Goal: Task Accomplishment & Management: Manage account settings

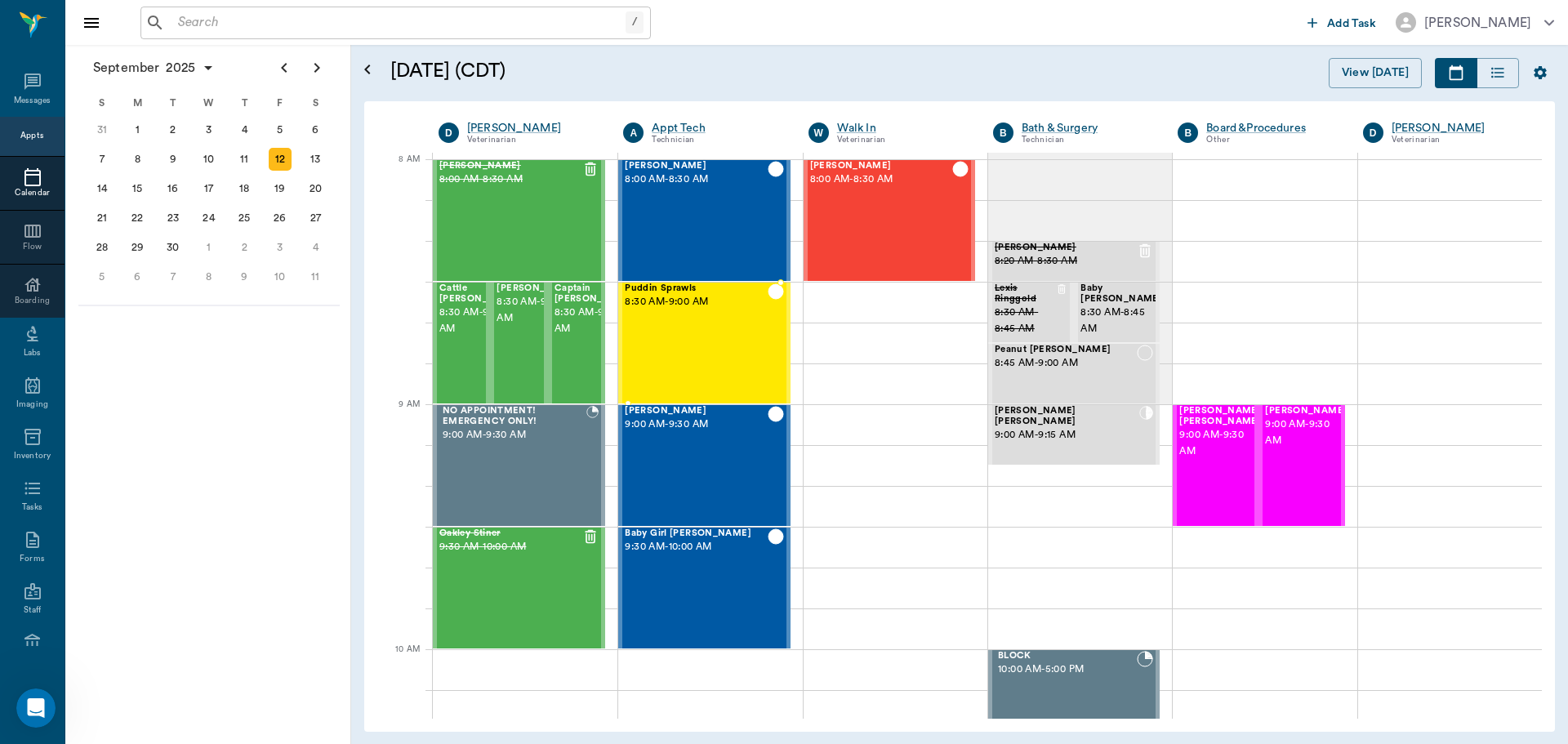
click at [332, 14] on input "text" at bounding box center [399, 23] width 454 height 23
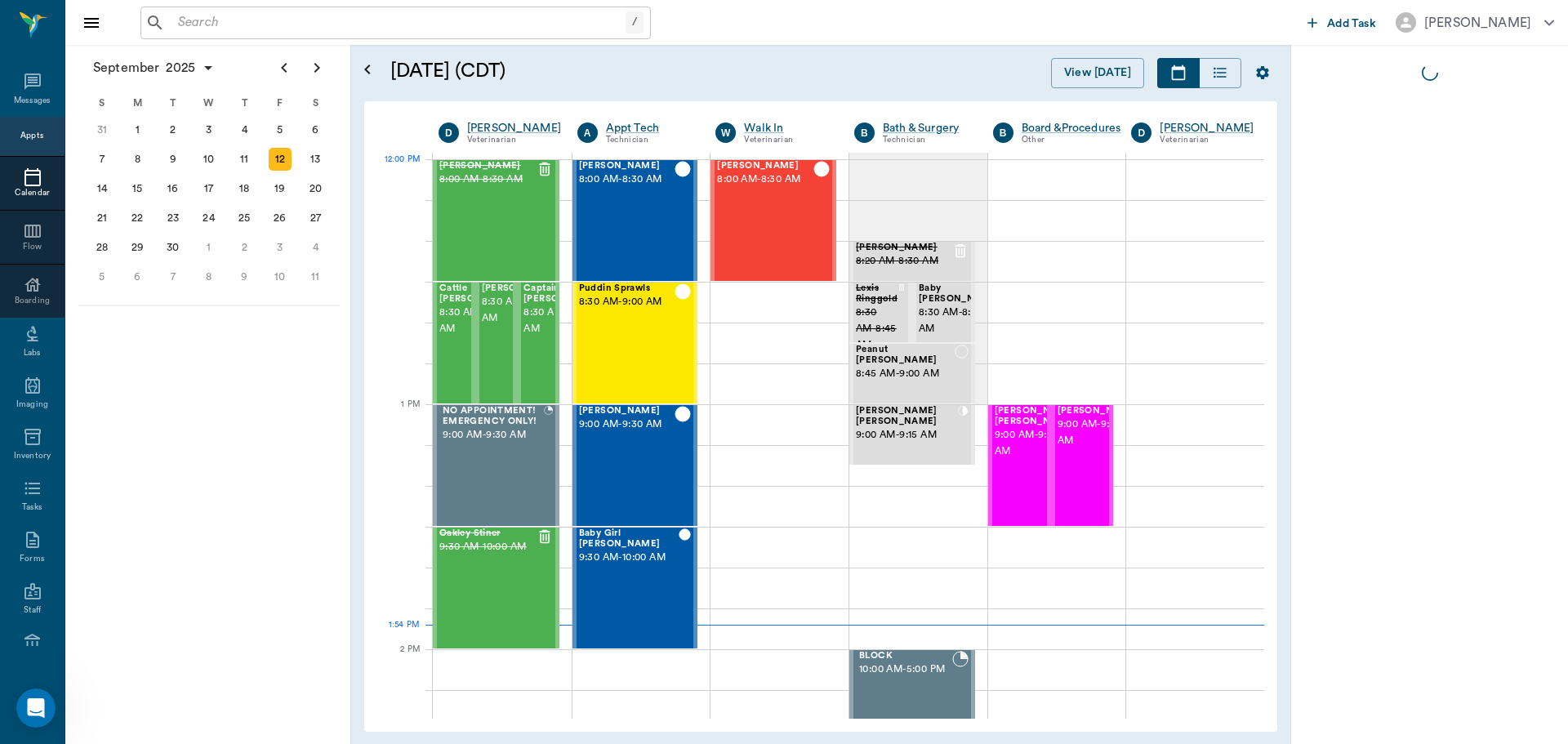
scroll to position [980, 0]
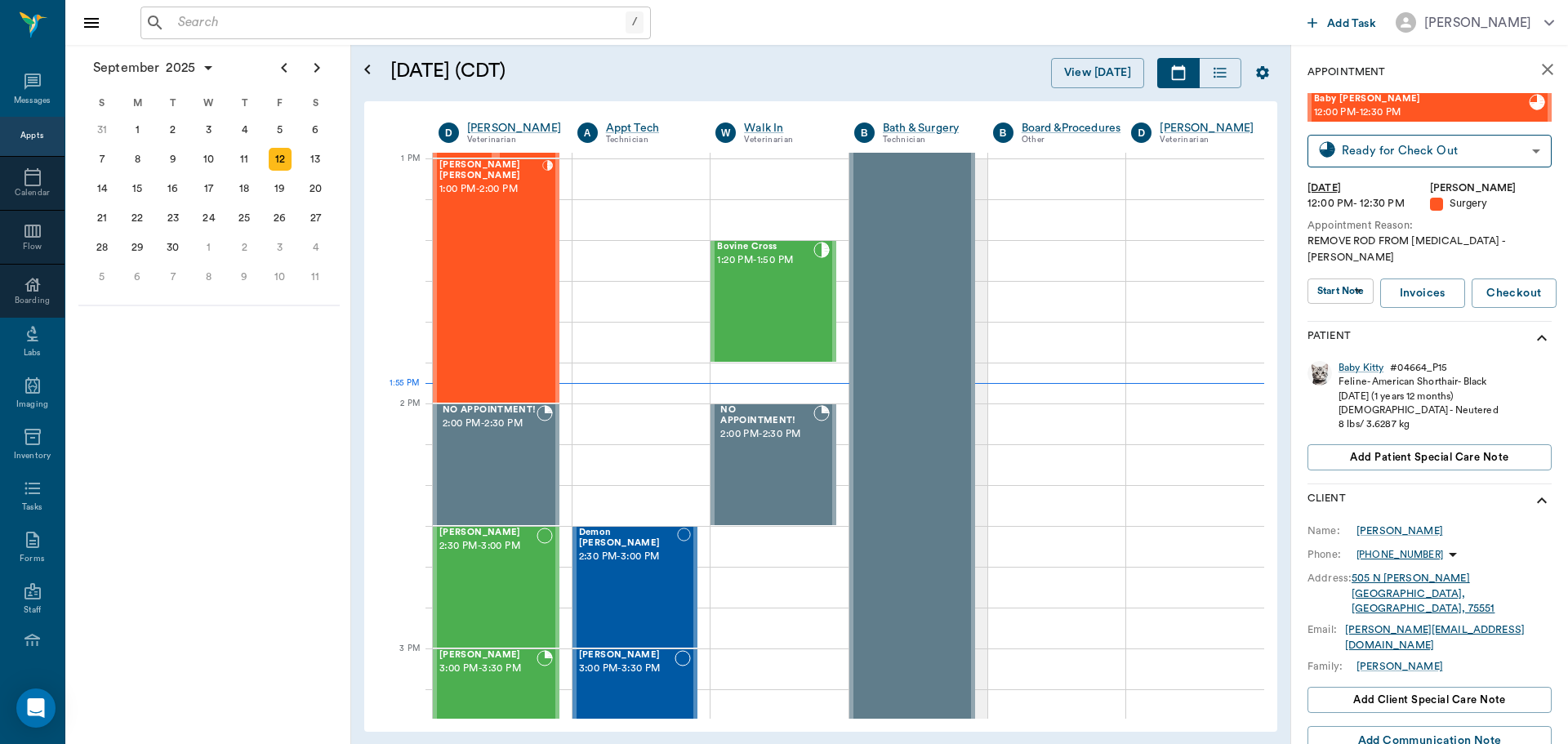
drag, startPoint x: 1387, startPoint y: 508, endPoint x: 1355, endPoint y: 508, distance: 32.0
click at [1387, 523] on div "Gerrod Oliver" at bounding box center [1400, 530] width 86 height 15
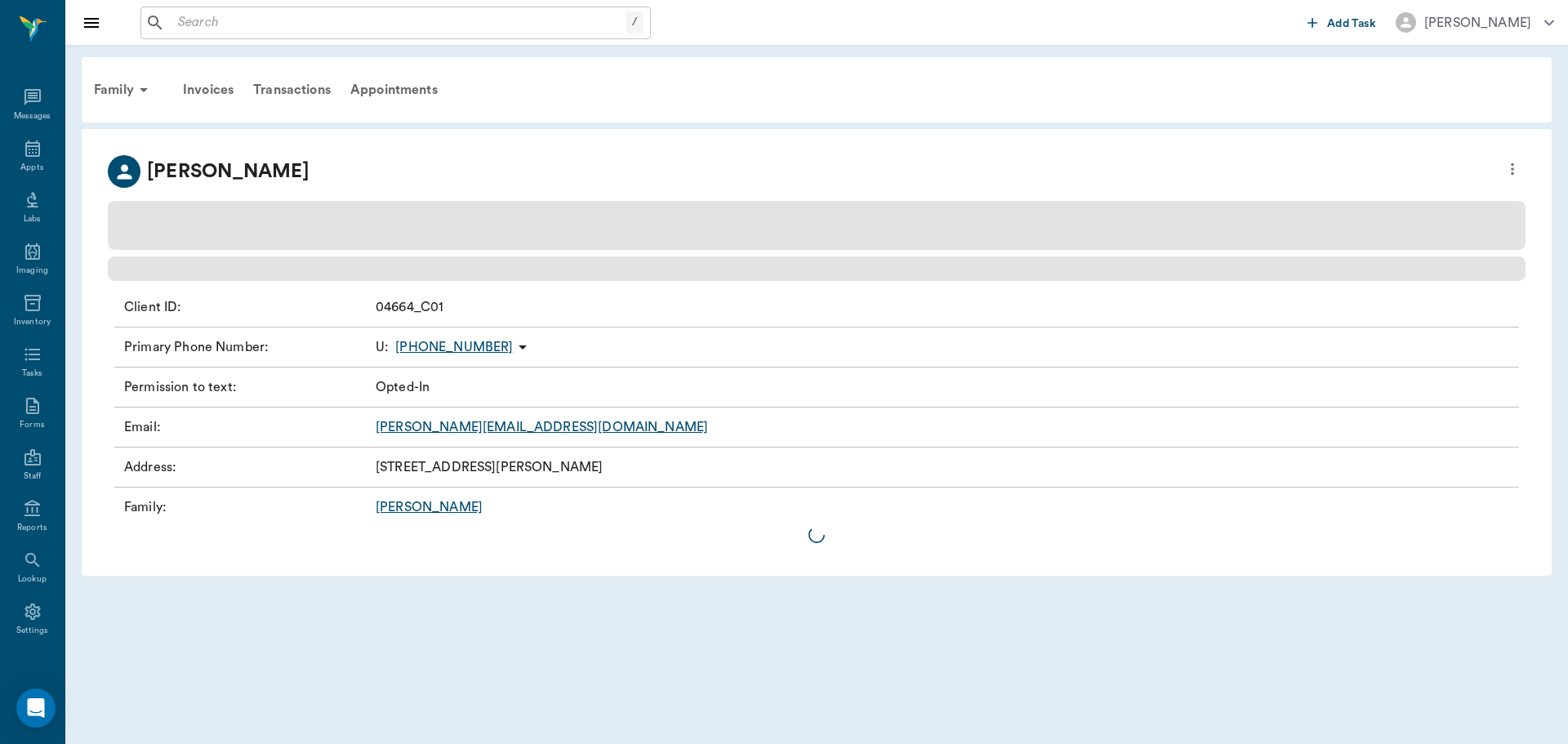
scroll to position [7, 0]
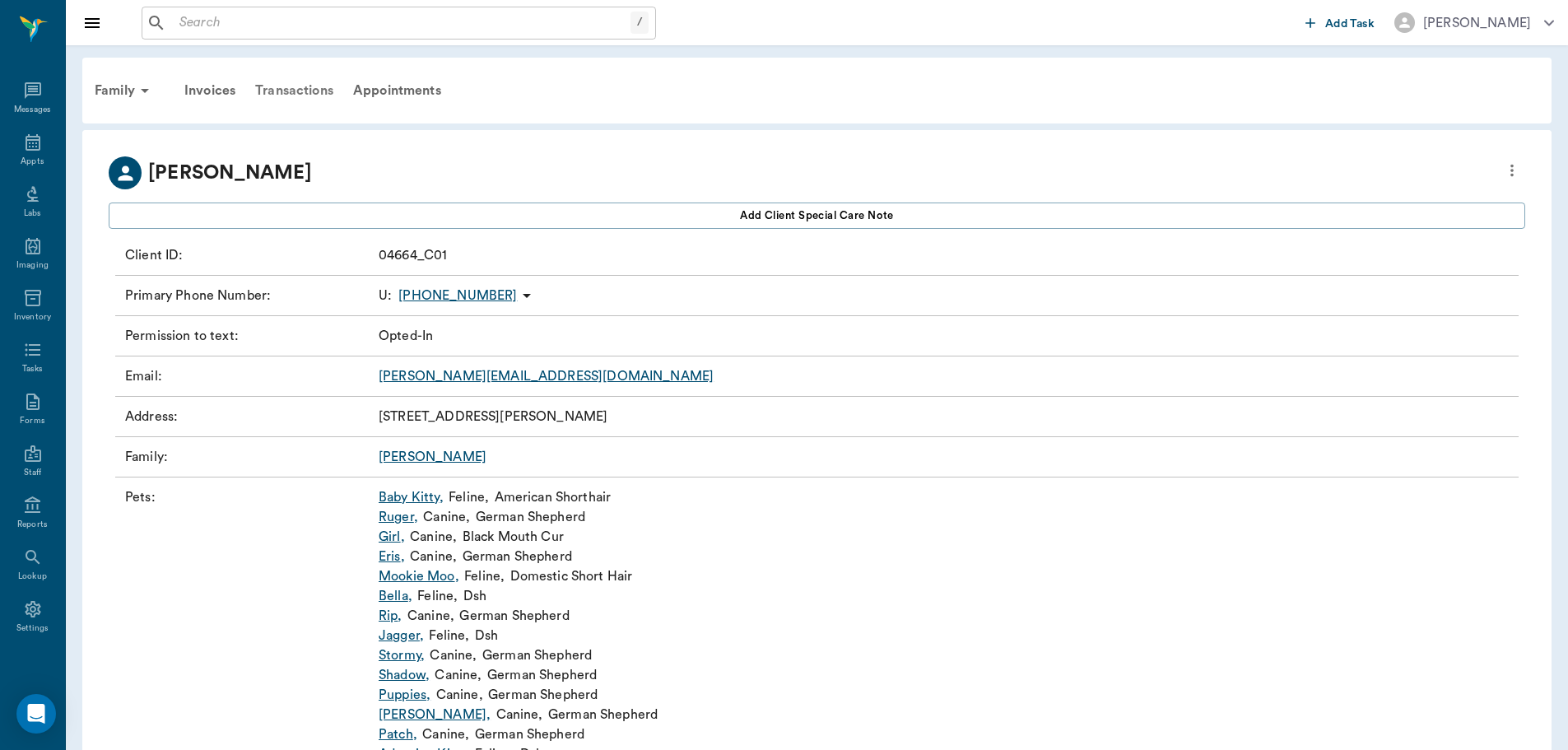
click at [296, 88] on div "Transactions" at bounding box center [294, 91] width 98 height 40
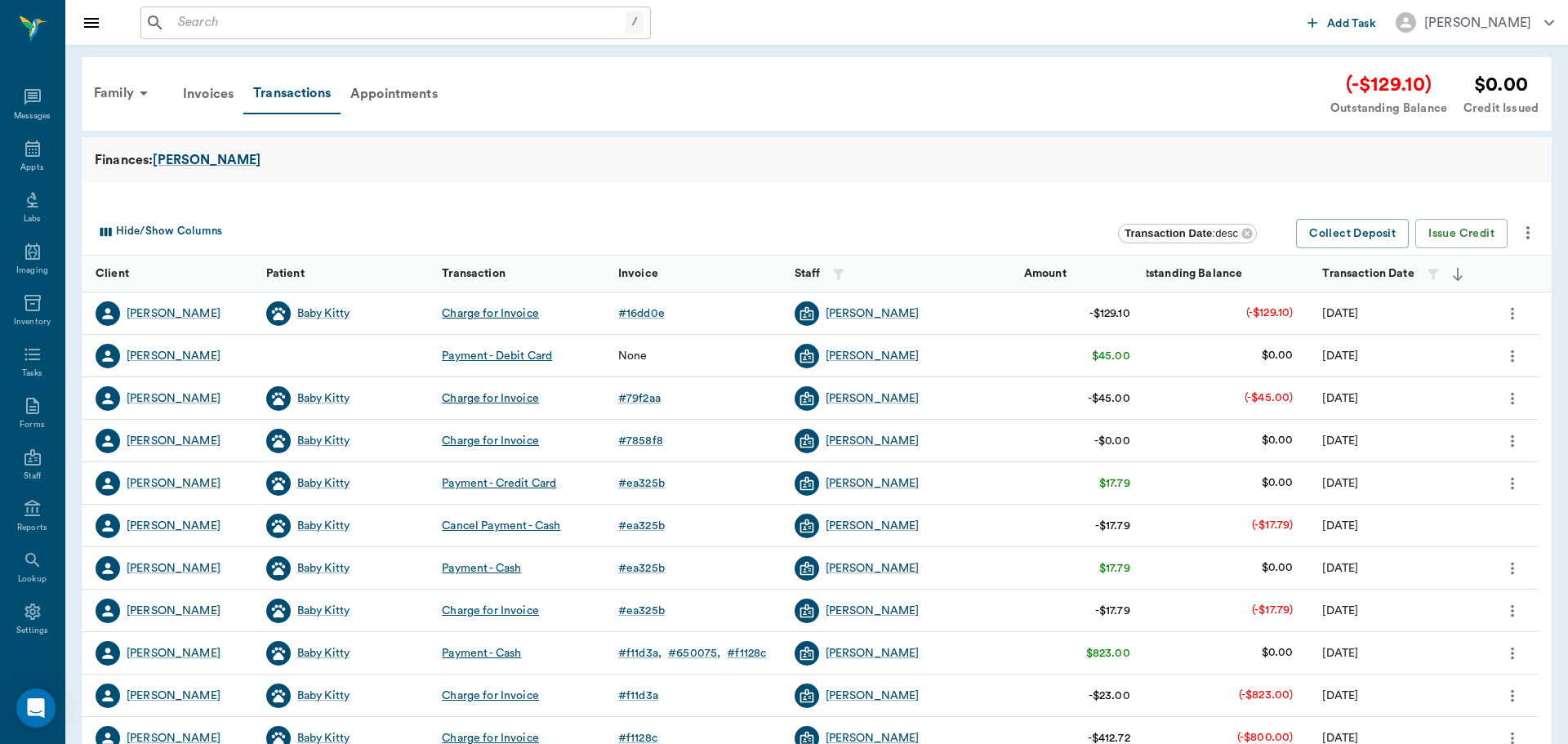
scroll to position [7, 0]
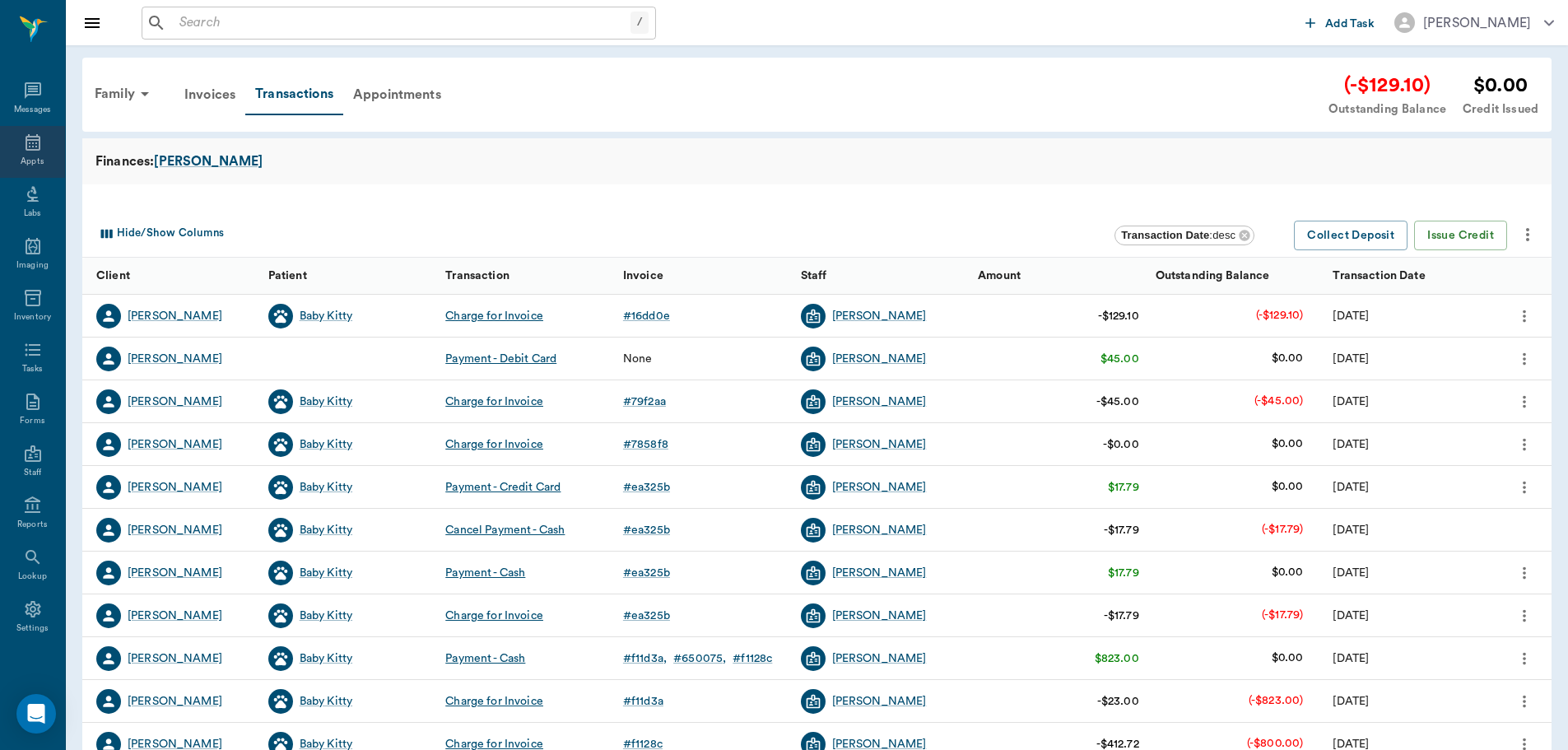
click at [13, 138] on div "Appts" at bounding box center [33, 151] width 65 height 52
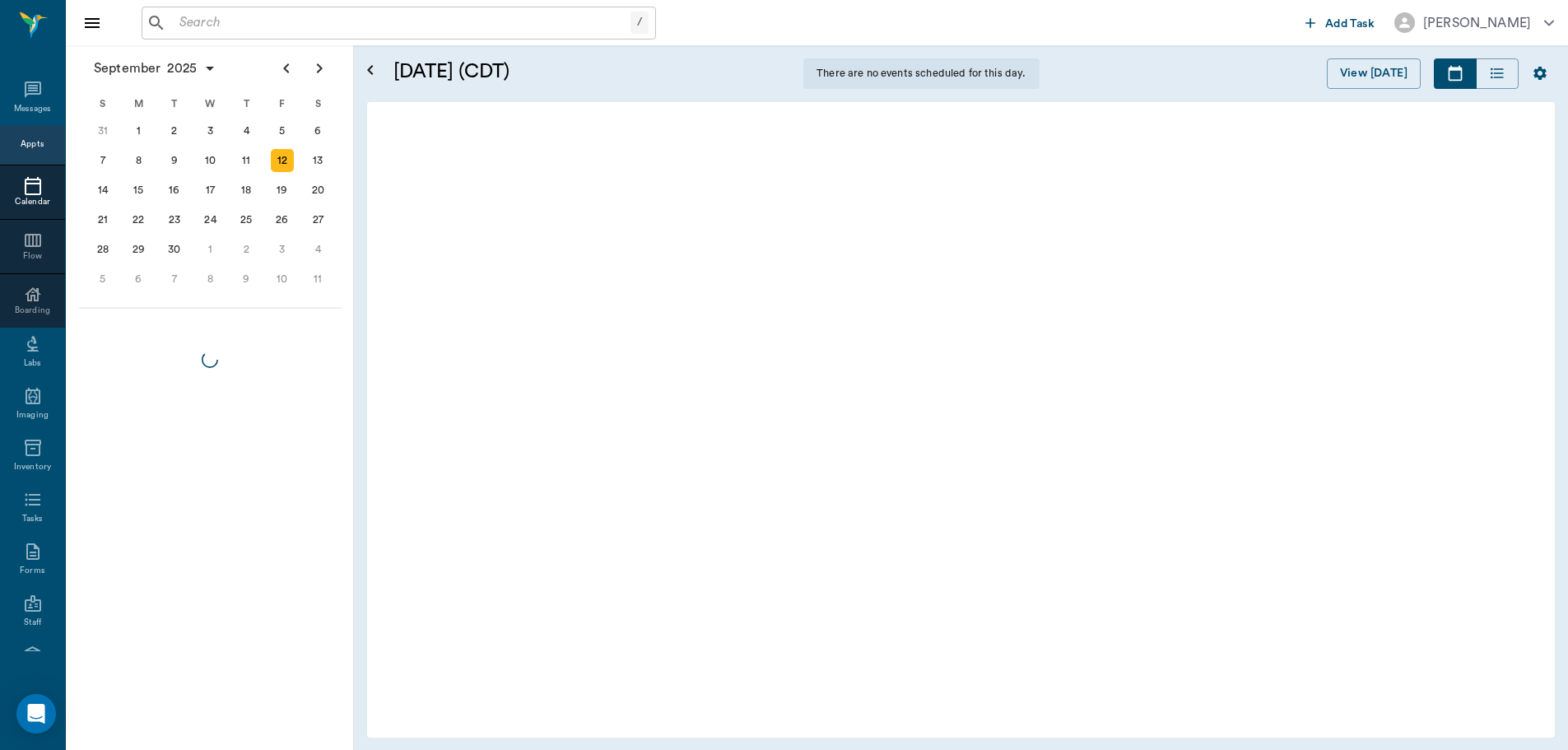
click at [20, 140] on div "Appts" at bounding box center [32, 144] width 23 height 12
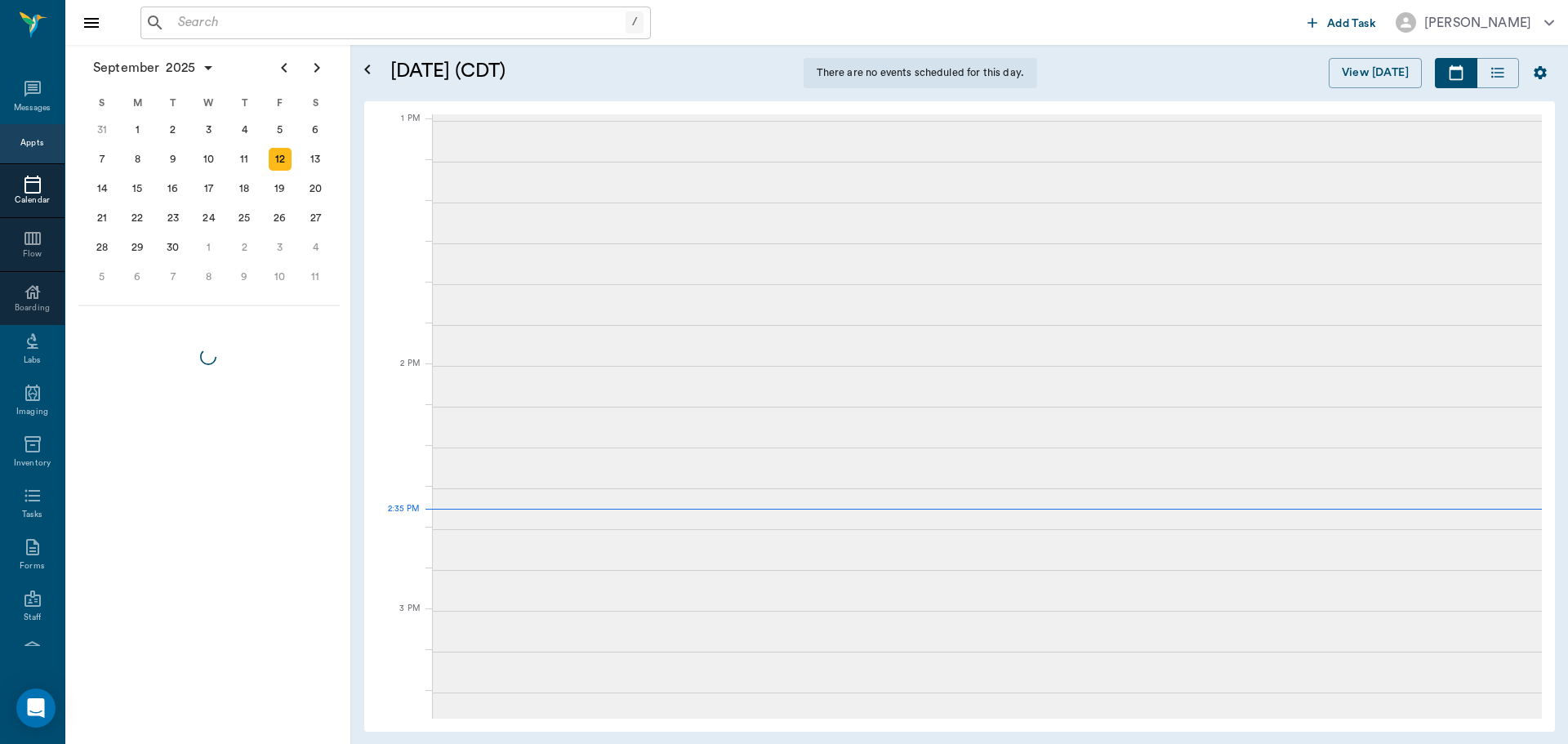
scroll to position [1228, 0]
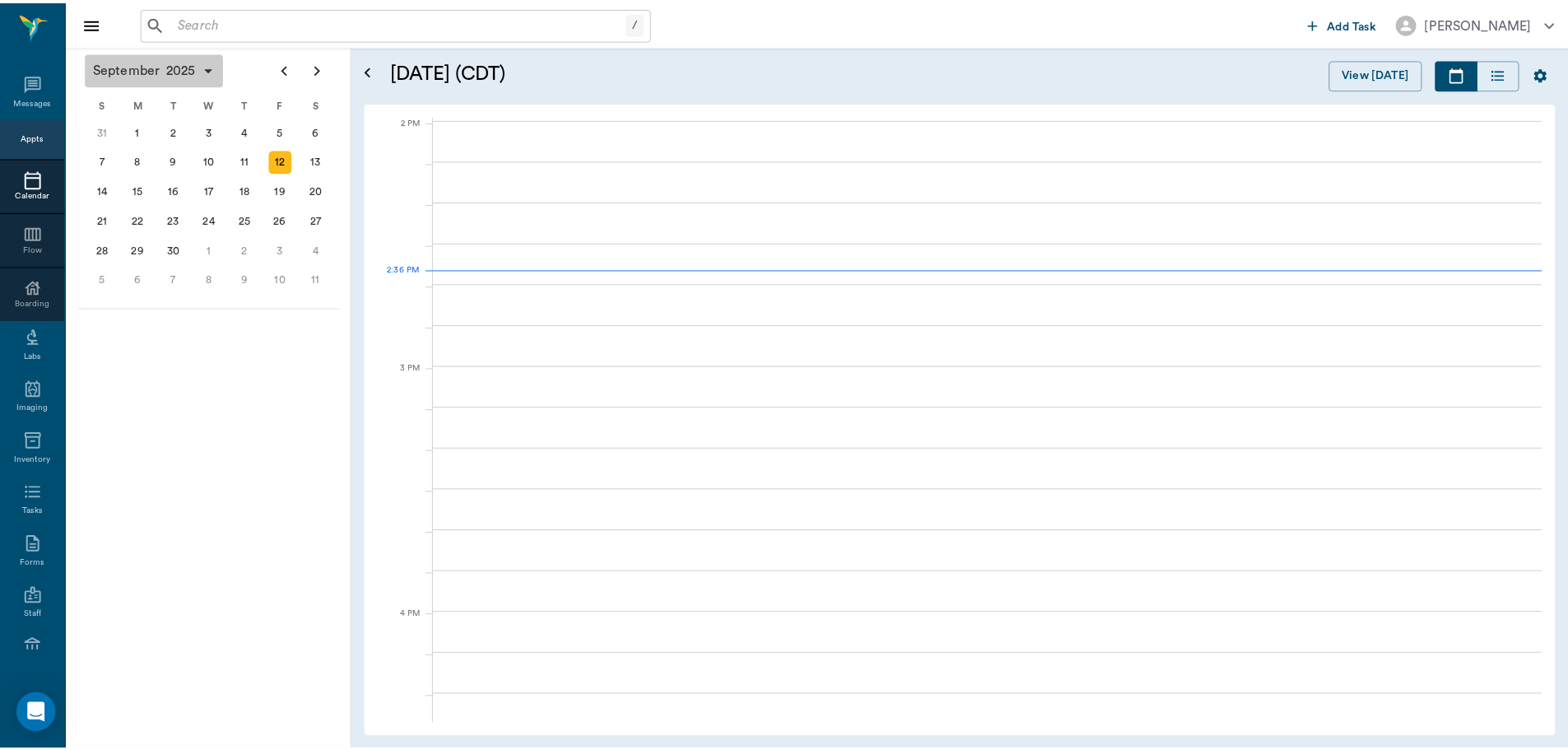
scroll to position [1483, 0]
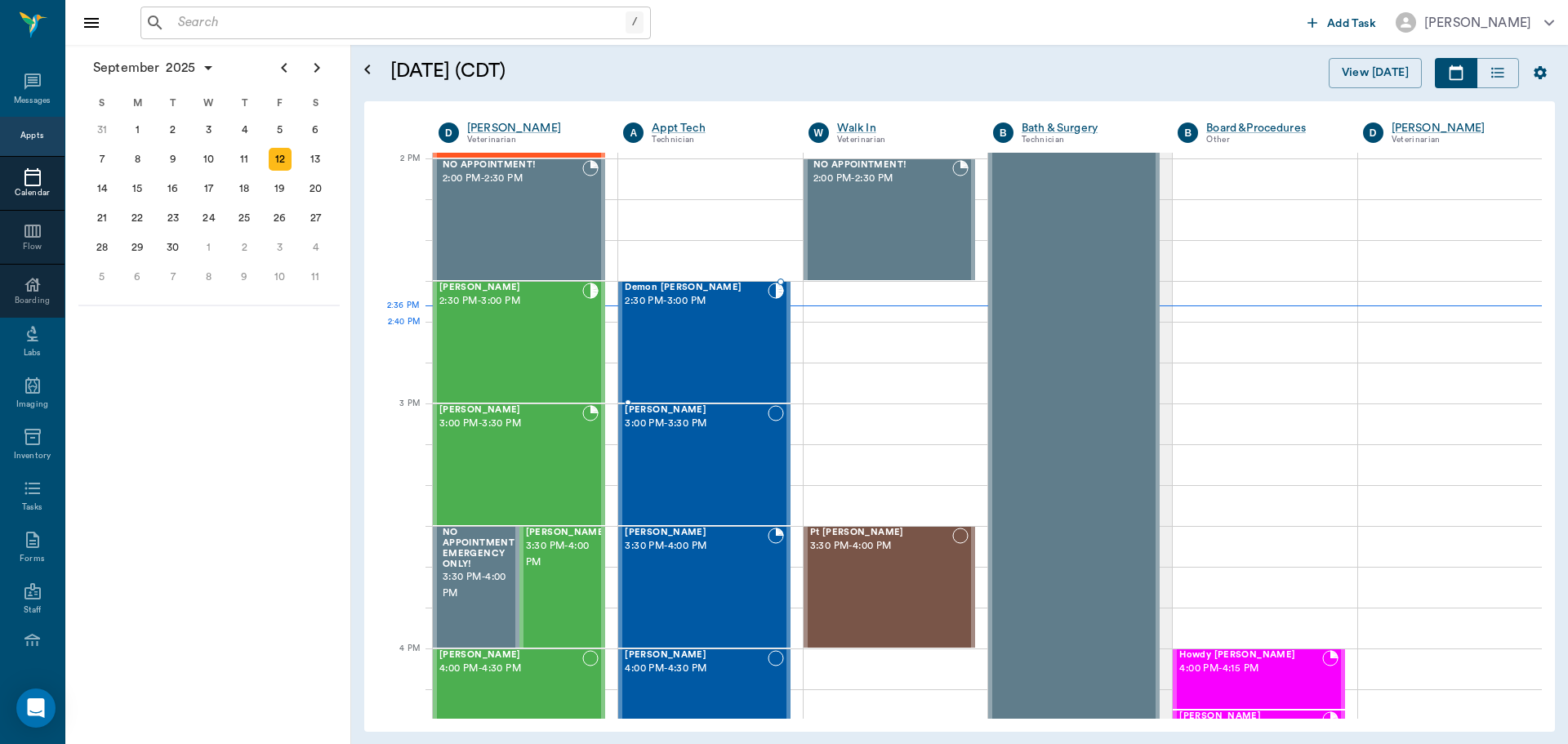
click at [700, 342] on div "Demon Thompson 2:30 PM - 3:00 PM" at bounding box center [695, 342] width 142 height 119
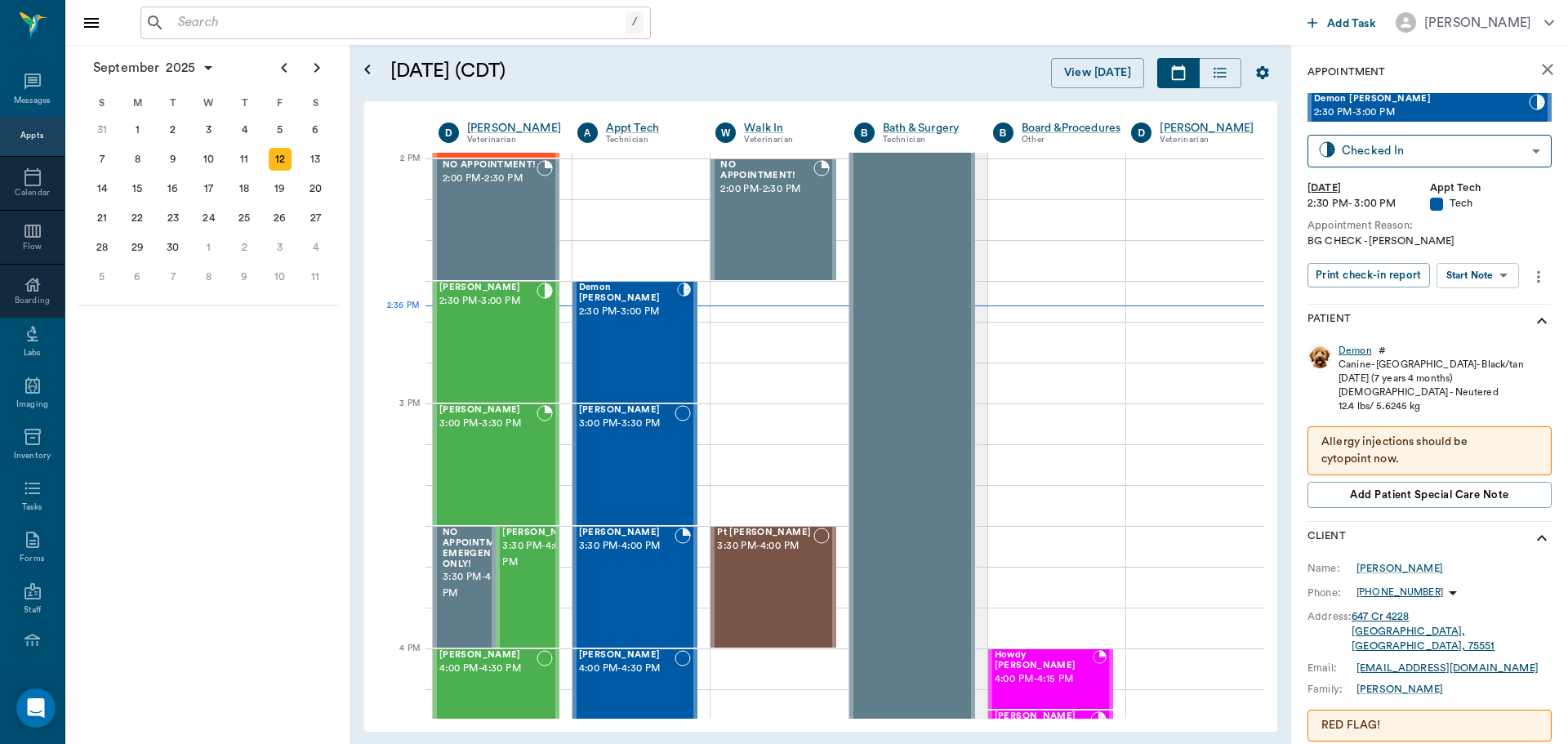
click at [1356, 349] on div "Demon" at bounding box center [1355, 351] width 33 height 14
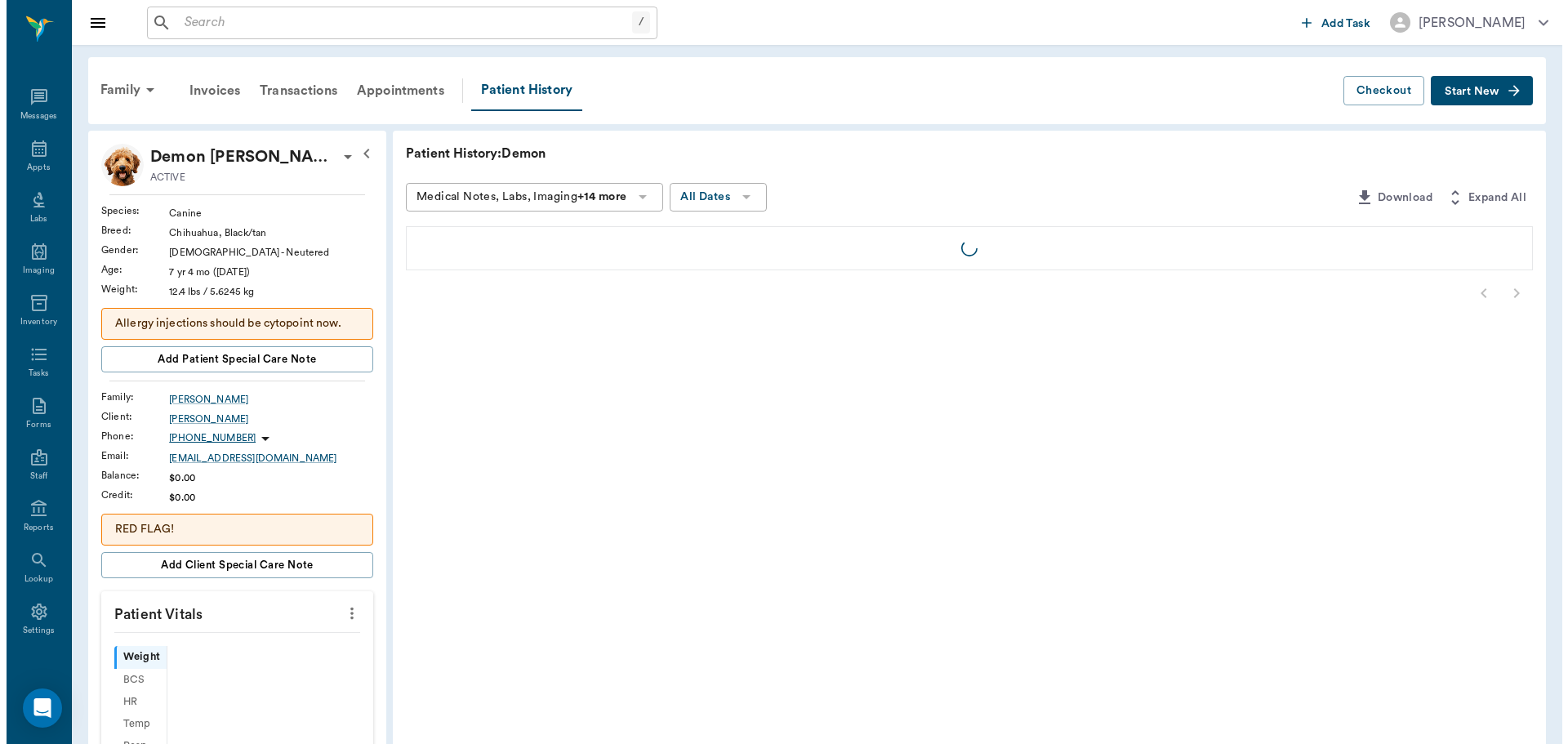
scroll to position [7, 0]
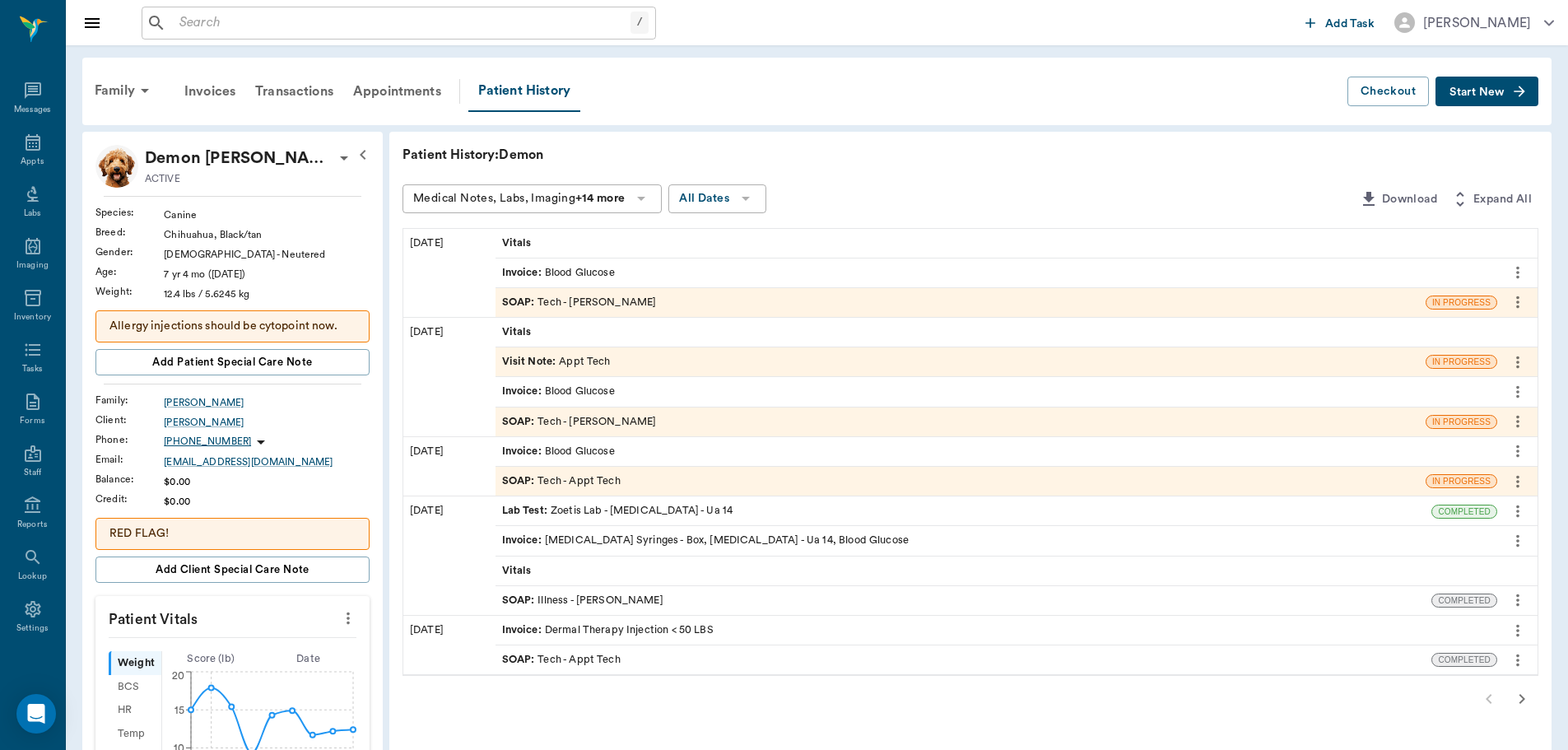
click at [591, 414] on div "SOAP : Tech - Daniel Virnala" at bounding box center [579, 422] width 155 height 16
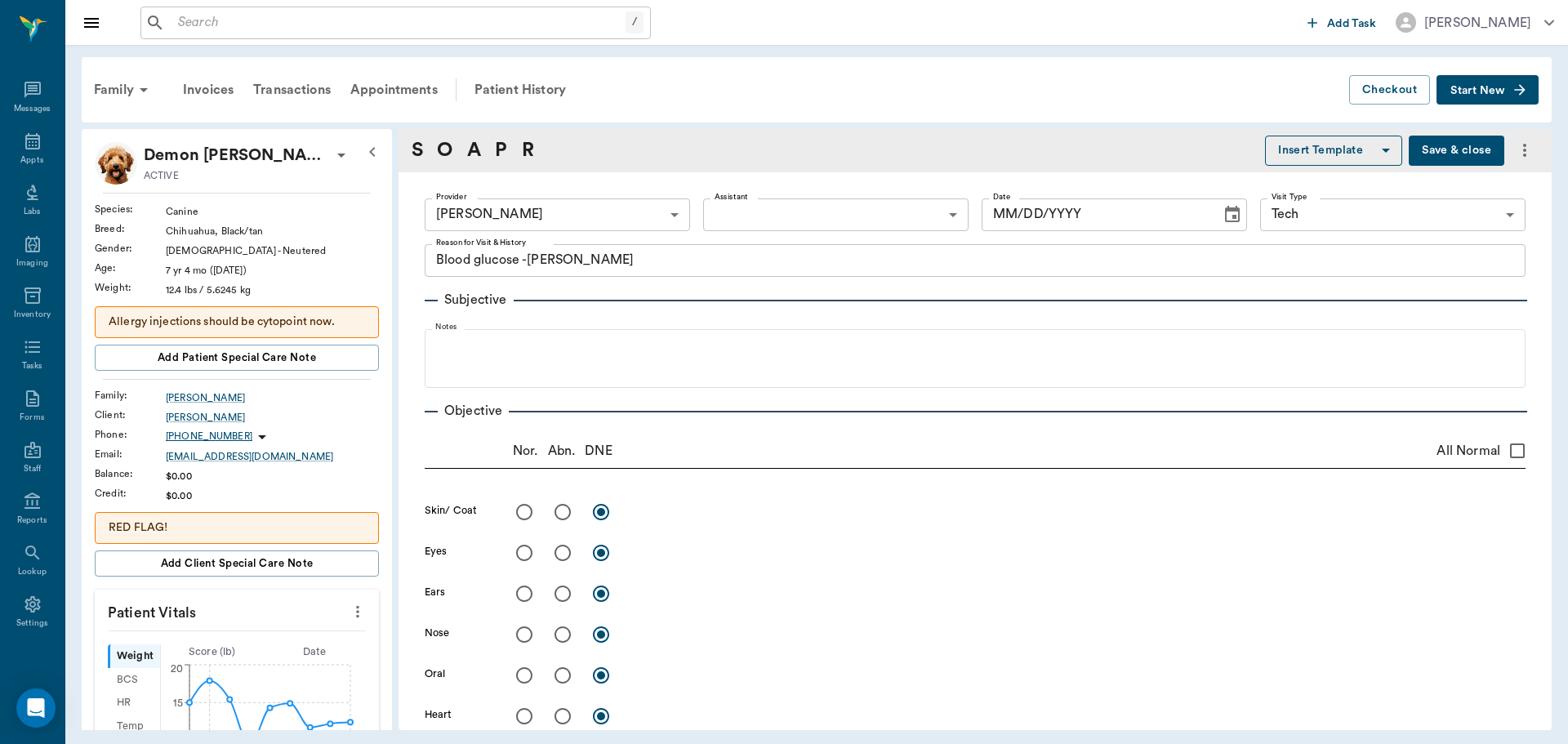
type input "642ef10e332a41444de2bad1"
type input "65d2be4f46e3a538d89b8c1a"
type textarea "Blood glucose -Hunt"
type input "08/22/2025"
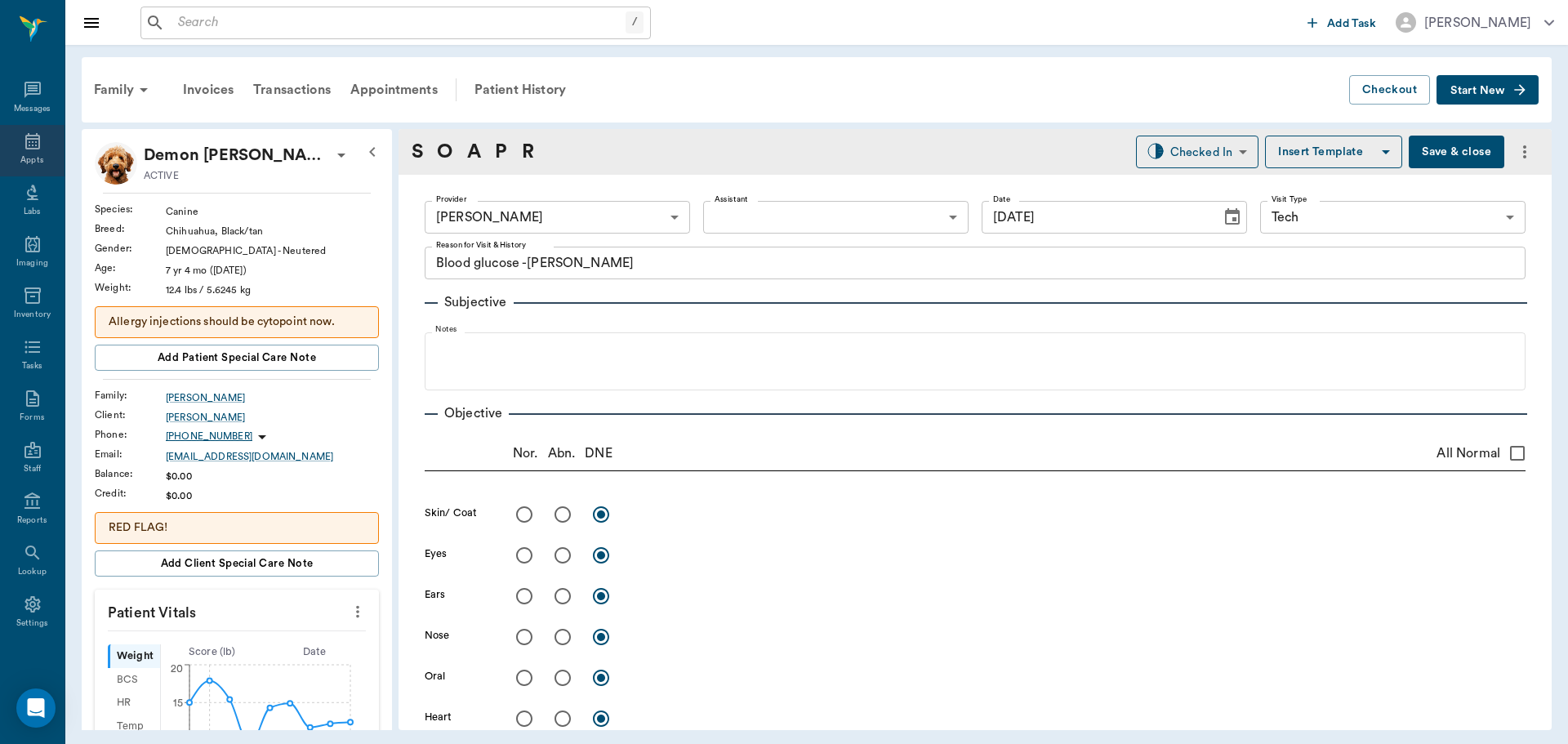
click at [29, 134] on icon at bounding box center [32, 141] width 19 height 19
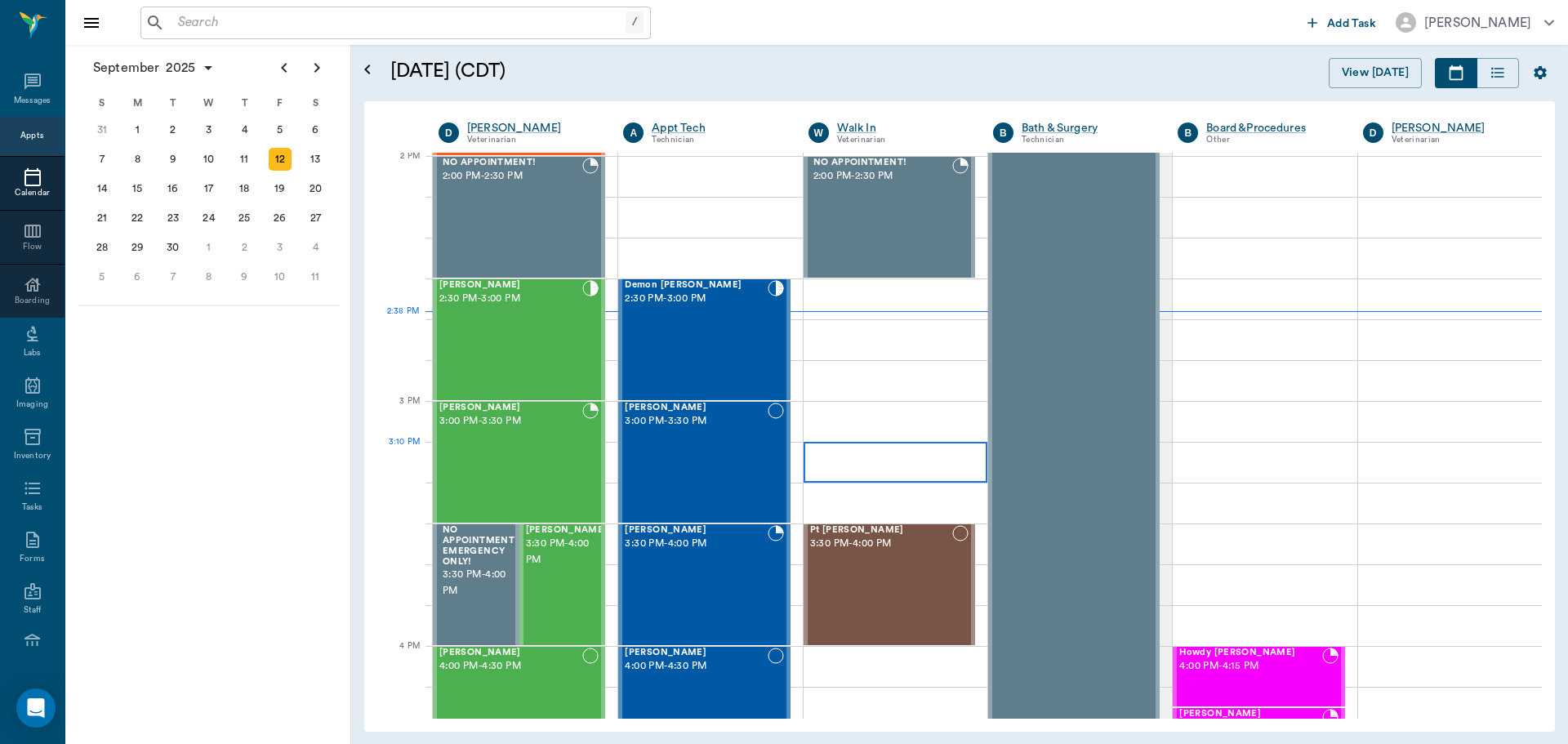
scroll to position [1473, 0]
click at [703, 345] on div "Demon Thompson 2:30 PM - 3:00 PM" at bounding box center [695, 339] width 142 height 119
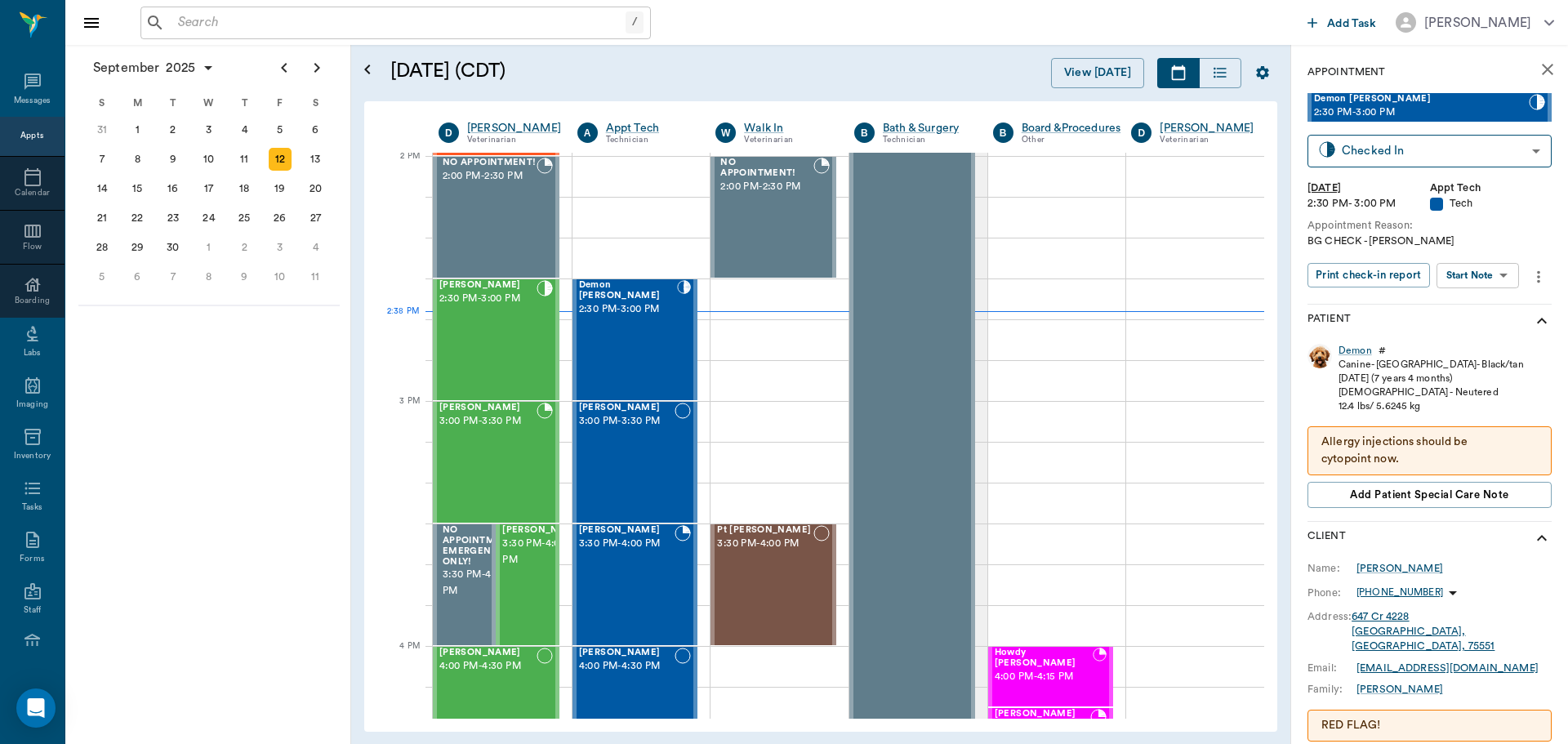
click at [1501, 267] on body "/ ​ Add Task Dr. Bert Ellsworth Nectar Messages Appts Calendar Flow Boarding La…" at bounding box center [784, 372] width 1568 height 744
click at [1504, 311] on li "Start SOAP" at bounding box center [1478, 308] width 113 height 27
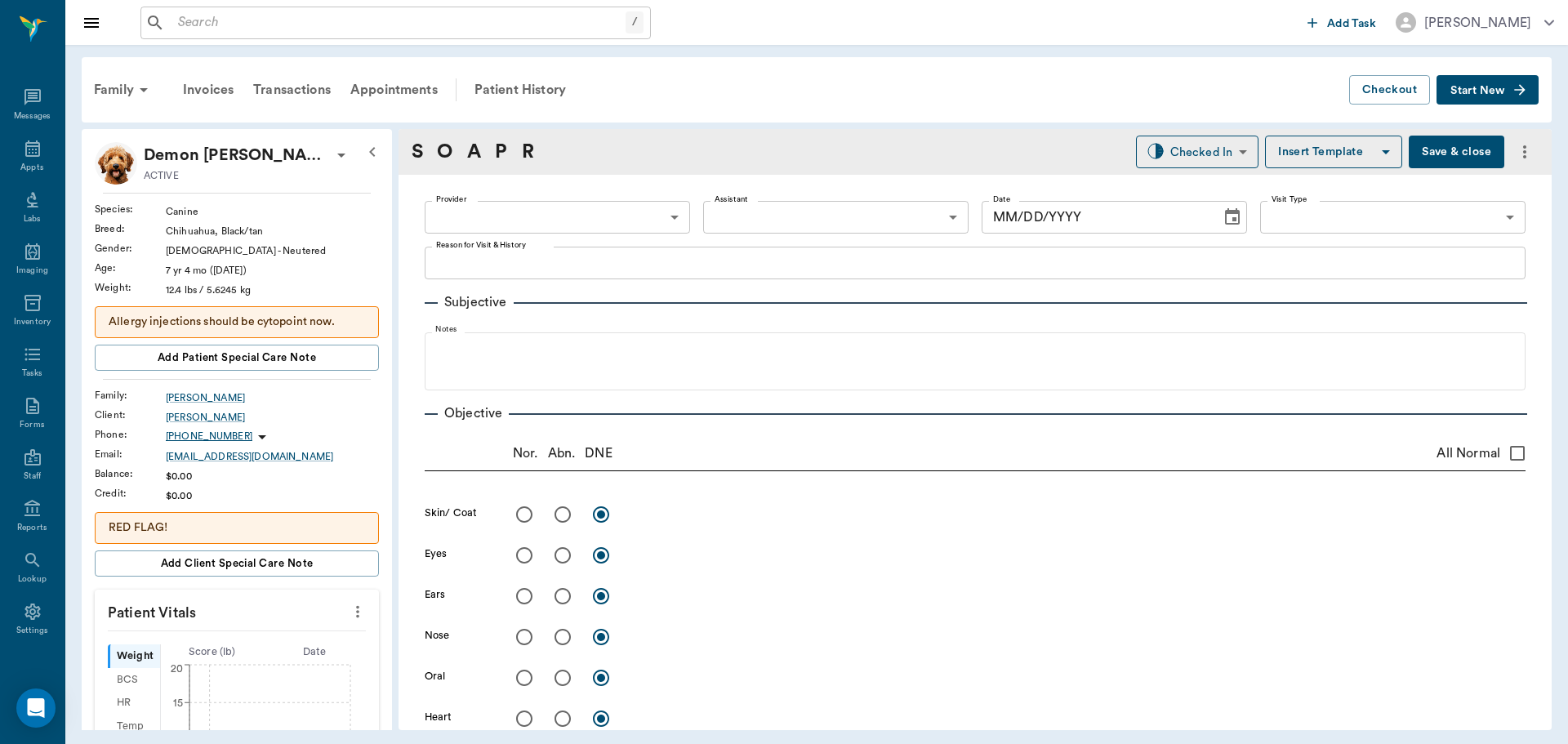
scroll to position [7, 0]
type input "63ec2f075fda476ae8351a4c"
type input "65d2be4f46e3a538d89b8c1a"
type textarea "BG CHECK -LORY"
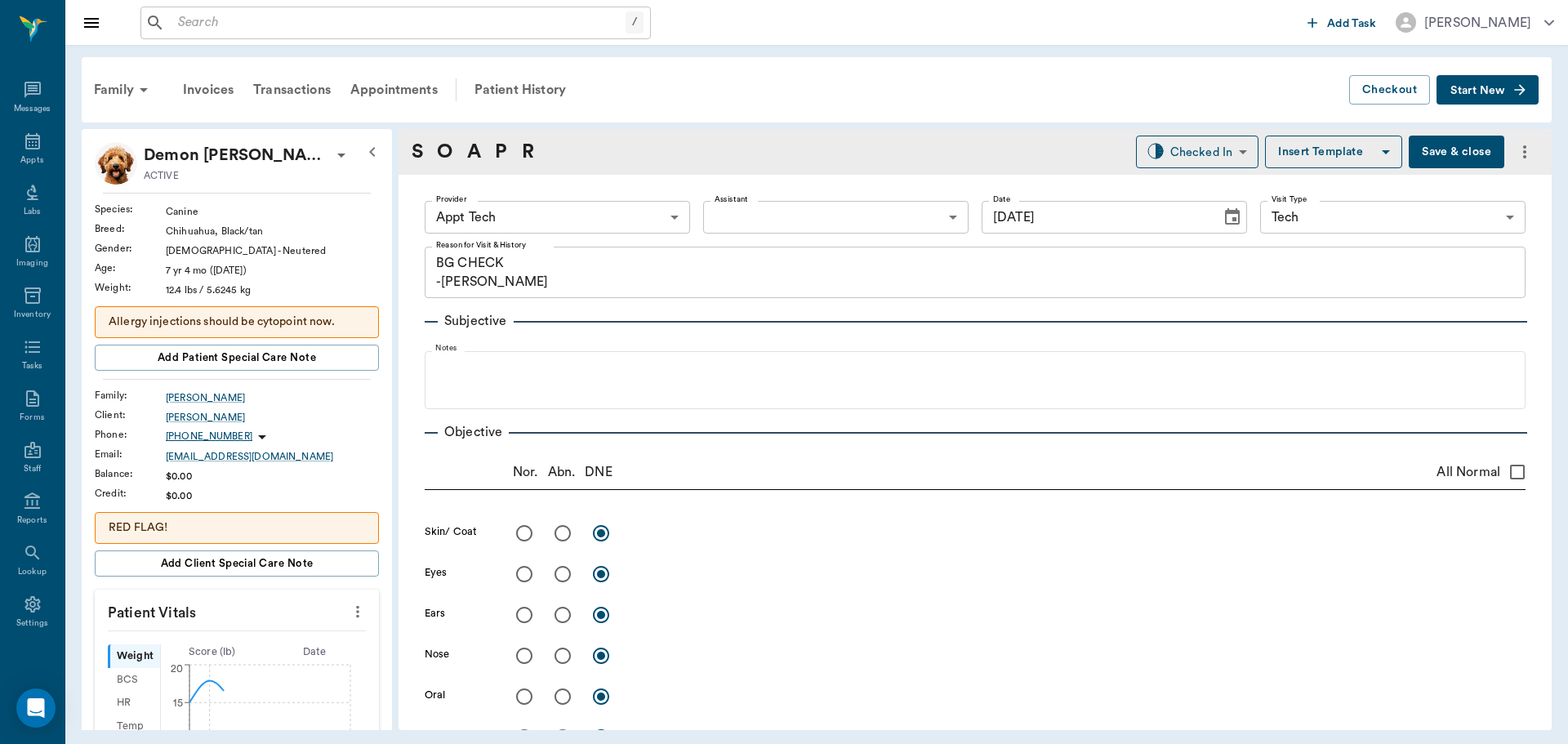
type input "[DATE]"
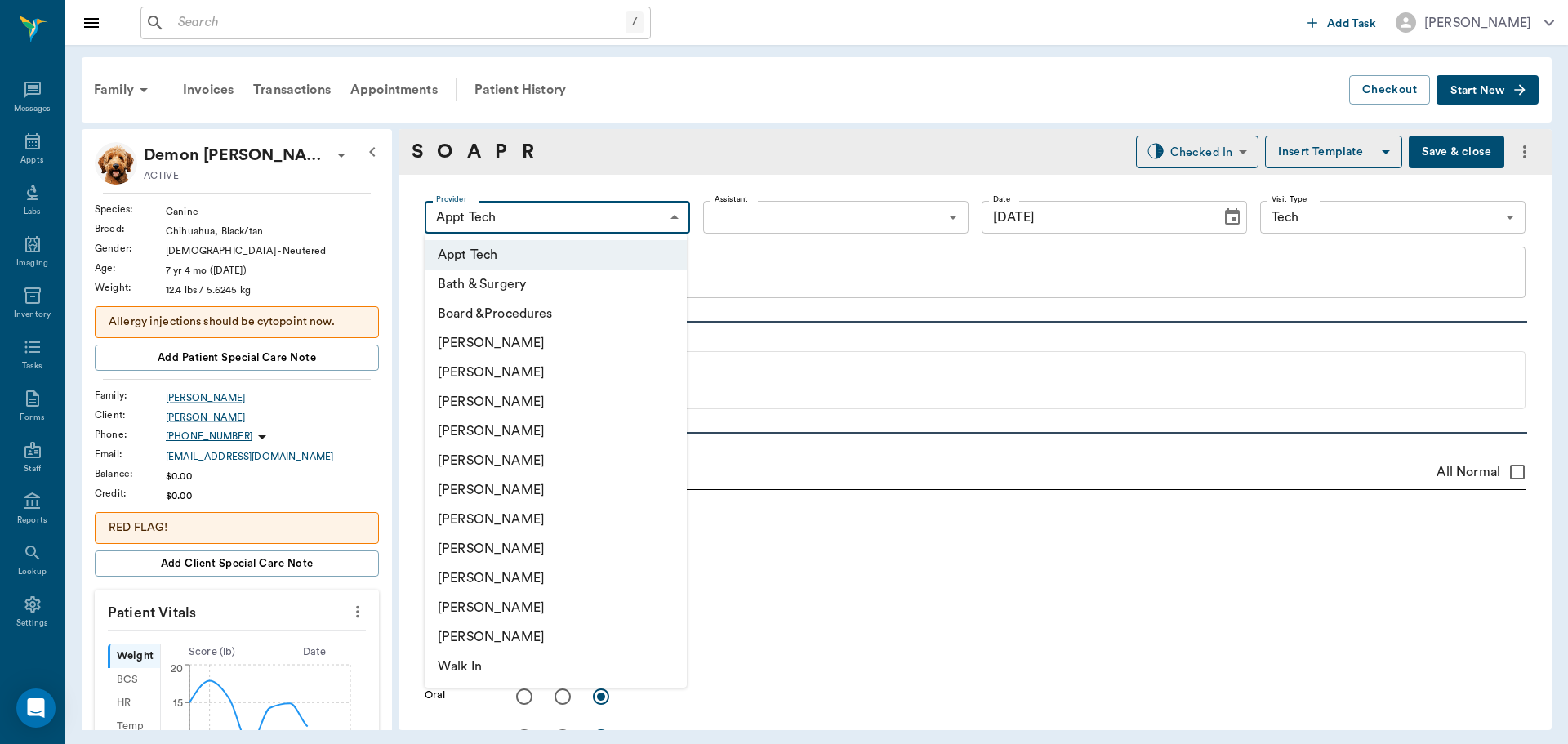
click at [623, 222] on body "/ ​ Add Task Dr. Bert Ellsworth Nectar Messages Appts Labs Imaging Inventory Ta…" at bounding box center [784, 372] width 1568 height 744
click at [563, 414] on li "Daniel Virnala" at bounding box center [556, 402] width 262 height 30
type input "642ef10e332a41444de2bad1"
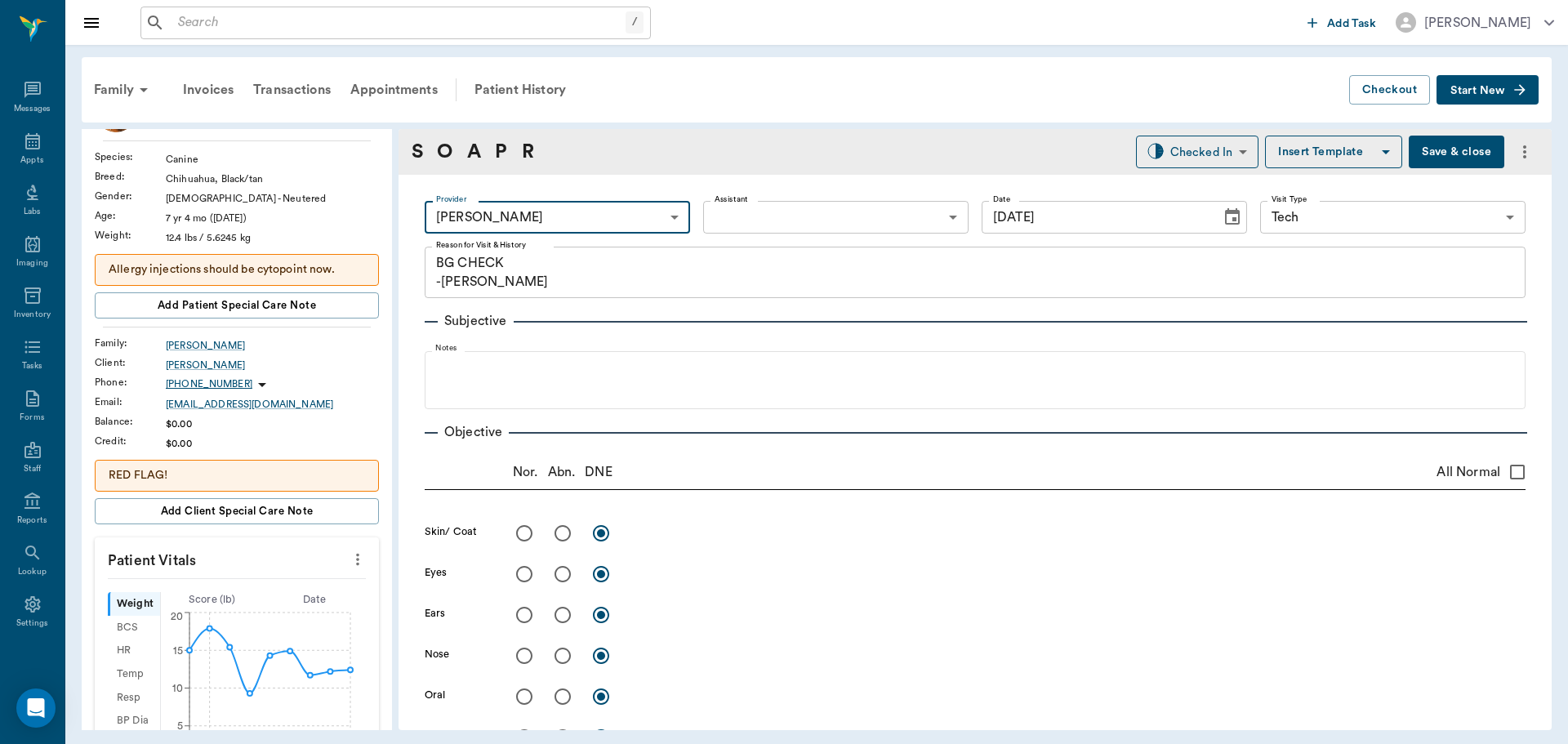
scroll to position [82, 0]
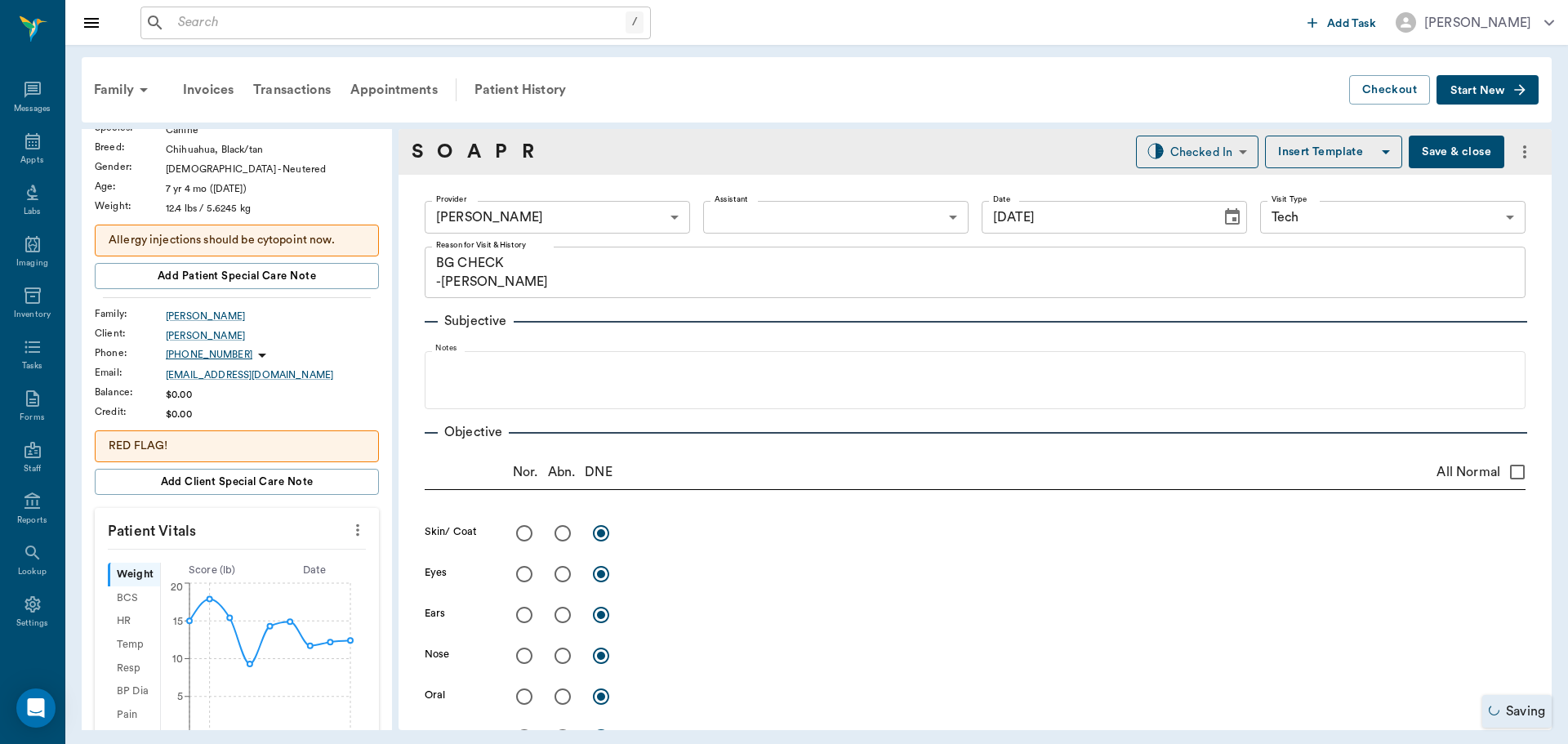
drag, startPoint x: 345, startPoint y: 525, endPoint x: 336, endPoint y: 529, distance: 9.8
click at [356, 524] on icon "more" at bounding box center [358, 530] width 3 height 12
click at [265, 553] on span "Enter Vitals" at bounding box center [276, 558] width 137 height 17
click at [251, 577] on input "text" at bounding box center [235, 578] width 142 height 32
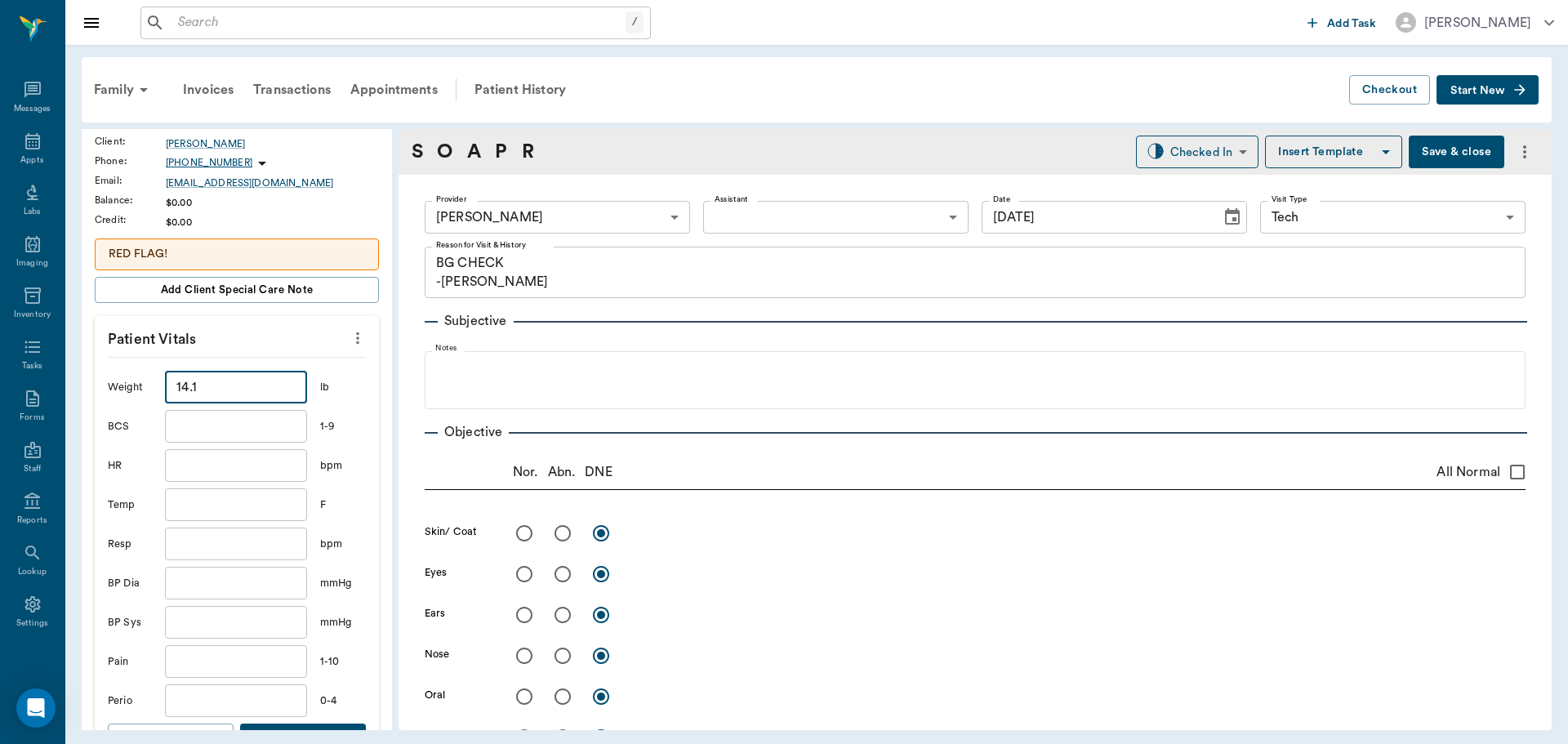
scroll to position [327, 0]
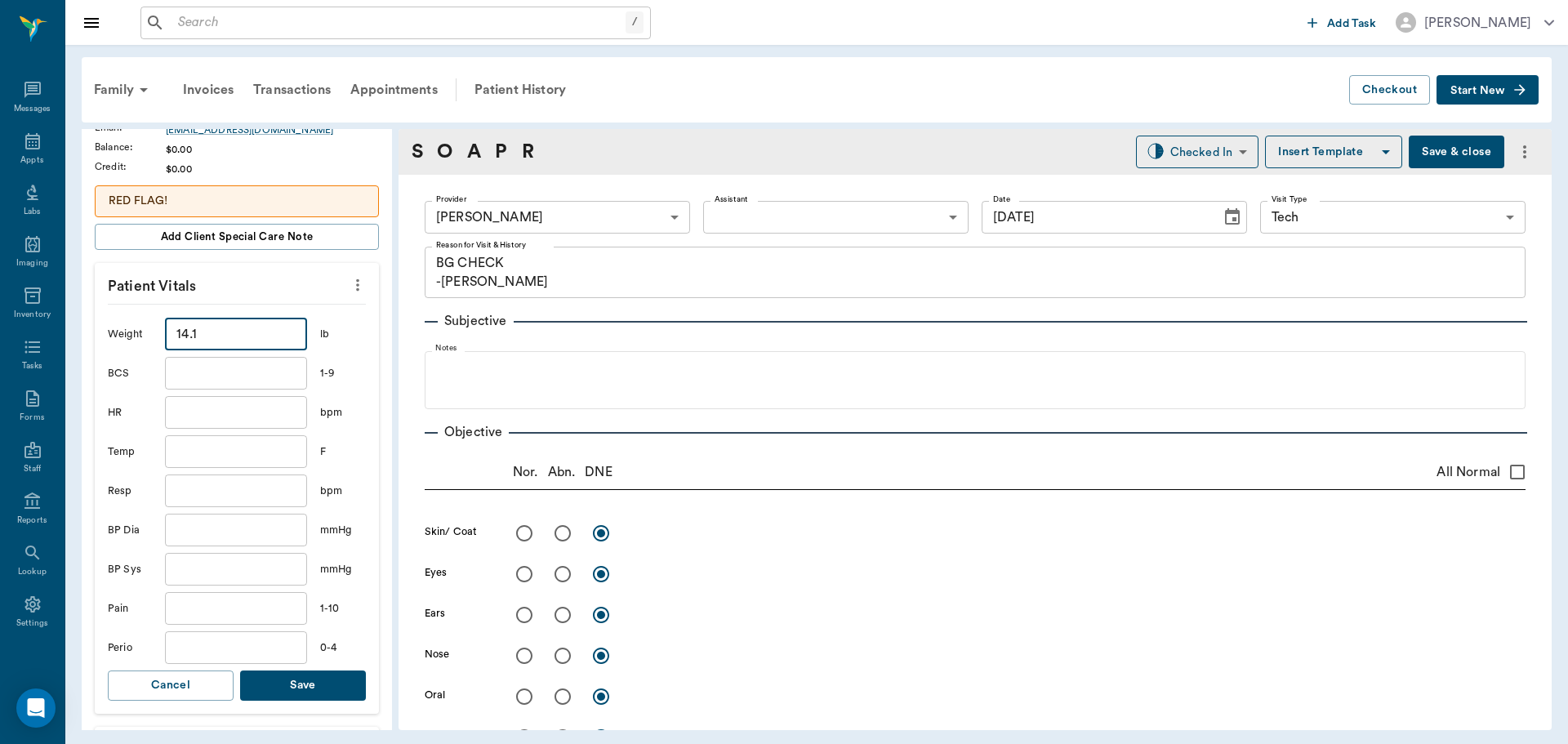
type input "14.1"
click at [274, 690] on button "Save" at bounding box center [303, 686] width 126 height 31
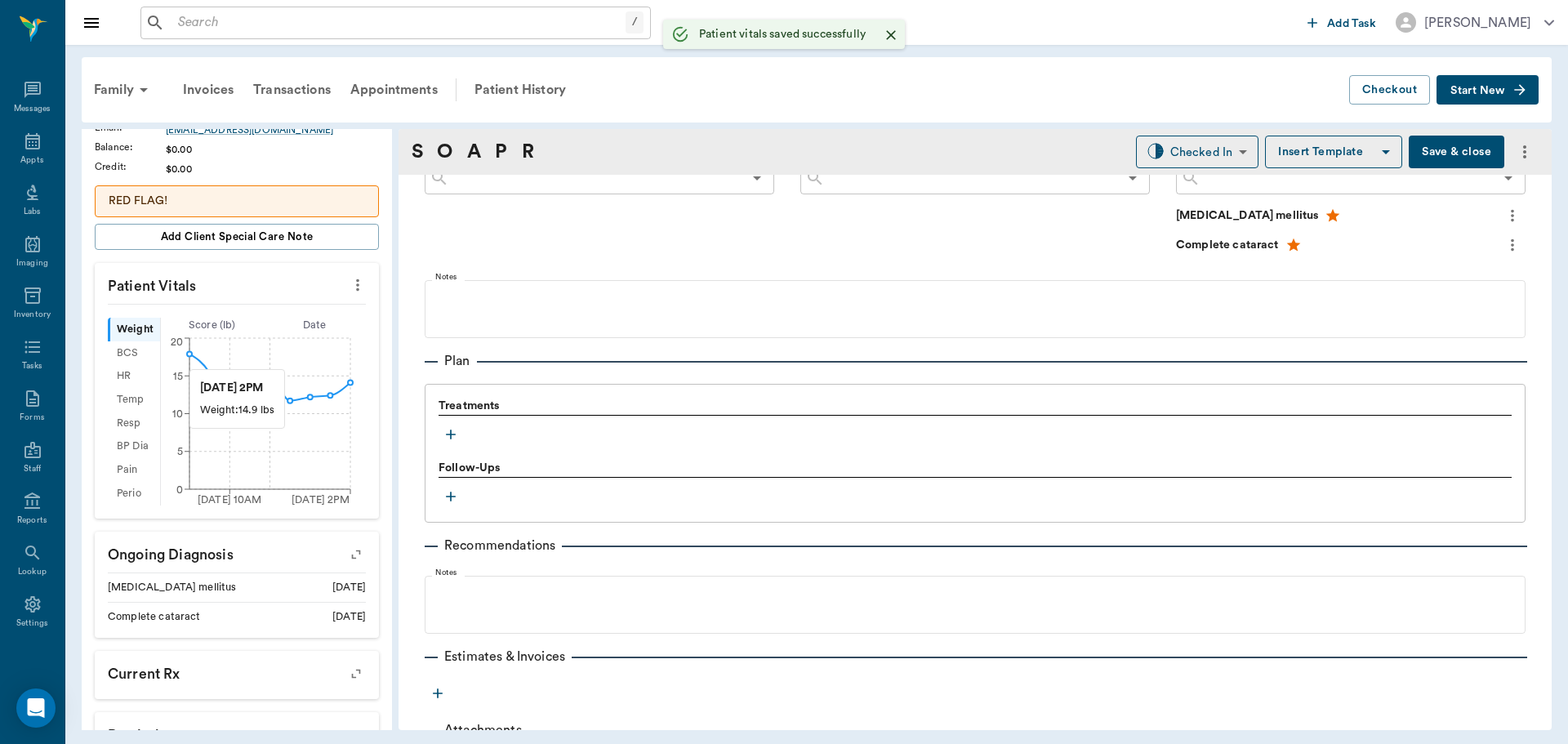
scroll to position [980, 0]
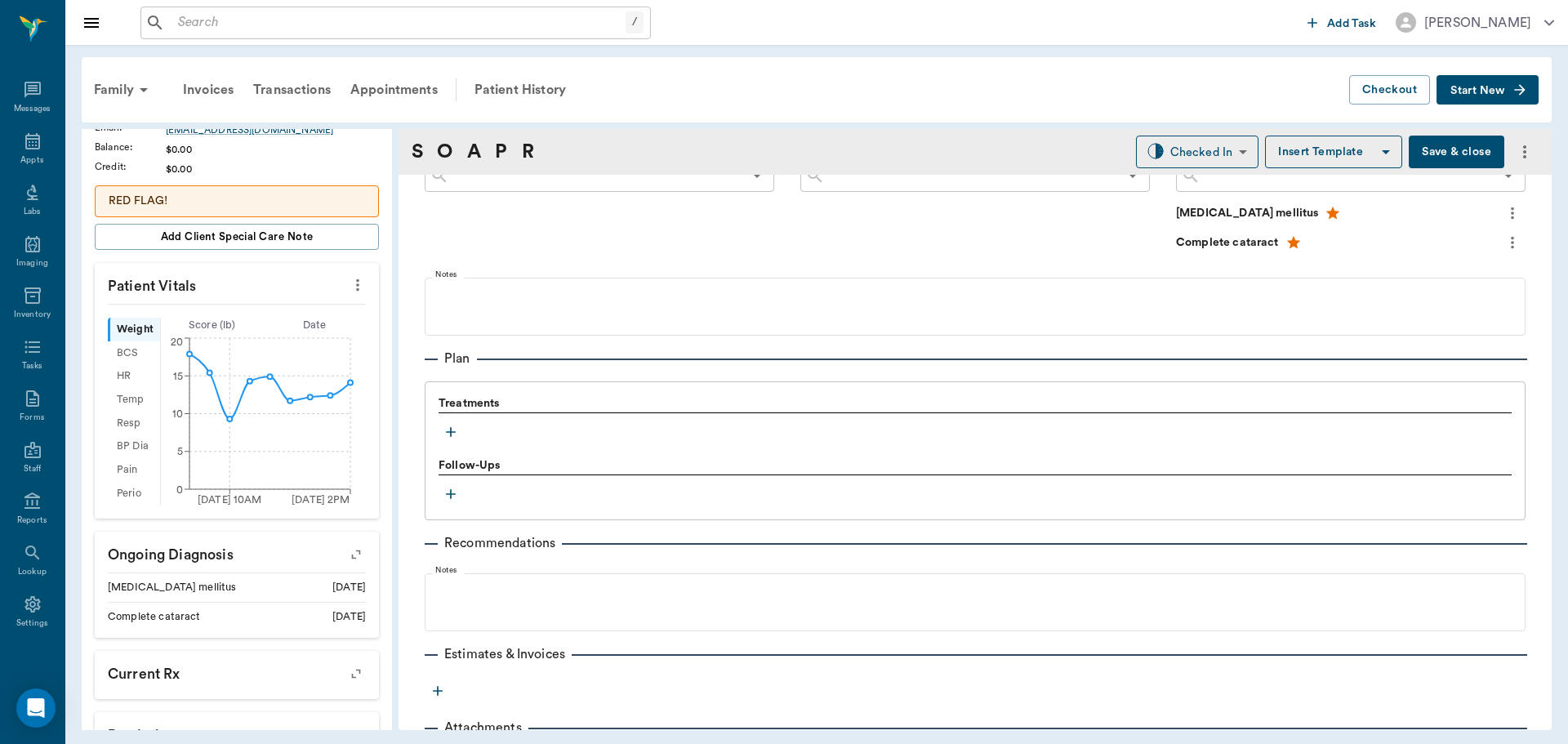
click at [453, 438] on icon "button" at bounding box center [451, 432] width 17 height 17
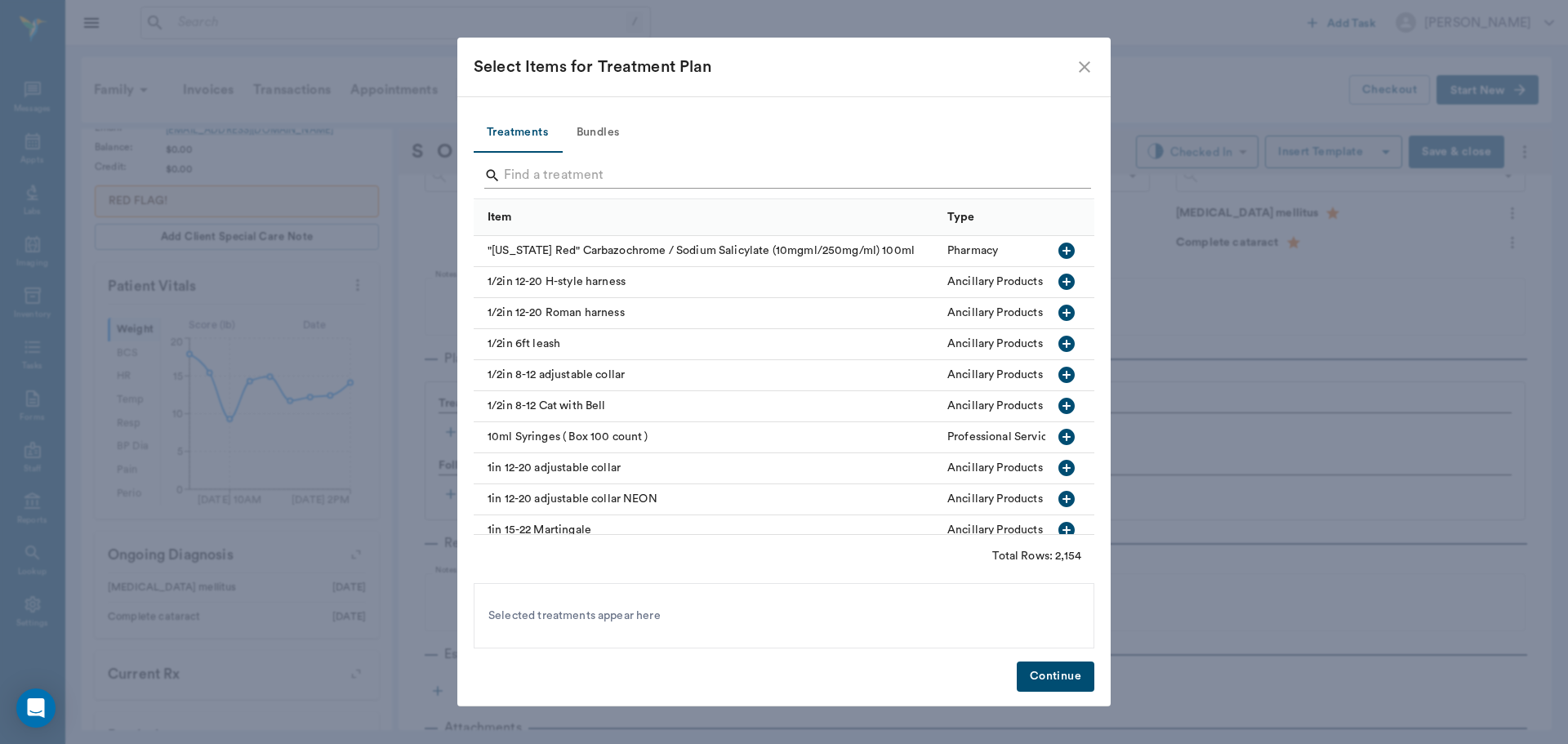
click at [676, 168] on input "Search" at bounding box center [785, 175] width 562 height 26
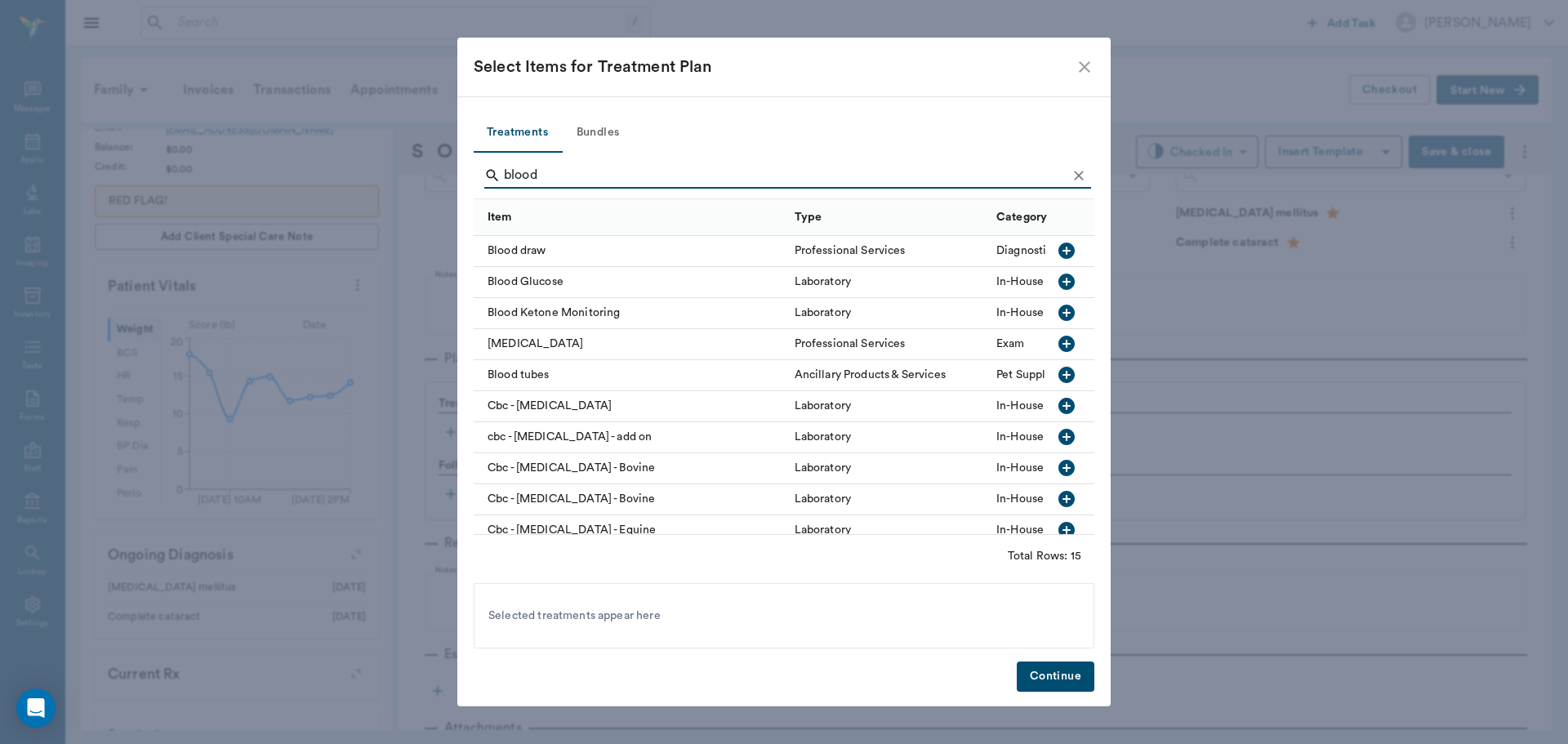
type input "blood"
click at [1057, 274] on icon "button" at bounding box center [1067, 282] width 19 height 19
click at [1055, 666] on button "Continue" at bounding box center [1055, 677] width 78 height 31
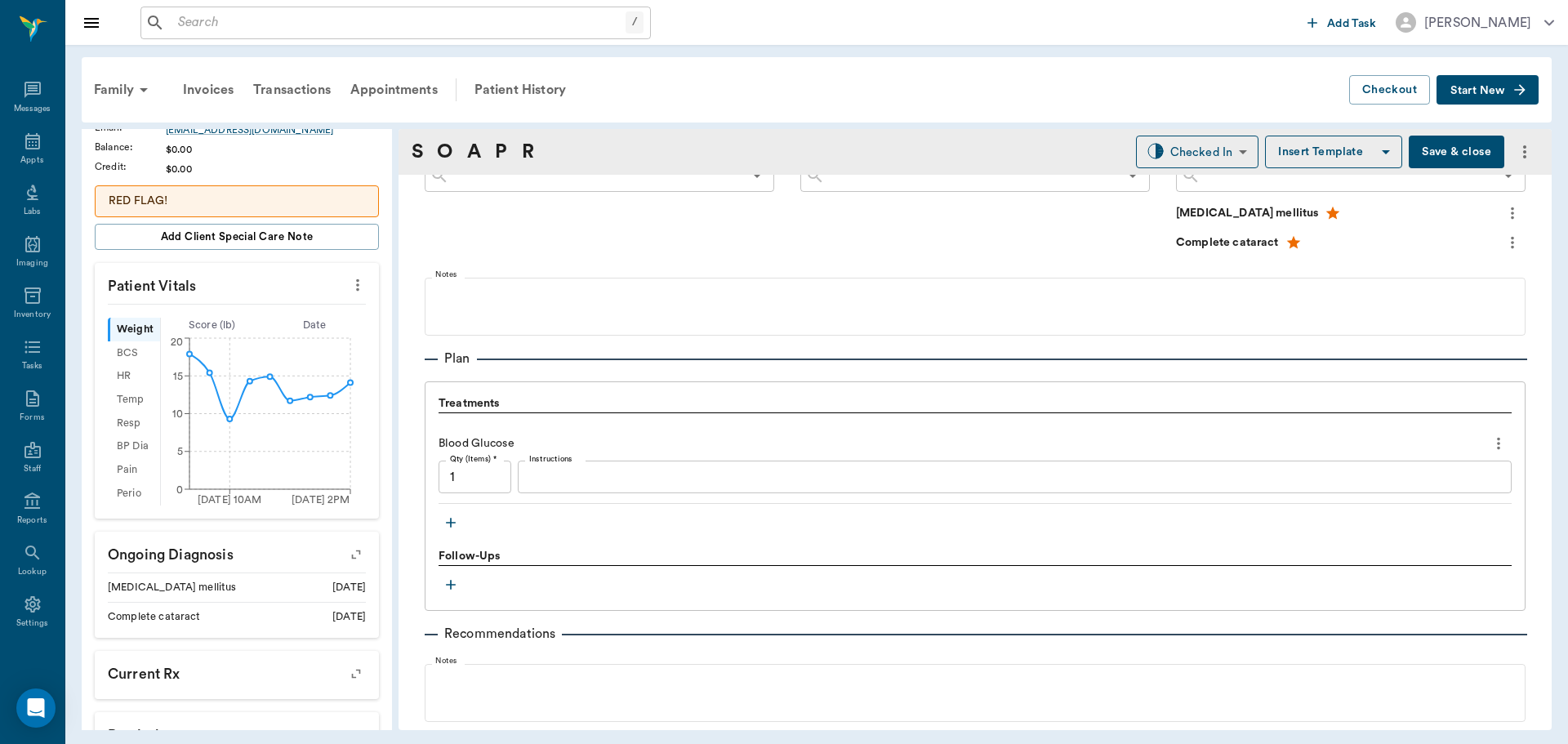
click at [460, 524] on button "button" at bounding box center [451, 522] width 24 height 24
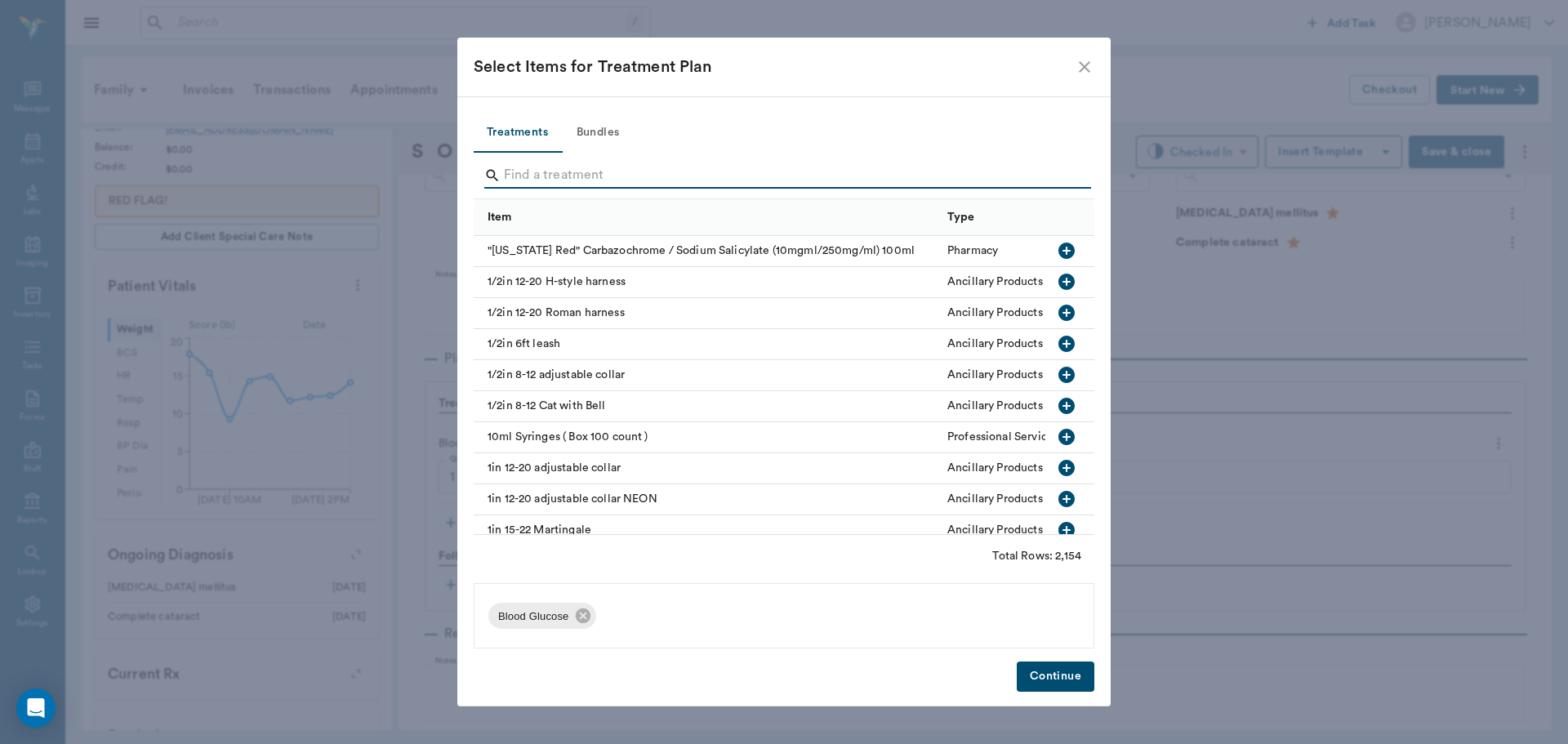
click at [644, 182] on input "Search" at bounding box center [785, 175] width 562 height 26
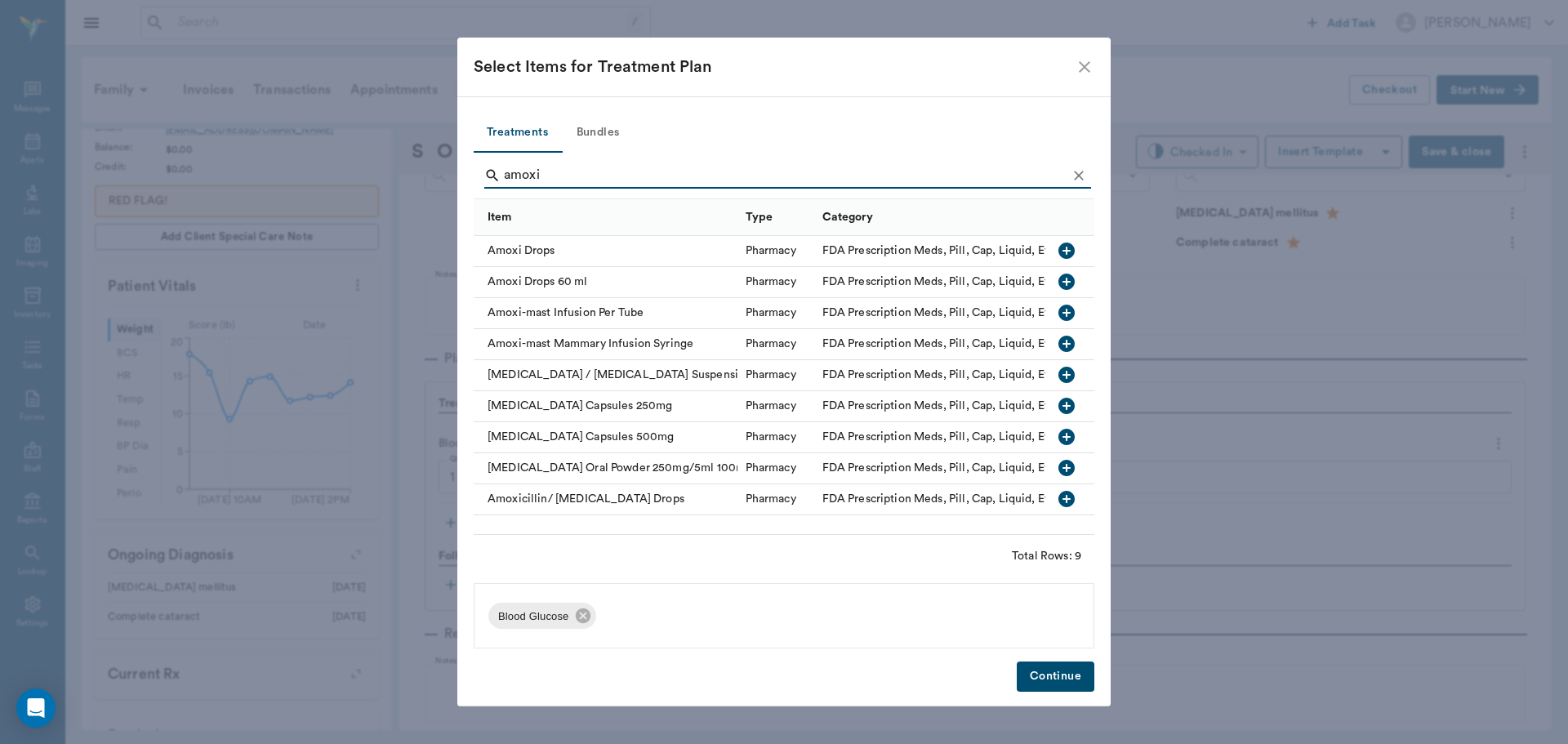
type input "amoxi"
click at [1062, 252] on icon "button" at bounding box center [1067, 250] width 17 height 17
click at [1064, 679] on button "Continue" at bounding box center [1055, 677] width 78 height 31
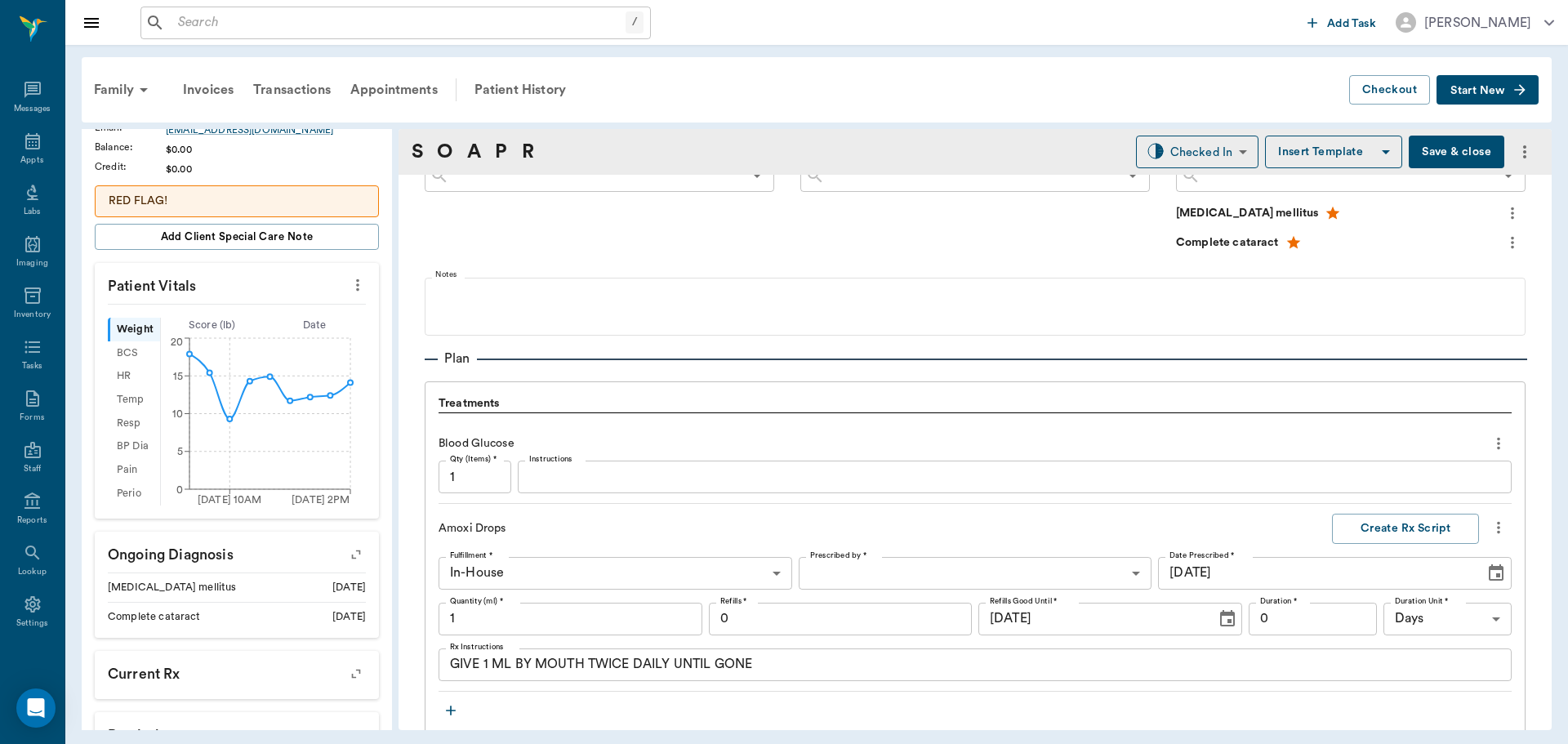
click at [585, 607] on input "1" at bounding box center [570, 618] width 263 height 32
type input "1.5"
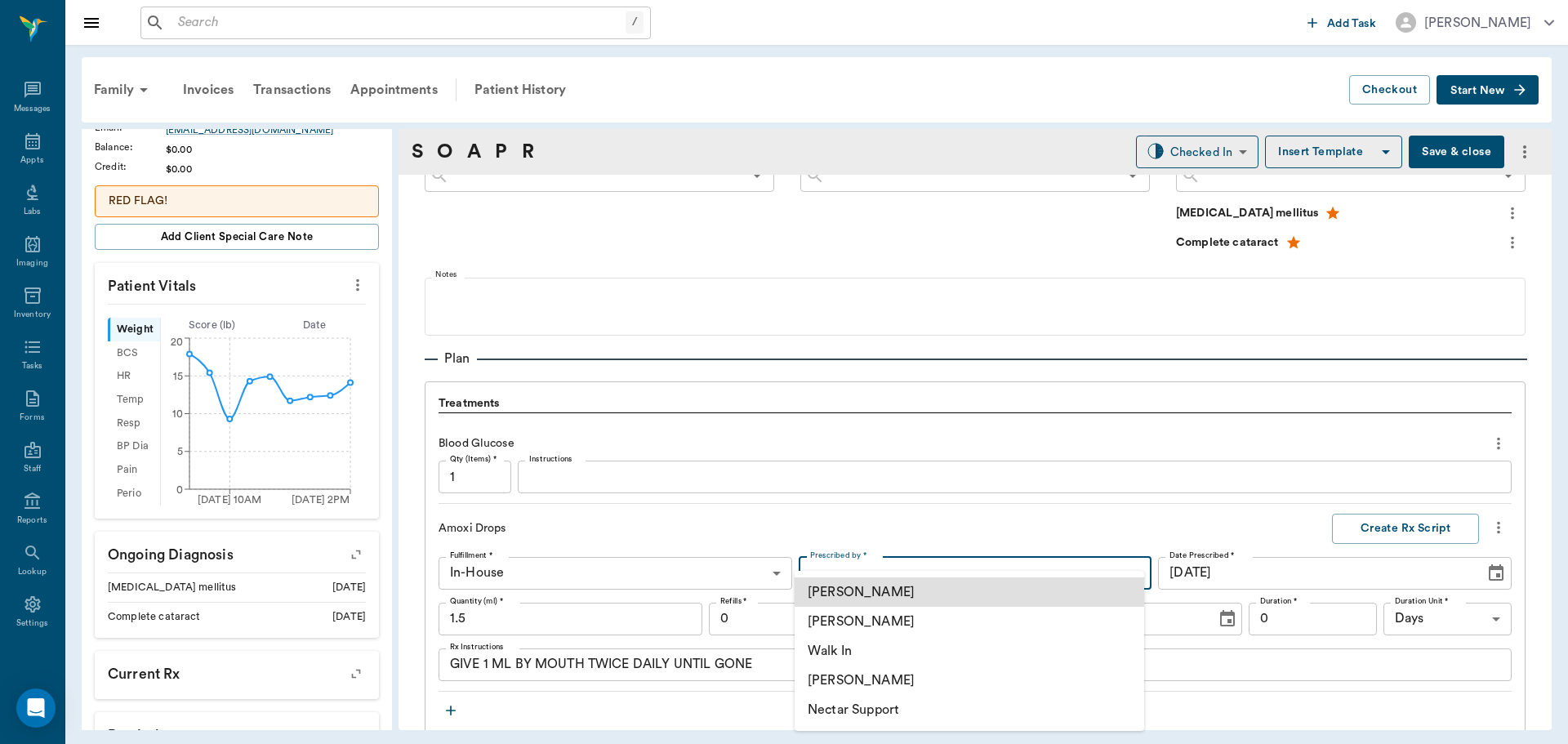
click at [965, 568] on body "/ ​ Add Task Dr. Bert Ellsworth Nectar Messages Appts Labs Imaging Inventory Ta…" at bounding box center [784, 372] width 1568 height 744
click at [485, 666] on div at bounding box center [784, 372] width 1568 height 744
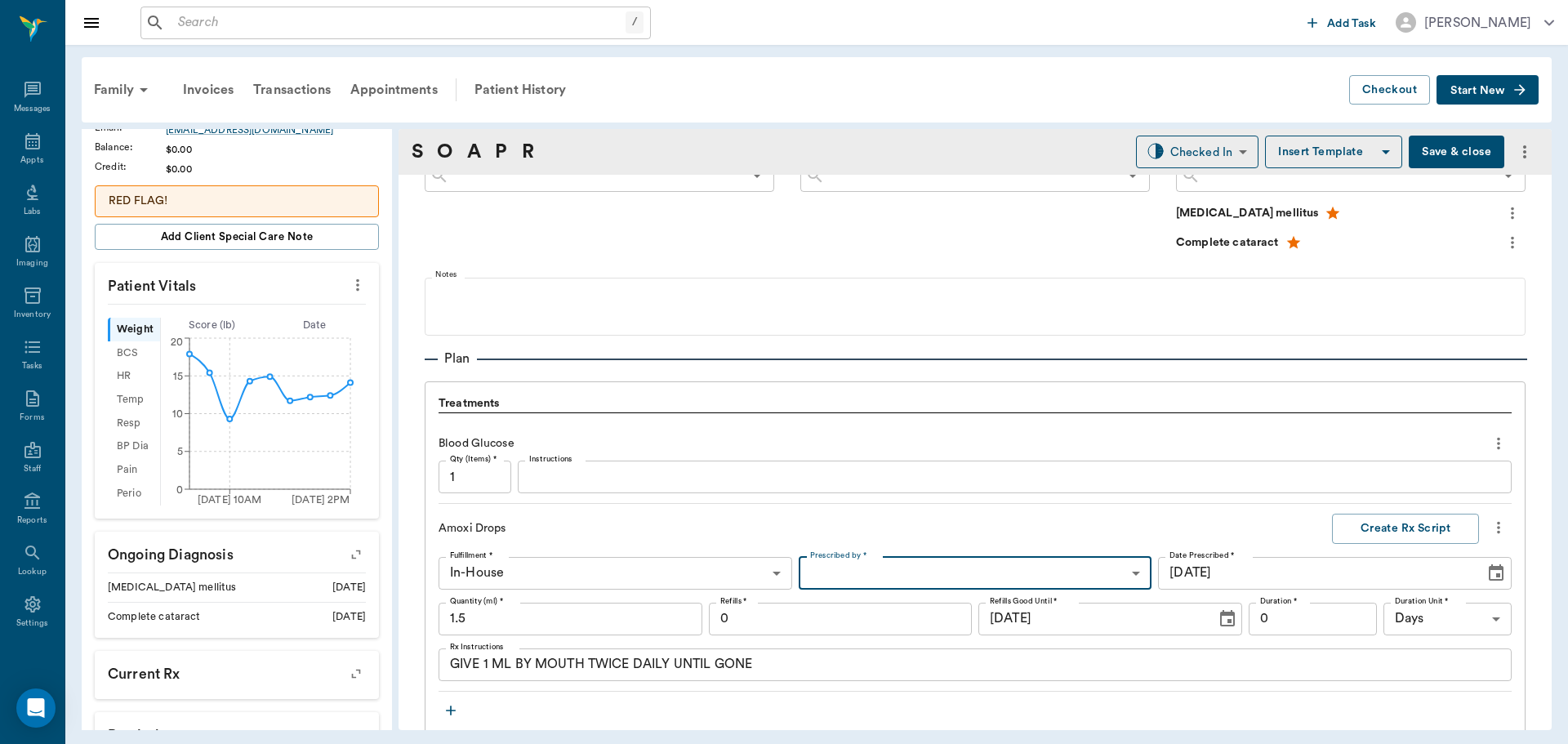
click at [491, 666] on textarea "GIVE 1 ML BY MOUTH TWICE DAILY UNTIL GONE" at bounding box center [975, 665] width 1050 height 19
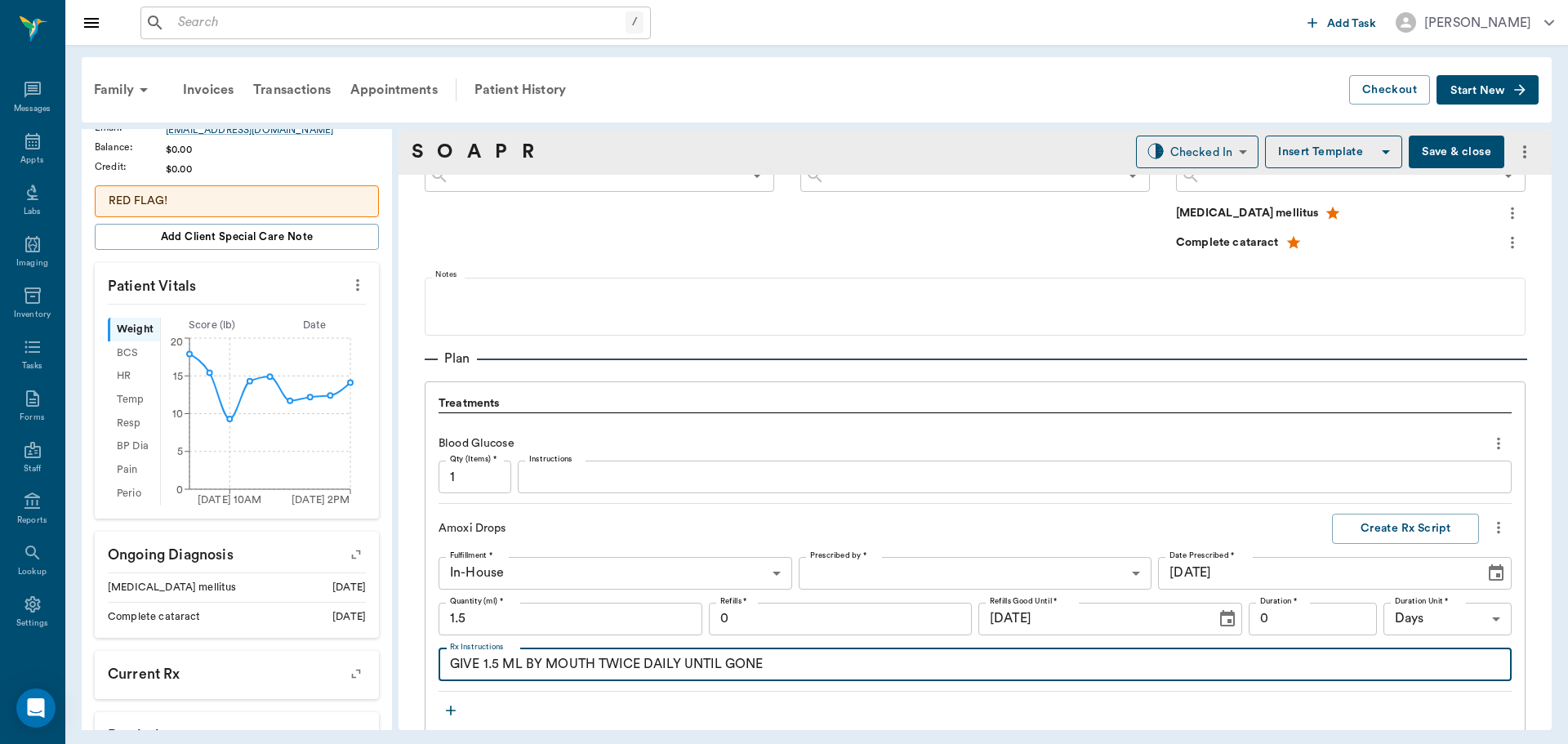
type textarea "GIVE 1.5 ML BY MOUTH TWICE DAILY UNTIL GONE"
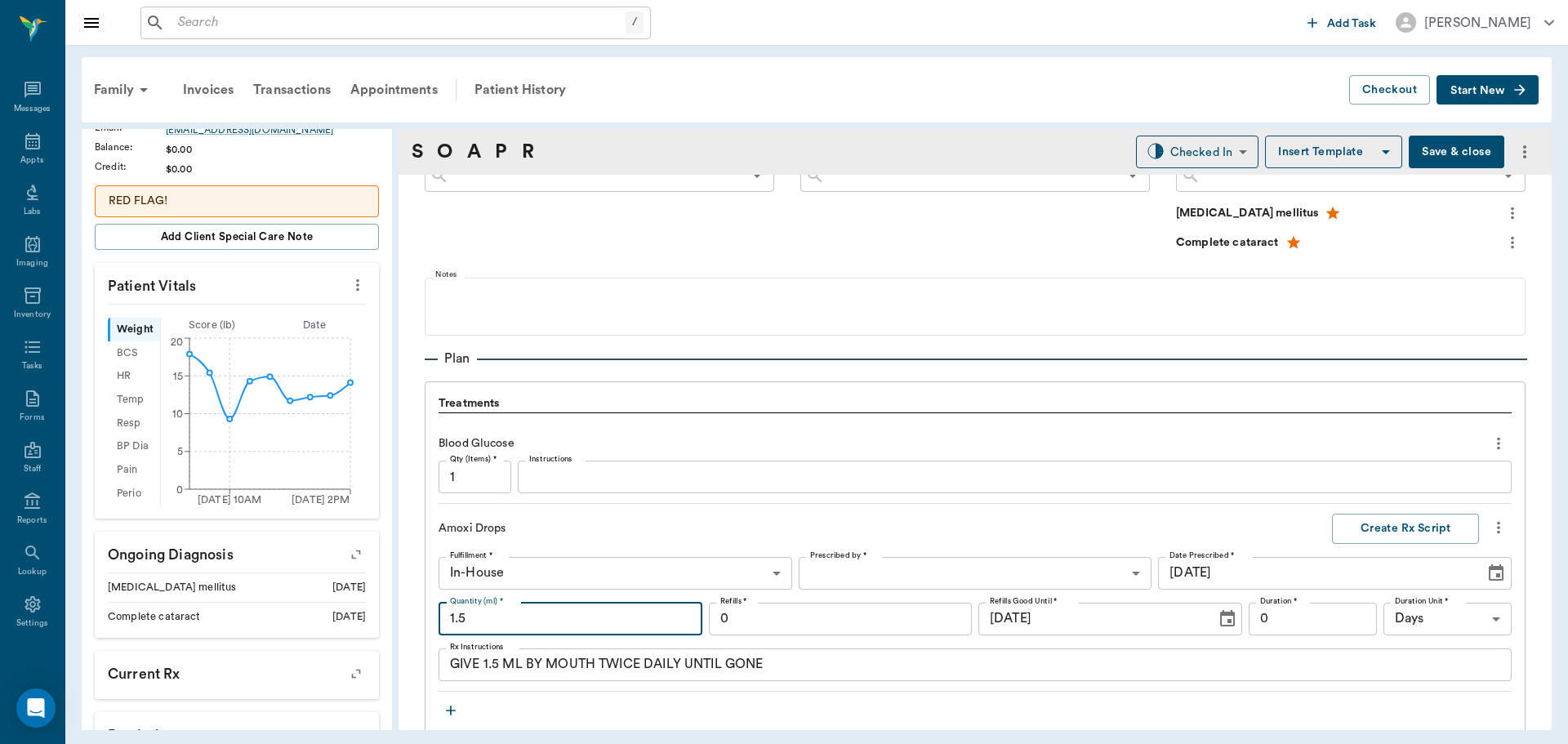
click at [522, 609] on input "1.5" at bounding box center [570, 618] width 263 height 32
type input "15"
click at [887, 570] on body "/ ​ Add Task Dr. Bert Ellsworth Nectar Messages Appts Labs Imaging Inventory Ta…" at bounding box center [784, 372] width 1568 height 744
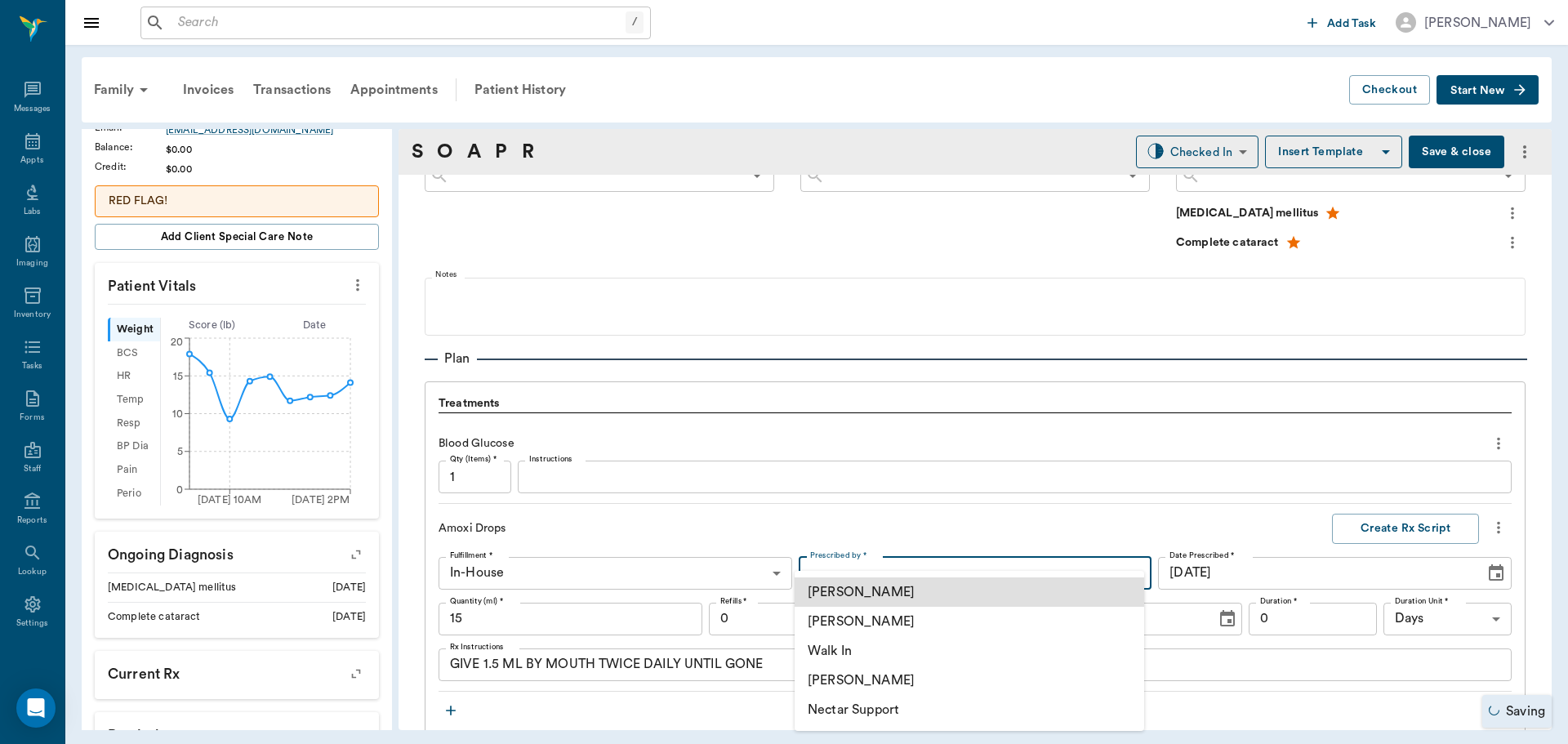
click at [909, 611] on li "[PERSON_NAME]" at bounding box center [969, 622] width 350 height 30
type input "63ec2f075fda476ae8351a4d"
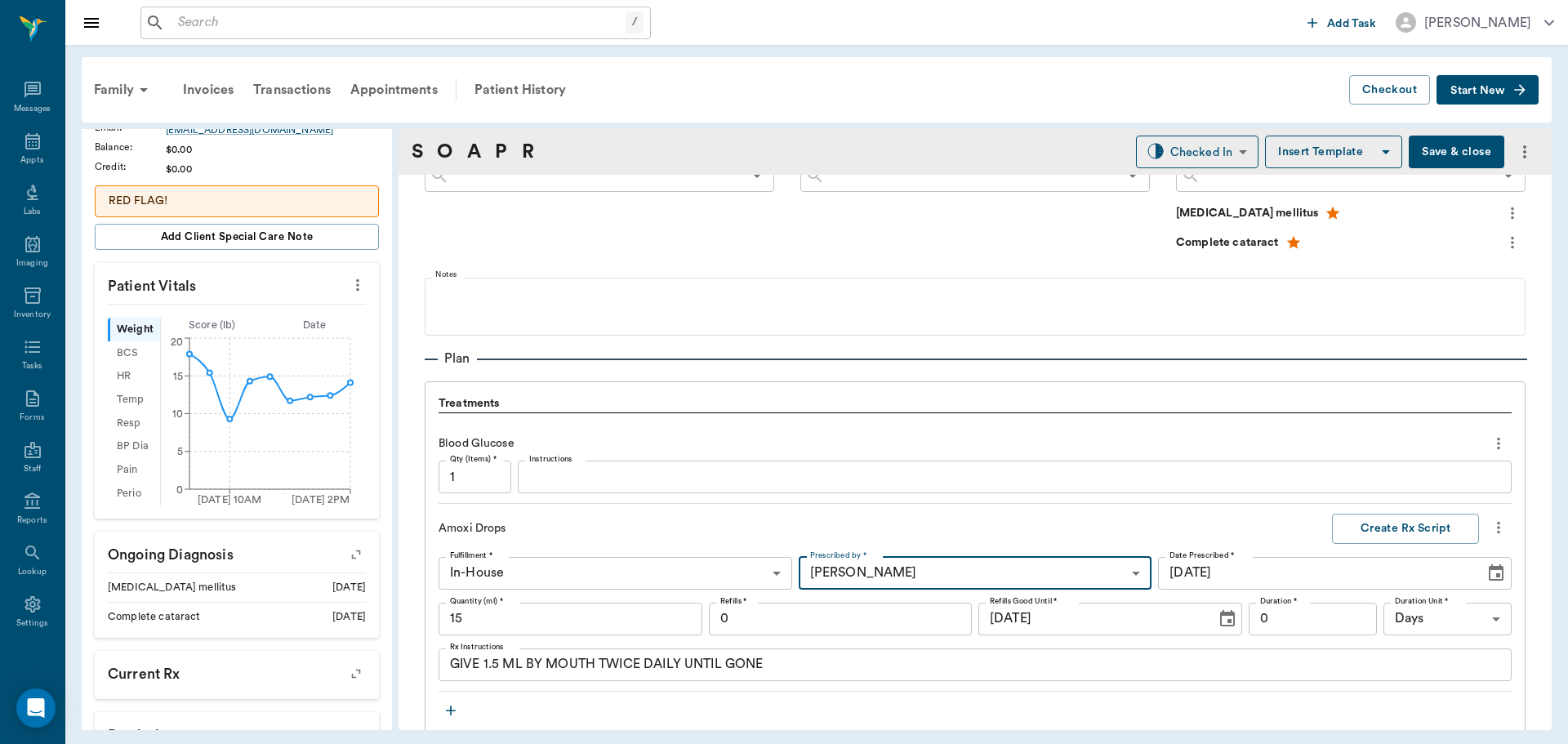
click at [533, 629] on input "15" at bounding box center [570, 618] width 263 height 32
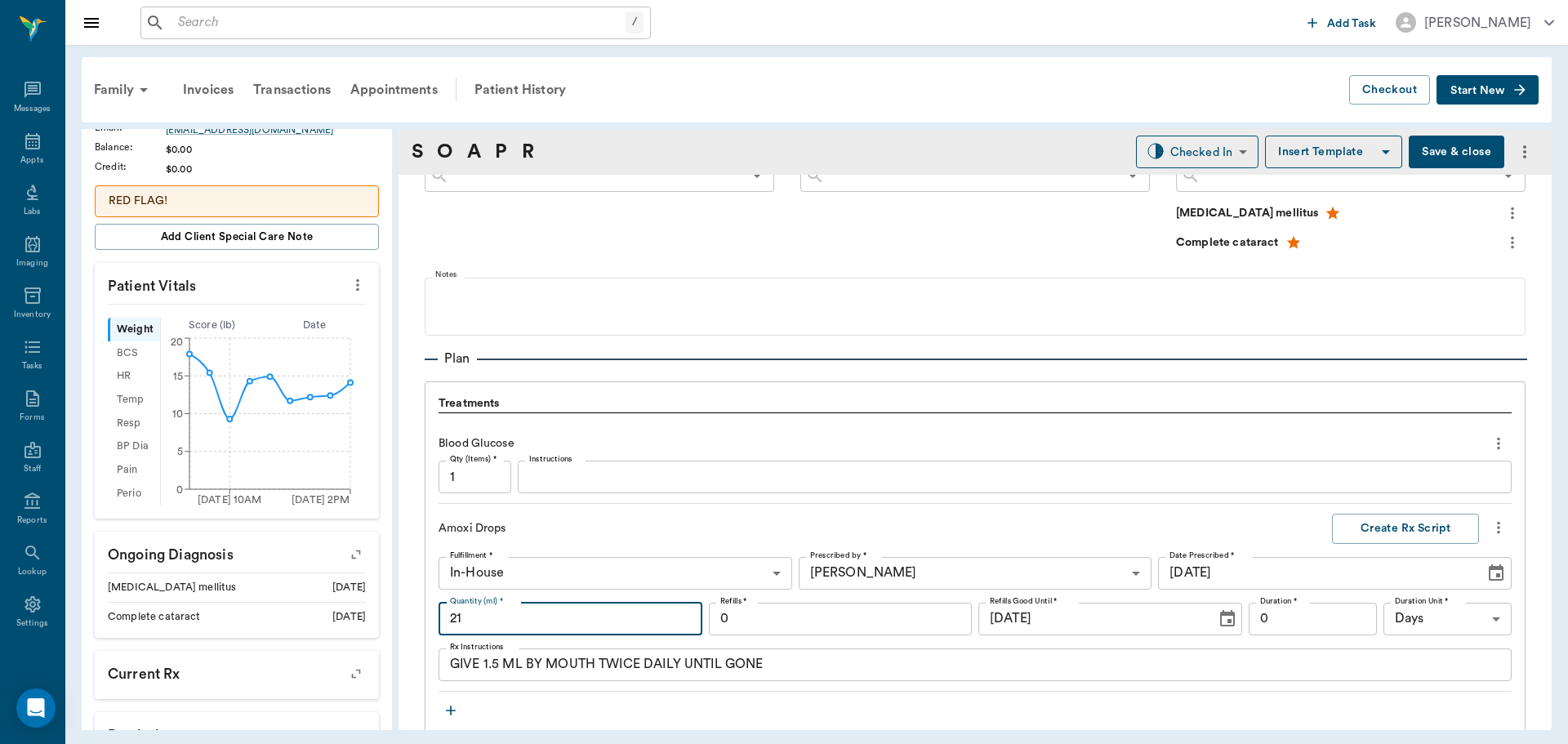
type input "21"
click at [633, 481] on textarea "Instructions" at bounding box center [1014, 478] width 971 height 19
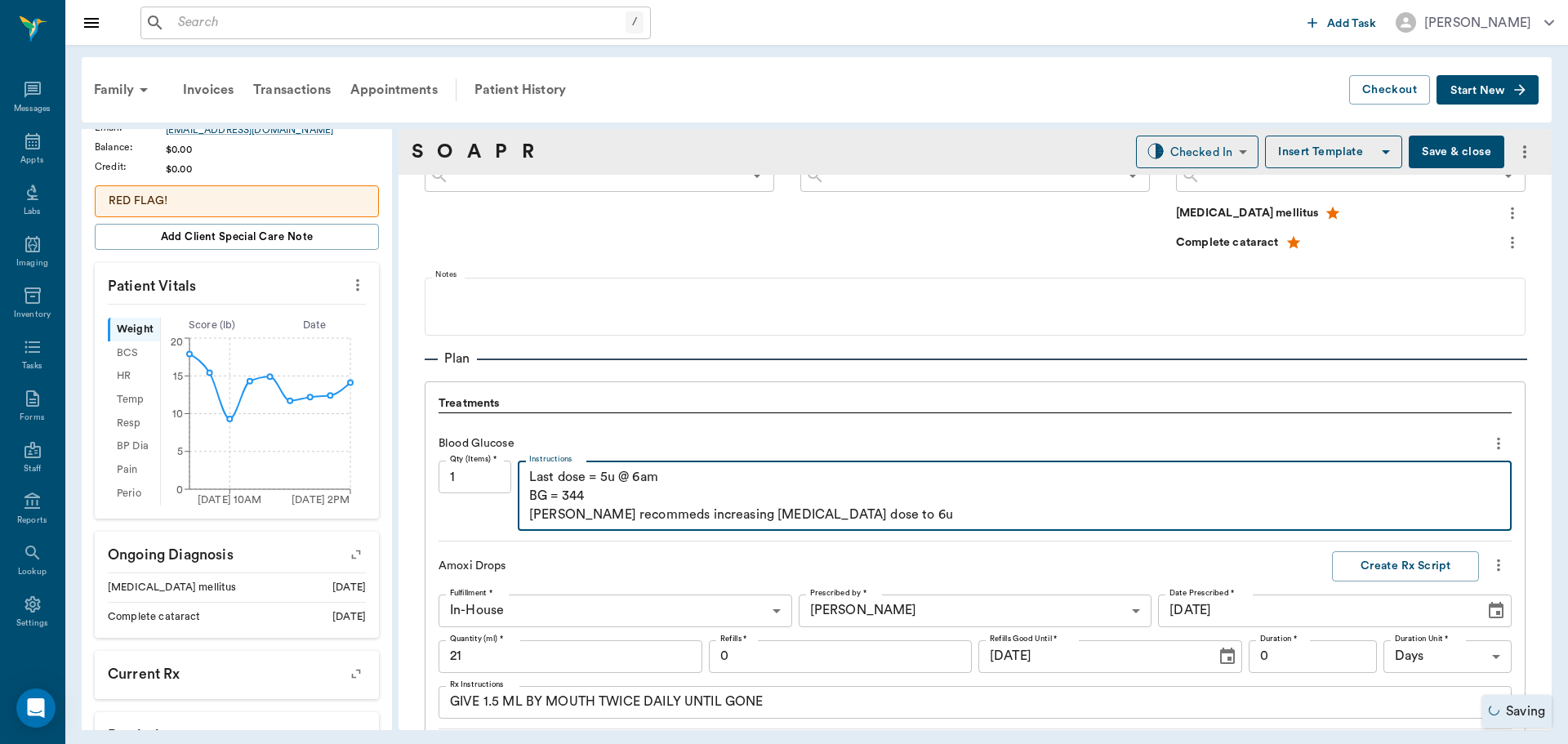
click at [665, 515] on textarea "Last dose = 5u @ 6am BG = 344 Dr. Ellsworth recommeds increasing Insulin dose t…" at bounding box center [1014, 496] width 971 height 57
type textarea "Last dose = 5u @ 6am BG = 344 Dr. Ellsworth recommends increasing Insulin dose …"
click at [919, 403] on div "Treatments" at bounding box center [975, 404] width 1074 height 18
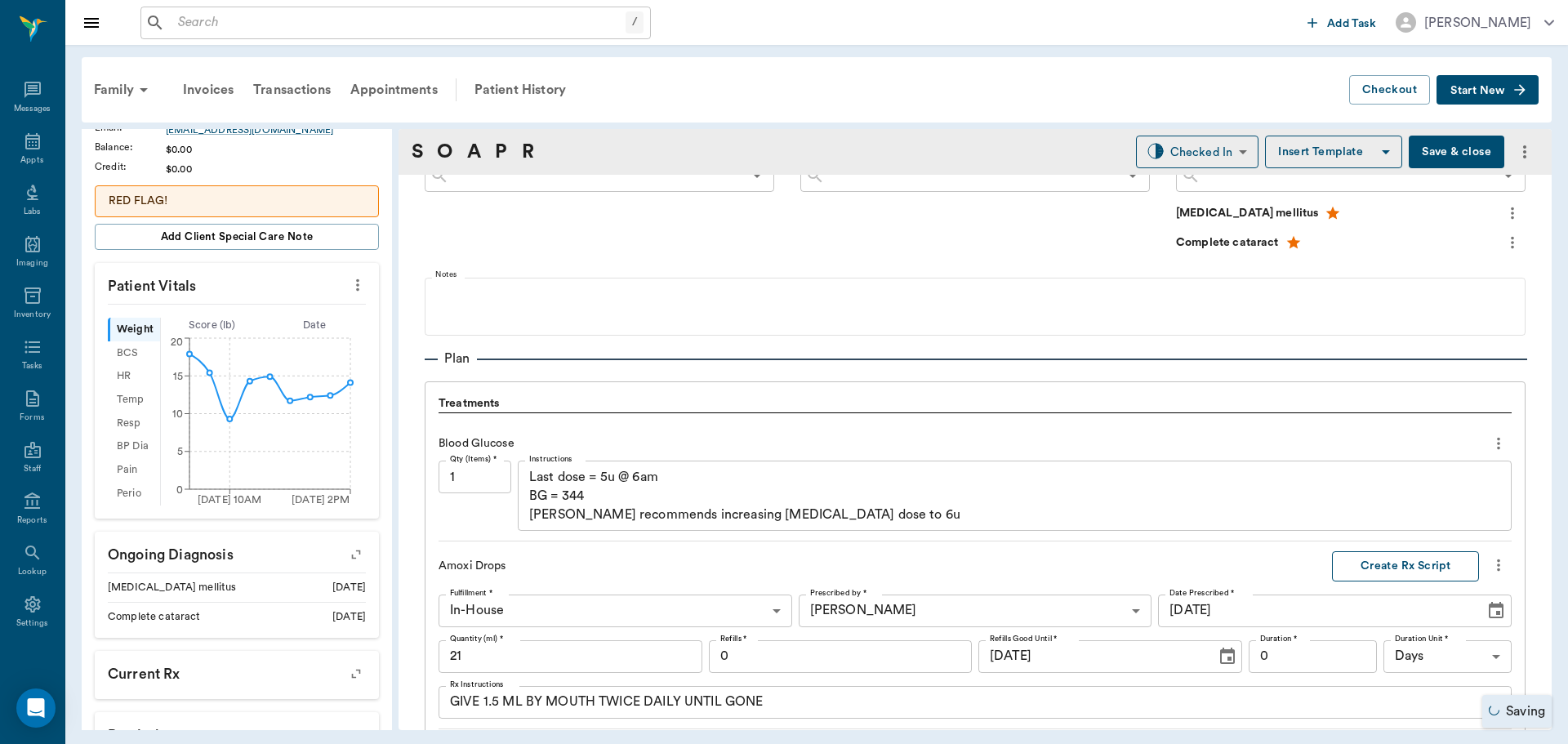
click at [1399, 564] on button "Create Rx Script" at bounding box center [1405, 566] width 147 height 31
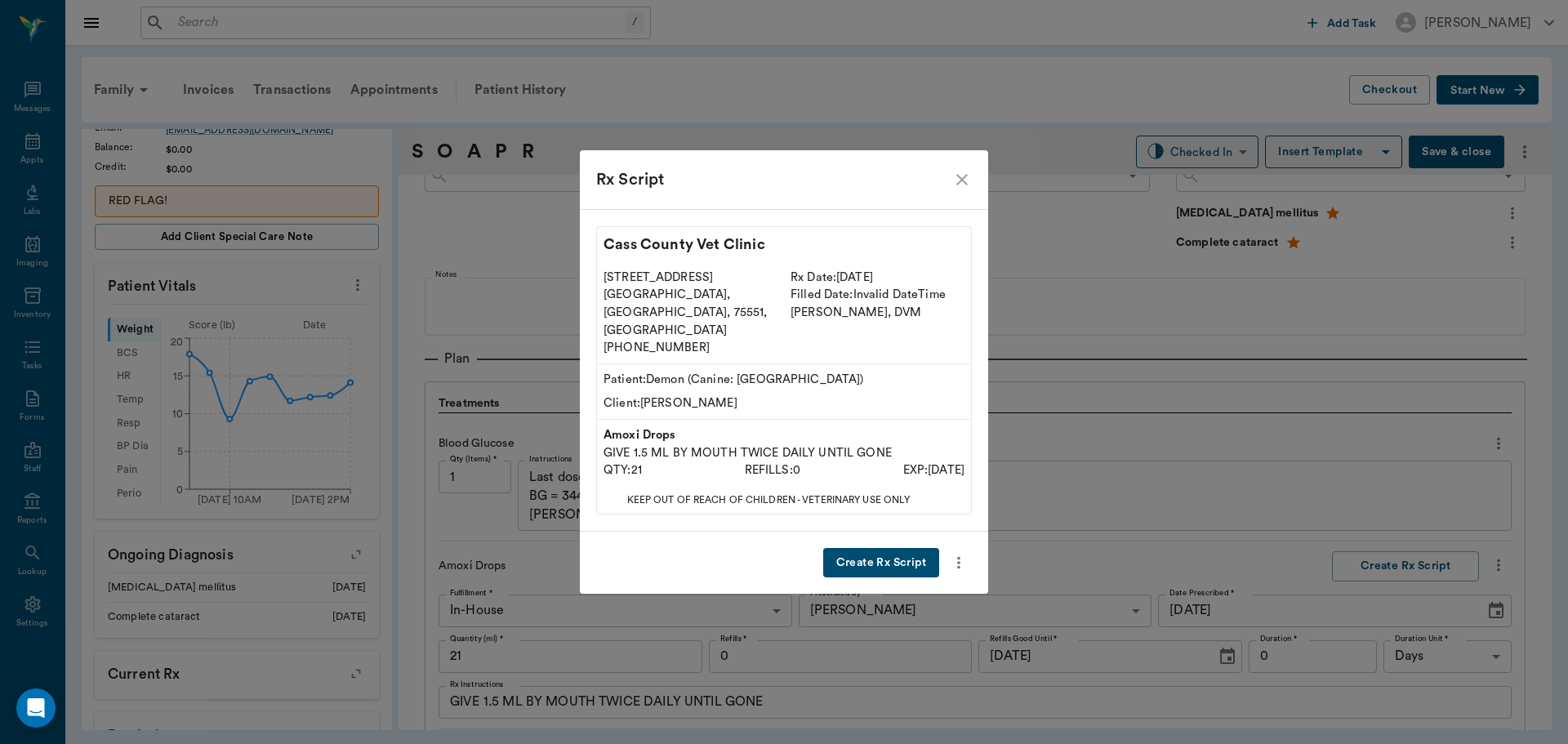
click at [858, 549] on button "Create Rx Script" at bounding box center [881, 563] width 116 height 31
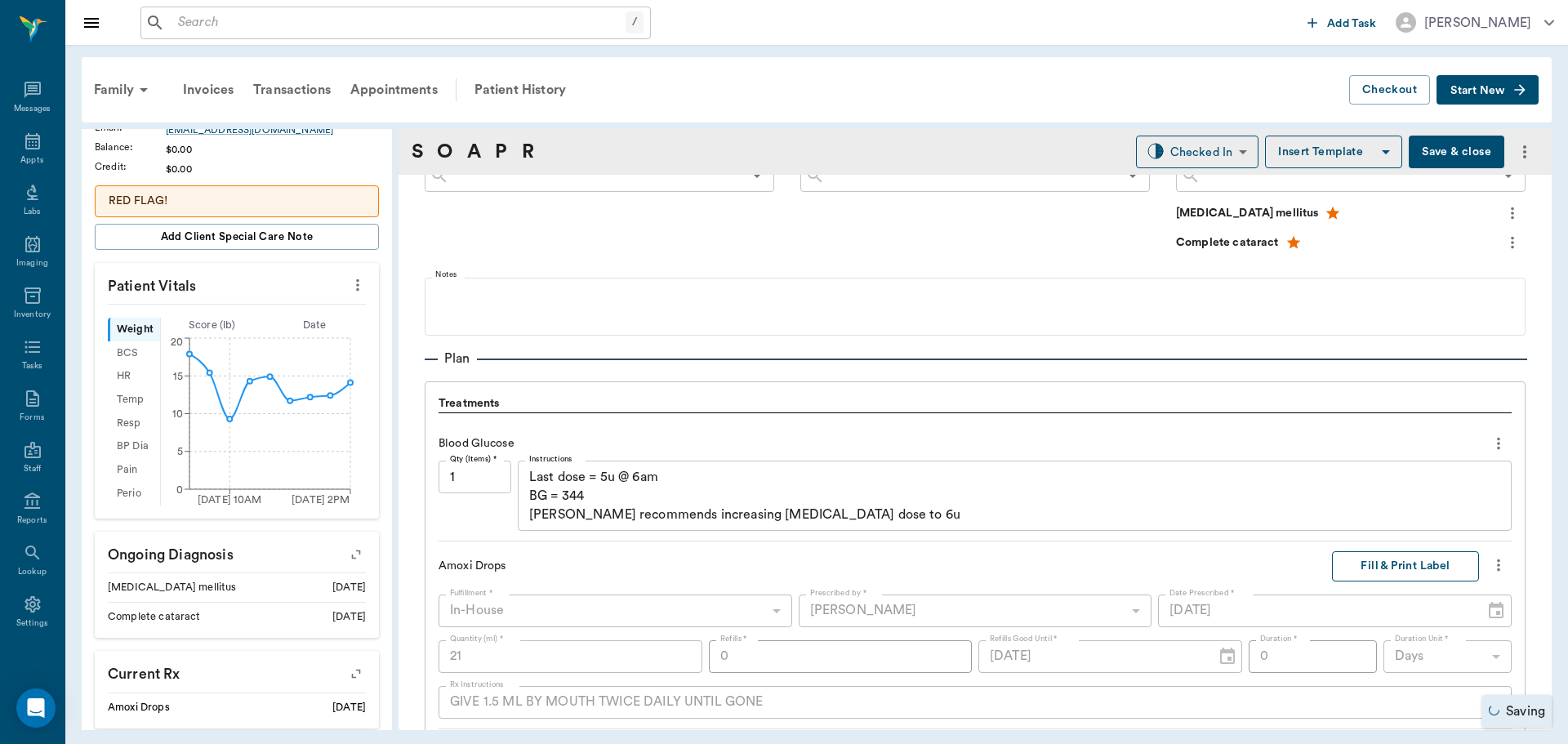
click at [1376, 570] on button "Fill & Print Label" at bounding box center [1405, 566] width 147 height 31
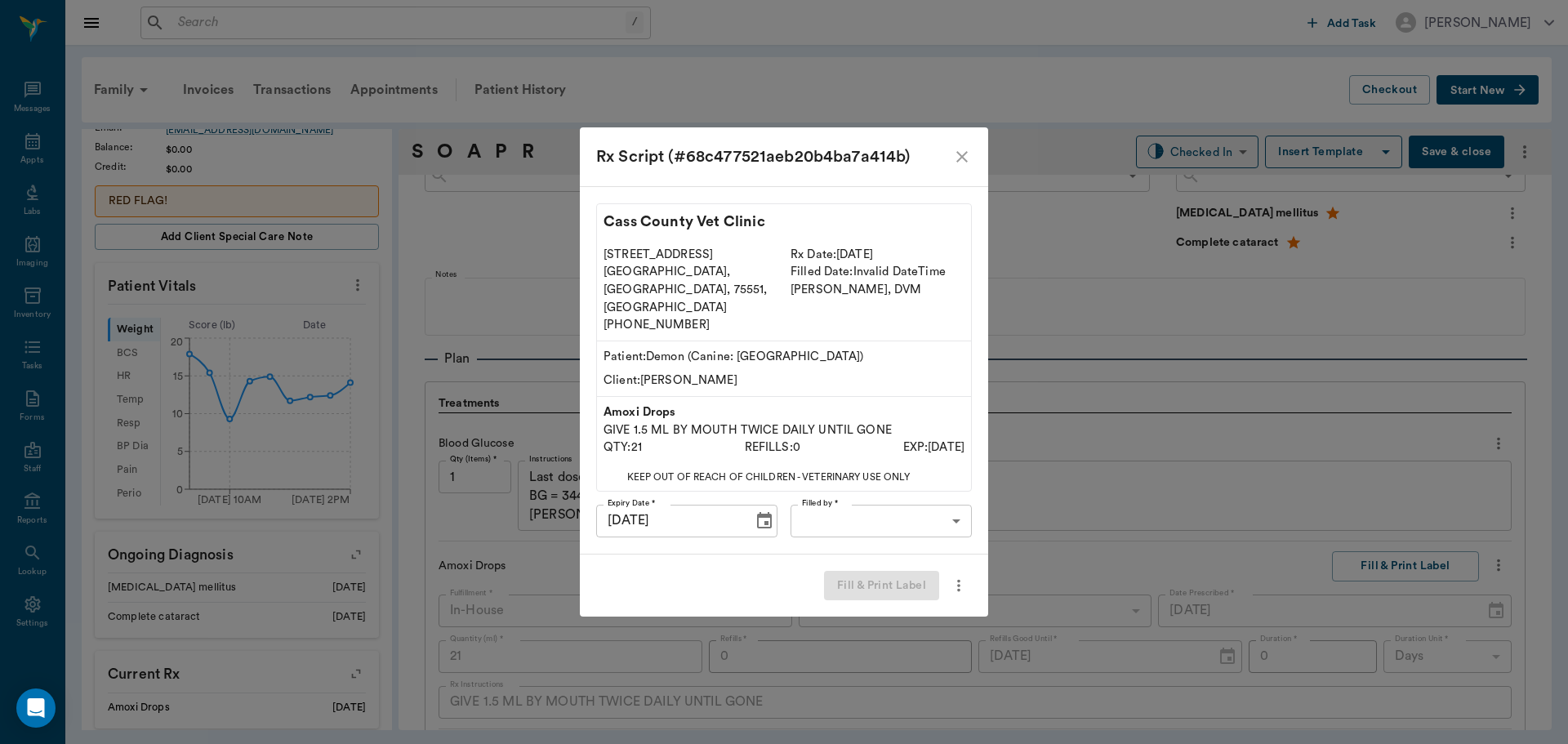
click at [876, 495] on body "/ ​ Add Task Dr. Bert Ellsworth Nectar Messages Appts Labs Imaging Inventory Ta…" at bounding box center [784, 372] width 1568 height 744
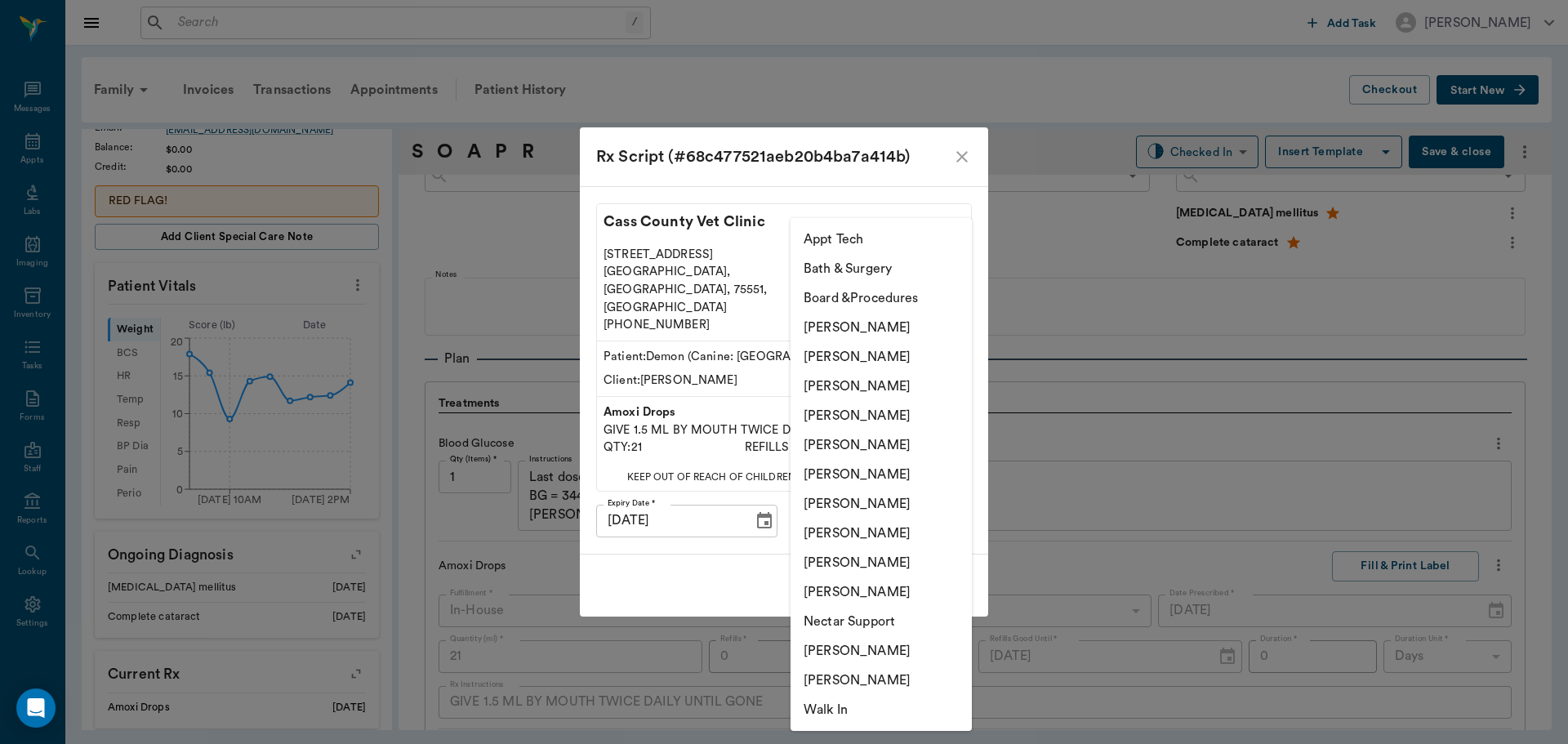
click at [873, 383] on li "Daniel Virnala" at bounding box center [882, 386] width 181 height 30
type input "642ef10e332a41444de2bad1"
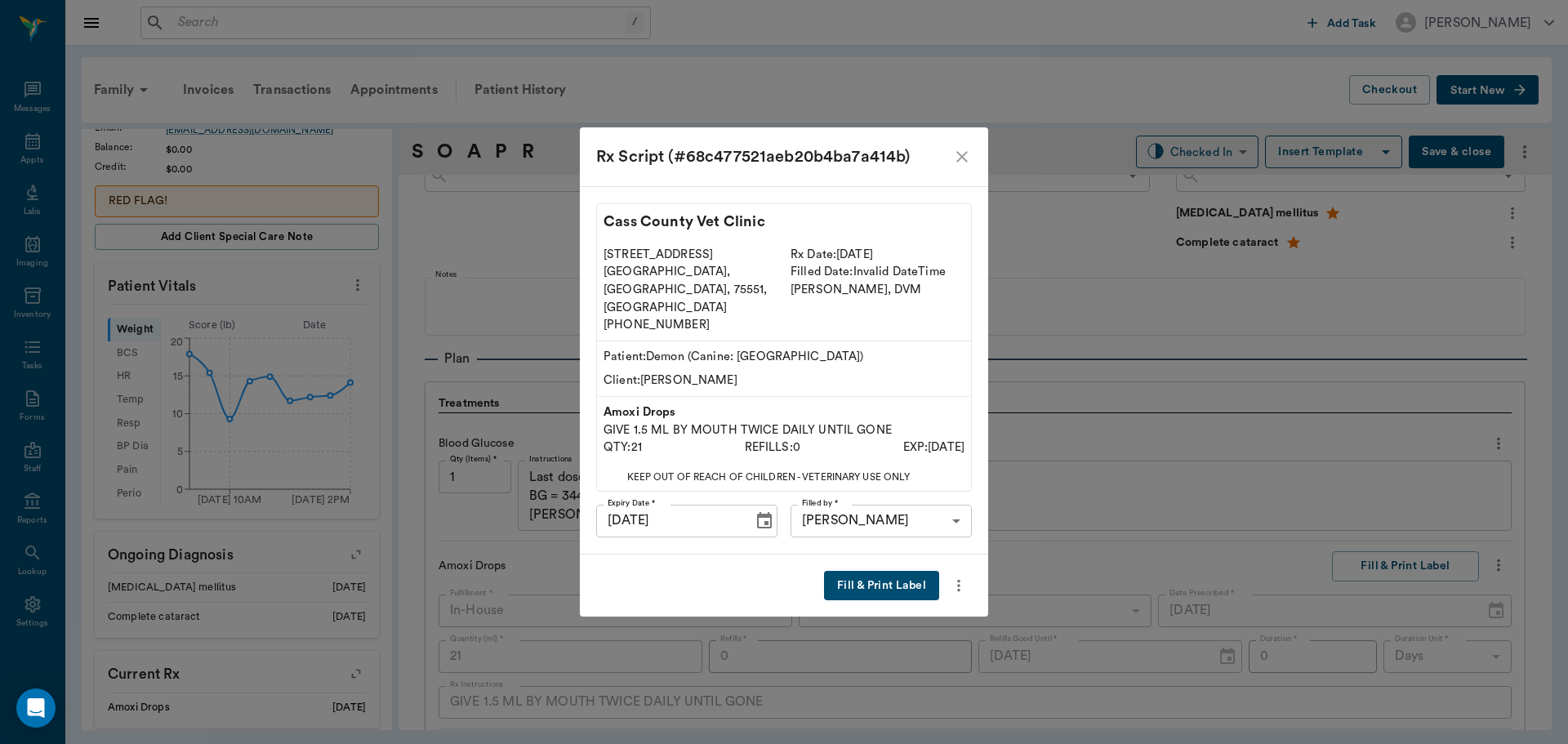
click at [872, 575] on button "Fill & Print Label" at bounding box center [882, 586] width 115 height 31
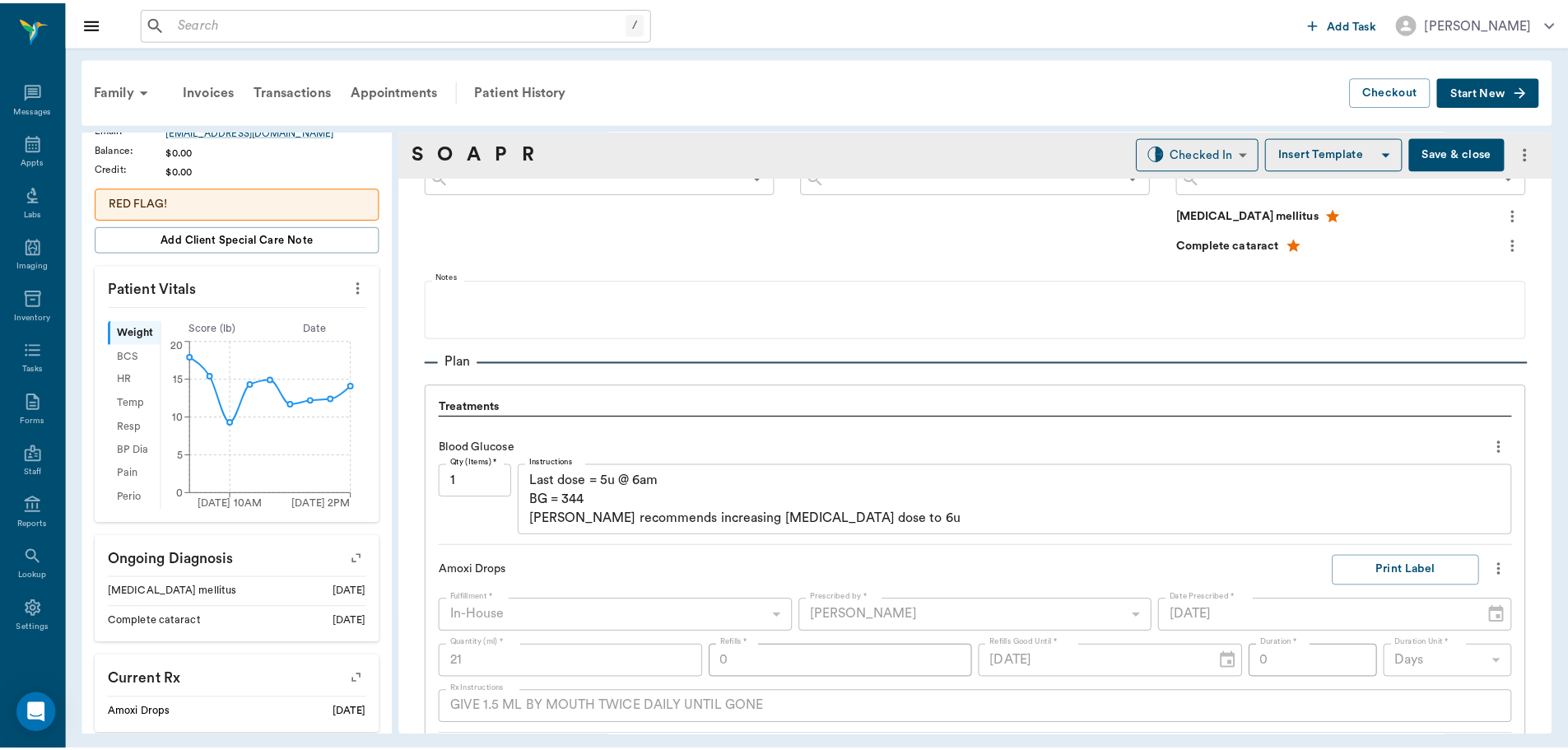
scroll to position [1379, 0]
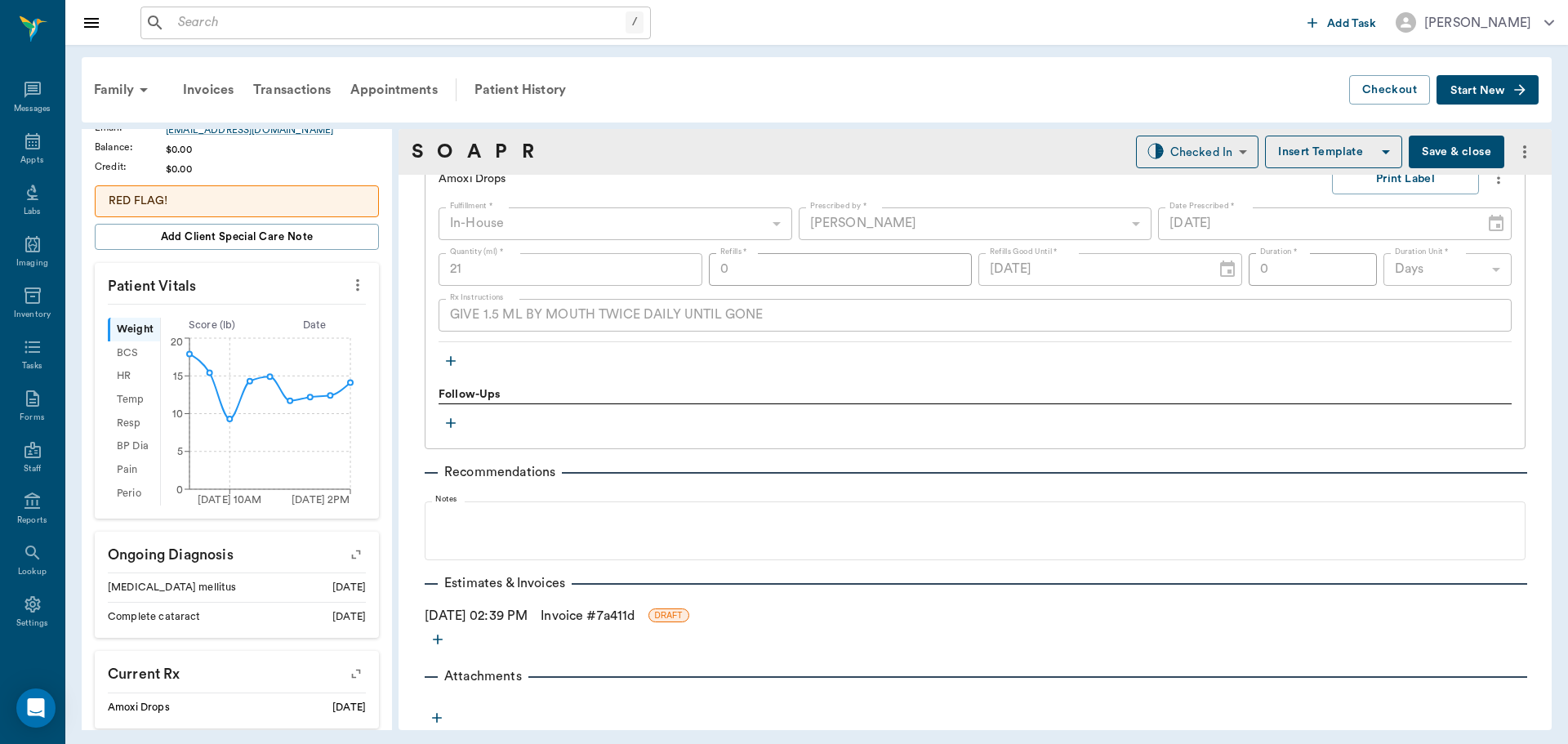
click at [626, 616] on link "Invoice # 7a411d" at bounding box center [588, 616] width 94 height 19
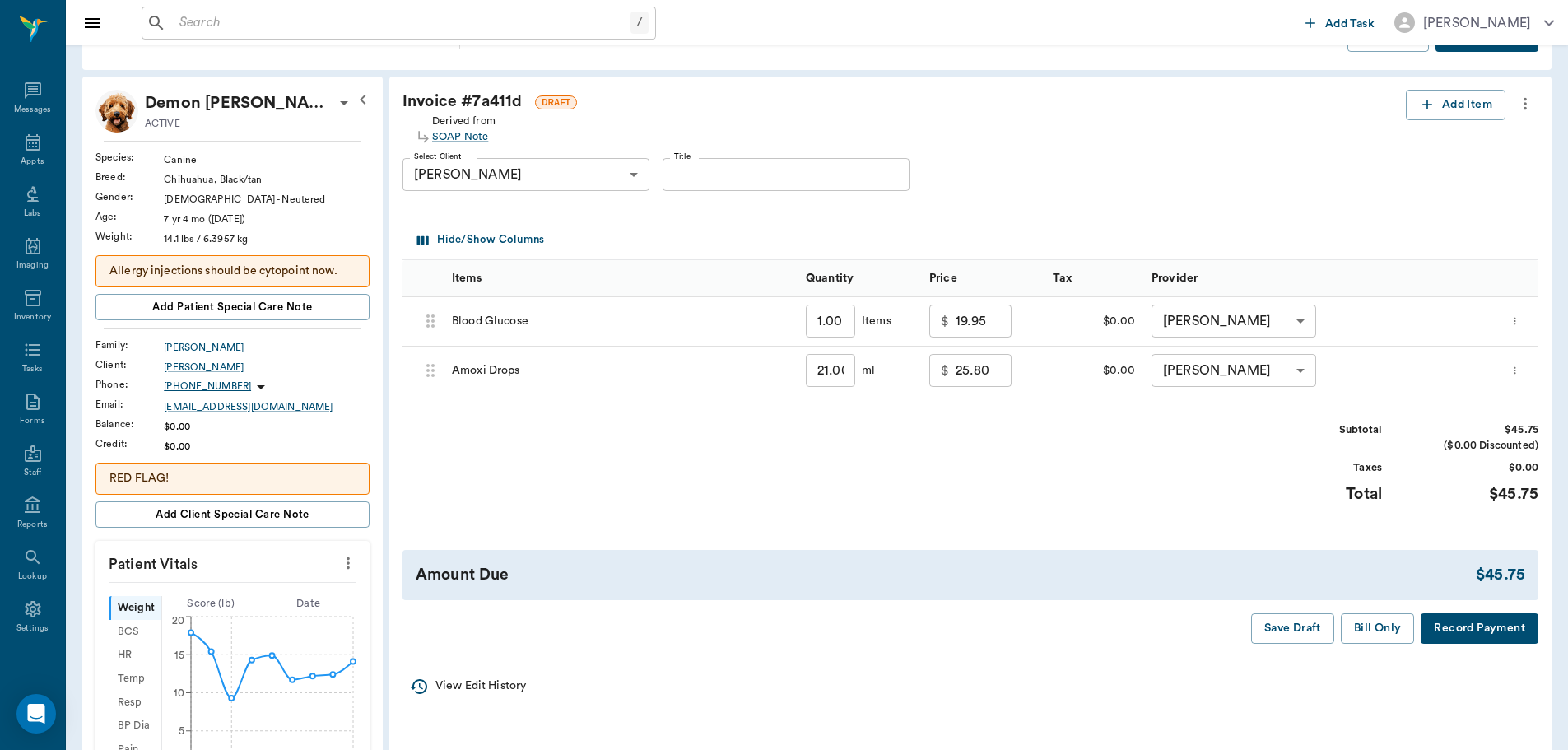
scroll to position [83, 0]
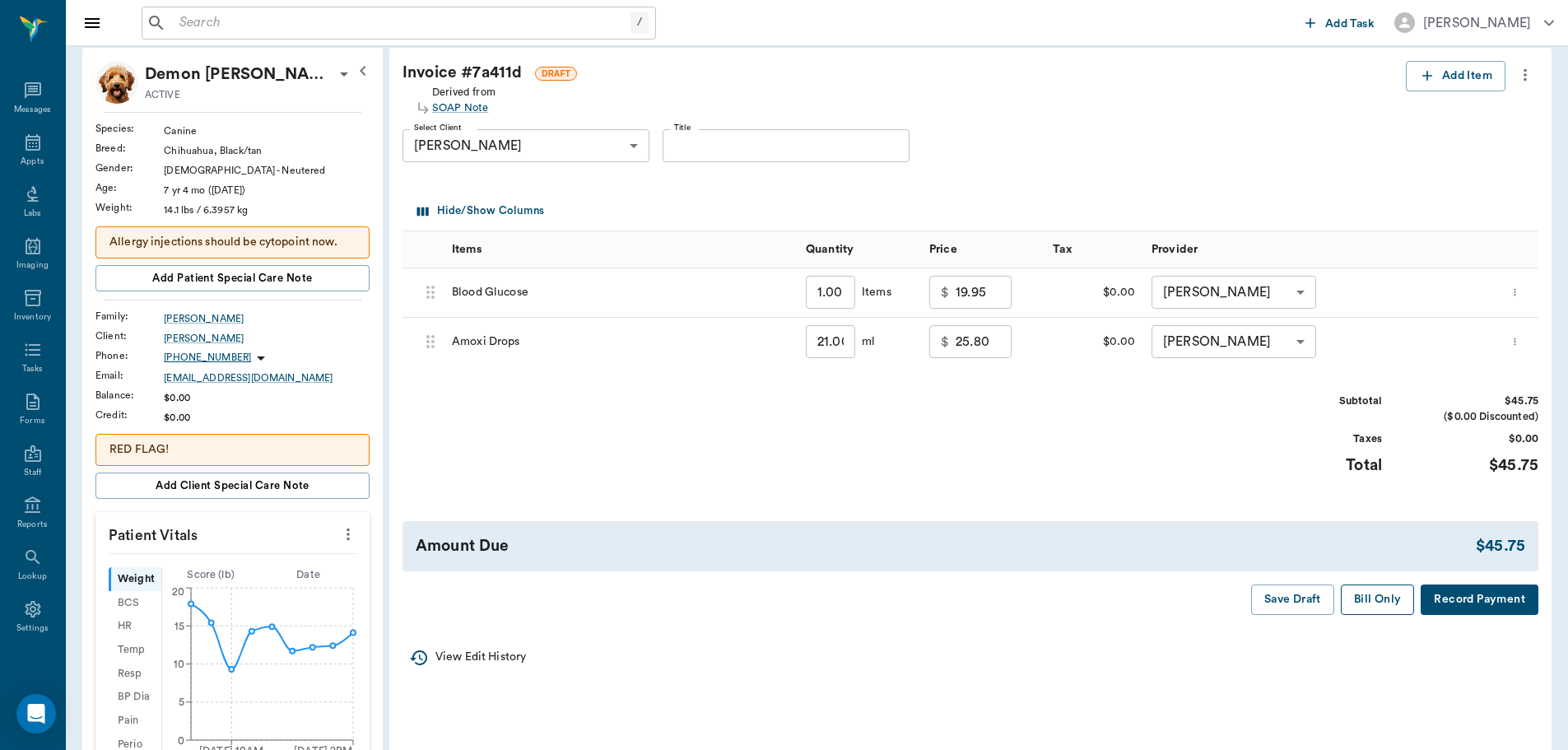
click at [1380, 607] on button "Bill Only" at bounding box center [1378, 600] width 74 height 31
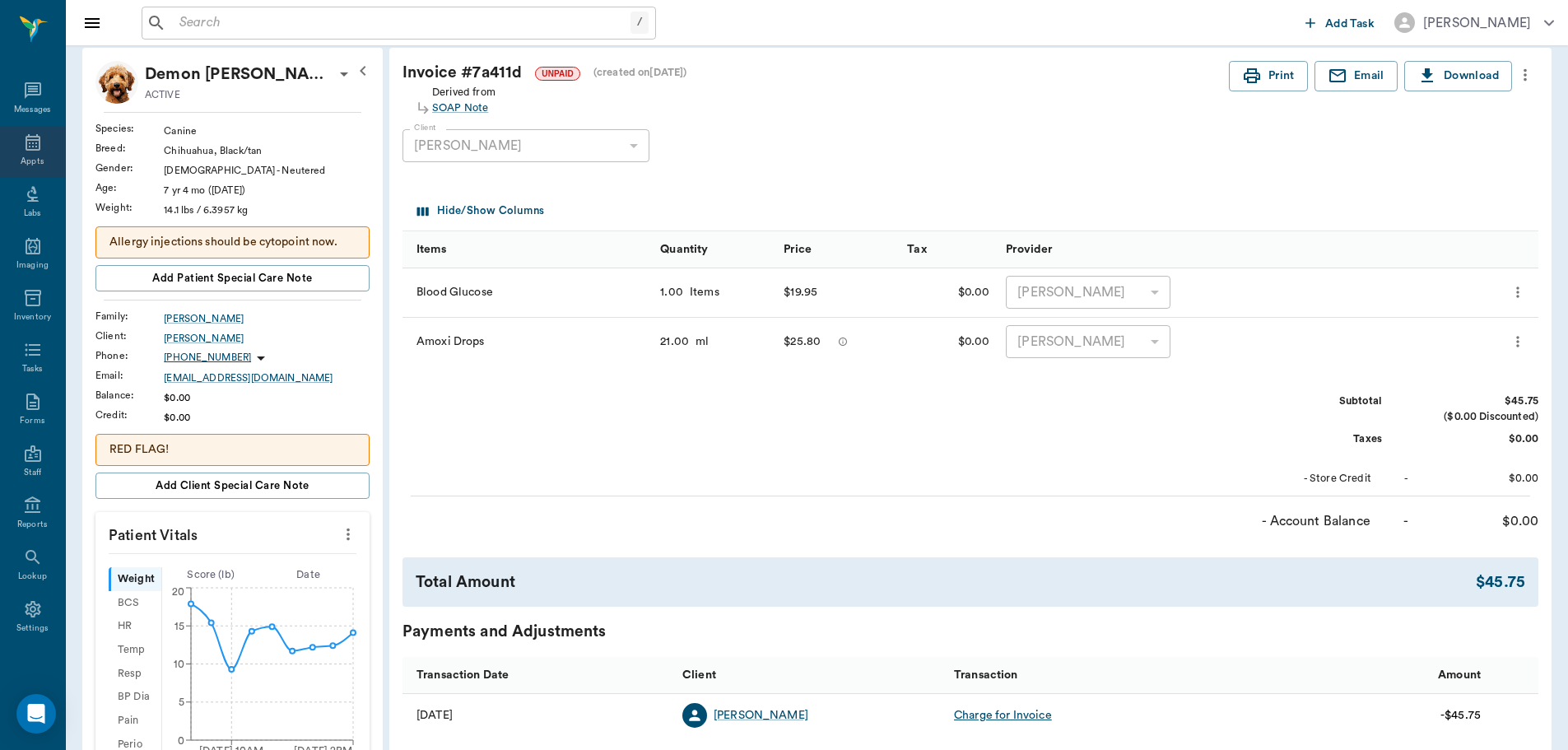
click at [37, 166] on div "Appts" at bounding box center [32, 162] width 23 height 12
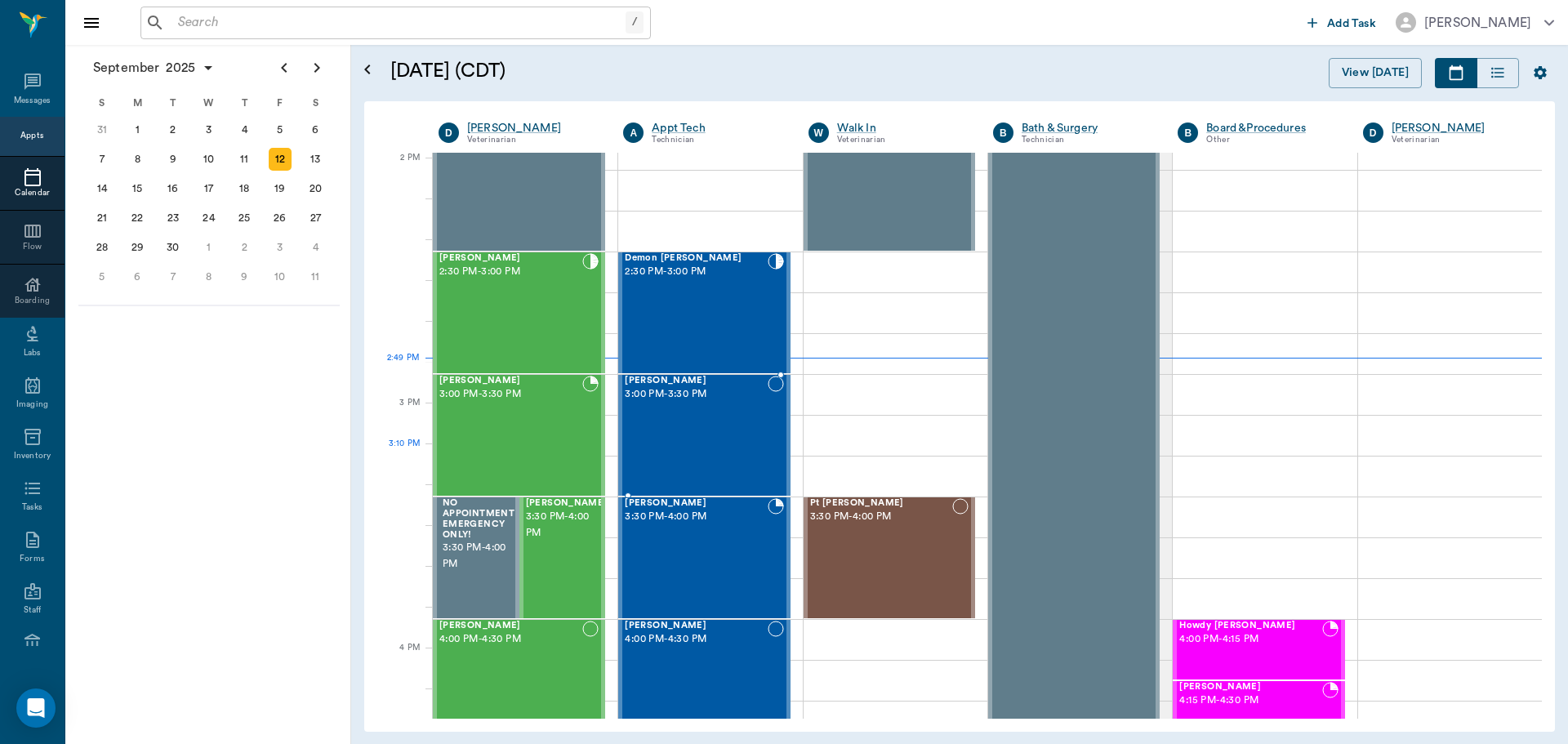
scroll to position [1472, 0]
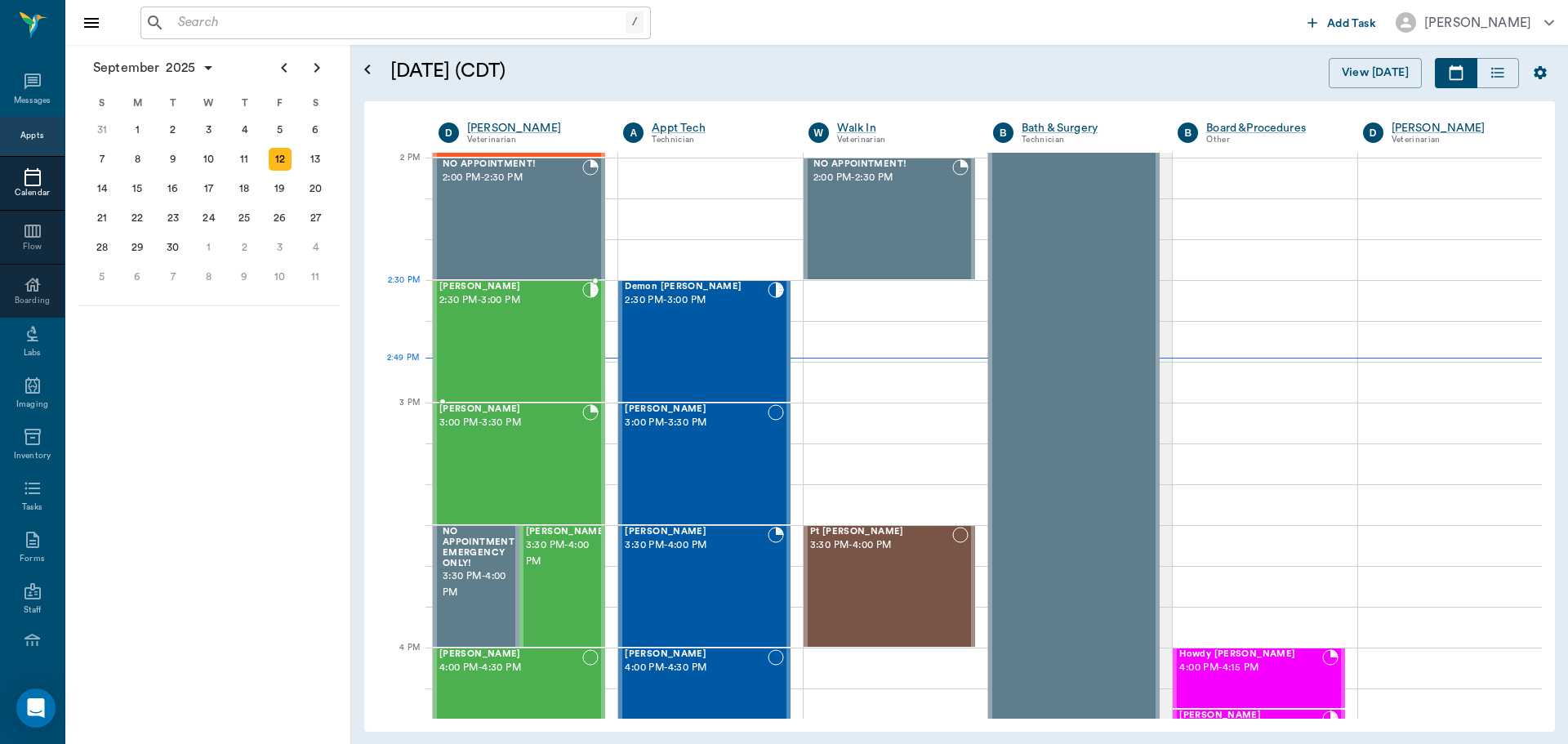
click at [518, 321] on div "Nugget Smith 2:30 PM - 3:00 PM" at bounding box center [511, 341] width 143 height 119
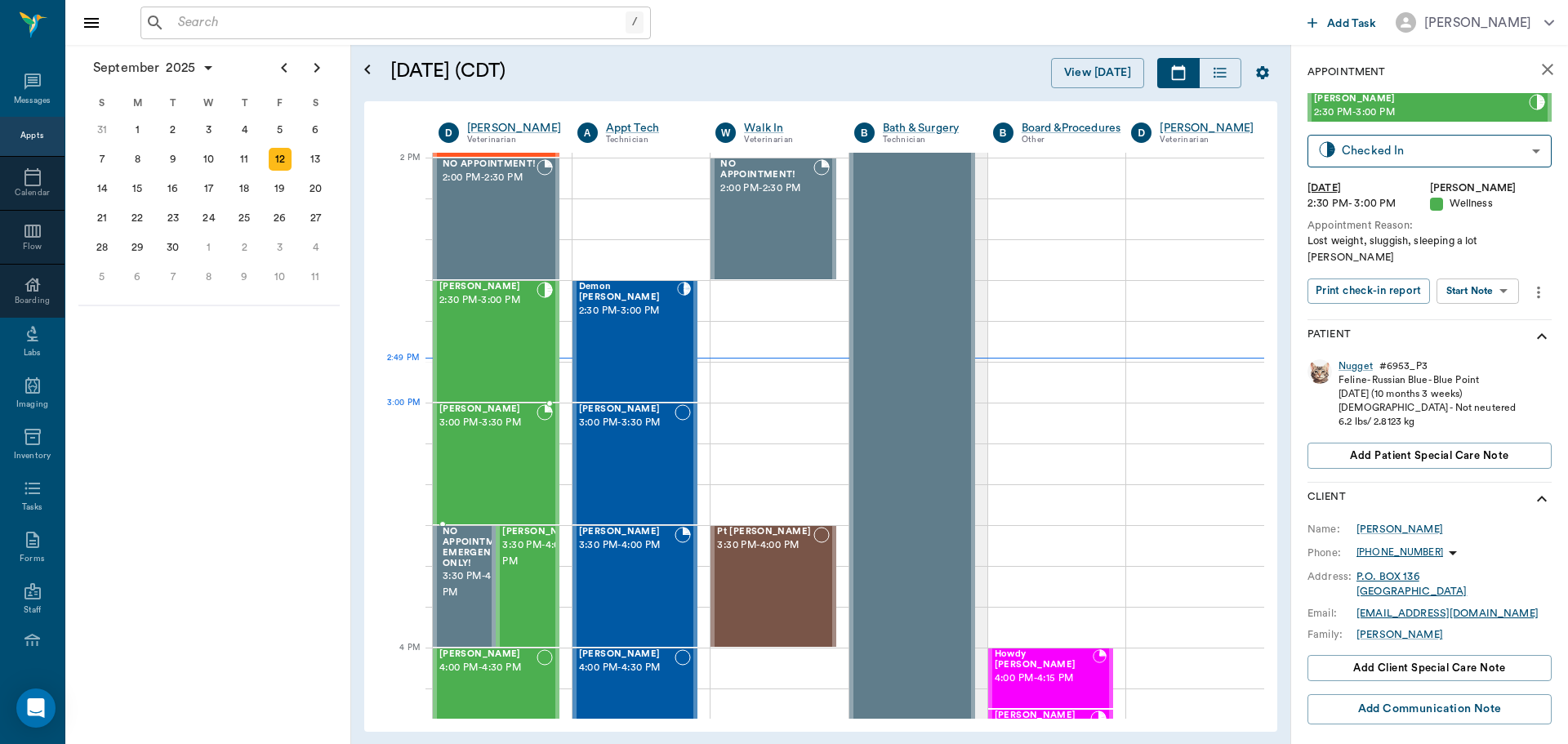
click at [528, 440] on div "Nigel Lilley 3:00 PM - 3:30 PM" at bounding box center [487, 464] width 97 height 119
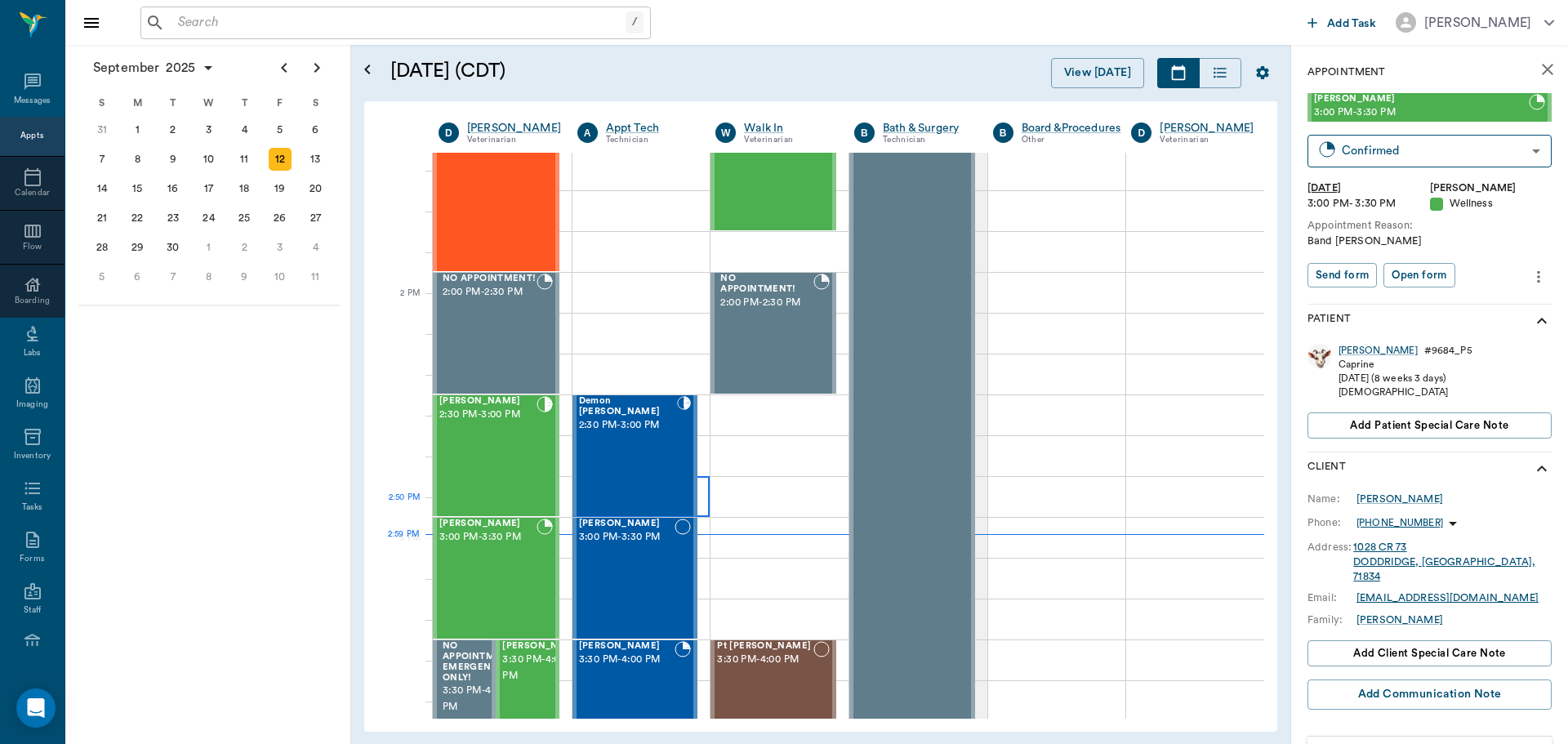
scroll to position [1308, 0]
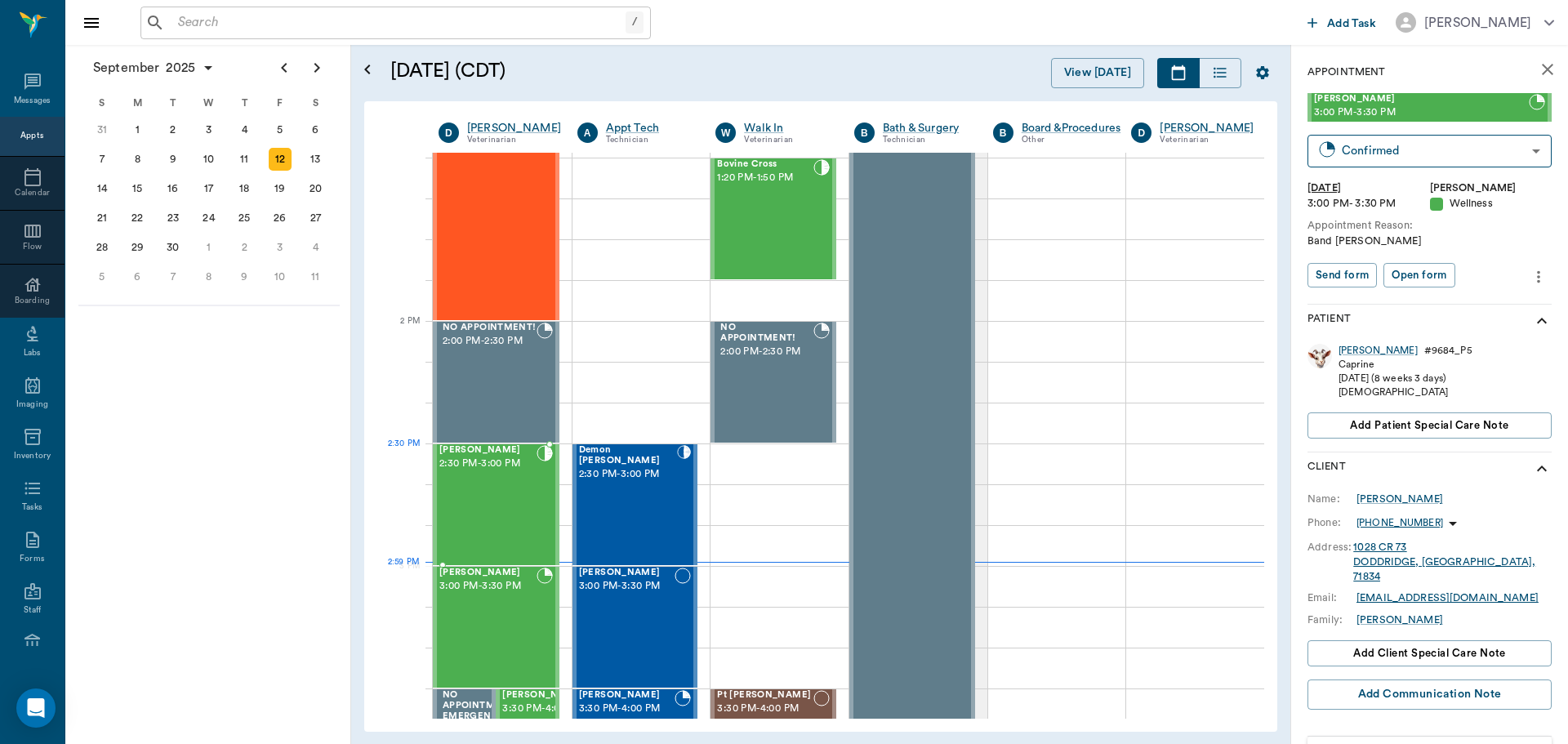
click at [475, 481] on div "Nugget Smith 2:30 PM - 3:00 PM" at bounding box center [487, 504] width 97 height 119
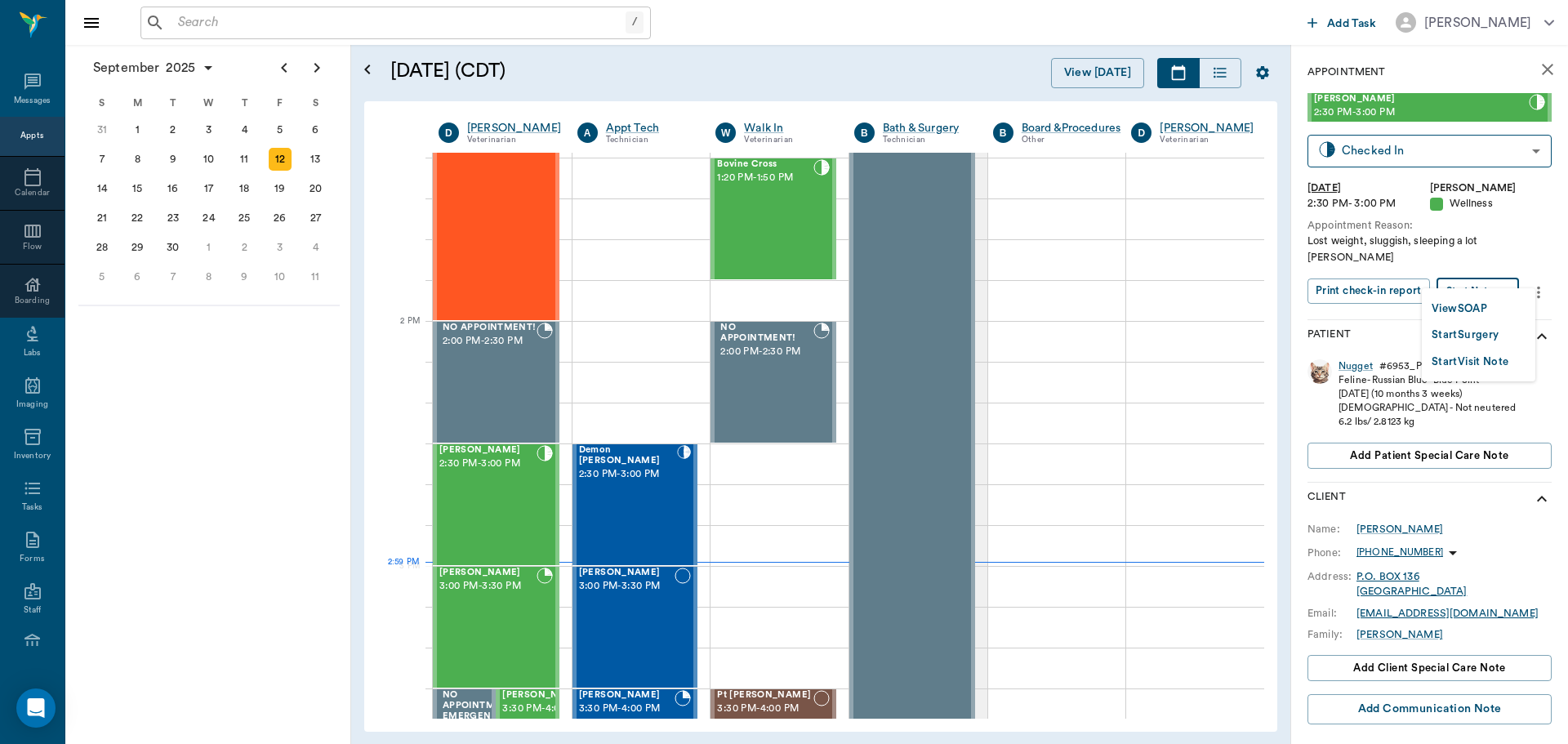
click at [1478, 286] on body "/ ​ Add Task Dr. Bert Ellsworth Nectar Messages Appts Calendar Flow Boarding La…" at bounding box center [784, 372] width 1568 height 744
click at [1471, 314] on button "View SOAP" at bounding box center [1460, 310] width 56 height 19
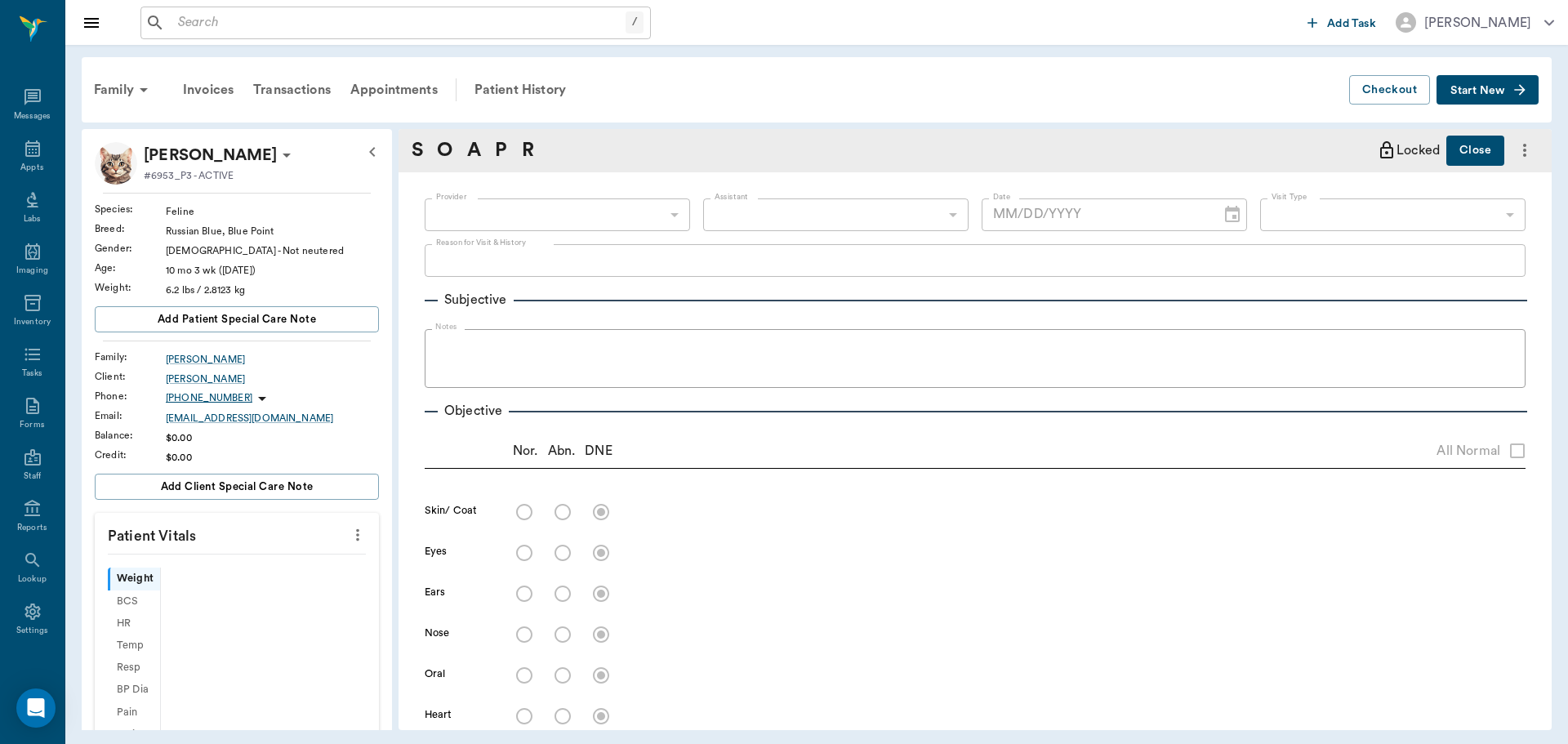
scroll to position [7, 0]
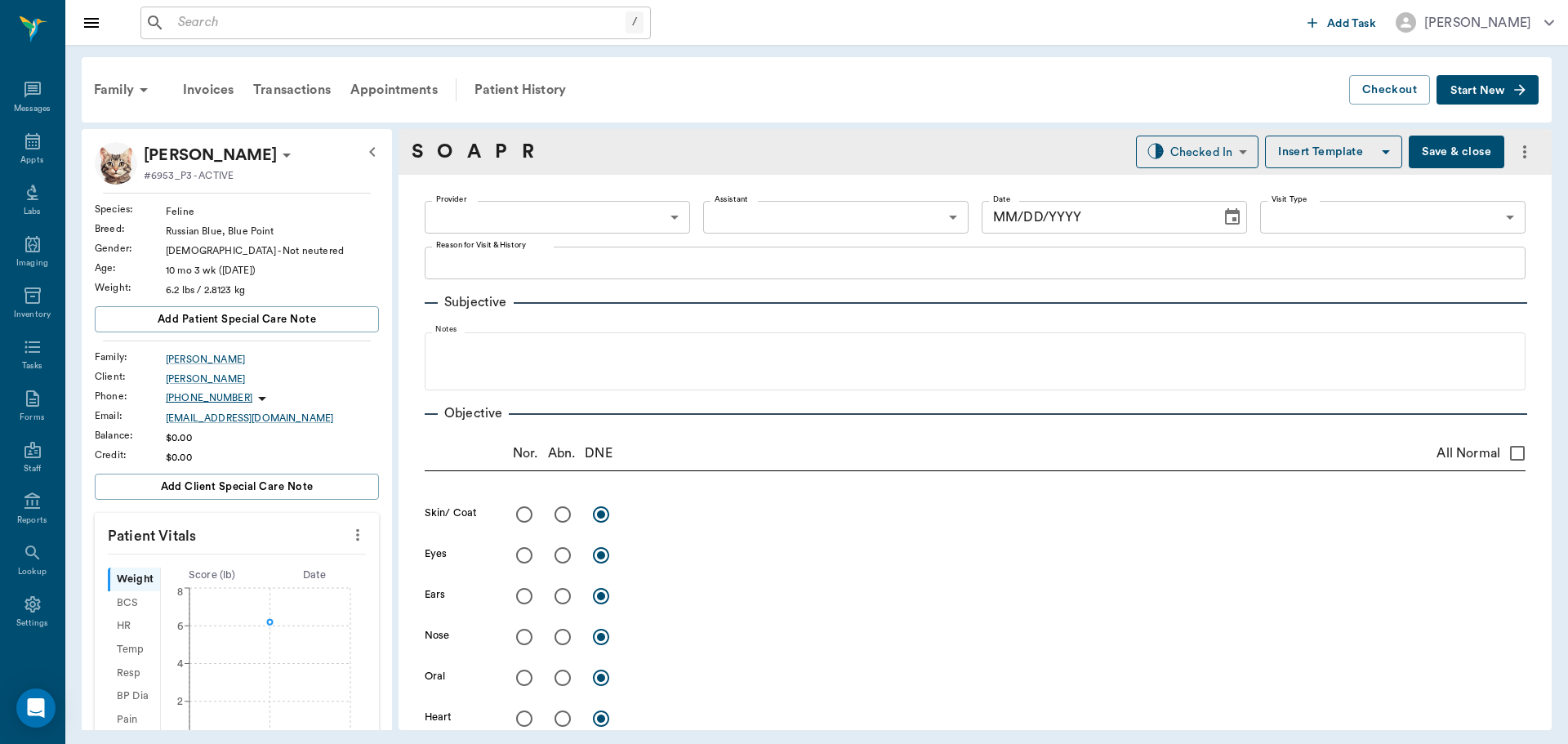
type input "63ec2f075fda476ae8351a4d"
type input "65d2be4f46e3a538d89b8c14"
type textarea "Lost weight, sluggish, sleeping a lot Christy"
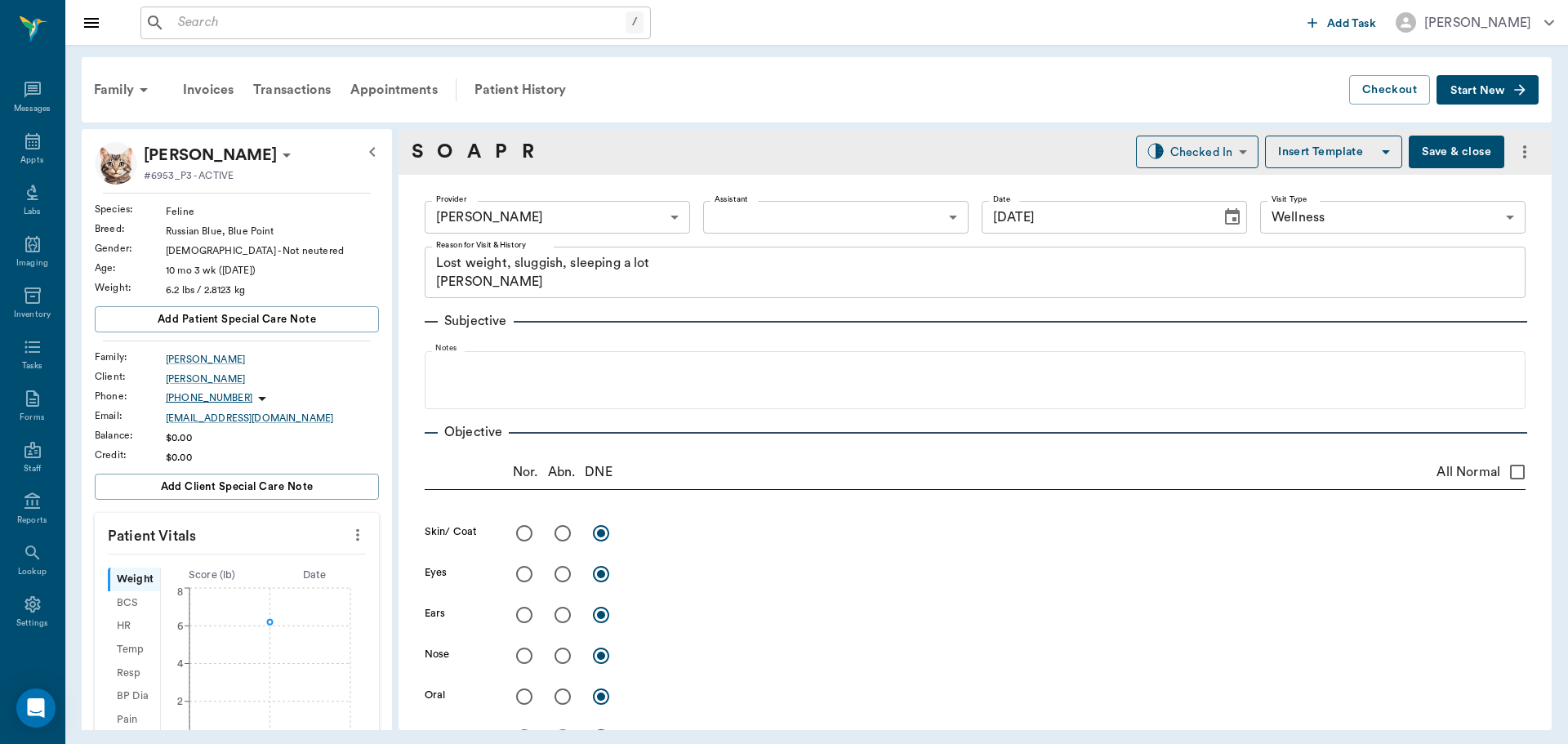
type input "[DATE]"
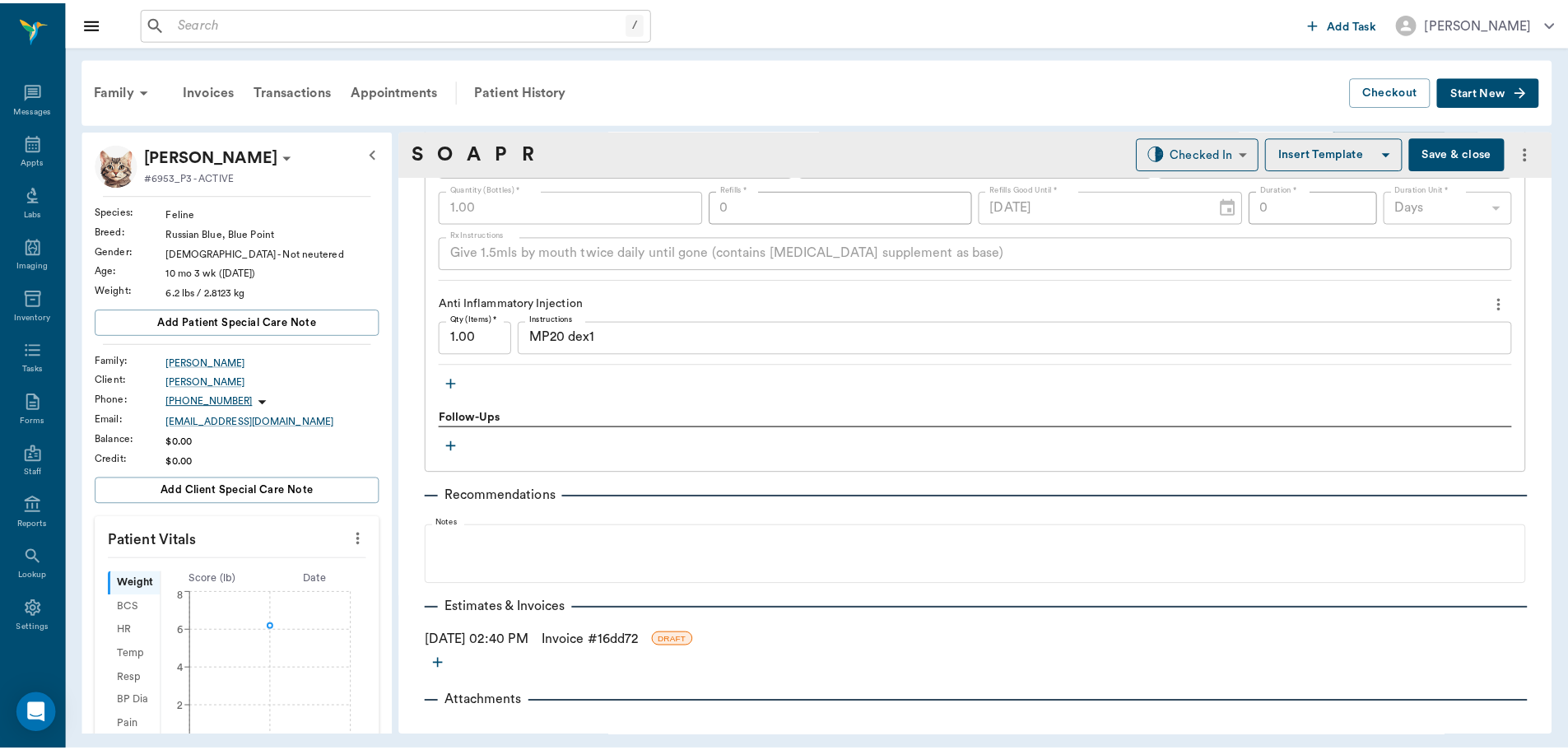
scroll to position [1451, 0]
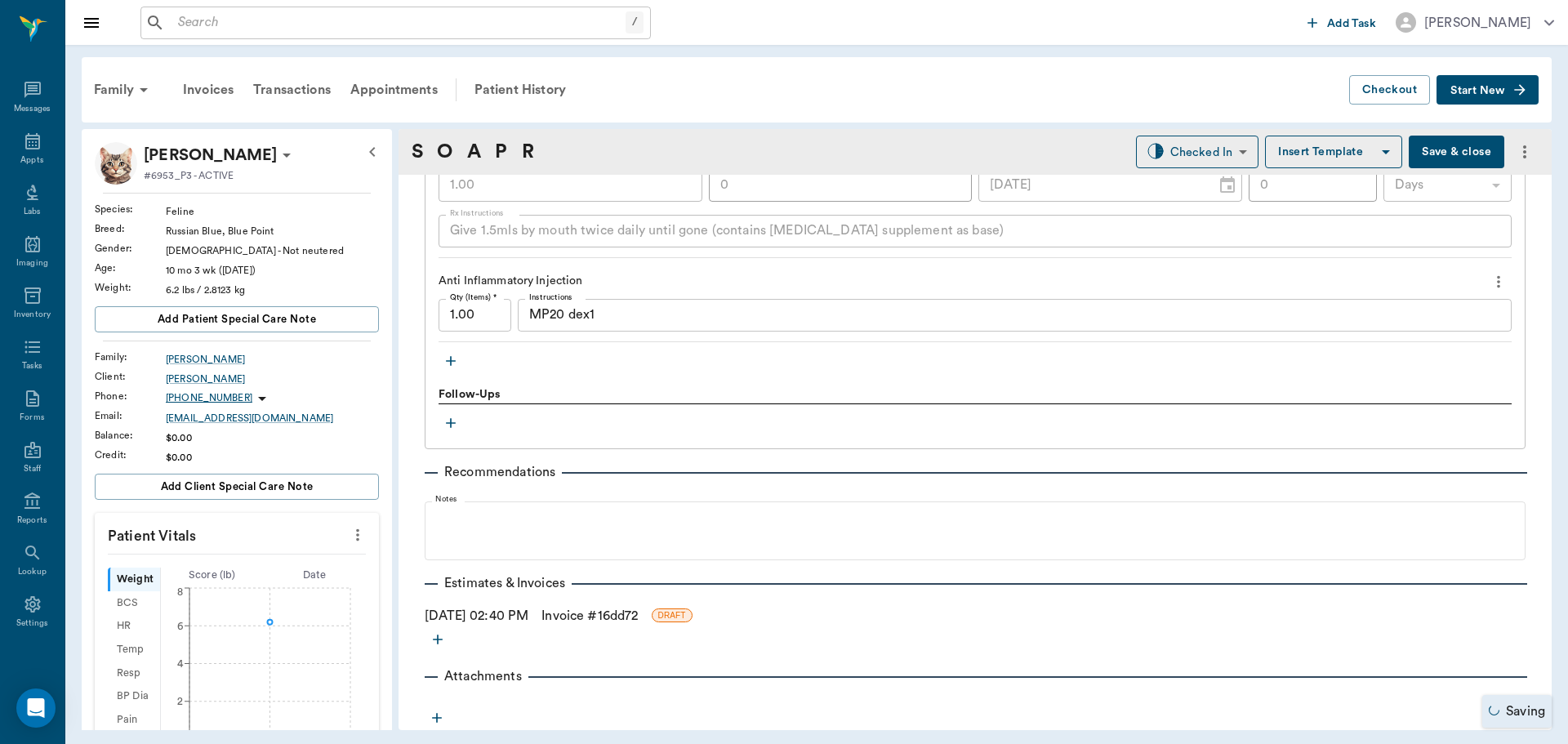
drag, startPoint x: 587, startPoint y: 621, endPoint x: 633, endPoint y: 614, distance: 46.5
click at [587, 621] on link "Invoice # 16dd72" at bounding box center [590, 616] width 97 height 19
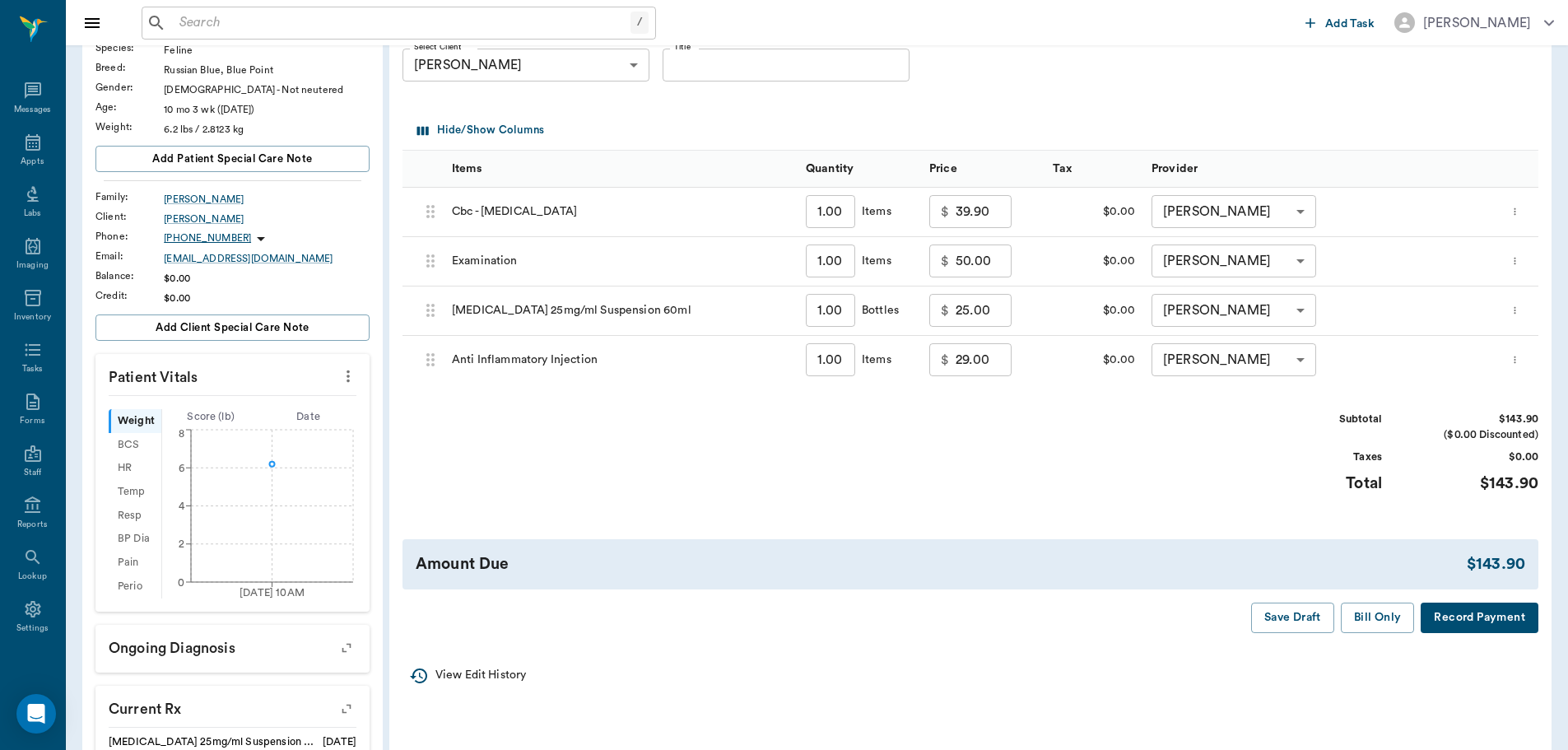
scroll to position [164, 0]
click at [1383, 629] on button "Bill Only" at bounding box center [1378, 616] width 74 height 31
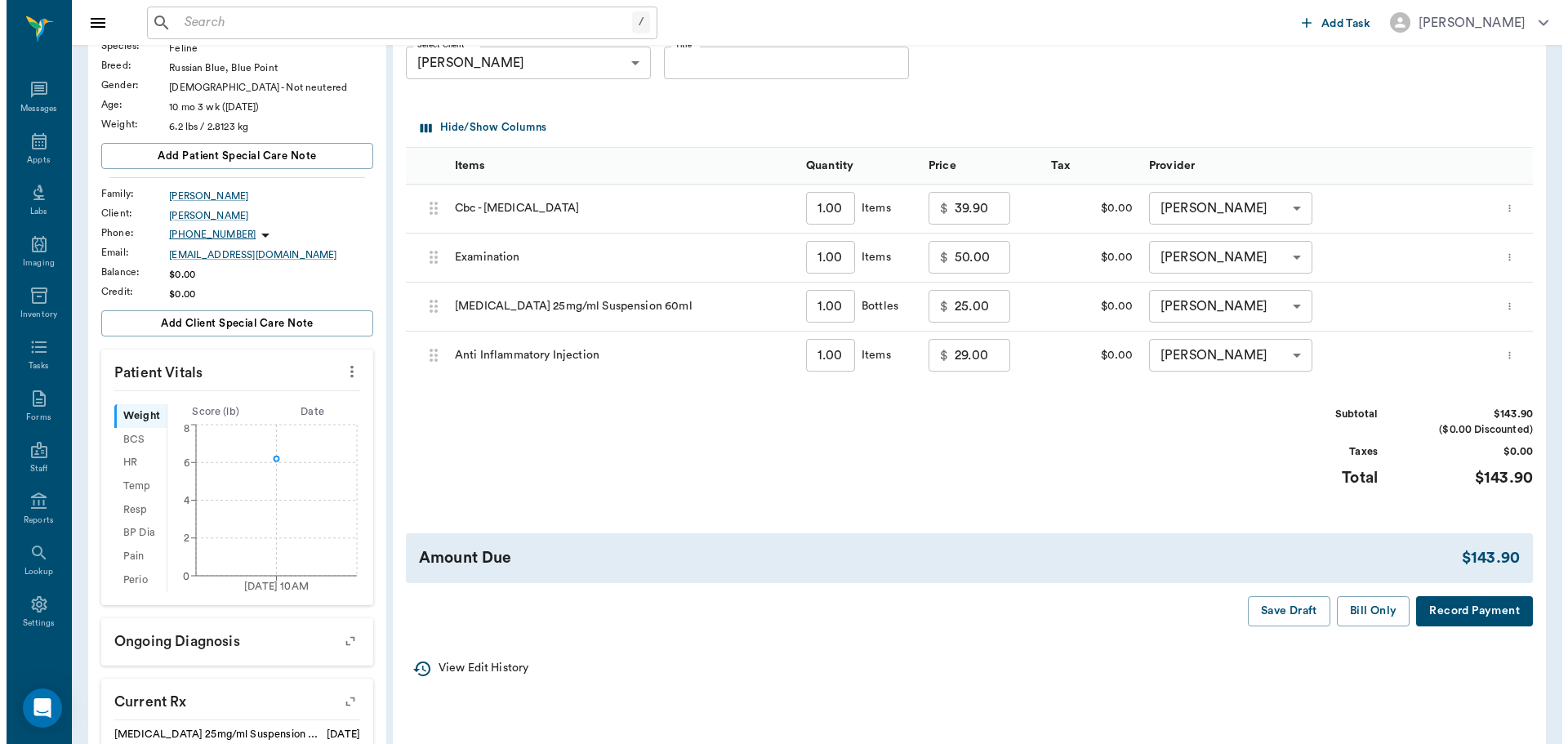
scroll to position [0, 0]
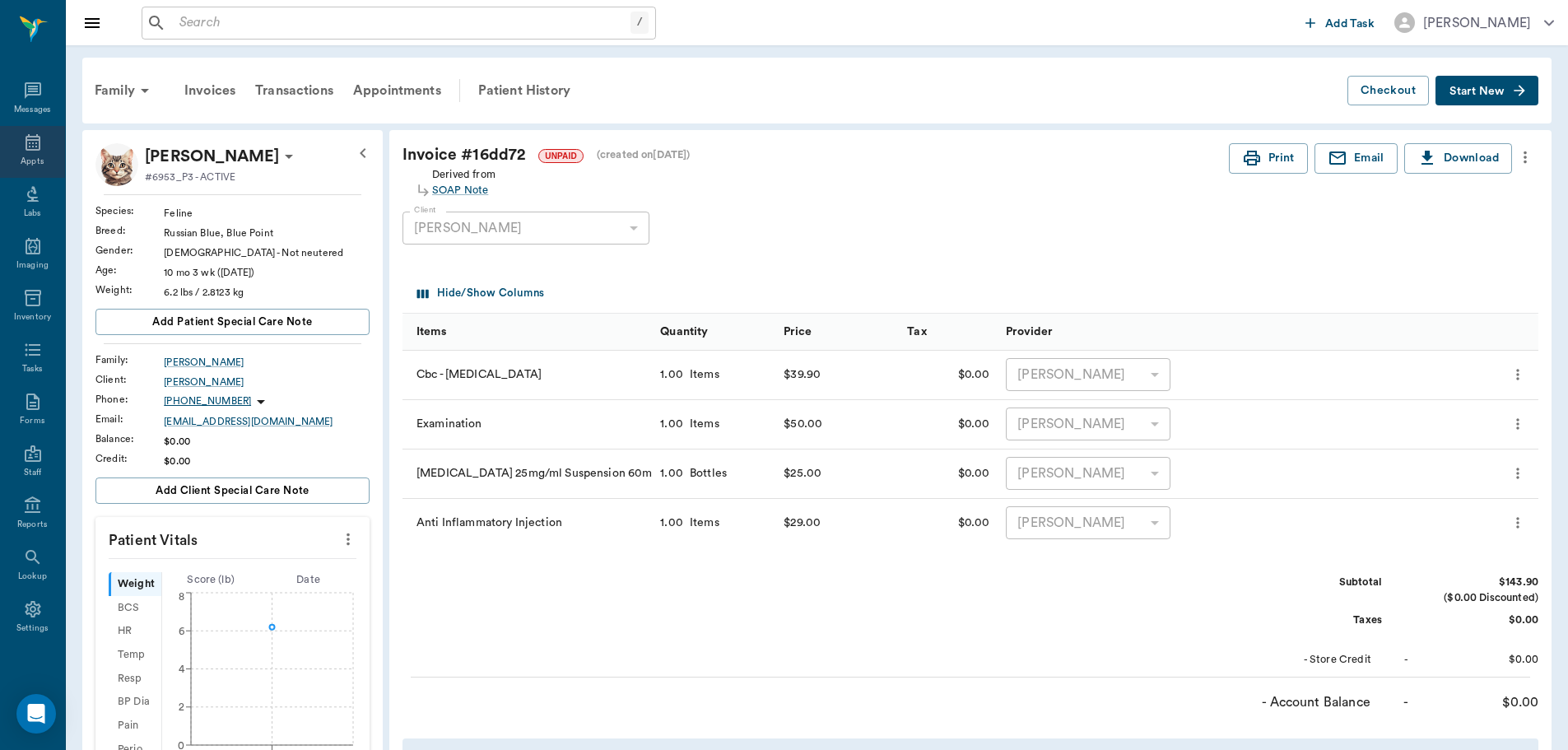
click at [0, 138] on div "Appts" at bounding box center [33, 151] width 65 height 52
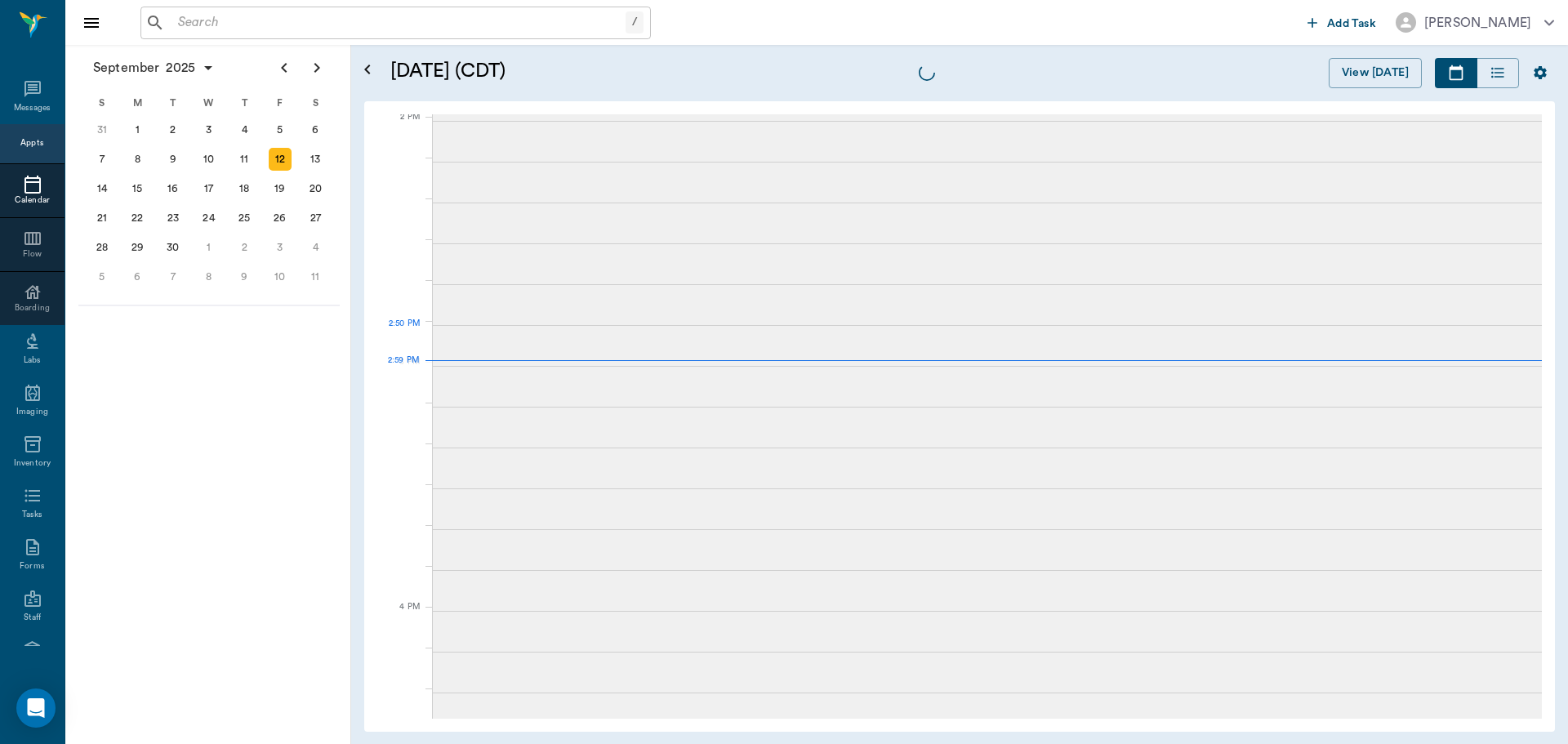
scroll to position [1472, 0]
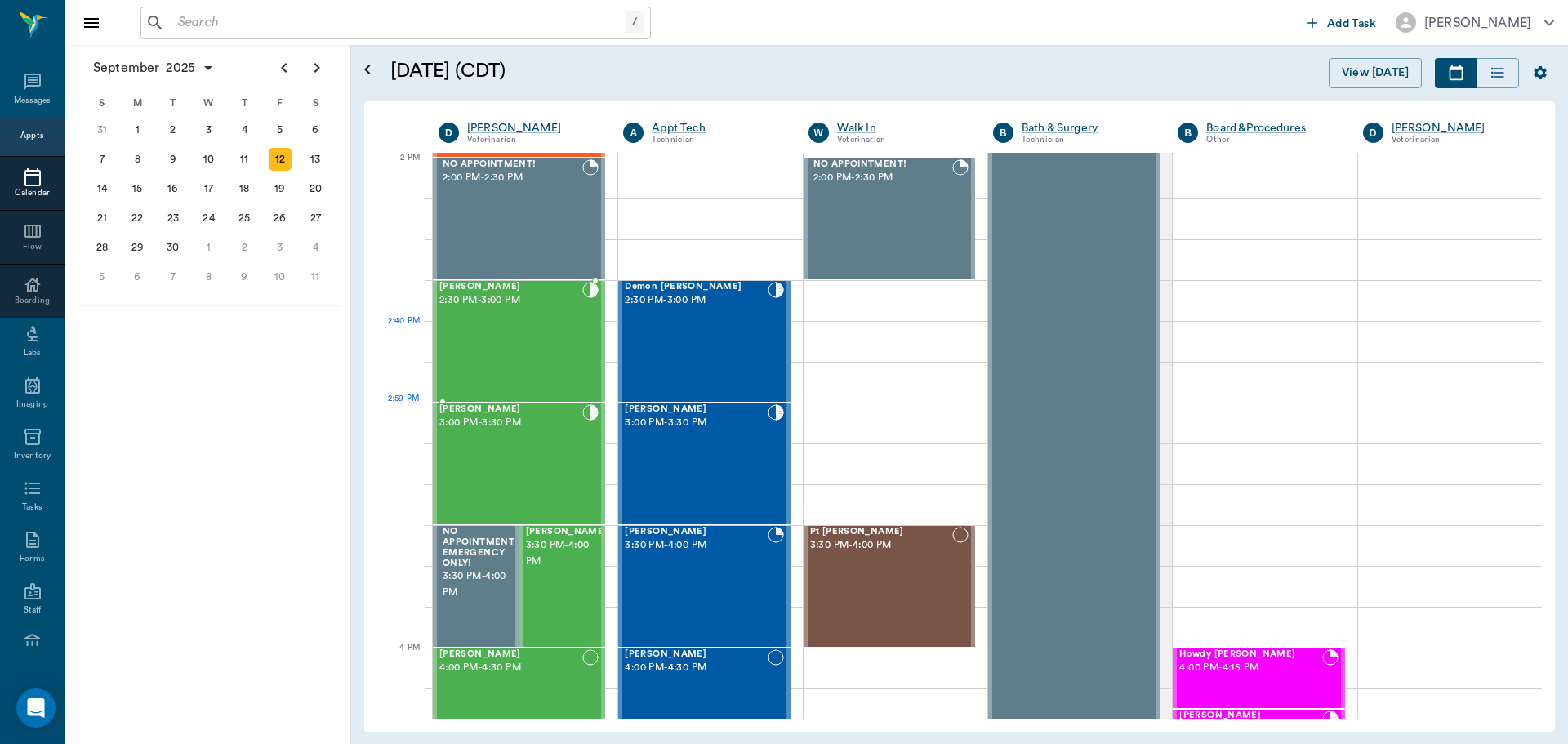
drag, startPoint x: 507, startPoint y: 355, endPoint x: 1280, endPoint y: 356, distance: 773.0
click at [505, 355] on div "Nugget Smith 2:30 PM - 3:00 PM" at bounding box center [511, 341] width 143 height 119
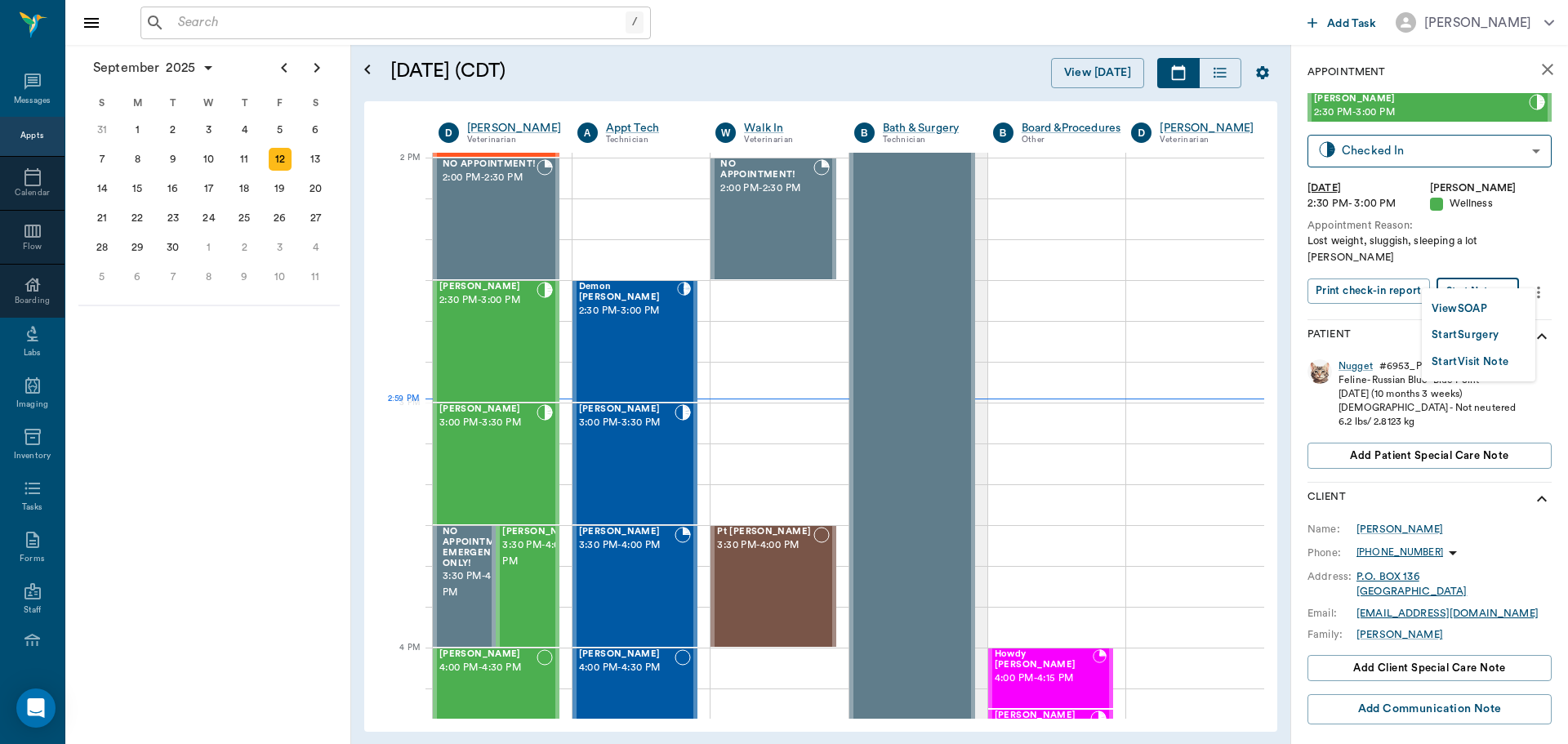
click at [1461, 264] on body "/ ​ Add Task Dr. Bert Ellsworth Nectar Messages Appts Calendar Flow Boarding La…" at bounding box center [784, 372] width 1568 height 744
click at [1533, 201] on div at bounding box center [784, 372] width 1568 height 744
click at [1457, 148] on body "/ ​ Add Task Dr. Bert Ellsworth Nectar Messages Appts Calendar Flow Boarding La…" at bounding box center [784, 372] width 1568 height 744
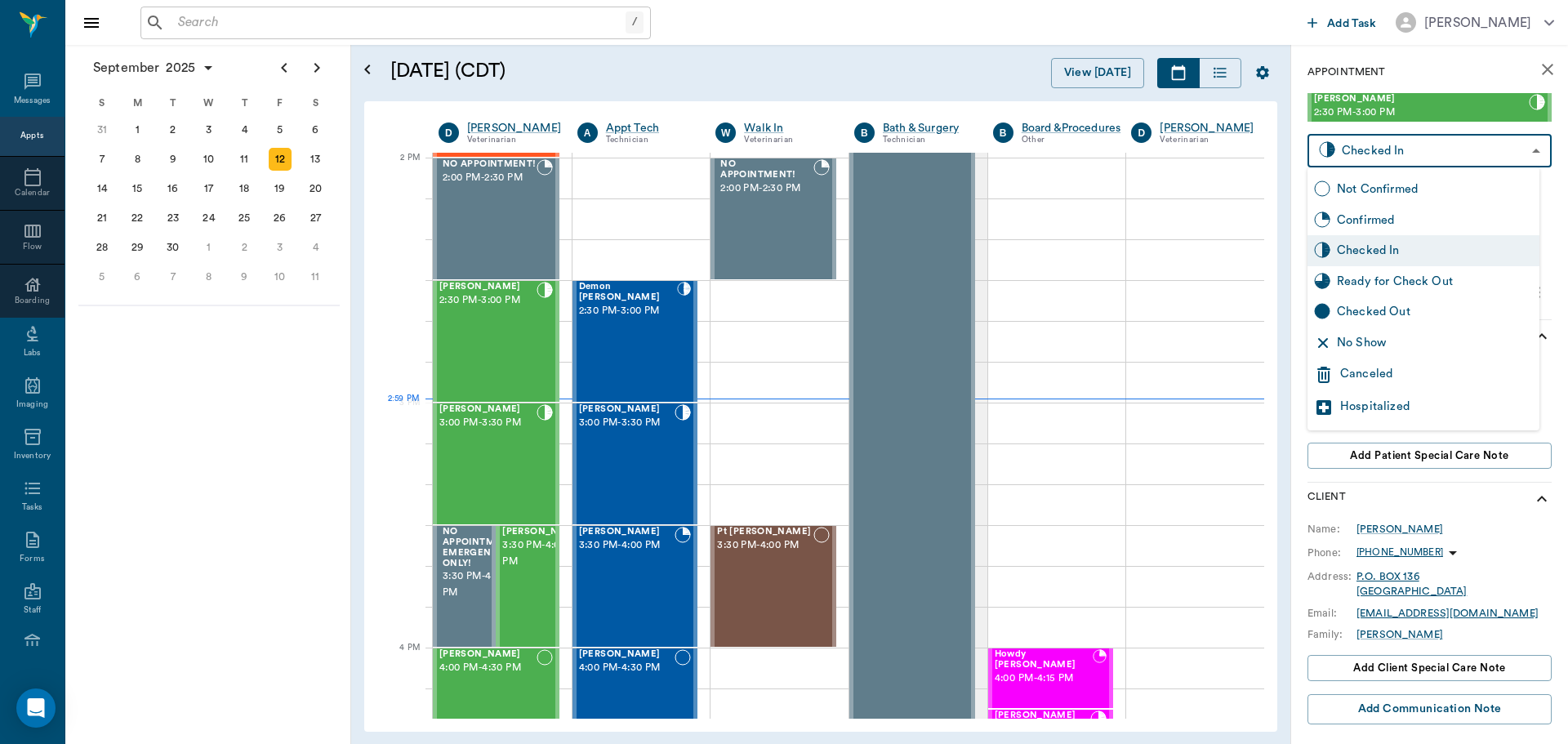
click at [1447, 290] on div "Ready for Check Out" at bounding box center [1435, 282] width 196 height 18
type input "READY_TO_CHECKOUT"
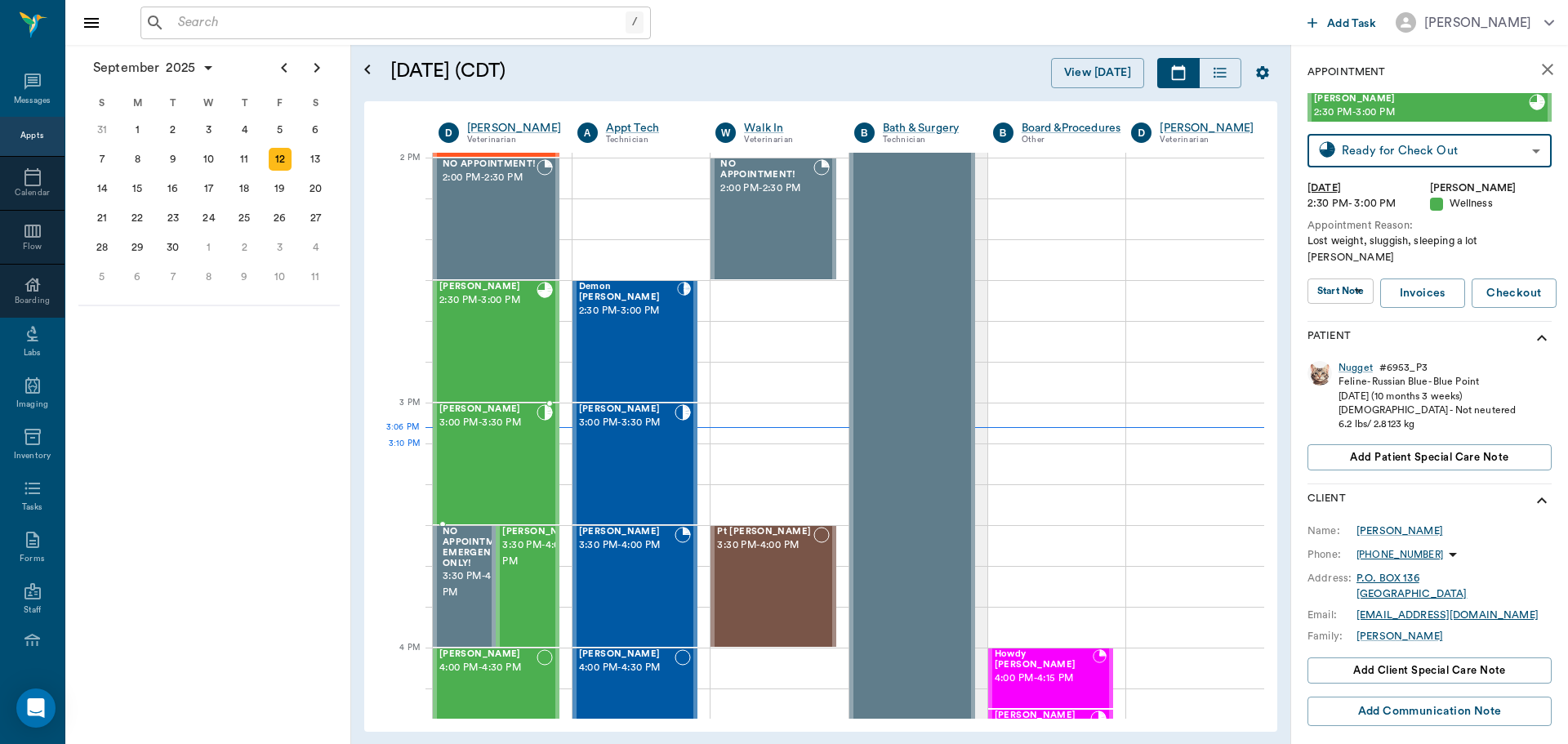
drag, startPoint x: 478, startPoint y: 465, endPoint x: 488, endPoint y: 461, distance: 10.8
click at [478, 465] on div "Nigel Lilley 3:00 PM - 3:30 PM" at bounding box center [487, 464] width 97 height 119
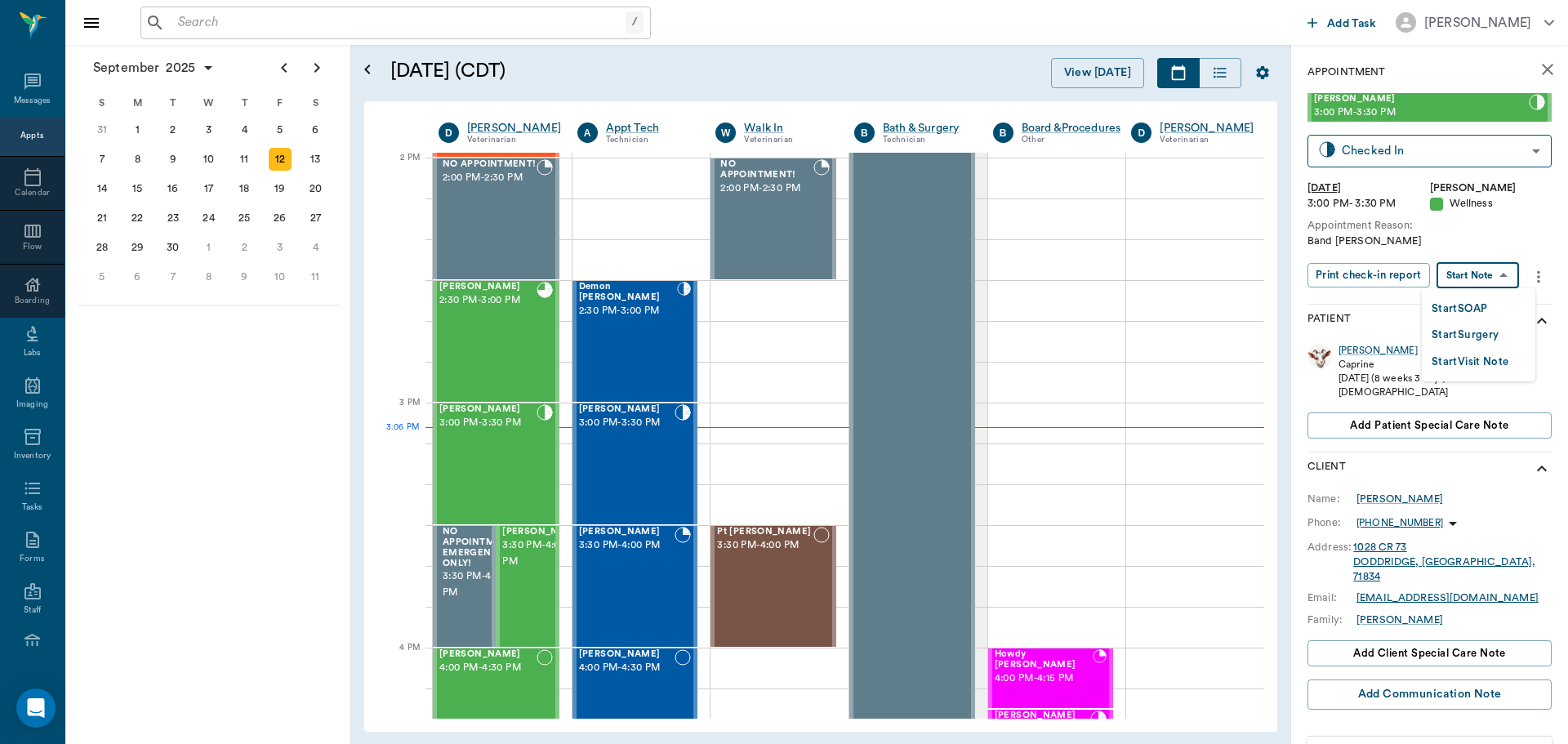
click at [1516, 283] on body "/ ​ Add Task Dr. Bert Ellsworth Nectar Messages Appts Calendar Flow Boarding La…" at bounding box center [784, 372] width 1568 height 744
click at [1516, 308] on li "Start SOAP" at bounding box center [1478, 308] width 113 height 27
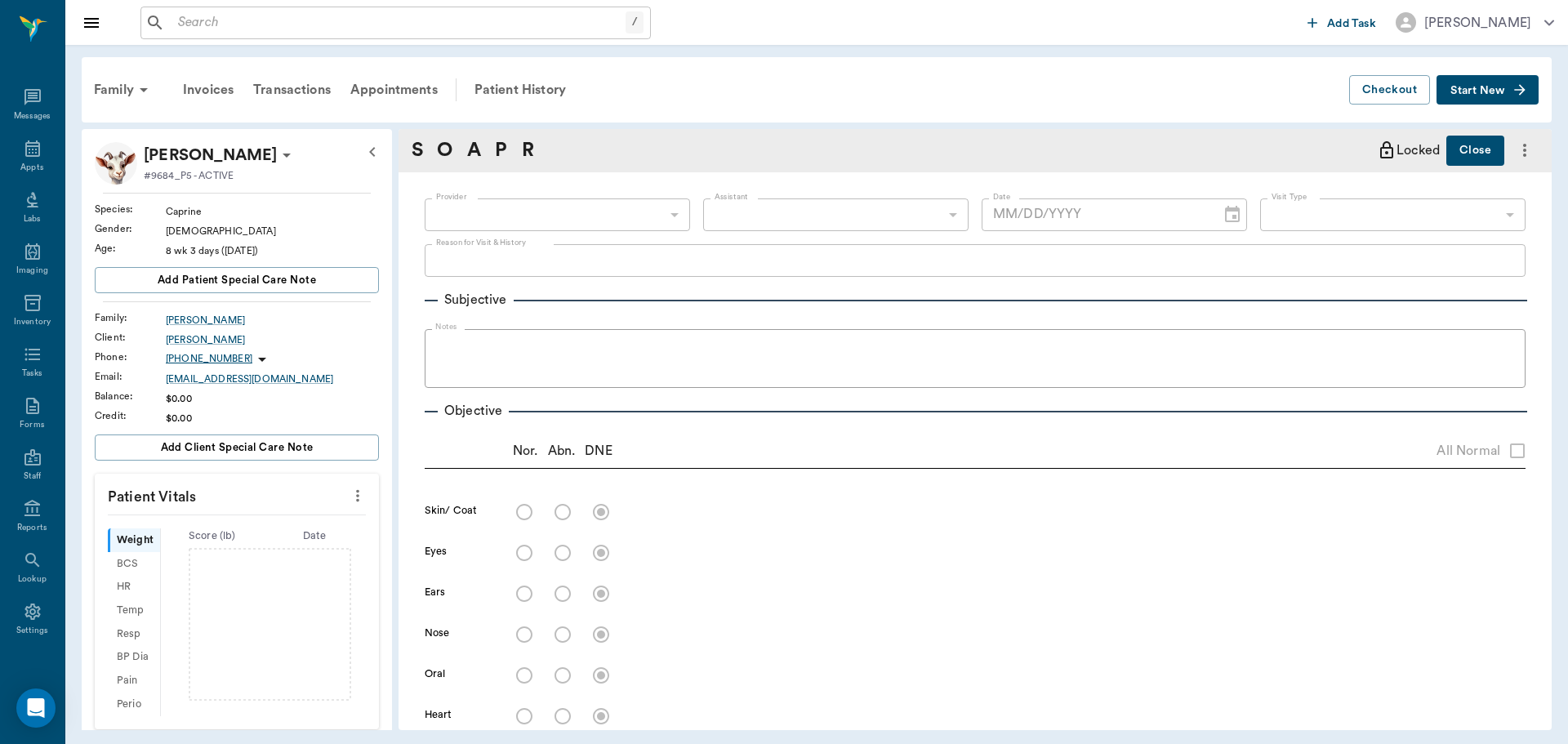
scroll to position [7, 0]
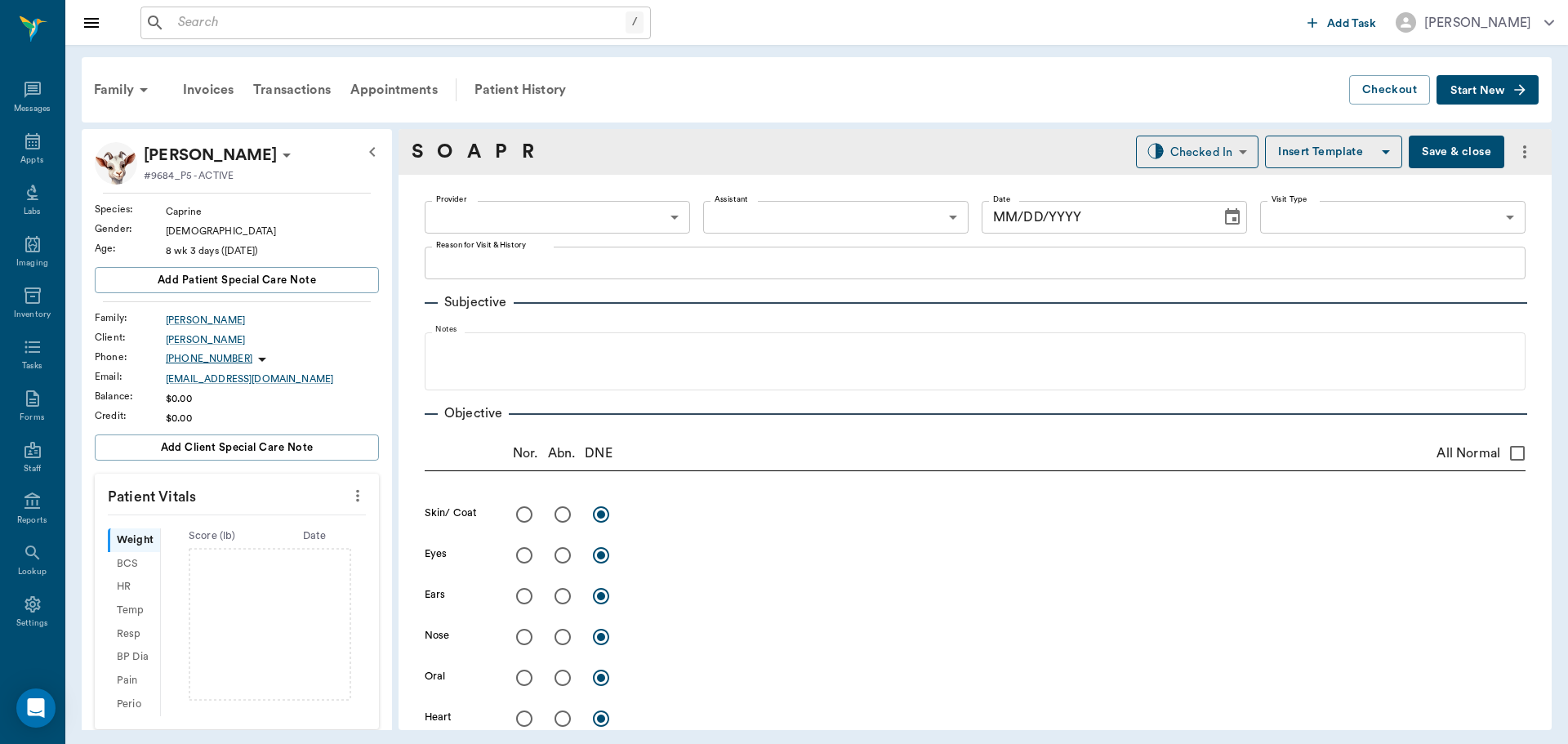
type input "63ec2f075fda476ae8351a4d"
type input "65d2be4f46e3a538d89b8c14"
type textarea "Band Christy"
type input "[DATE]"
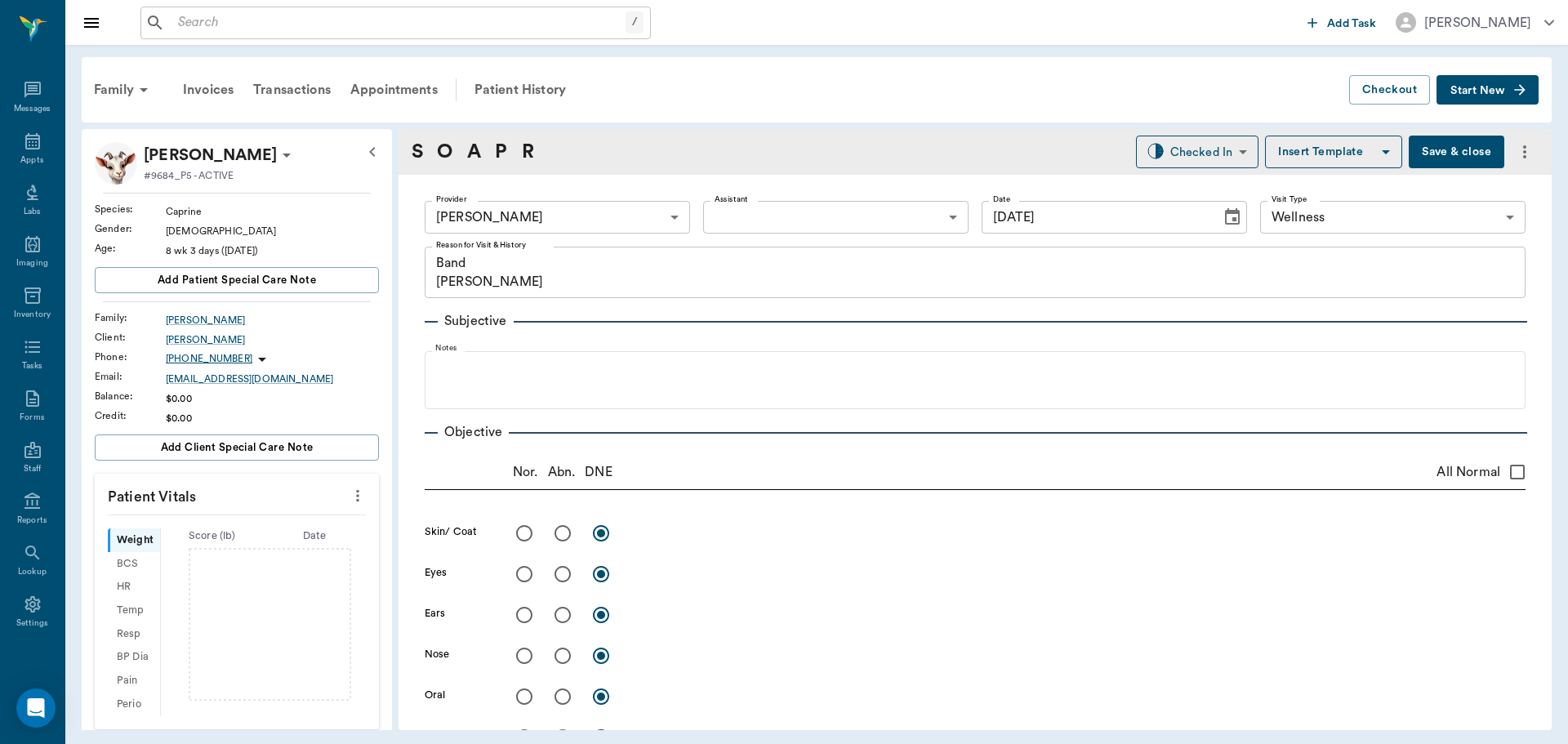
click at [344, 509] on div at bounding box center [358, 496] width 26 height 28
click at [350, 498] on icon "more" at bounding box center [358, 495] width 18 height 19
click at [326, 522] on span "Enter Vitals" at bounding box center [276, 524] width 137 height 17
click at [287, 550] on input "text" at bounding box center [235, 544] width 142 height 32
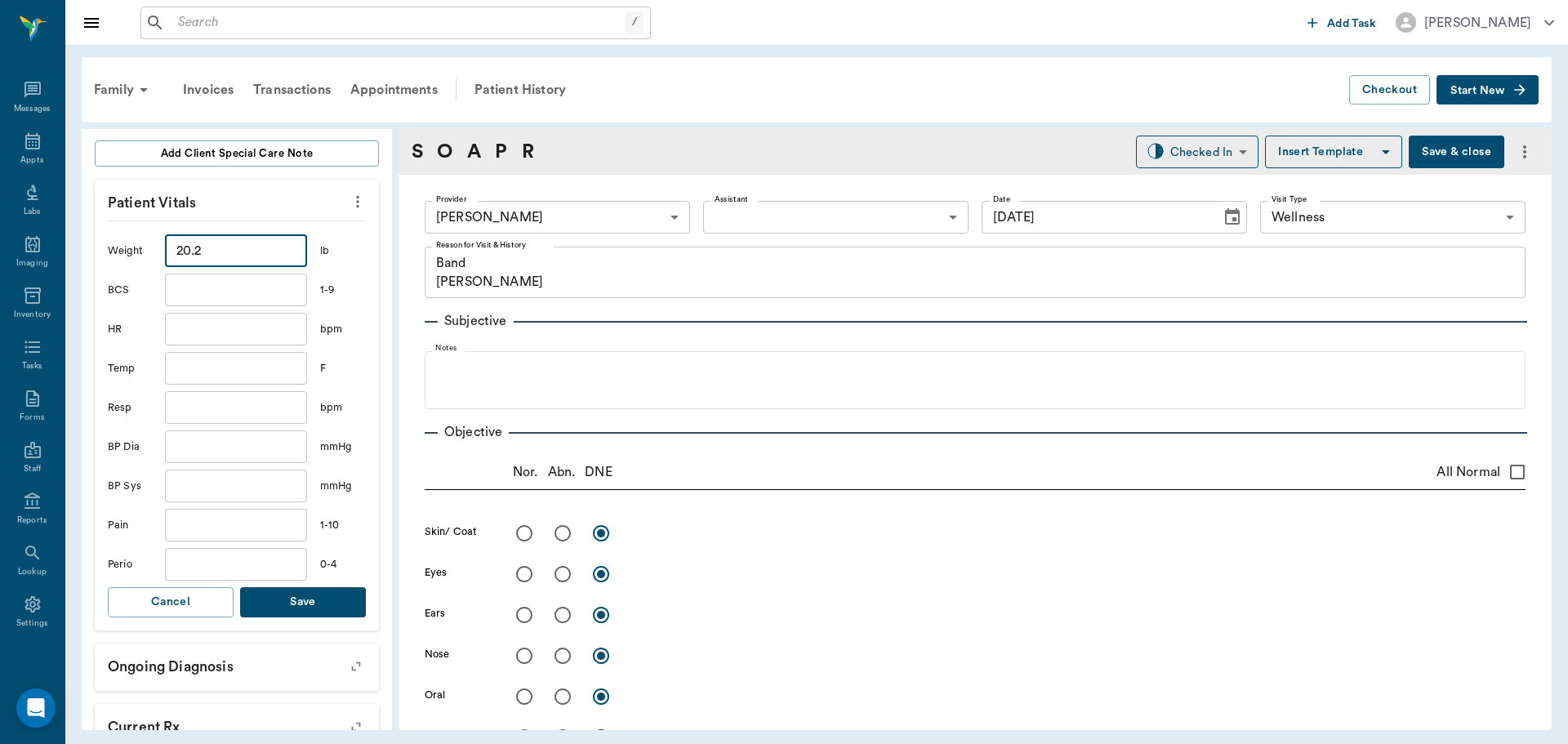
scroll to position [327, 0]
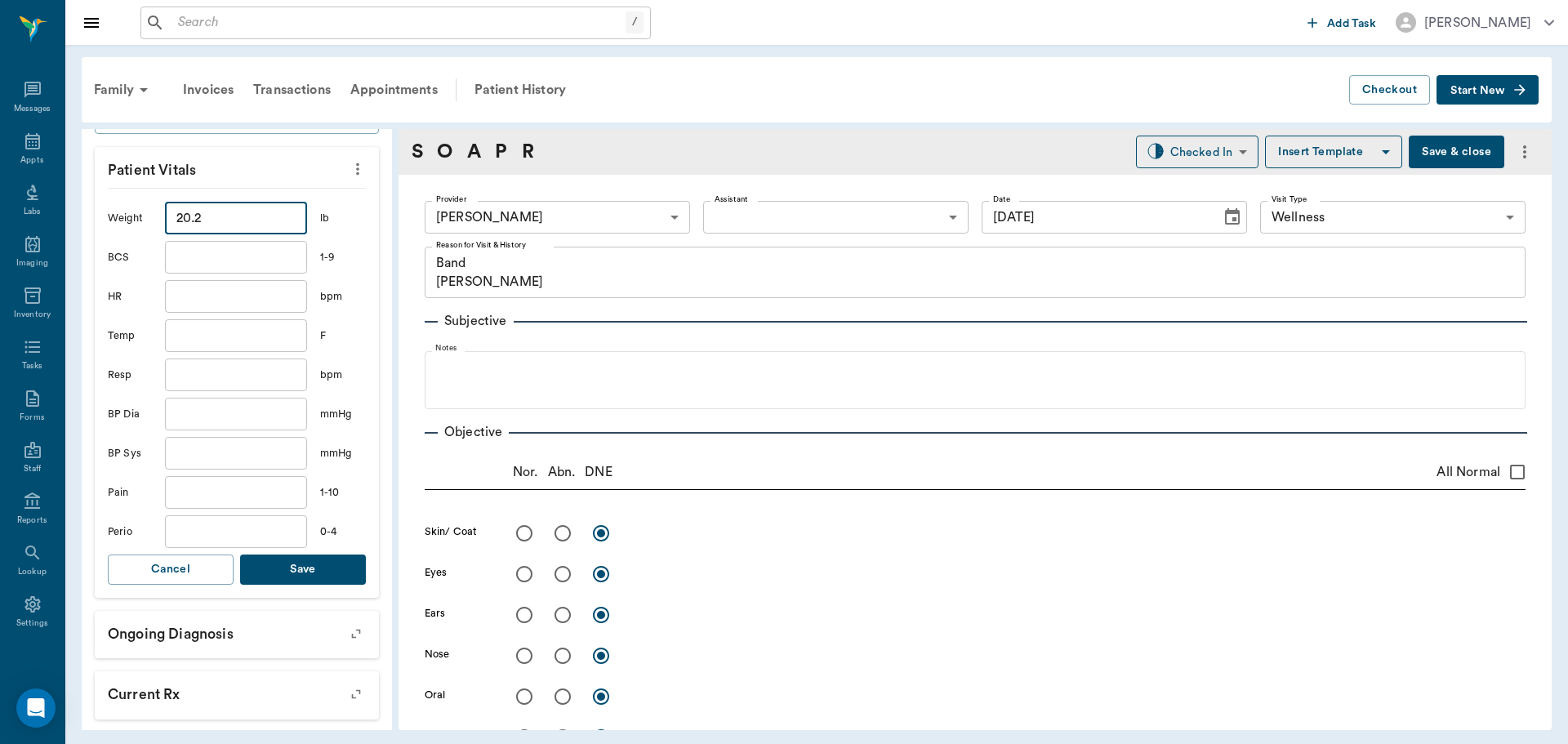
type input "20.2"
click at [323, 580] on button "Save" at bounding box center [303, 570] width 126 height 31
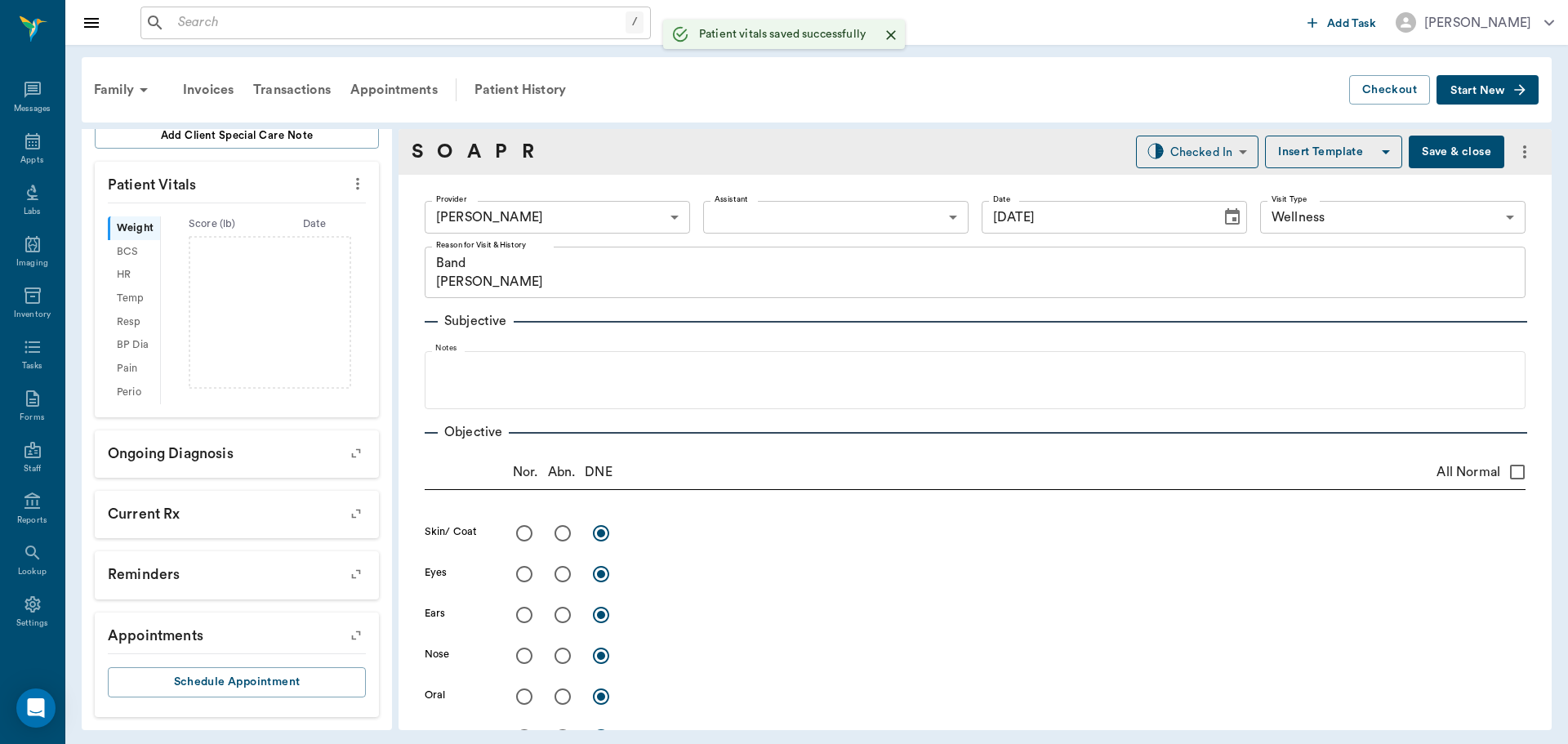
scroll to position [331, 0]
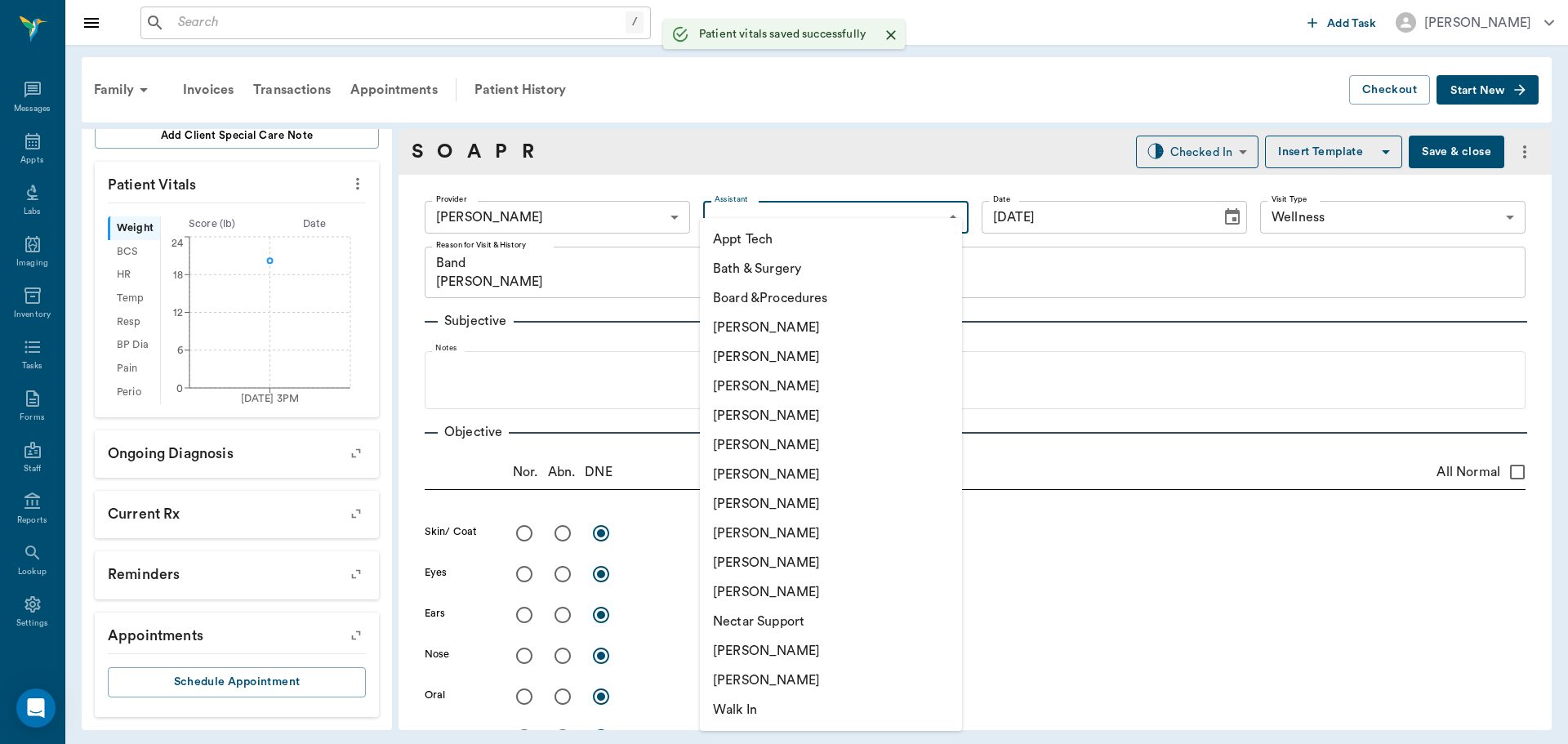
click at [737, 223] on body "/ ​ Add Task Dr. Bert Ellsworth Nectar Messages Appts Labs Imaging Inventory Ta…" at bounding box center [784, 372] width 1568 height 744
click at [779, 508] on li "[PERSON_NAME]" at bounding box center [831, 504] width 262 height 30
type input "682b670d8bdc6f7f8feef3db"
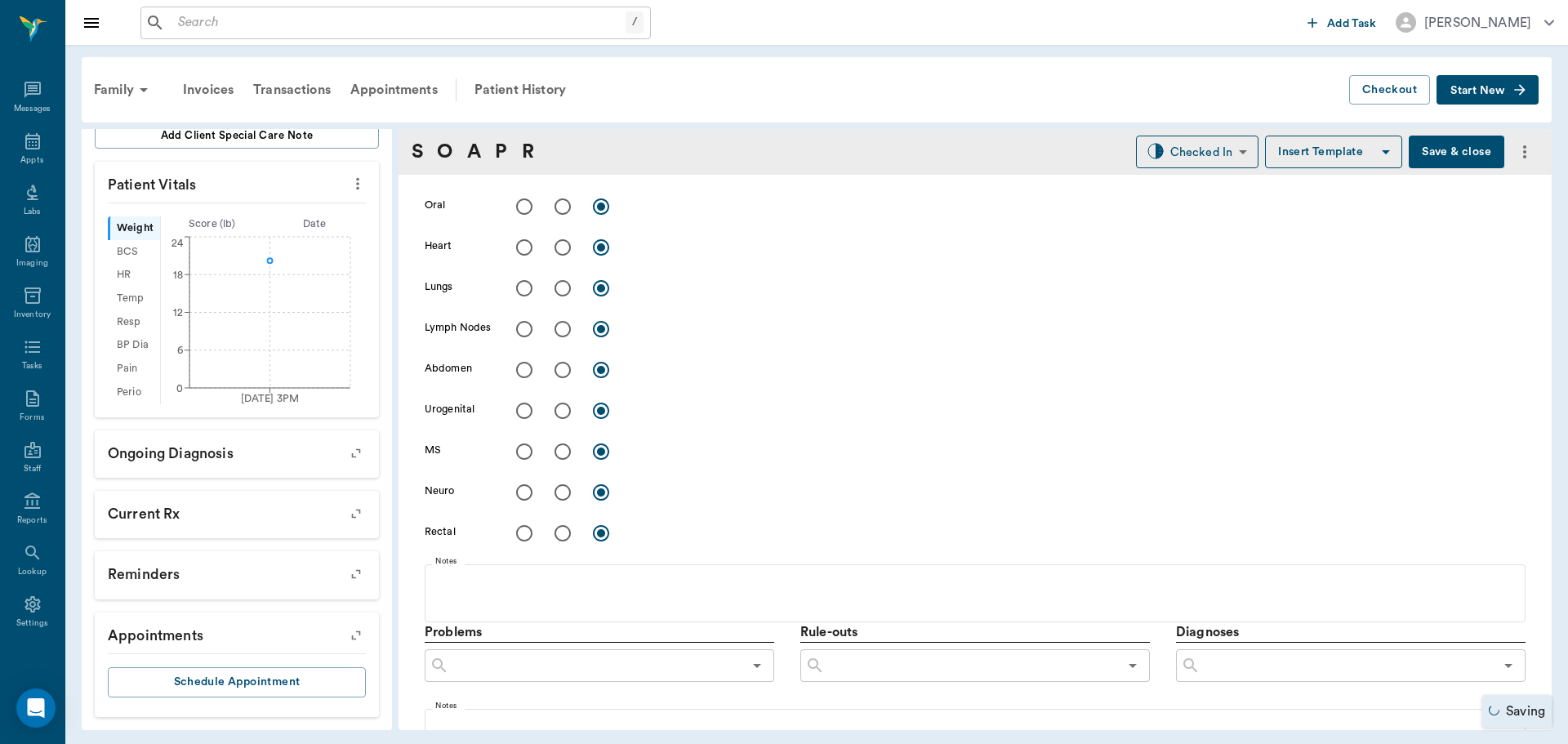
scroll to position [816, 0]
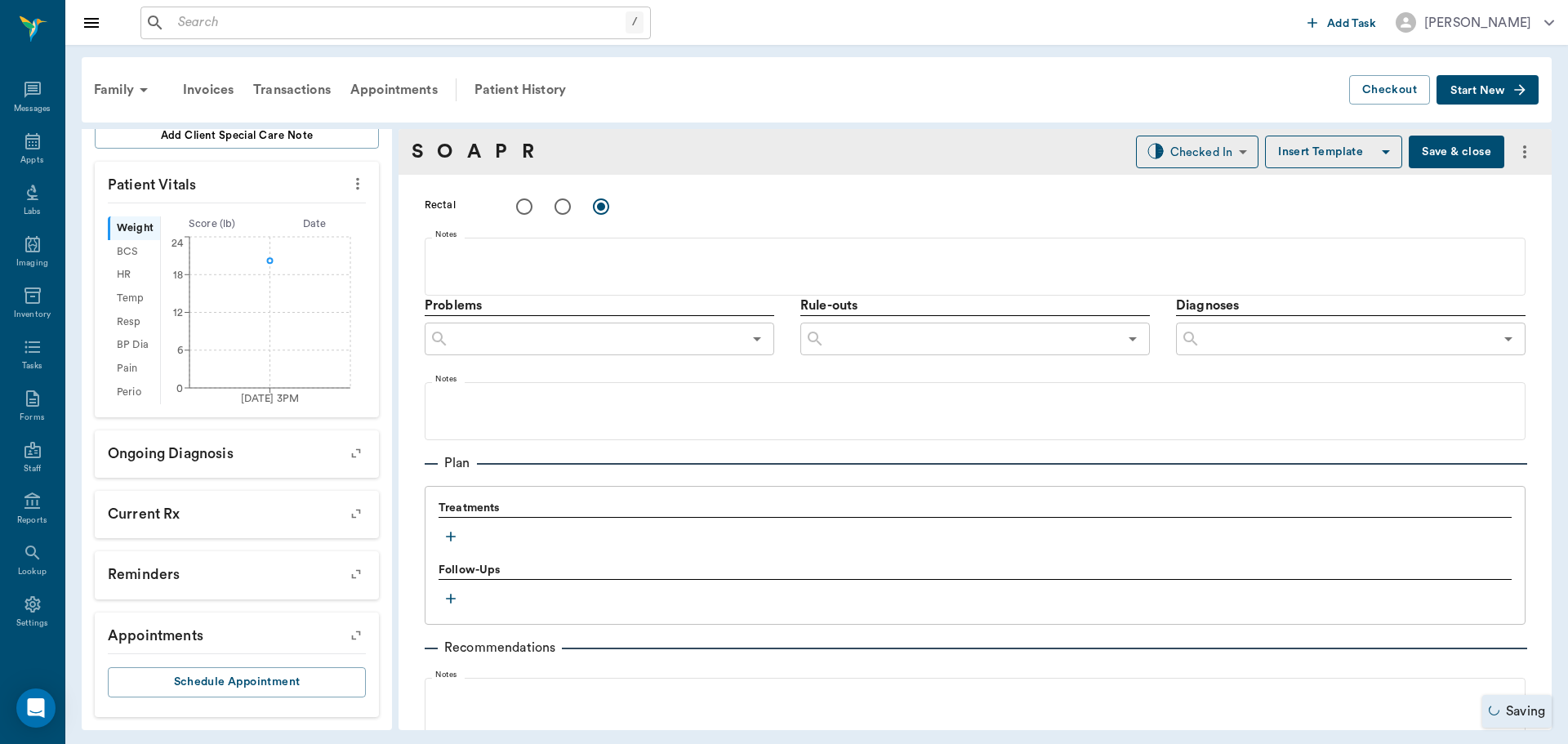
click at [457, 535] on icon "button" at bounding box center [451, 536] width 17 height 17
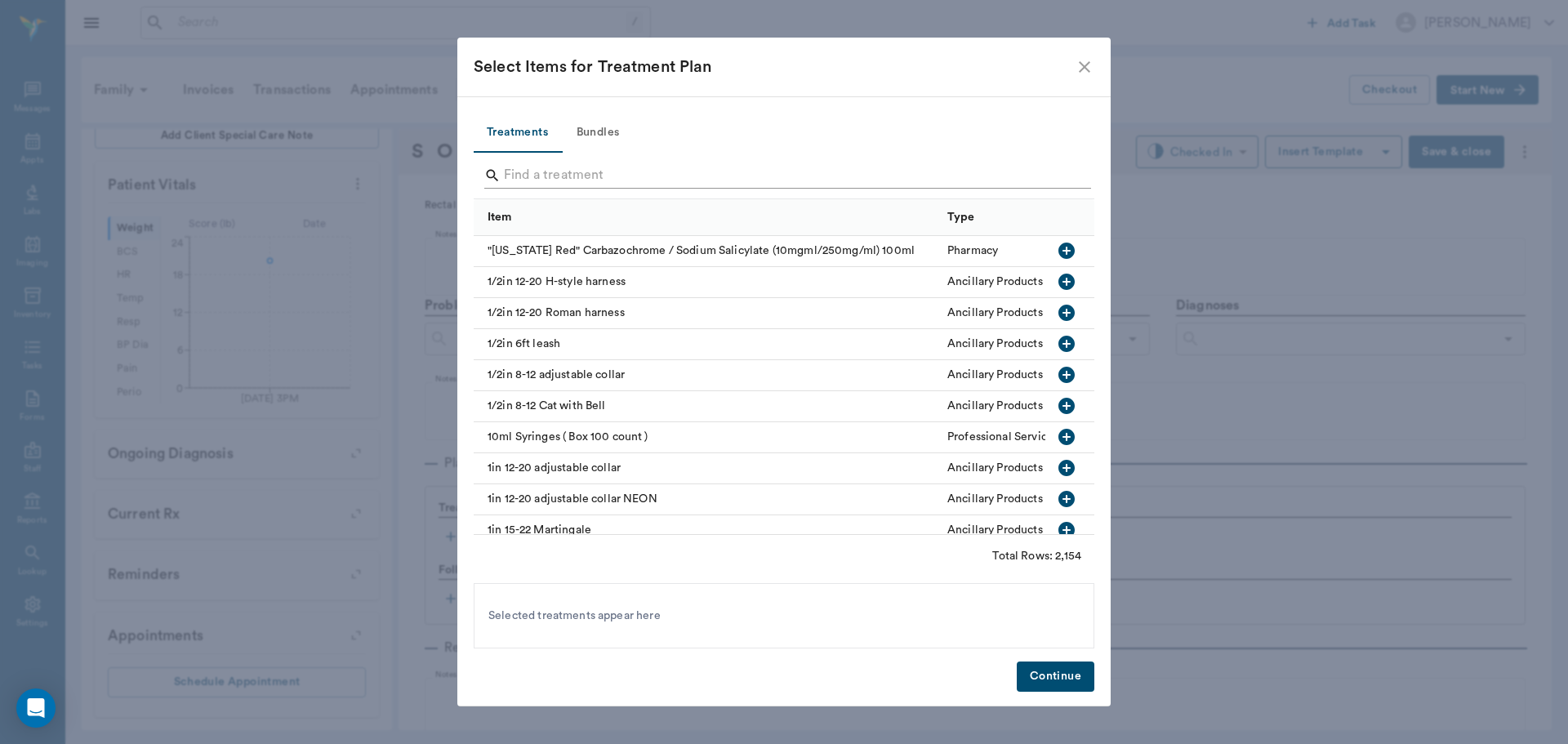
click at [562, 174] on input "Search" at bounding box center [785, 175] width 562 height 26
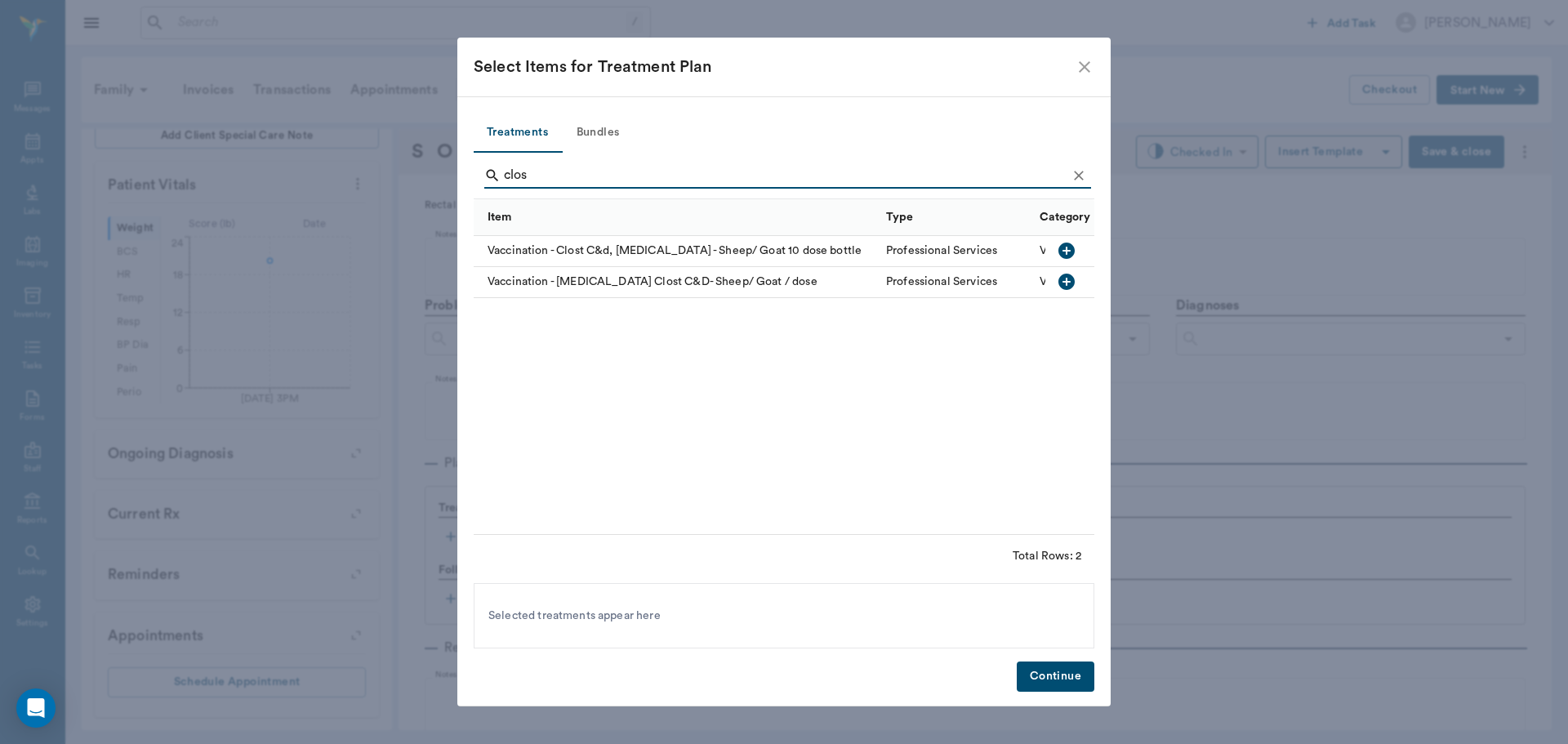
type input "clos"
click at [1074, 277] on icon "button" at bounding box center [1067, 282] width 19 height 19
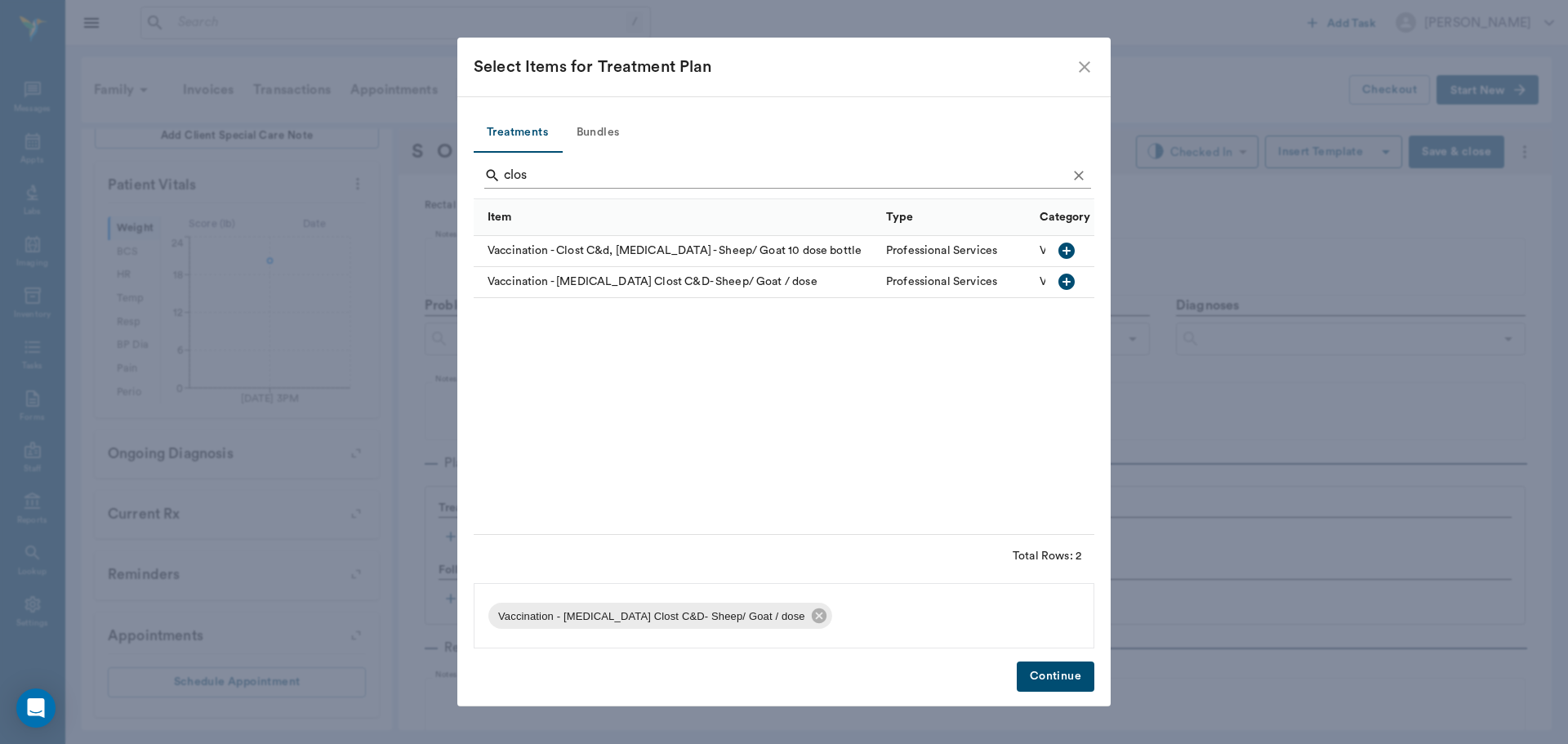
click at [1082, 171] on icon "Clear" at bounding box center [1079, 175] width 17 height 17
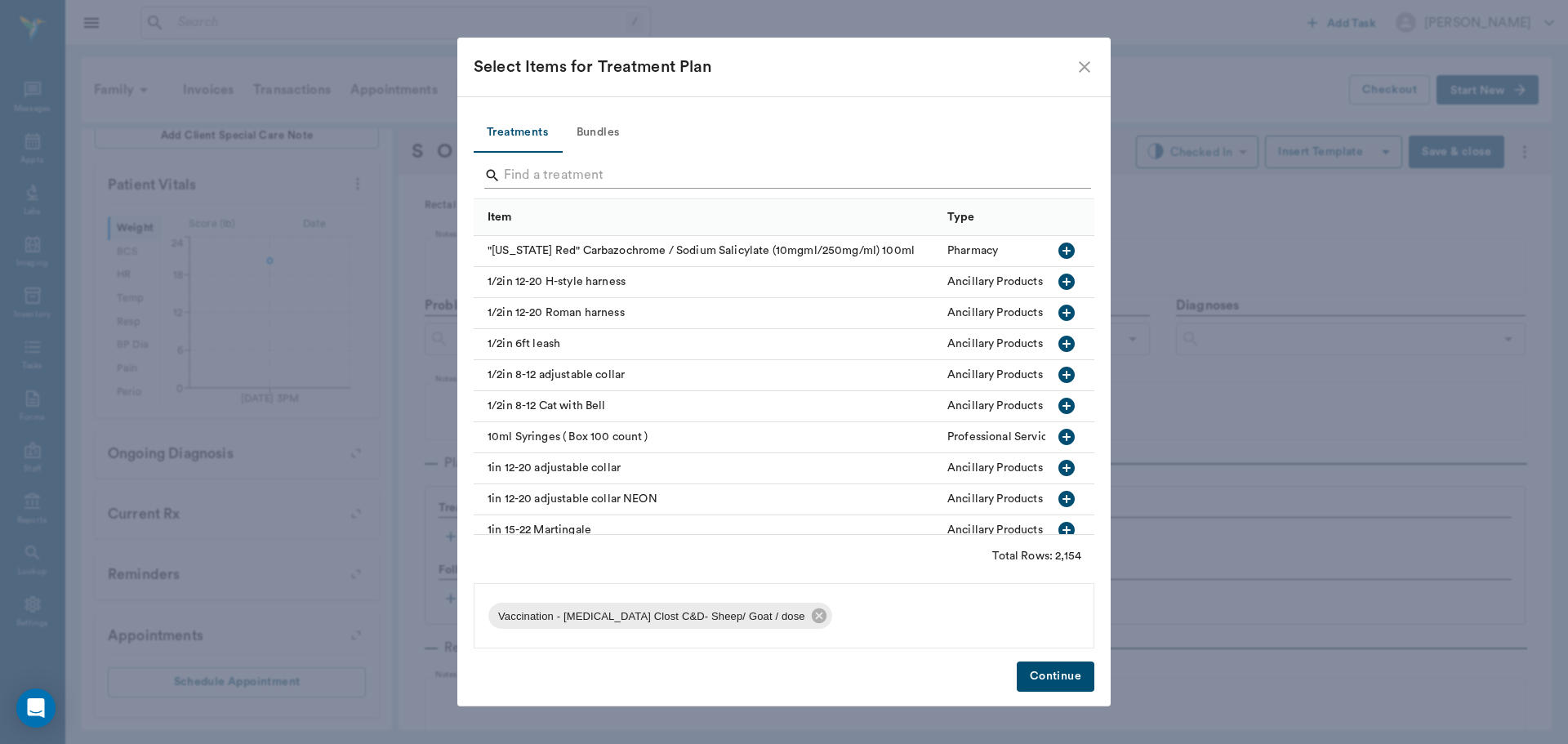
click at [1060, 171] on input "Search" at bounding box center [785, 175] width 562 height 26
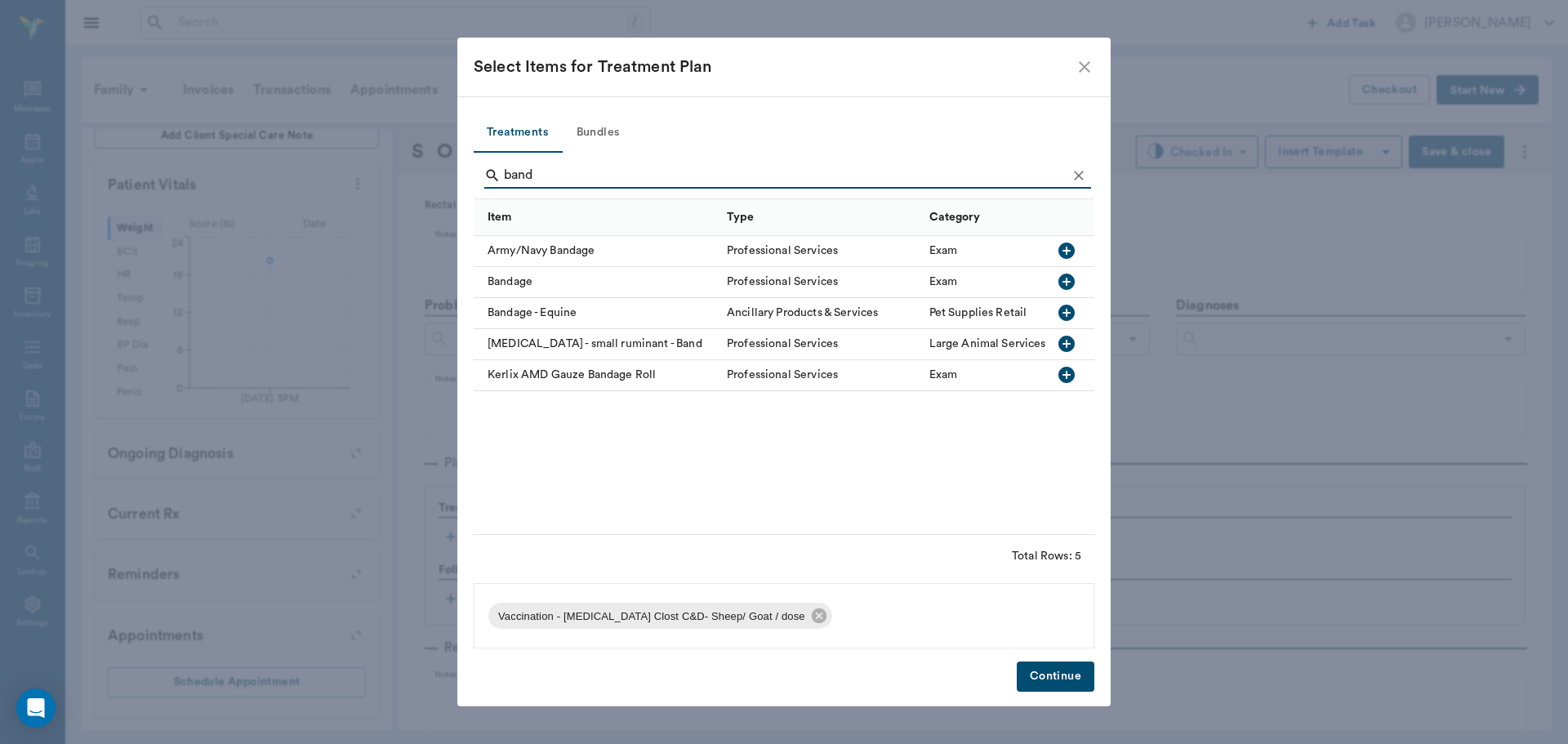
type input "band"
click at [1063, 344] on icon "button" at bounding box center [1067, 344] width 19 height 19
click at [1070, 688] on button "Continue" at bounding box center [1055, 677] width 78 height 31
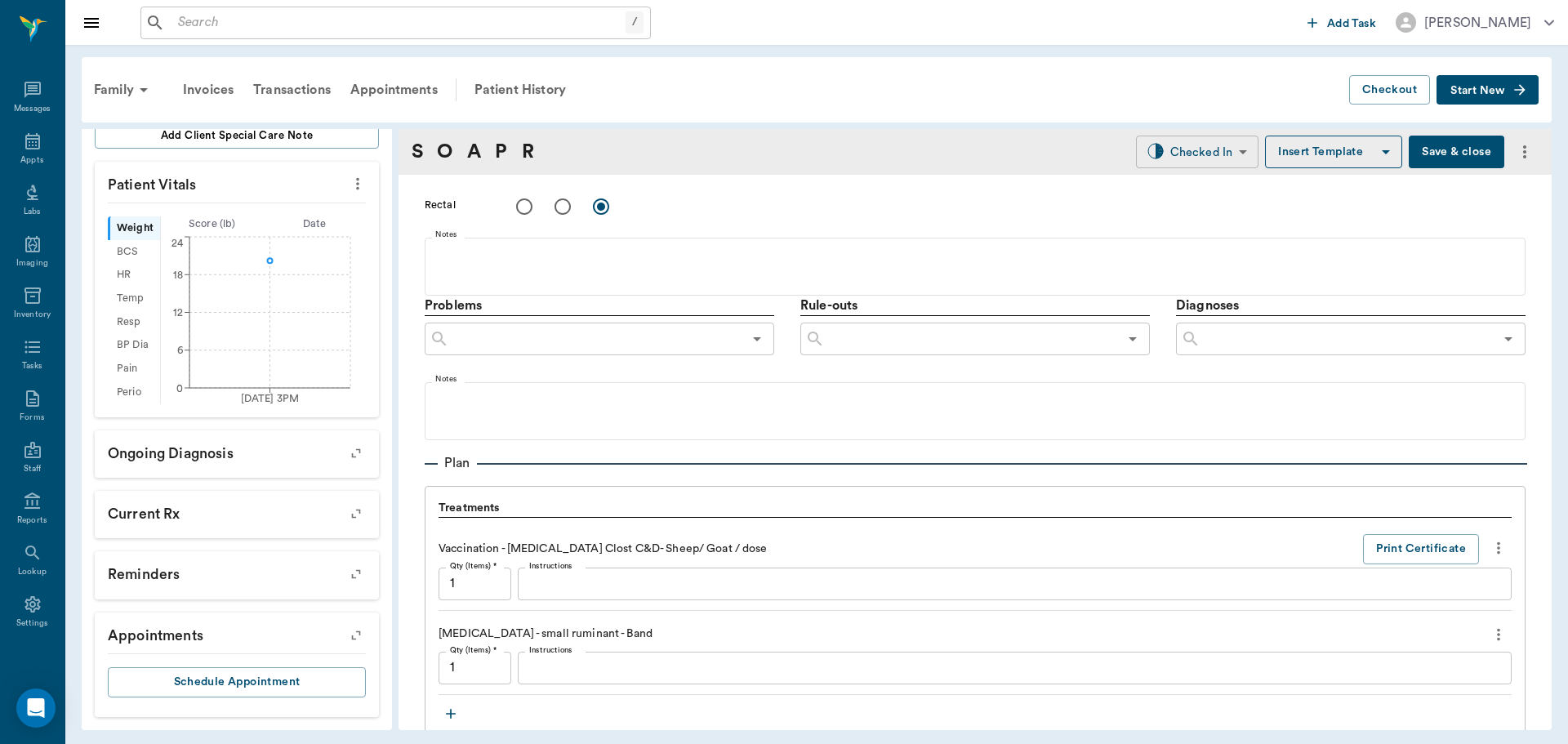
click at [1181, 158] on body "/ ​ Add Task Dr. Bert Ellsworth Nectar Messages Appts Labs Imaging Inventory Ta…" at bounding box center [784, 372] width 1568 height 744
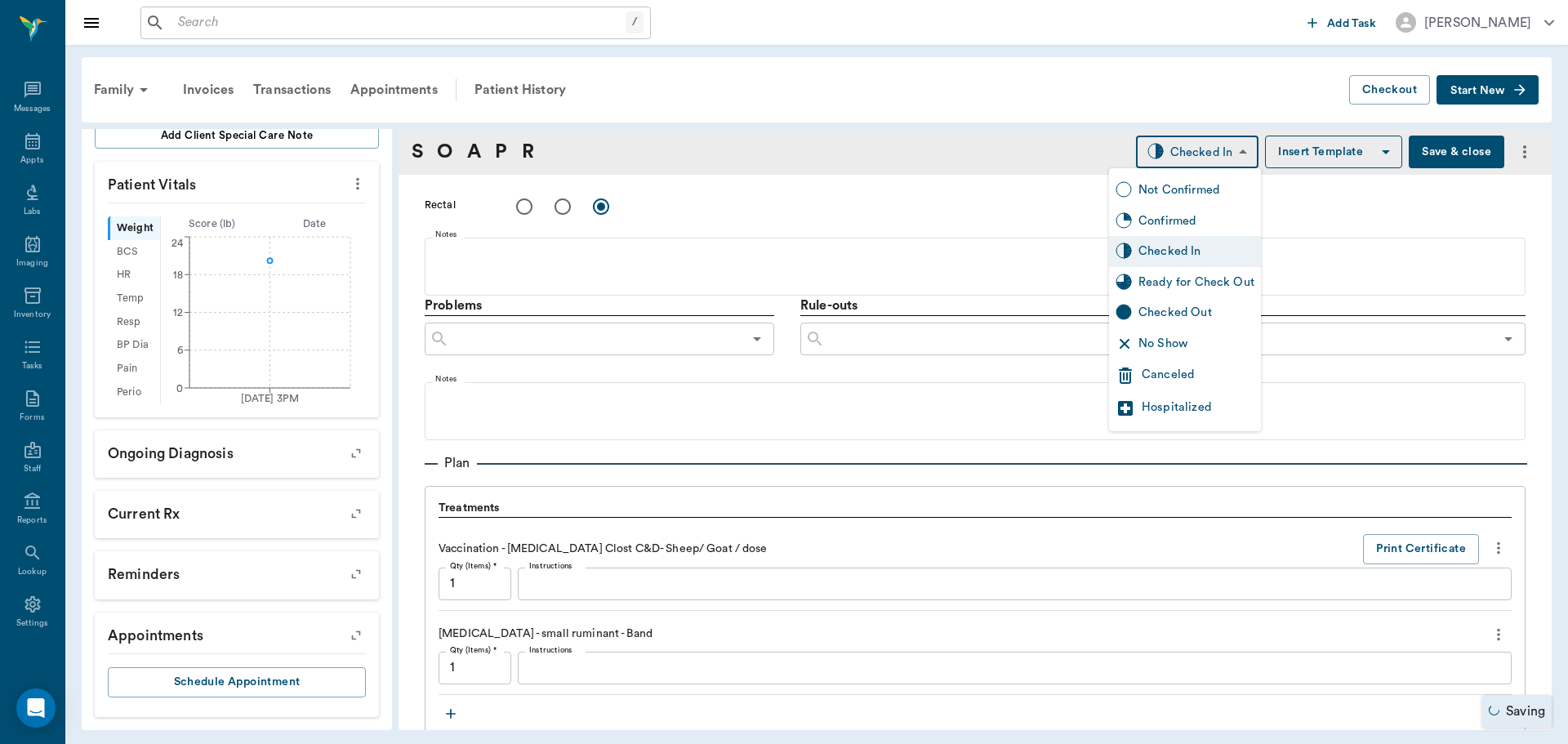
click at [1203, 276] on div "Ready for Check Out" at bounding box center [1196, 283] width 116 height 18
type input "READY_TO_CHECKOUT"
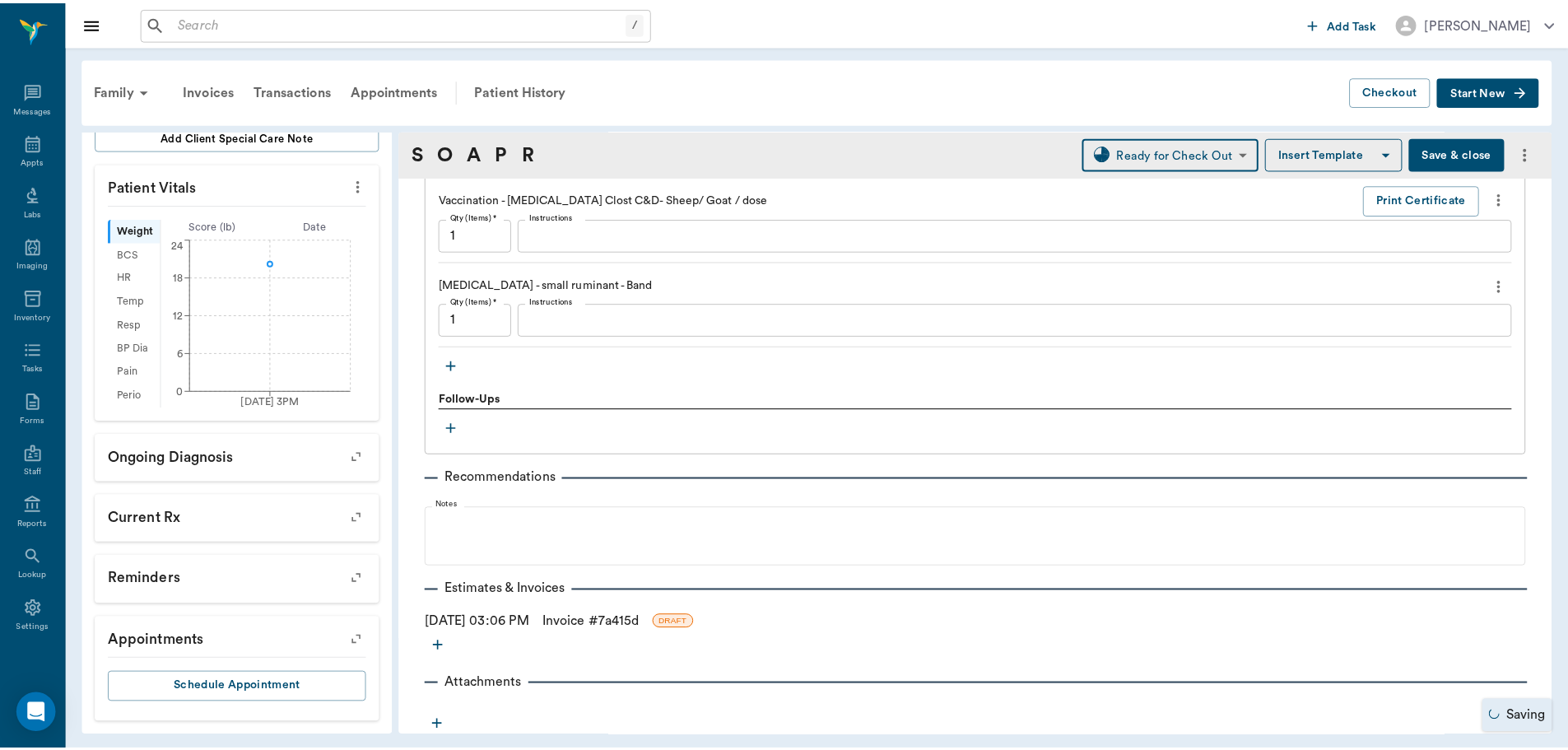
scroll to position [1179, 0]
click at [589, 620] on link "Invoice # 7a415d" at bounding box center [595, 621] width 98 height 19
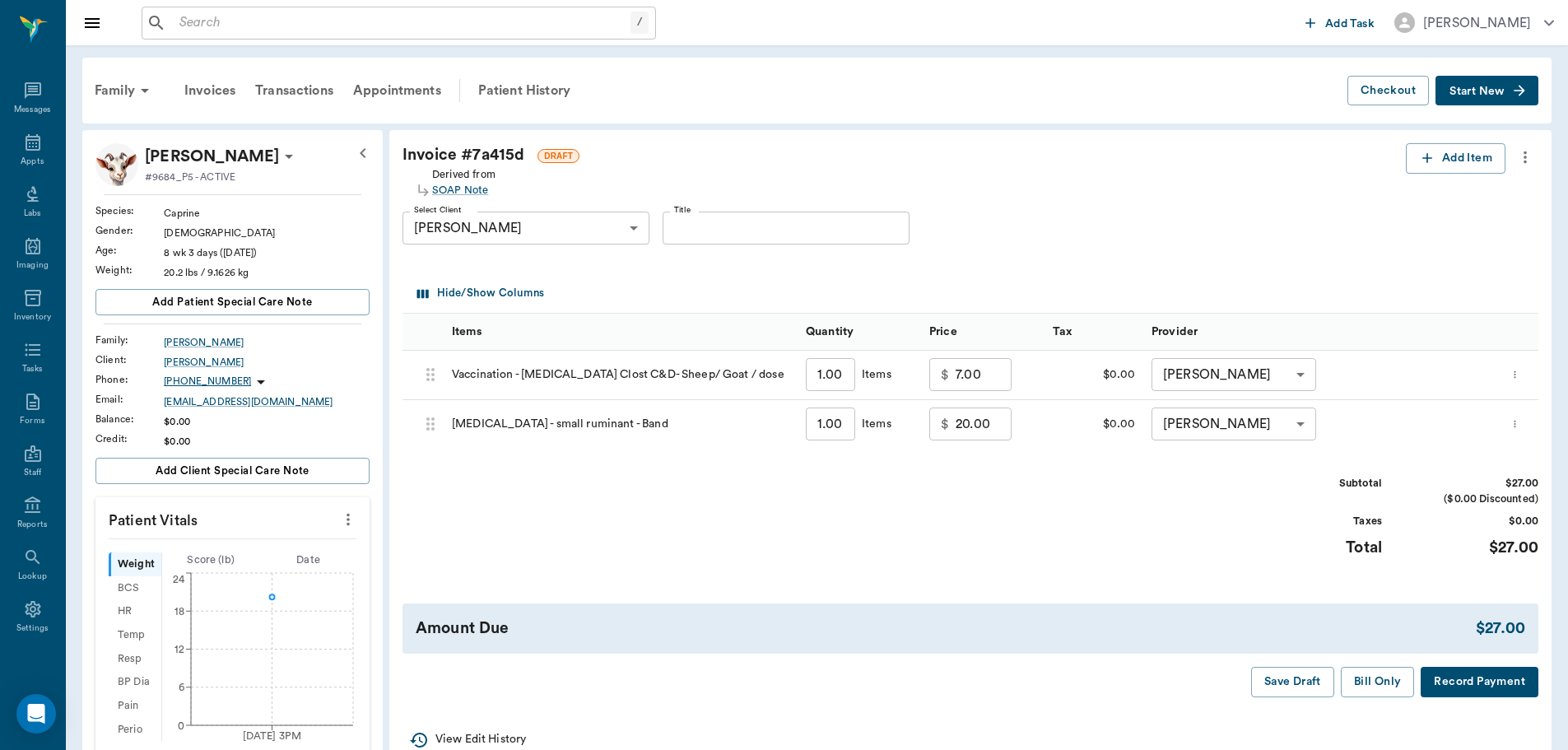
scroll to position [83, 0]
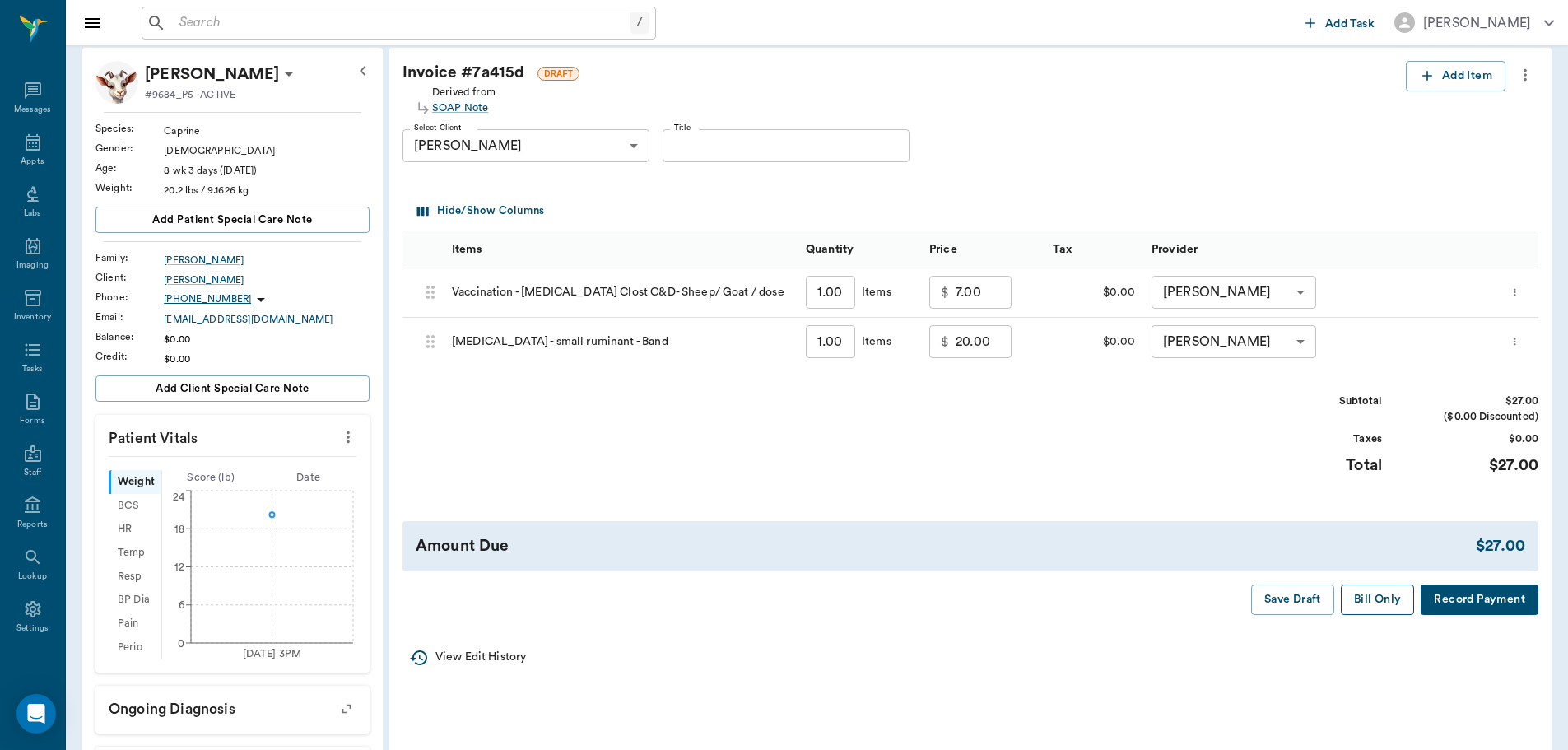
click at [1368, 595] on button "Bill Only" at bounding box center [1378, 600] width 74 height 31
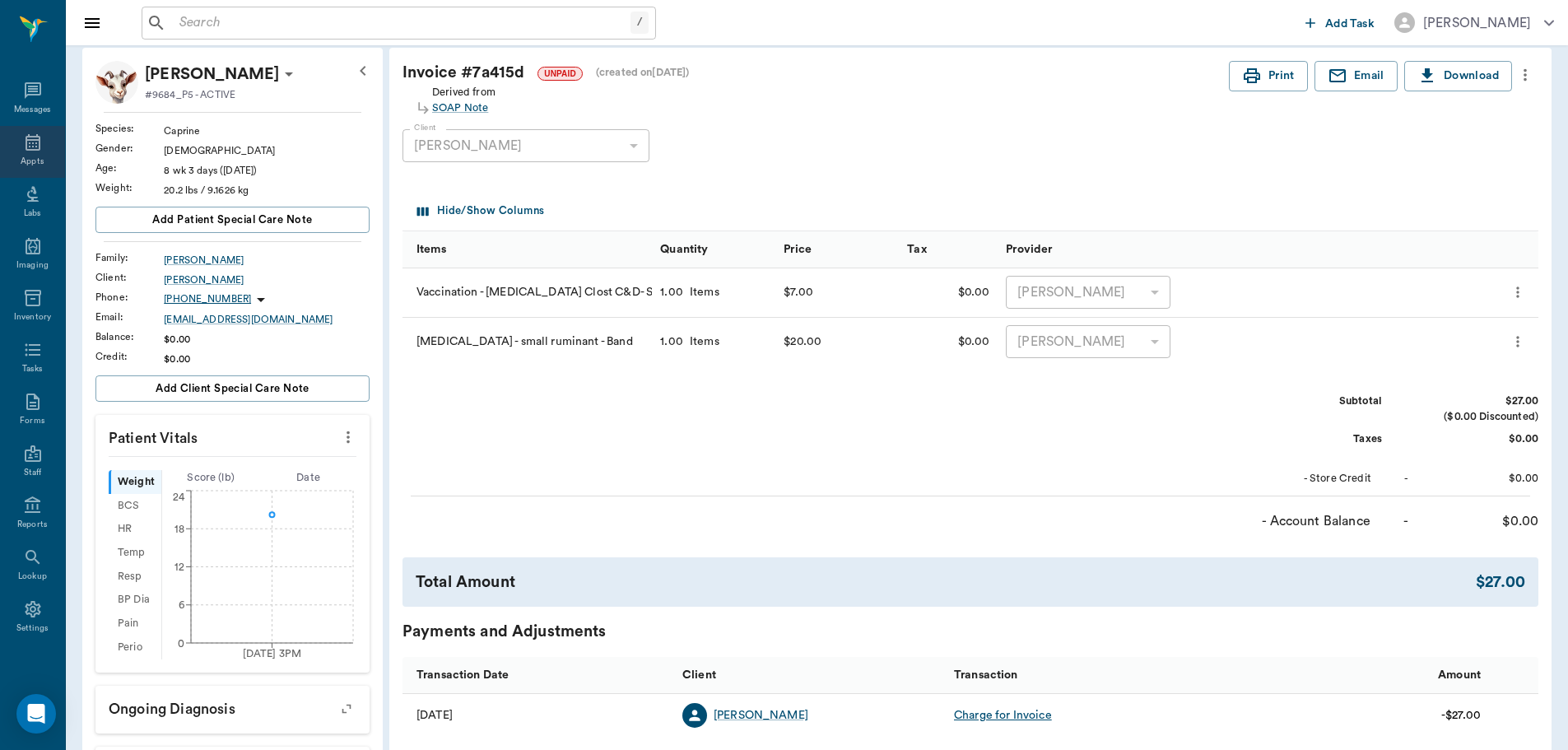
click at [41, 142] on div "Appts" at bounding box center [33, 151] width 65 height 52
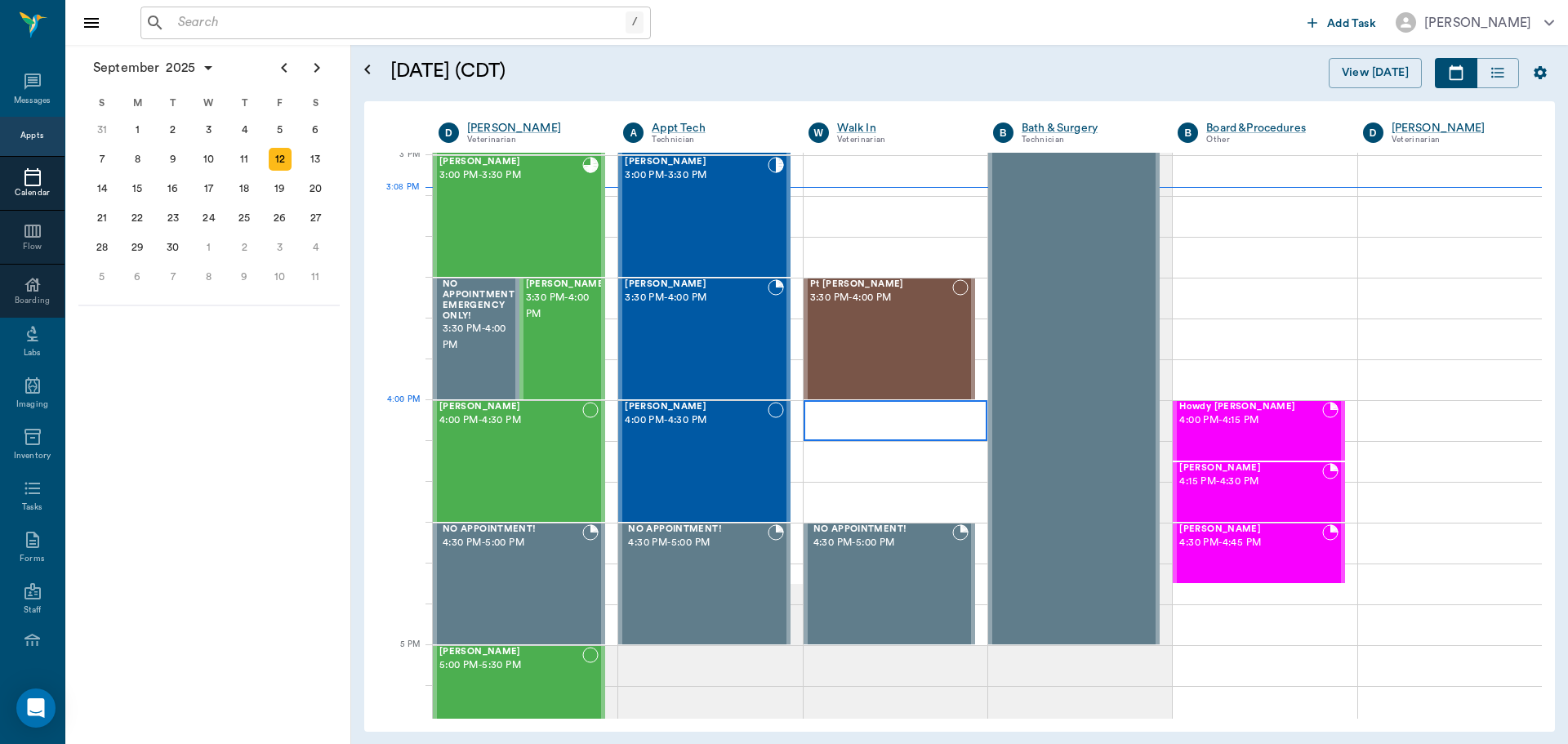
scroll to position [1718, 0]
drag, startPoint x: 725, startPoint y: 234, endPoint x: 1050, endPoint y: 257, distance: 325.8
click at [726, 233] on div "Izzy Varnell 3:00 PM - 3:30 PM" at bounding box center [695, 217] width 142 height 119
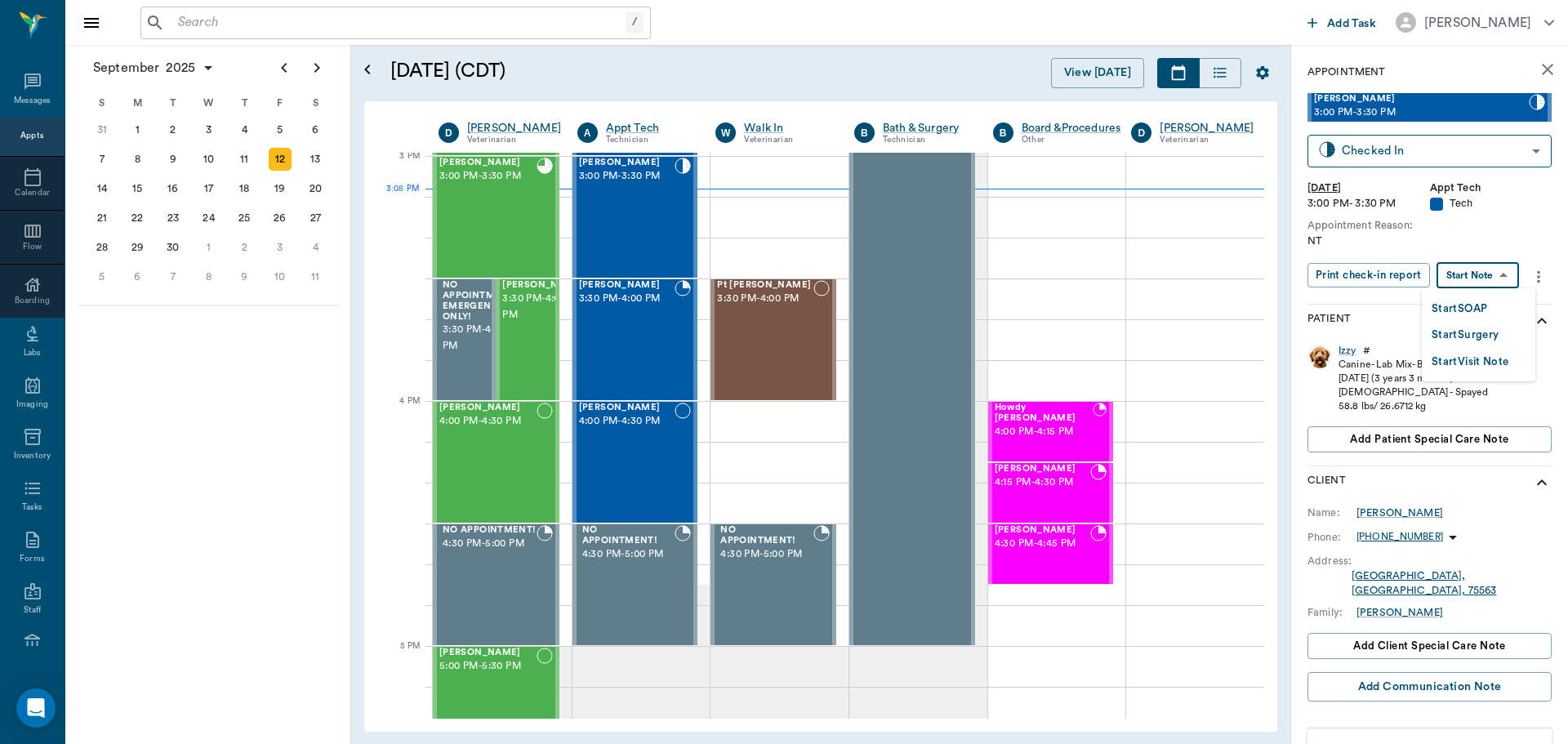
click at [1483, 273] on body "/ ​ Add Task Dr. Bert Ellsworth Nectar Messages Appts Calendar Flow Boarding La…" at bounding box center [784, 372] width 1568 height 744
click at [1485, 304] on button "Start SOAP" at bounding box center [1460, 310] width 56 height 19
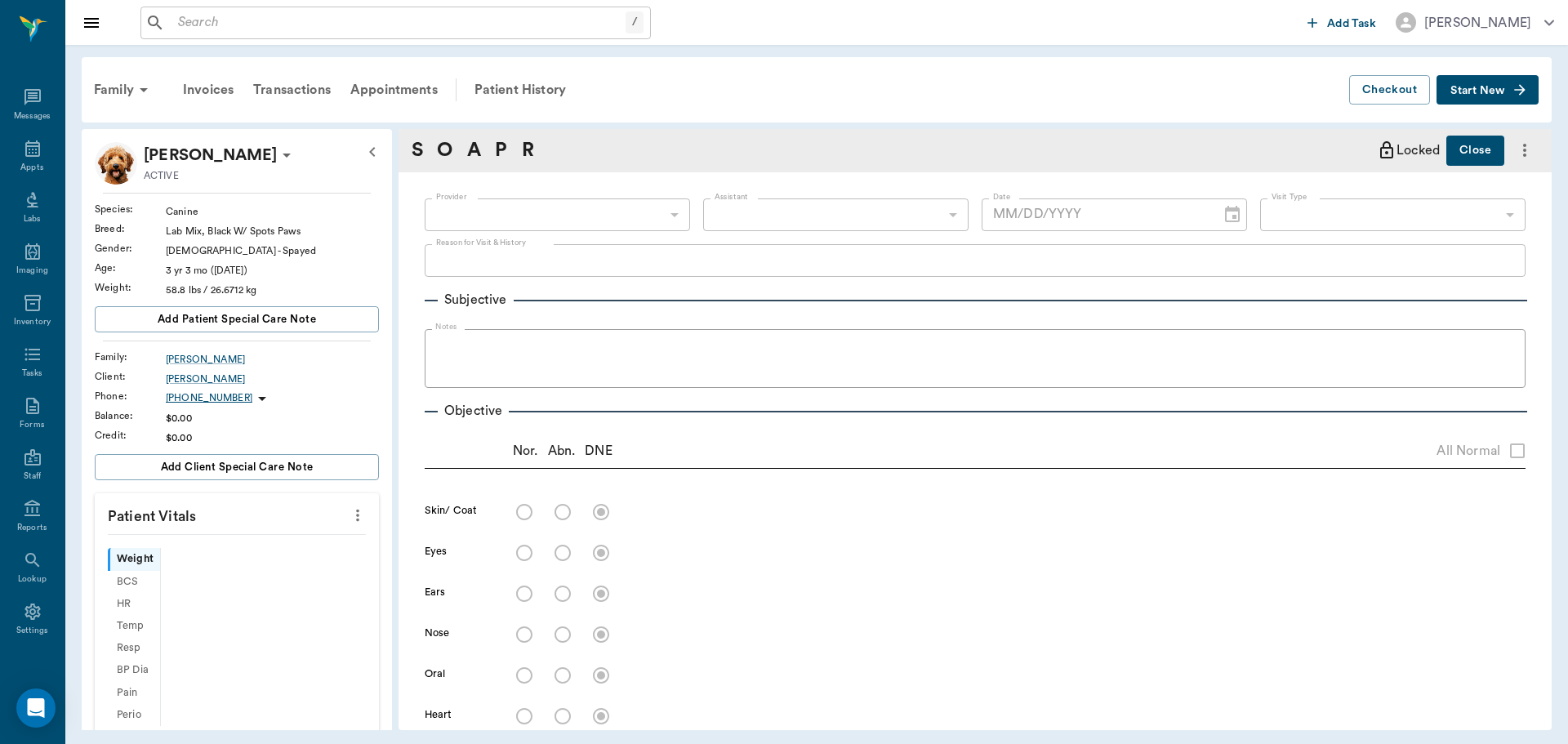
scroll to position [7, 0]
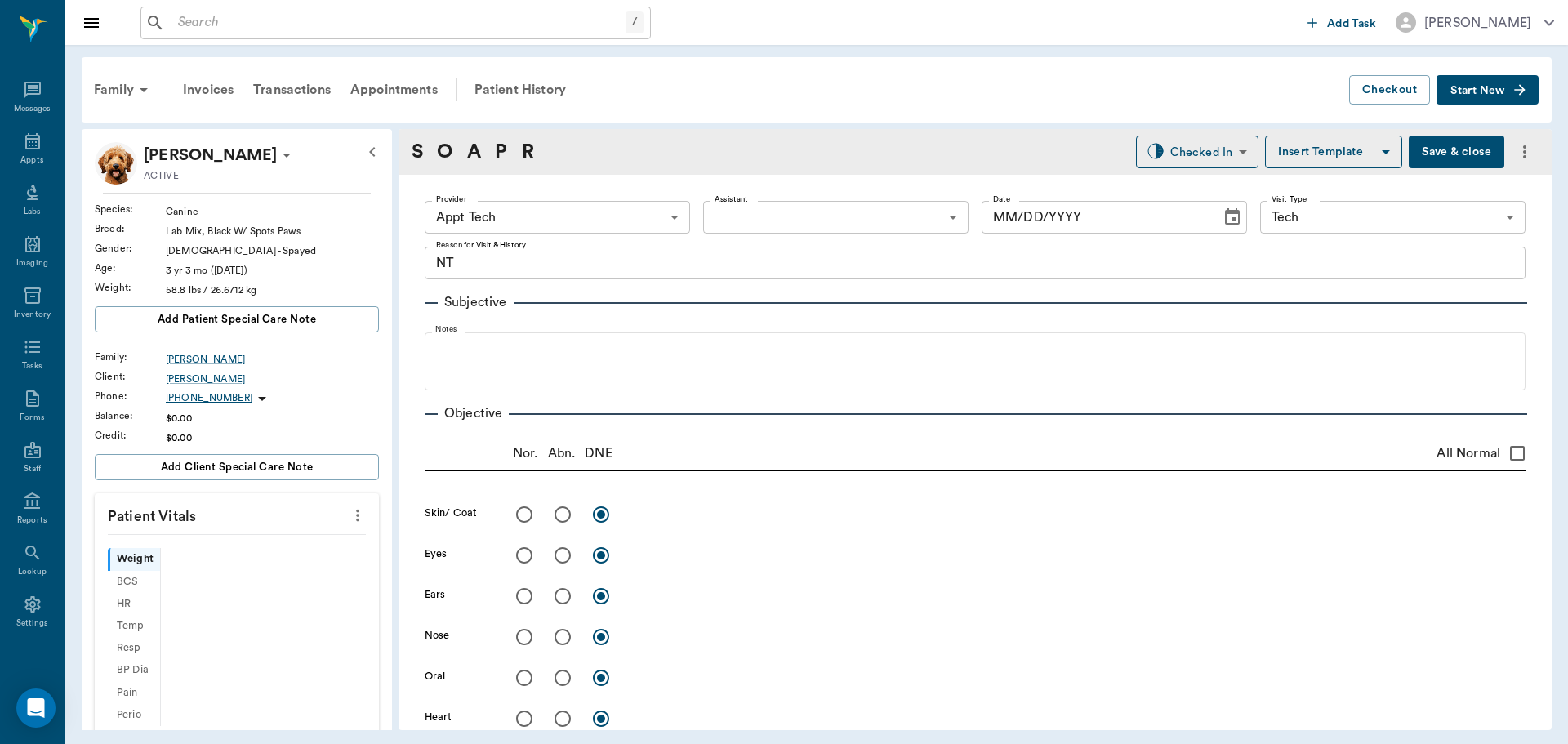
type input "63ec2f075fda476ae8351a4c"
type input "65d2be4f46e3a538d89b8c1a"
type textarea "NT"
type input "[DATE]"
click at [349, 522] on icon "more" at bounding box center [358, 515] width 18 height 19
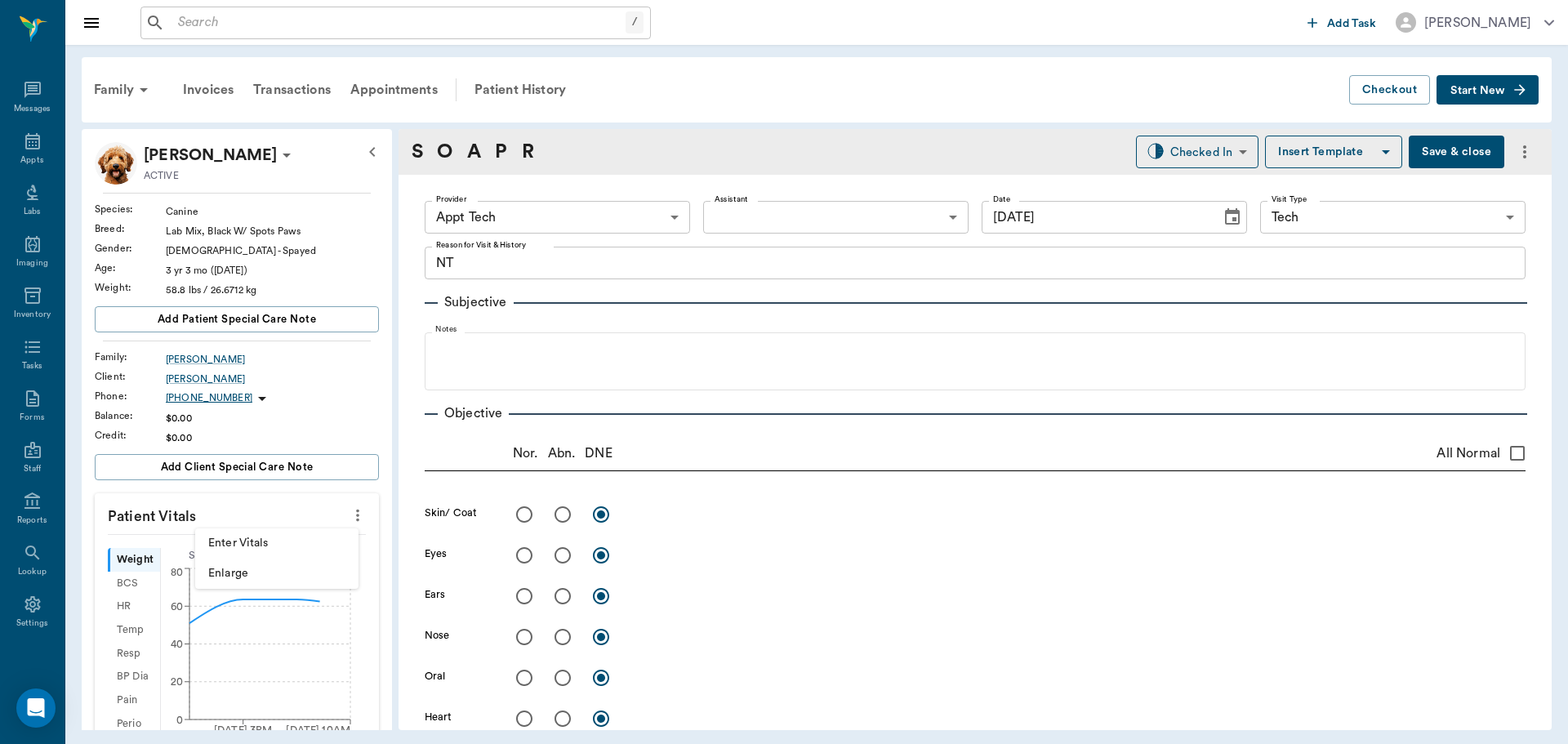
click at [315, 535] on span "Enter Vitals" at bounding box center [276, 543] width 137 height 17
click at [275, 556] on input "text" at bounding box center [235, 563] width 142 height 32
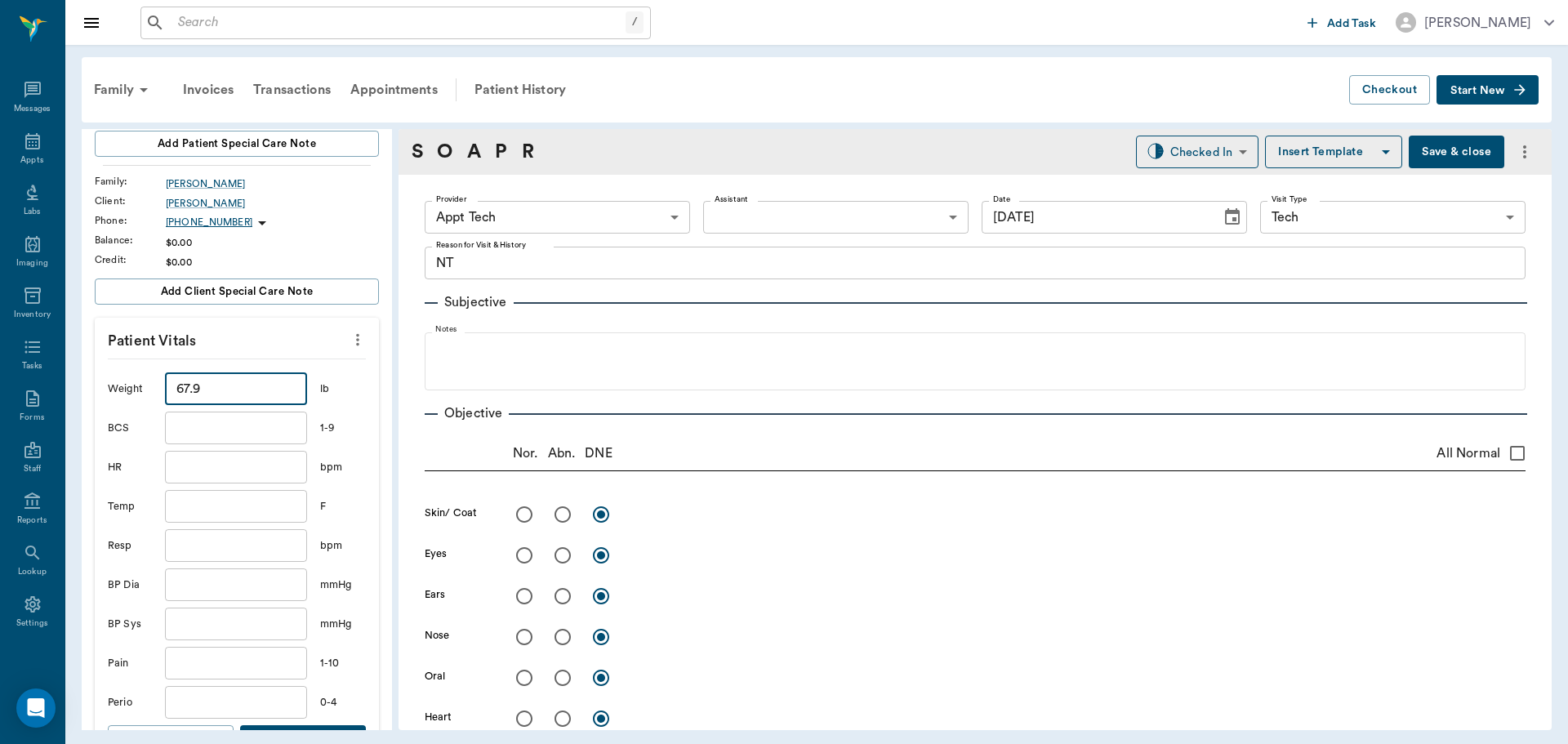
scroll to position [245, 0]
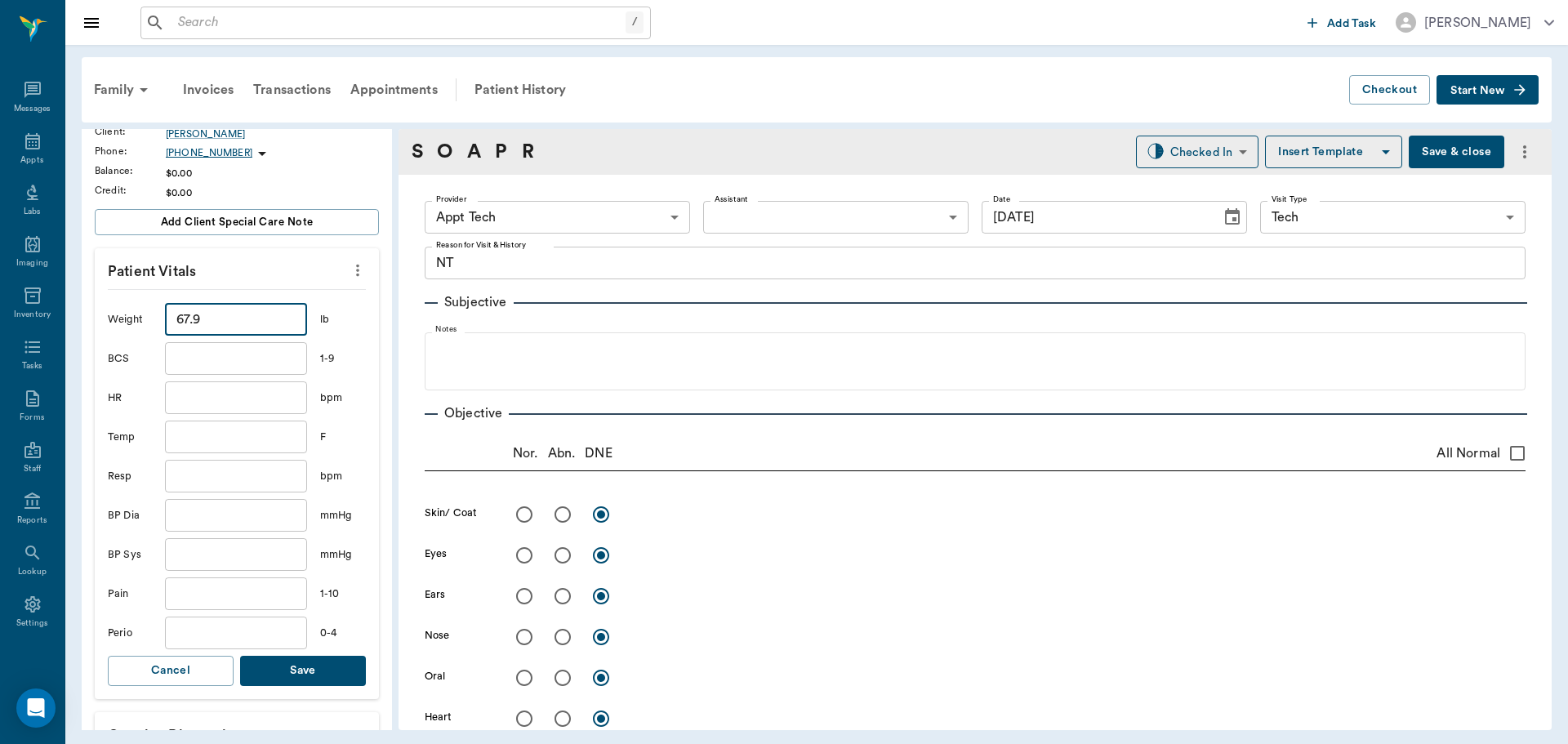
type input "67.9"
click at [328, 662] on button "Save" at bounding box center [303, 671] width 126 height 31
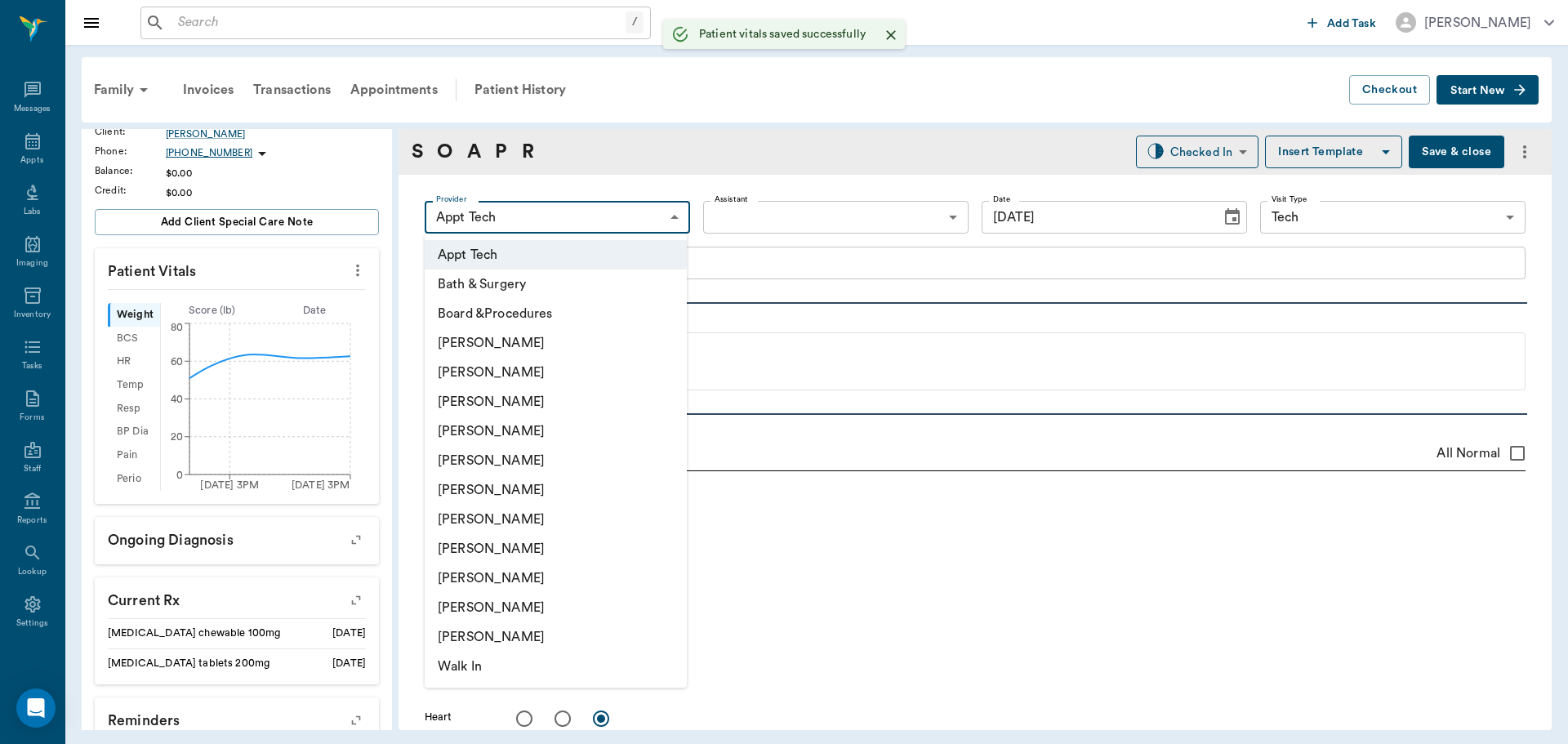
click at [515, 208] on body "/ ​ Add Task Dr. Bert Ellsworth Nectar Messages Appts Labs Imaging Inventory Ta…" at bounding box center [784, 372] width 1568 height 744
click at [525, 513] on li "[PERSON_NAME]" at bounding box center [556, 520] width 262 height 30
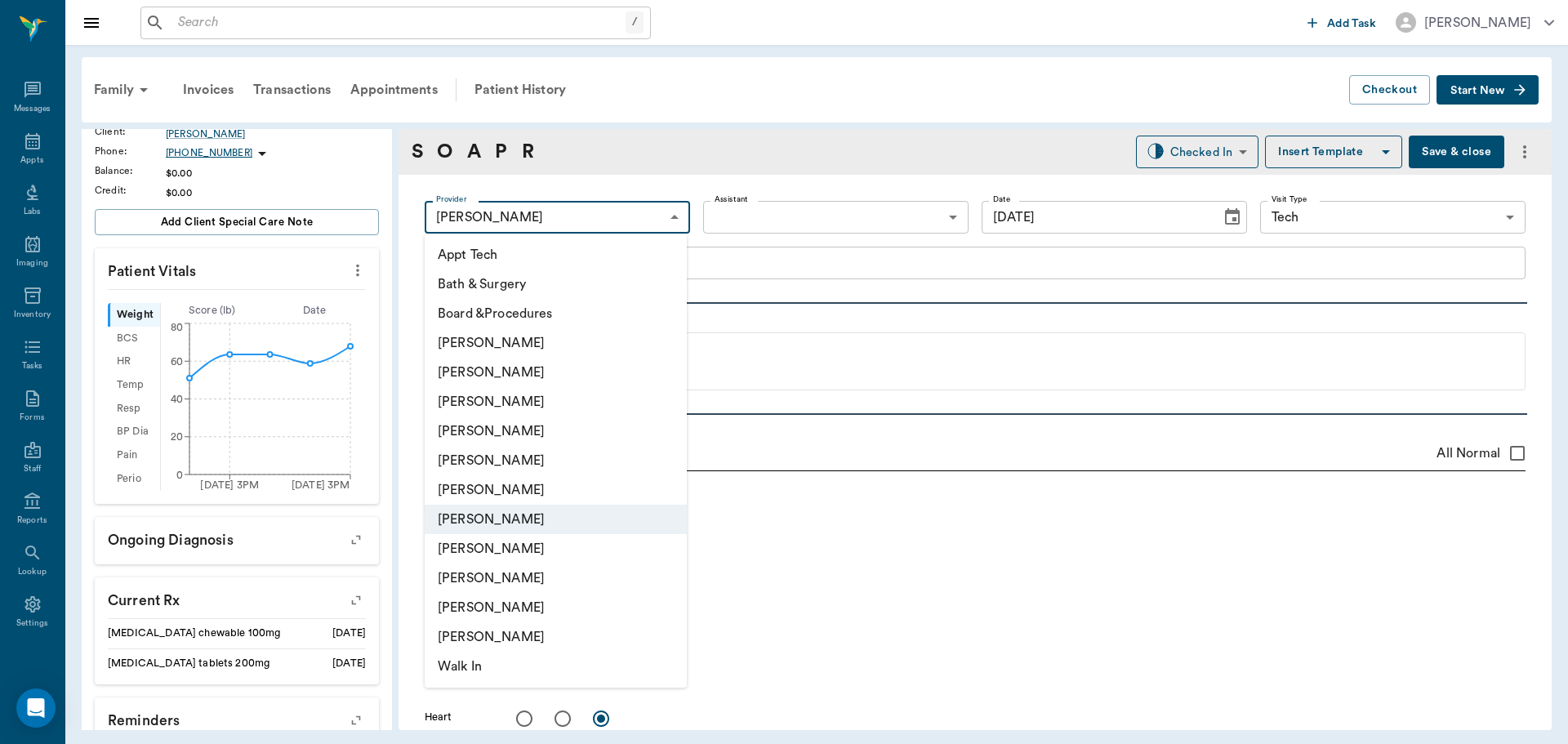
click at [502, 218] on body "/ ​ Add Task Dr. Bert Ellsworth Nectar Messages Appts Labs Imaging Inventory Ta…" at bounding box center [784, 372] width 1568 height 744
click at [542, 410] on li "Daniel Virnala" at bounding box center [556, 402] width 262 height 30
type input "642ef10e332a41444de2bad1"
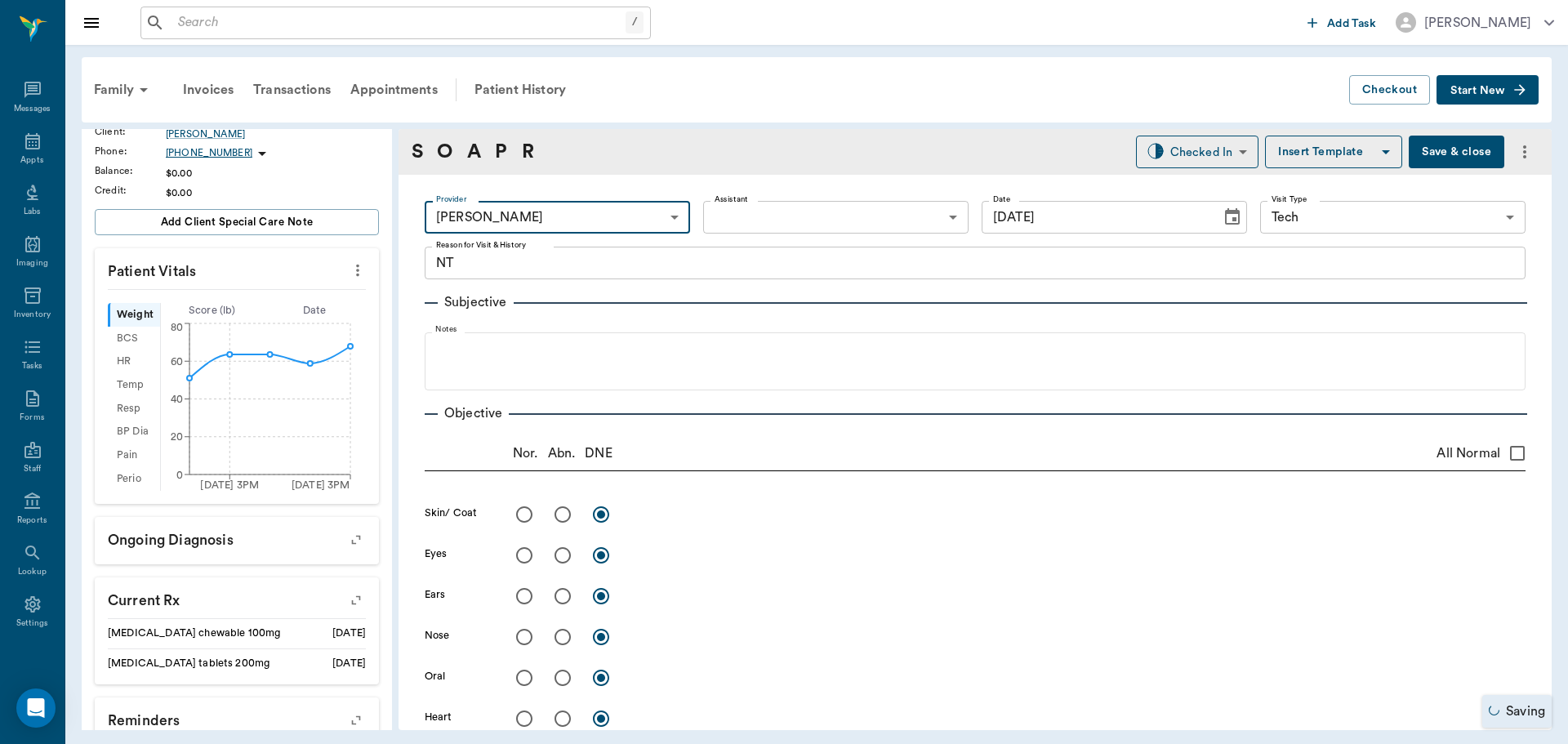
click at [762, 221] on body "/ ​ Add Task Dr. Bert Ellsworth Nectar Messages Appts Labs Imaging Inventory Ta…" at bounding box center [784, 372] width 1568 height 744
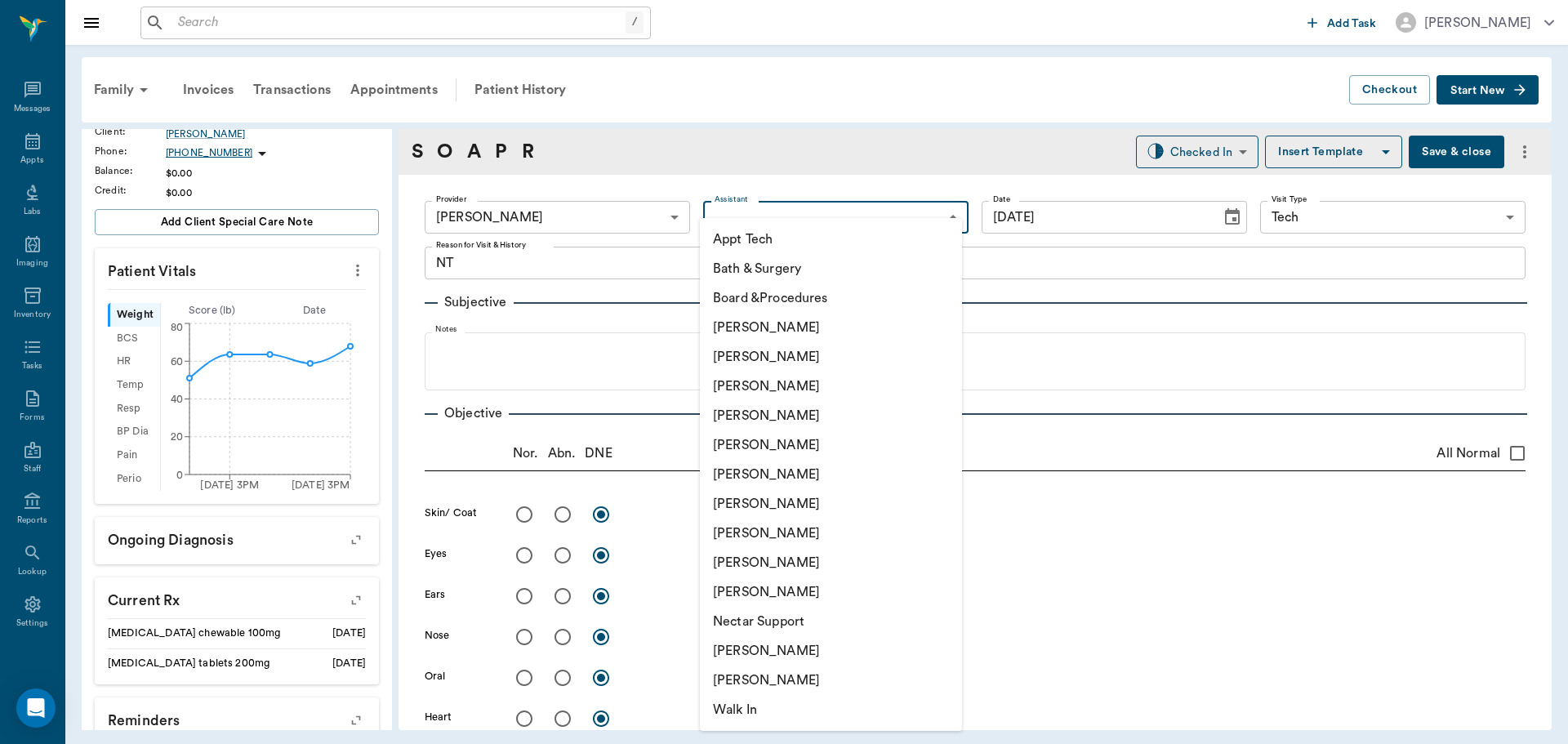
click at [763, 240] on li "Appt Tech" at bounding box center [831, 240] width 262 height 30
type input "63ec2f075fda476ae8351a4c"
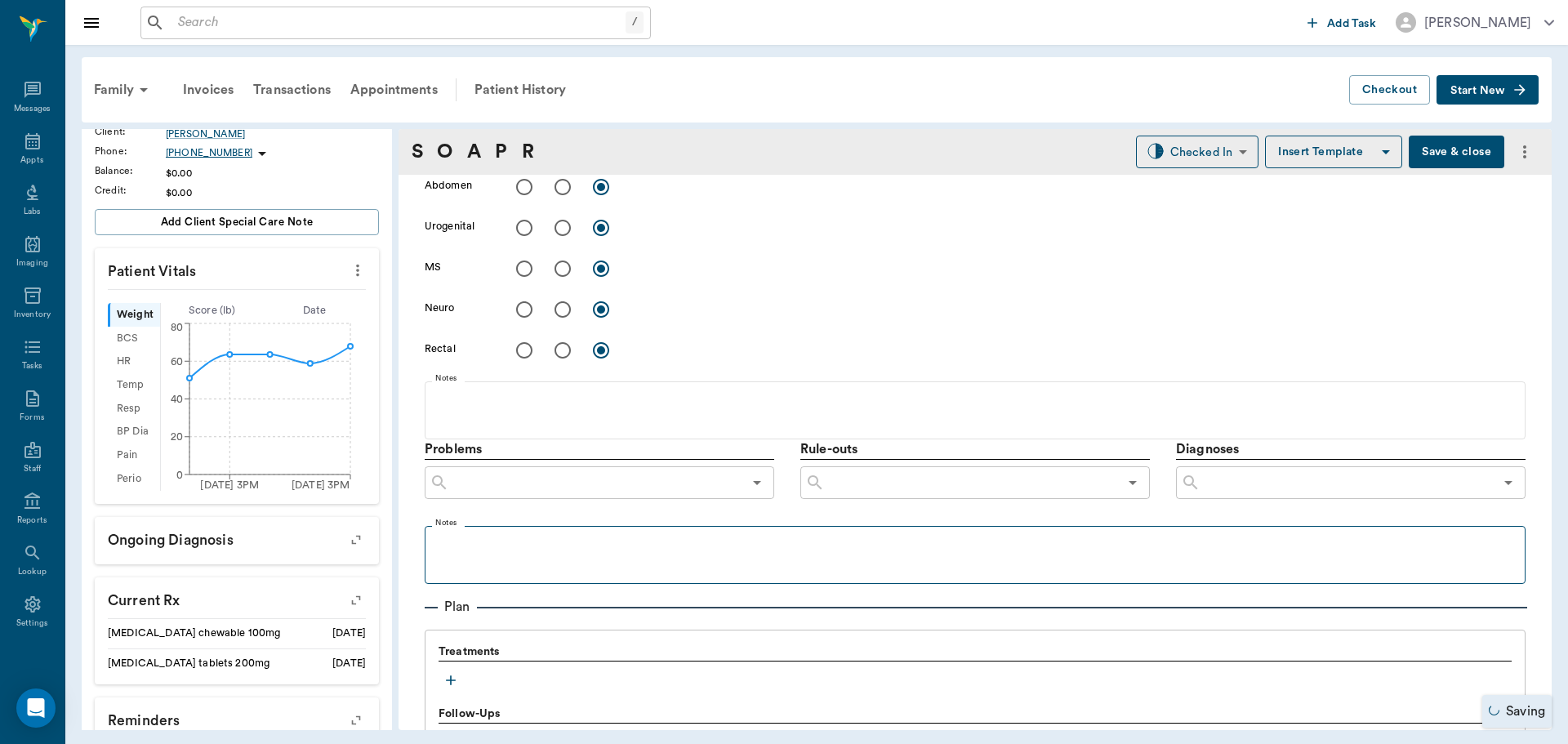
scroll to position [735, 0]
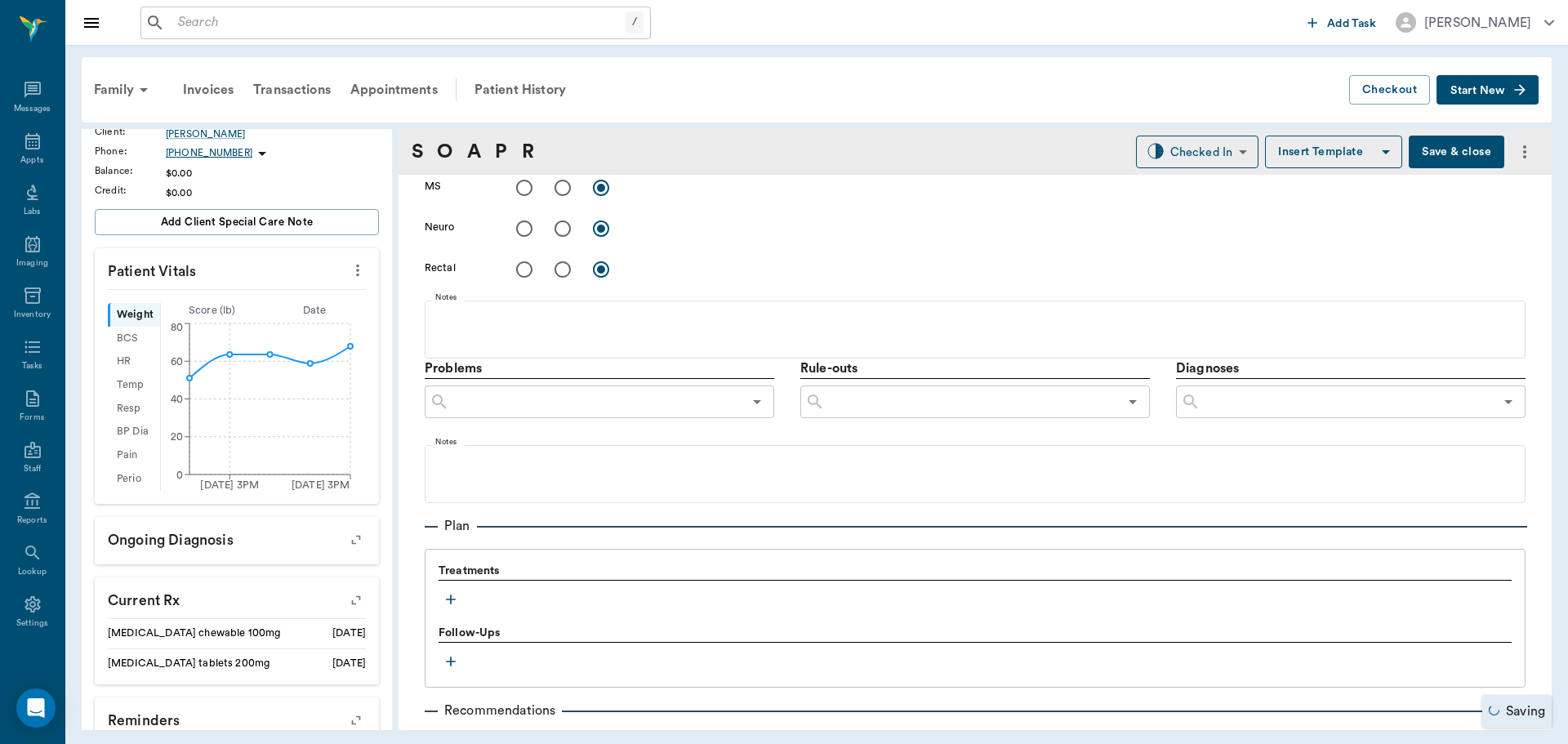
click at [449, 596] on icon "button" at bounding box center [451, 599] width 17 height 17
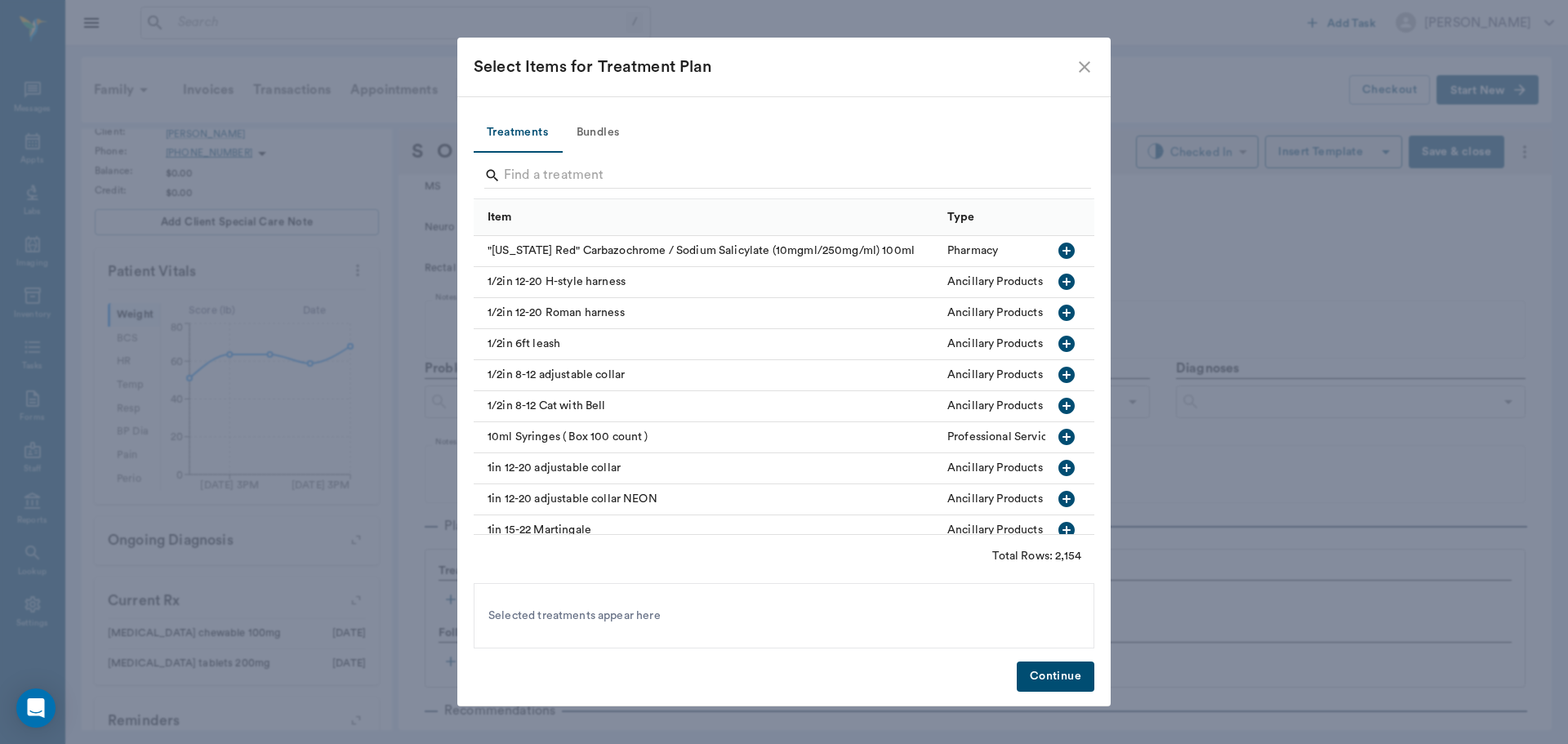
click at [609, 160] on div at bounding box center [787, 177] width 607 height 43
click at [610, 168] on input "Search" at bounding box center [785, 175] width 562 height 26
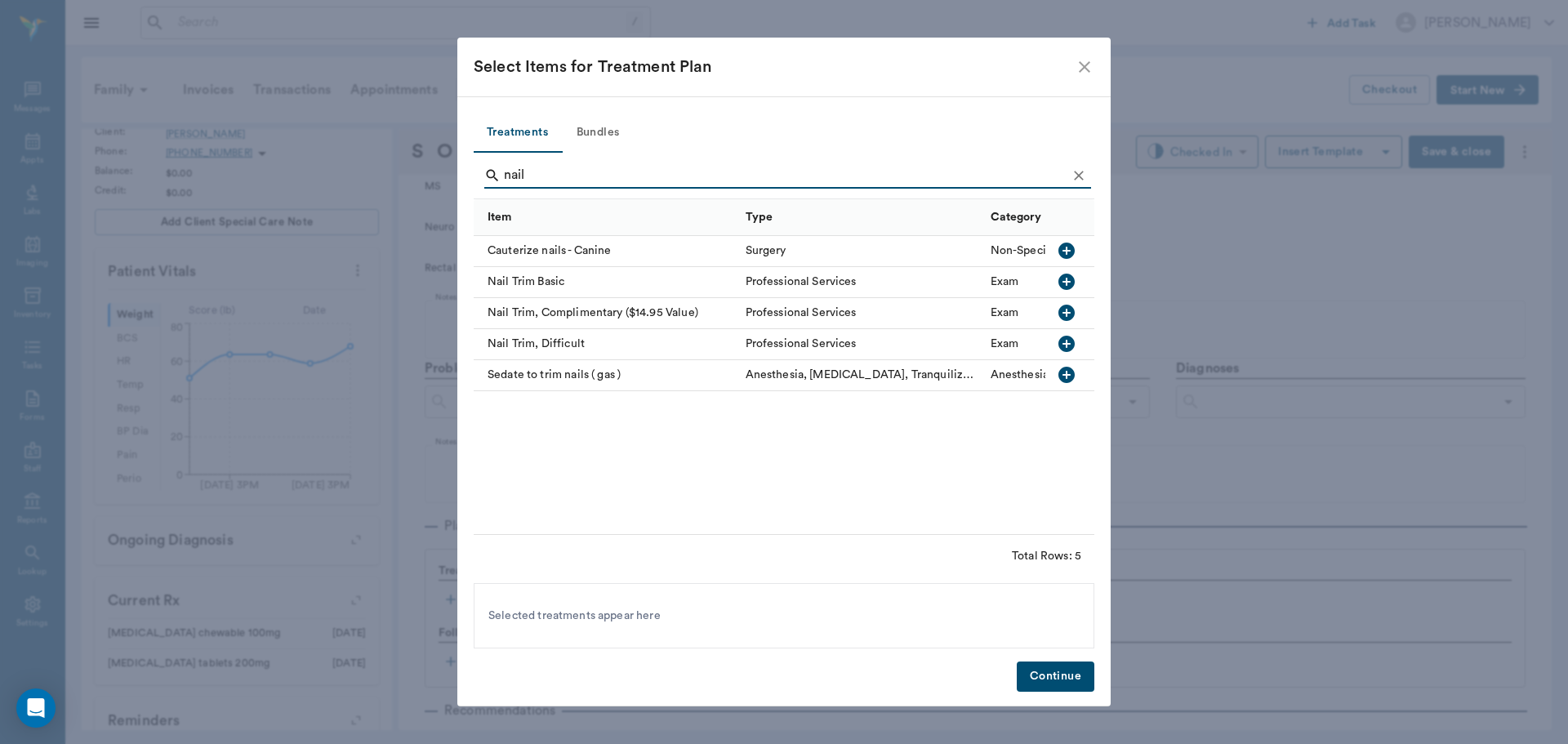
type input "nail"
click at [1062, 276] on icon "button" at bounding box center [1067, 282] width 17 height 17
click at [1047, 677] on button "Continue" at bounding box center [1055, 677] width 78 height 31
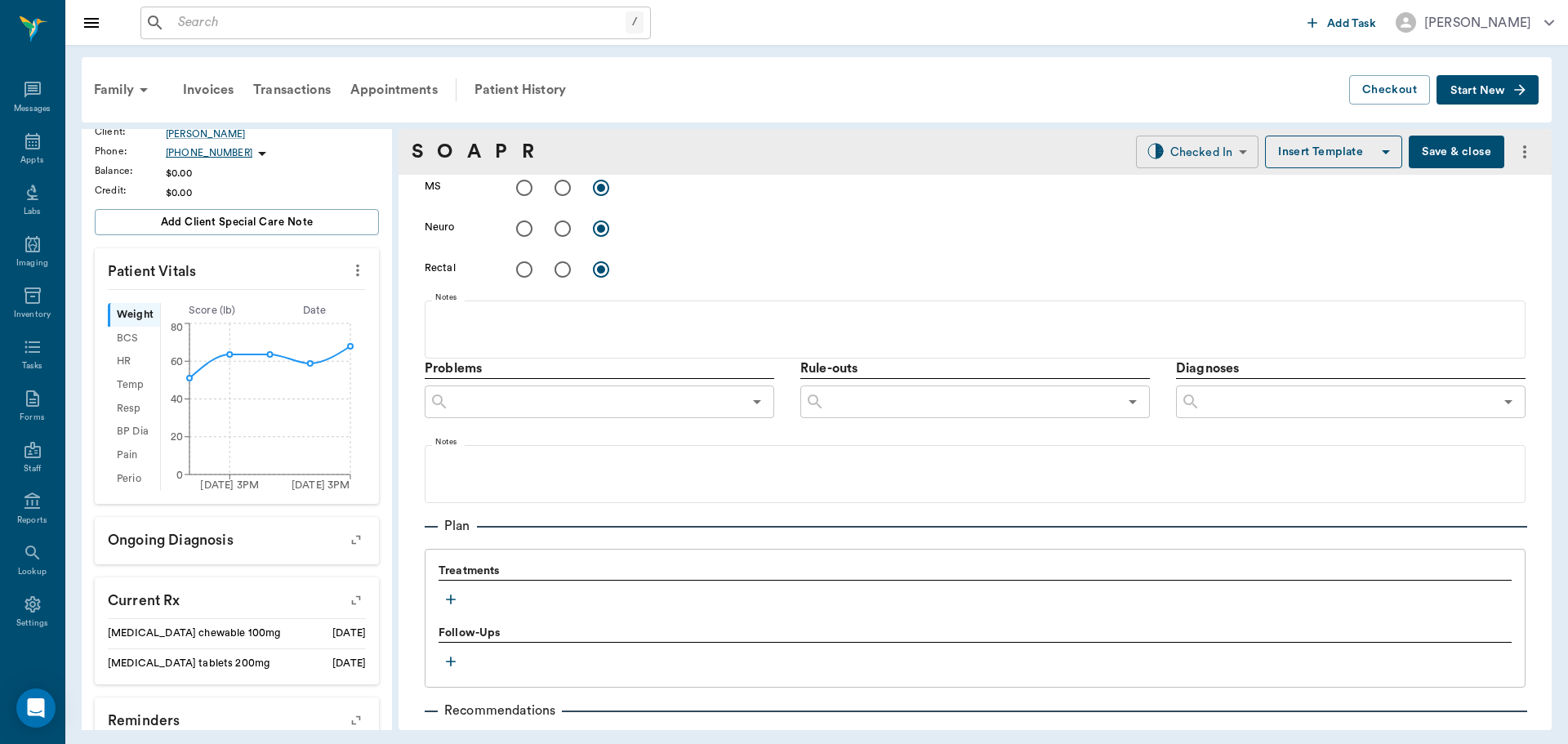
click at [1212, 140] on body "/ ​ Add Task Dr. Bert Ellsworth Nectar Messages Appts Labs Imaging Inventory Ta…" at bounding box center [784, 372] width 1568 height 744
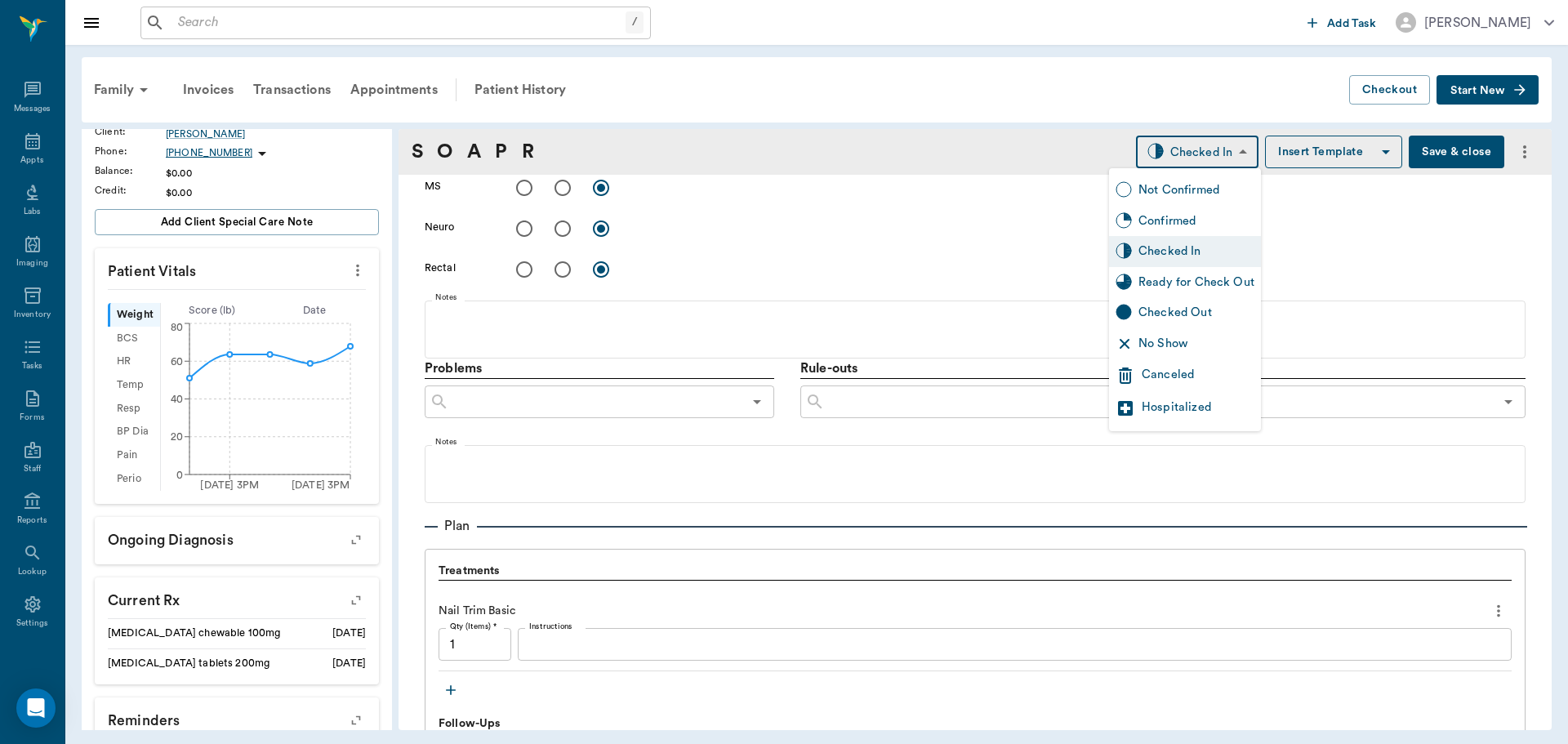
click at [1239, 276] on div "Ready for Check Out" at bounding box center [1196, 283] width 116 height 18
type input "READY_TO_CHECKOUT"
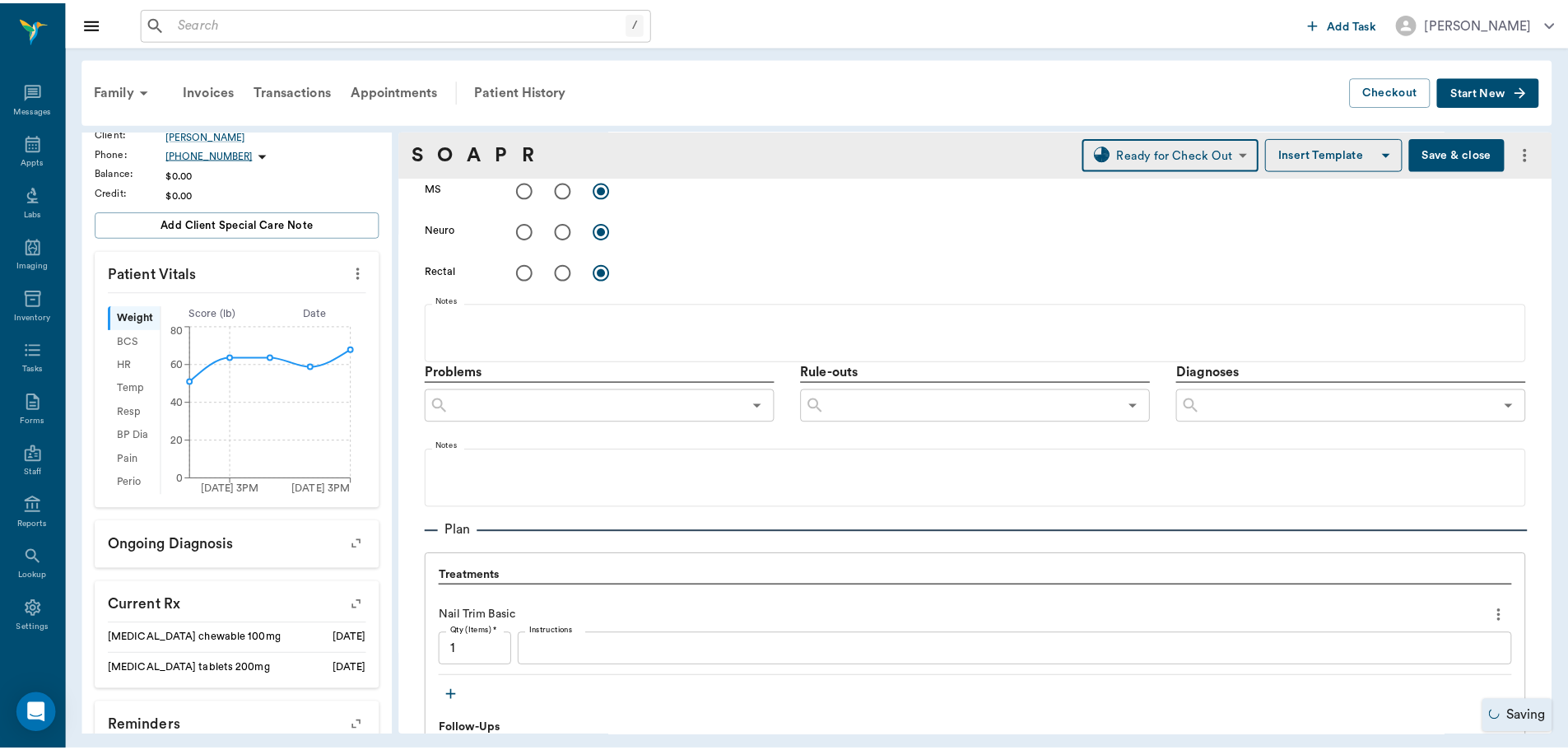
scroll to position [1073, 0]
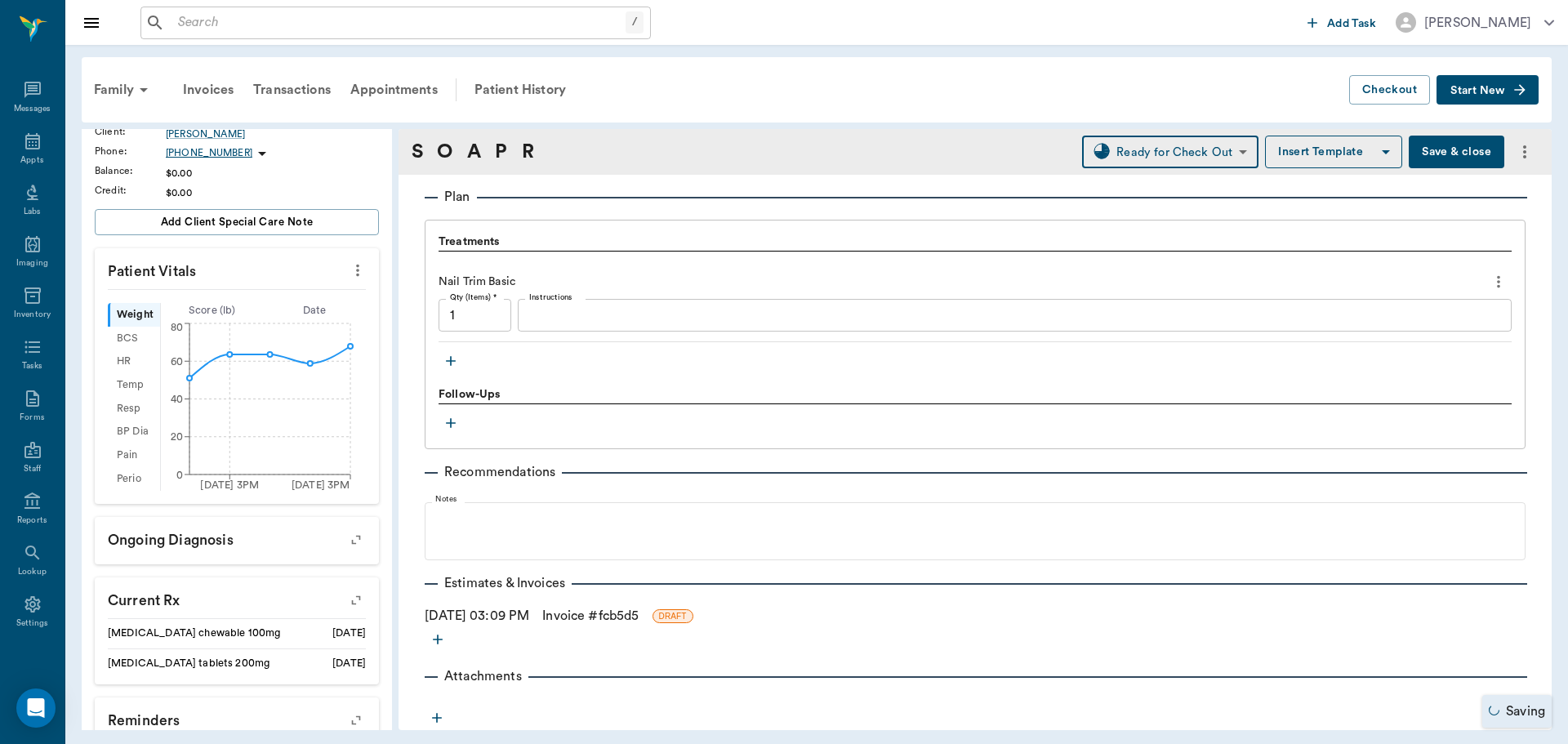
drag, startPoint x: 586, startPoint y: 614, endPoint x: 608, endPoint y: 610, distance: 22.4
click at [586, 614] on link "Invoice # fcb5d5" at bounding box center [590, 616] width 97 height 19
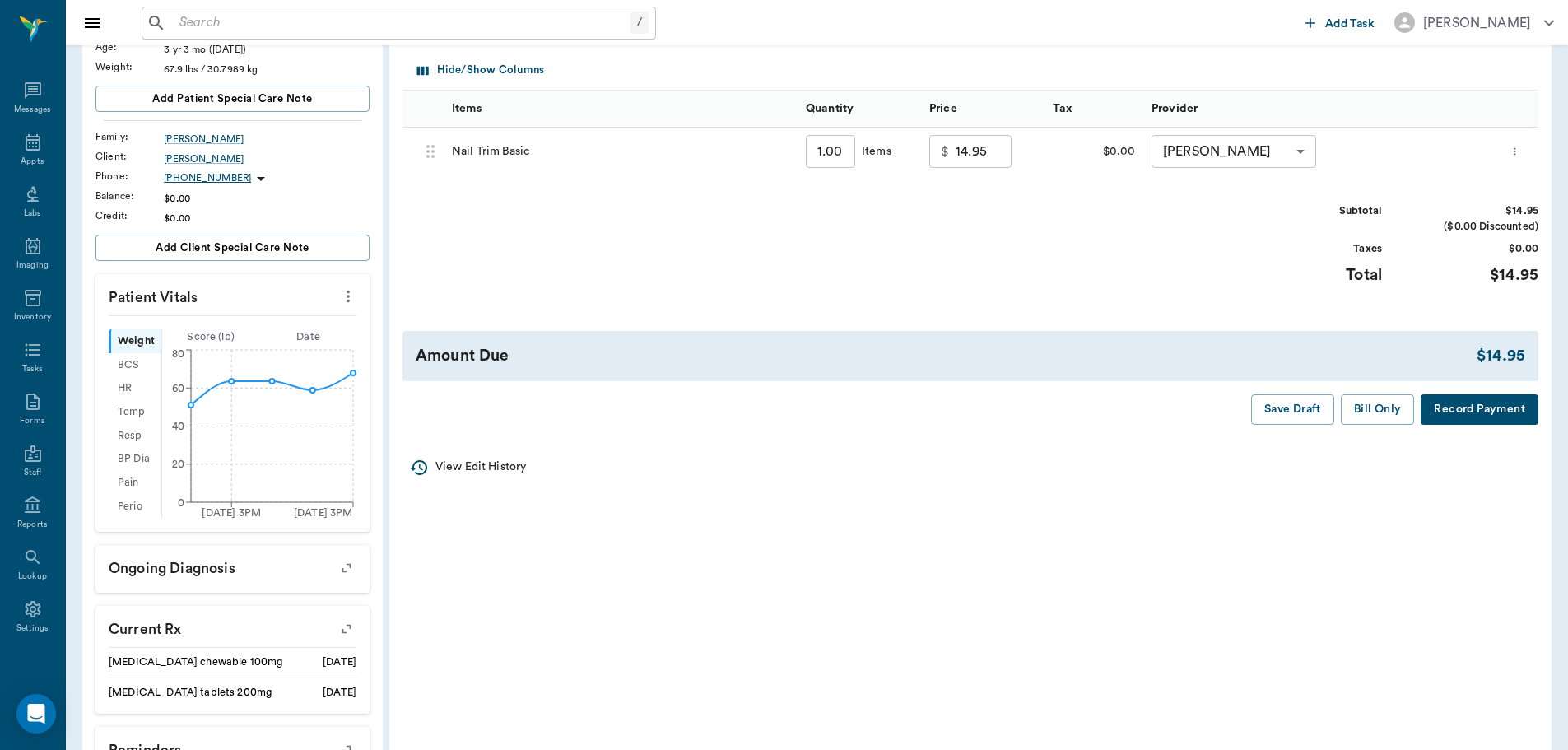
scroll to position [247, 0]
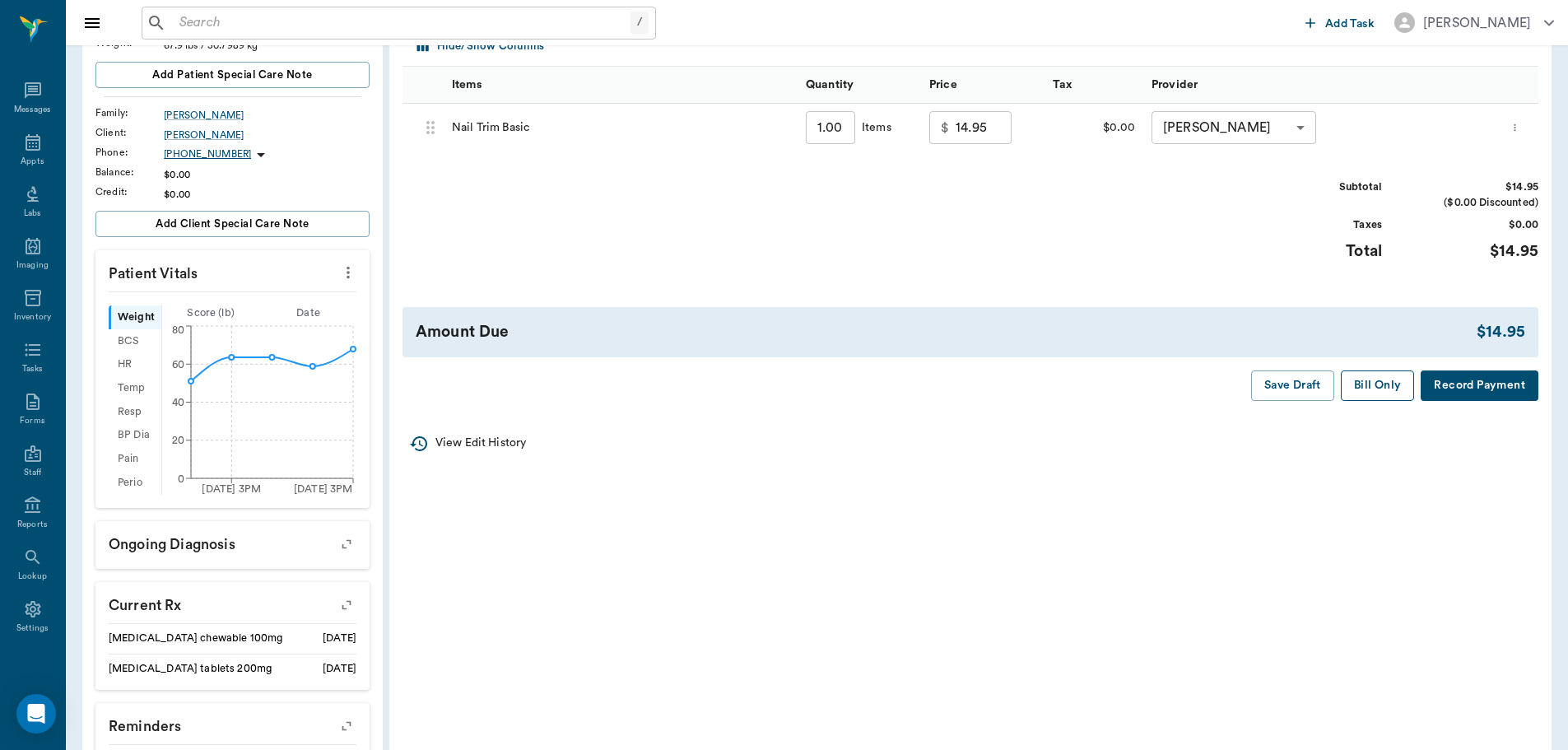
click at [1378, 385] on button "Bill Only" at bounding box center [1378, 385] width 74 height 31
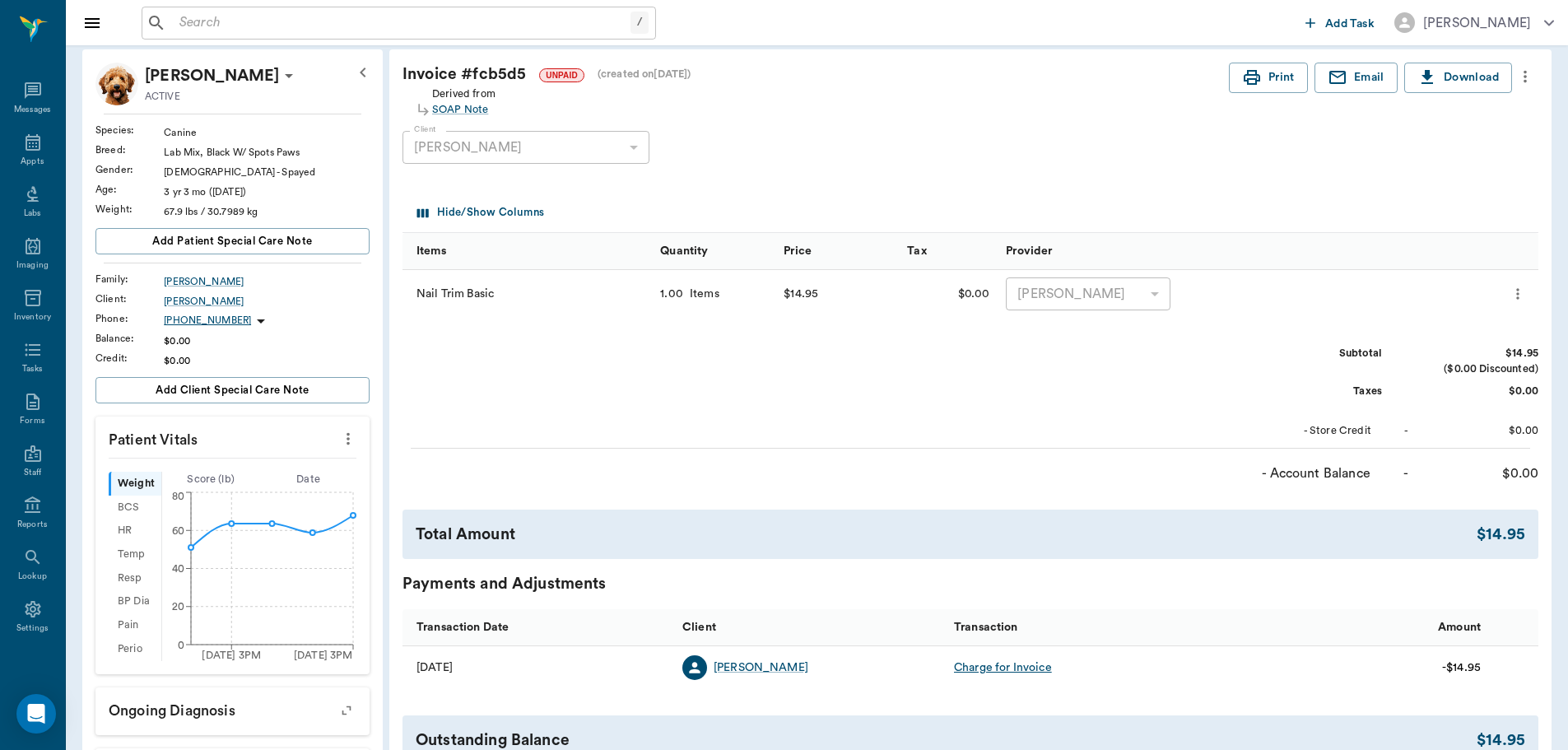
scroll to position [0, 0]
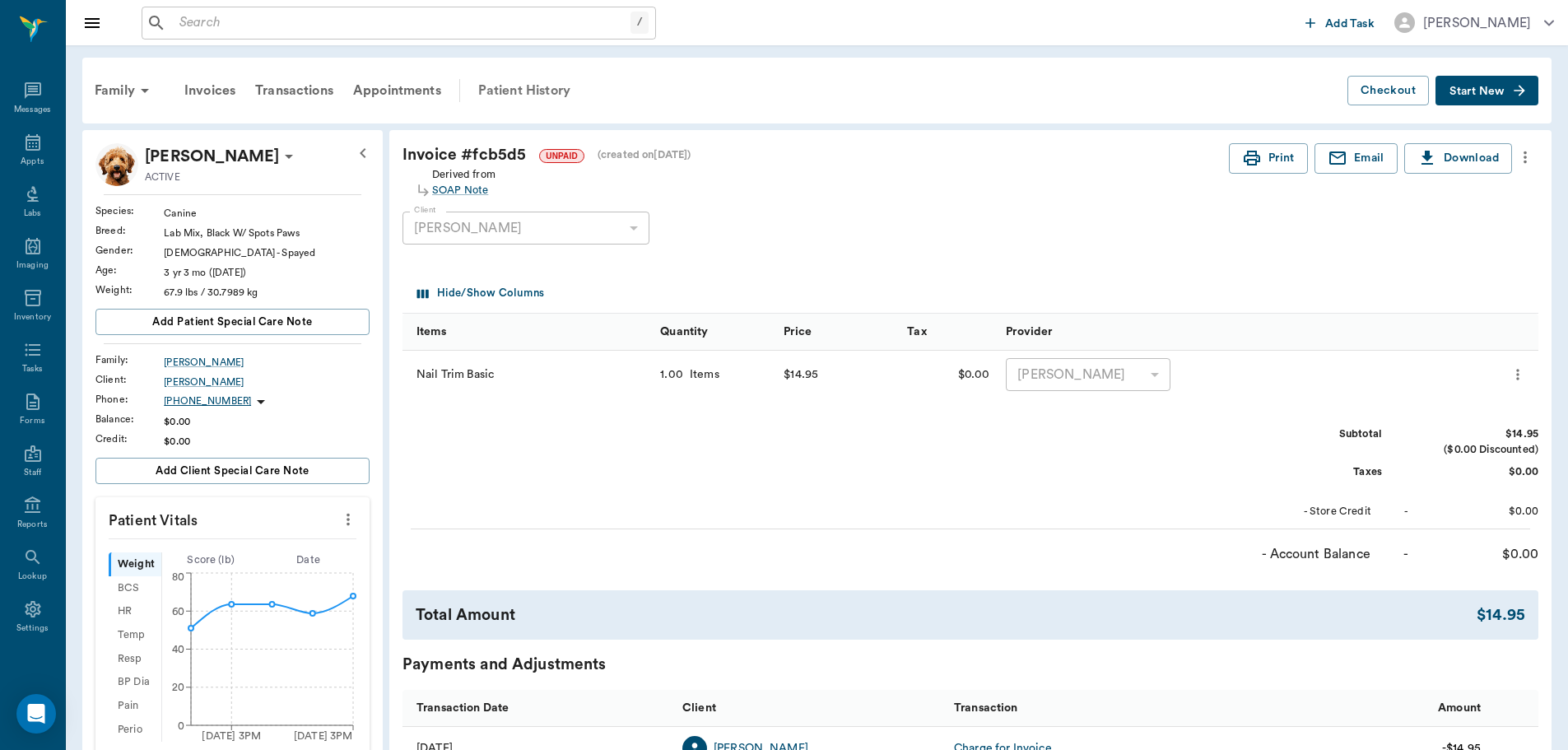
click at [497, 75] on div "Patient History" at bounding box center [524, 91] width 112 height 40
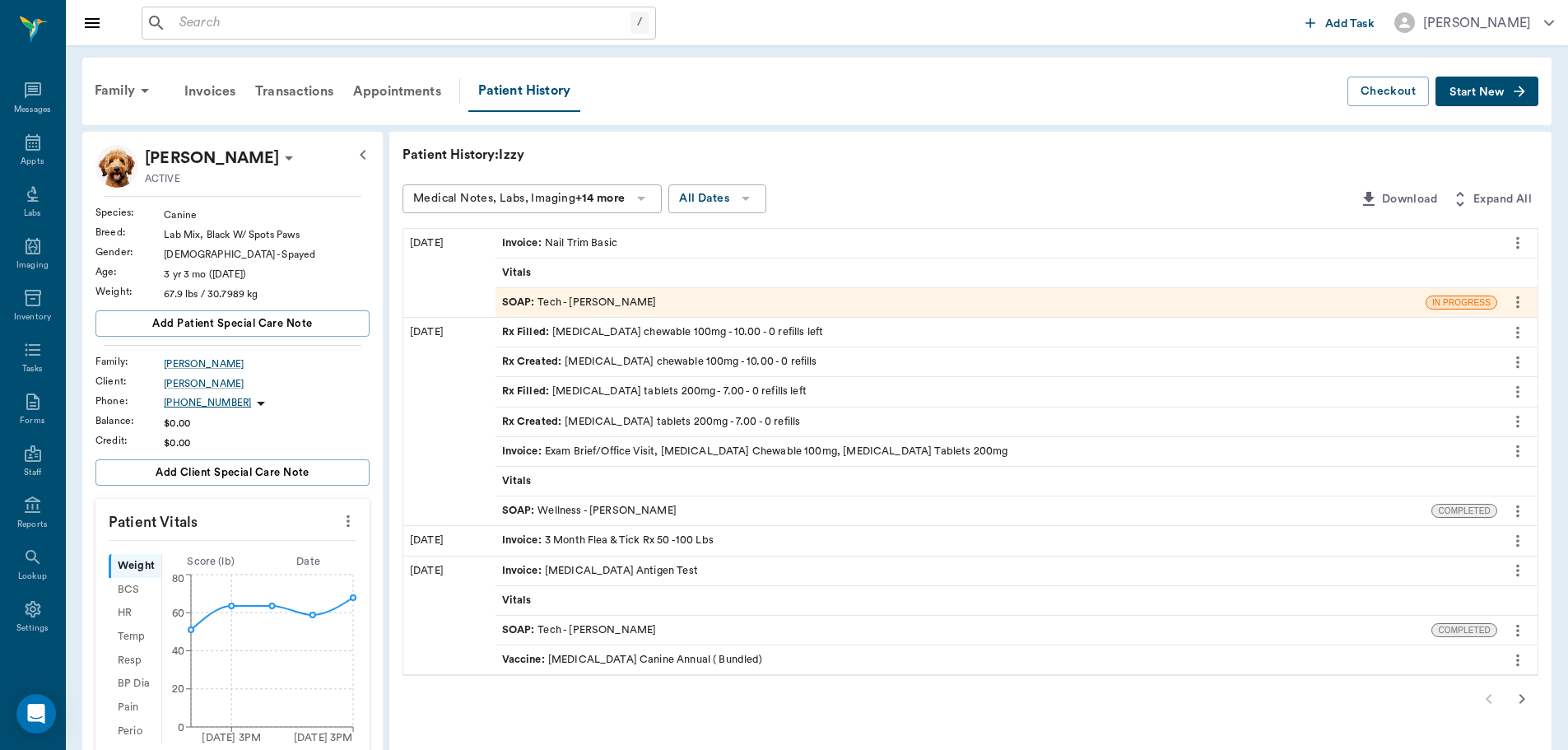
click at [1527, 707] on icon "button" at bounding box center [1521, 699] width 19 height 19
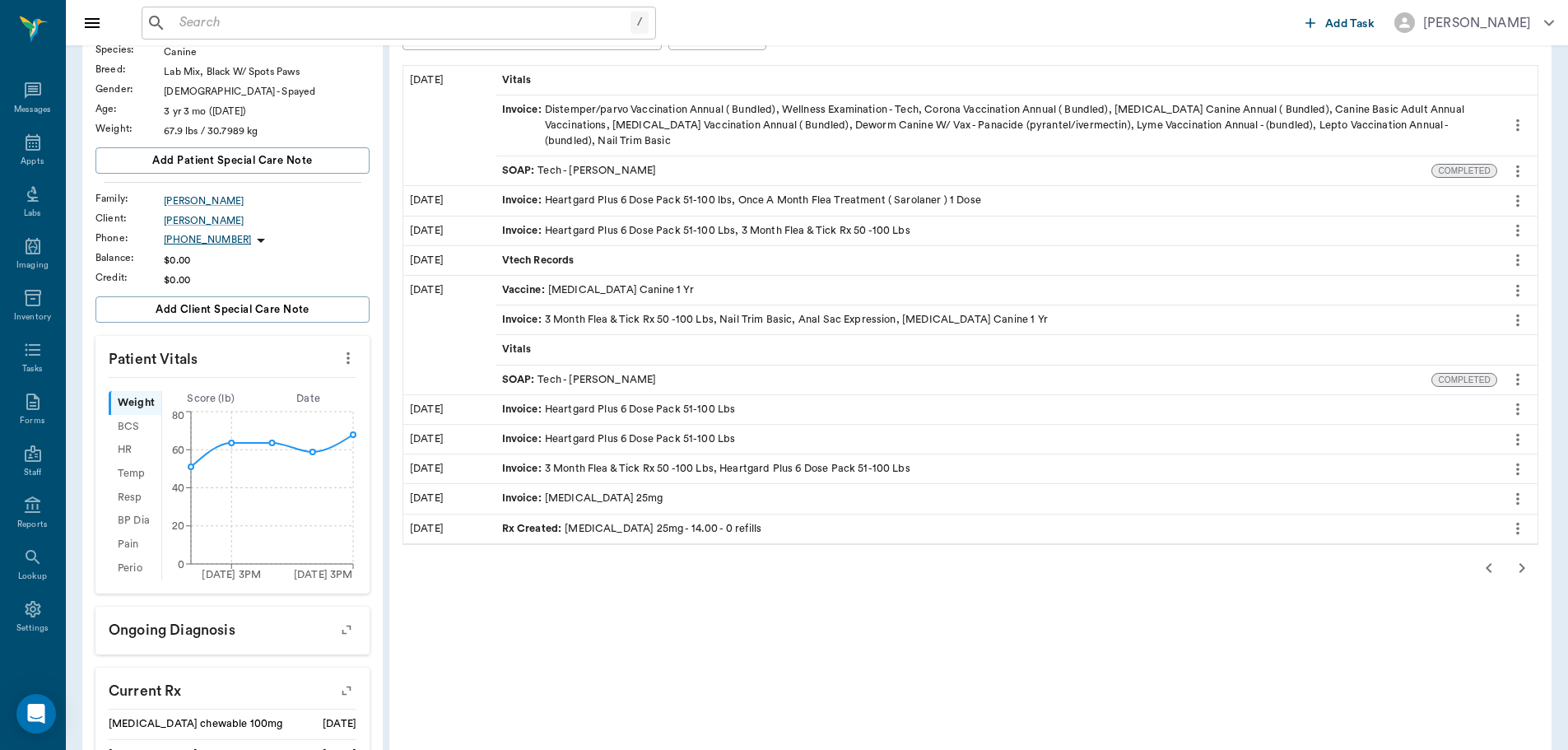
scroll to position [164, 0]
click at [1525, 567] on icon "button" at bounding box center [1521, 566] width 19 height 19
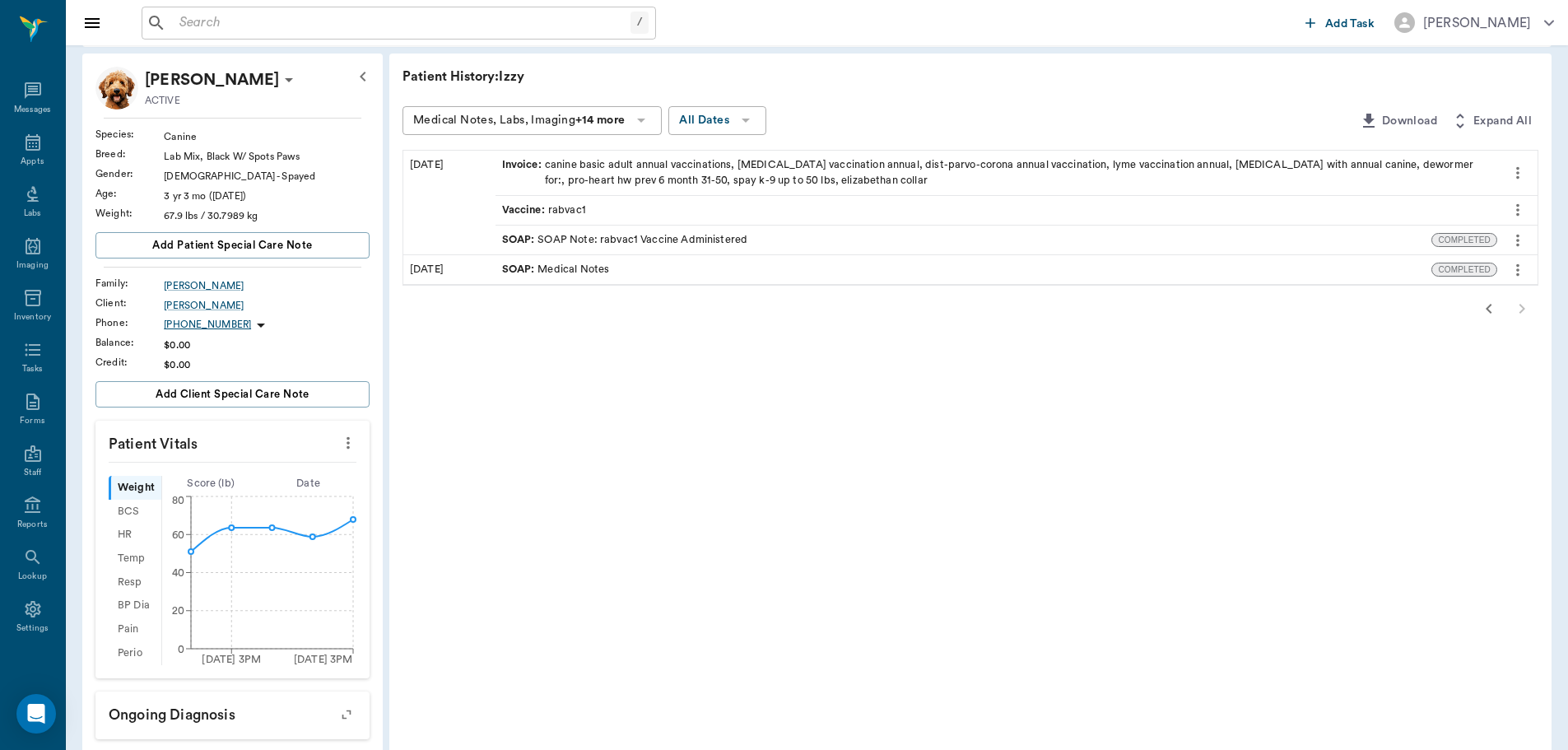
scroll to position [0, 0]
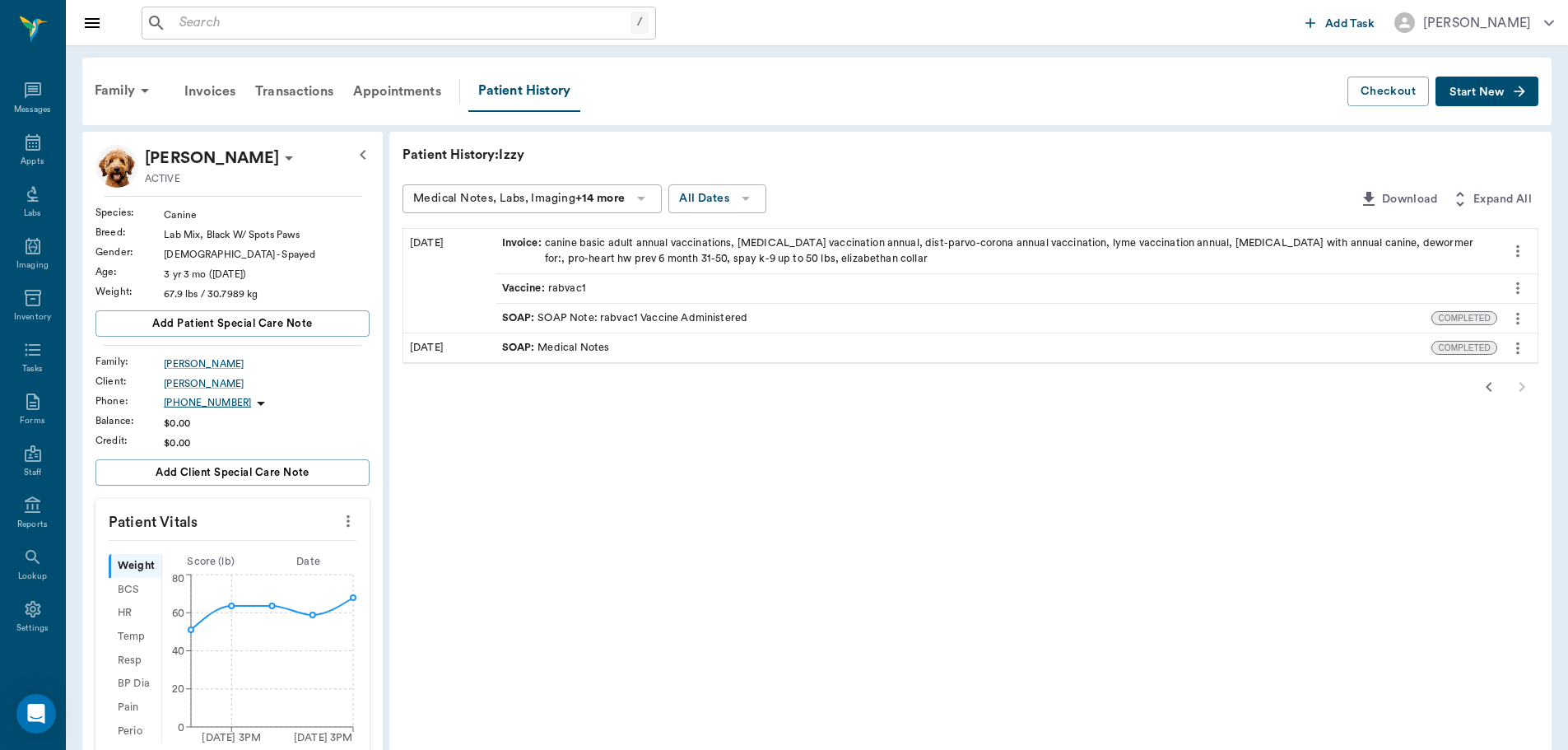
click at [1489, 382] on icon "button" at bounding box center [1489, 387] width 19 height 19
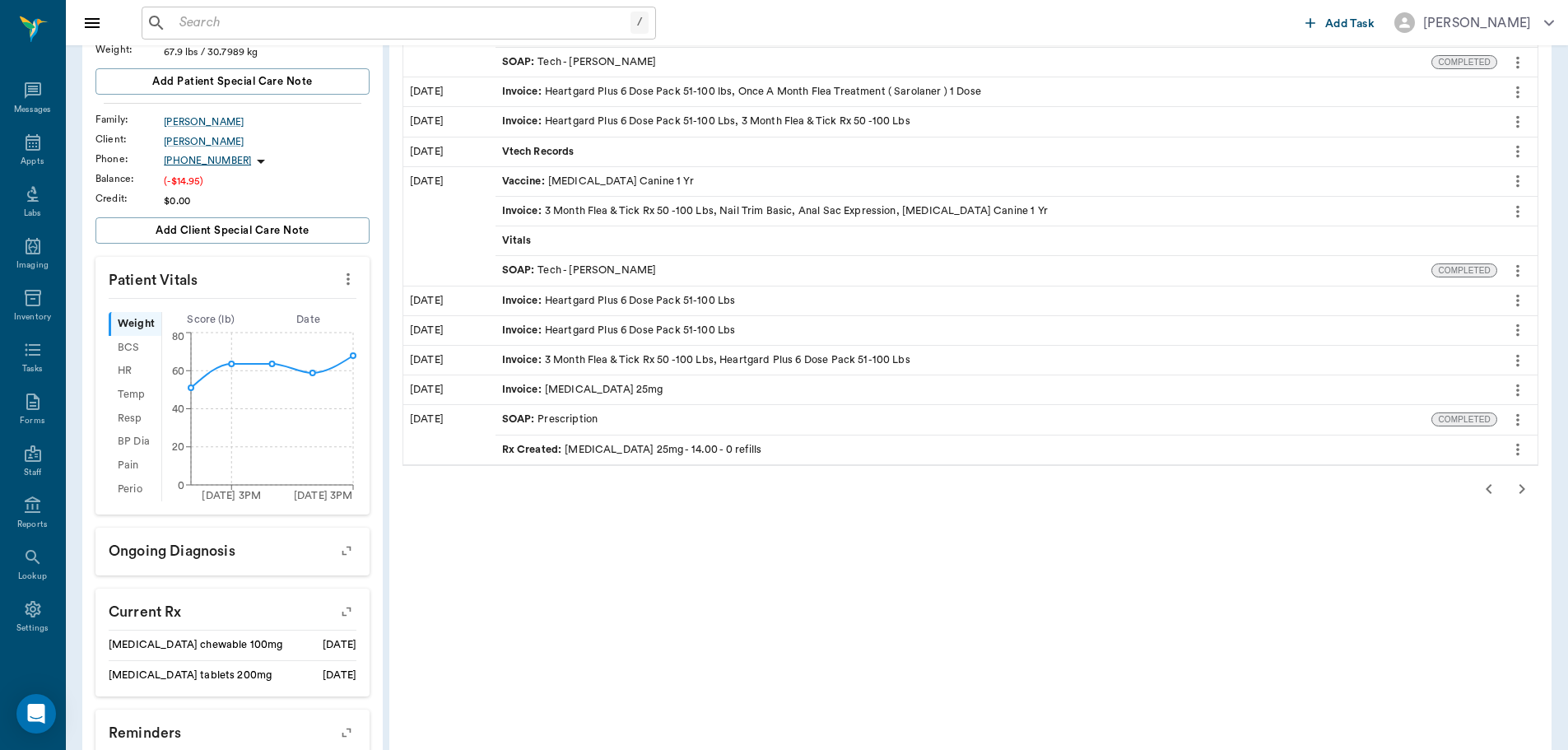
scroll to position [247, 0]
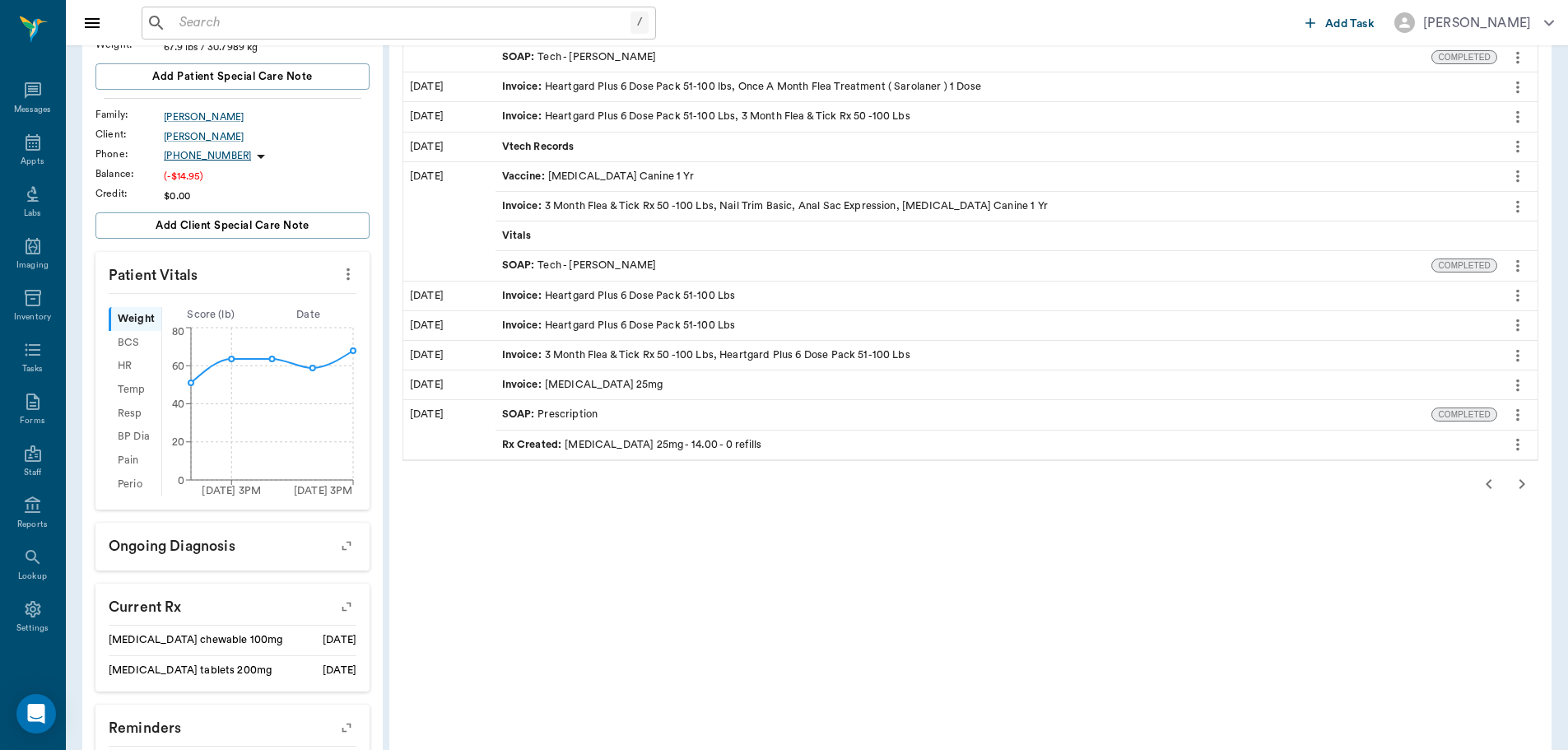
click at [719, 450] on div "Rx Created : Acepromazine 25mg - 14.00 - 0 refills" at bounding box center [632, 445] width 260 height 16
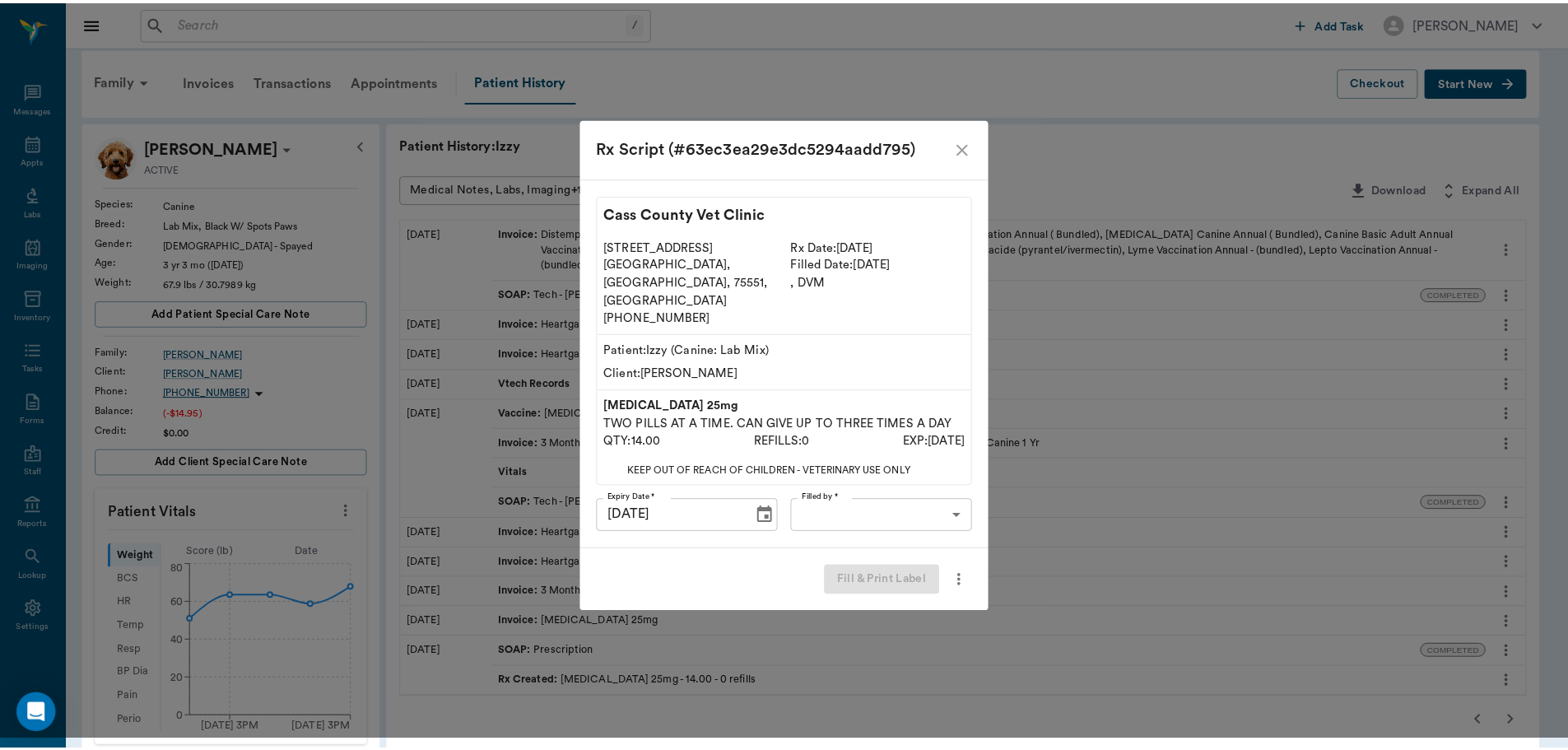
scroll to position [0, 0]
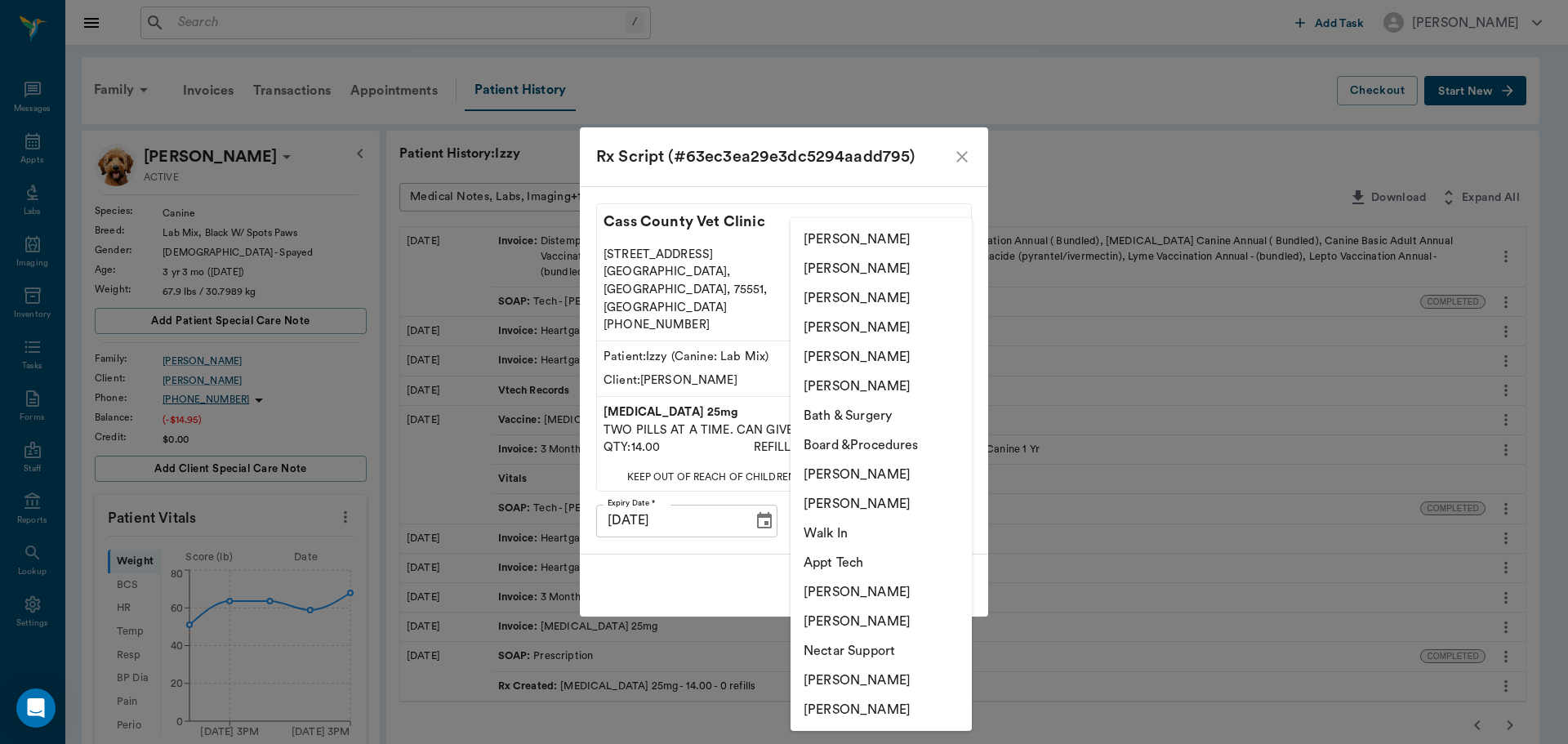
click at [851, 496] on body "/ ​ Add Task Dr. Bert Ellsworth Nectar Messages Appts Labs Imaging Inventory Ta…" at bounding box center [784, 630] width 1568 height 1259
click at [883, 674] on li "[PERSON_NAME]" at bounding box center [882, 680] width 181 height 30
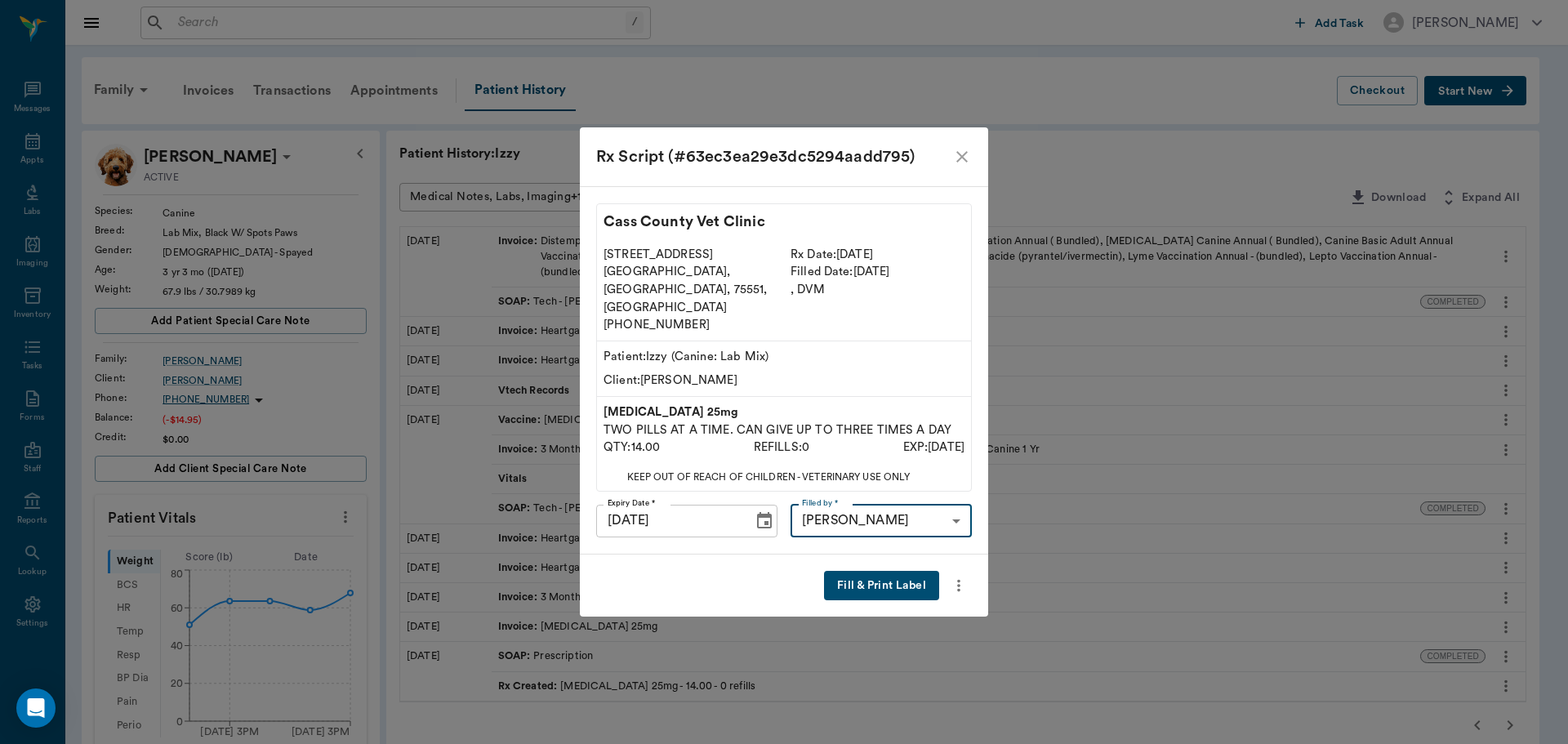
type input "682b670d8bdc6f7f8feef3db"
click at [892, 571] on button "Fill & Print Label" at bounding box center [882, 586] width 115 height 31
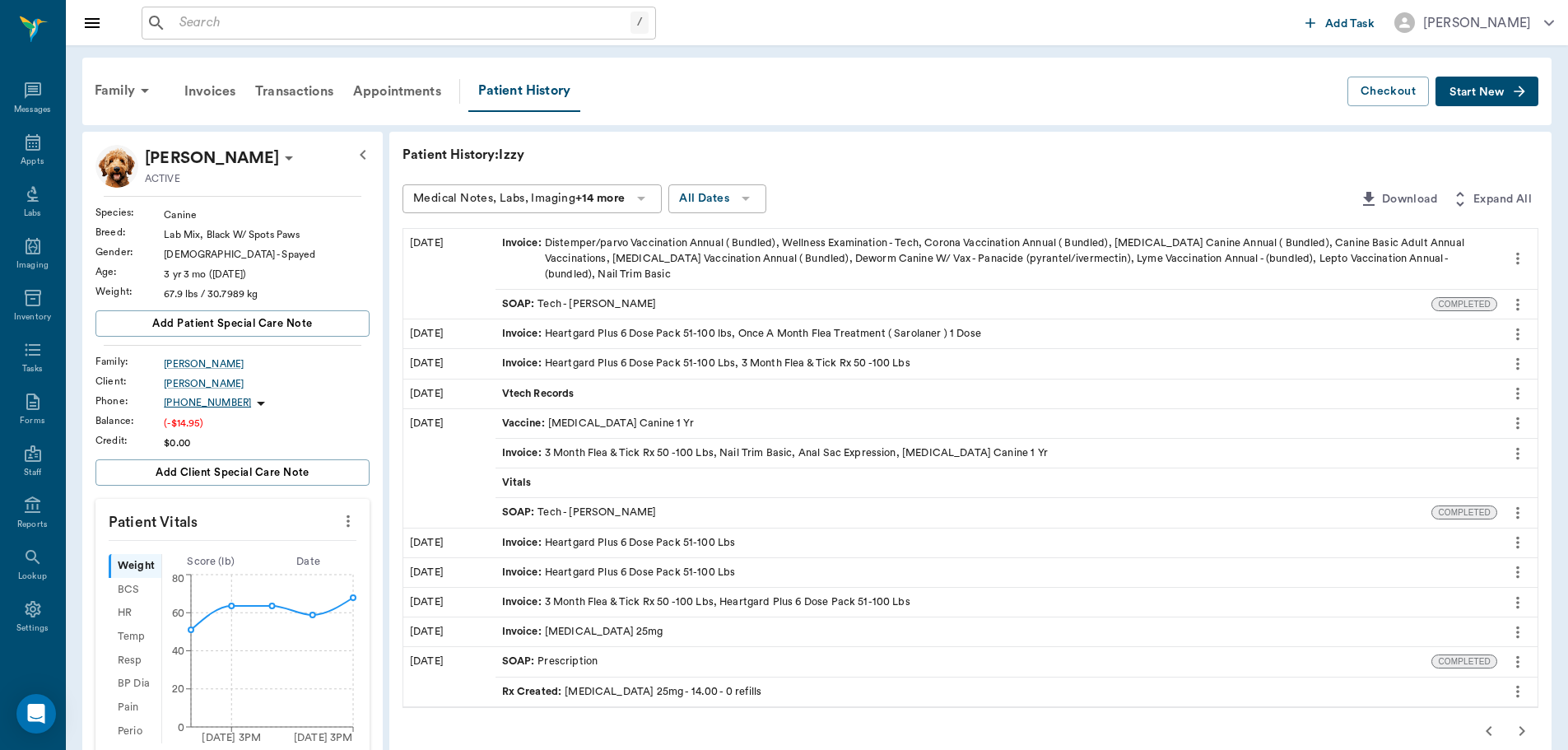
click at [1484, 732] on icon "button" at bounding box center [1489, 731] width 19 height 19
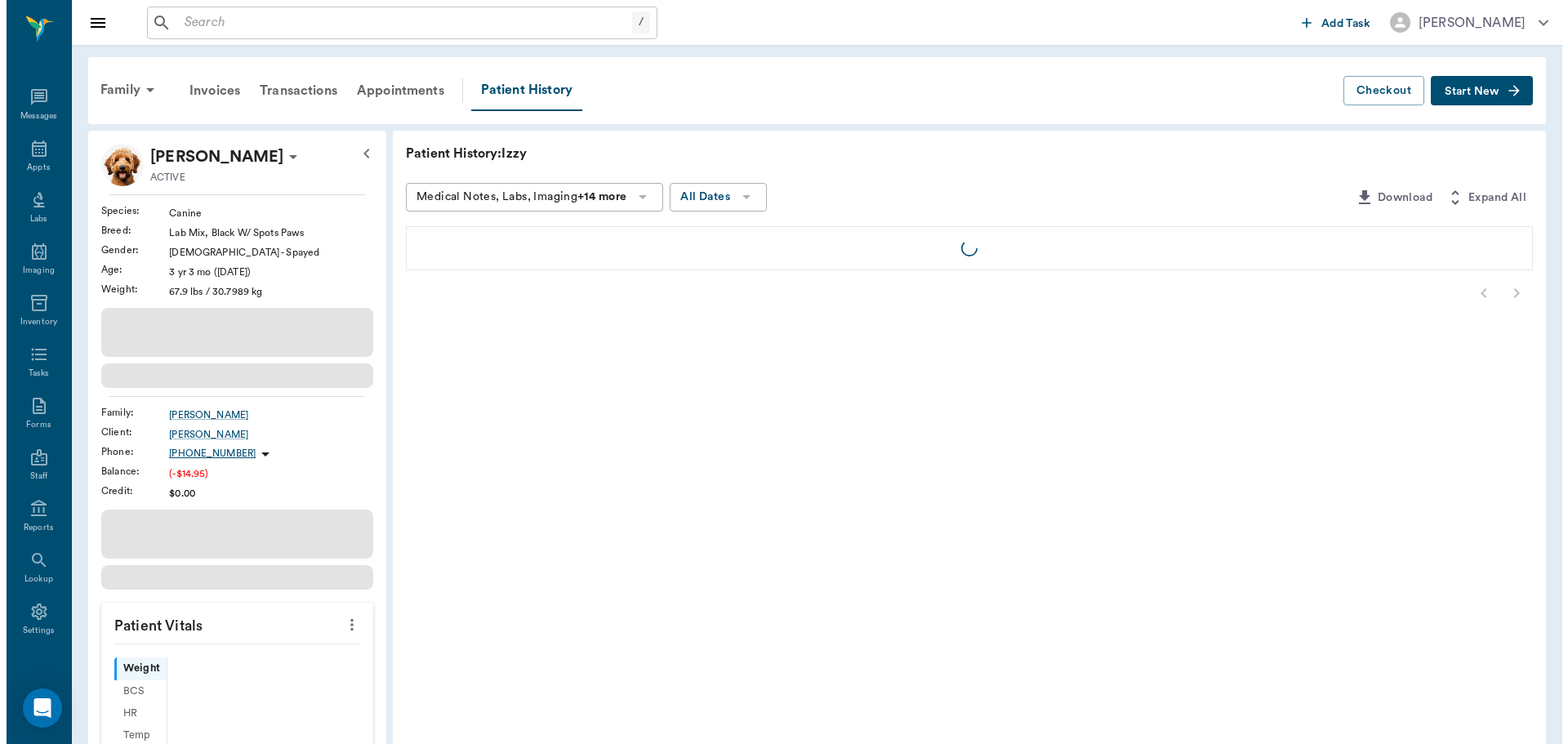
scroll to position [7, 0]
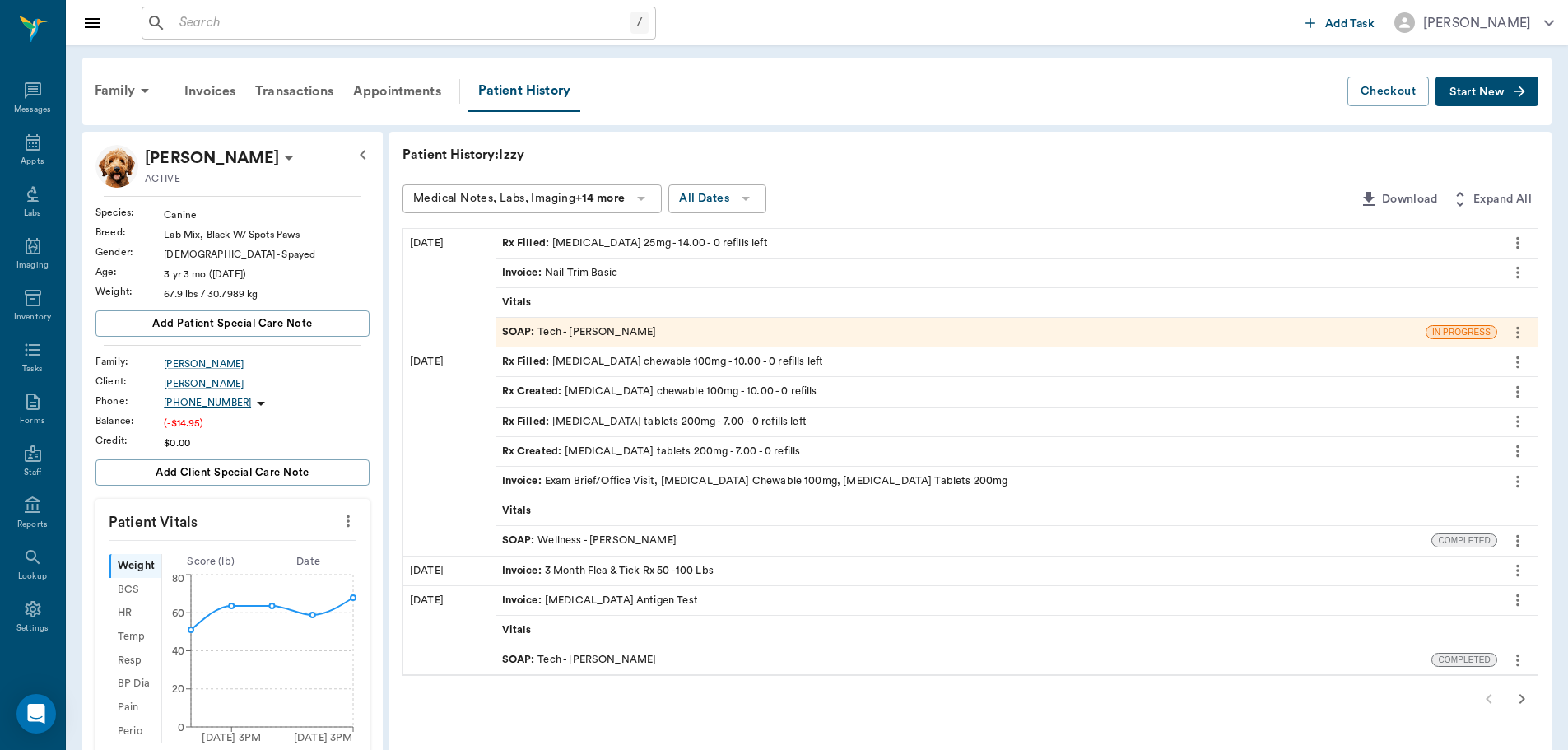
click at [717, 244] on div "Rx Filled : [MEDICAL_DATA] 25mg - 14.00 - 0 refills left" at bounding box center [635, 244] width 265 height 16
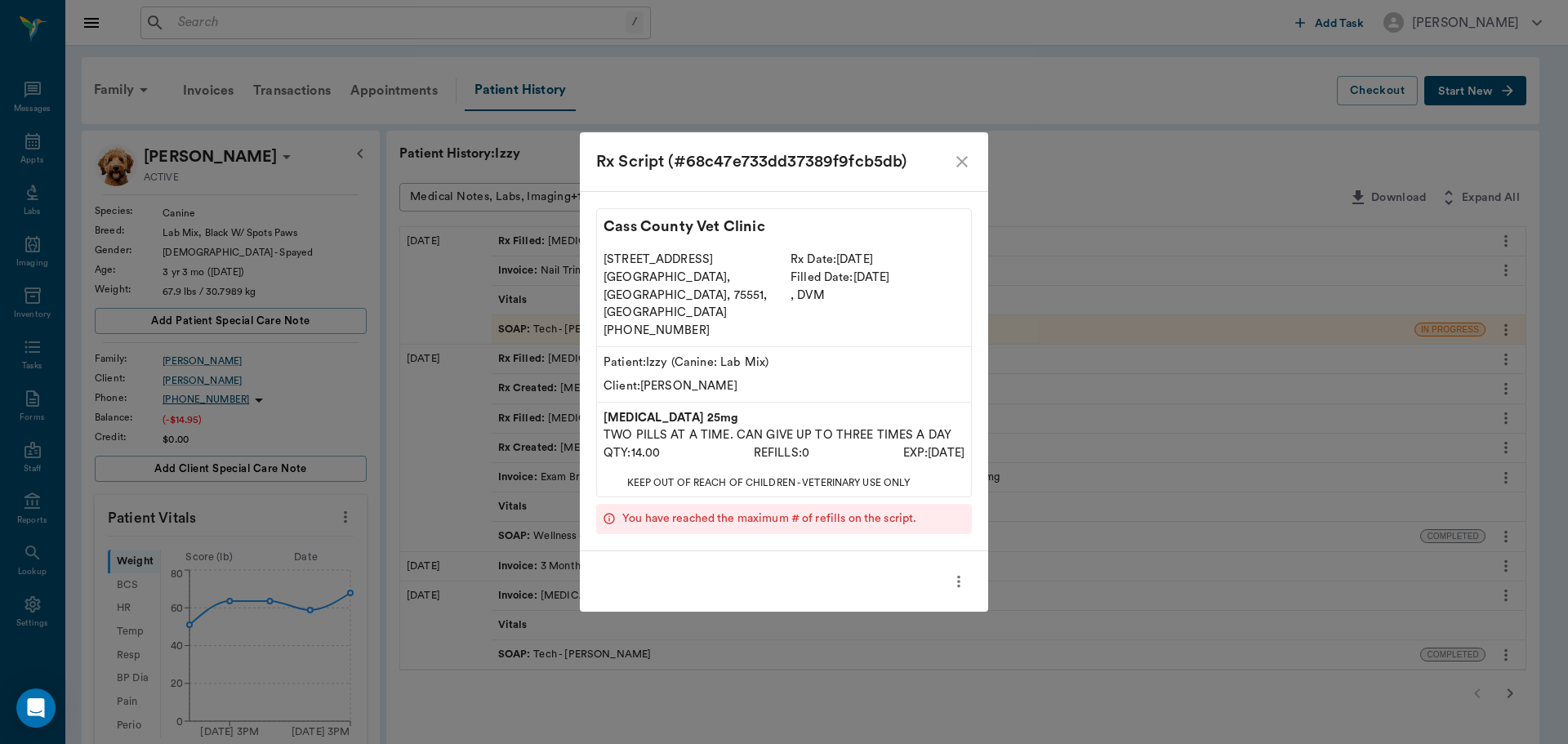
click at [965, 572] on icon "more" at bounding box center [958, 582] width 18 height 19
click at [1065, 462] on div at bounding box center [784, 372] width 1568 height 744
click at [959, 172] on icon "close" at bounding box center [962, 161] width 19 height 19
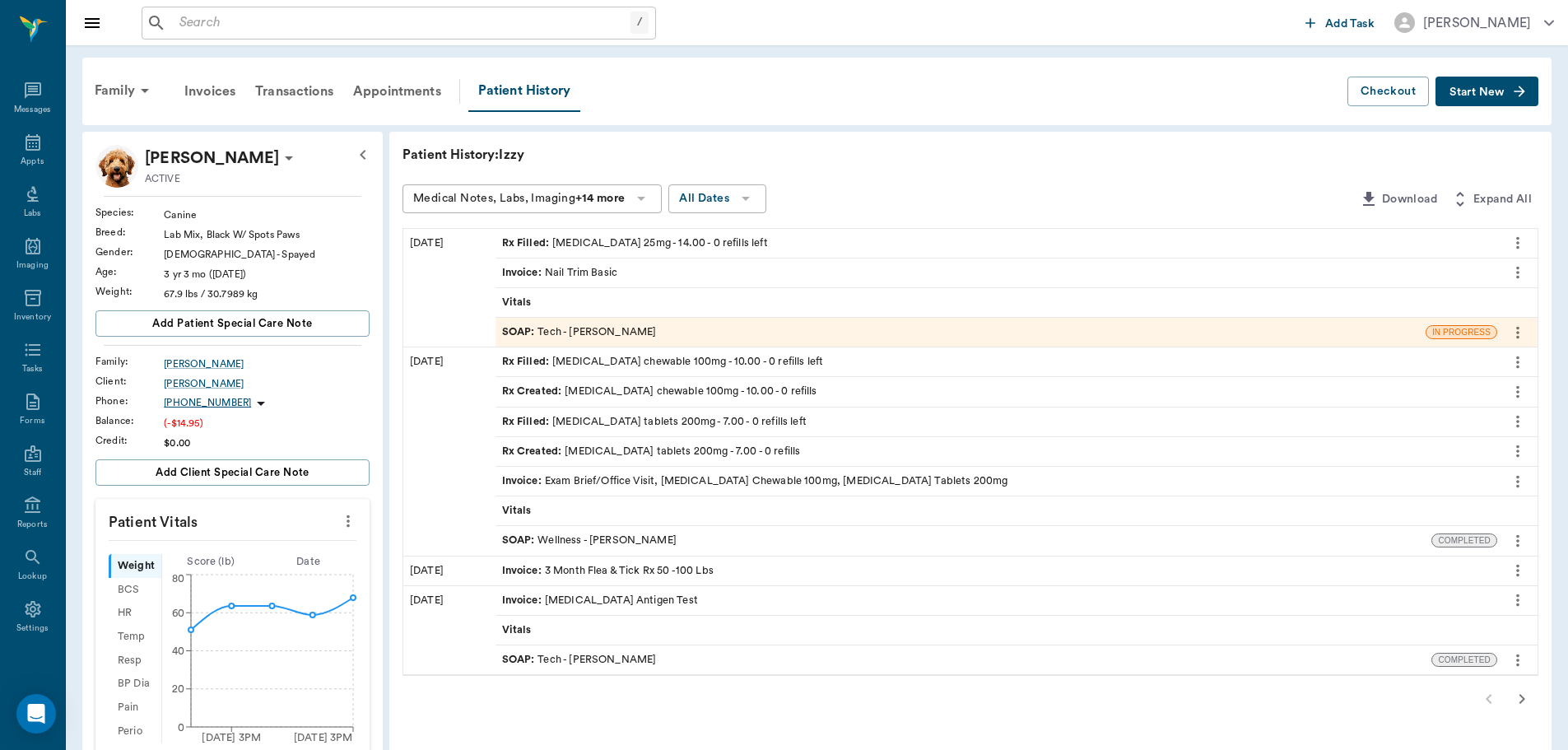
click at [1465, 92] on span "Start New" at bounding box center [1477, 92] width 55 height 0
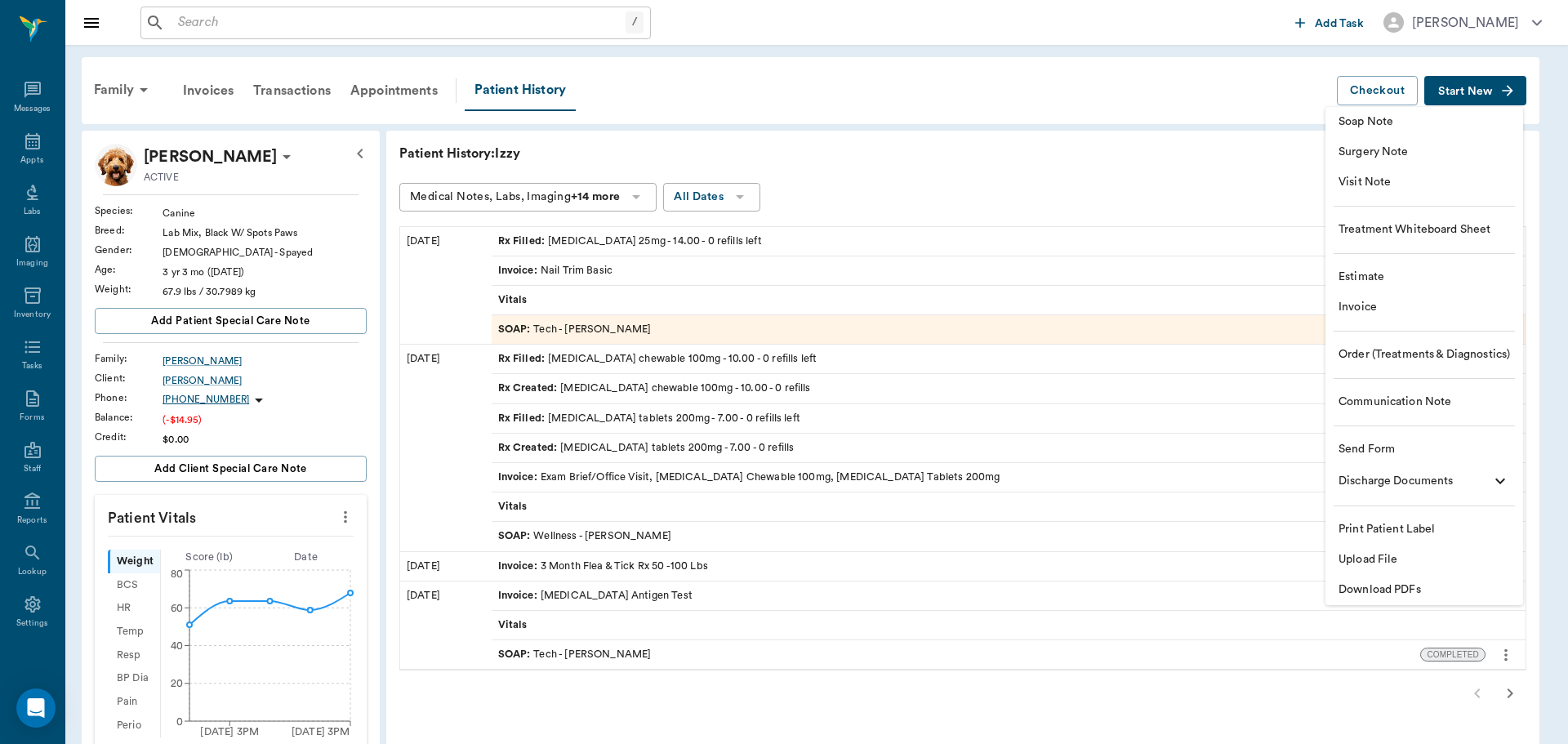
click at [1392, 311] on span "Invoice" at bounding box center [1424, 308] width 172 height 17
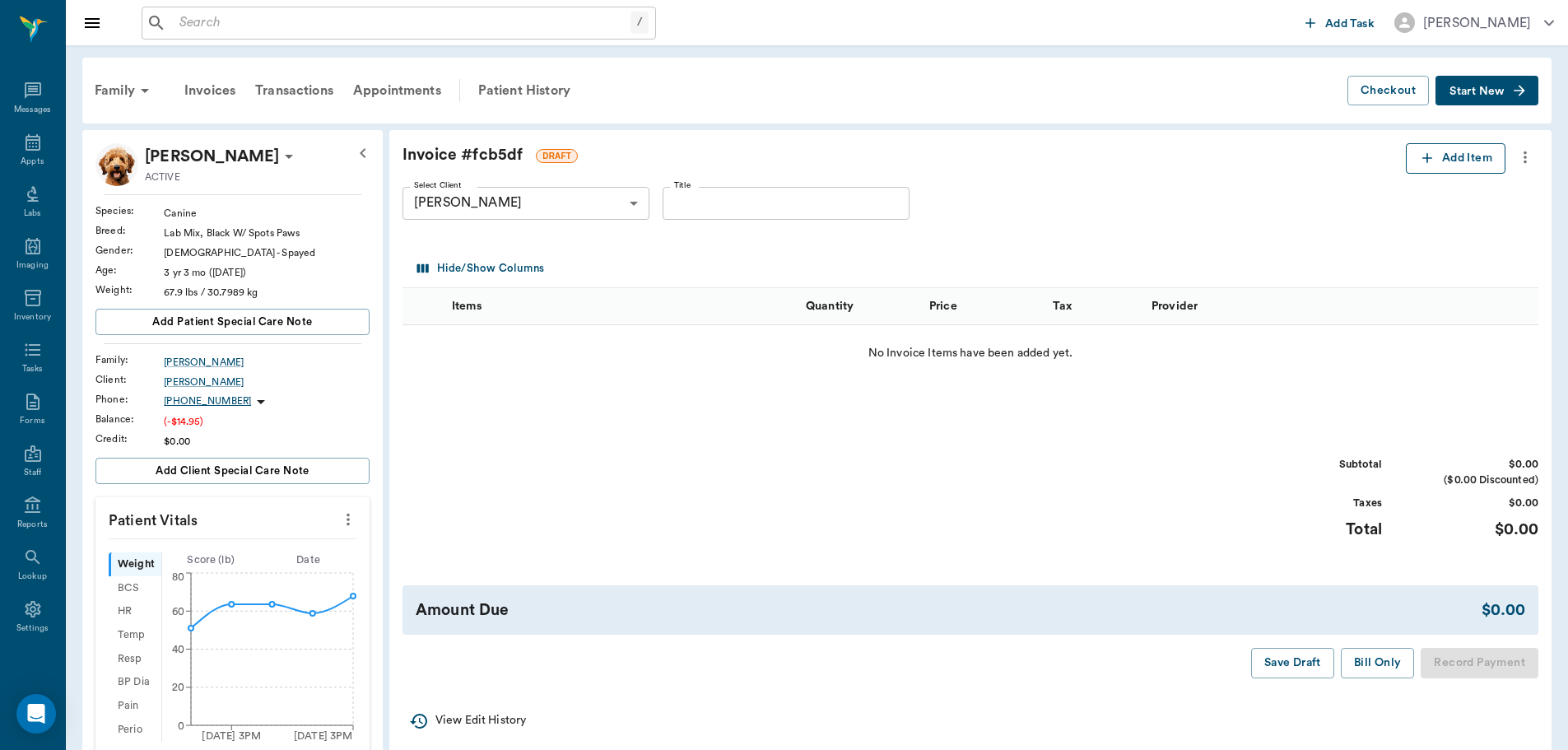
click at [1426, 156] on icon "button" at bounding box center [1426, 157] width 10 height 10
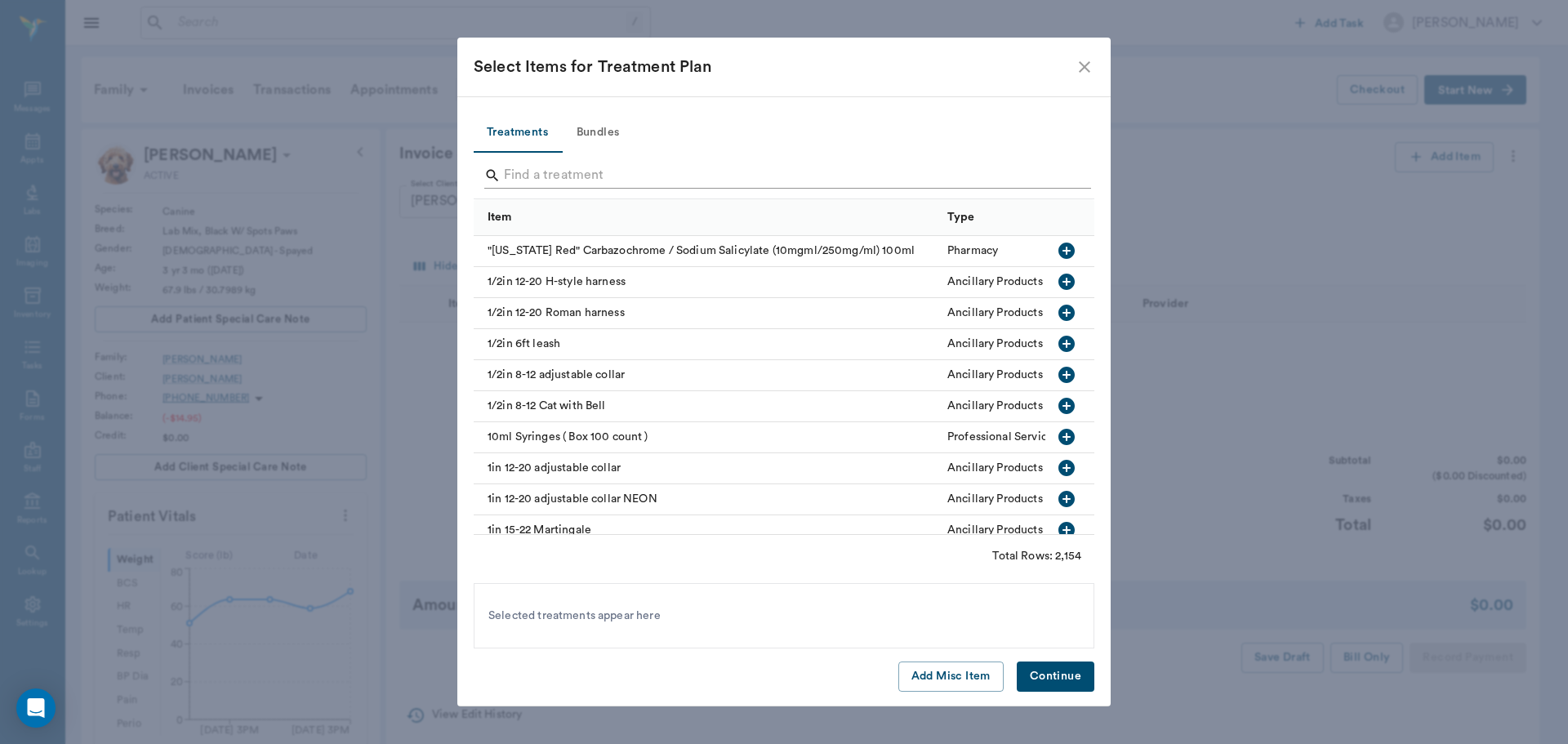
click at [637, 179] on input "Search" at bounding box center [785, 175] width 562 height 26
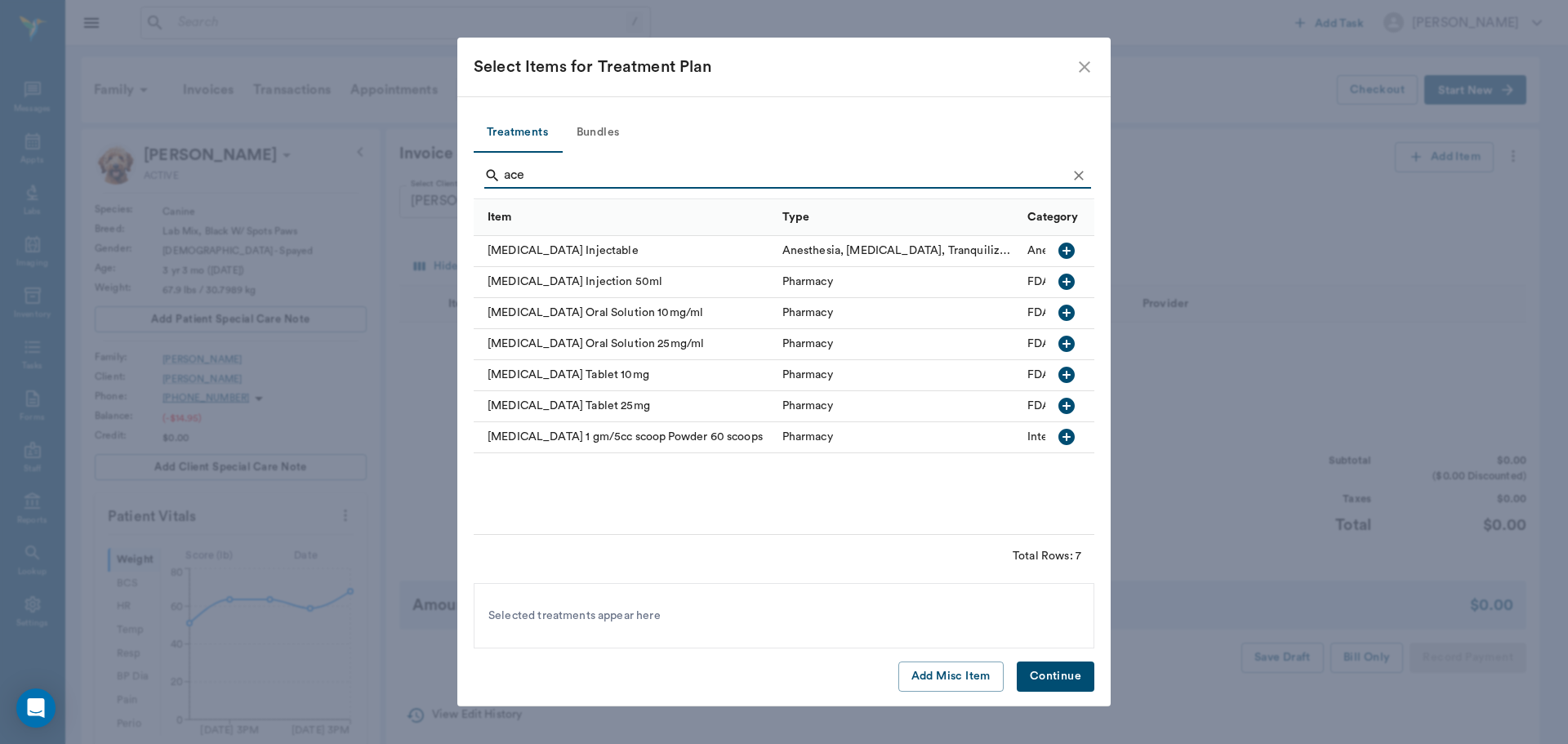
type input "ace"
click at [1062, 410] on icon "button" at bounding box center [1067, 406] width 17 height 17
click at [1071, 693] on div "Treatments Bundles ace Item Type Category Acepromazine Injectable Anesthesia, S…" at bounding box center [783, 402] width 653 height 611
click at [1067, 681] on button "Continue" at bounding box center [1055, 677] width 78 height 31
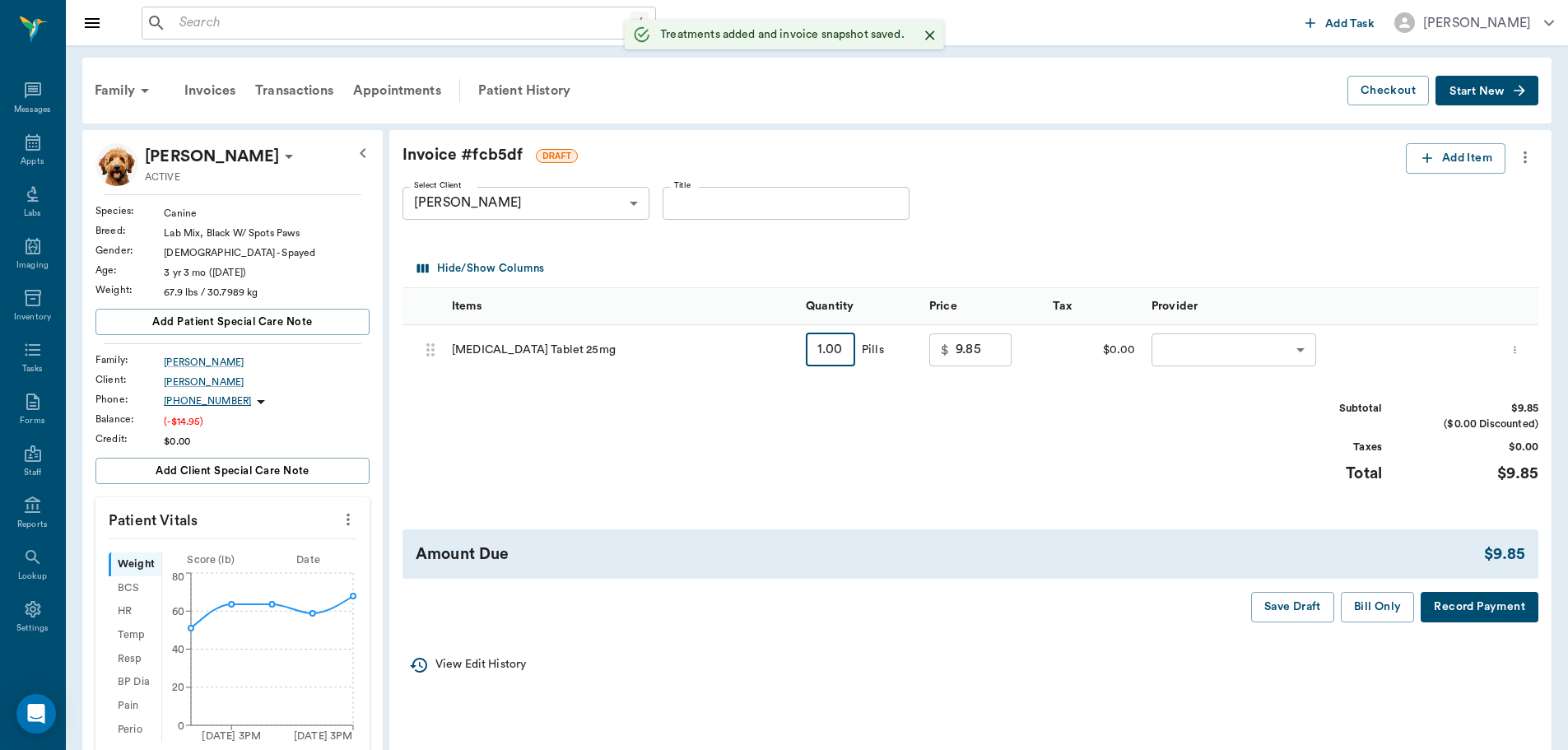
click at [830, 353] on input "1.00" at bounding box center [831, 349] width 49 height 33
type input "14"
type input "20.90"
type input "14"
click at [887, 411] on div "Subtotal $20.90 ($0.00 Discounted) Taxes $0.00 Total $20.90" at bounding box center [970, 451] width 1136 height 101
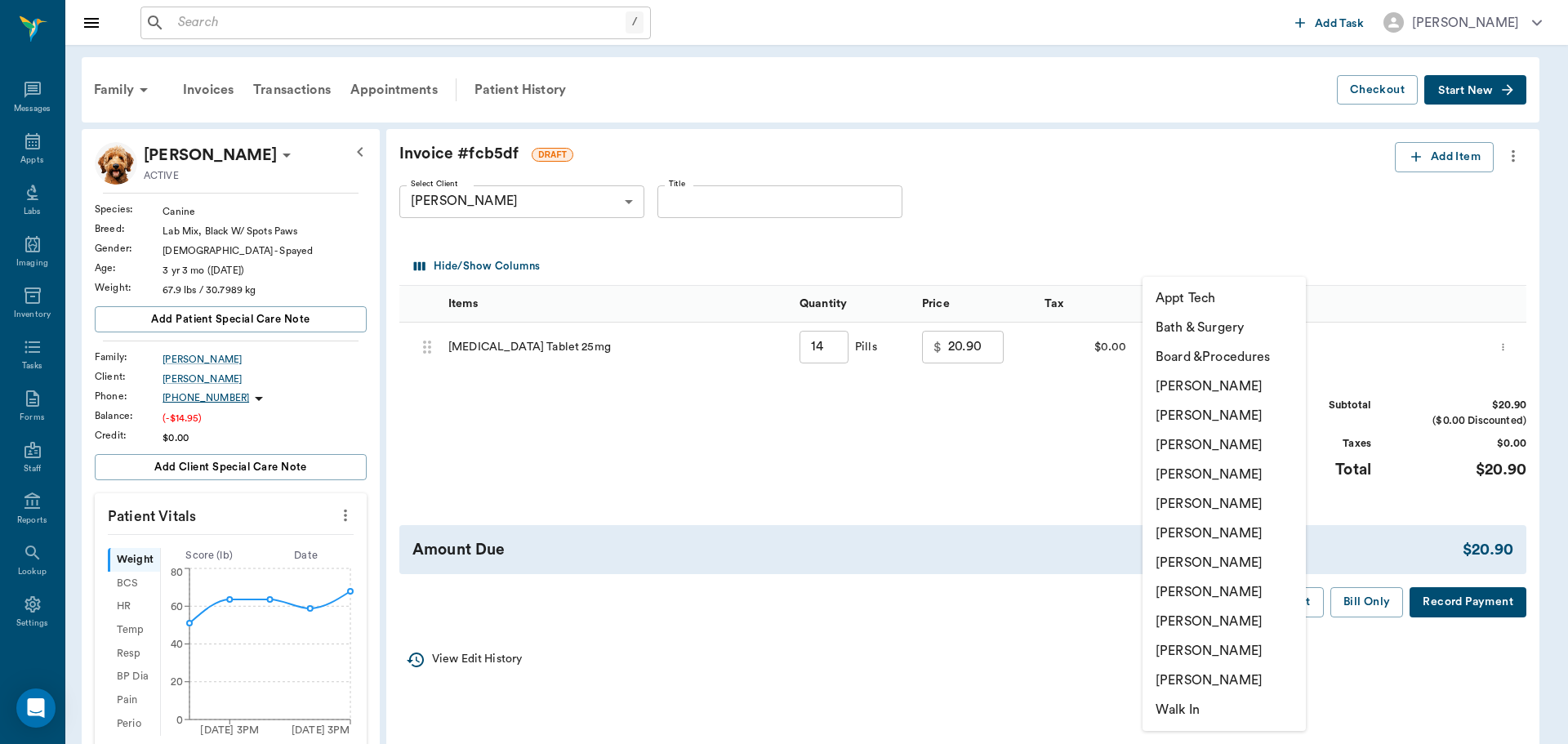
click at [1173, 345] on body "/ ​ Add Task Dr. Bert Ellsworth Nectar Messages Appts Labs Imaging Inventory Ta…" at bounding box center [784, 629] width 1568 height 1258
click at [1180, 556] on li "[PERSON_NAME]" at bounding box center [1224, 563] width 163 height 30
type input "none-682b670d8bdc6f7f8feef3db"
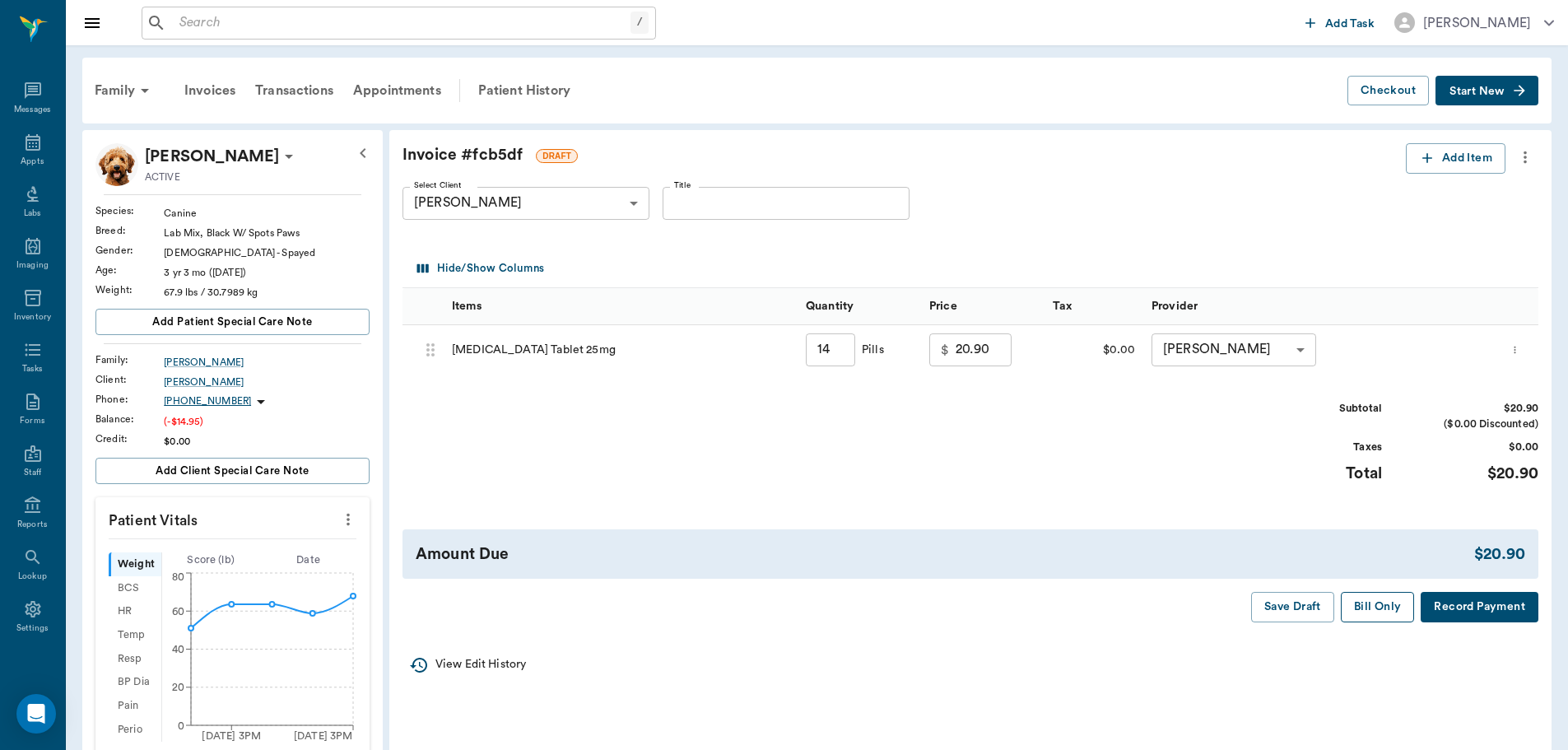
click at [1395, 619] on button "Bill Only" at bounding box center [1378, 607] width 74 height 31
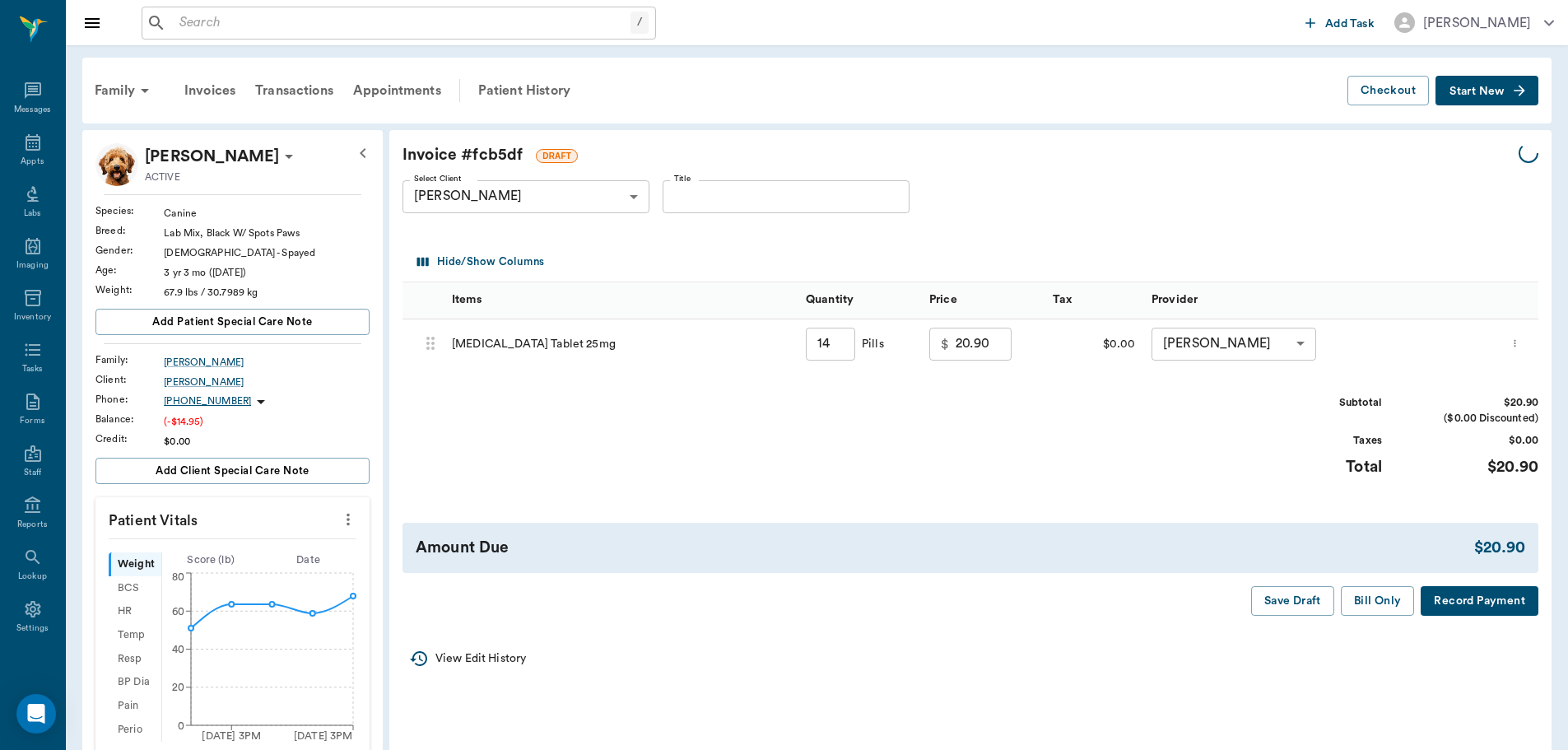
type input "14.00"
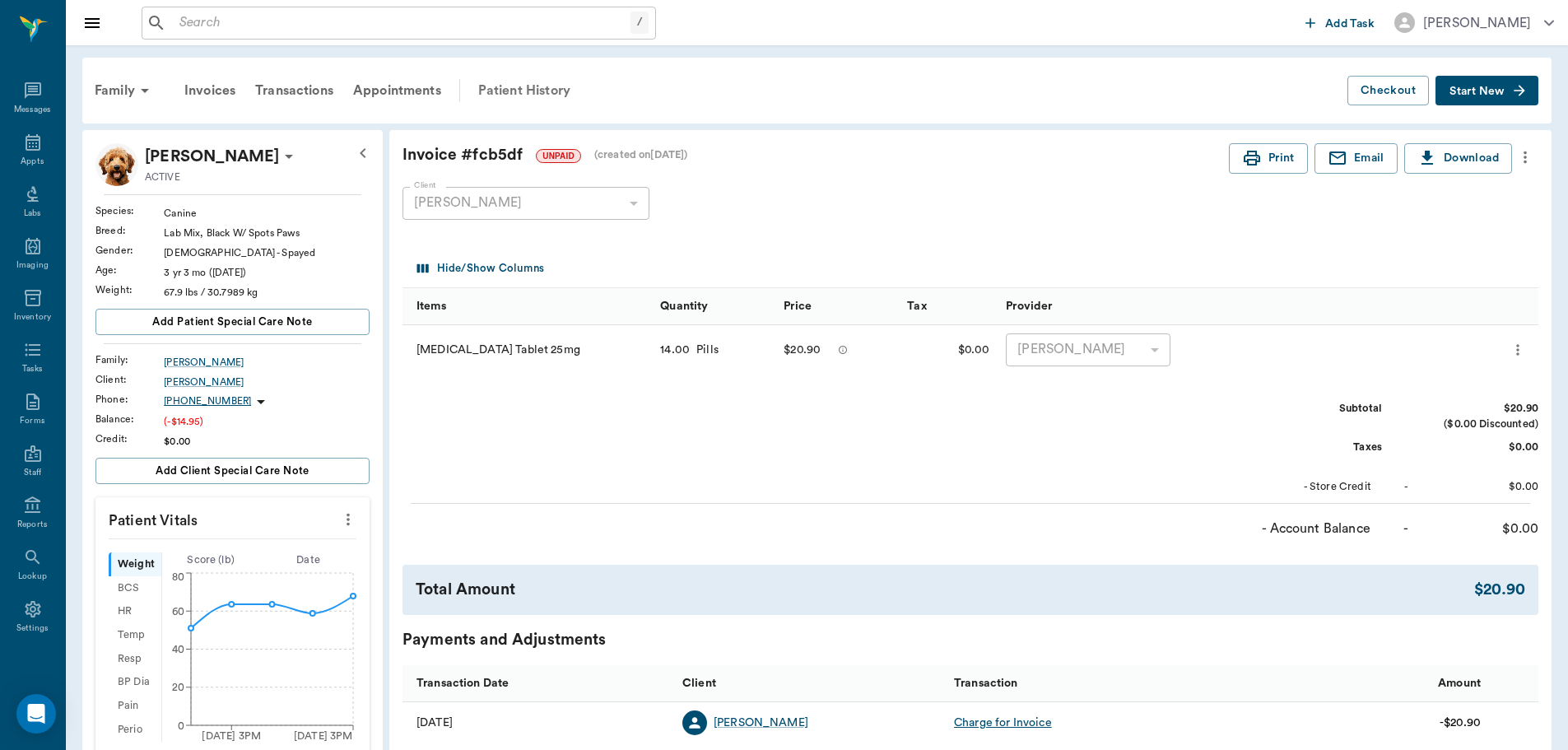
click at [504, 85] on div "Patient History" at bounding box center [524, 91] width 112 height 40
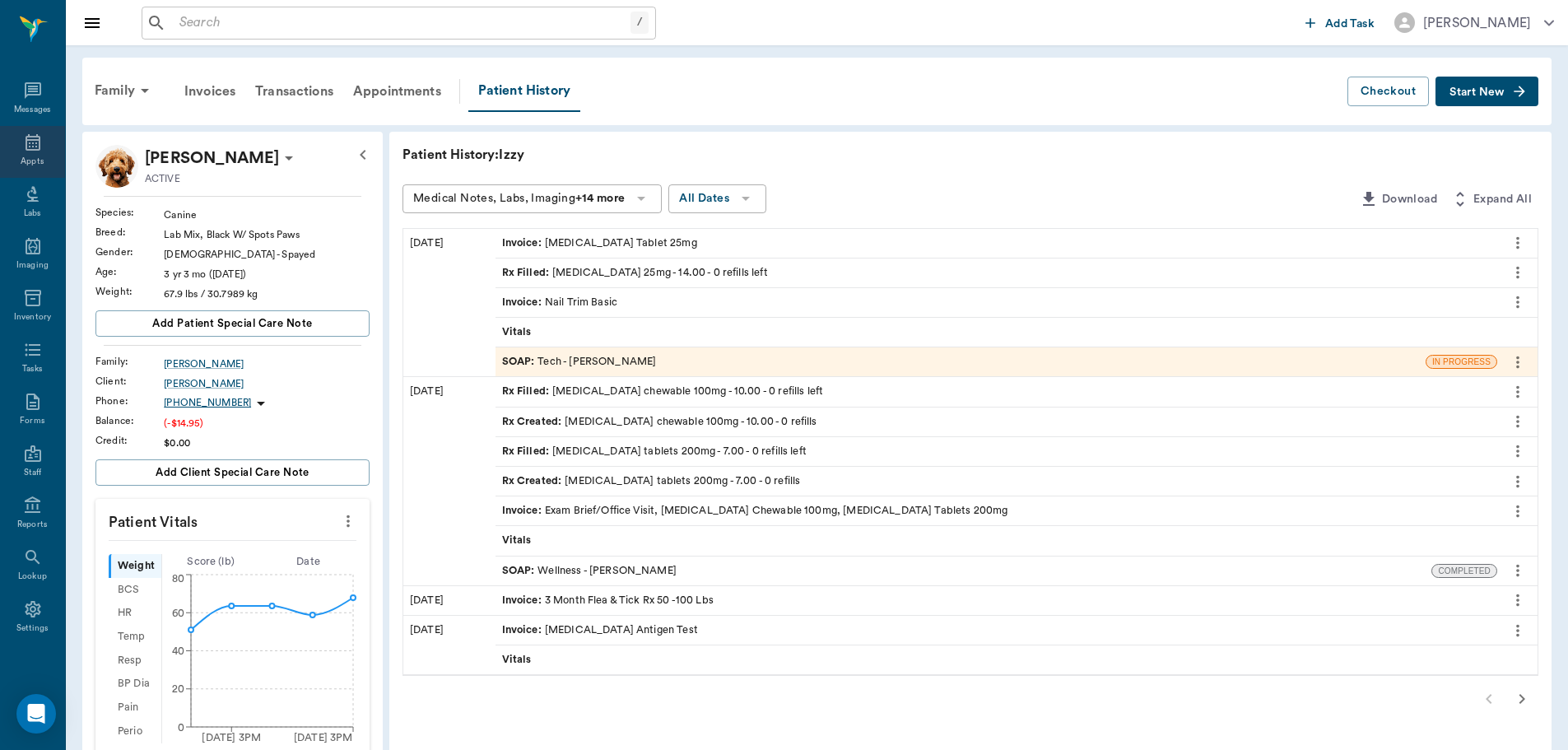
click at [25, 141] on icon at bounding box center [33, 142] width 19 height 19
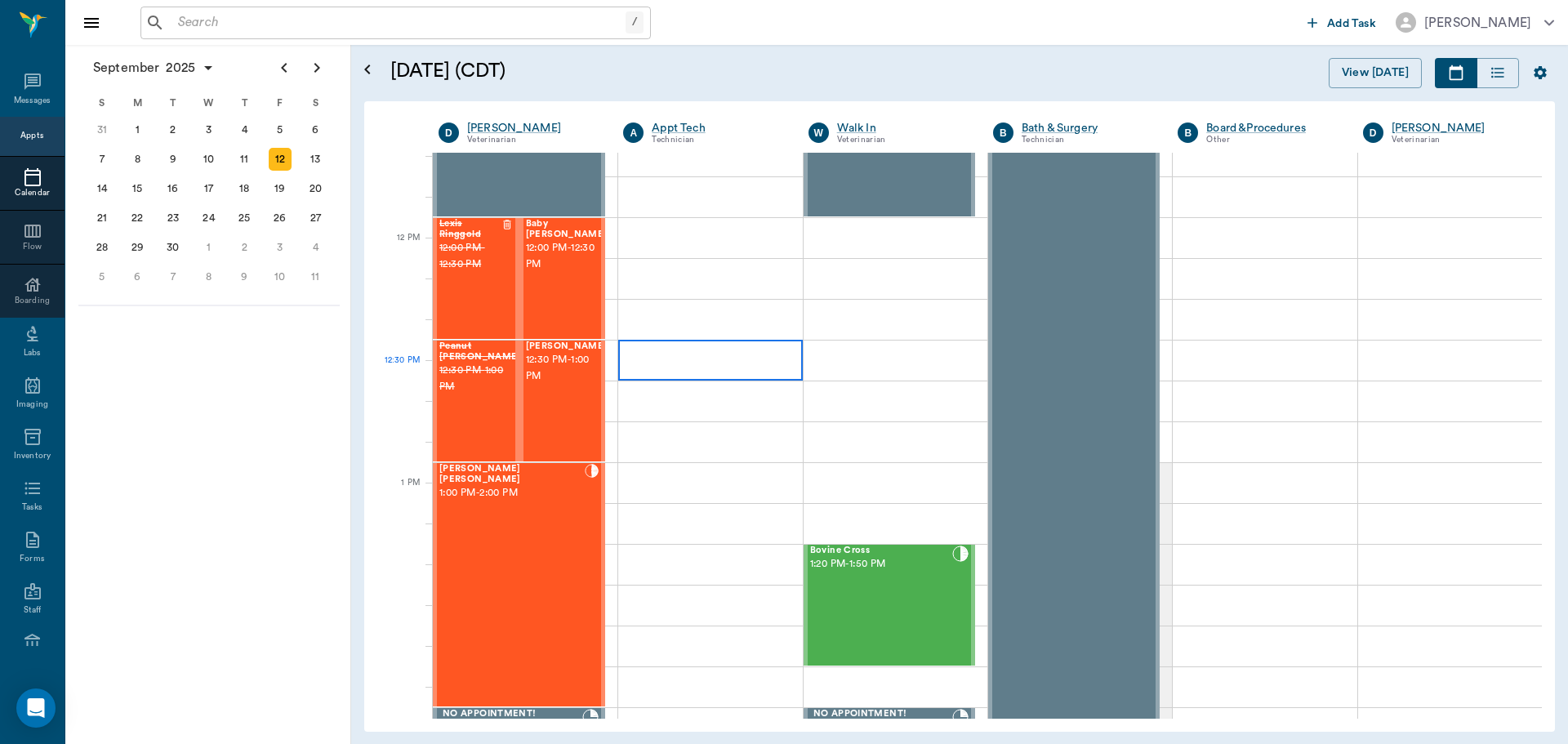
scroll to position [902, 0]
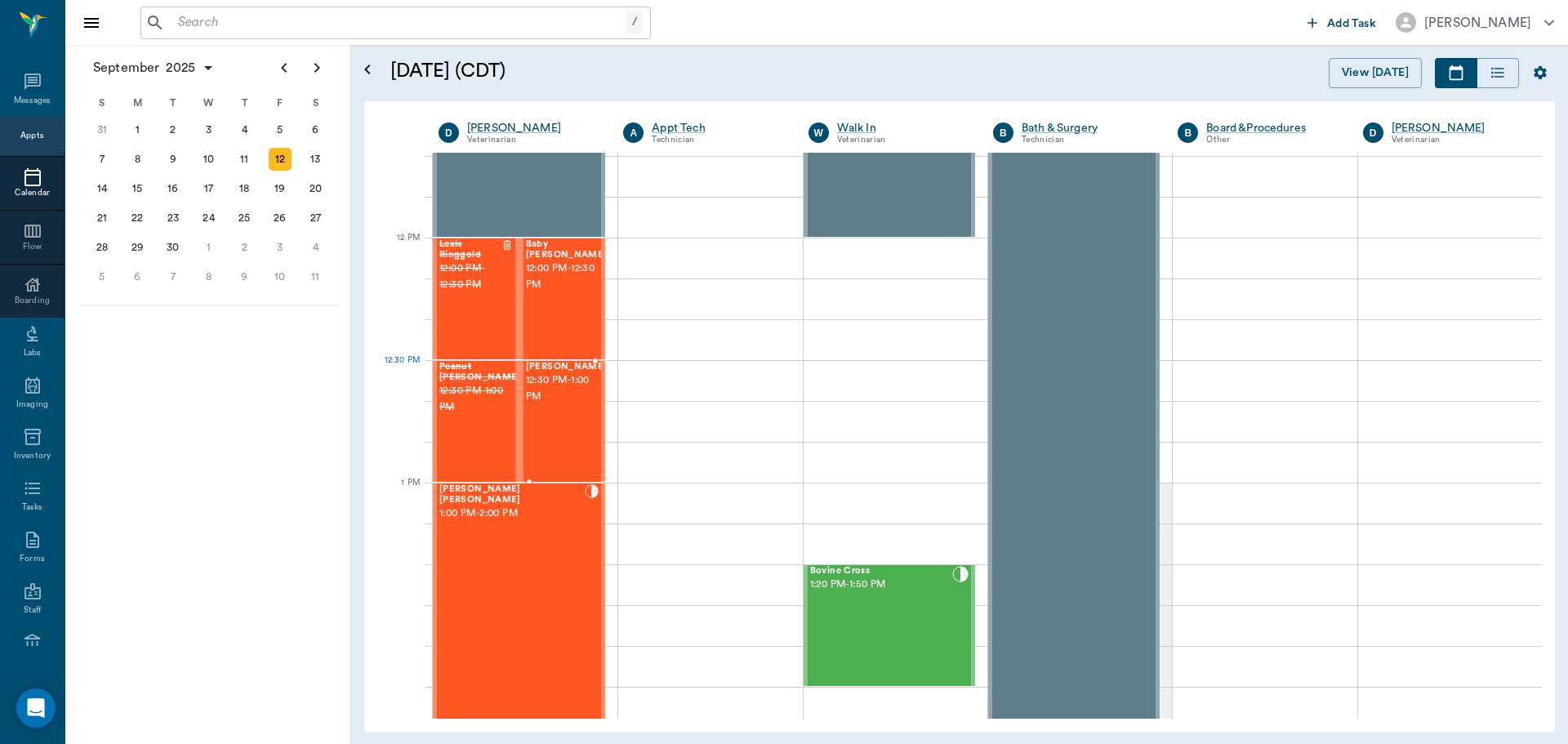
click at [542, 405] on span "12:30 PM - 1:00 PM" at bounding box center [567, 388] width 82 height 32
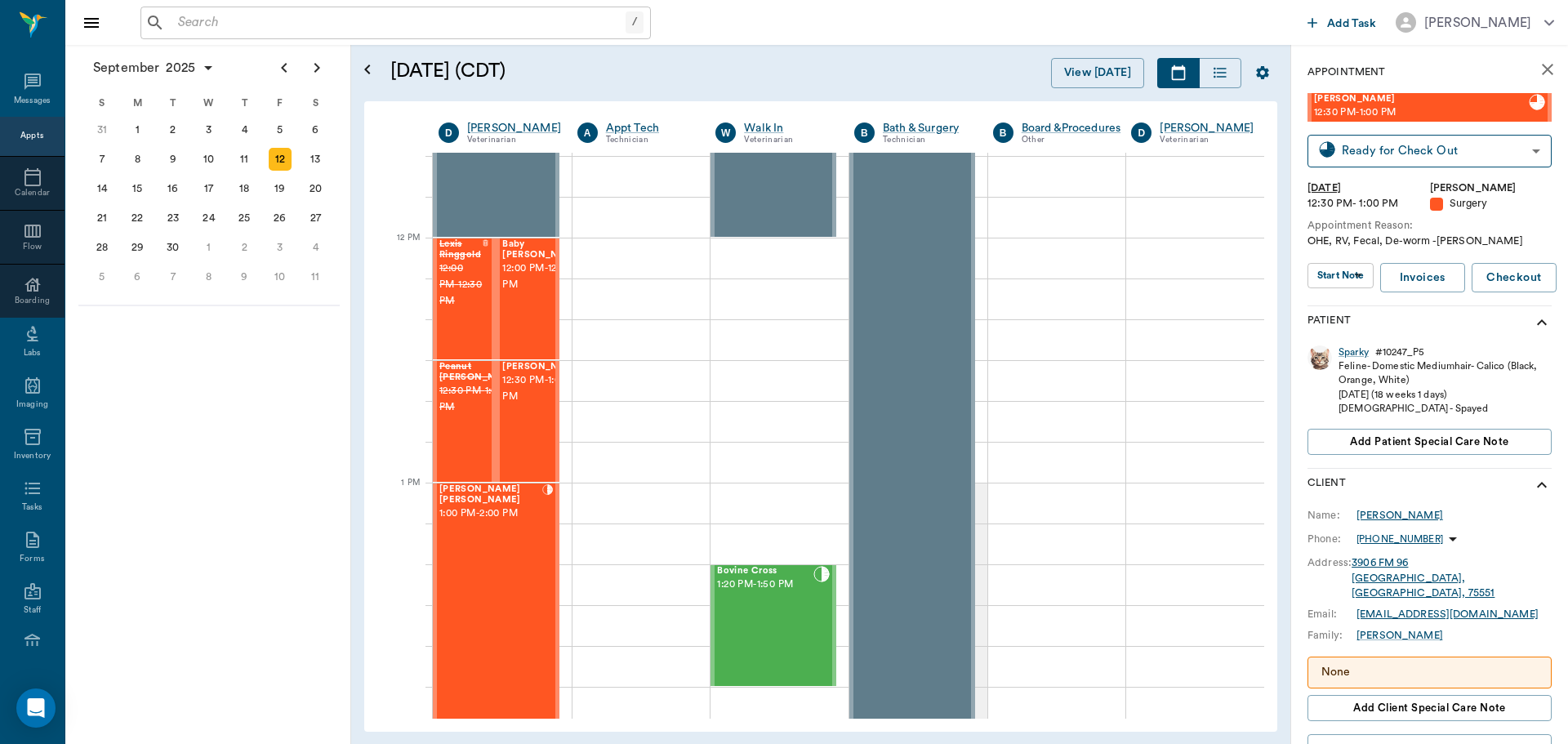
click at [1382, 515] on div "[PERSON_NAME]" at bounding box center [1400, 515] width 86 height 15
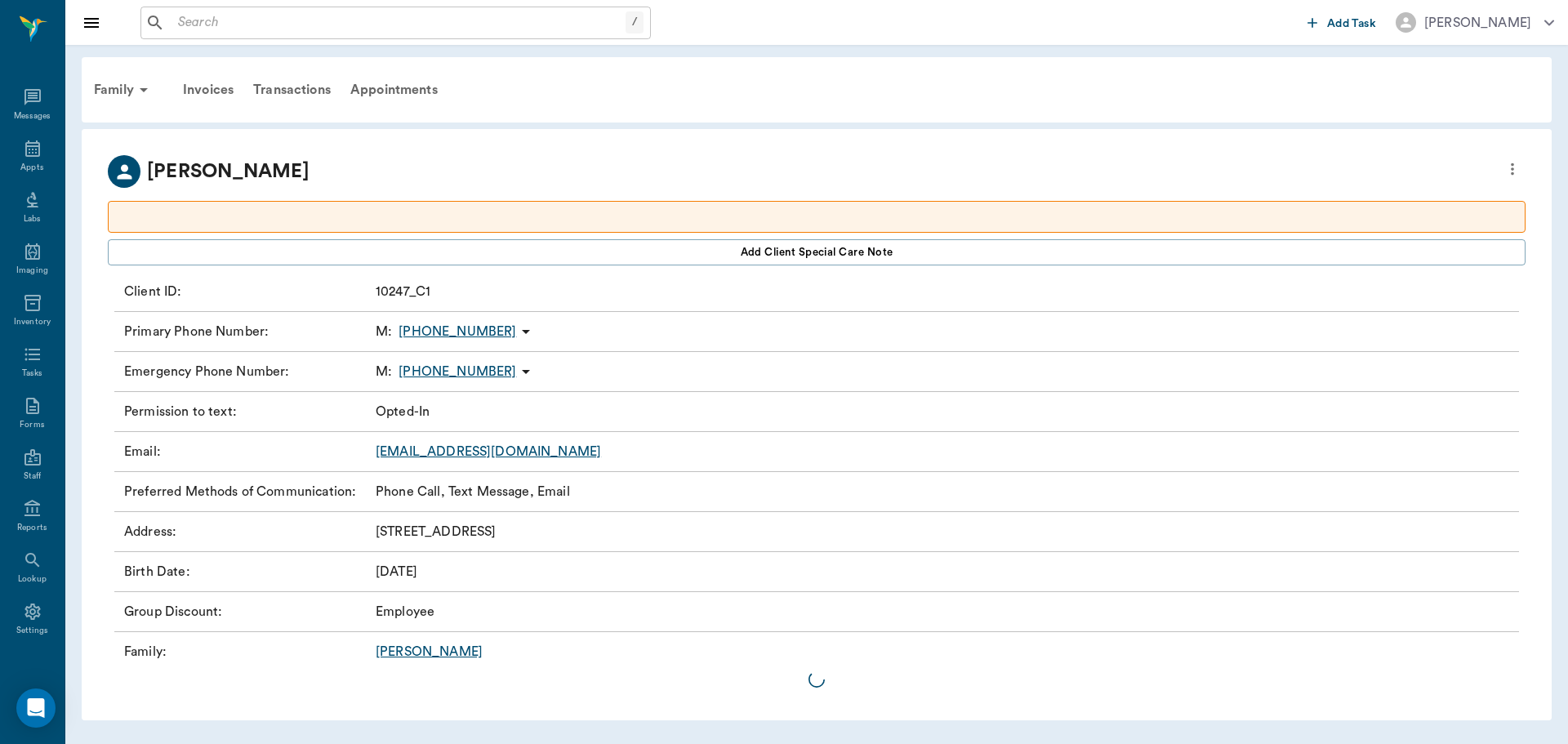
scroll to position [7, 0]
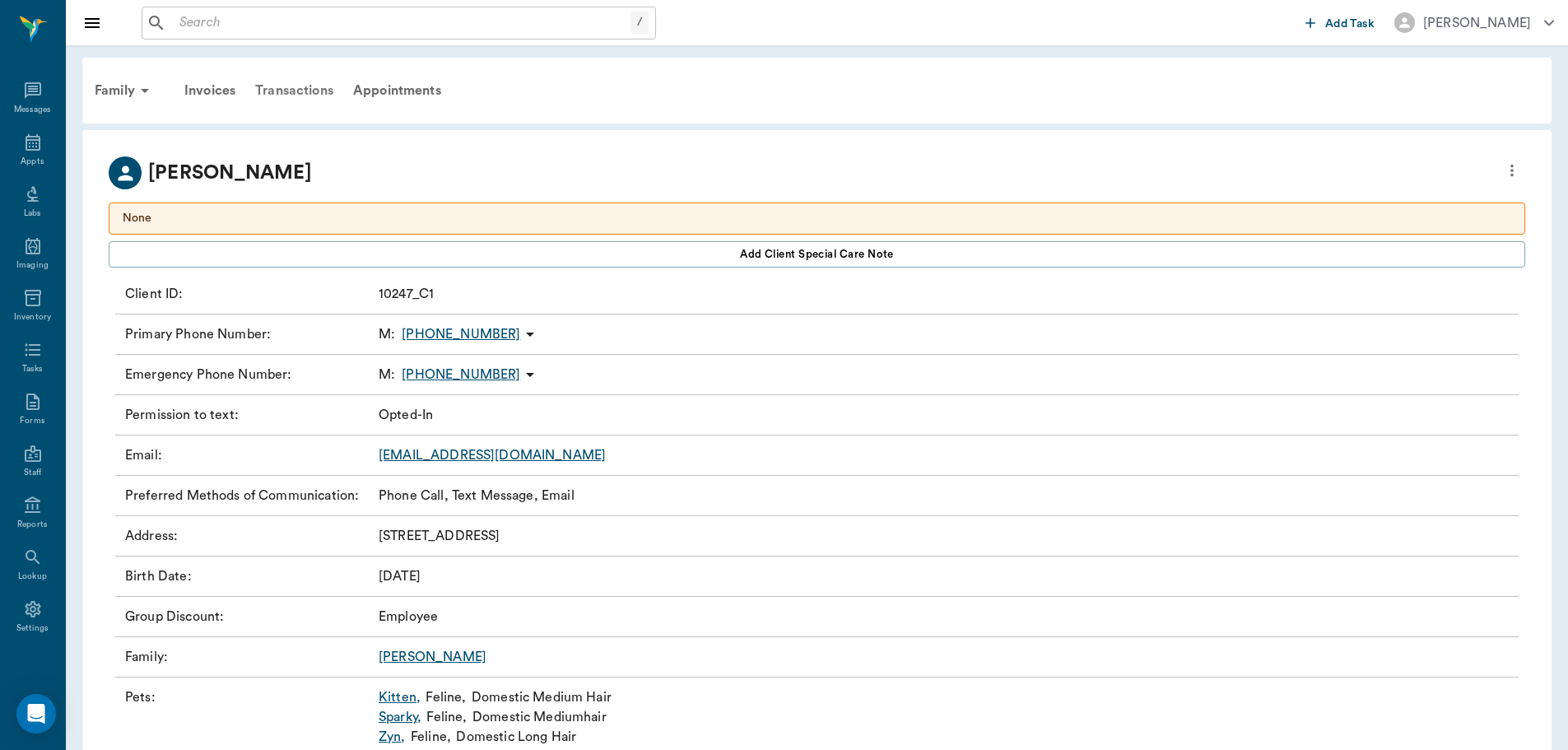
click at [295, 96] on div "Transactions" at bounding box center [294, 91] width 98 height 40
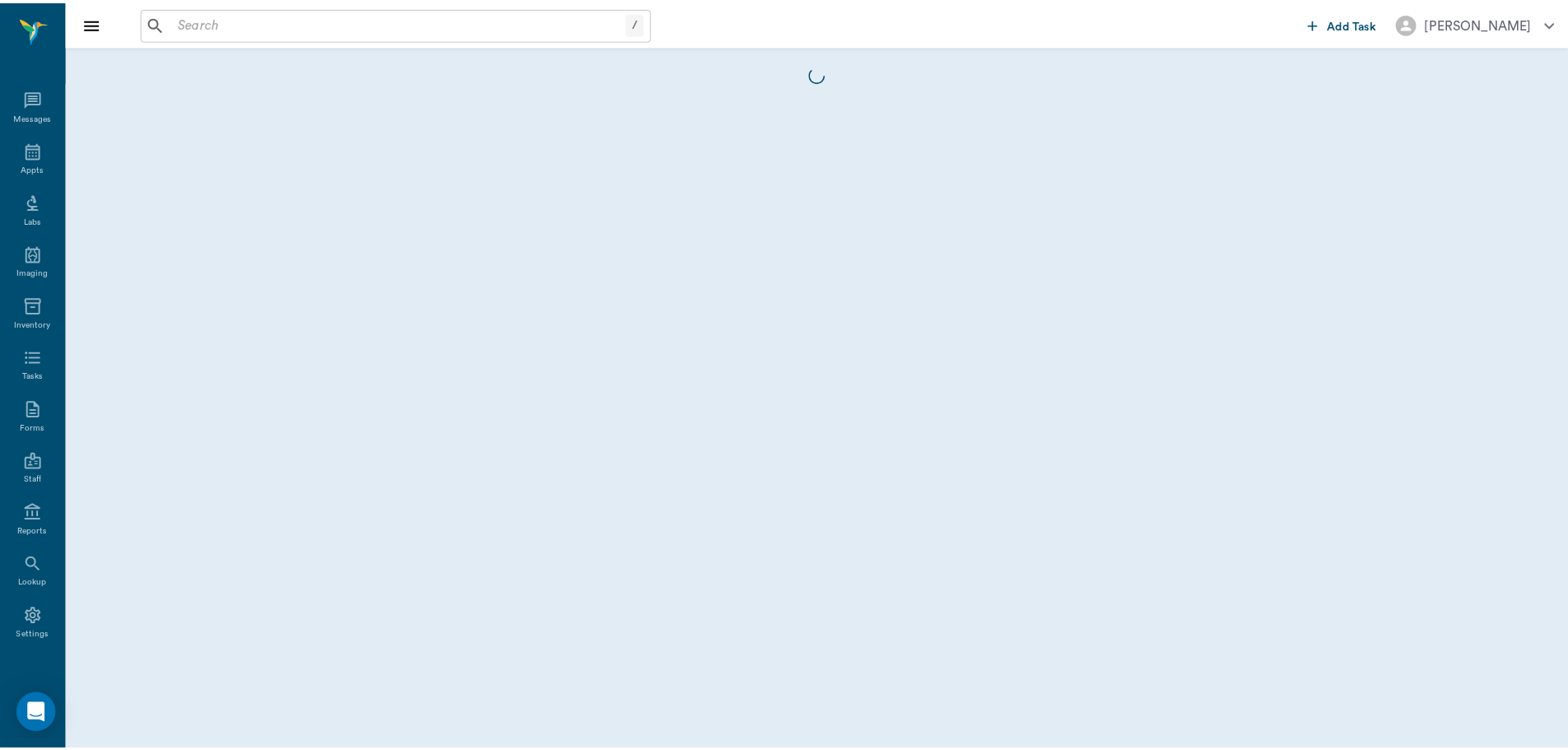
scroll to position [7, 0]
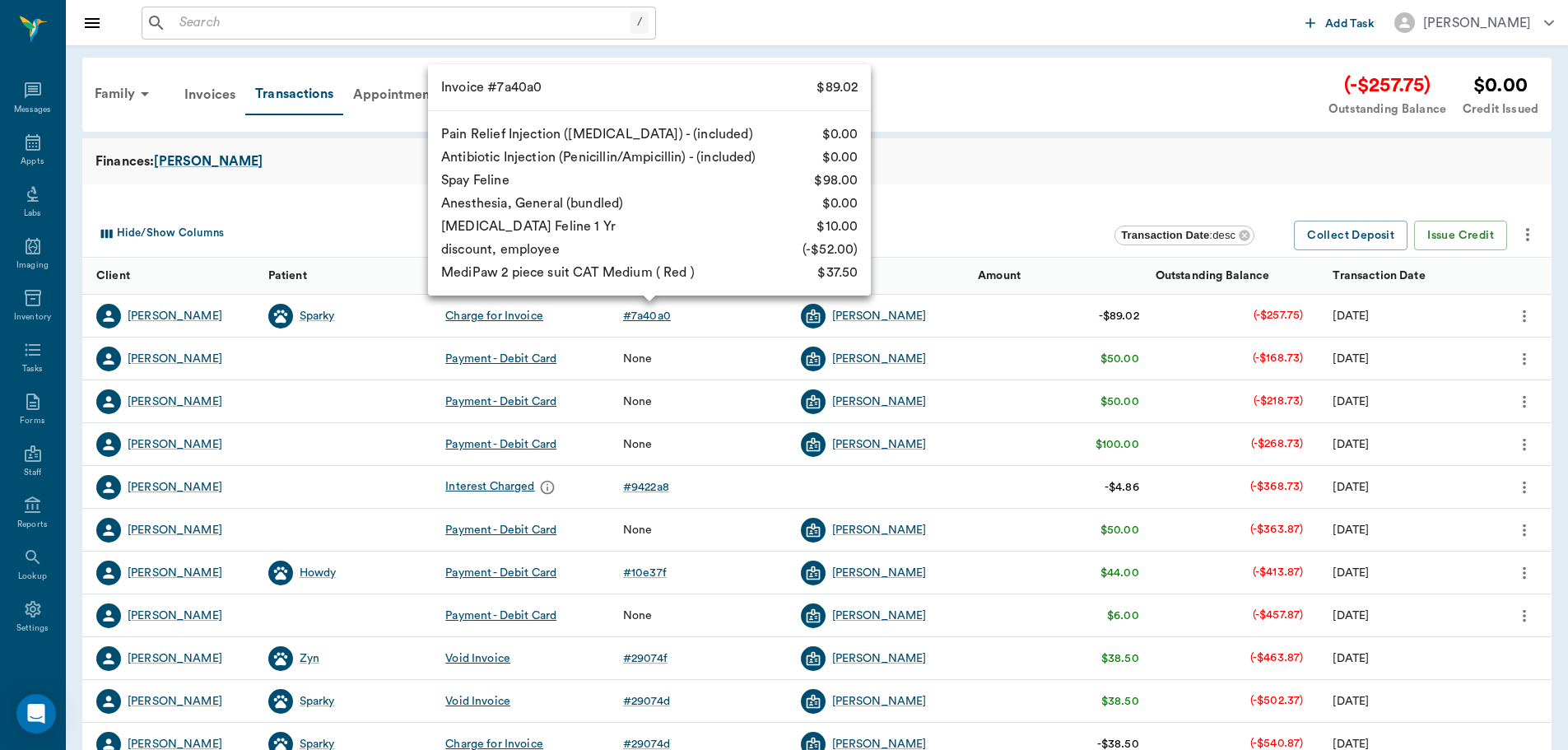
click at [638, 314] on div "# 7a40a0" at bounding box center [647, 316] width 47 height 17
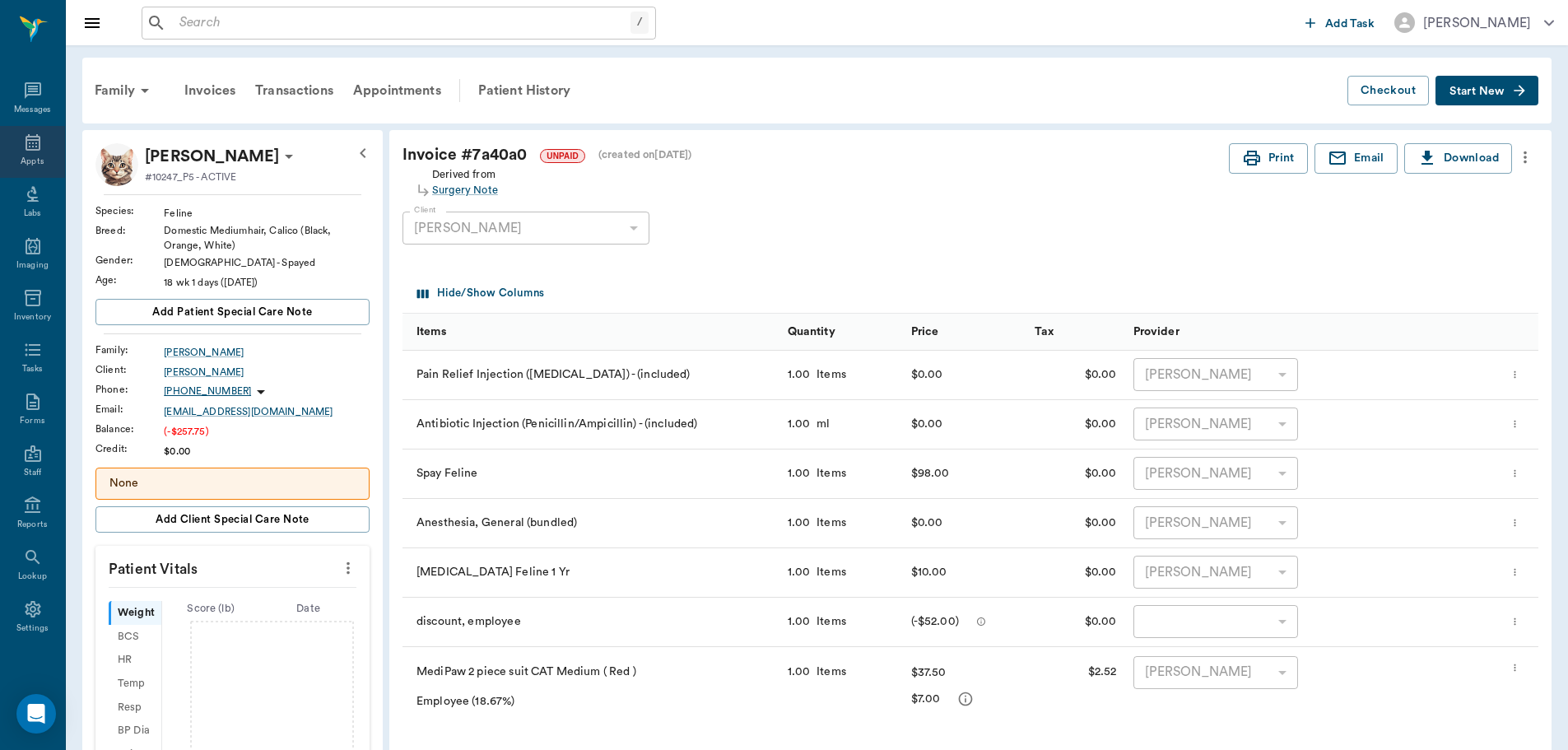
click at [25, 149] on icon at bounding box center [33, 142] width 15 height 17
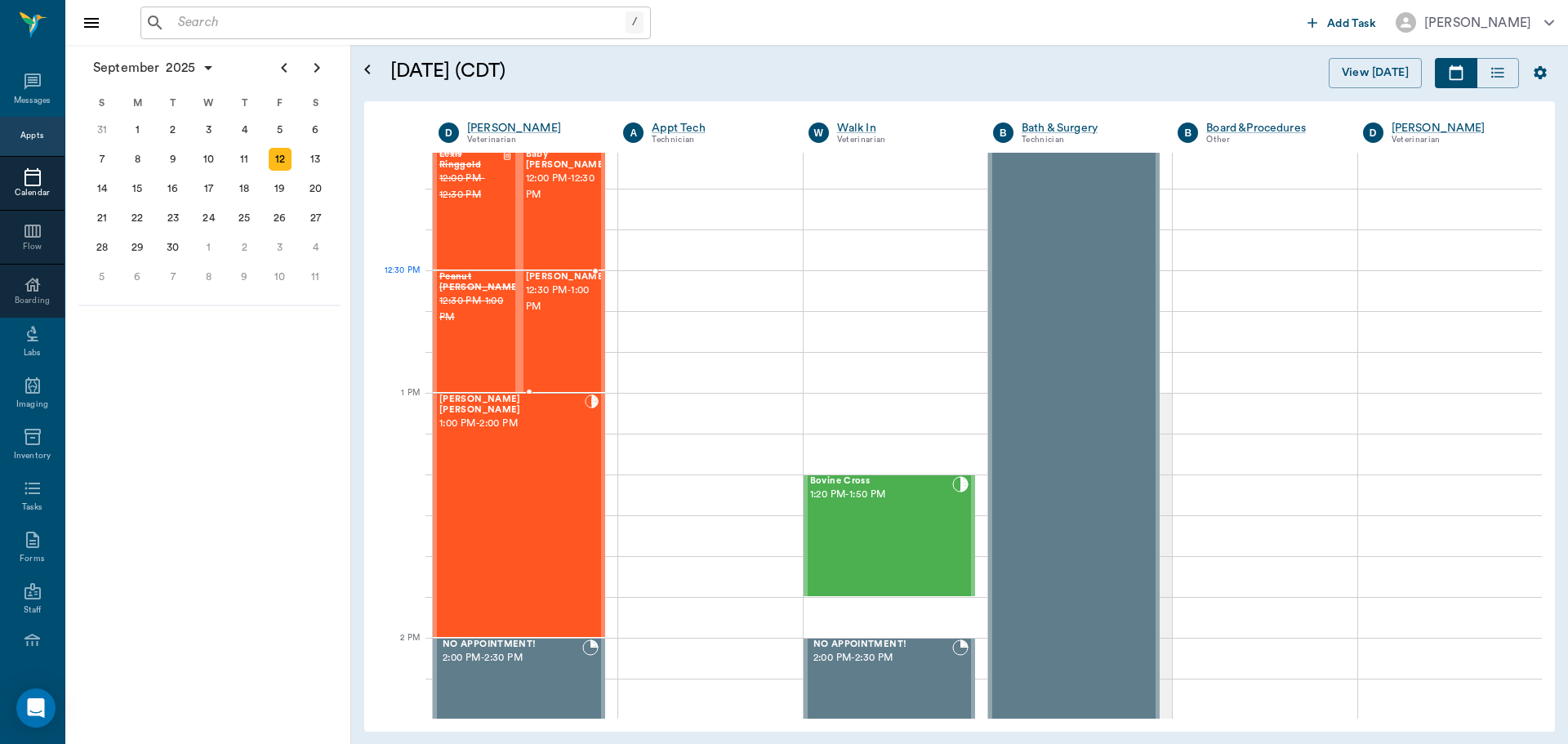
scroll to position [981, 0]
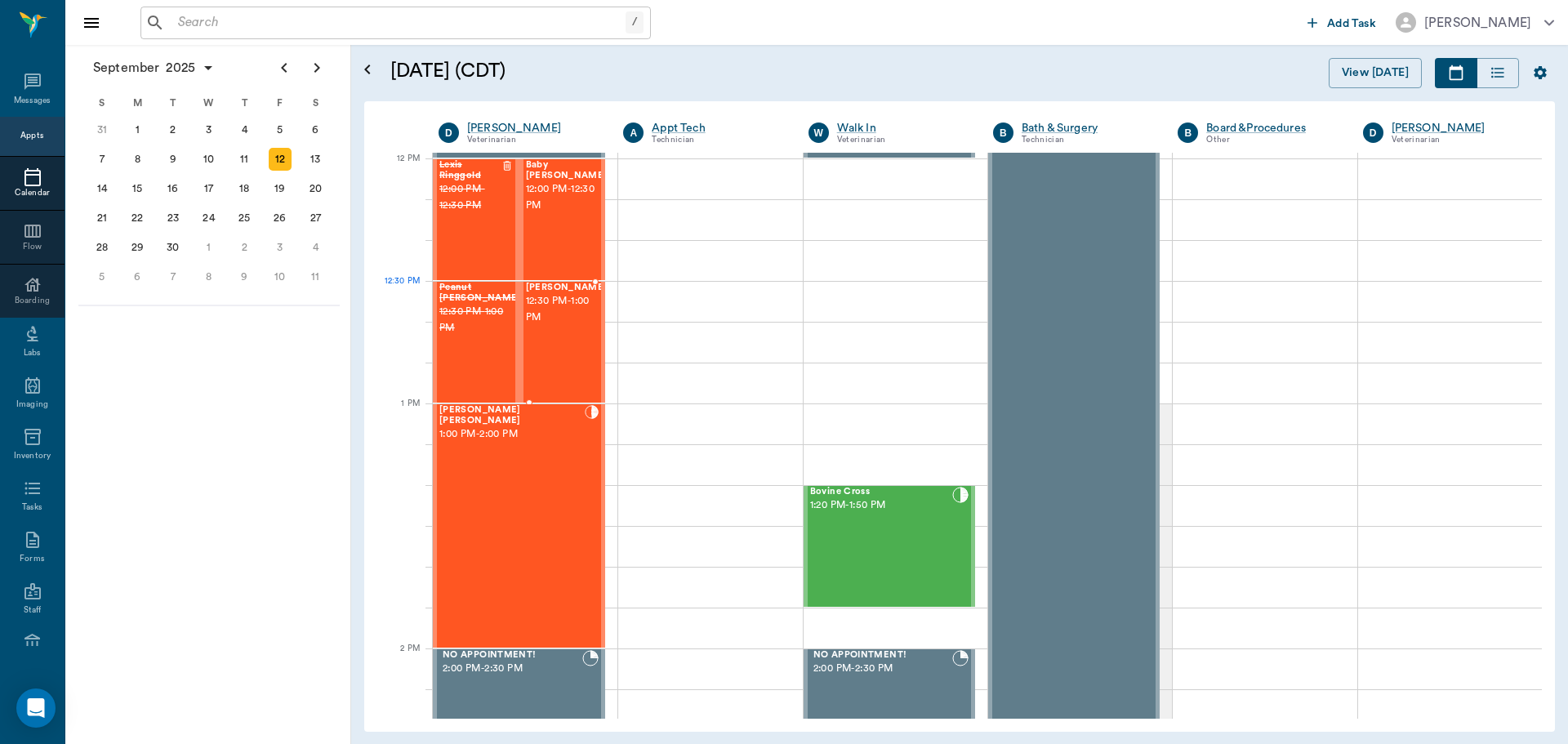
click at [528, 320] on span "12:30 PM - 1:00 PM" at bounding box center [567, 309] width 82 height 32
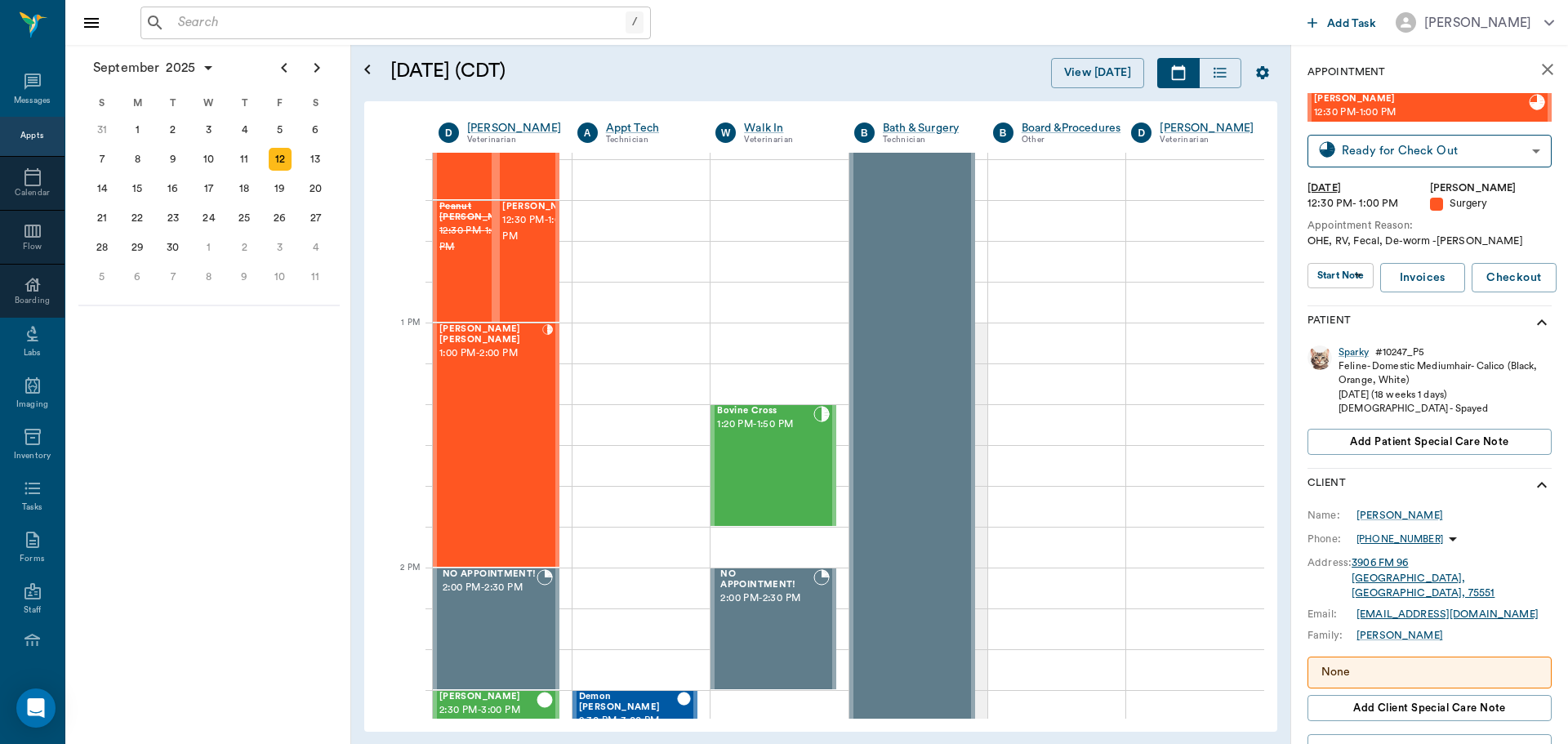
scroll to position [1144, 0]
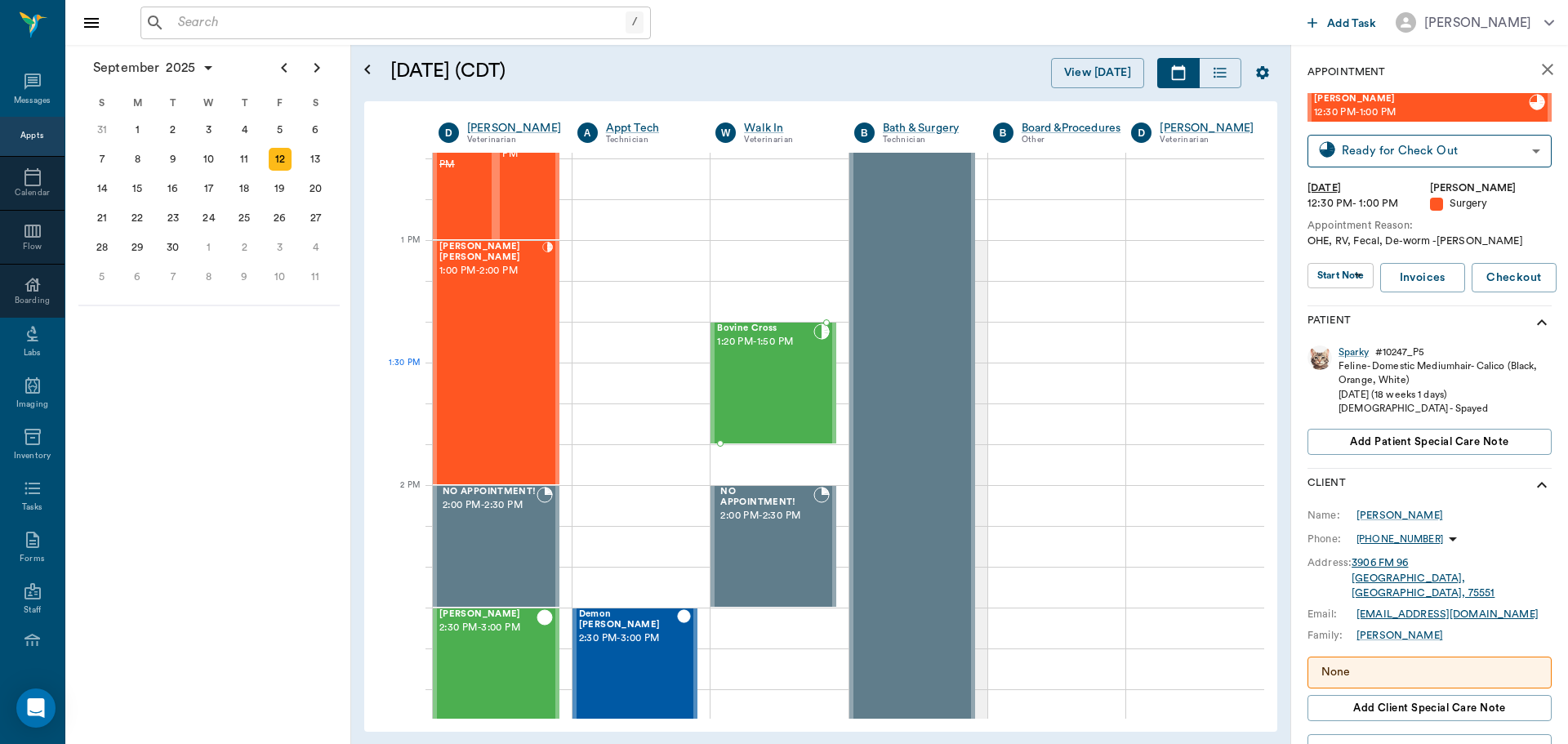
click at [765, 376] on div "Bovine Cross 1:20 PM - 1:50 PM" at bounding box center [765, 383] width 97 height 119
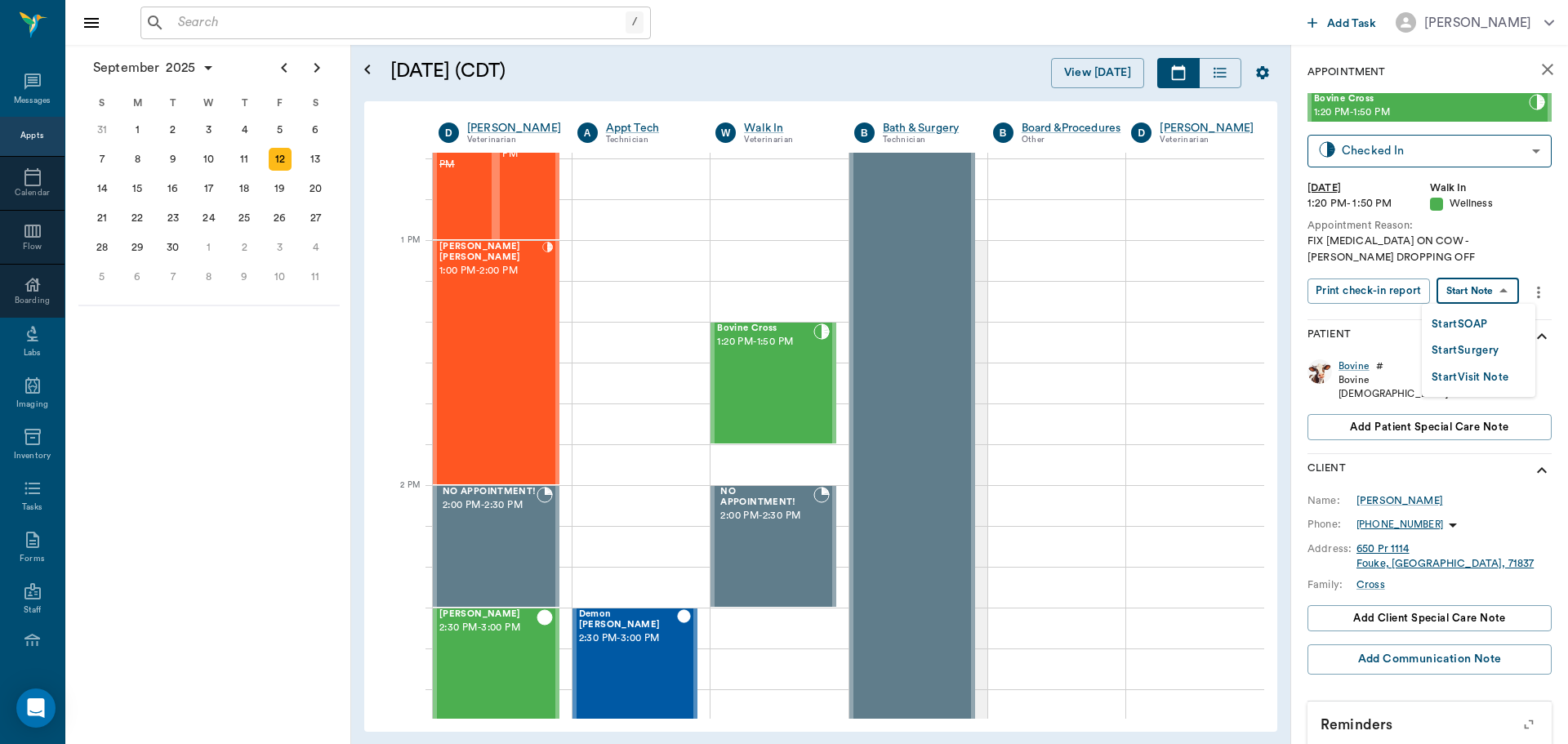
click at [1476, 288] on body "/ ​ Add Task Dr. Bert Ellsworth Nectar Messages Appts Calendar Flow Boarding La…" at bounding box center [784, 372] width 1568 height 744
click at [1470, 319] on button "Start SOAP" at bounding box center [1460, 324] width 56 height 19
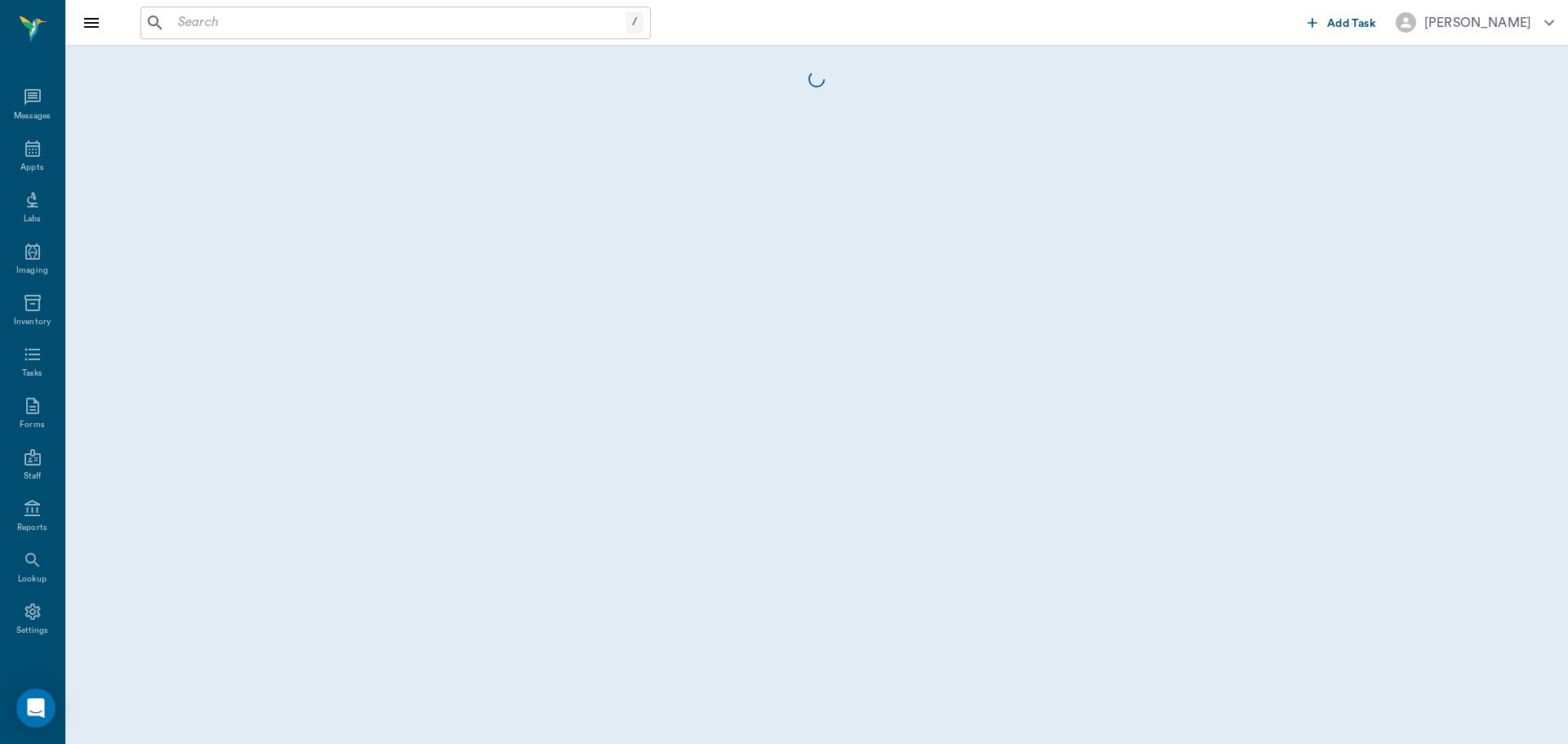
scroll to position [7, 0]
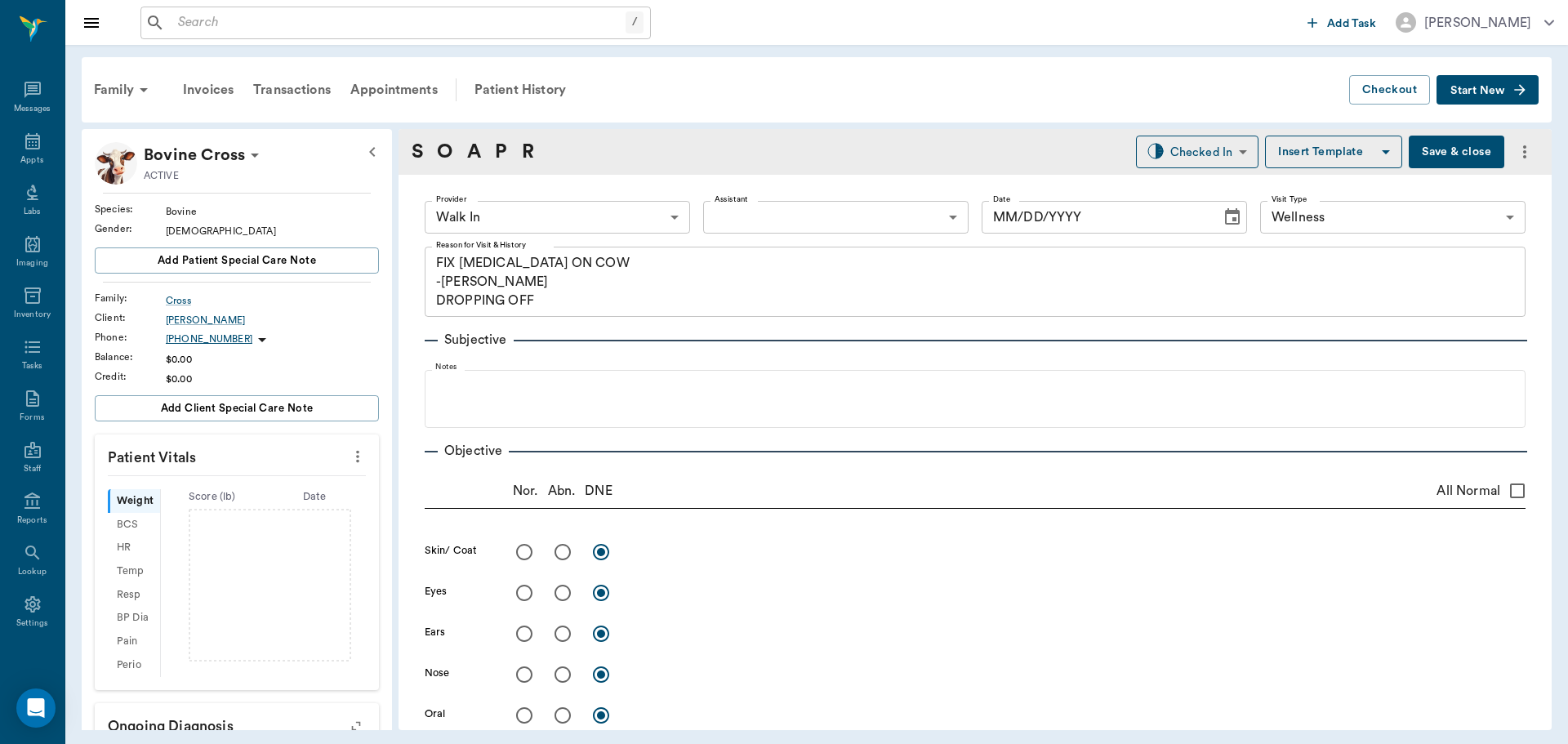
type input "63ee68728bdb516679580557"
type input "65d2be4f46e3a538d89b8c14"
type textarea "FIX [MEDICAL_DATA] ON COW -[PERSON_NAME] DROPPING OFF"
type input "[DATE]"
click at [662, 214] on body "/ ​ Add Task Dr. Bert Ellsworth Nectar Messages Appts Labs Imaging Inventory Ta…" at bounding box center [784, 372] width 1568 height 744
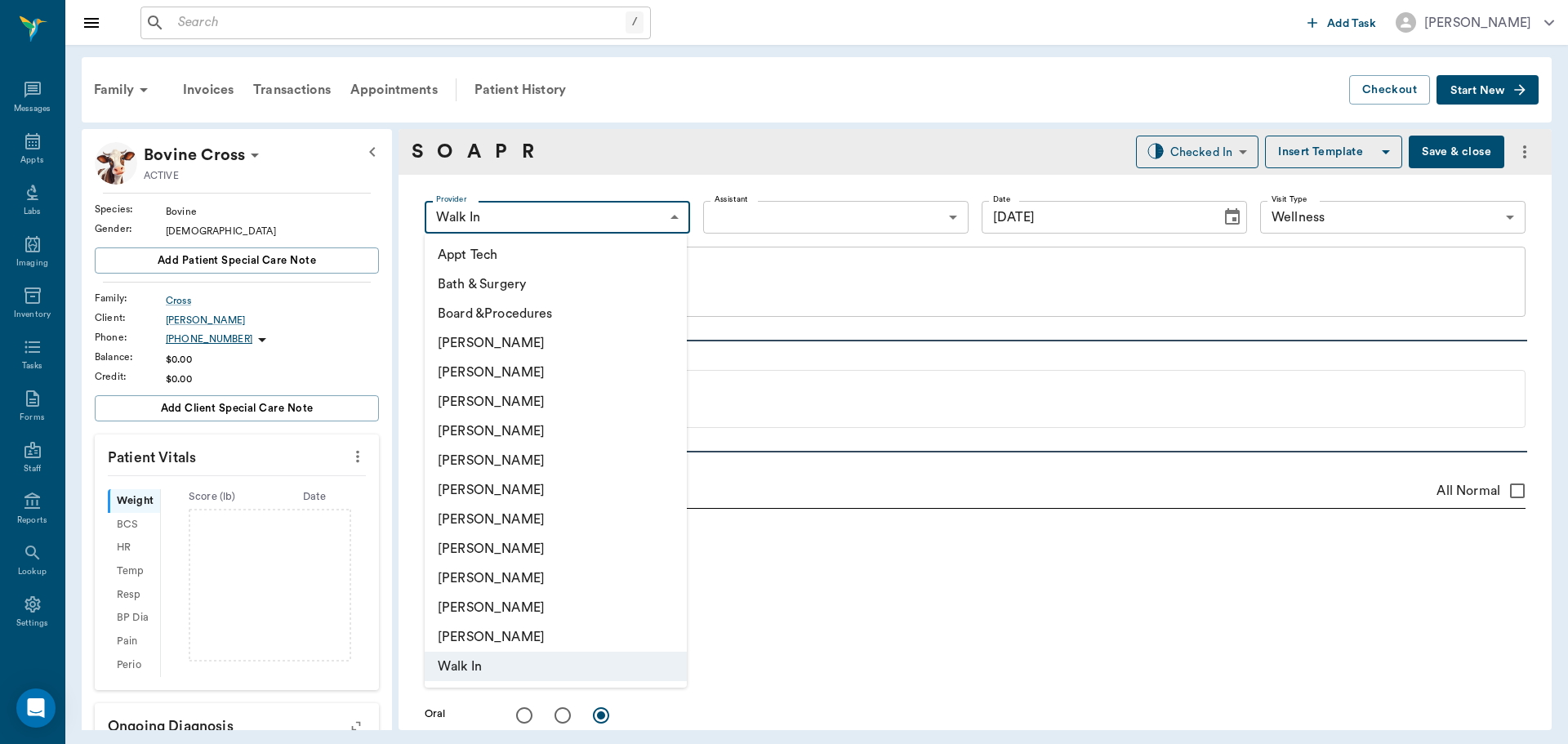
click at [562, 431] on li "[PERSON_NAME]" at bounding box center [556, 432] width 262 height 30
type input "63ec2f075fda476ae8351a4d"
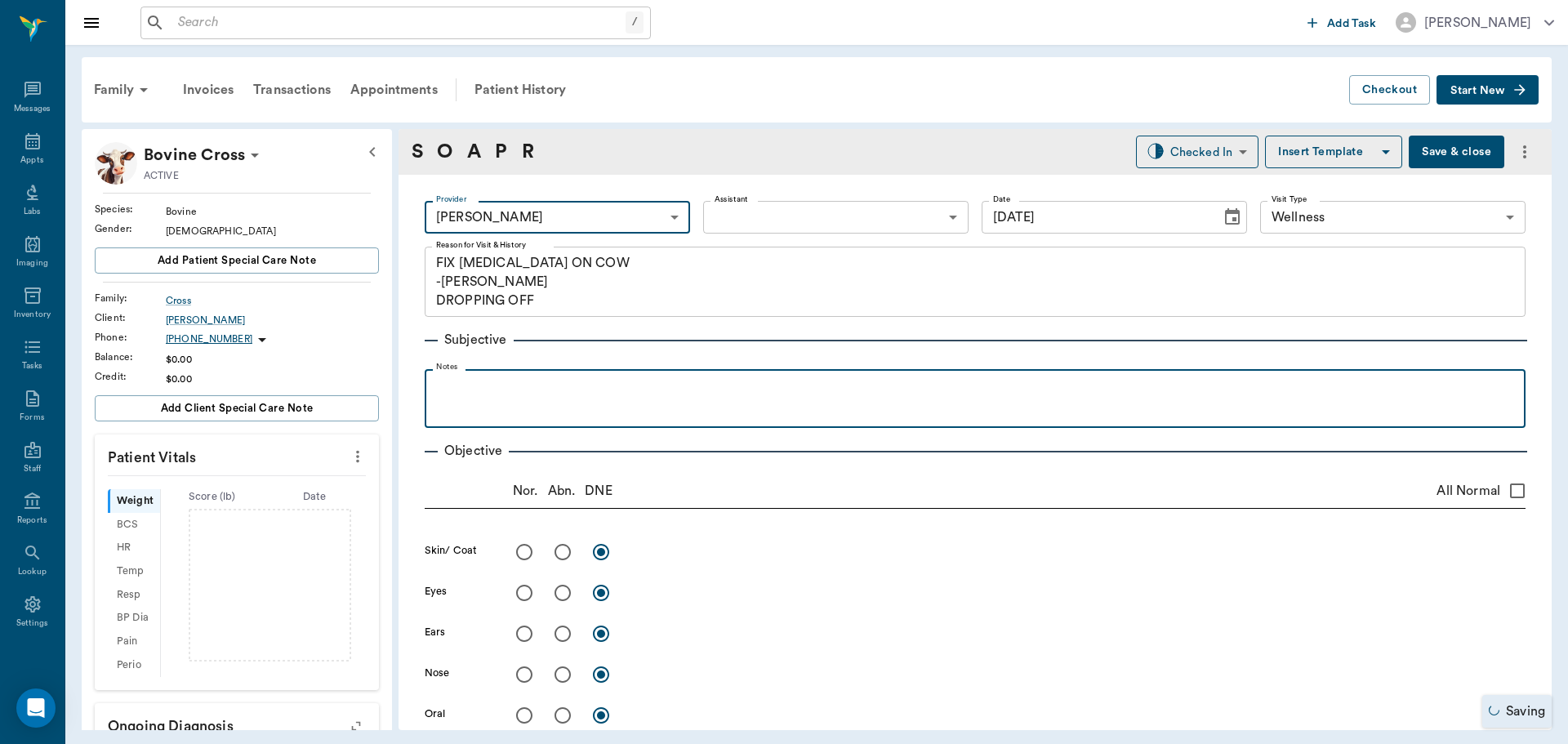
click at [465, 389] on p at bounding box center [975, 387] width 1085 height 19
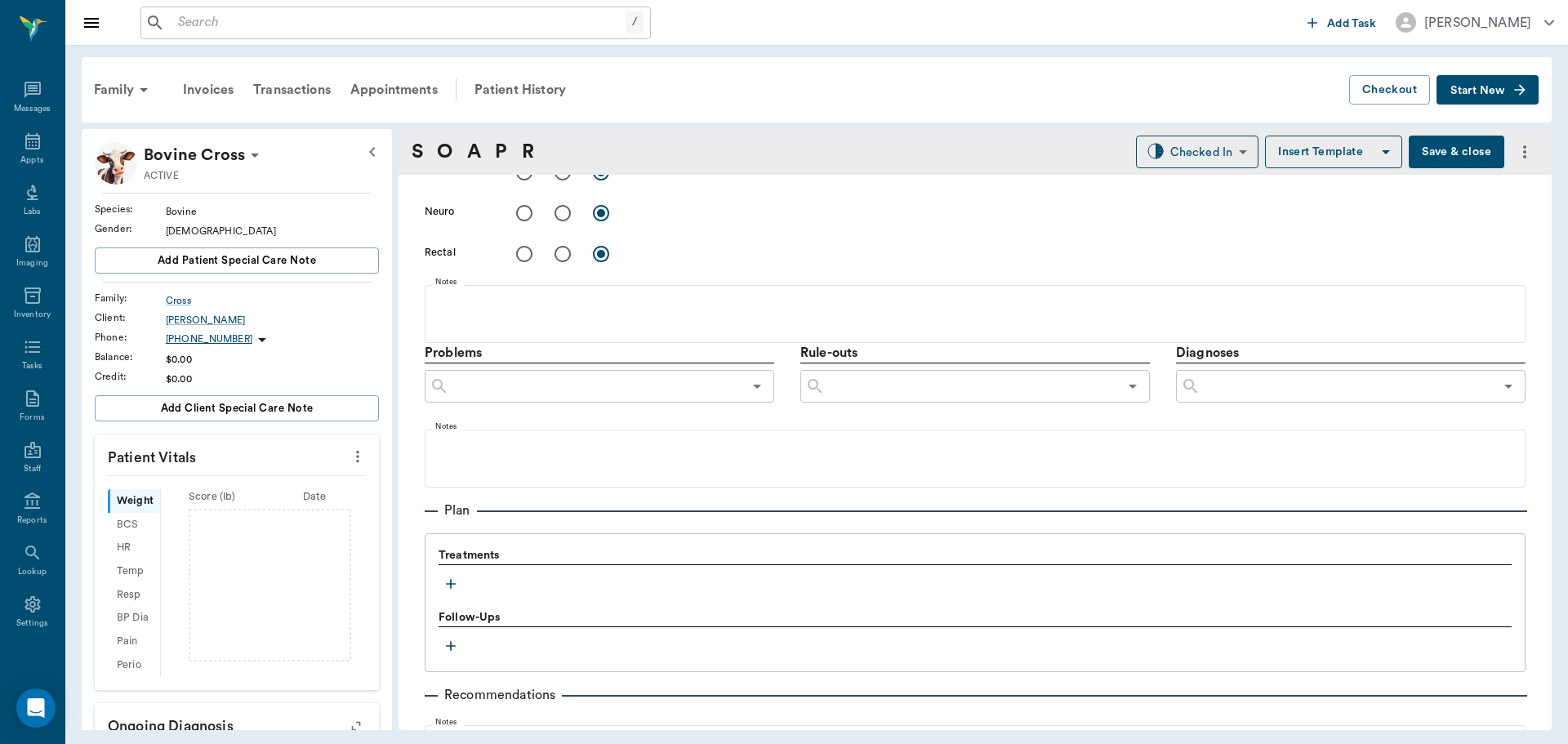
scroll to position [816, 0]
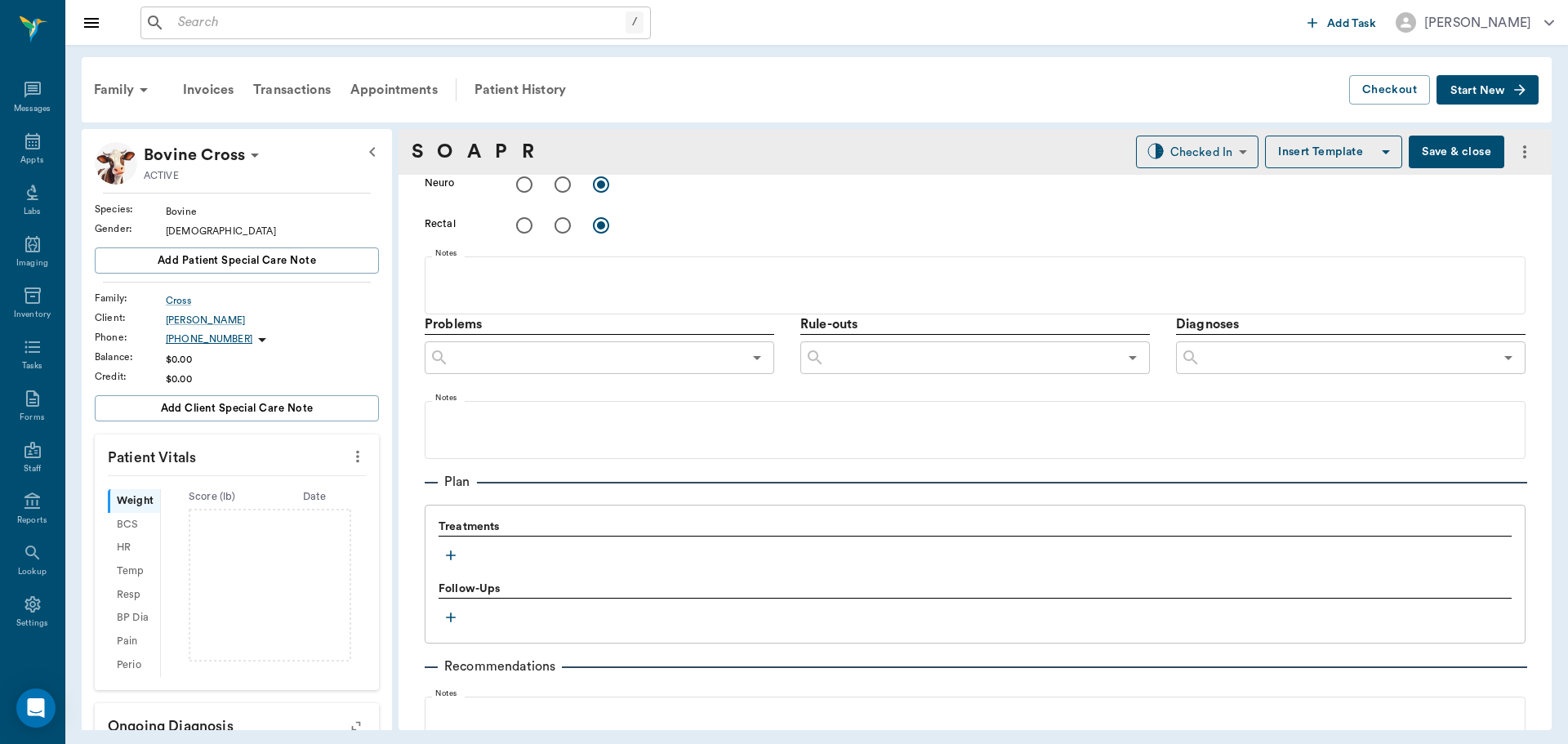
click at [454, 555] on icon "button" at bounding box center [451, 555] width 17 height 17
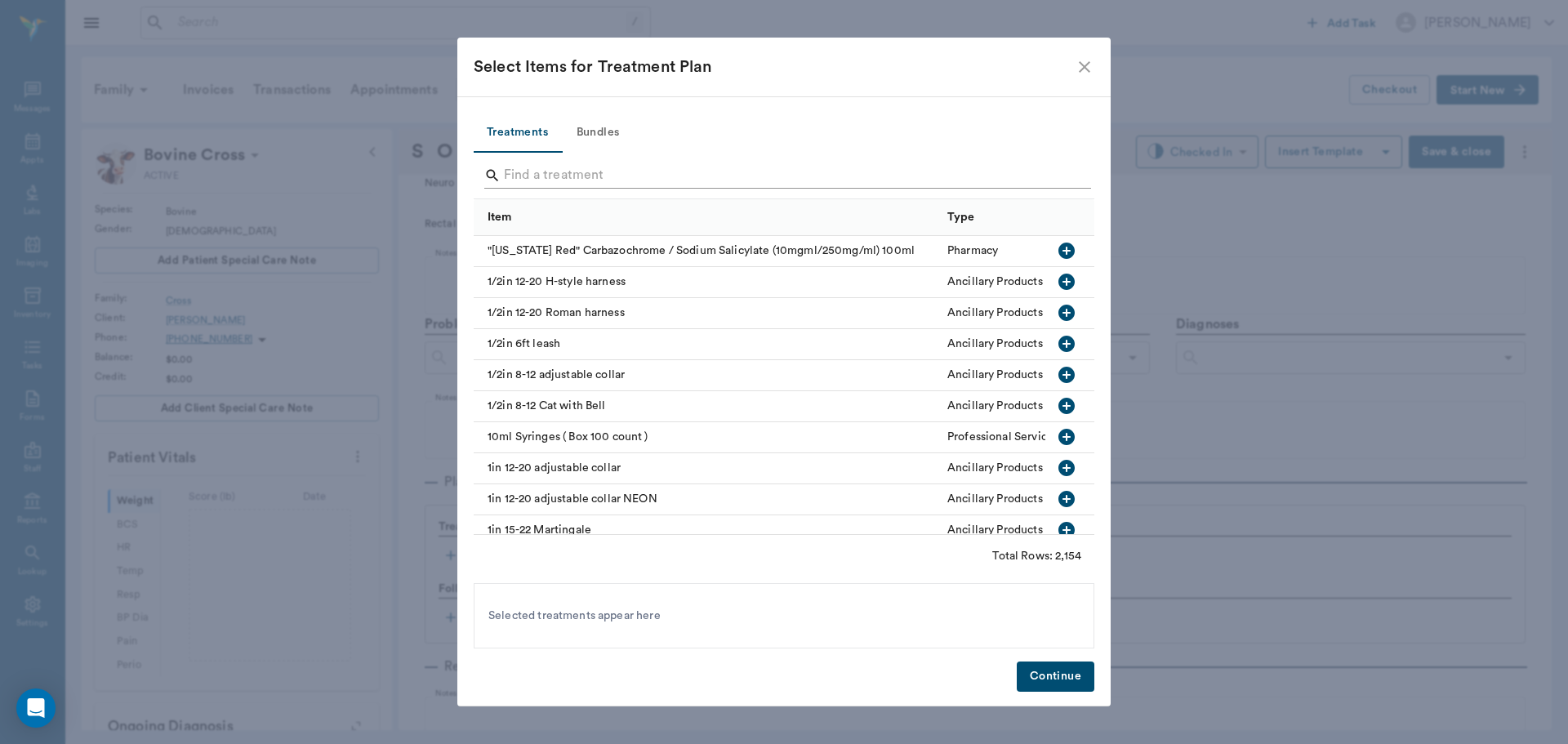
click at [665, 181] on input "Search" at bounding box center [785, 175] width 562 height 26
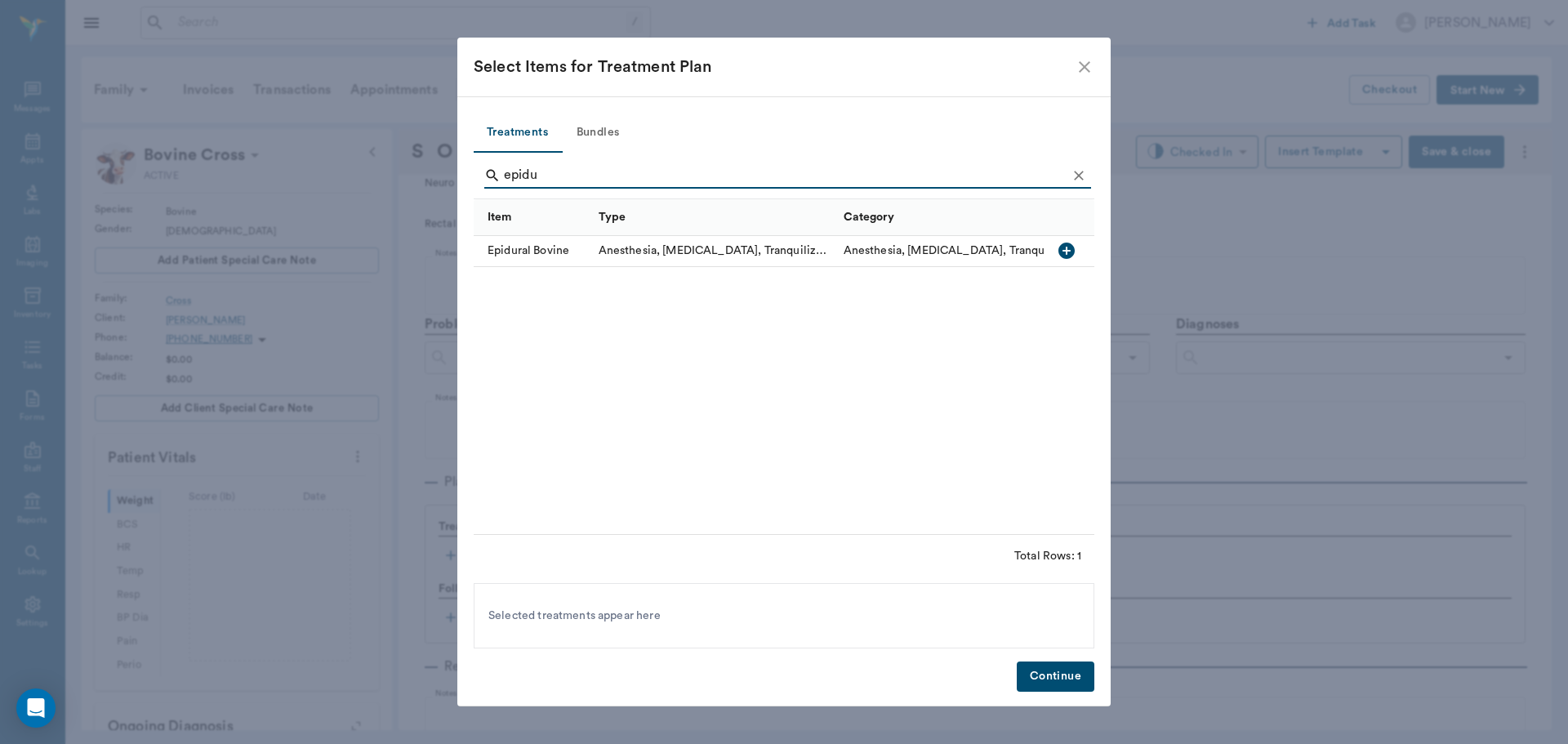
click at [1064, 249] on icon "button" at bounding box center [1067, 250] width 17 height 17
type input "e"
click at [1064, 242] on icon "button" at bounding box center [1067, 250] width 19 height 19
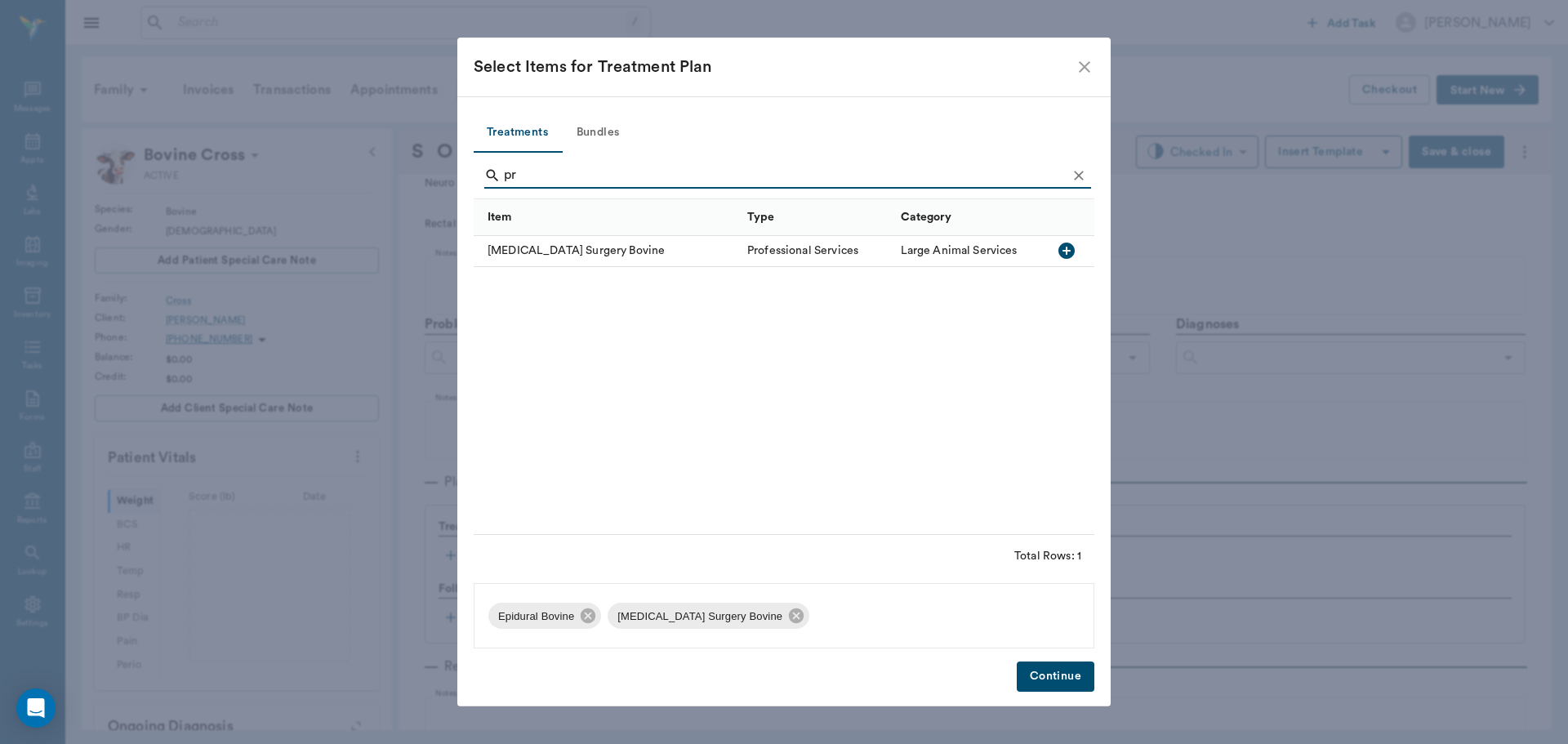
type input "p"
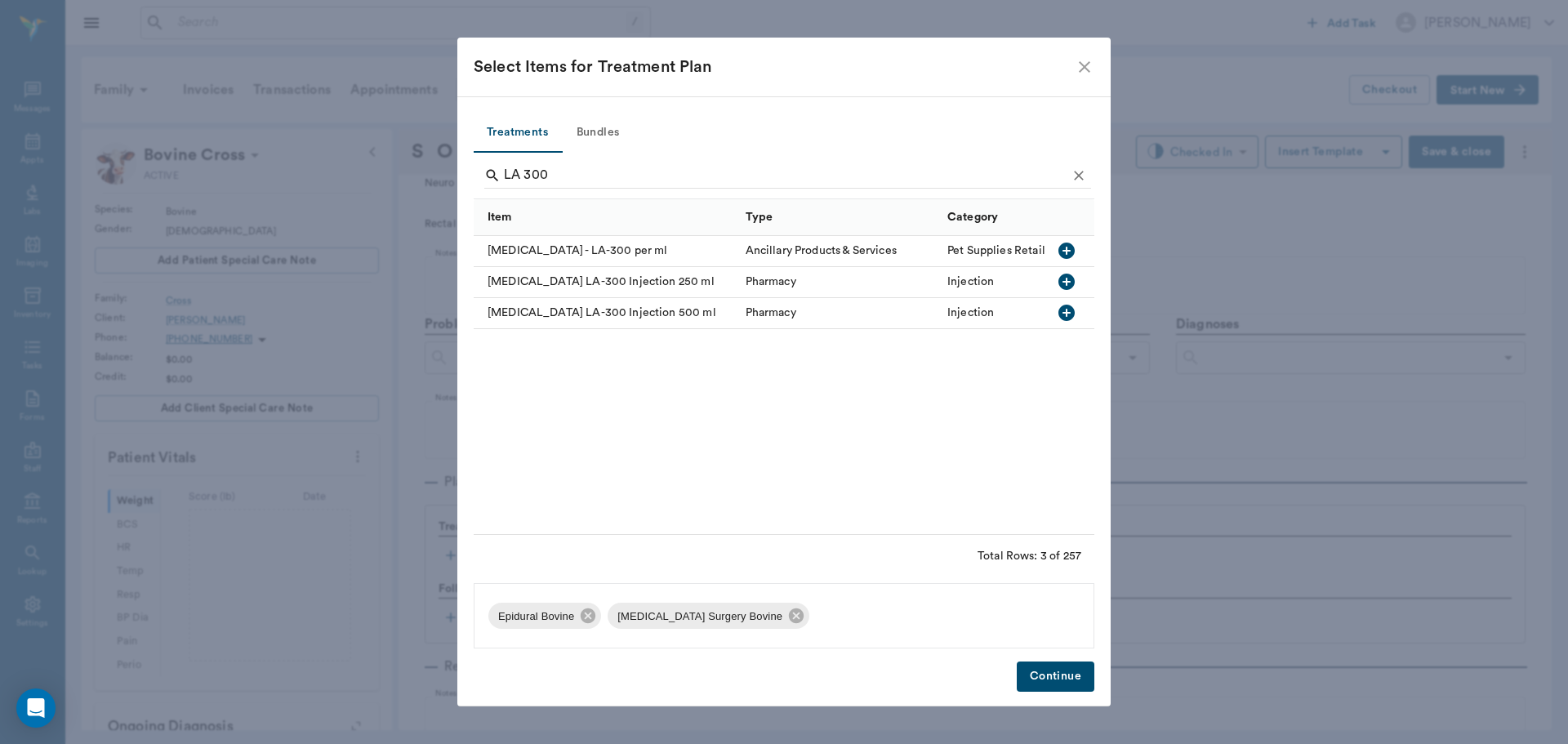
click at [1068, 256] on icon "button" at bounding box center [1067, 250] width 17 height 17
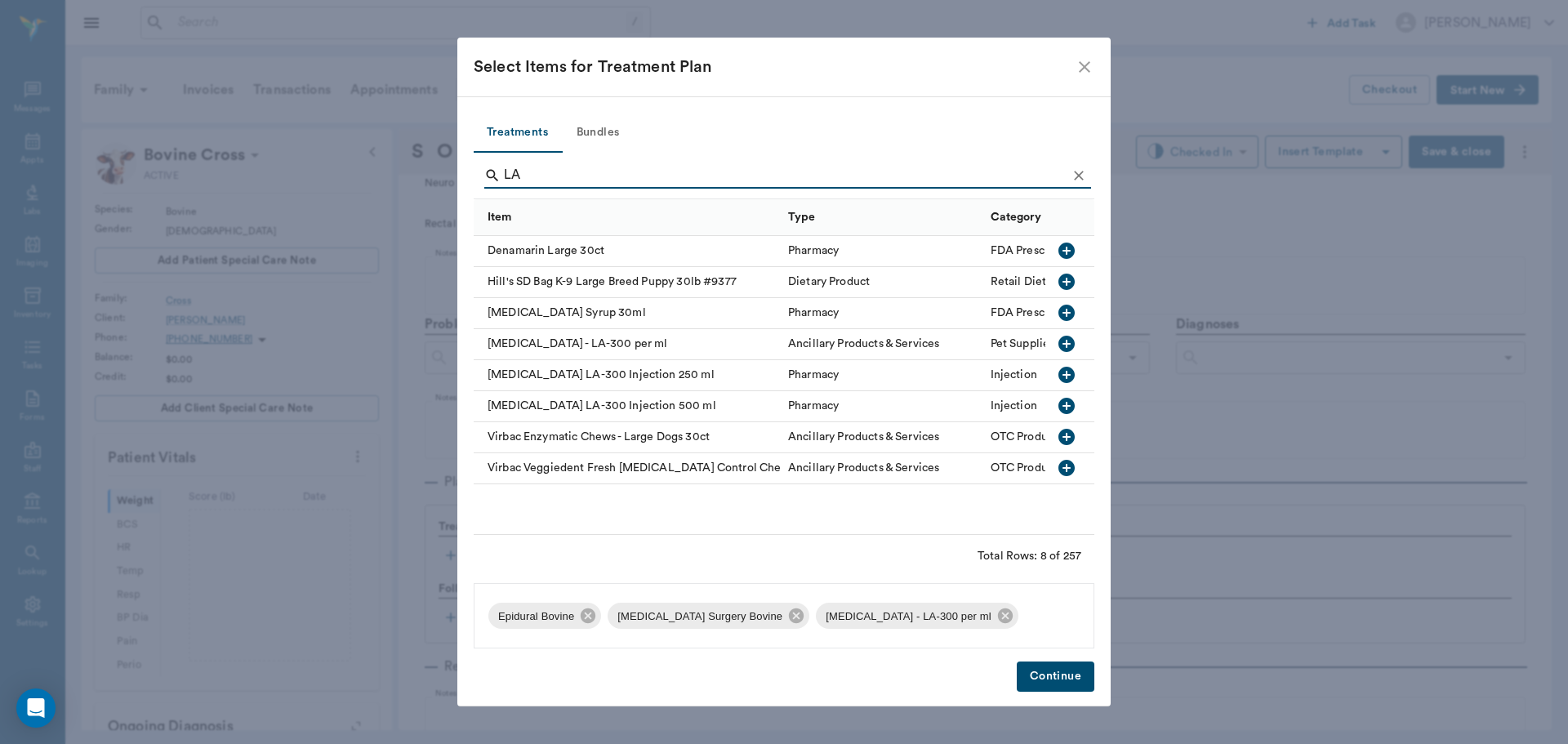
type input "L"
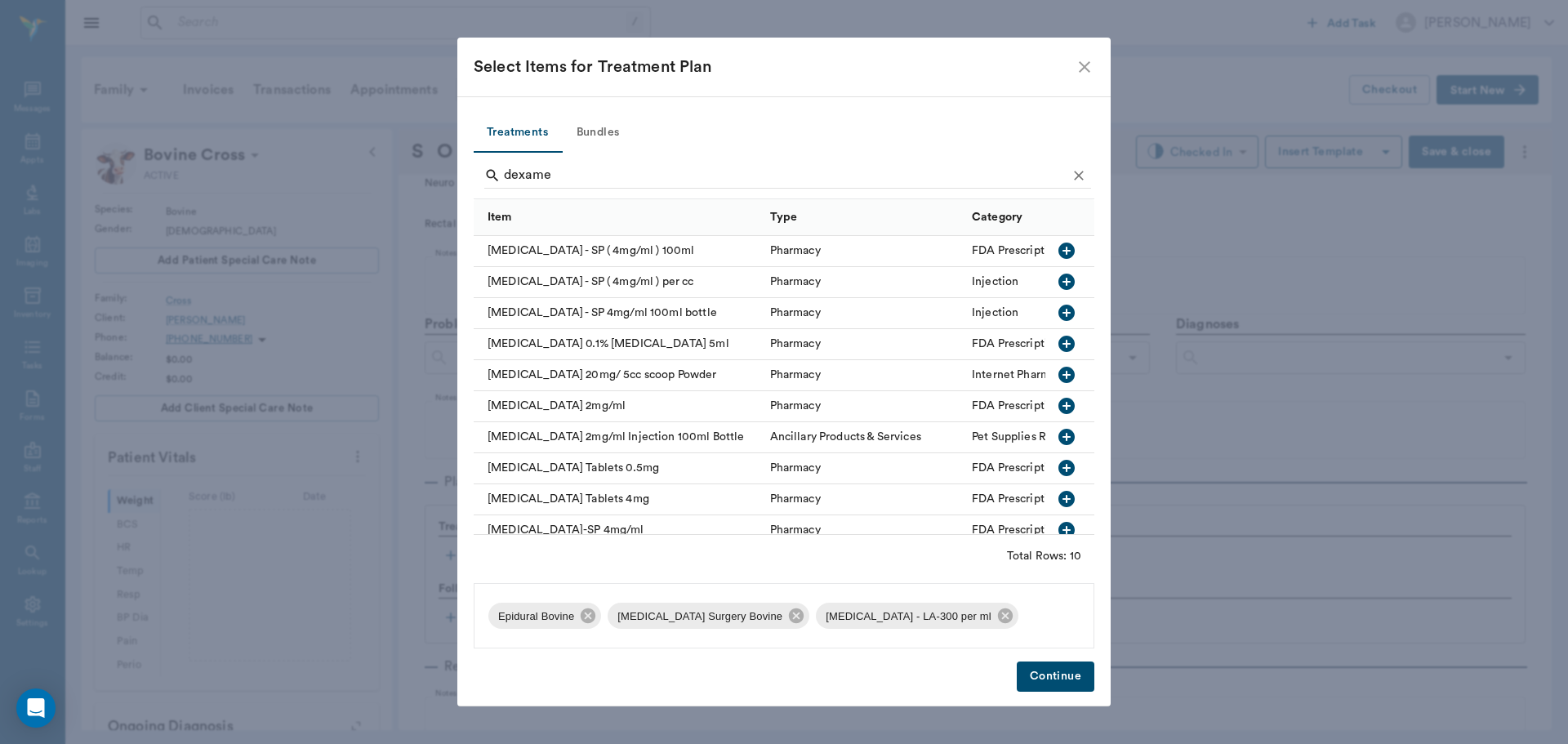
click at [1059, 404] on icon "button" at bounding box center [1067, 406] width 17 height 17
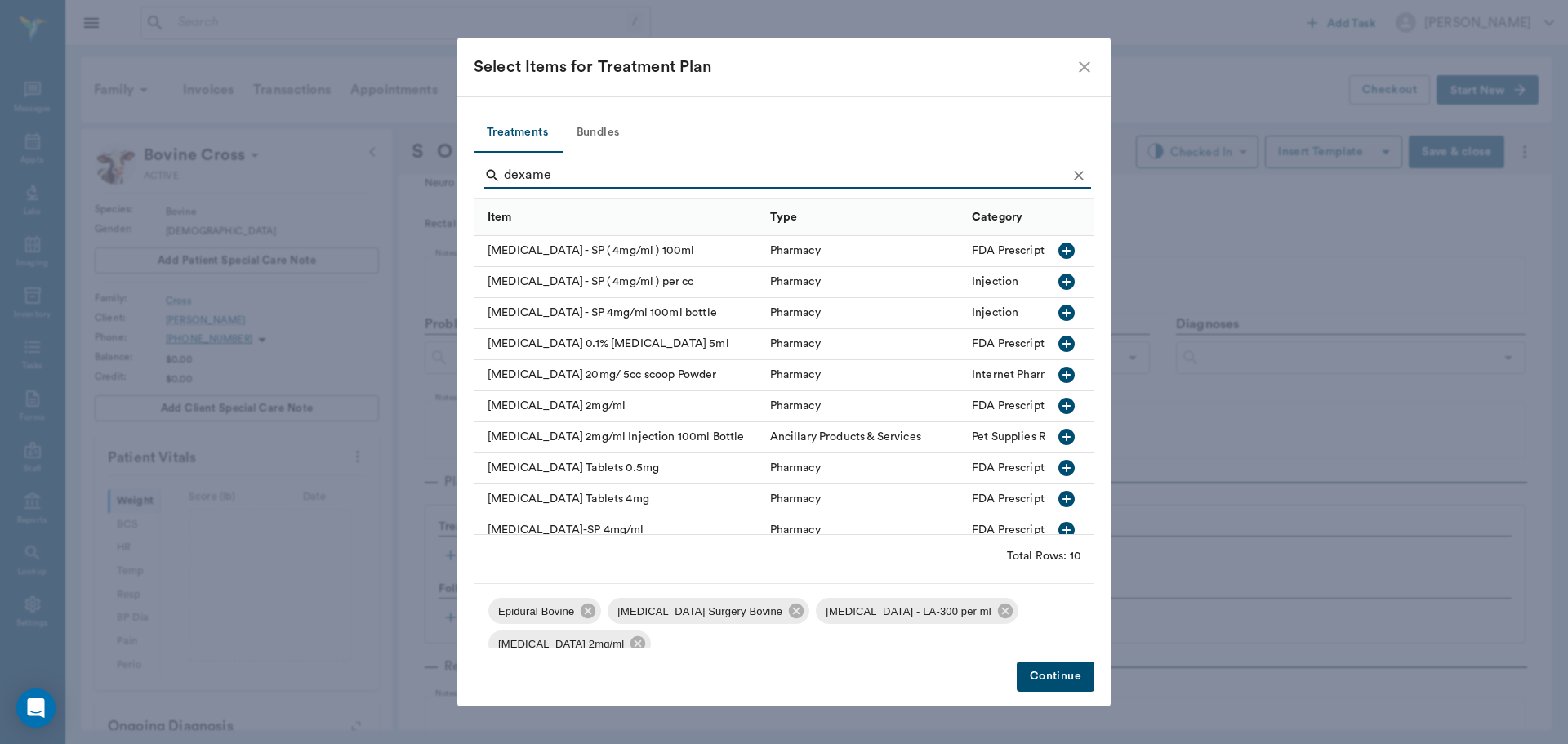
click at [628, 173] on input "dexame" at bounding box center [785, 175] width 562 height 26
type input "d"
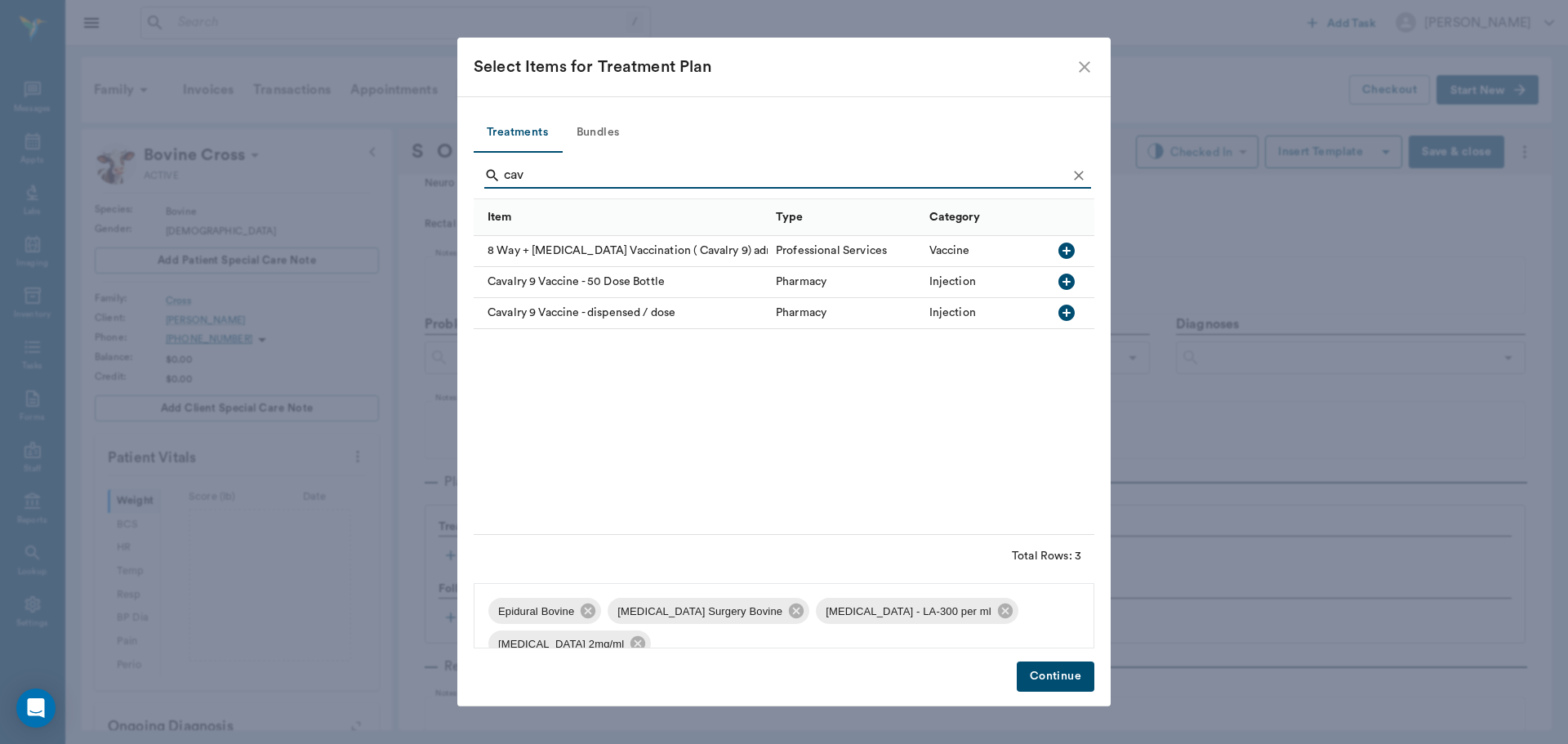
type input "cav"
click at [1073, 249] on icon "button" at bounding box center [1067, 250] width 17 height 17
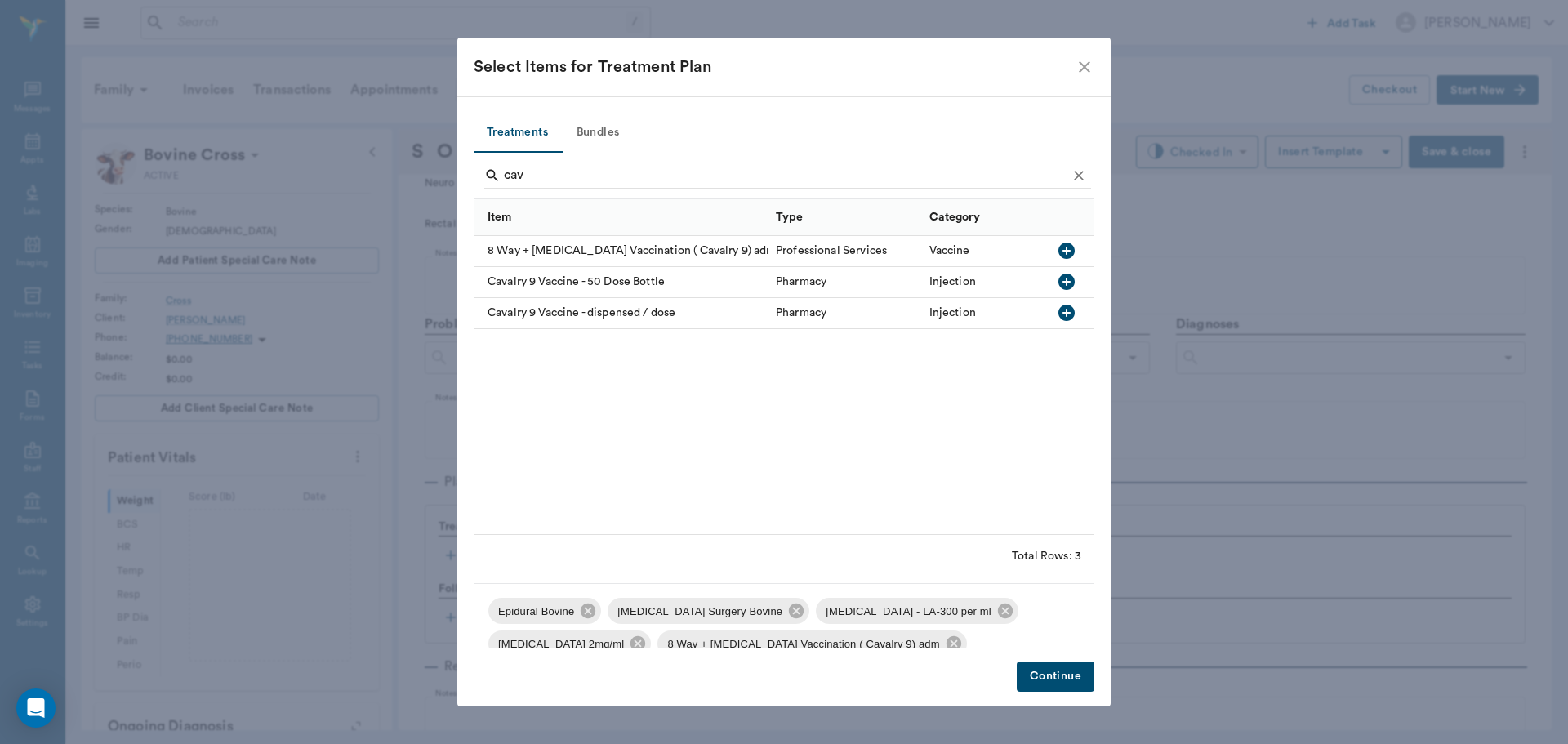
click at [1053, 672] on button "Continue" at bounding box center [1055, 677] width 78 height 31
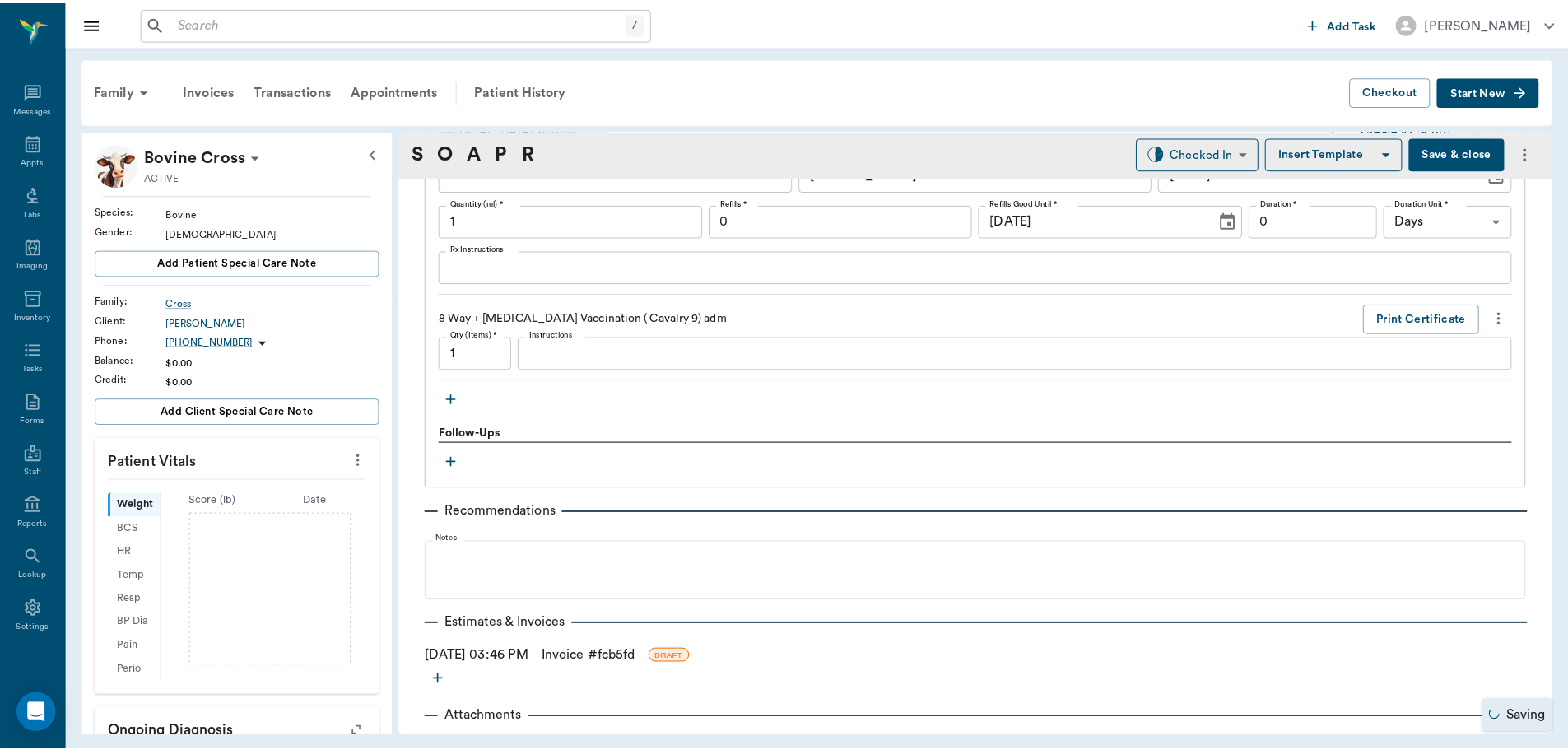
scroll to position [1556, 0]
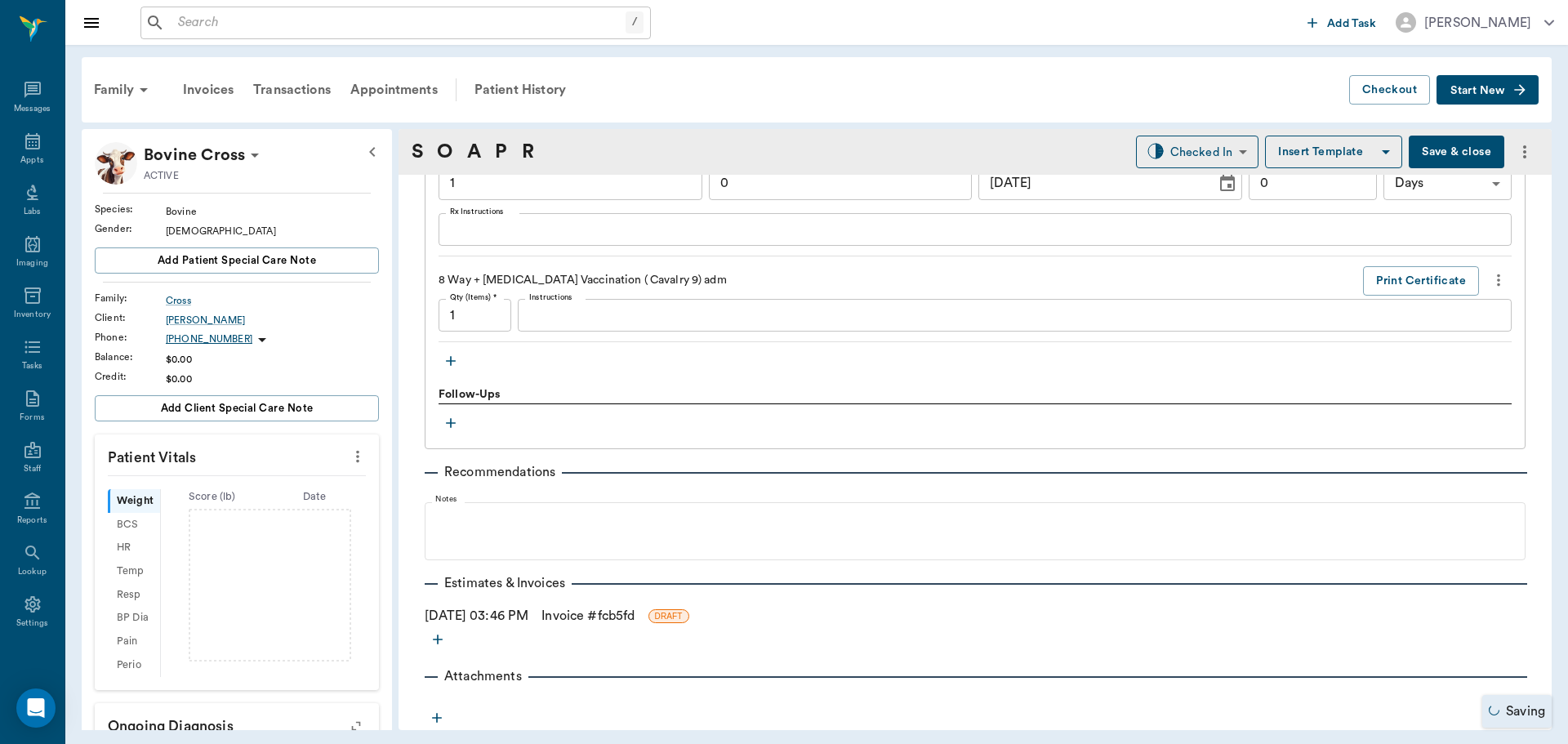
click at [594, 617] on link "Invoice # fcb5fd" at bounding box center [588, 616] width 93 height 19
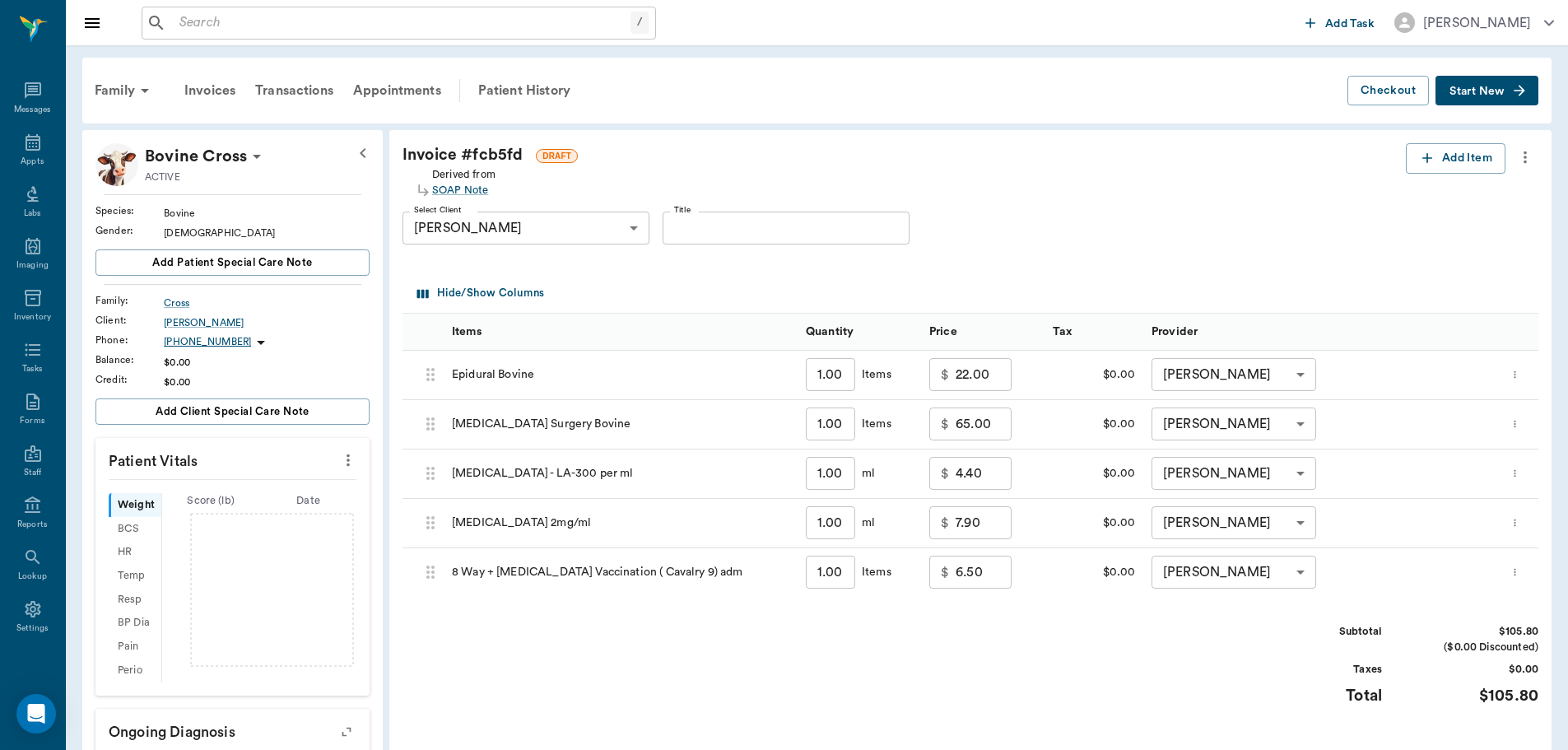
click at [836, 532] on input "1.00" at bounding box center [831, 522] width 49 height 33
type input "2"
type input "8.30"
type input "20"
type input "15.50"
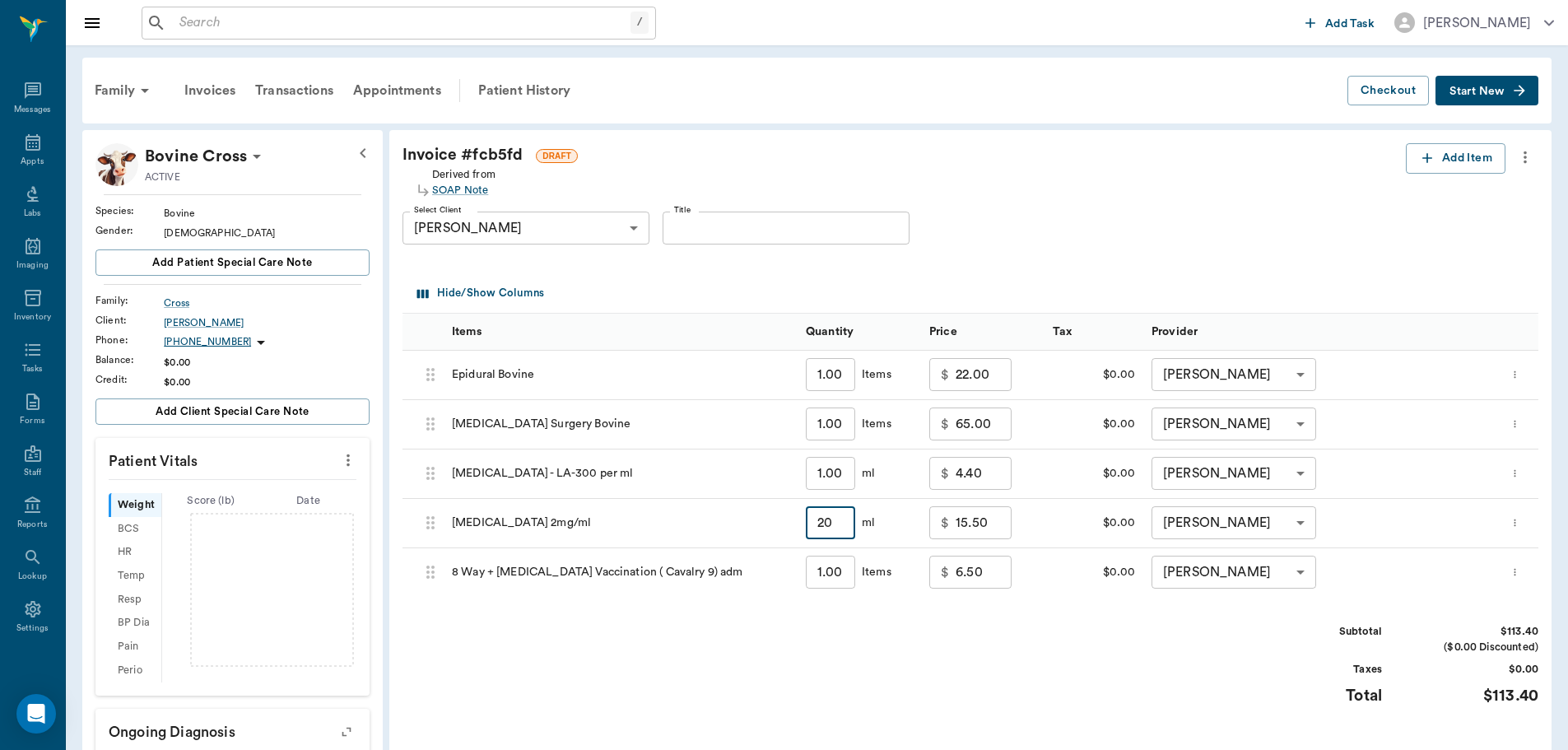
type input "20"
click at [844, 477] on input "1.00" at bounding box center [831, 473] width 49 height 33
type input "6"
type input "6.40"
type input "60"
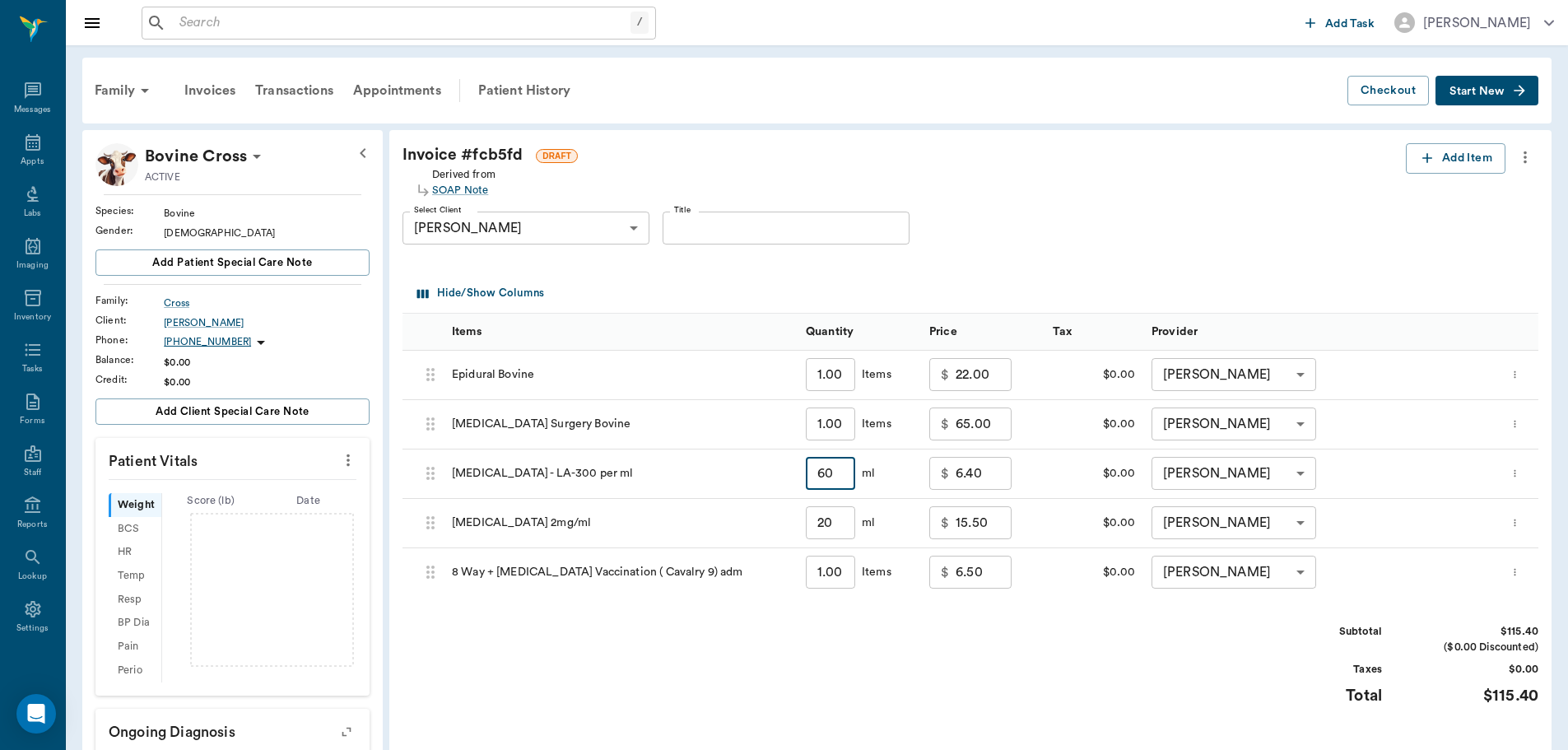
type input "28.00"
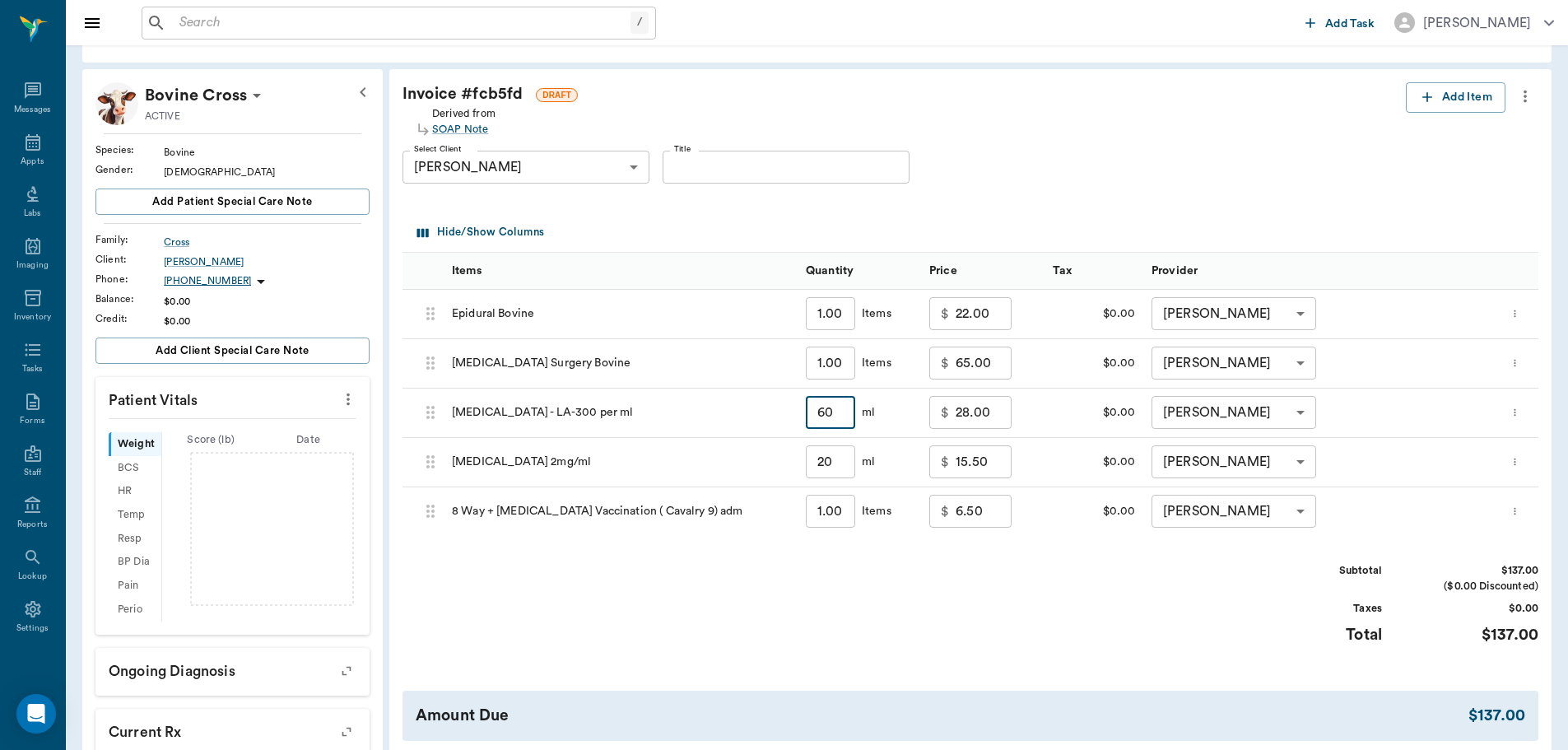
scroll to position [164, 0]
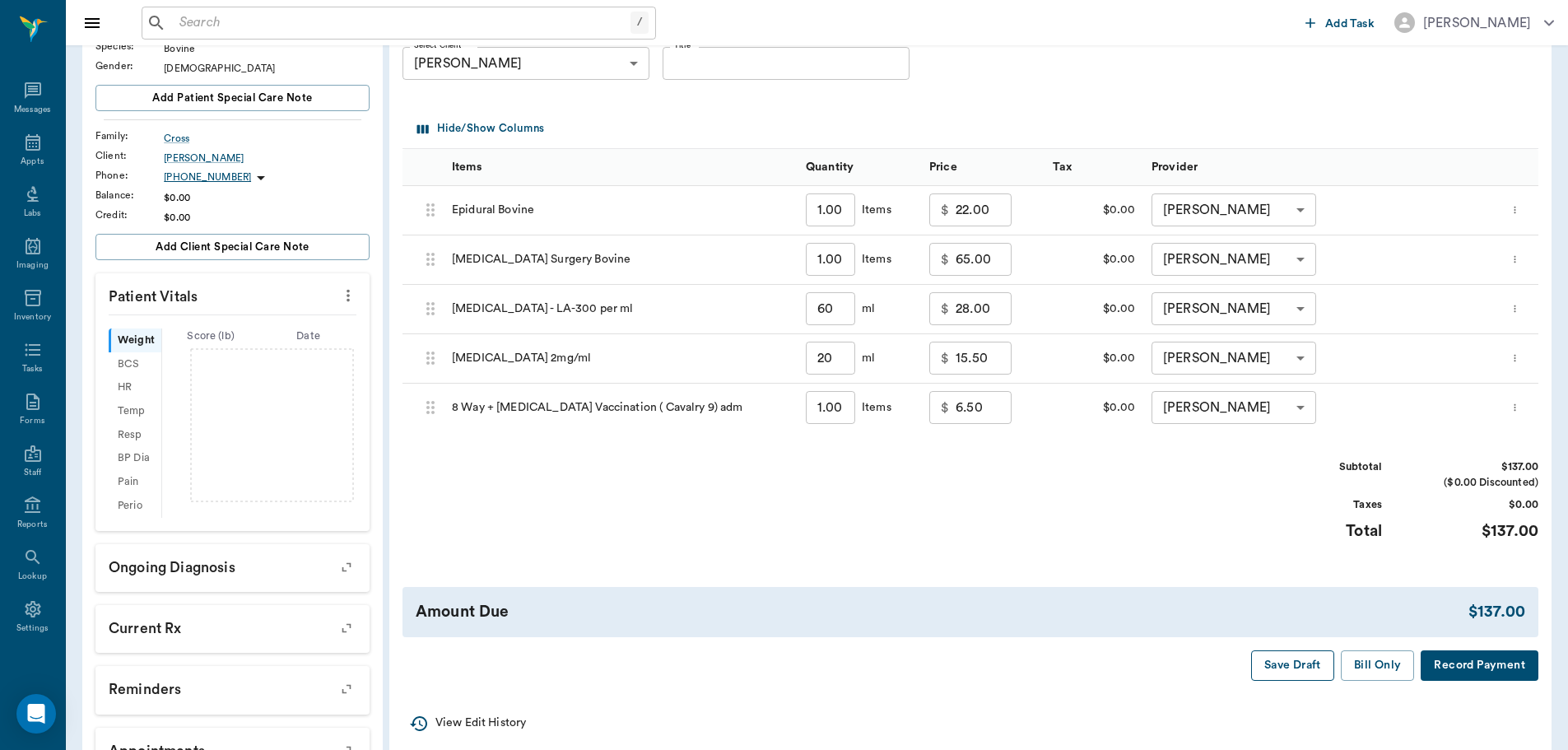
click at [1283, 664] on button "Save Draft" at bounding box center [1292, 666] width 83 height 31
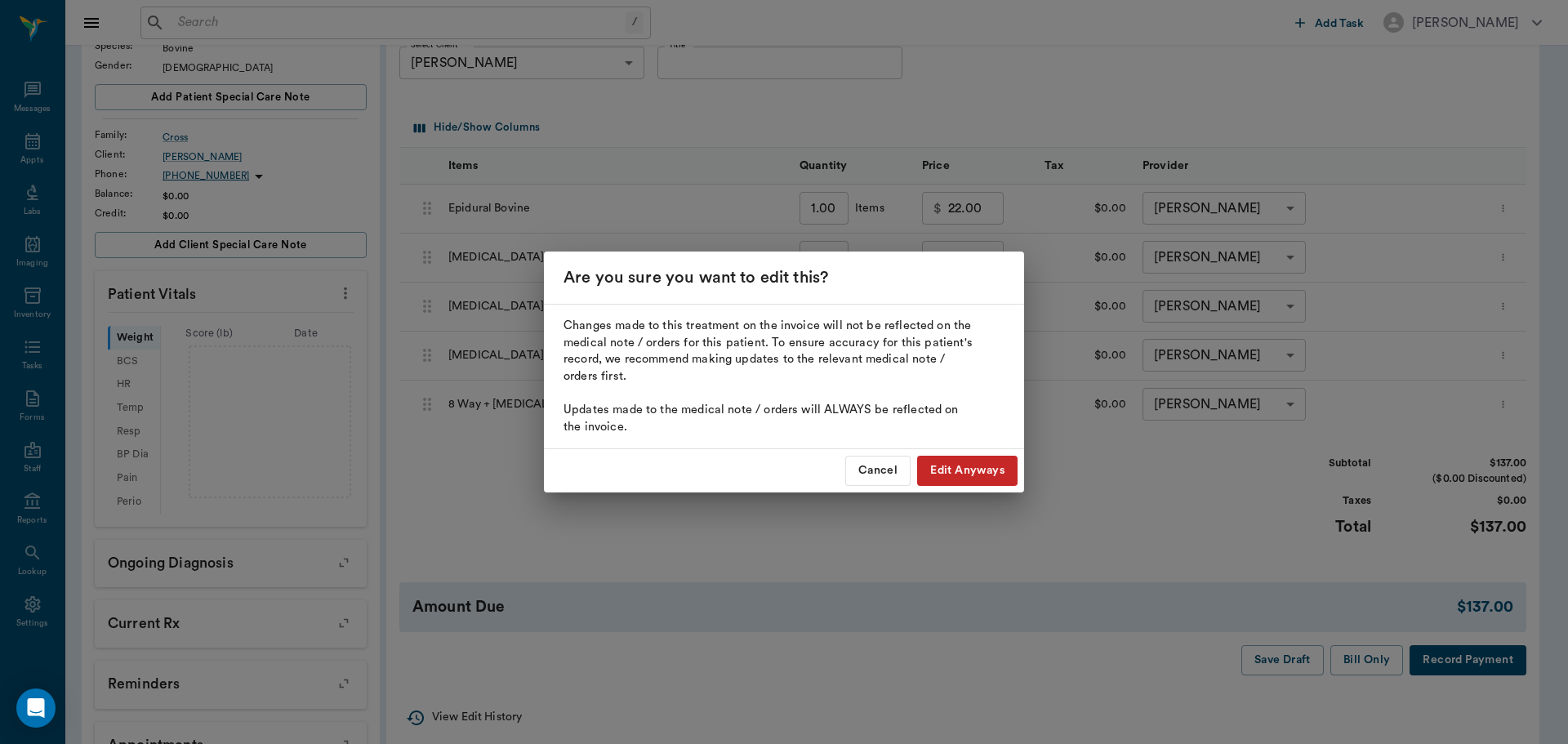
click at [931, 473] on button "Edit Anyways" at bounding box center [967, 471] width 100 height 31
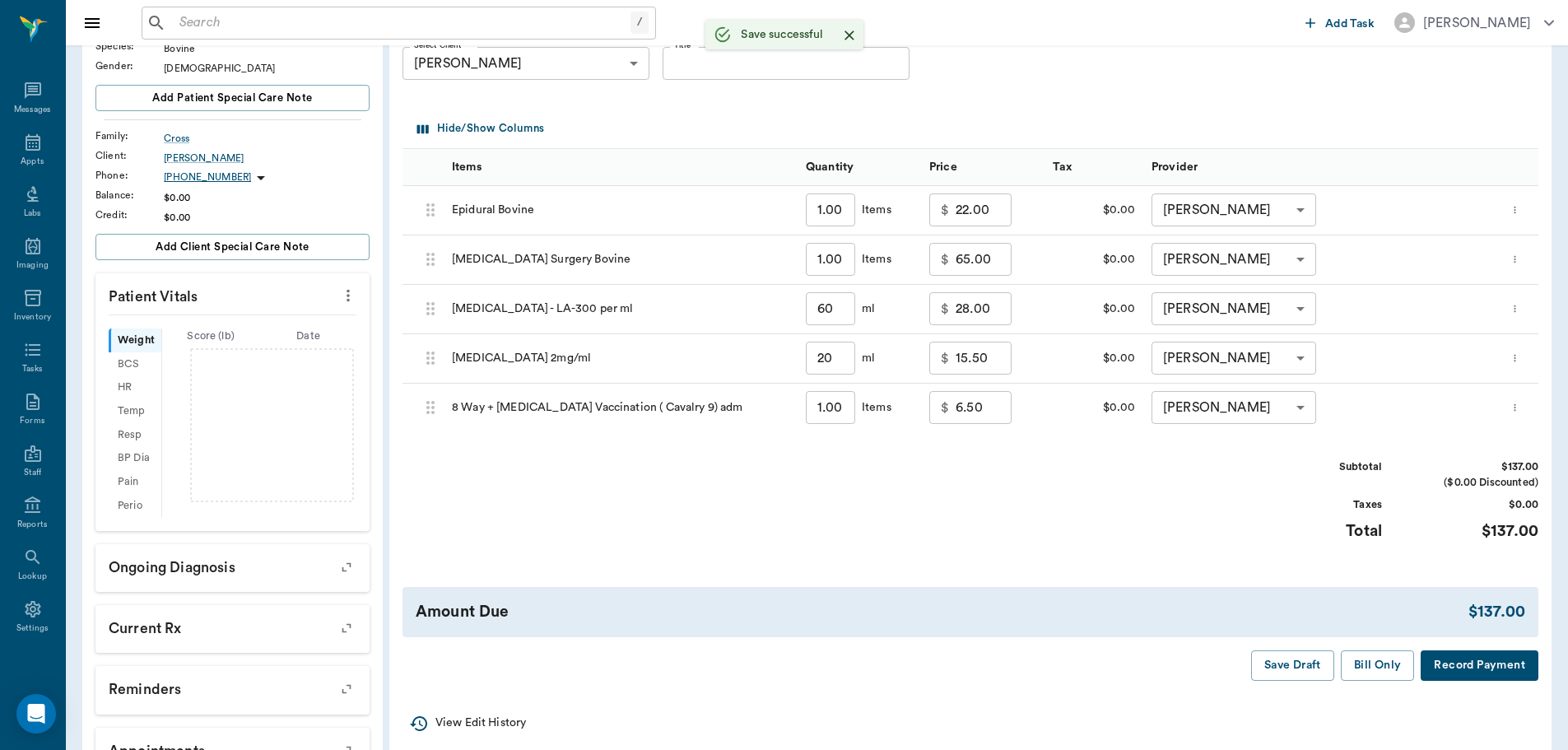
type input "60.00"
type input "20.00"
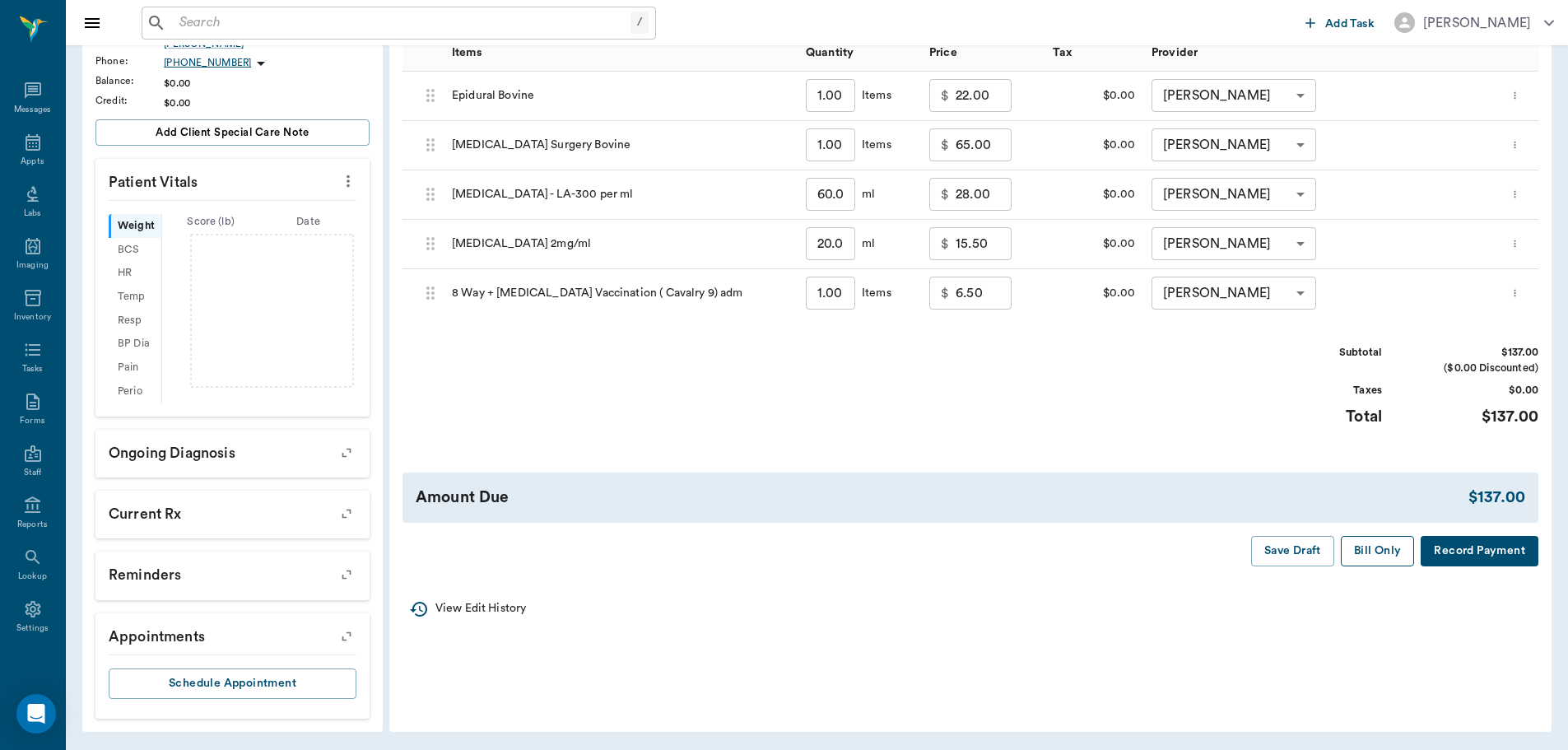
scroll to position [280, 0]
click at [37, 148] on div "Appts" at bounding box center [33, 151] width 65 height 52
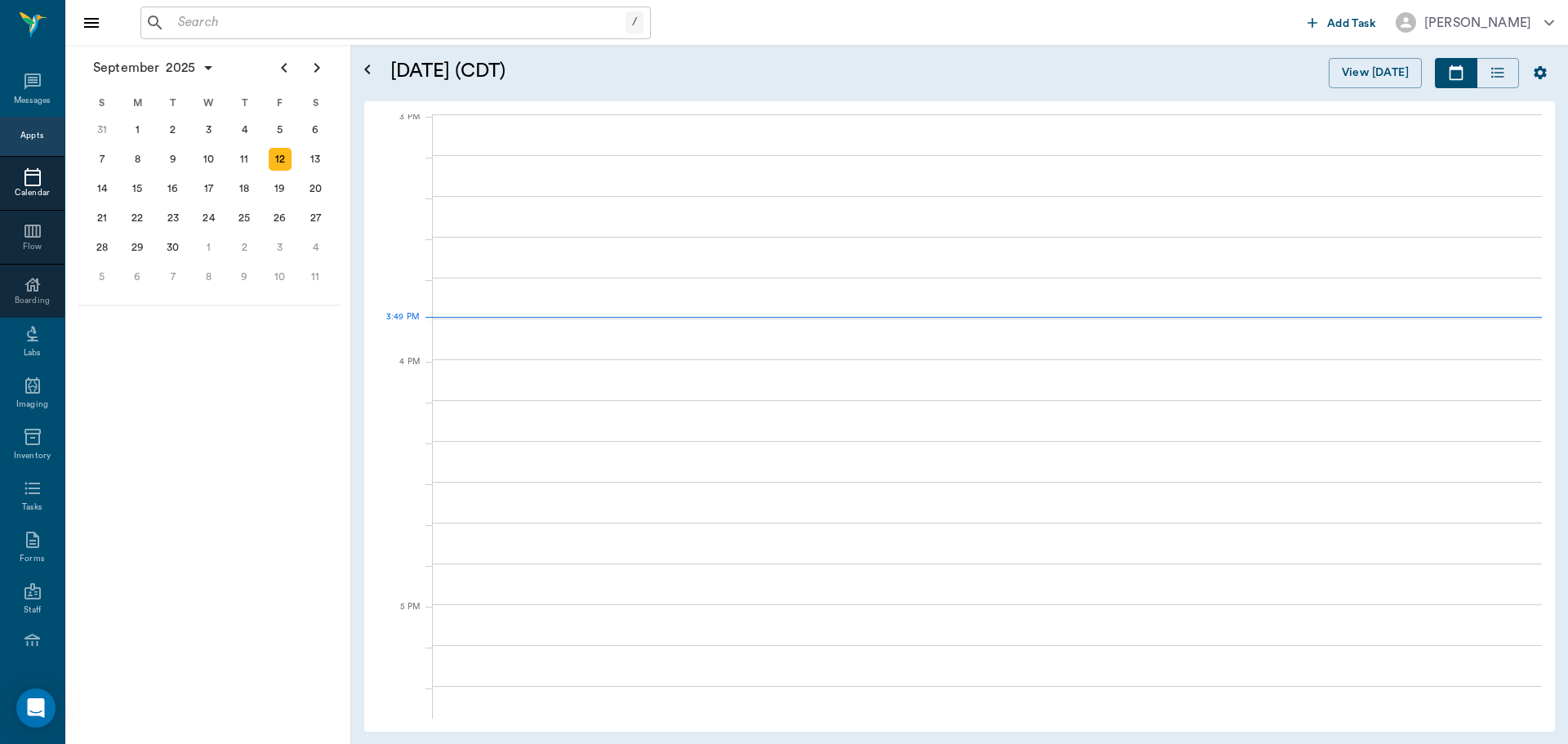
scroll to position [1719, 0]
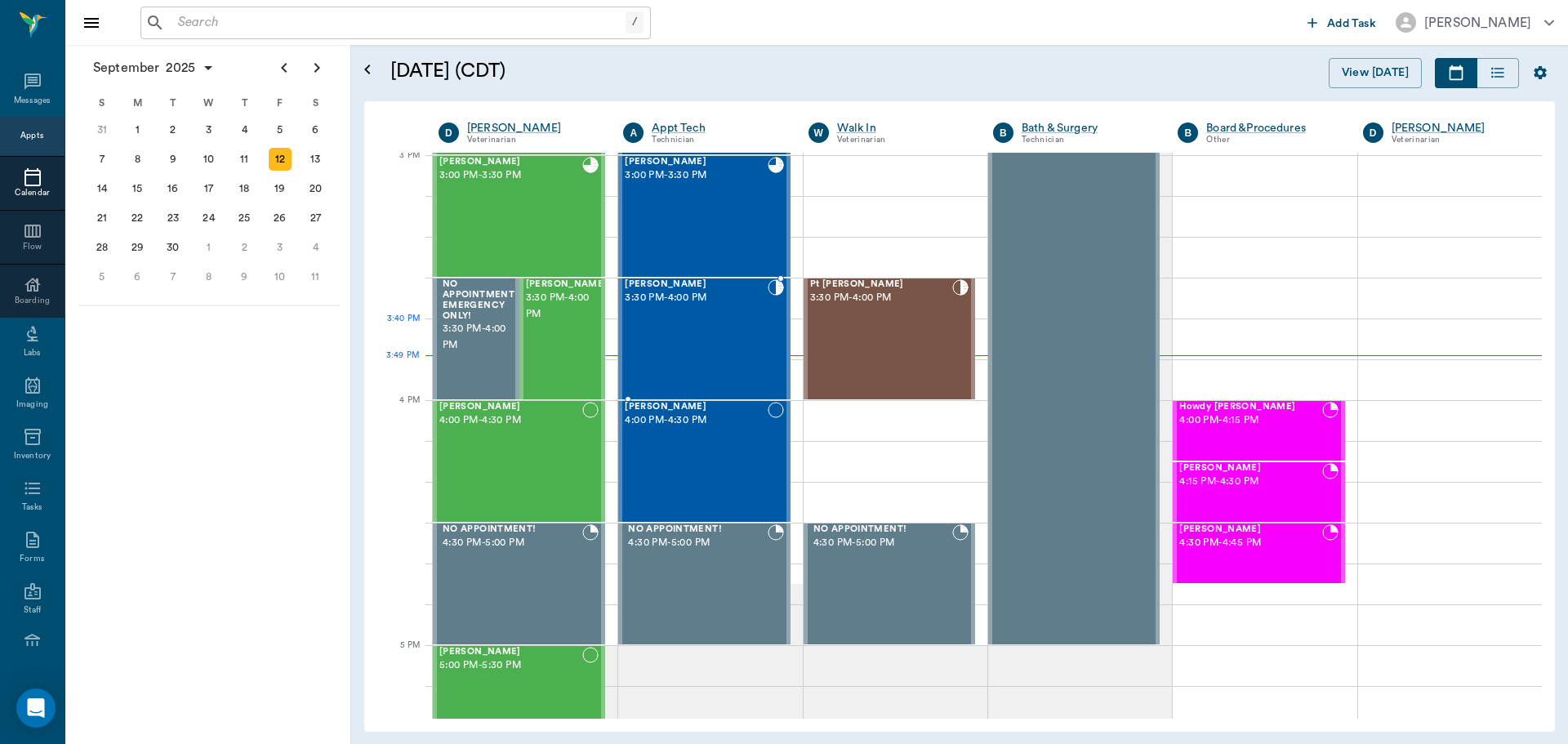
click at [704, 336] on div "Tippy Strickland 3:30 PM - 4:00 PM" at bounding box center [695, 338] width 142 height 119
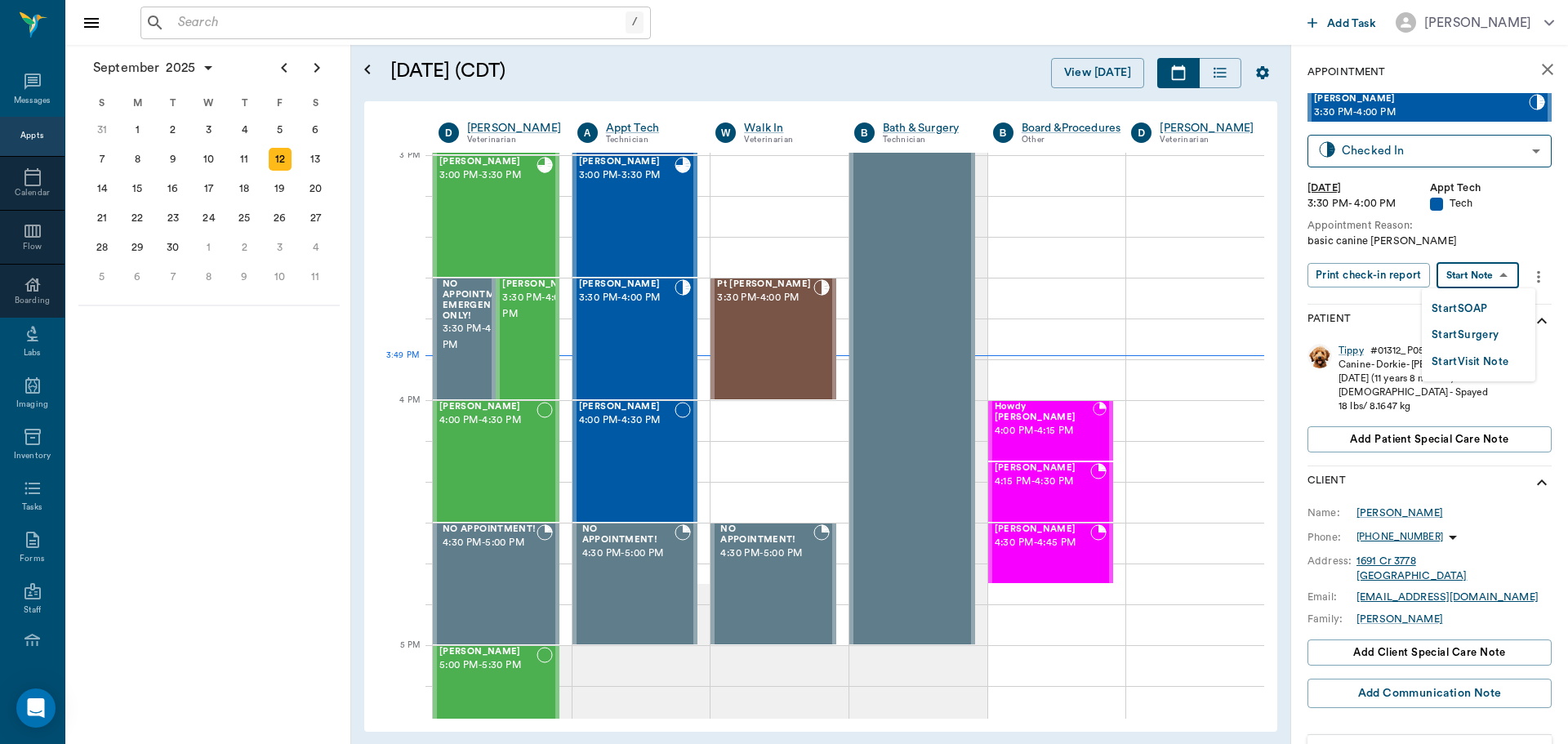
click at [1472, 263] on body "/ ​ Add Task Dr. Bert Ellsworth Nectar Messages Appts Calendar Flow Boarding La…" at bounding box center [784, 372] width 1568 height 744
click at [1493, 311] on li "Start SOAP" at bounding box center [1478, 308] width 113 height 27
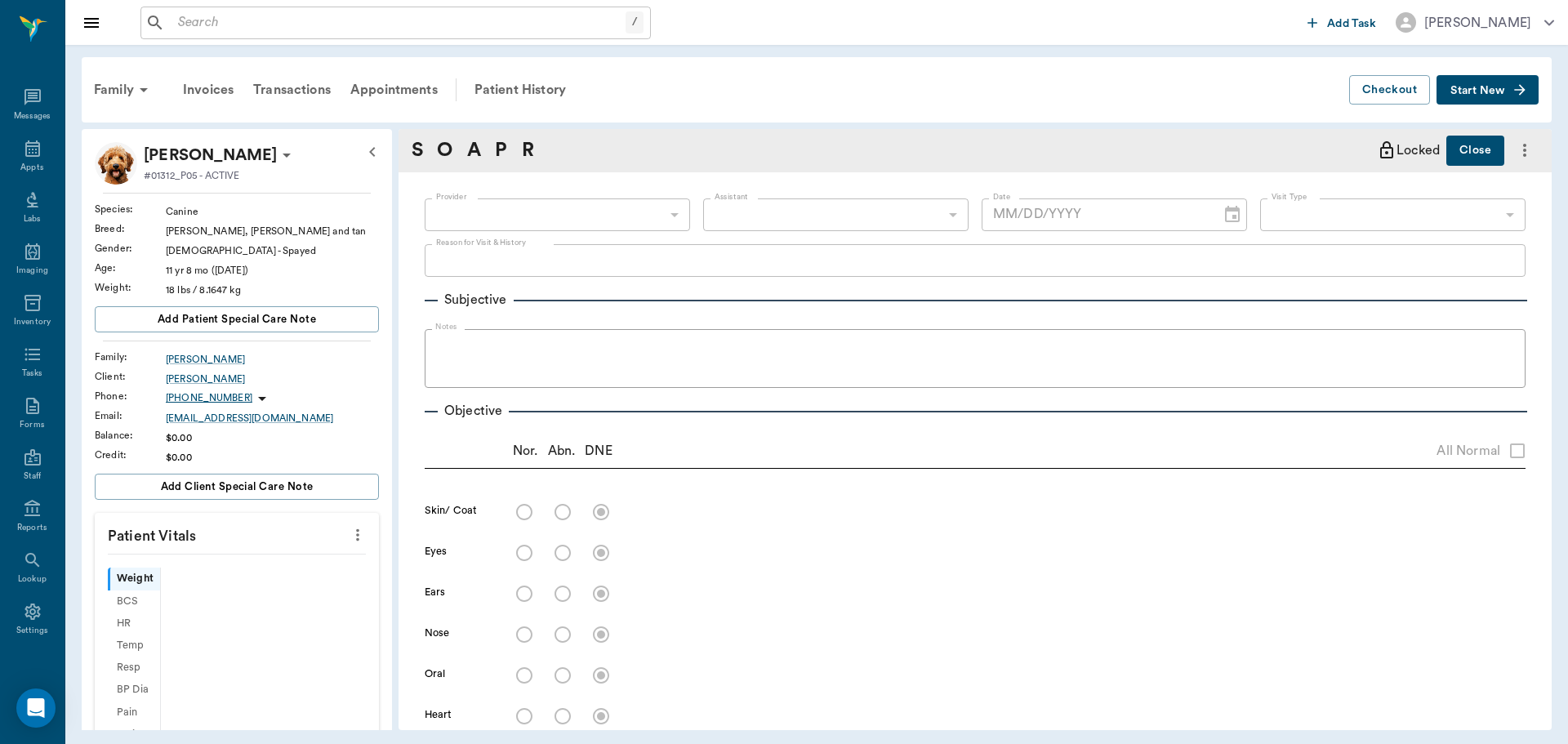
scroll to position [7, 0]
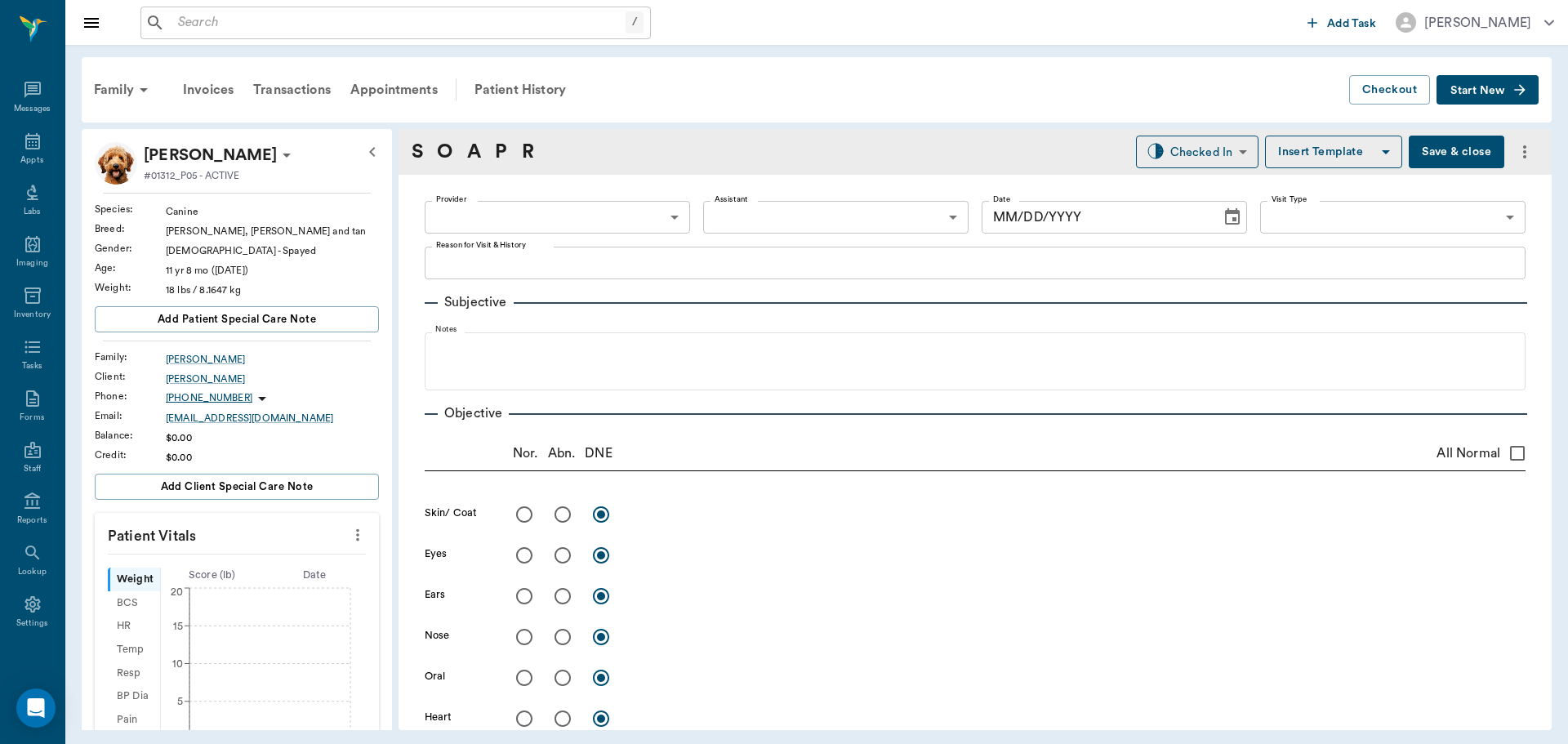
type input "63ec2f075fda476ae8351a4c"
type input "65d2be4f46e3a538d89b8c1a"
type textarea "basic canine Christy"
type input "[DATE]"
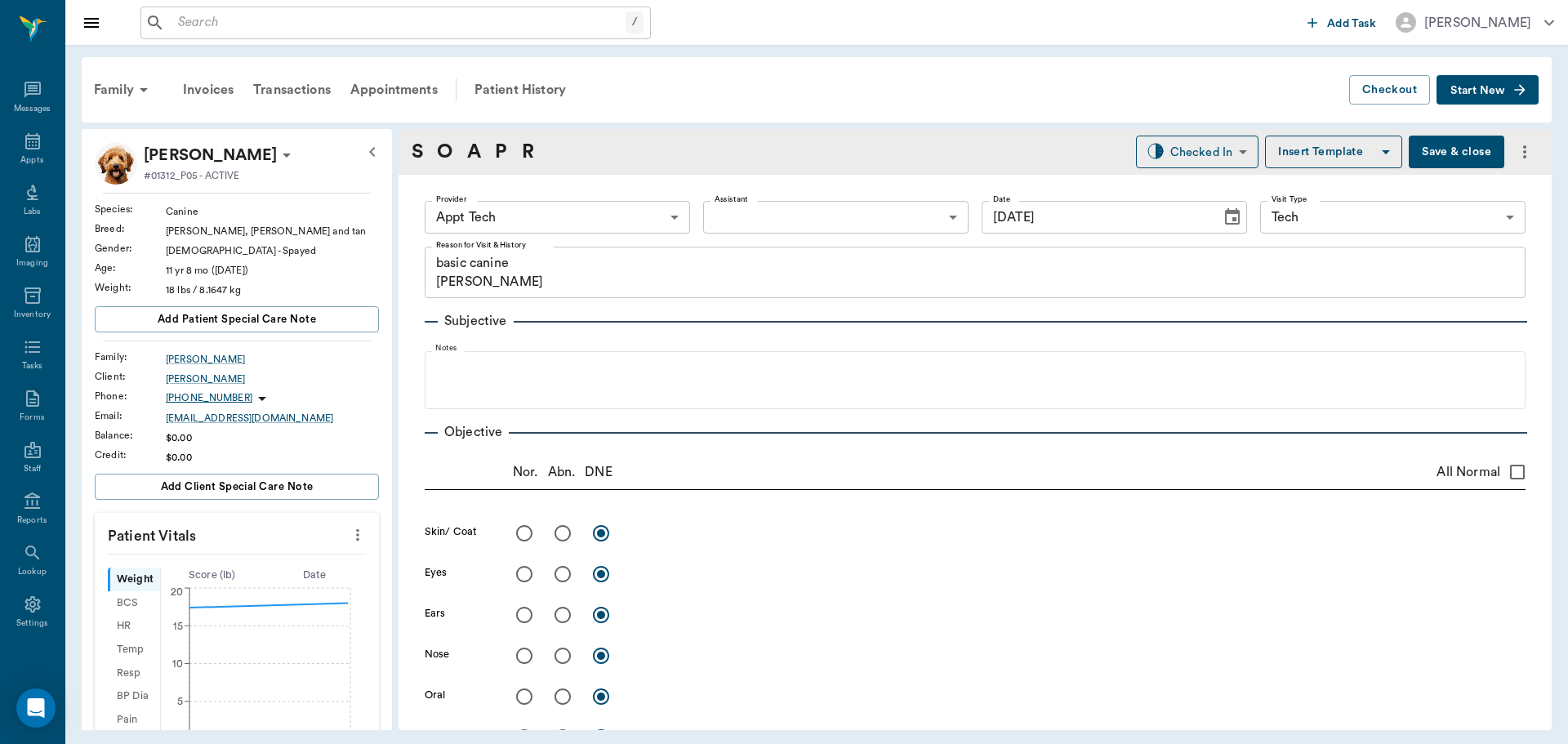
click at [535, 221] on body "/ ​ Add Task Dr. Bert Ellsworth Nectar Messages Appts Labs Imaging Inventory Ta…" at bounding box center [784, 372] width 1568 height 744
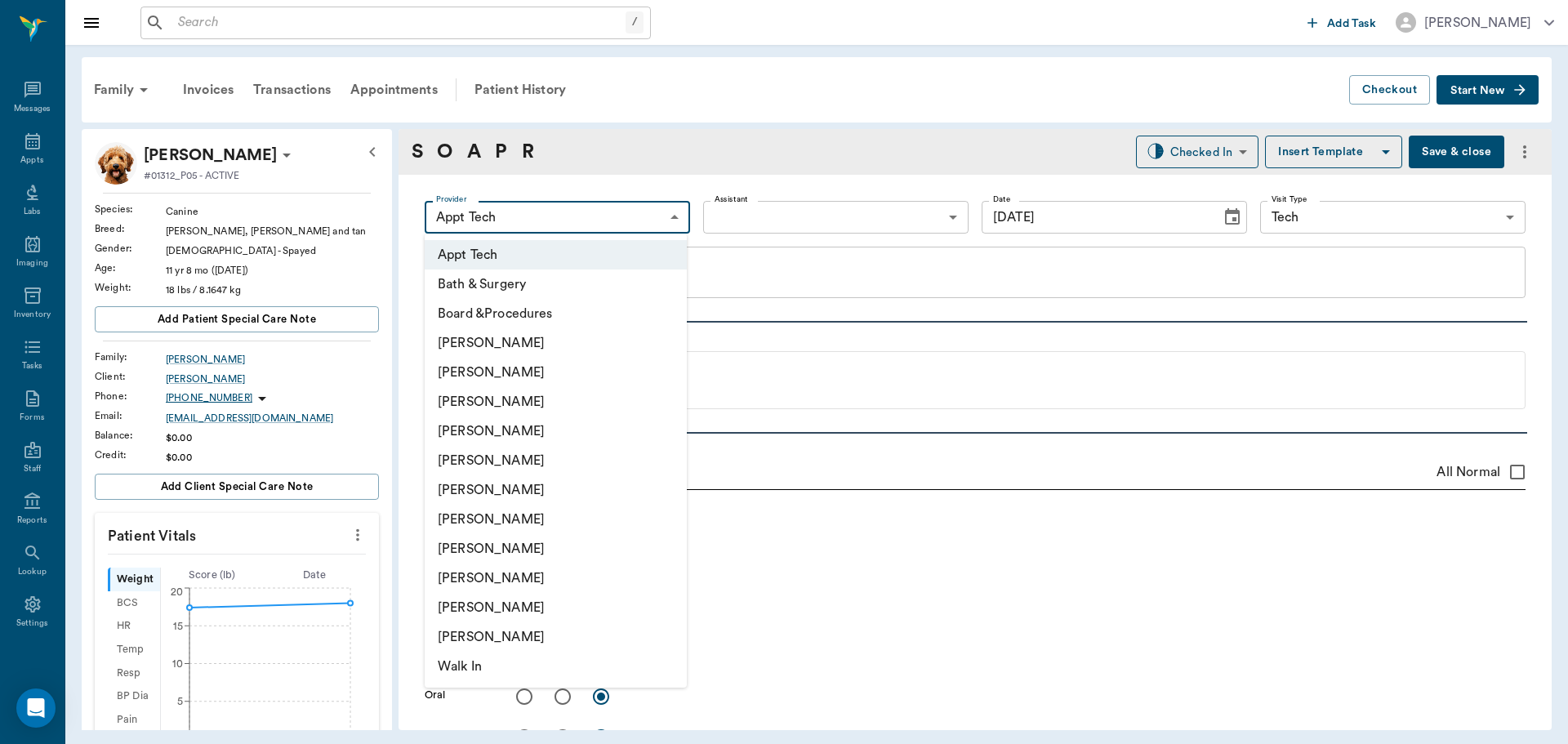
click at [561, 407] on li "Daniel Virnala" at bounding box center [556, 402] width 262 height 30
type input "642ef10e332a41444de2bad1"
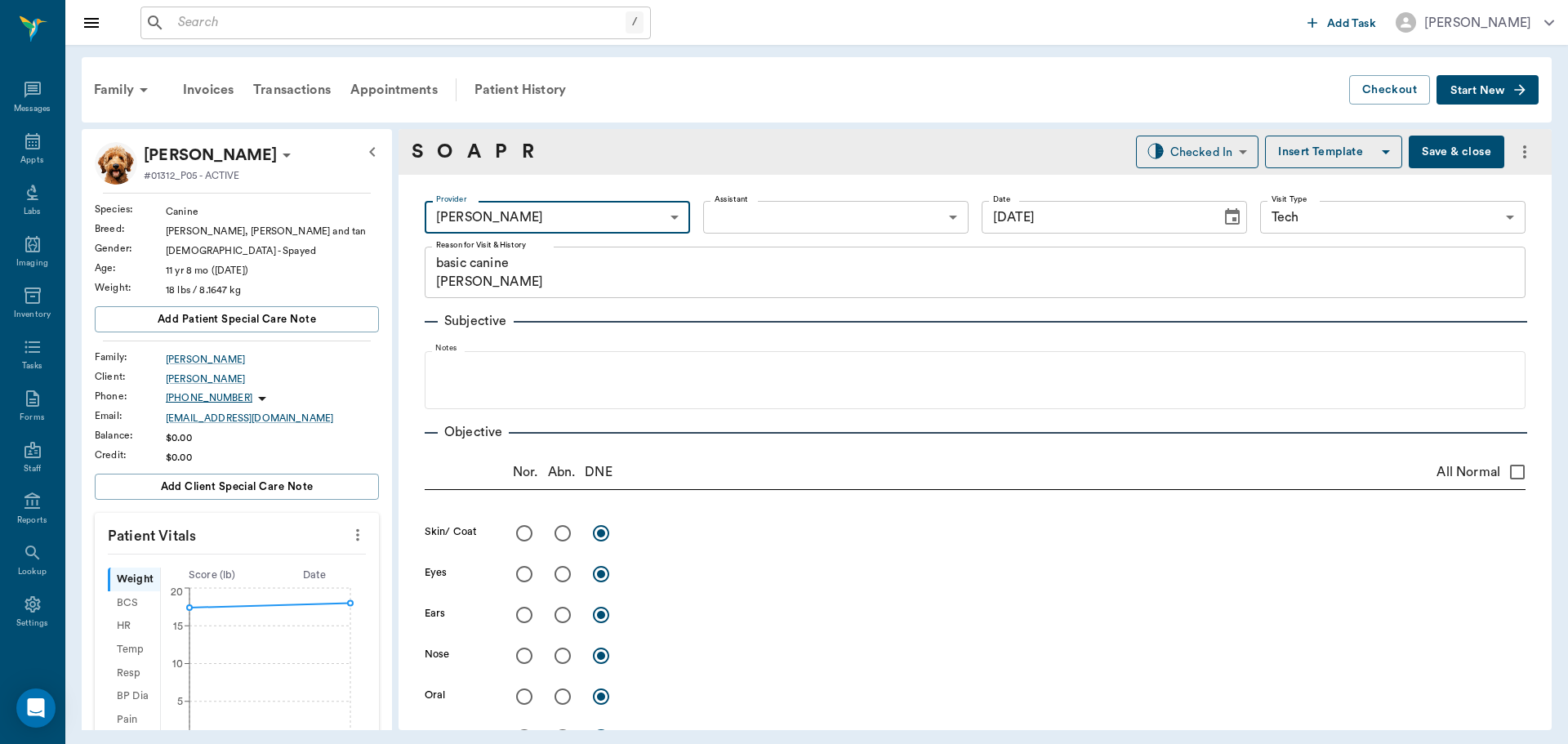
click at [349, 534] on icon "more" at bounding box center [358, 535] width 18 height 19
click at [296, 570] on span "Enter Vitals" at bounding box center [276, 563] width 137 height 17
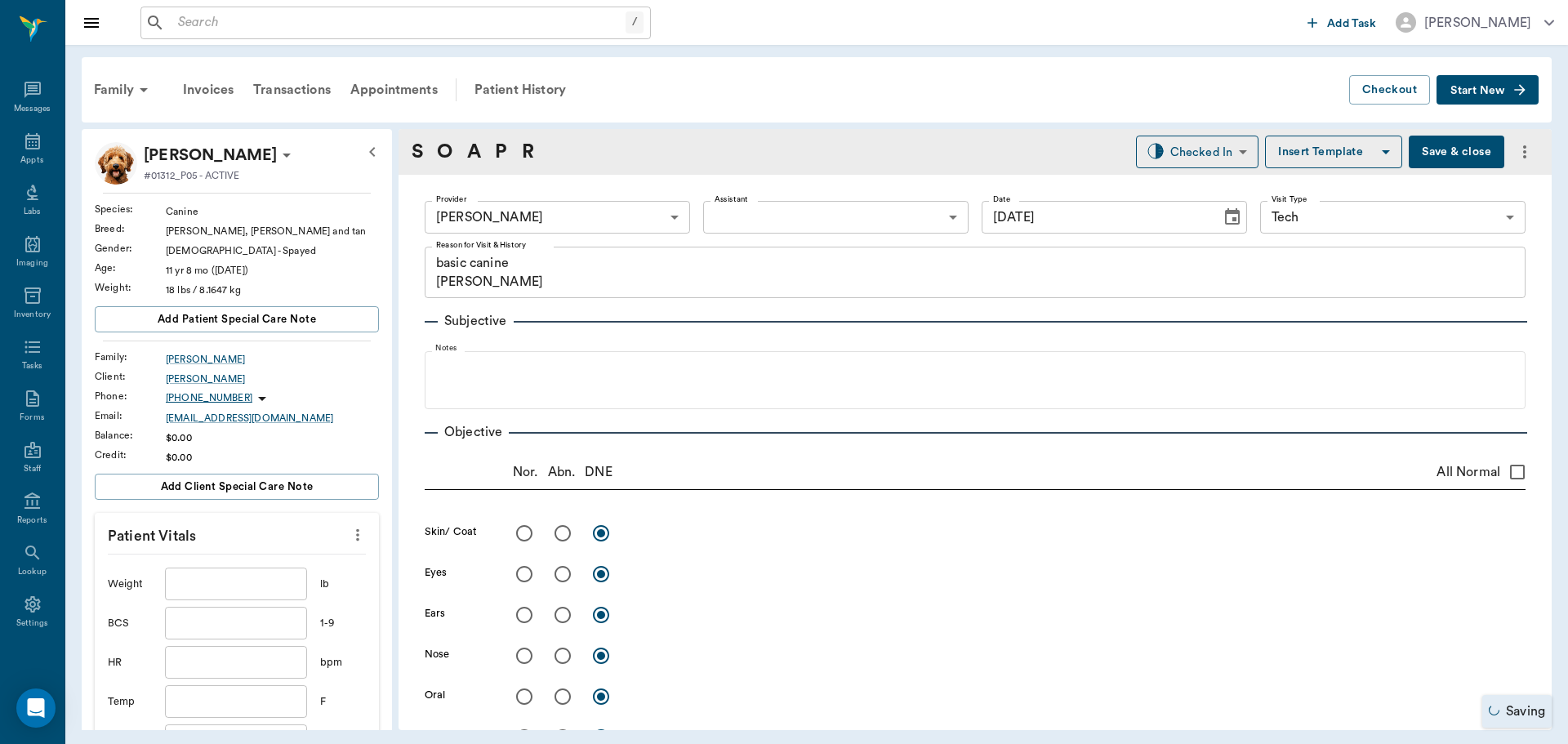
click at [251, 587] on input "text" at bounding box center [235, 584] width 142 height 32
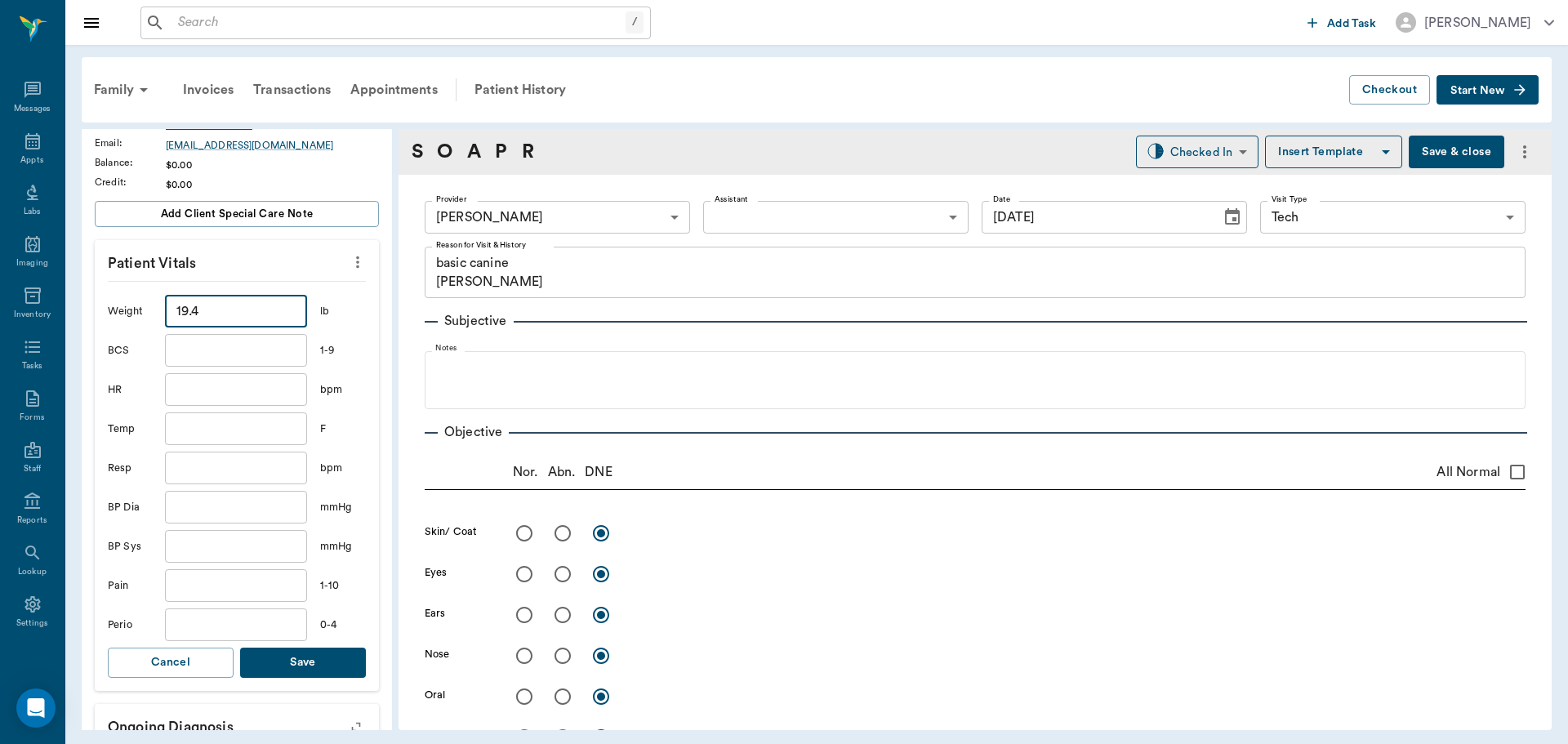
scroll to position [327, 0]
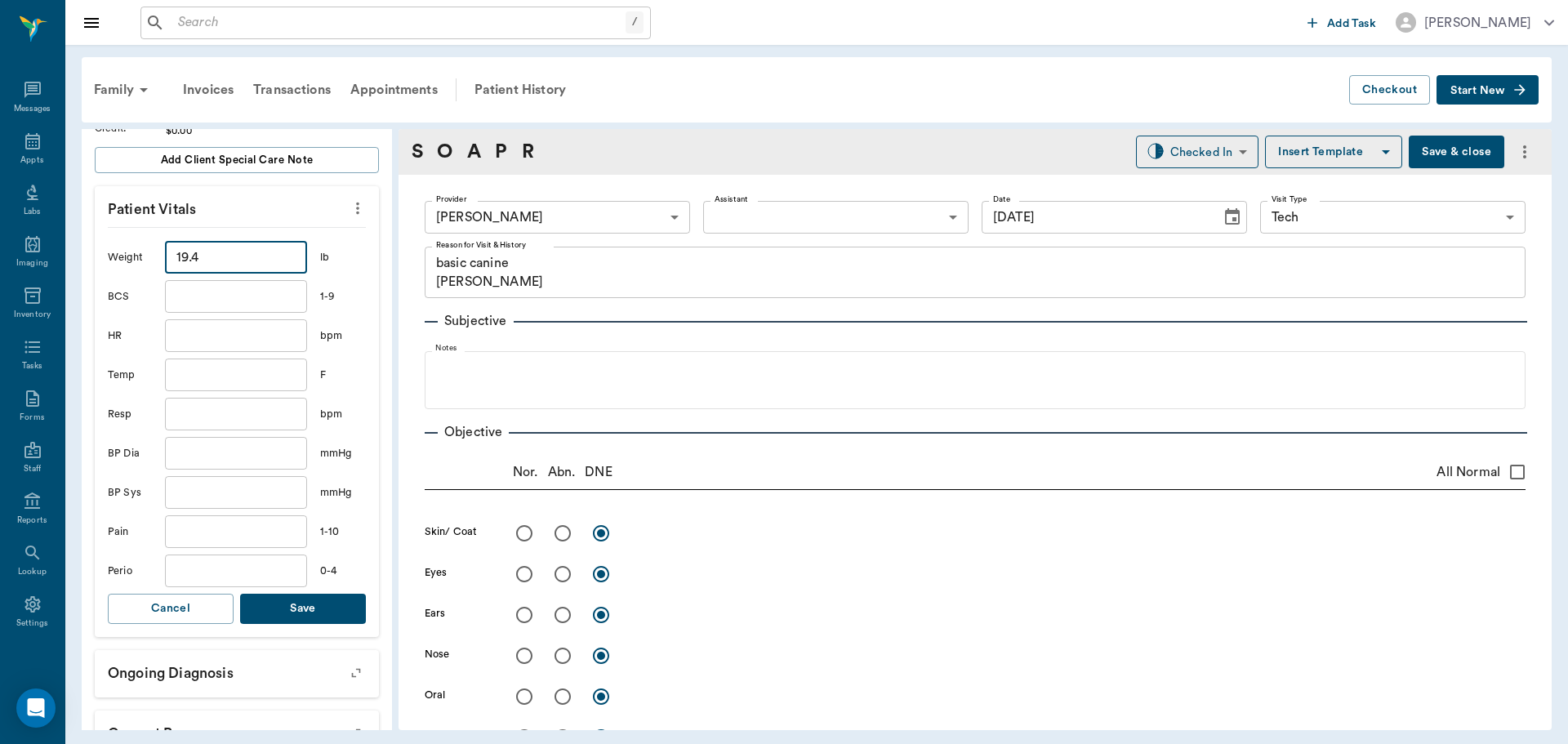
type input "19.4"
click at [319, 614] on button "Save" at bounding box center [303, 609] width 126 height 31
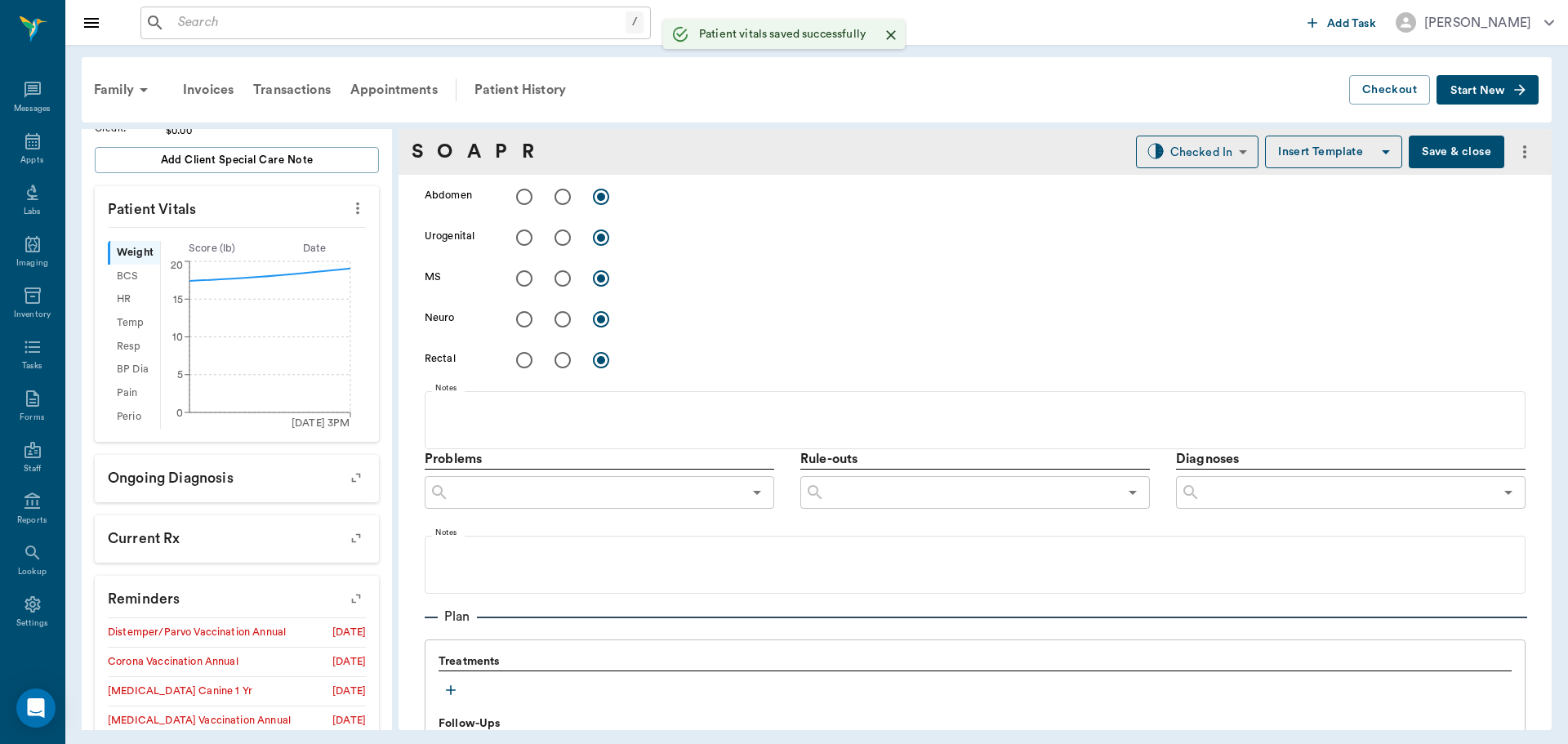
scroll to position [973, 0]
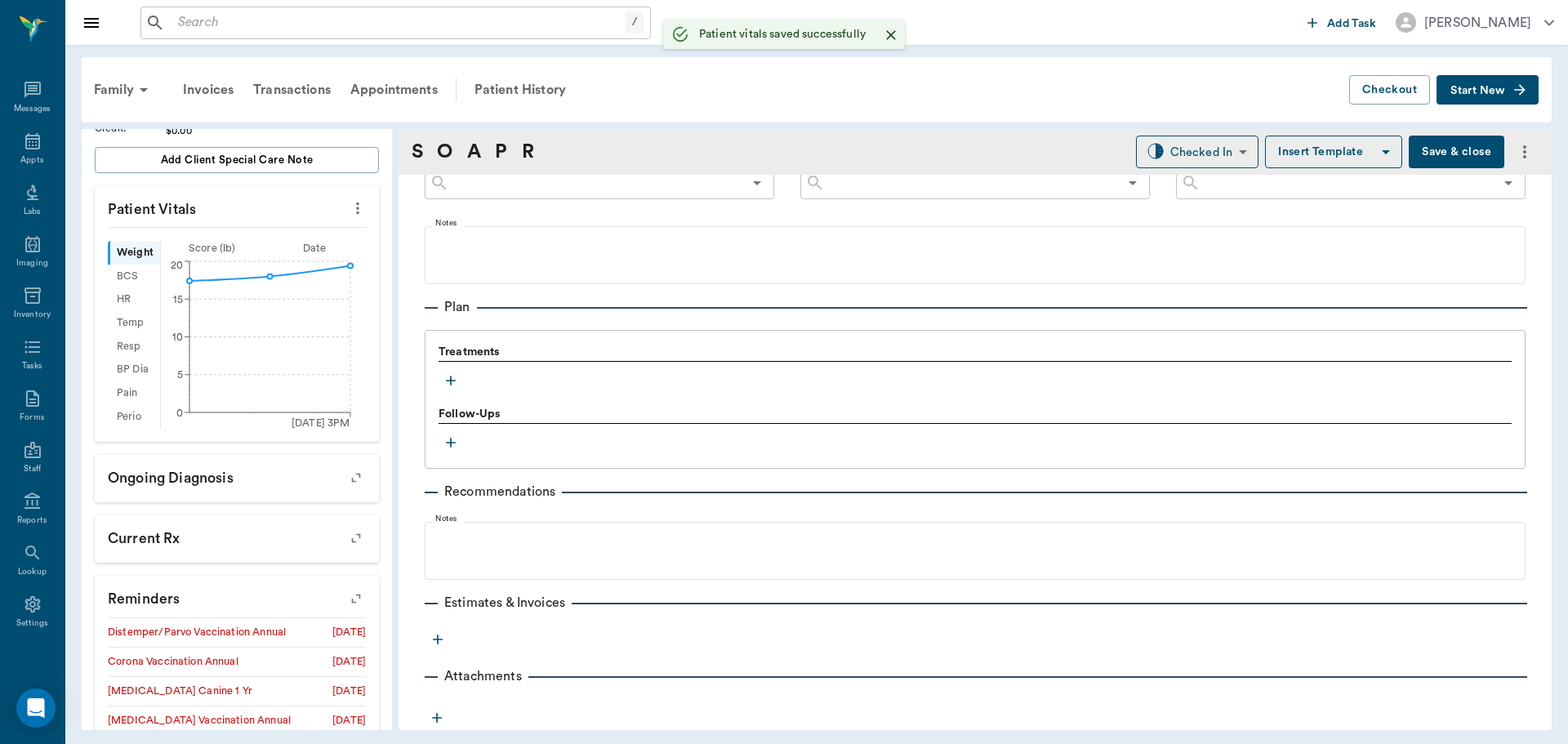
click at [456, 378] on icon "button" at bounding box center [451, 380] width 17 height 17
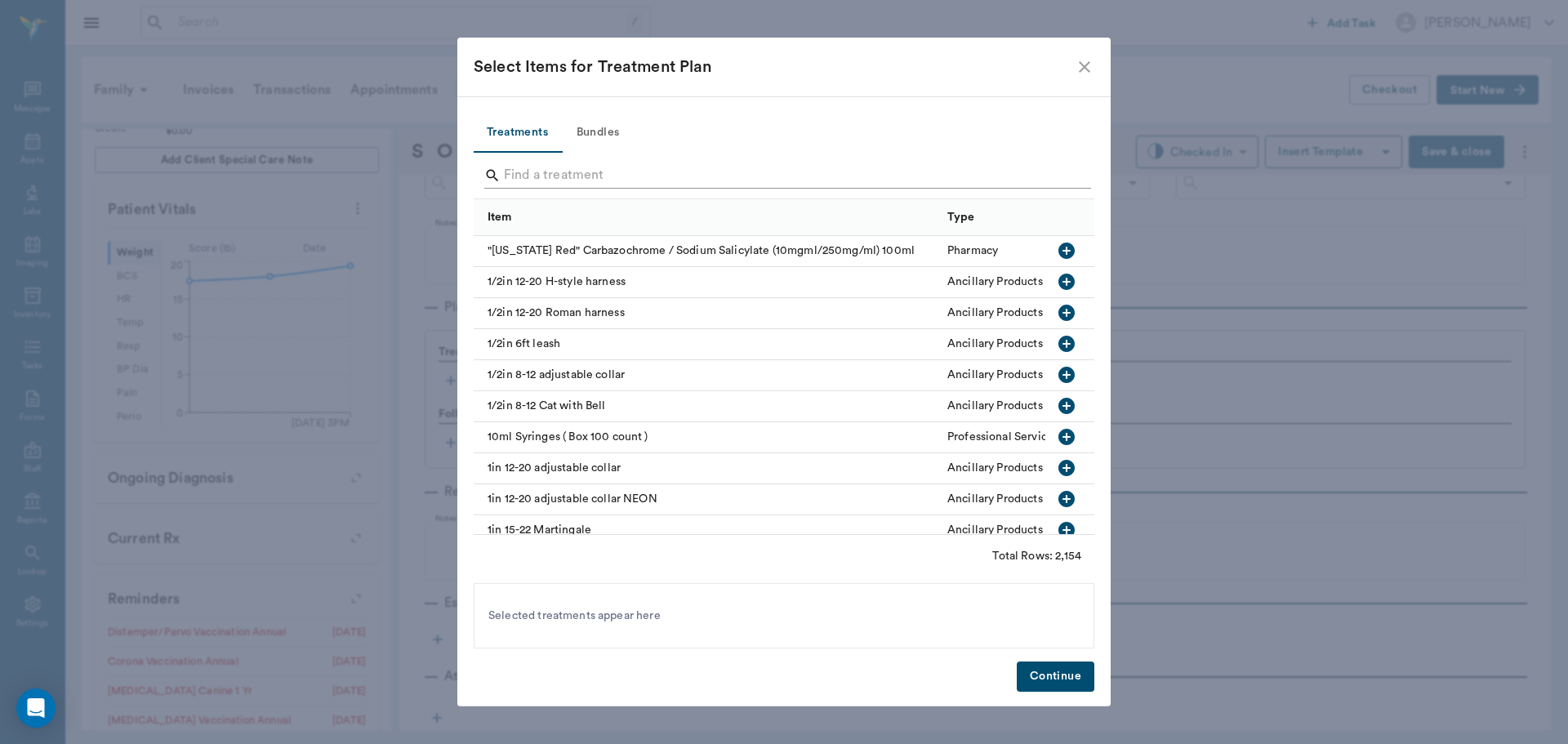
click at [630, 172] on input "Search" at bounding box center [785, 175] width 562 height 26
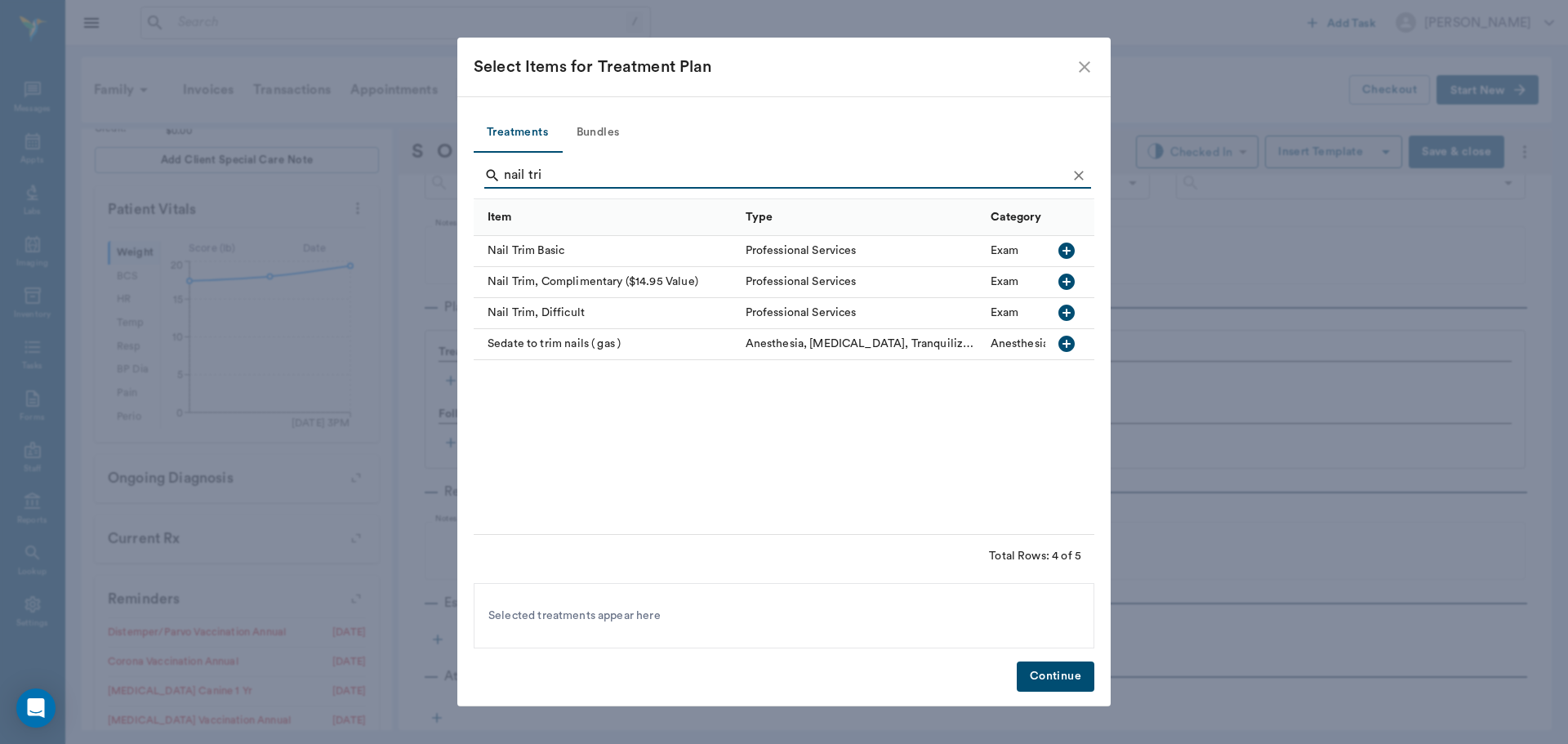
type input "nail tri"
click at [1060, 246] on icon "button" at bounding box center [1067, 250] width 17 height 17
click at [578, 130] on button "Bundles" at bounding box center [597, 133] width 73 height 39
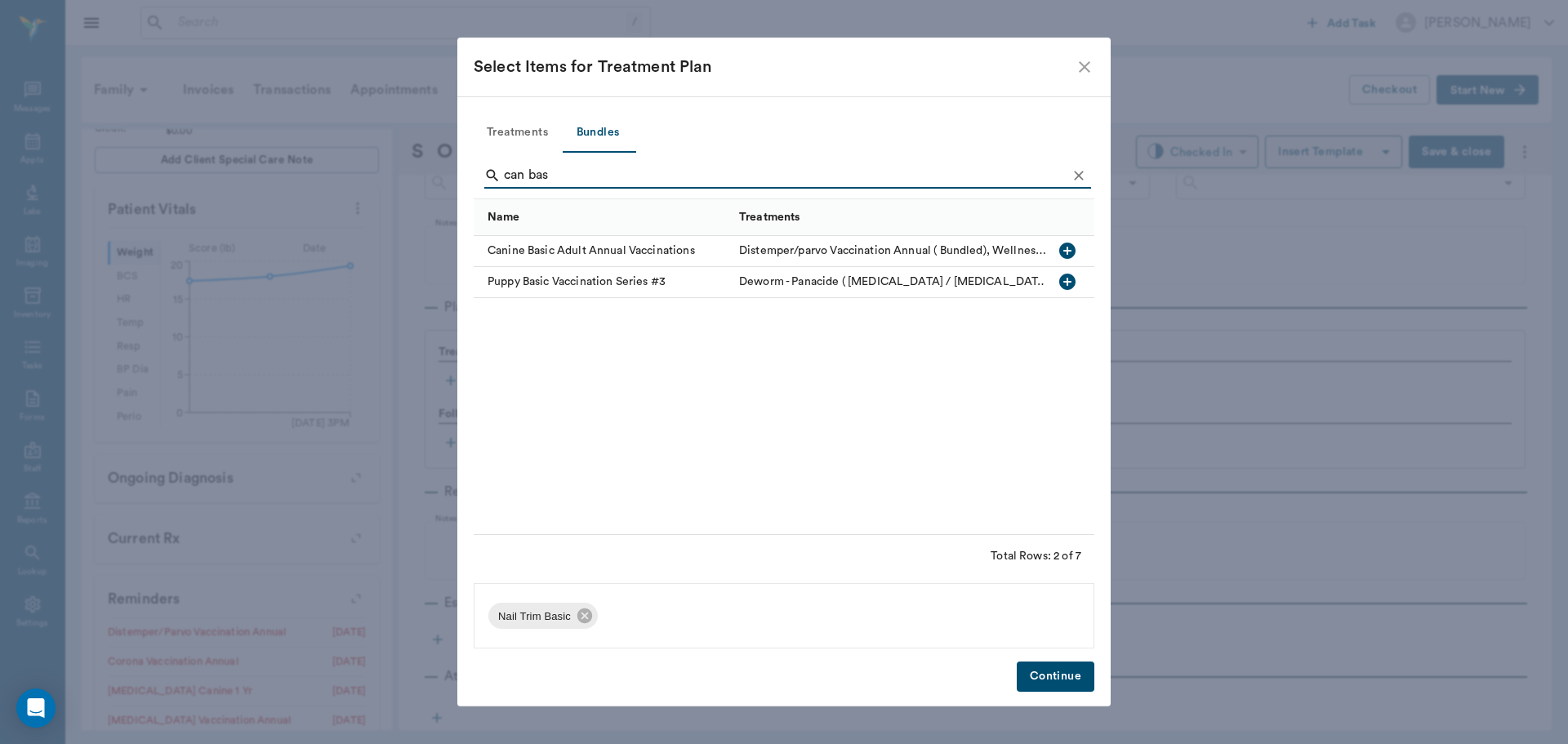
type input "can bas"
click at [1064, 249] on icon "button" at bounding box center [1067, 250] width 17 height 17
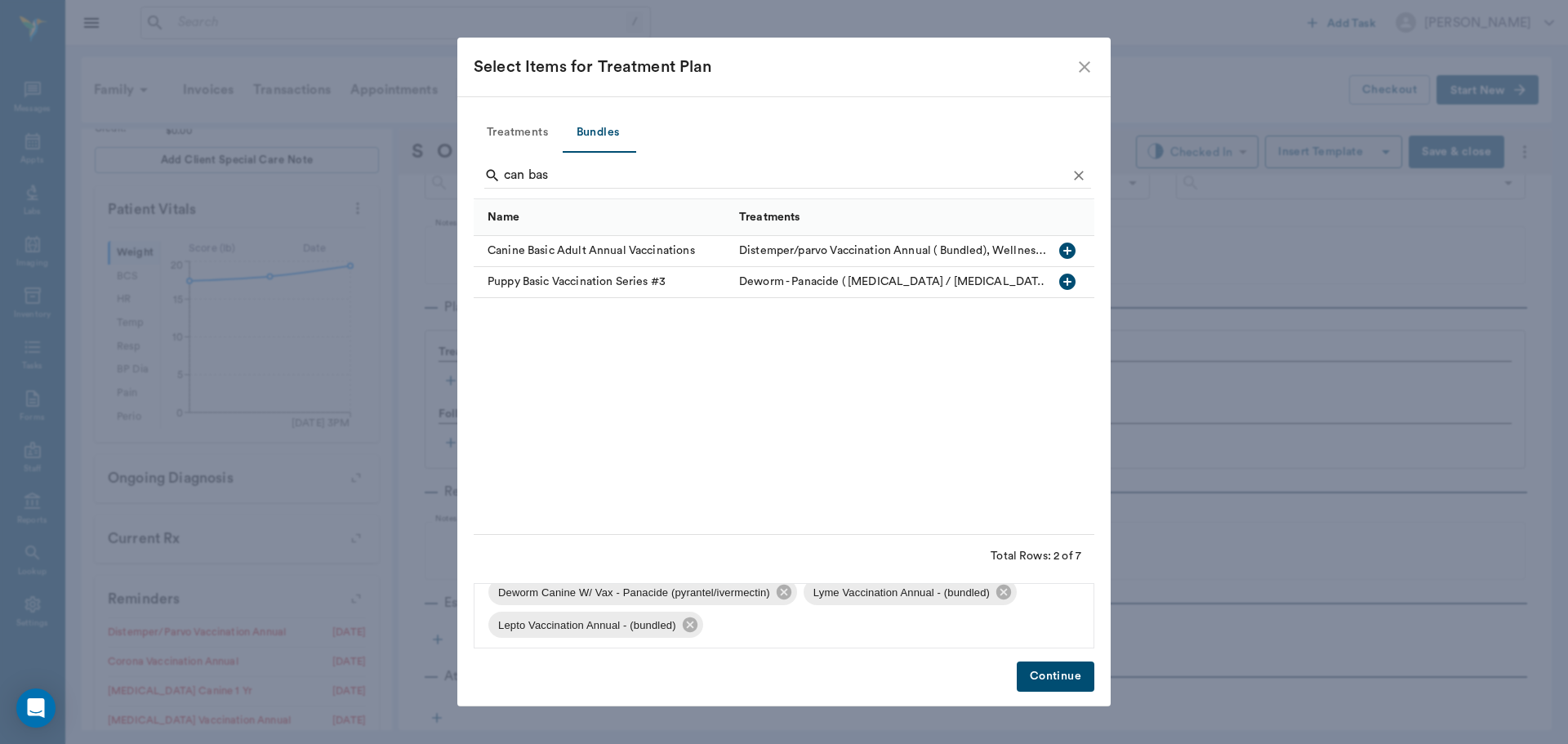
scroll to position [121, 0]
click at [1005, 590] on icon at bounding box center [1004, 588] width 18 height 18
click at [1006, 620] on icon at bounding box center [1005, 620] width 18 height 18
click at [1074, 669] on button "Continue" at bounding box center [1055, 677] width 78 height 31
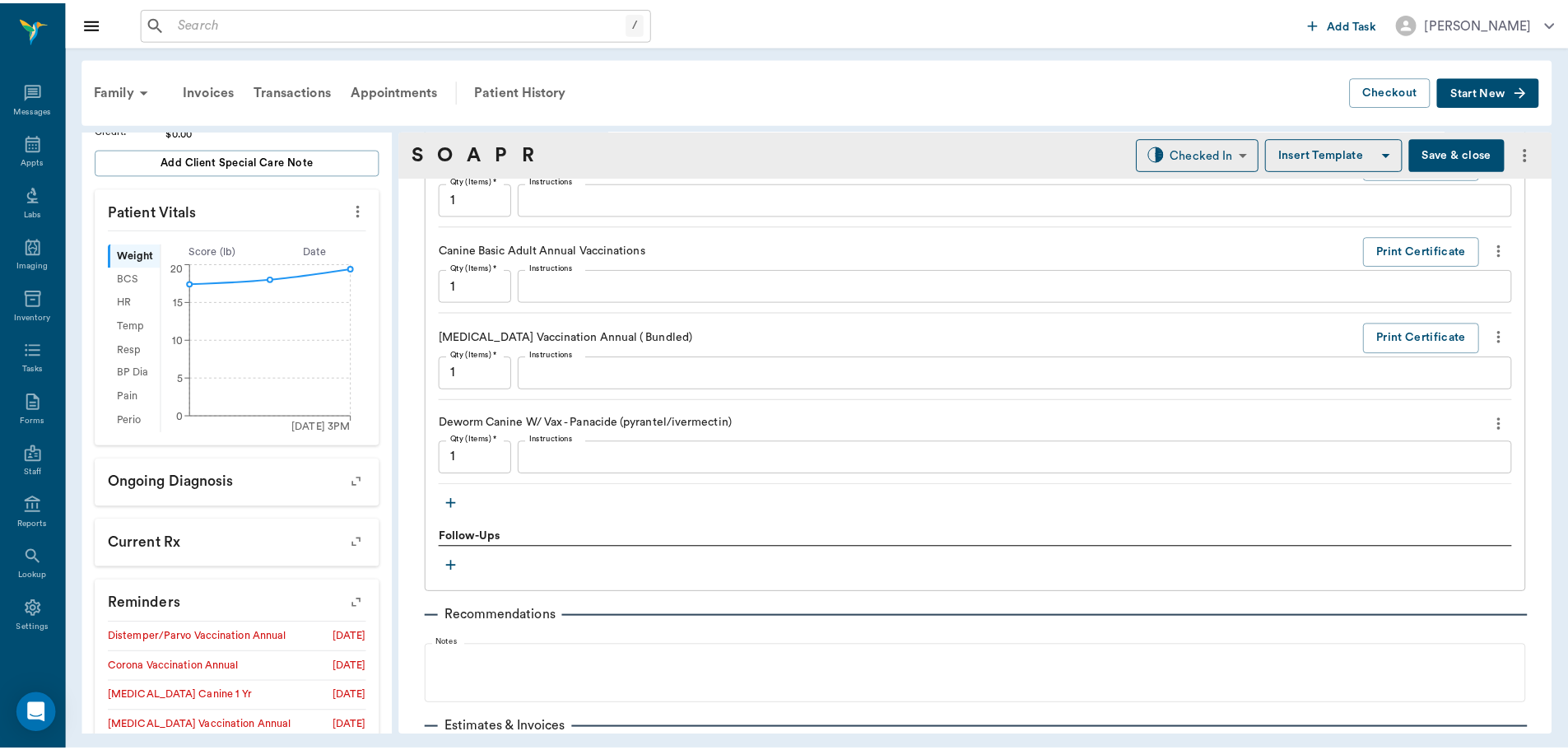
scroll to position [1677, 0]
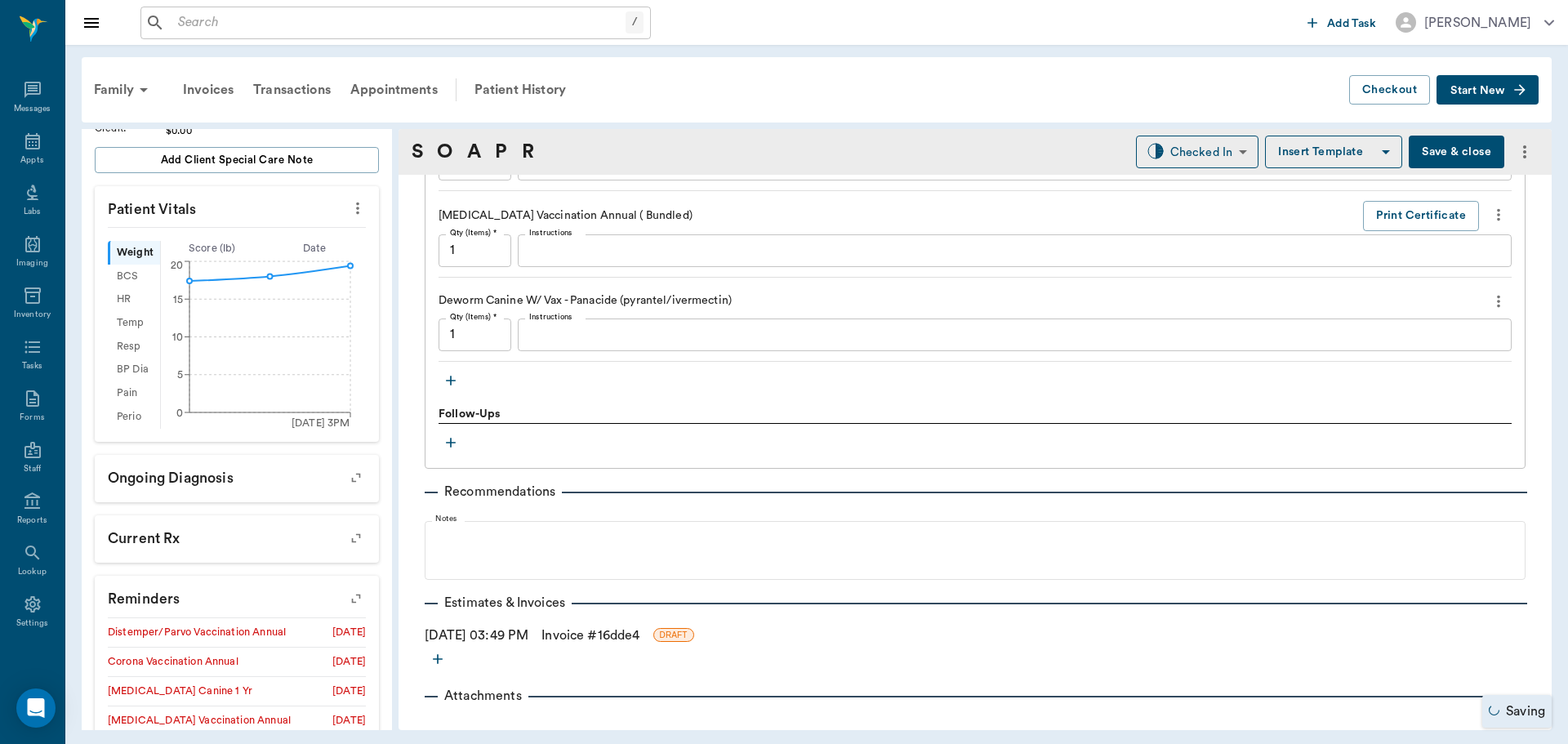
click at [611, 635] on link "Invoice # 16dde4" at bounding box center [590, 635] width 98 height 19
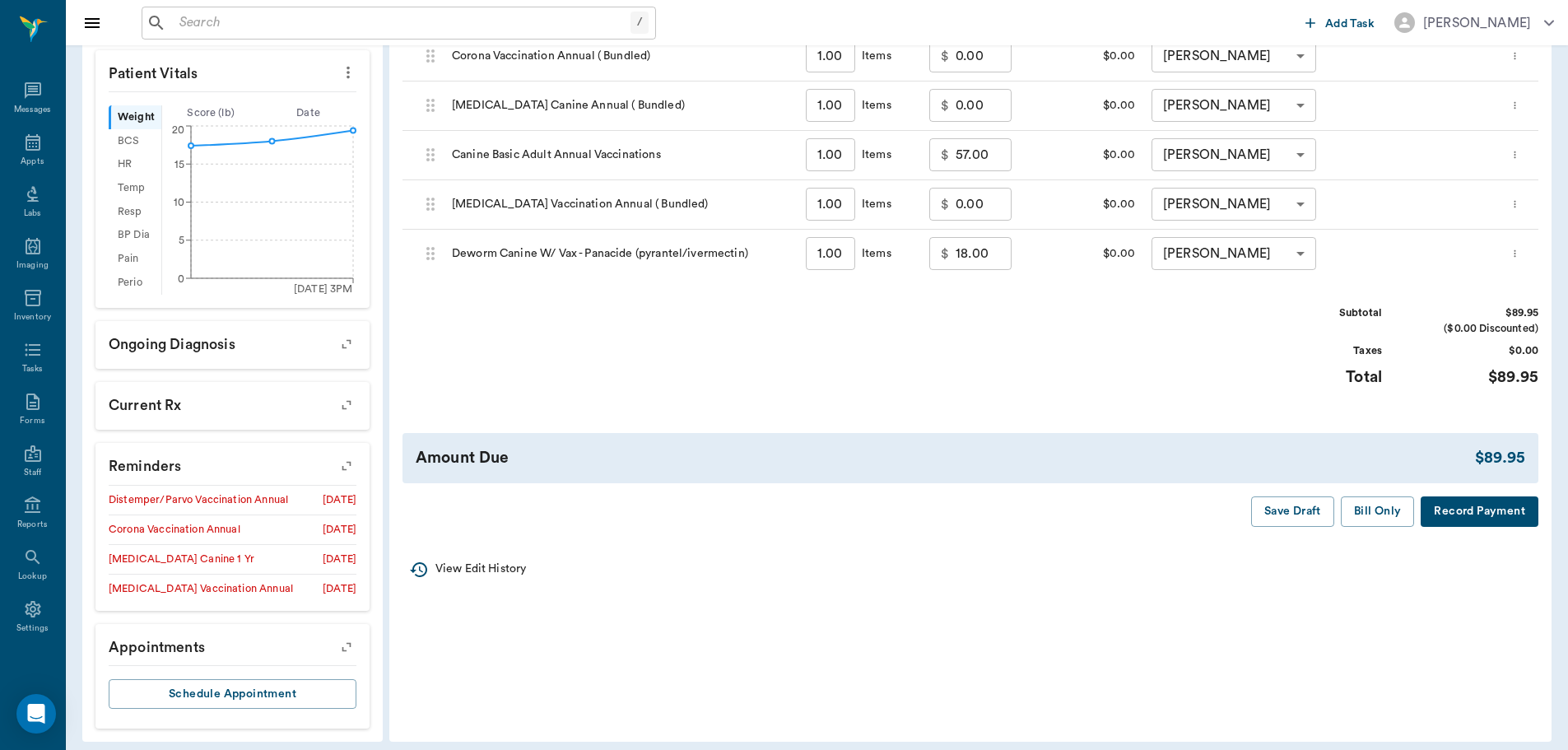
scroll to position [477, 0]
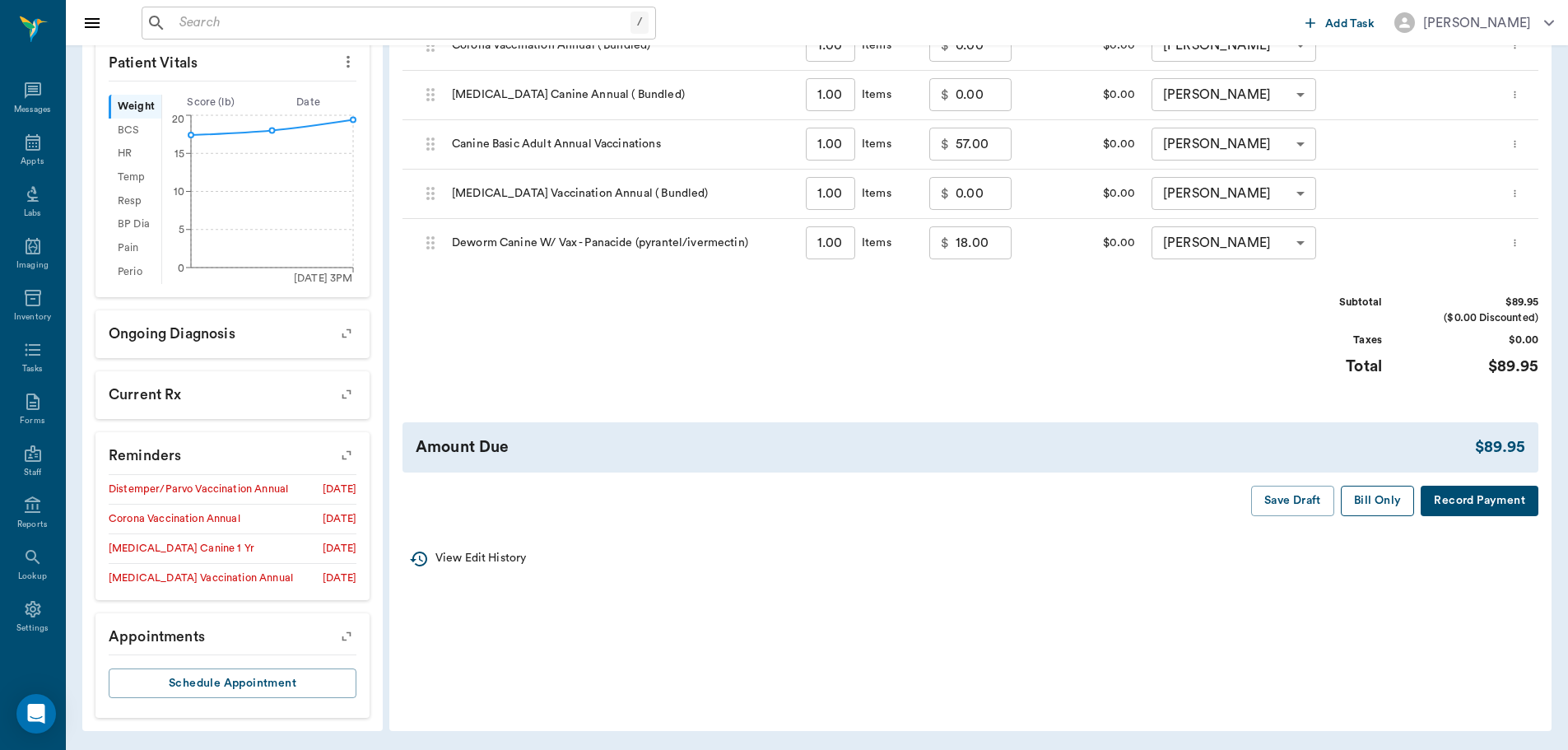
click at [1387, 509] on button "Bill Only" at bounding box center [1378, 501] width 74 height 31
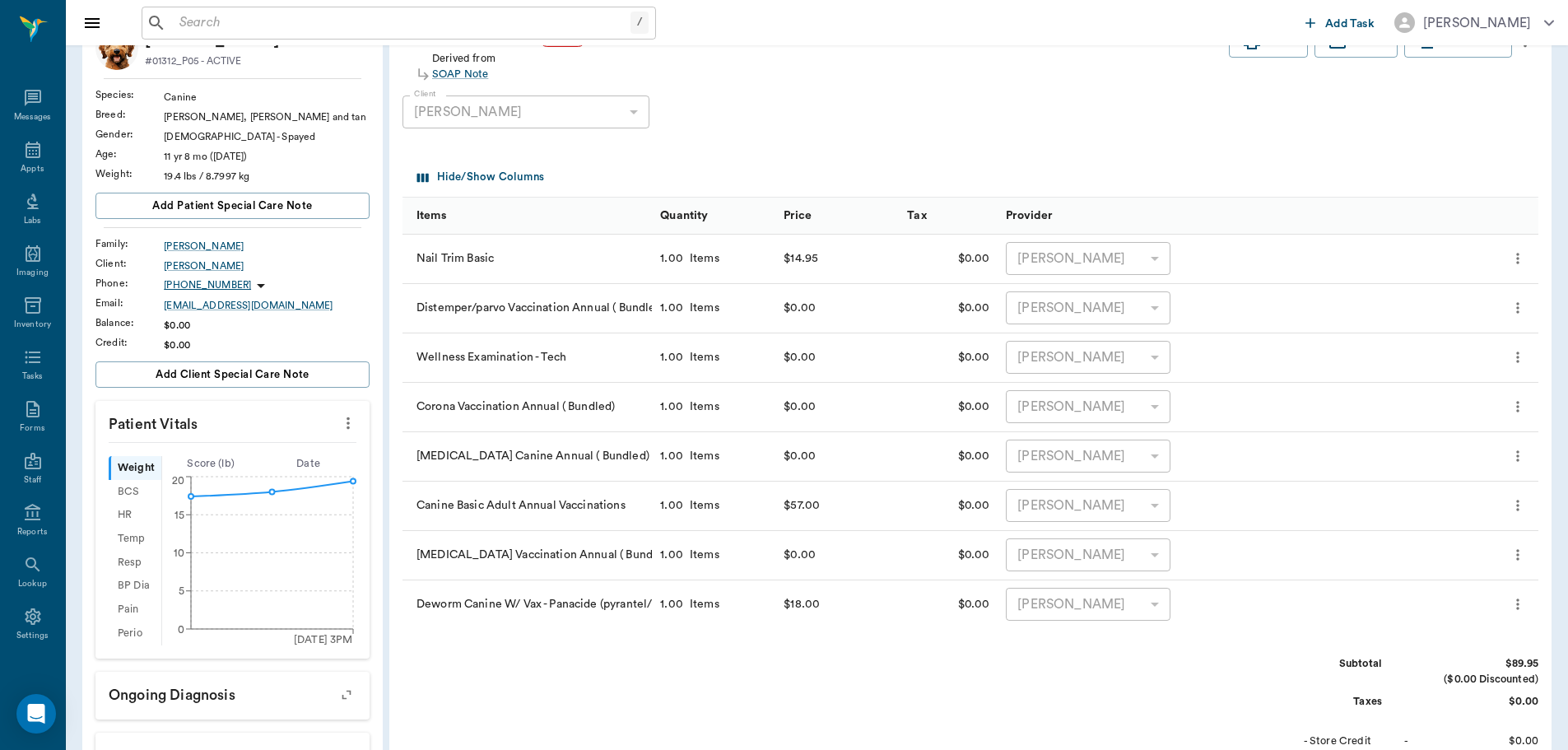
scroll to position [66, 0]
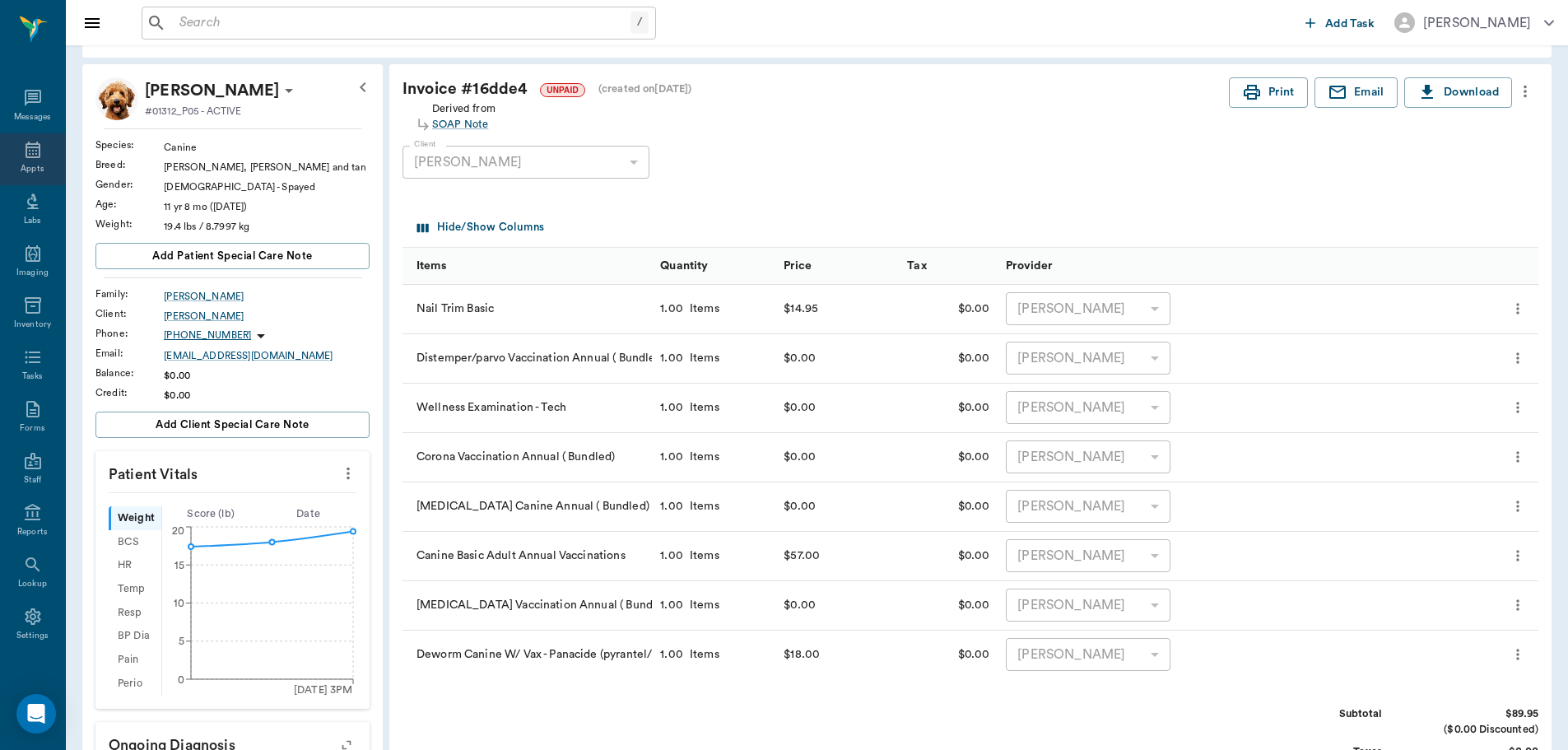
click at [10, 140] on div "Appts" at bounding box center [33, 159] width 65 height 52
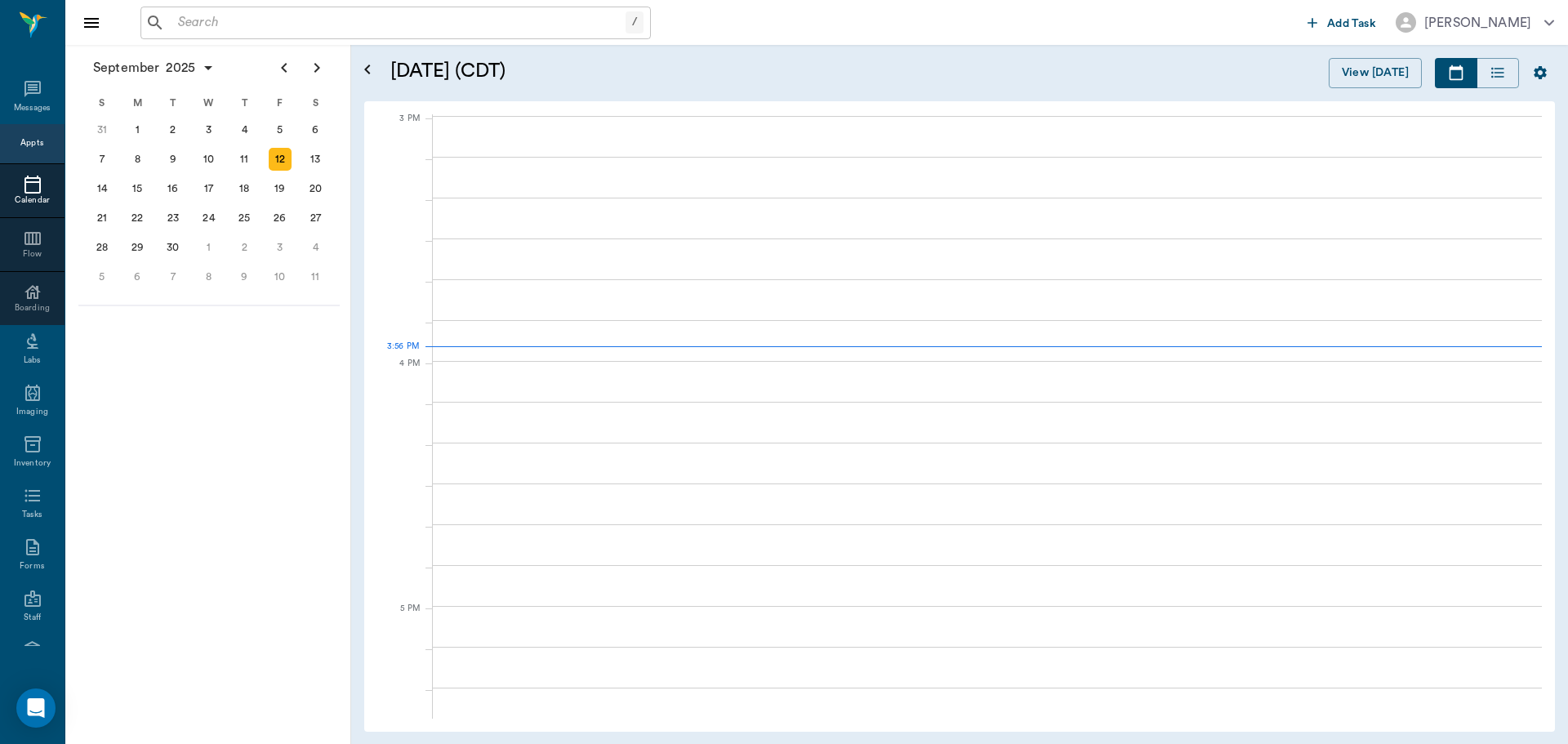
scroll to position [1717, 0]
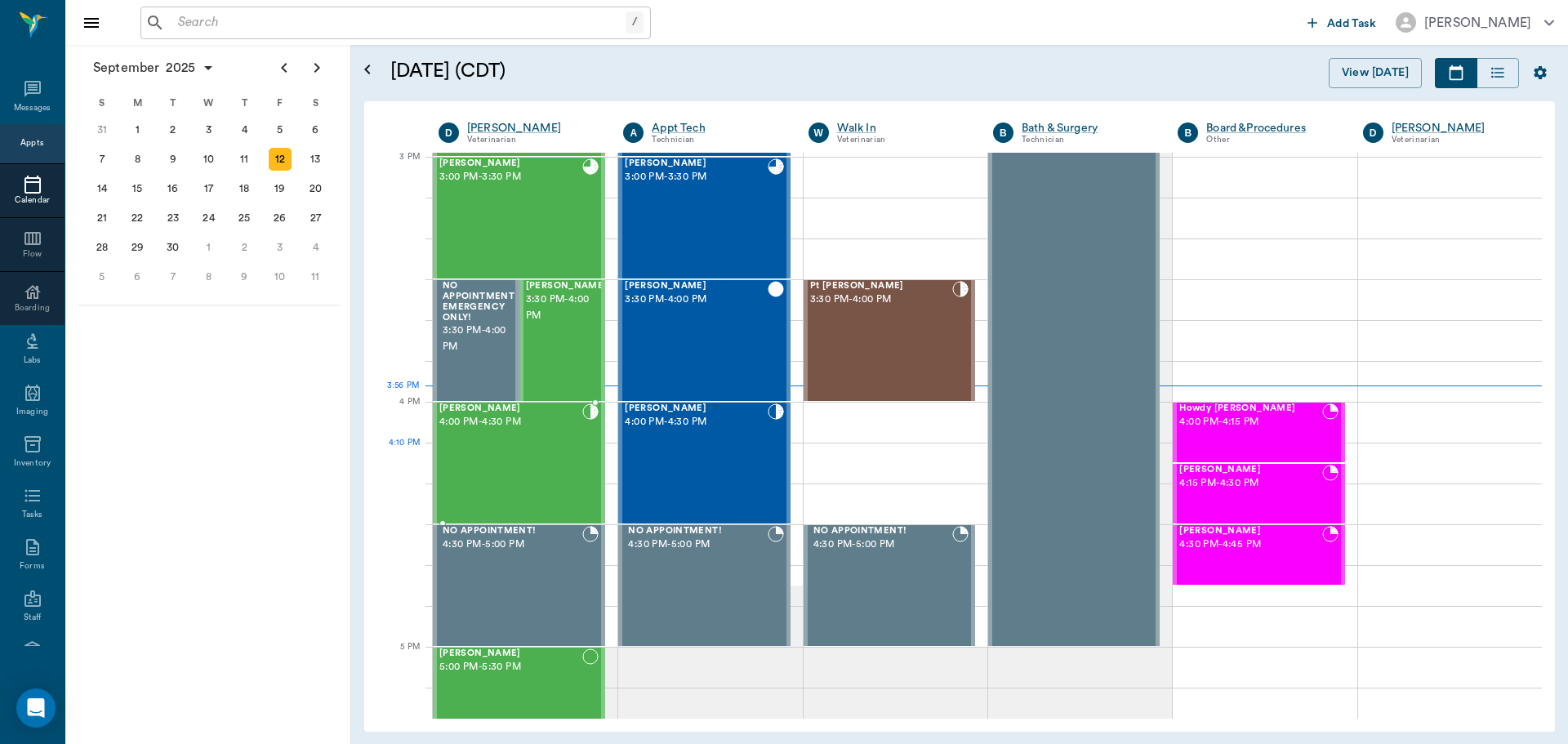
click at [494, 456] on div "Boagrius Walker 4:00 PM - 4:30 PM" at bounding box center [511, 463] width 143 height 119
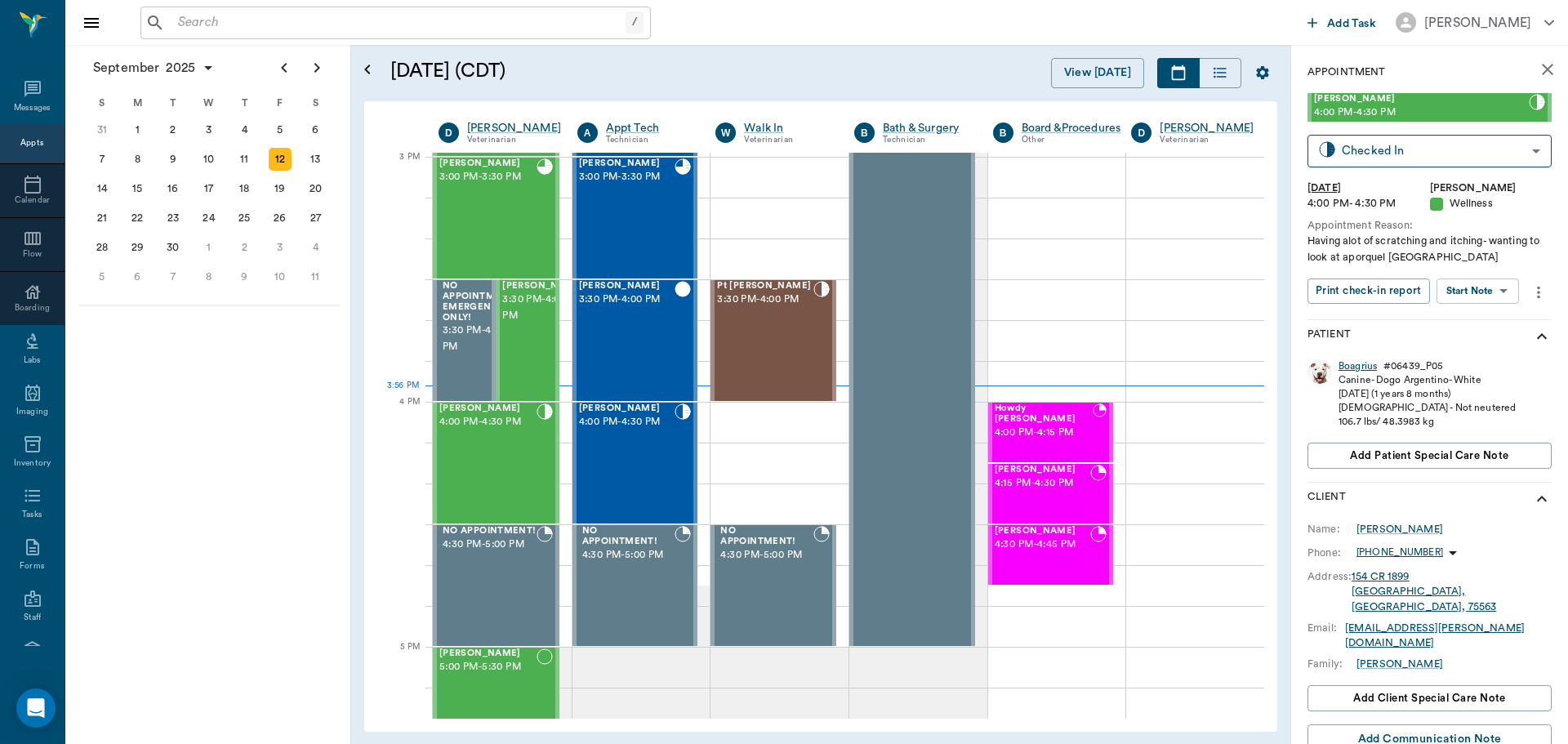
click at [1360, 366] on div "Boagrius" at bounding box center [1358, 366] width 38 height 14
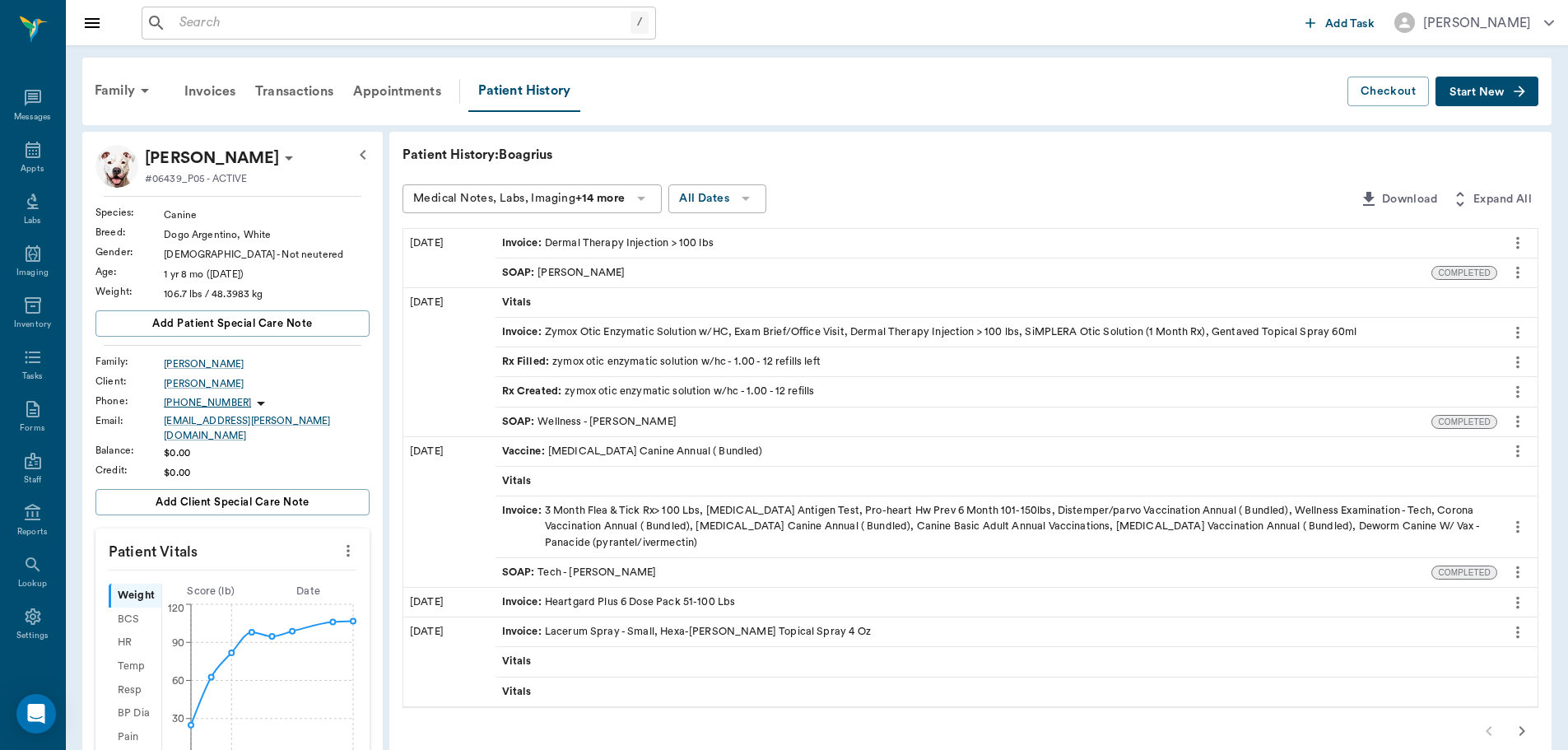
drag, startPoint x: 47, startPoint y: 158, endPoint x: 105, endPoint y: 167, distance: 58.7
click at [47, 158] on div "Appts" at bounding box center [33, 159] width 65 height 52
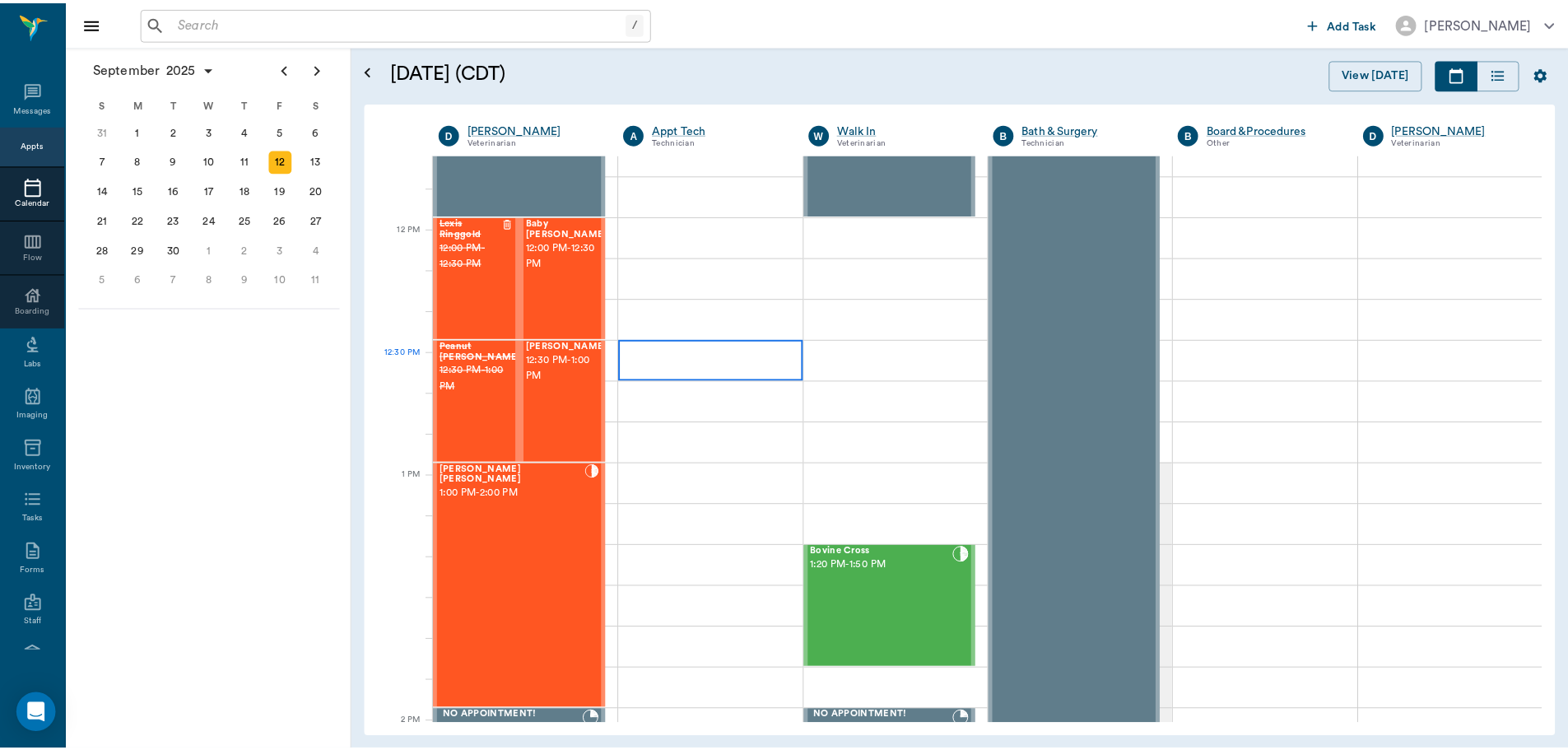
scroll to position [910, 0]
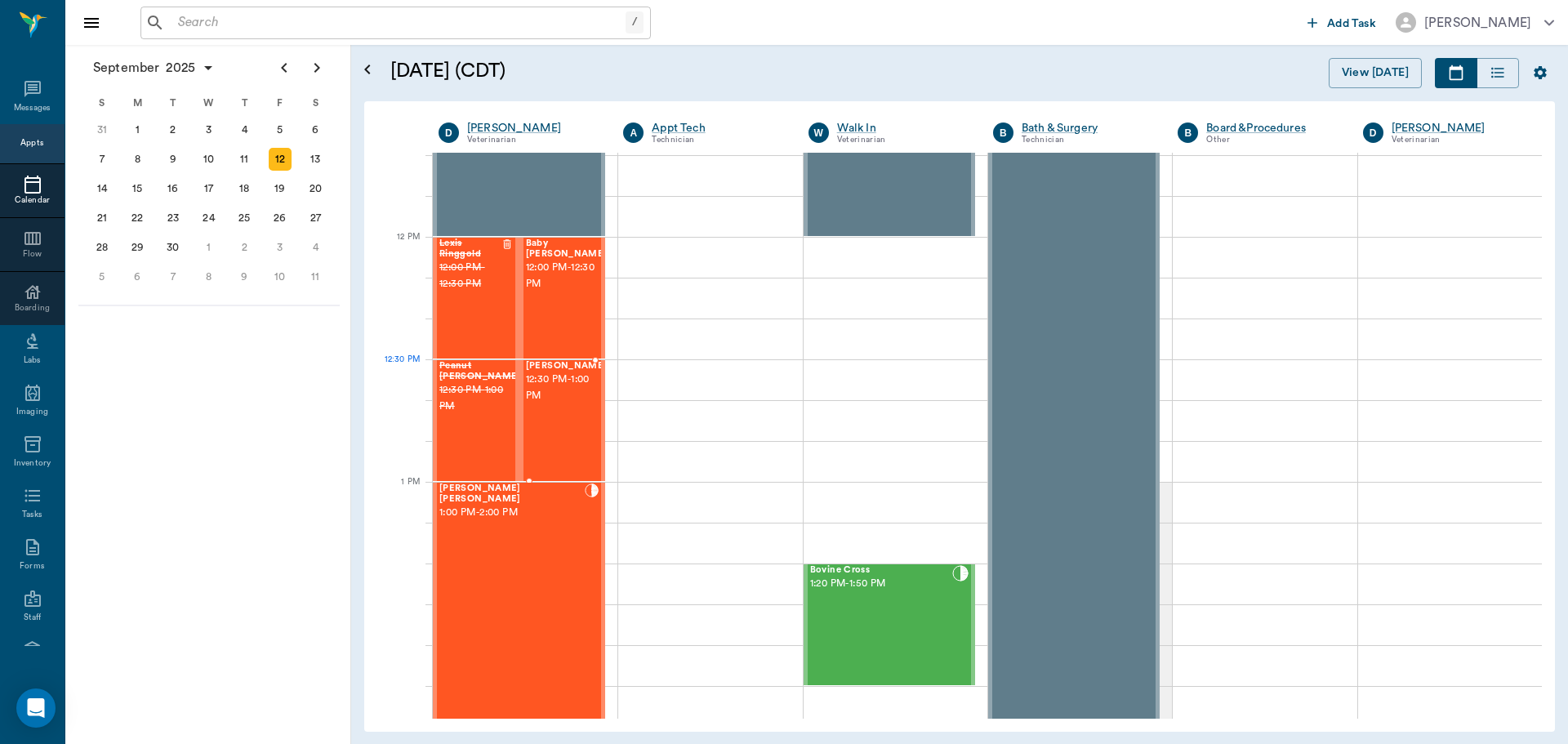
click at [550, 405] on span "12:30 PM - 1:00 PM" at bounding box center [567, 387] width 82 height 32
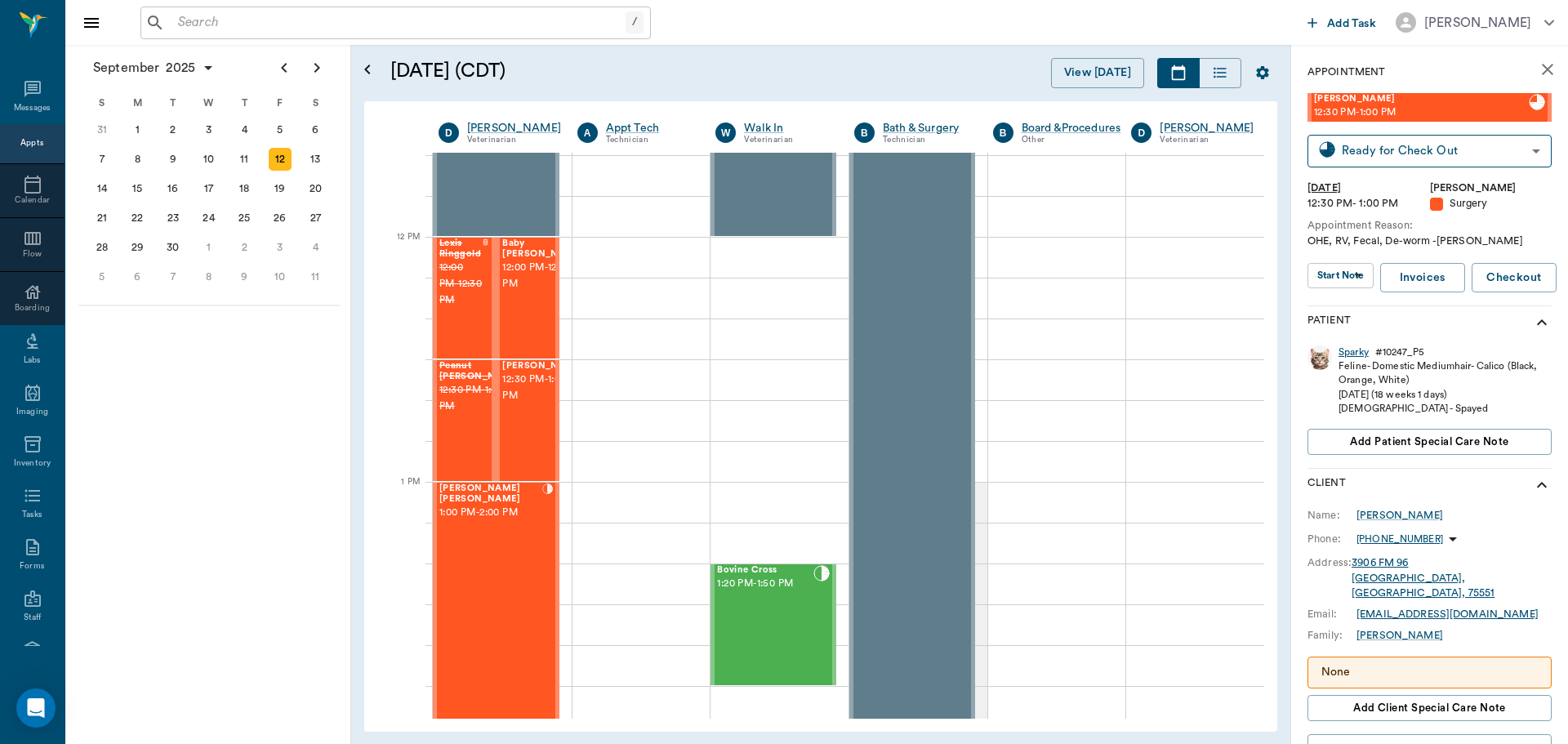
click at [1351, 354] on div "Sparky" at bounding box center [1353, 352] width 31 height 14
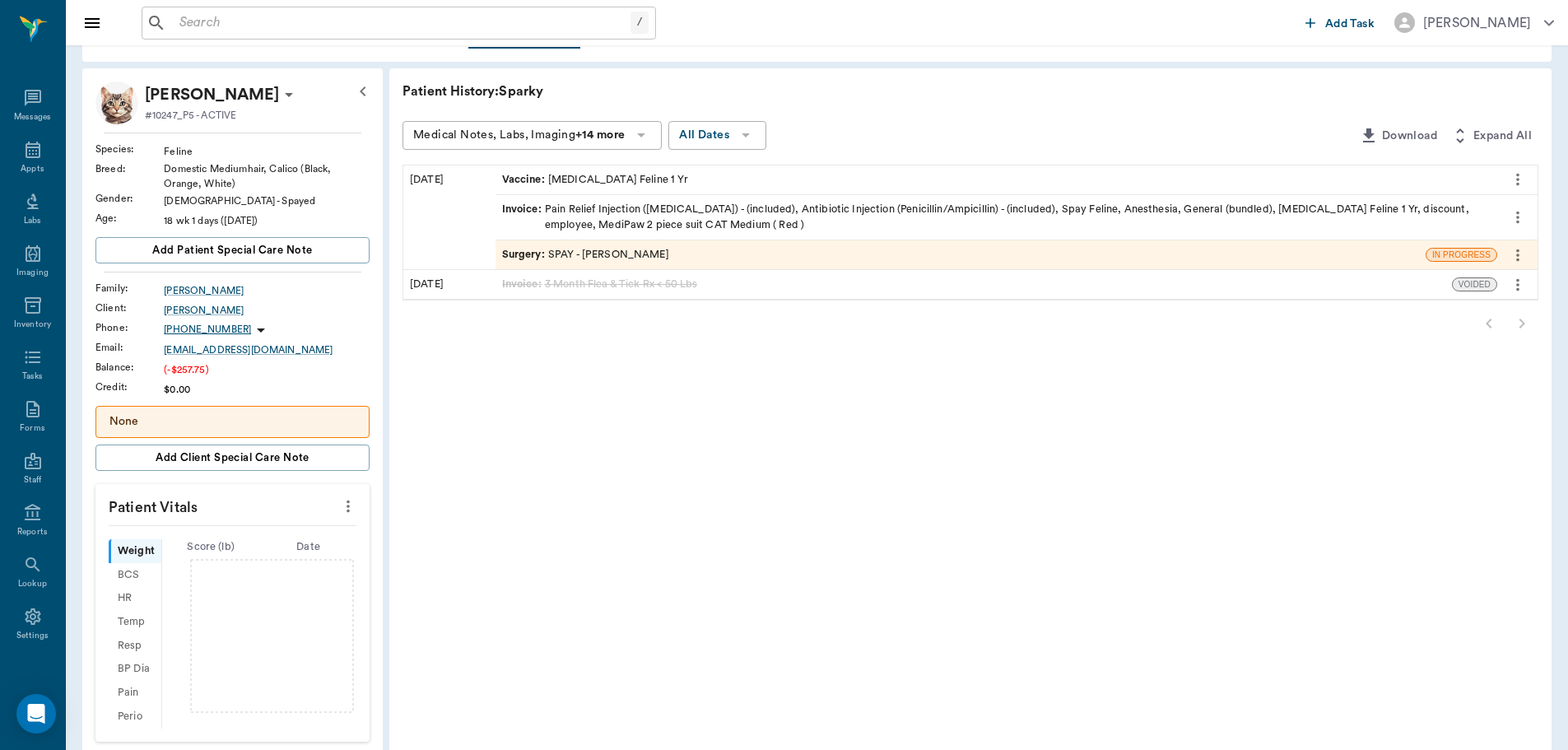
scroll to position [83, 0]
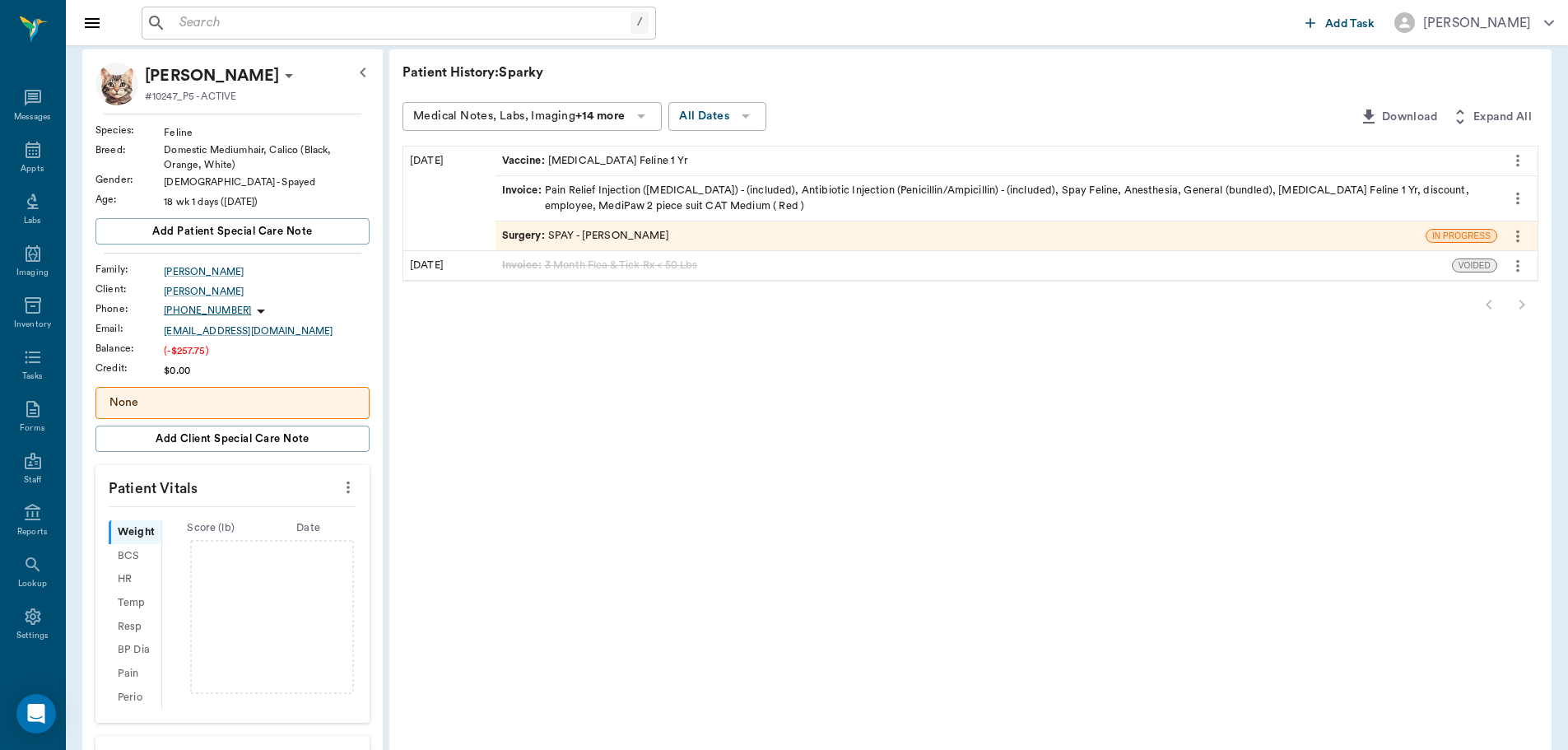
click at [356, 484] on icon "more" at bounding box center [348, 487] width 18 height 19
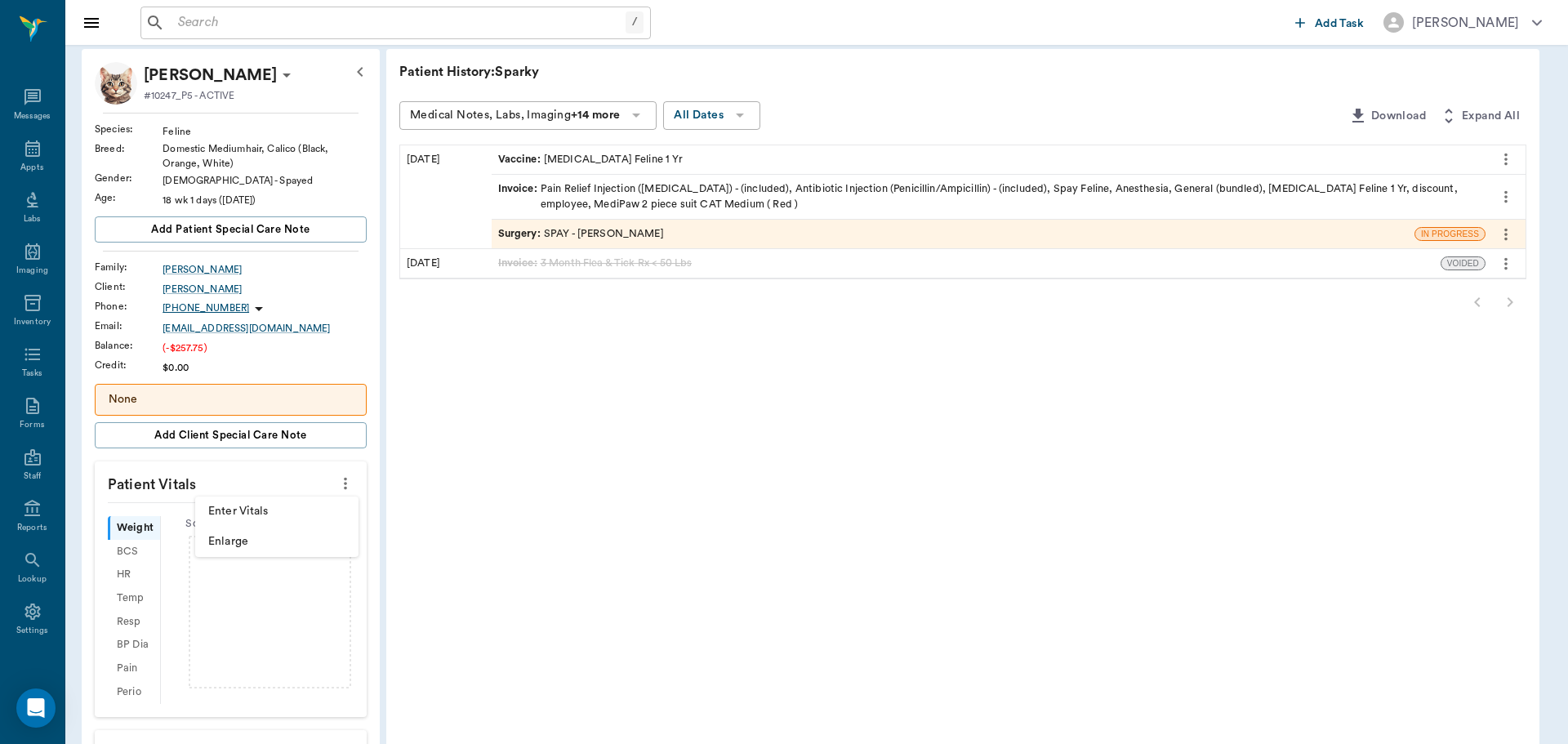
click at [310, 524] on li "Enter Vitals" at bounding box center [276, 511] width 163 height 31
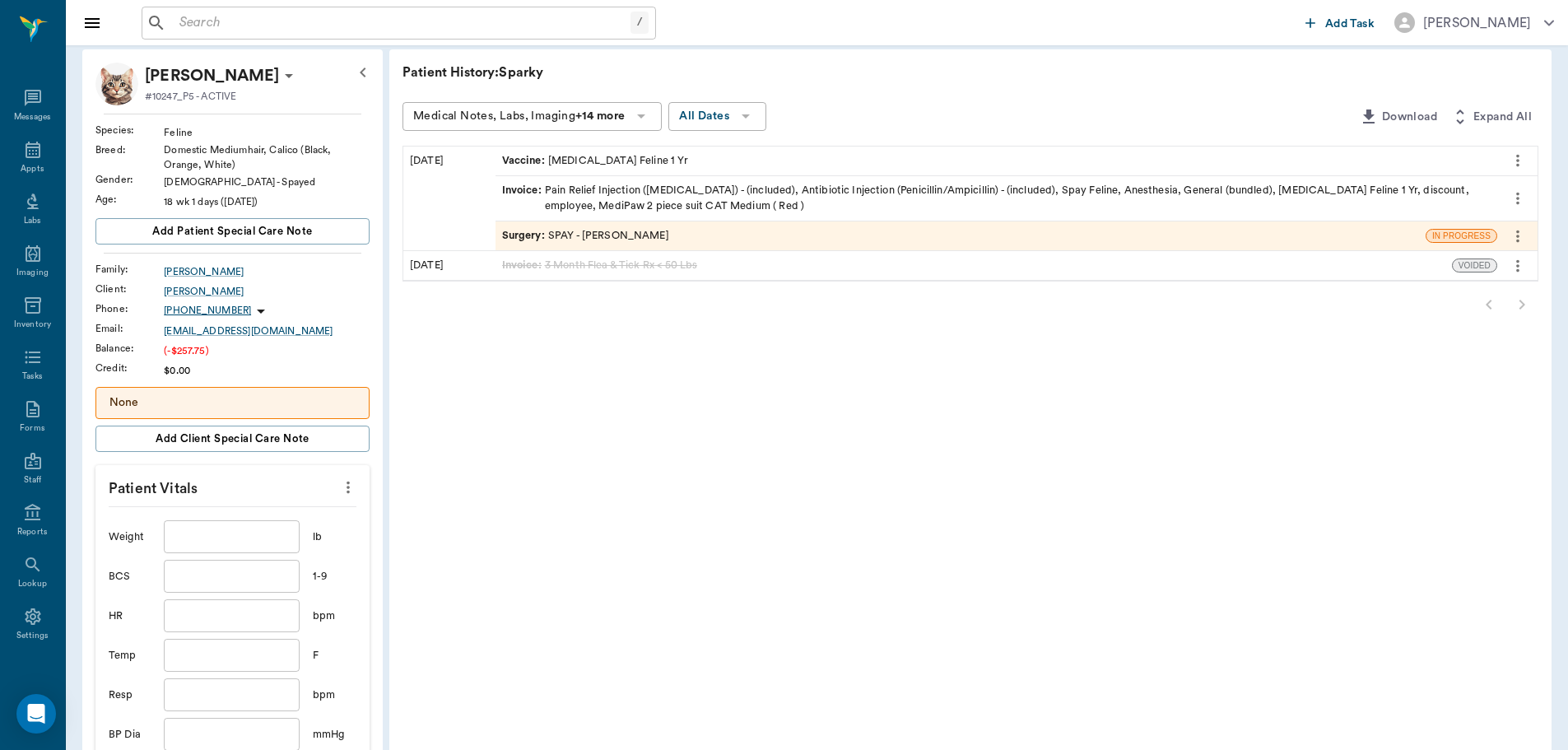
click at [268, 545] on input "text" at bounding box center [231, 536] width 135 height 33
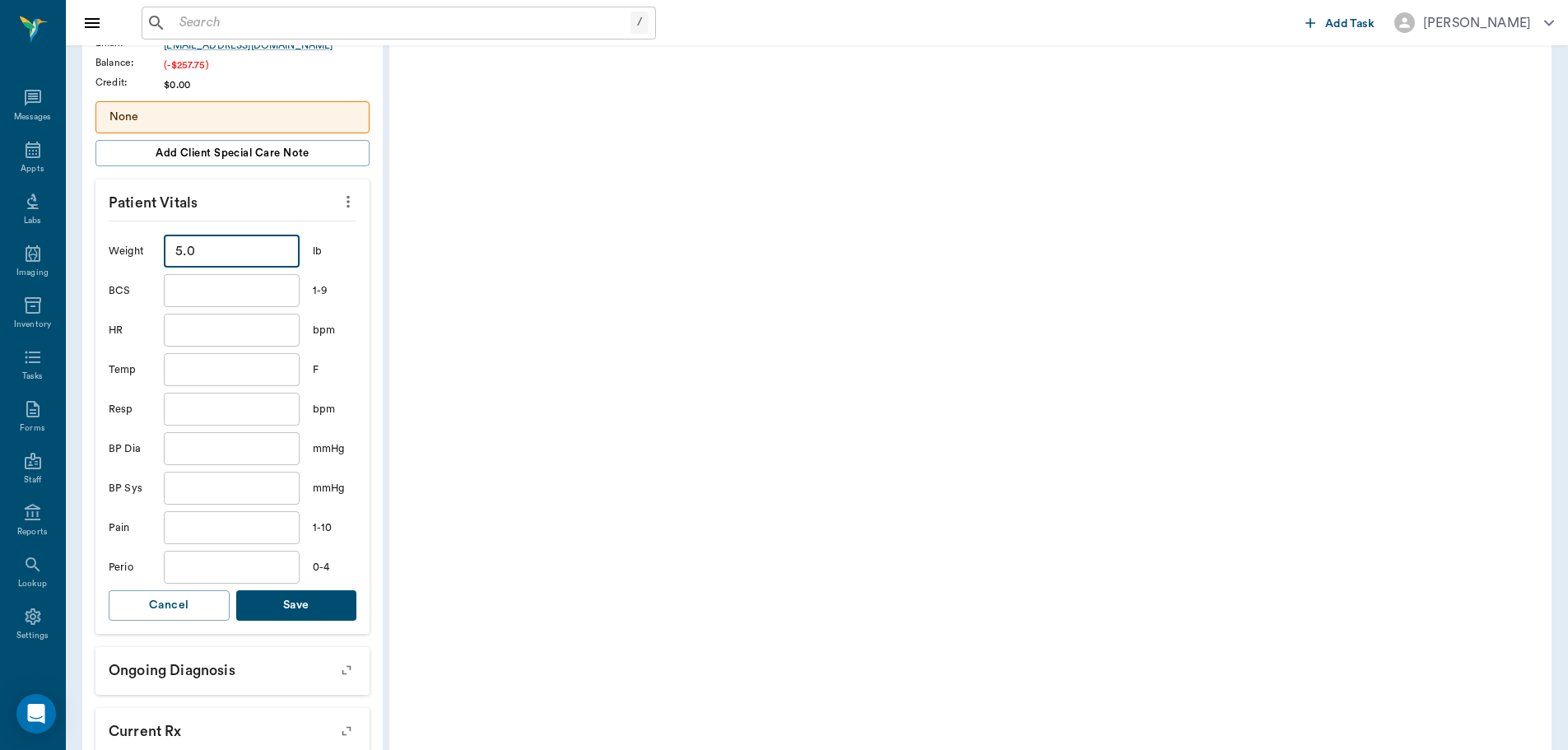
scroll to position [411, 0]
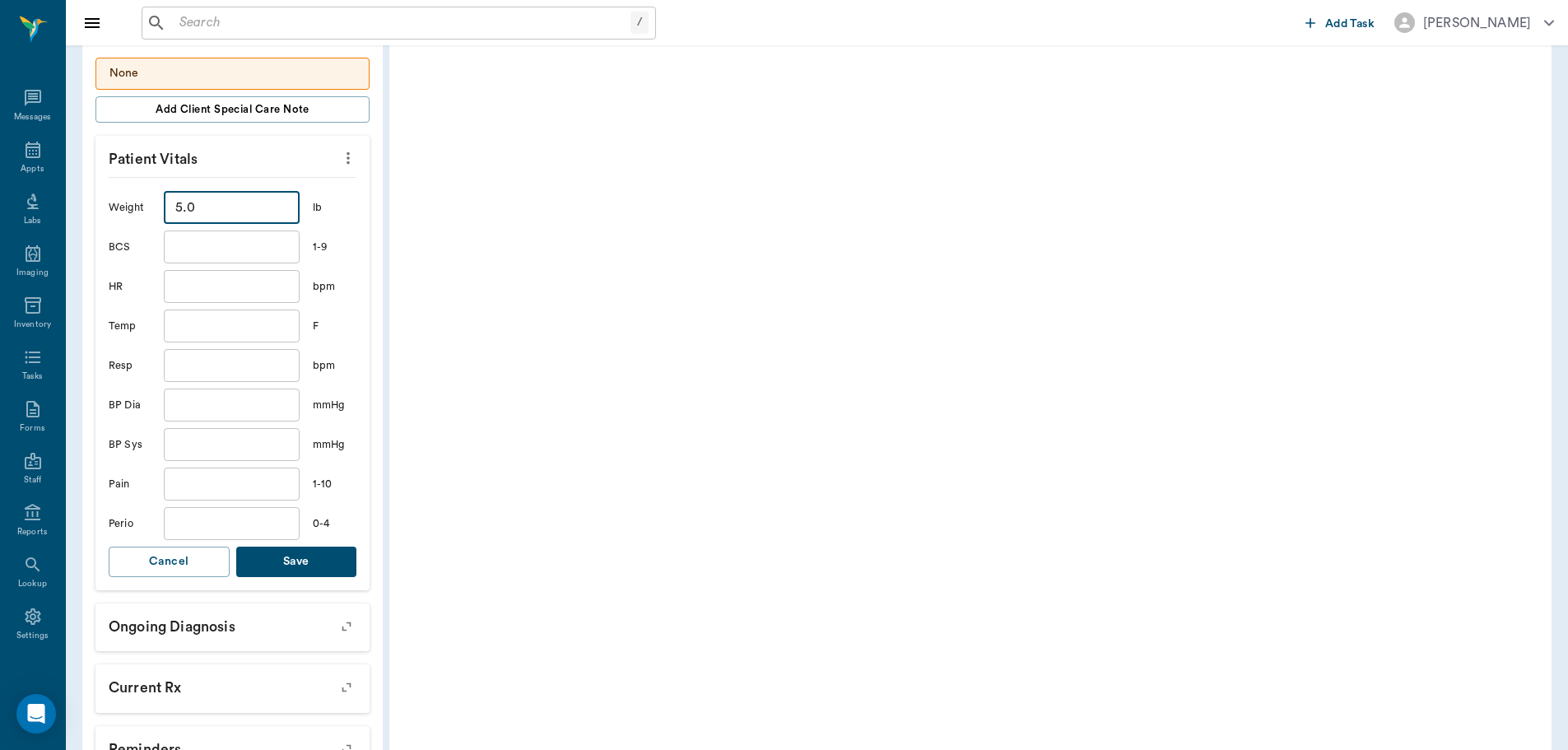
type input "5"
click at [277, 551] on button "Save" at bounding box center [297, 562] width 121 height 31
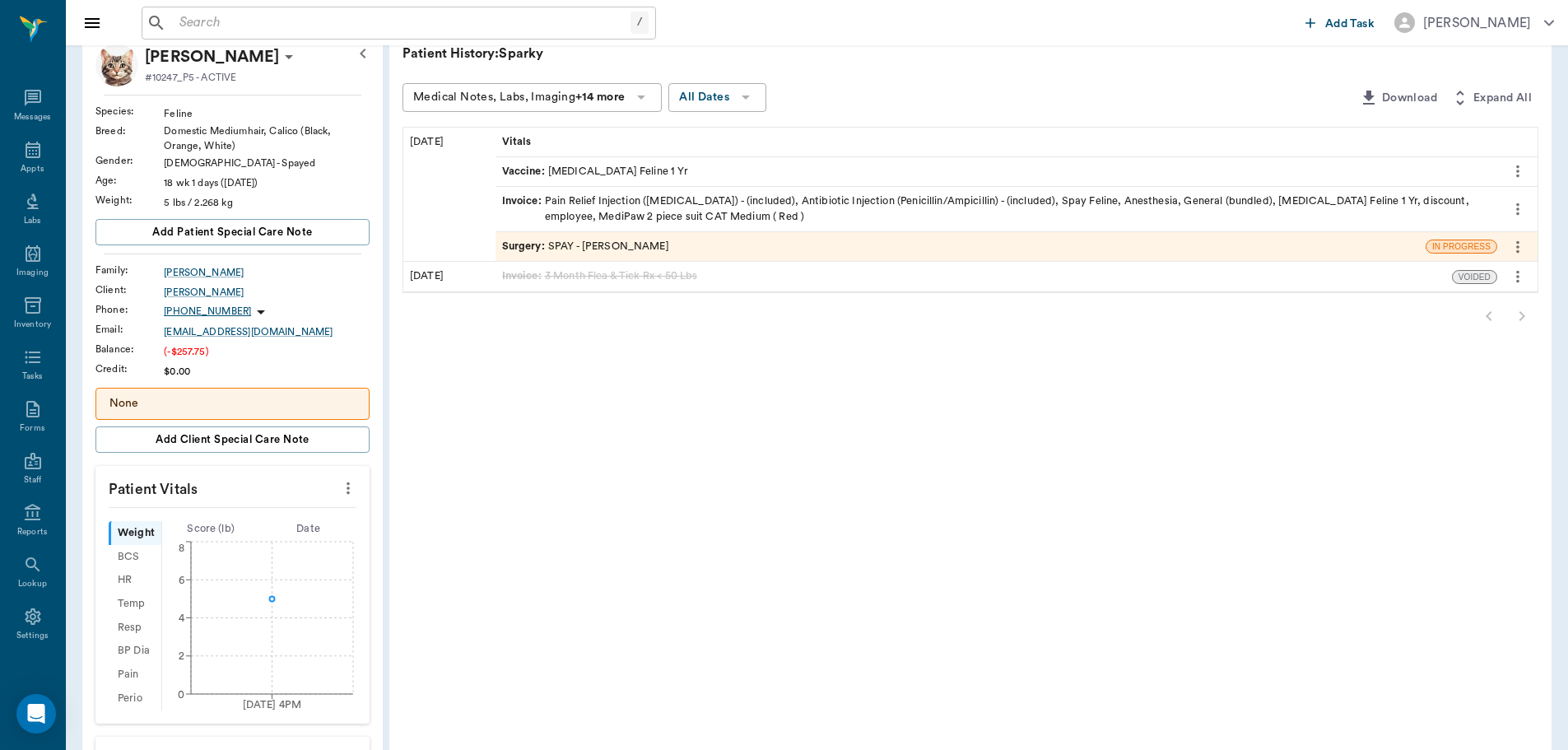
scroll to position [247, 0]
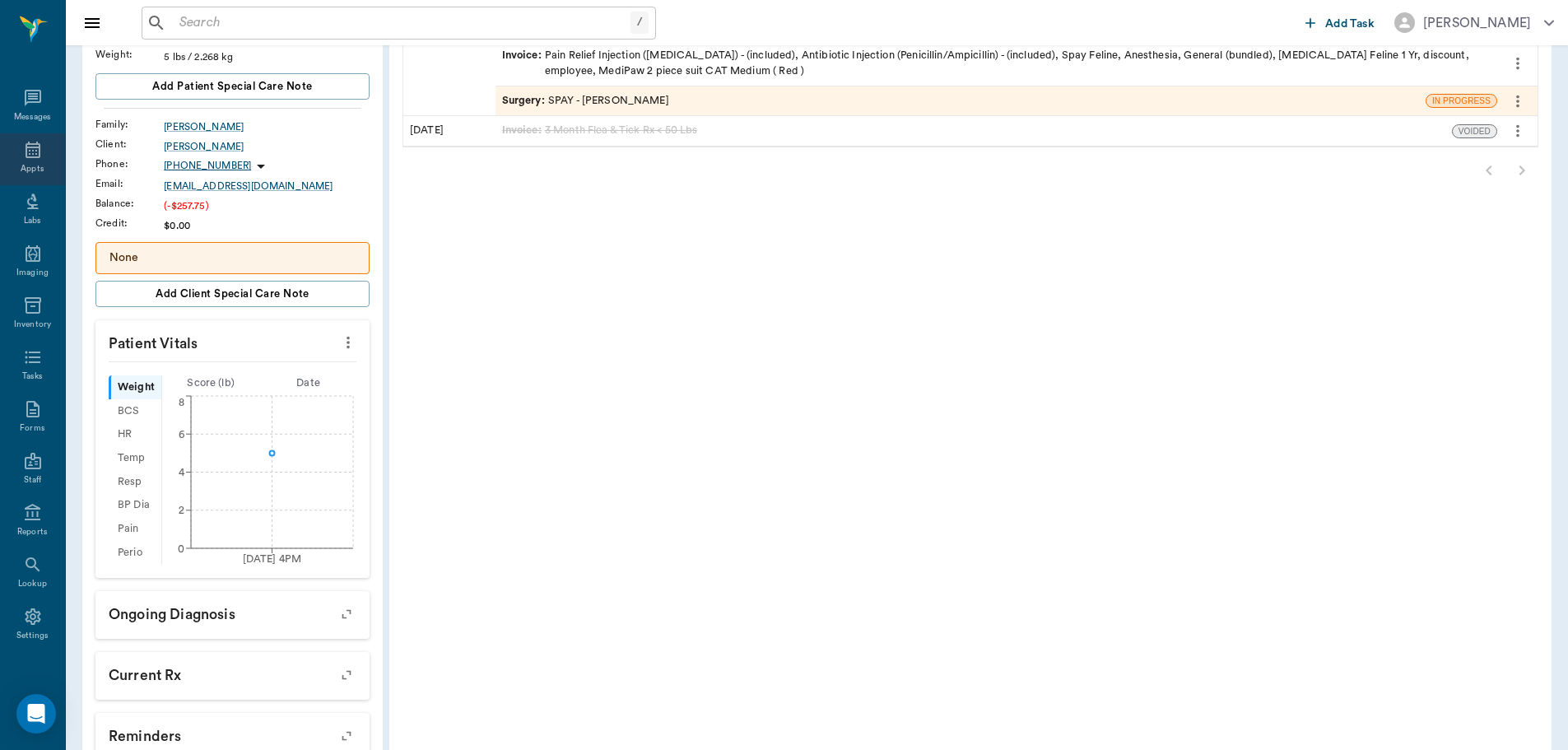
click at [20, 167] on div "Appts" at bounding box center [32, 169] width 23 height 12
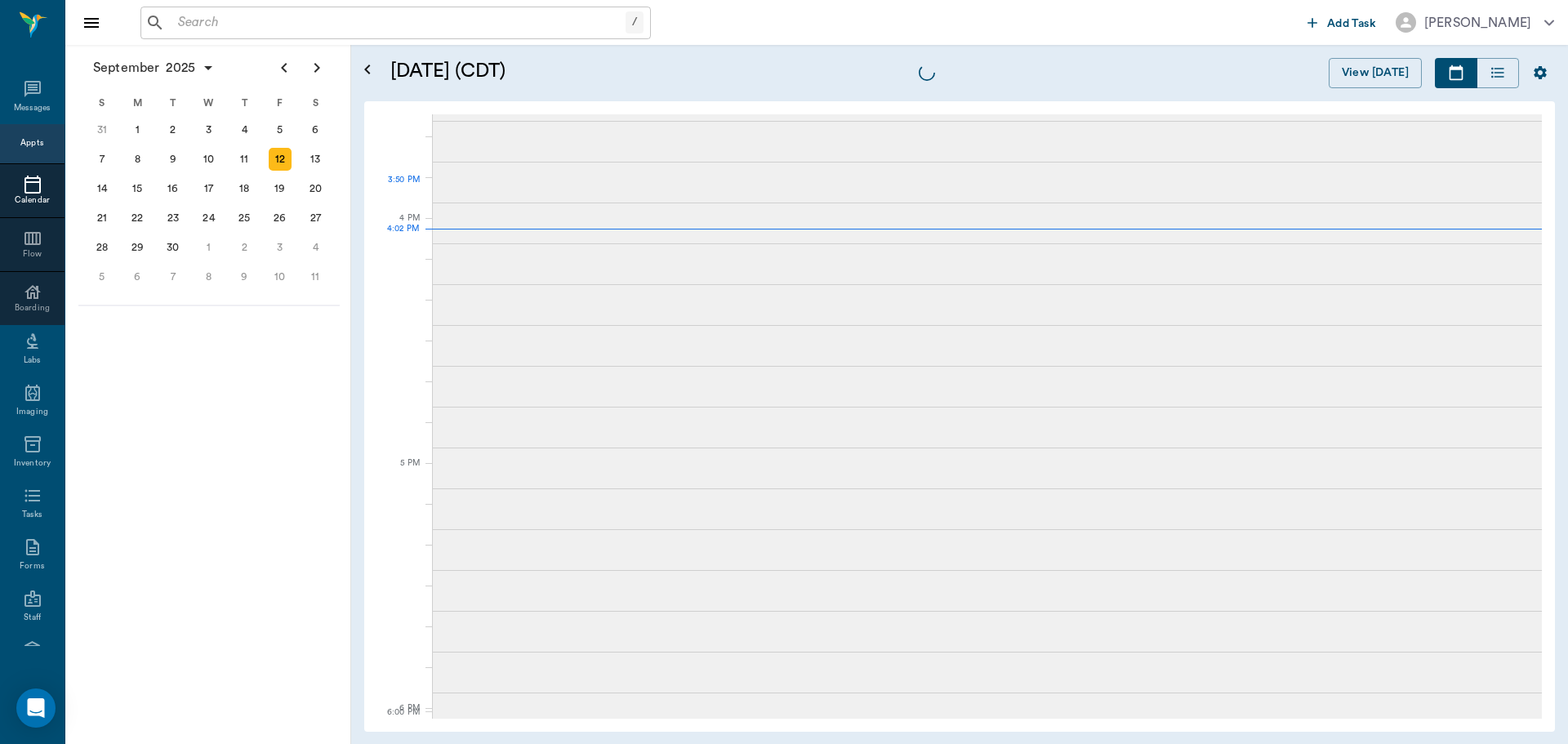
scroll to position [1962, 0]
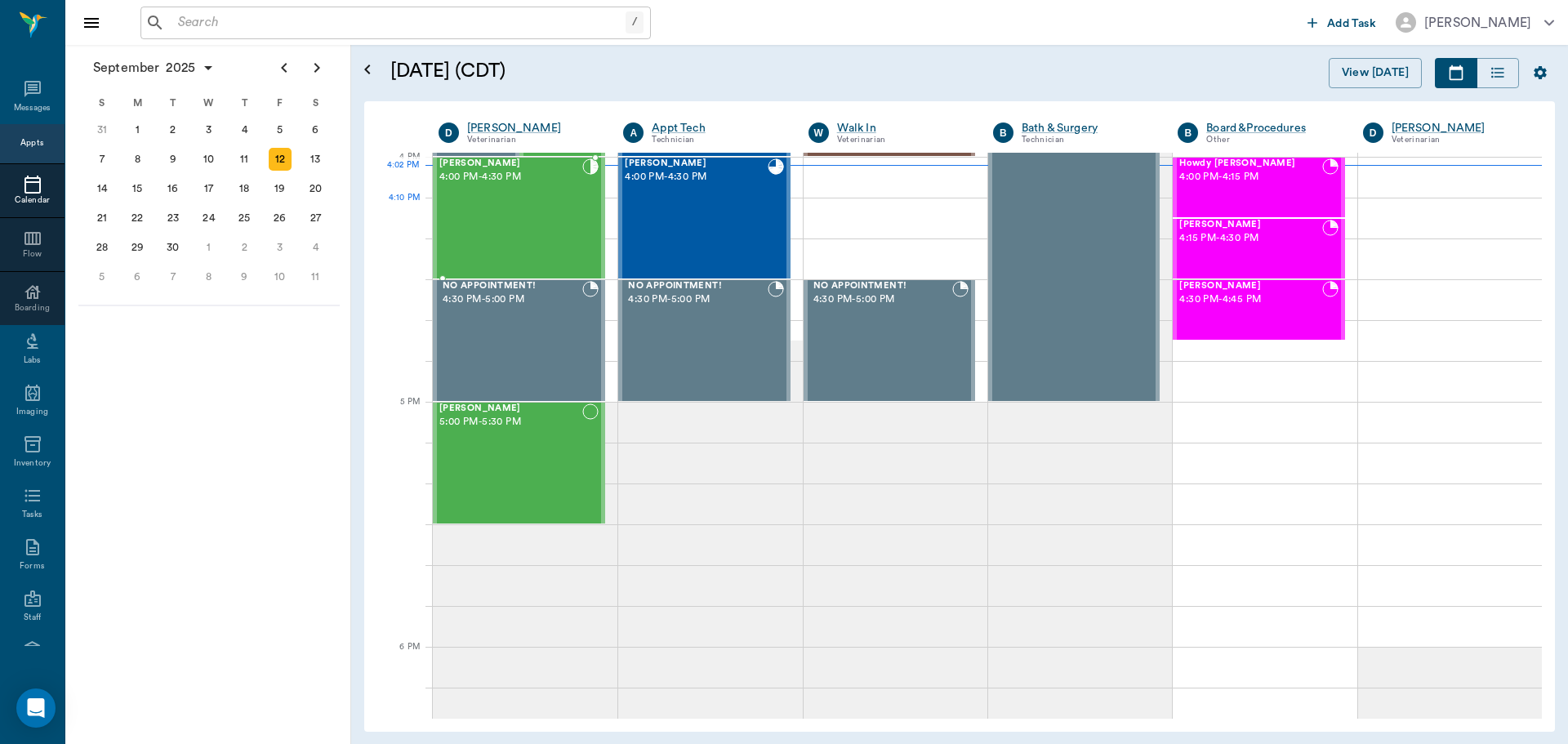
click at [540, 222] on div "Boagrius Walker 4:00 PM - 4:30 PM" at bounding box center [511, 218] width 143 height 119
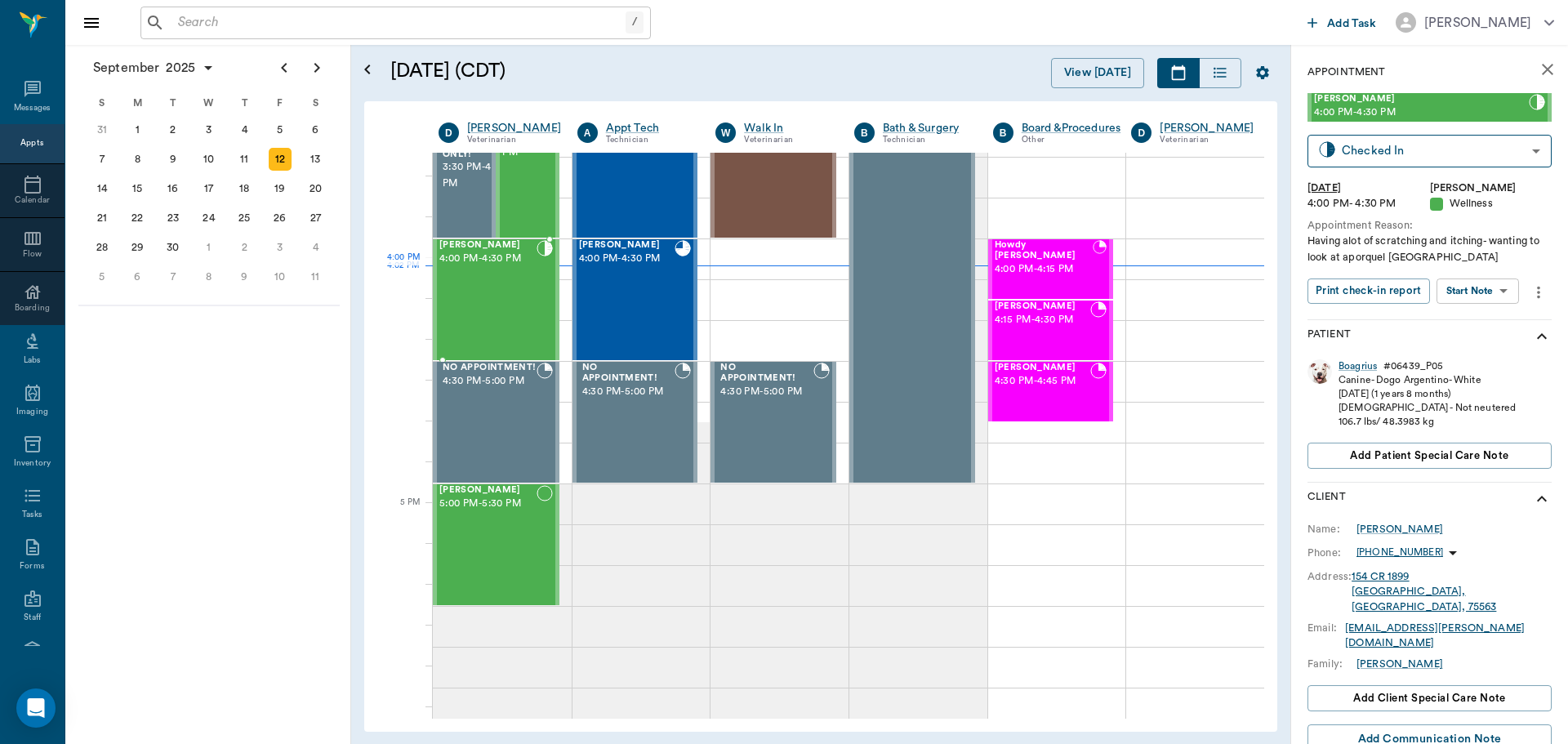
scroll to position [1799, 0]
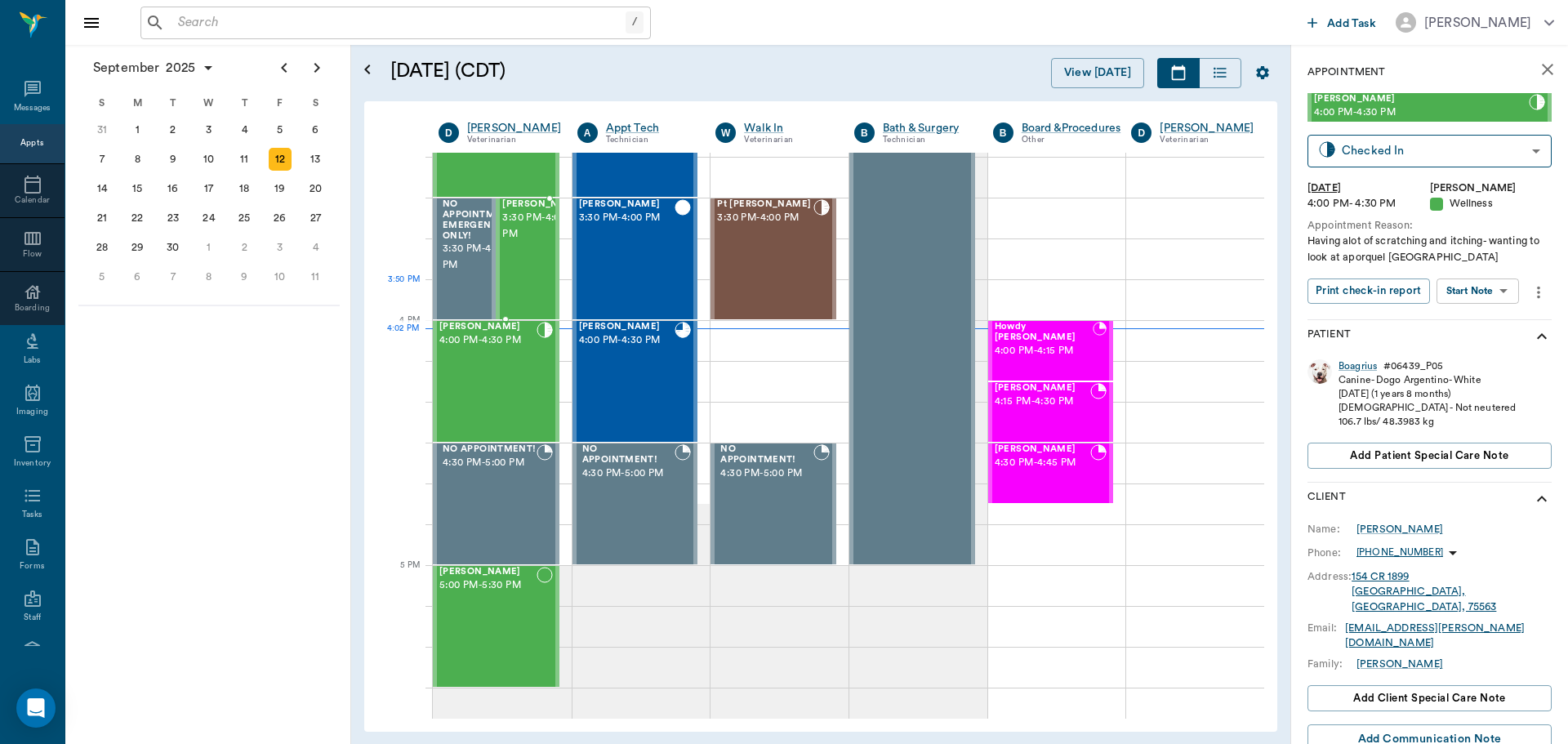
click at [508, 285] on div "Morgana Coleman 3:30 PM - 4:00 PM" at bounding box center [543, 259] width 82 height 119
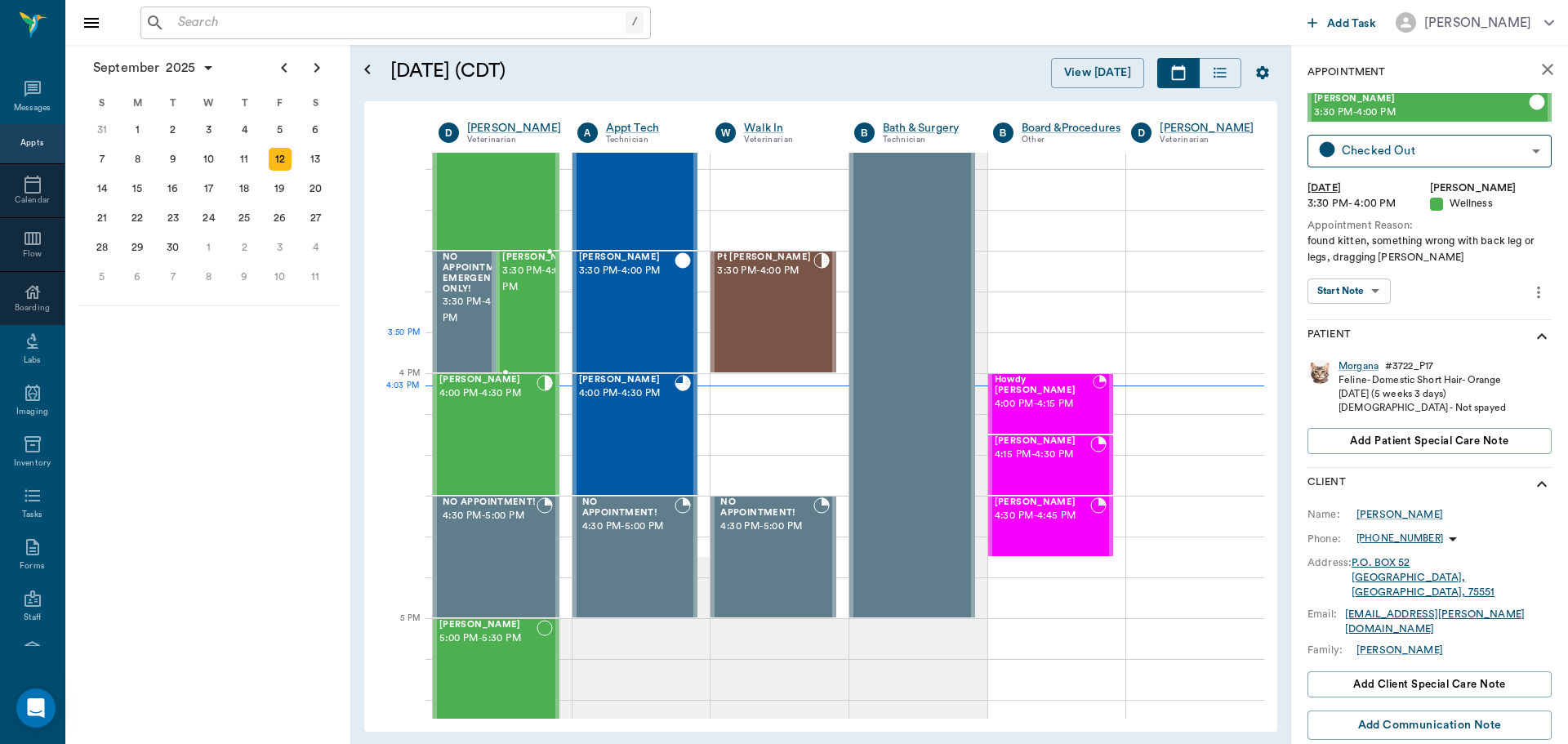
scroll to position [1717, 0]
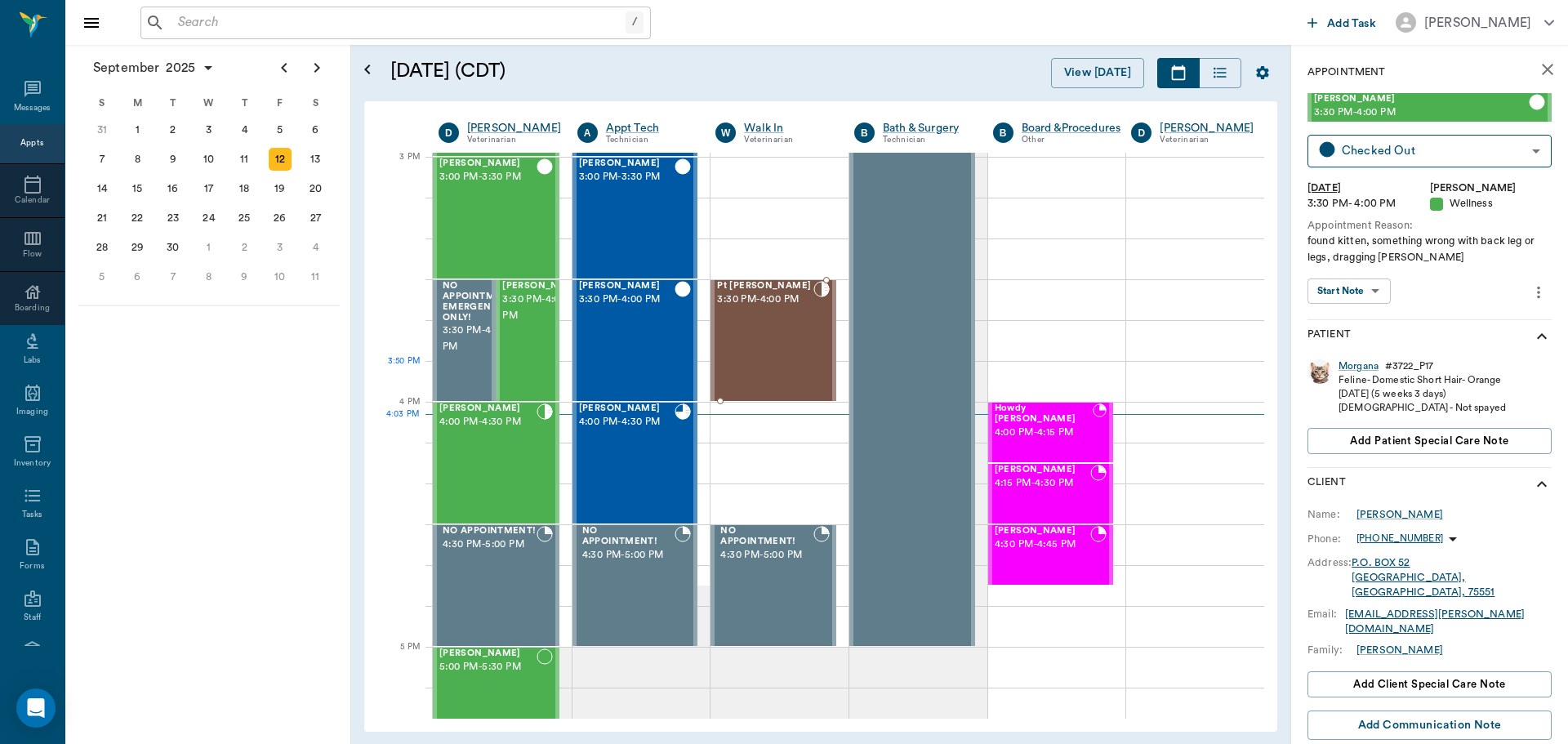
click at [765, 366] on div "Pt Valentin 3:30 PM - 4:00 PM" at bounding box center [765, 340] width 97 height 119
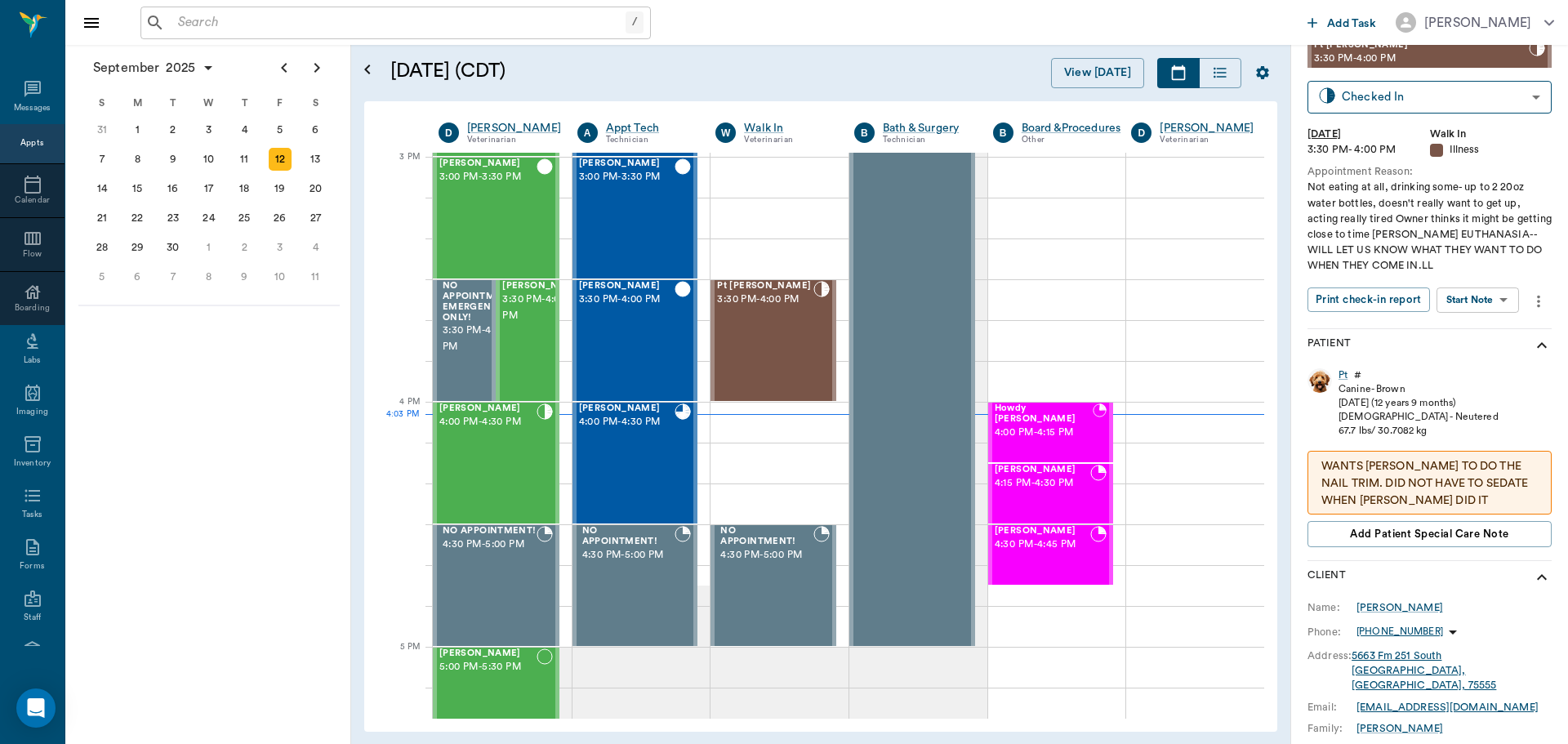
scroll to position [82, 0]
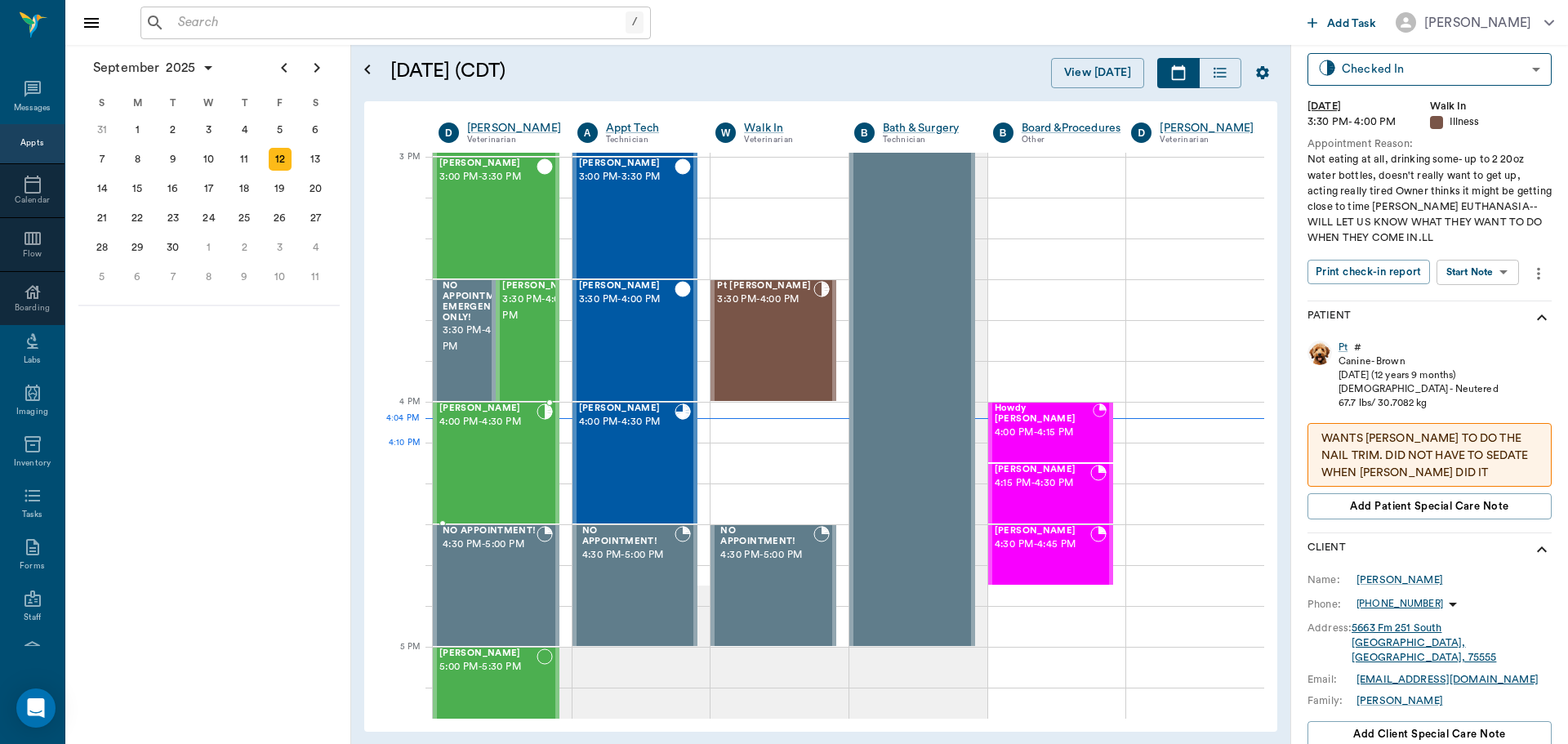
click at [525, 465] on div "Boagrius Walker 4:00 PM - 4:30 PM" at bounding box center [487, 463] width 97 height 119
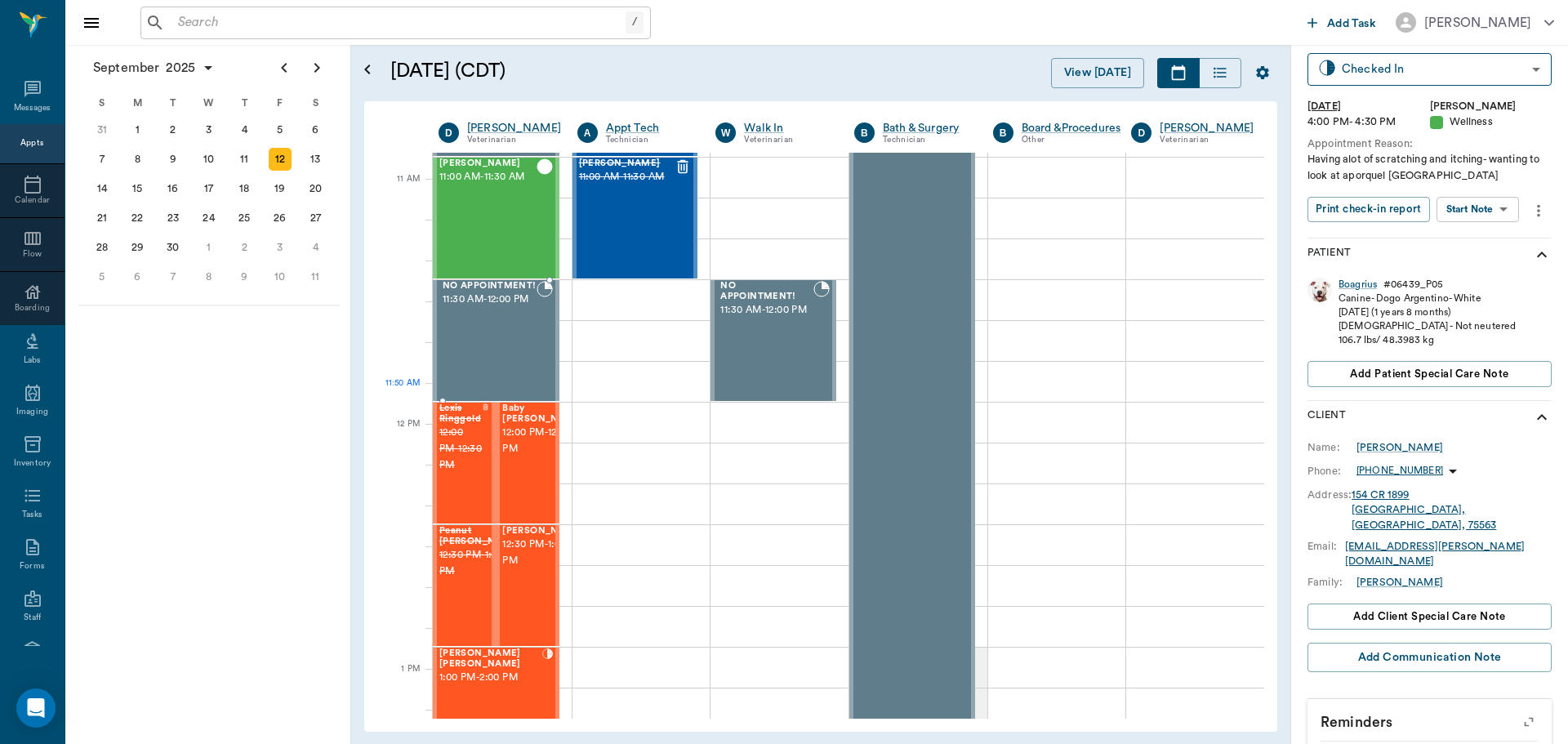
scroll to position [574, 0]
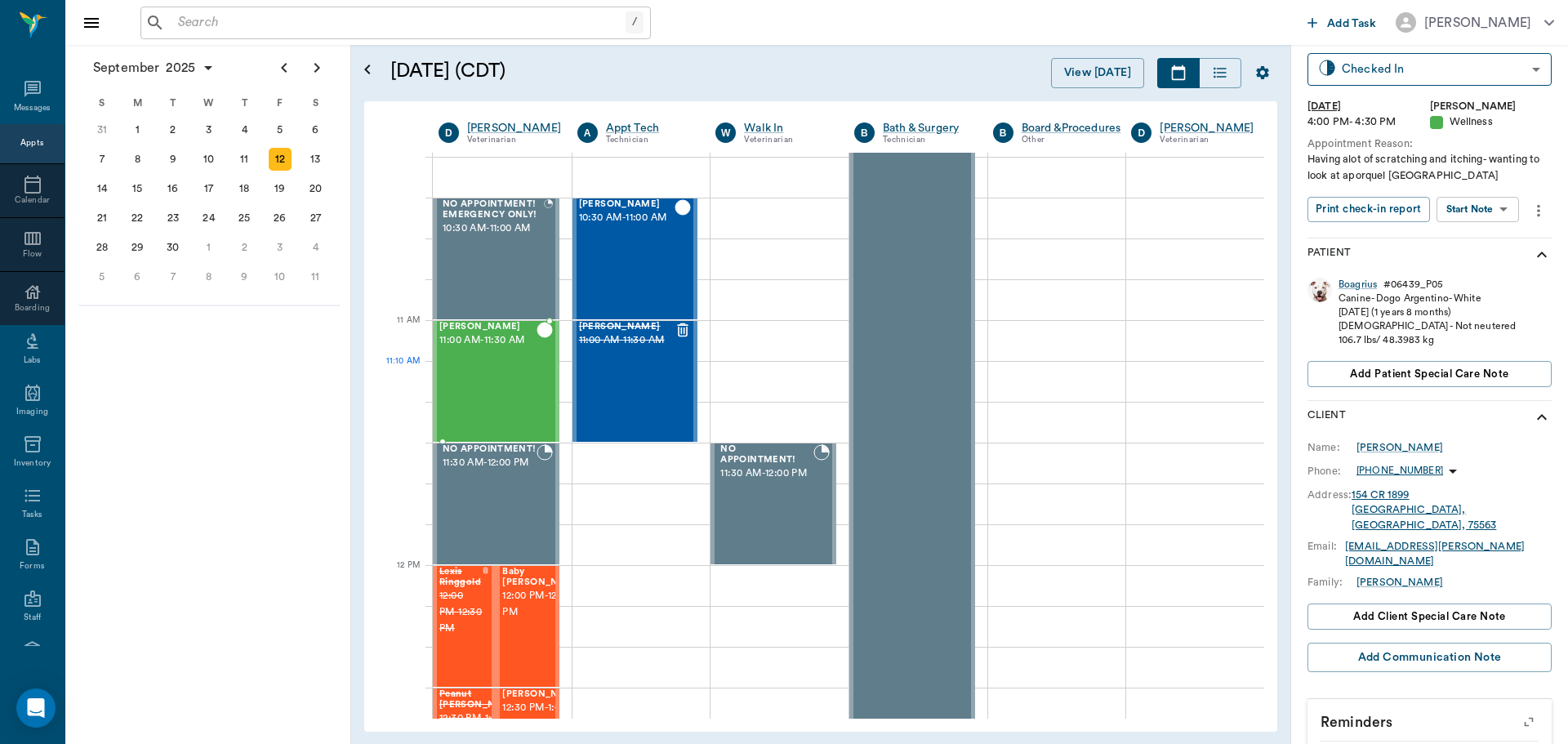
click at [463, 384] on div "Maverick Steward 11:00 AM - 11:30 AM" at bounding box center [487, 381] width 97 height 119
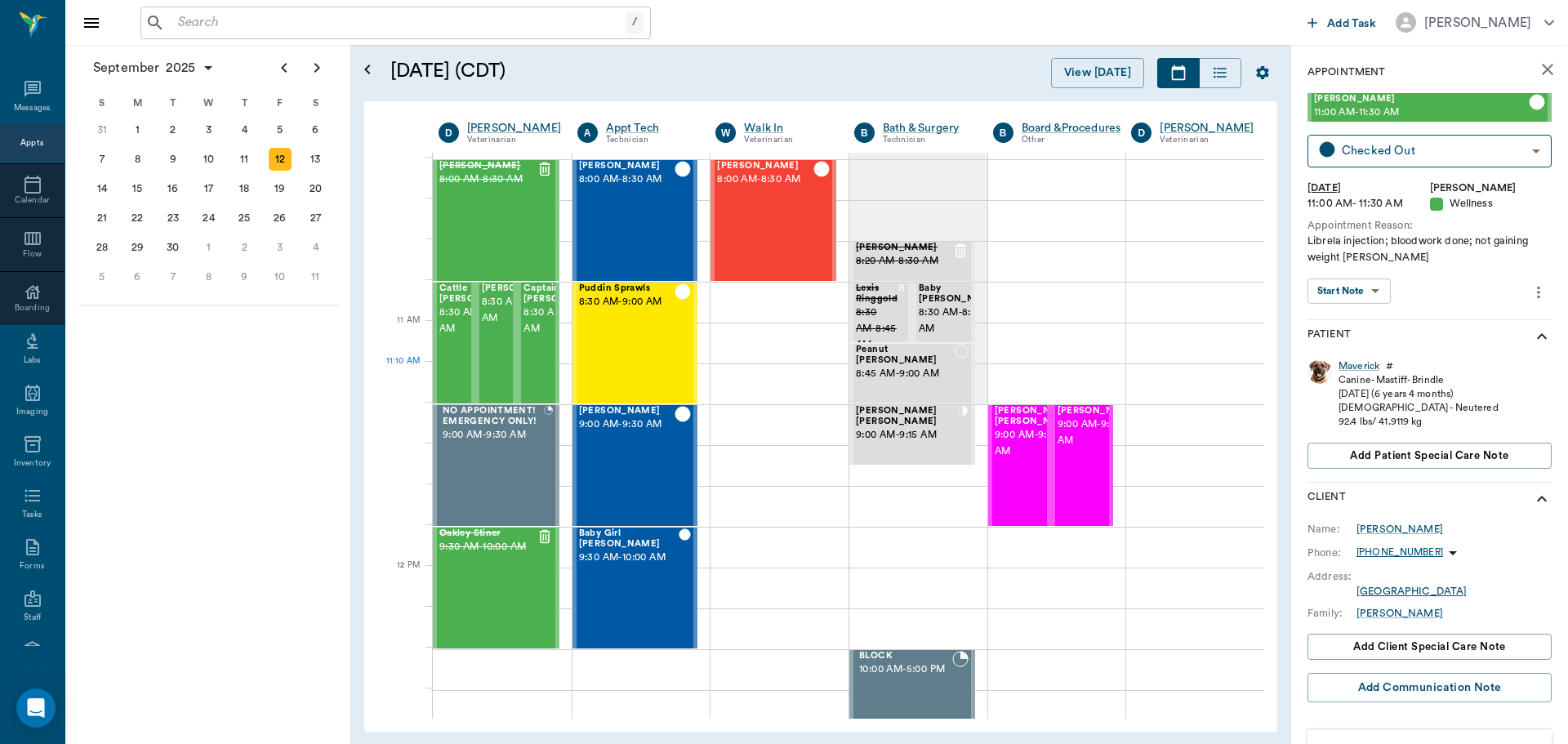
scroll to position [574, 0]
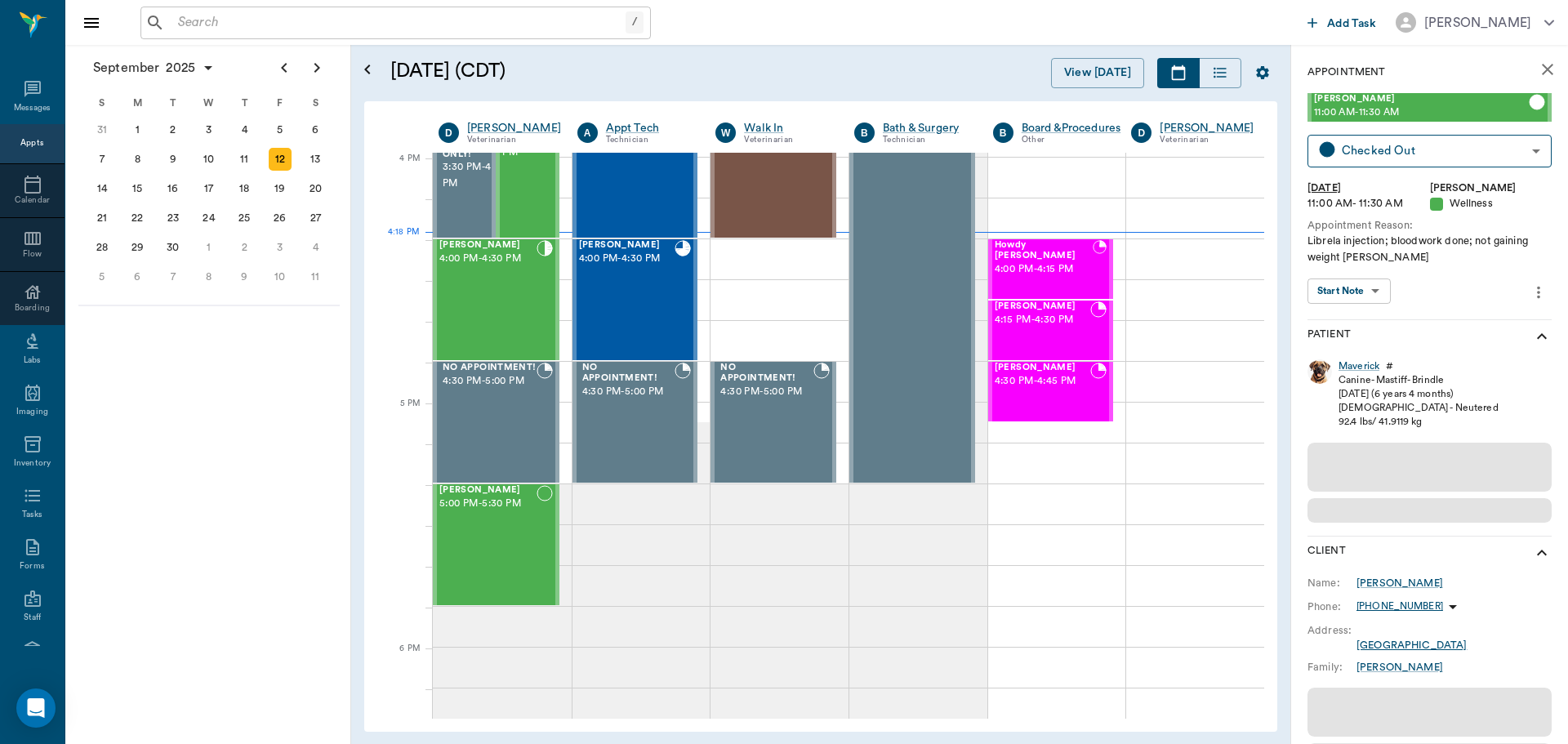
scroll to position [1962, 0]
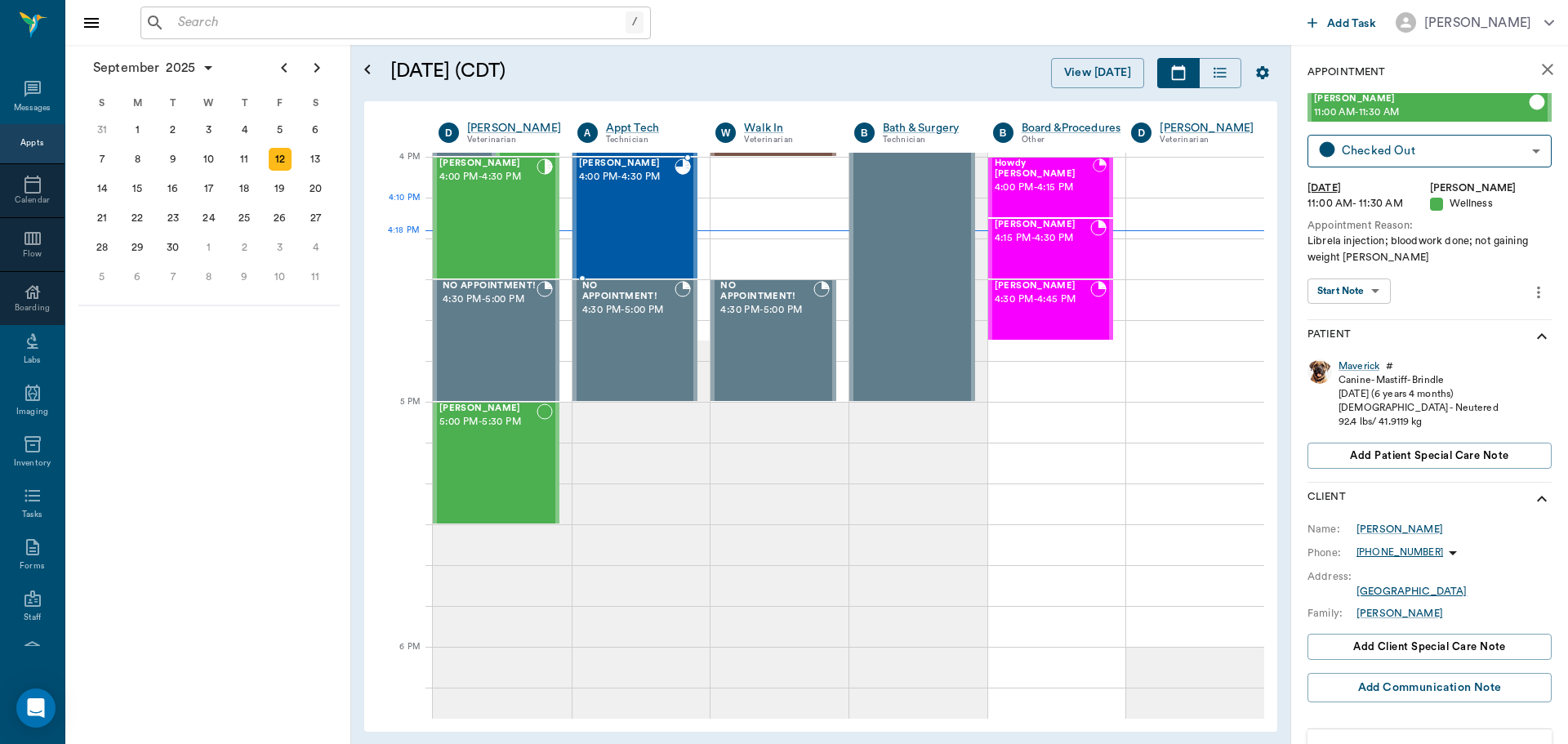
click at [640, 236] on div "[PERSON_NAME] 4:00 PM - 4:30 PM" at bounding box center [627, 218] width 97 height 119
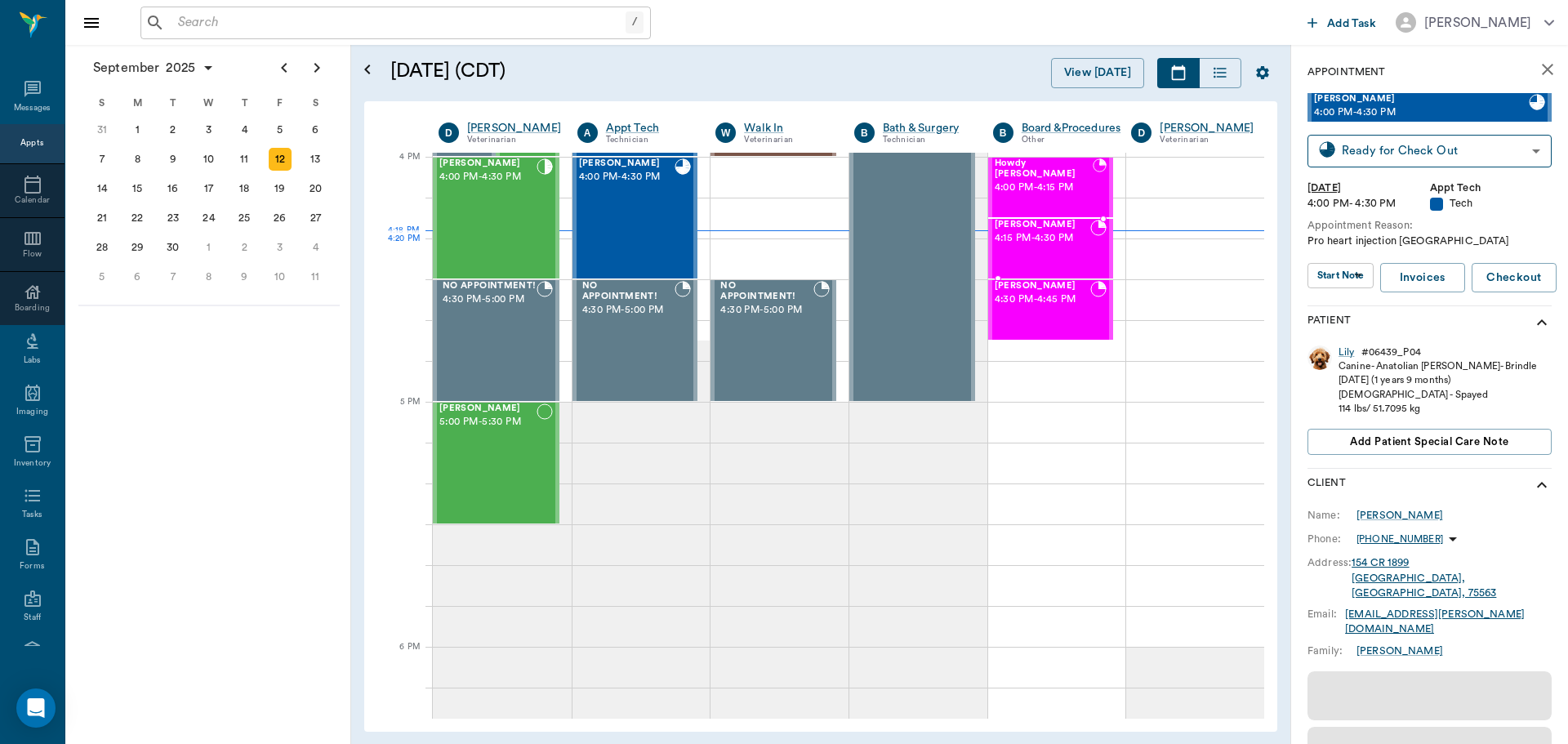
click at [1030, 253] on div "[PERSON_NAME] 4:15 PM - 4:30 PM" at bounding box center [1043, 249] width 97 height 58
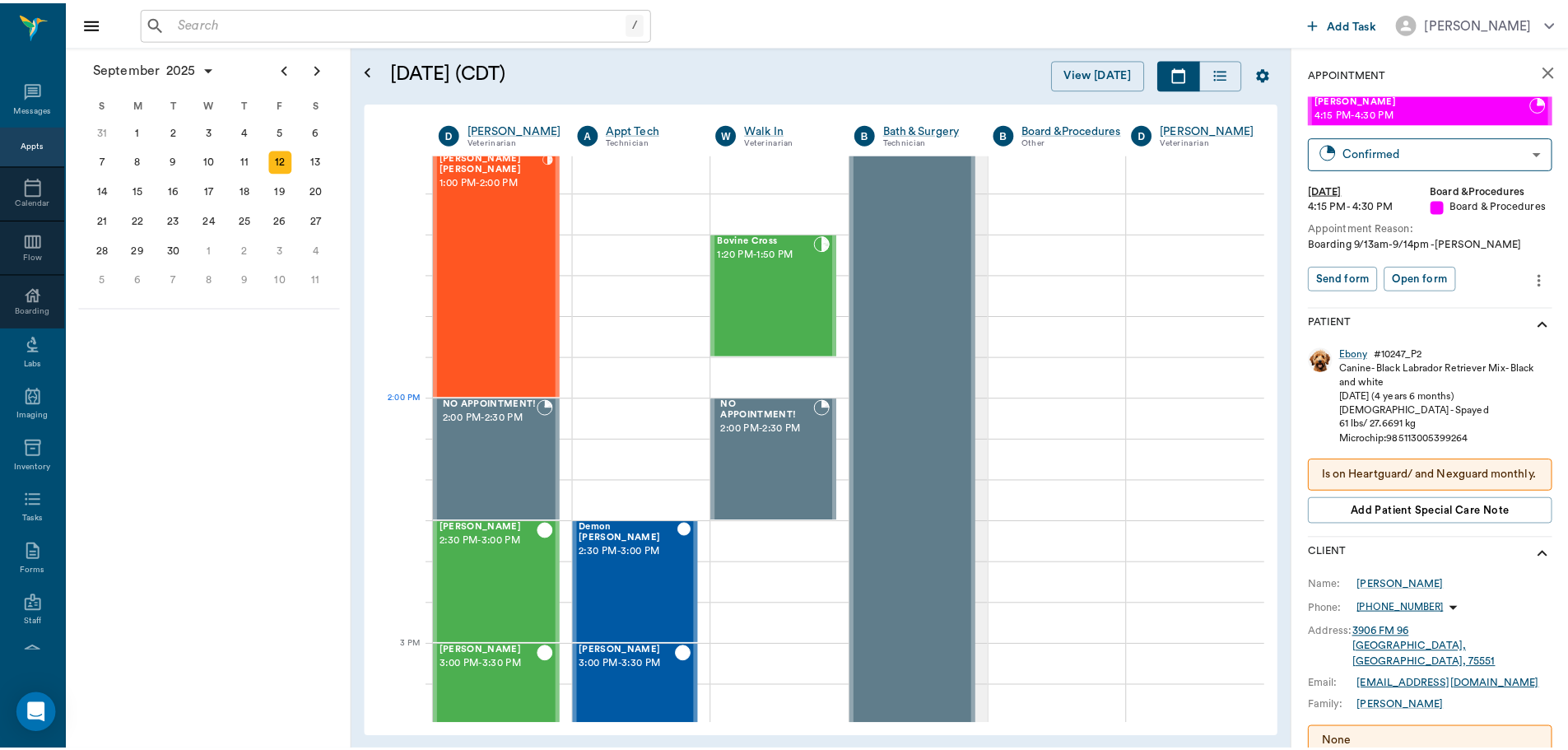
scroll to position [1238, 0]
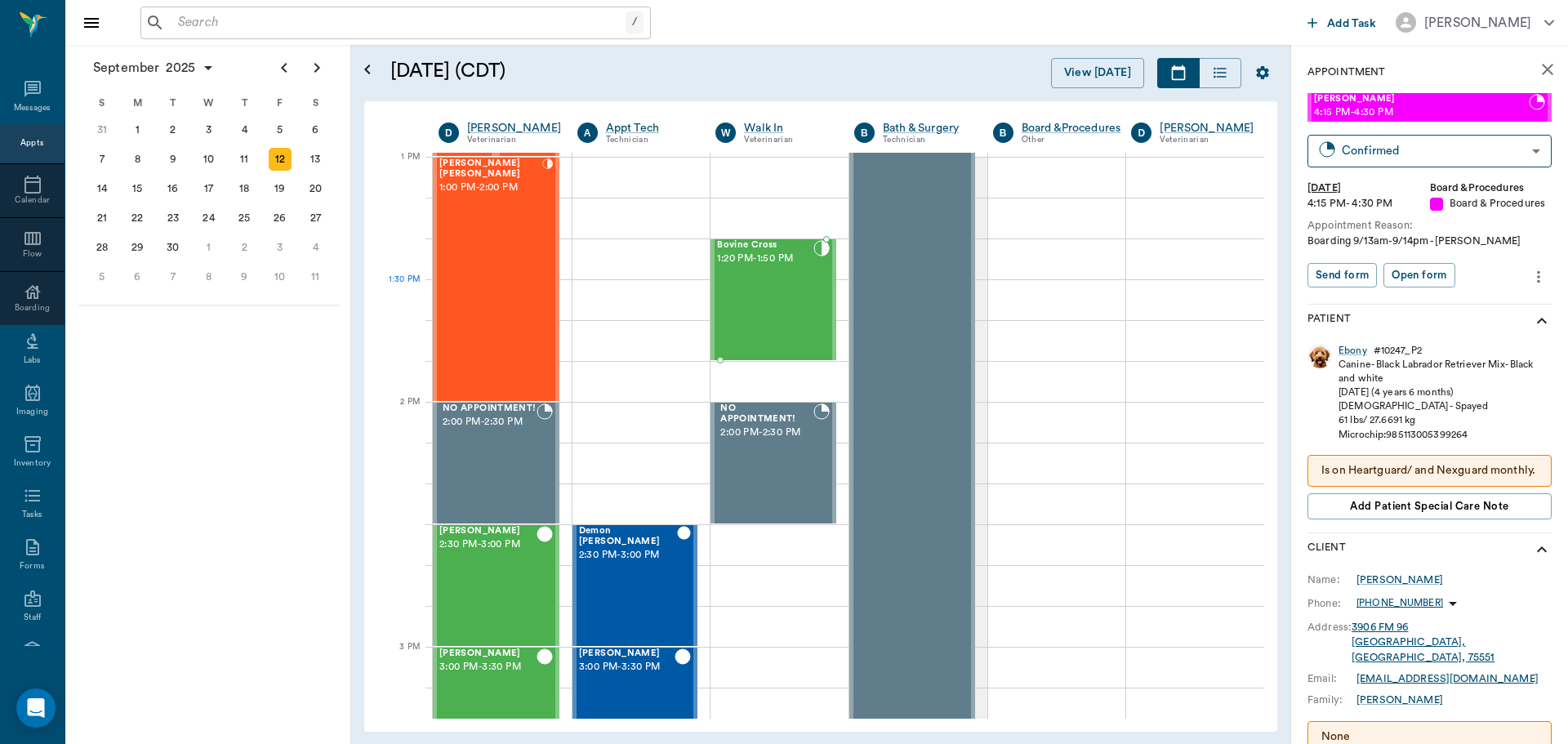
click at [798, 285] on div "Bovine Cross 1:20 PM - 1:50 PM" at bounding box center [765, 299] width 97 height 119
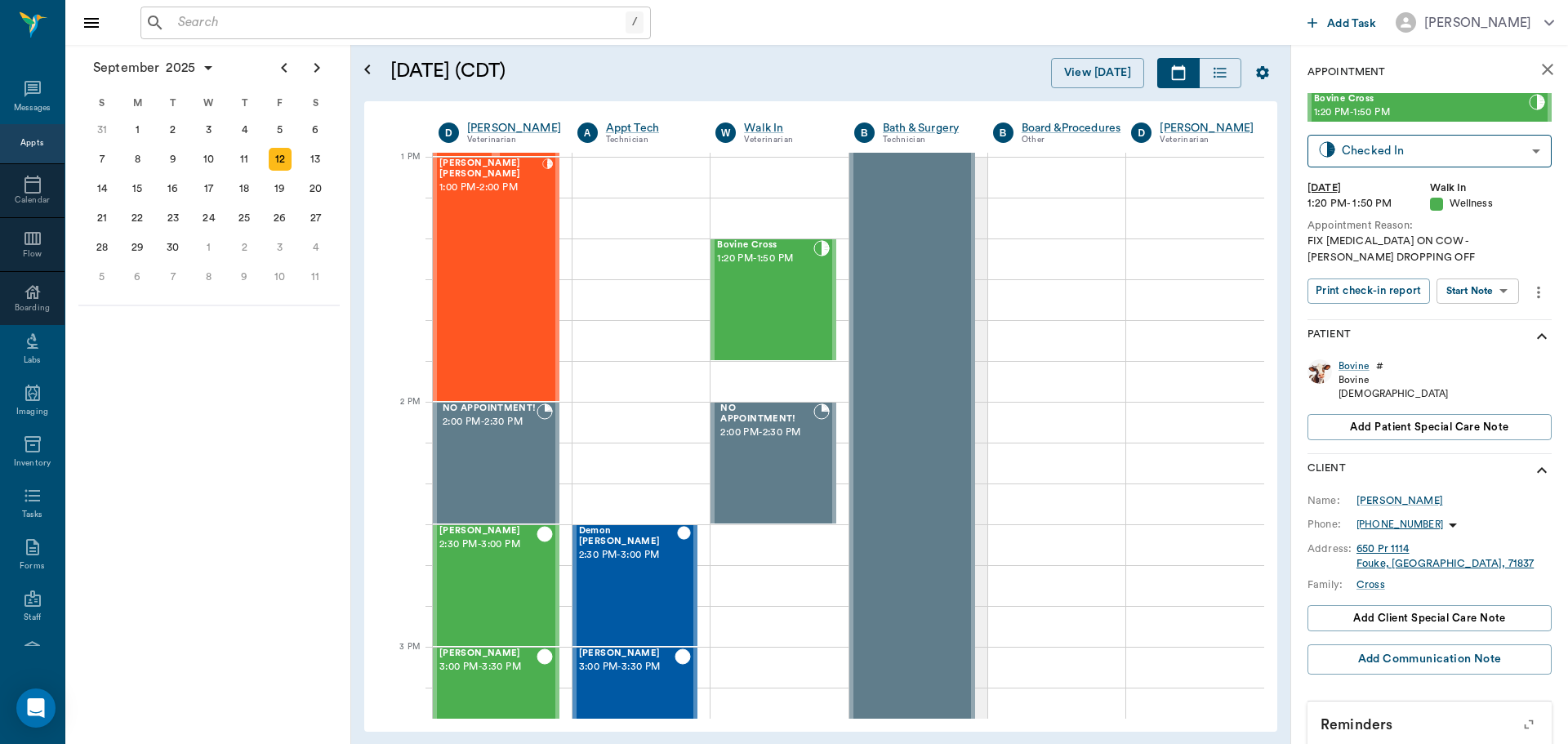
click at [201, 20] on input "text" at bounding box center [399, 23] width 454 height 23
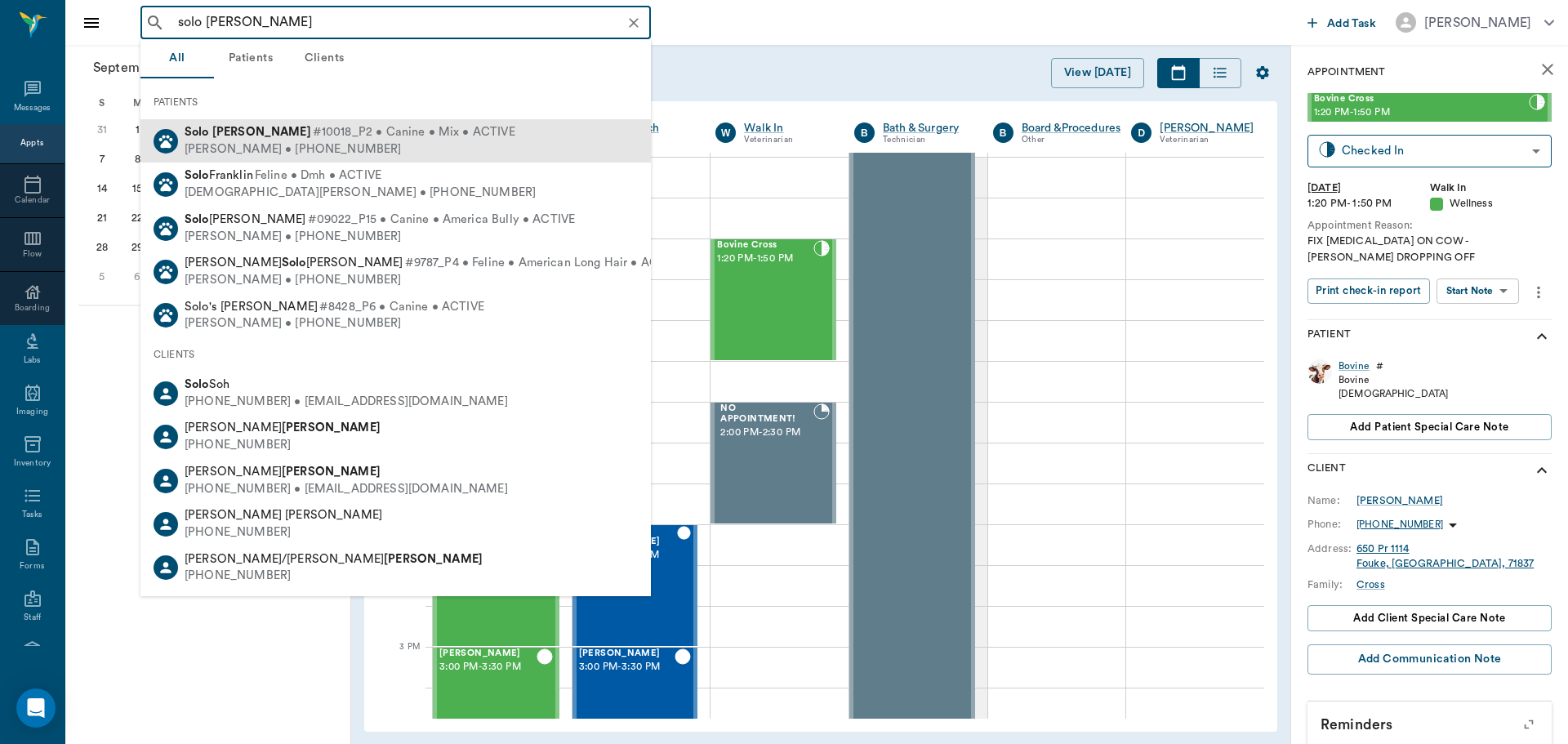
click at [247, 141] on div "[PERSON_NAME] • [PHONE_NUMBER]" at bounding box center [350, 150] width 331 height 17
type input "solo [PERSON_NAME]"
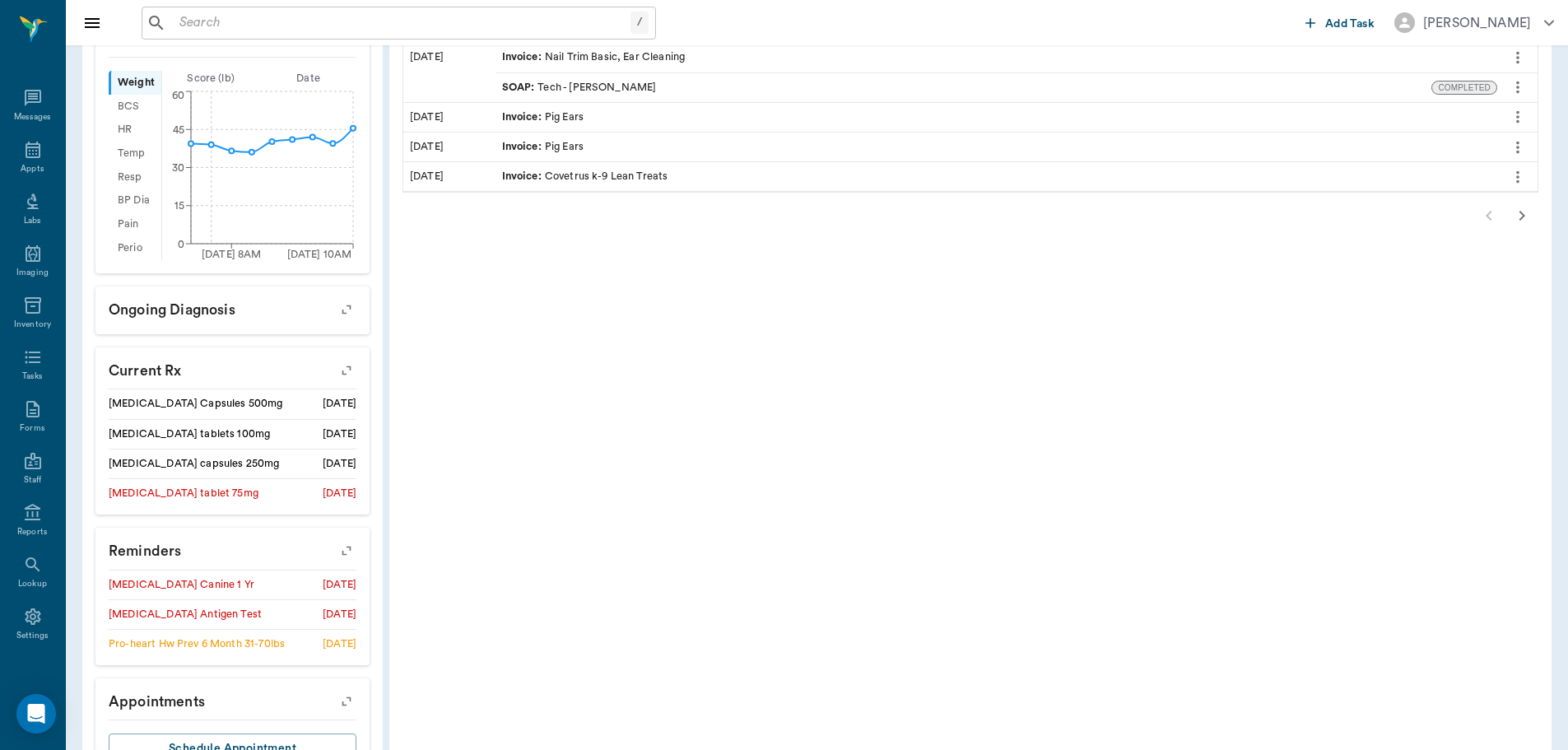
scroll to position [550, 0]
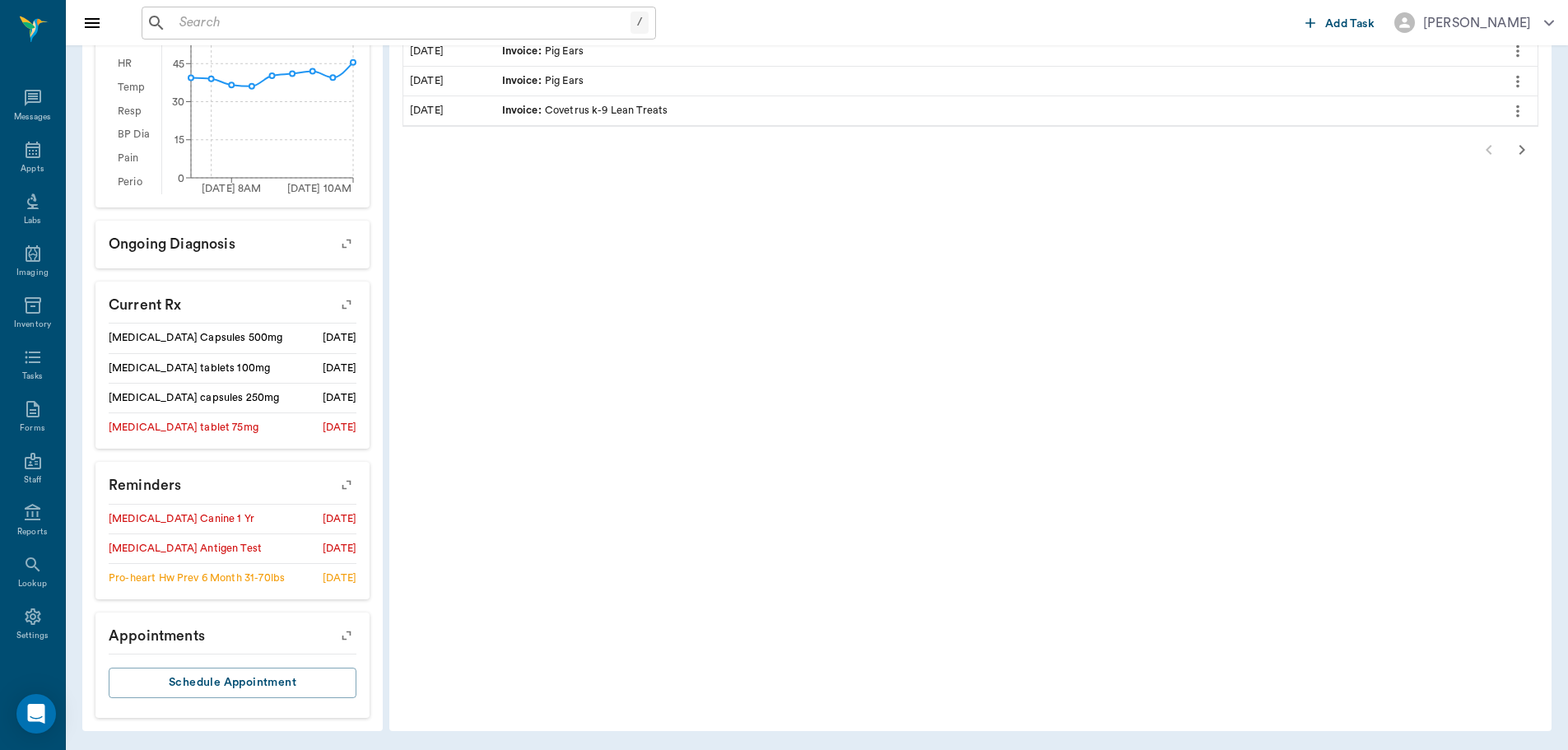
click at [346, 480] on icon "button" at bounding box center [346, 484] width 23 height 23
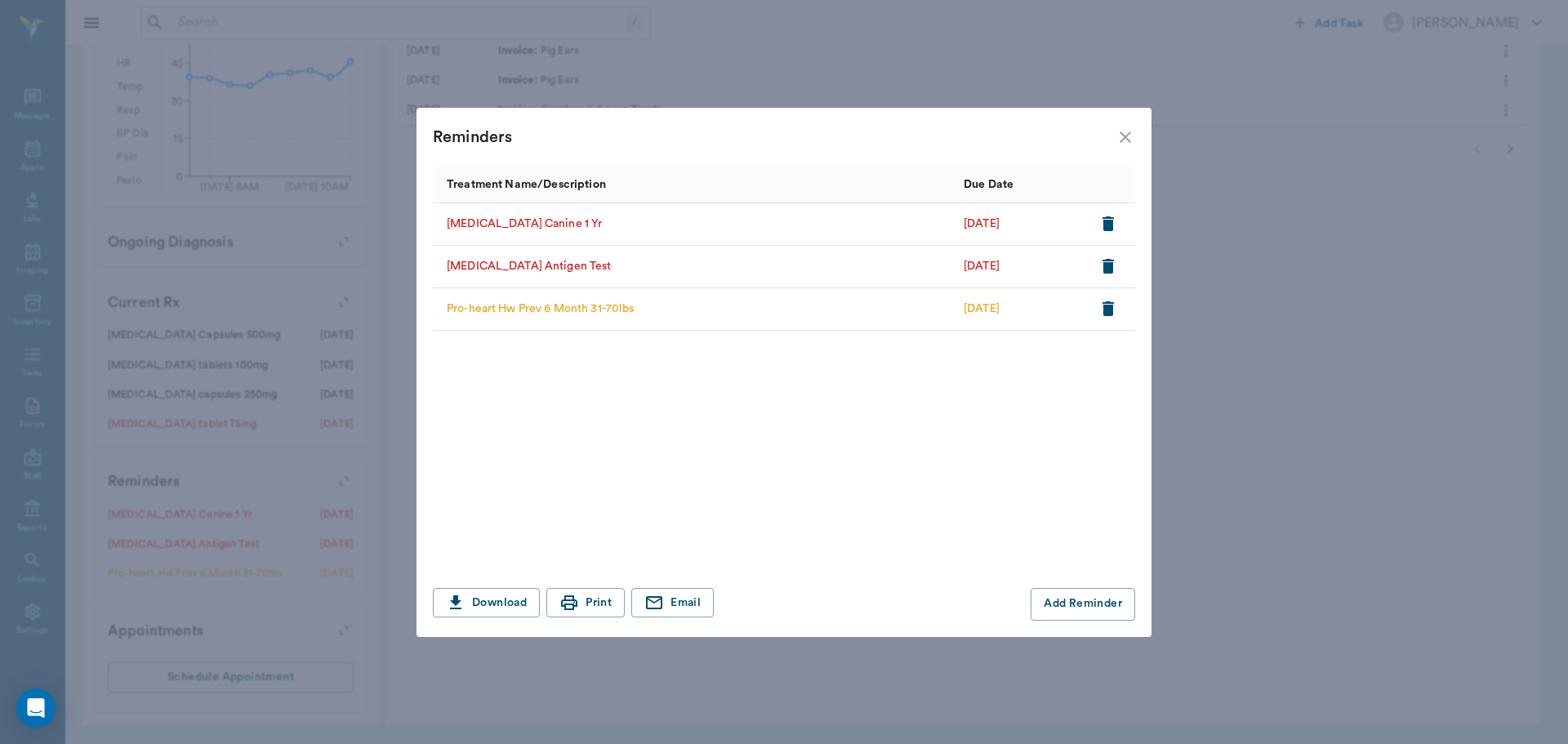
click at [1131, 140] on icon "close" at bounding box center [1125, 137] width 19 height 19
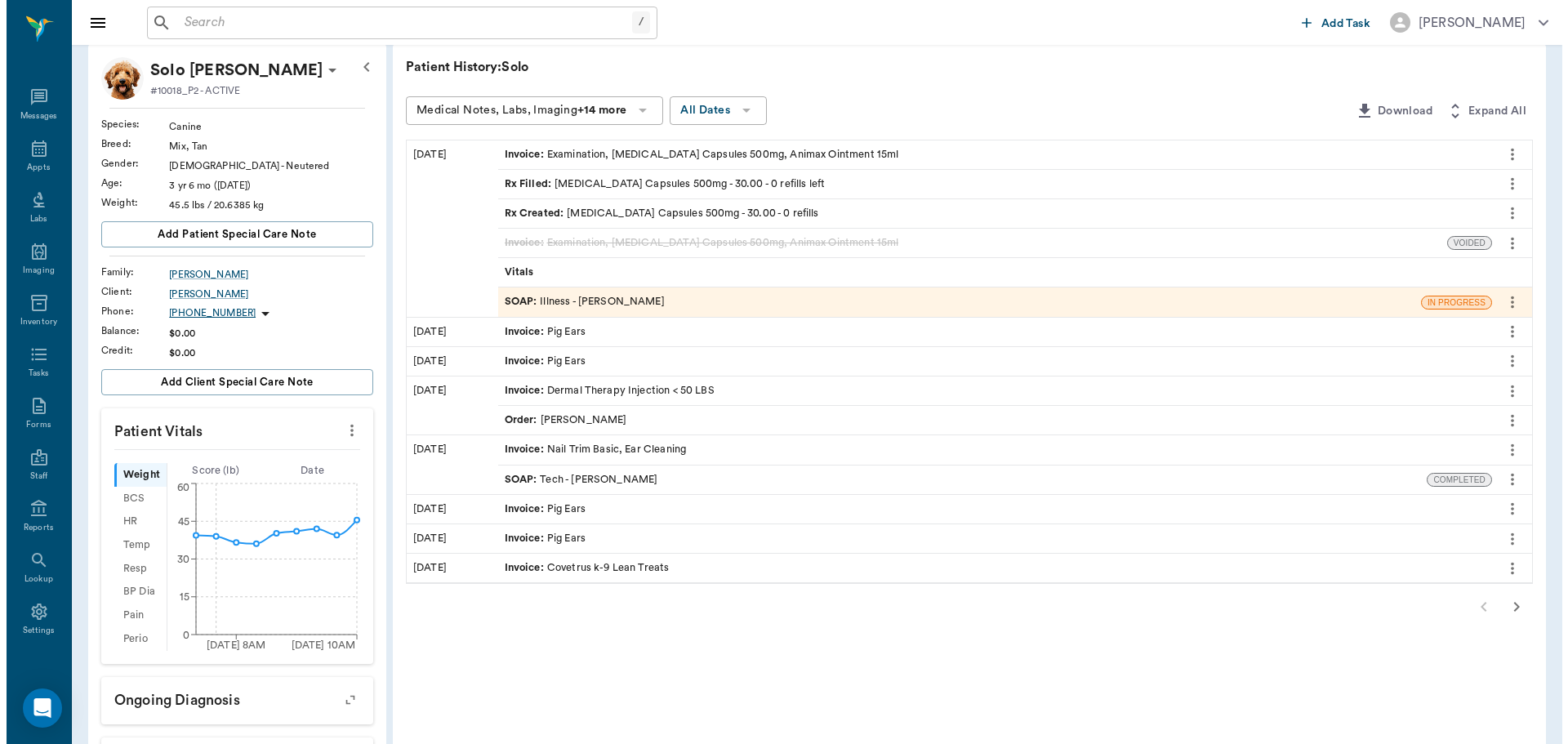
scroll to position [0, 0]
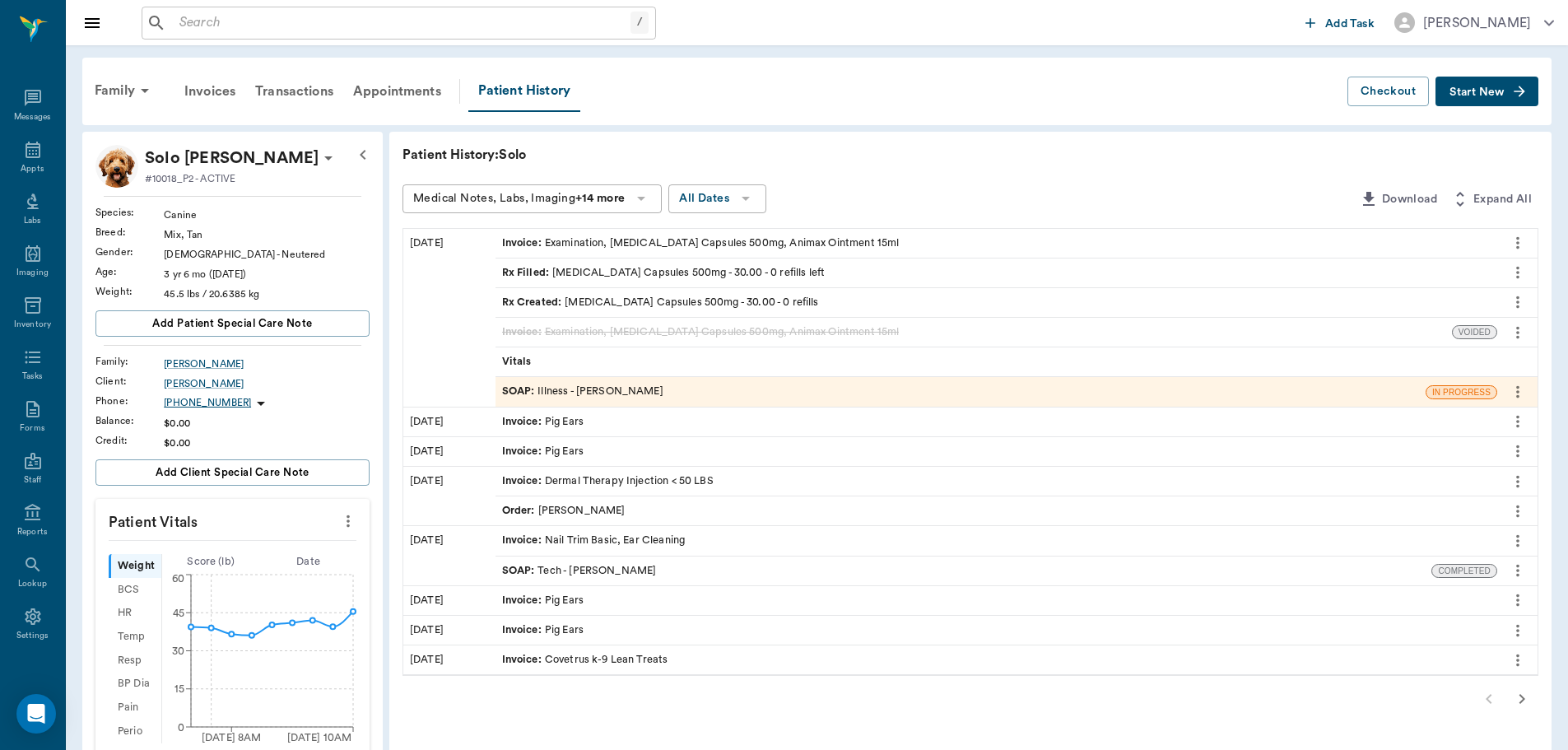
click at [540, 393] on div "SOAP : Illness - [PERSON_NAME]" at bounding box center [583, 391] width 162 height 16
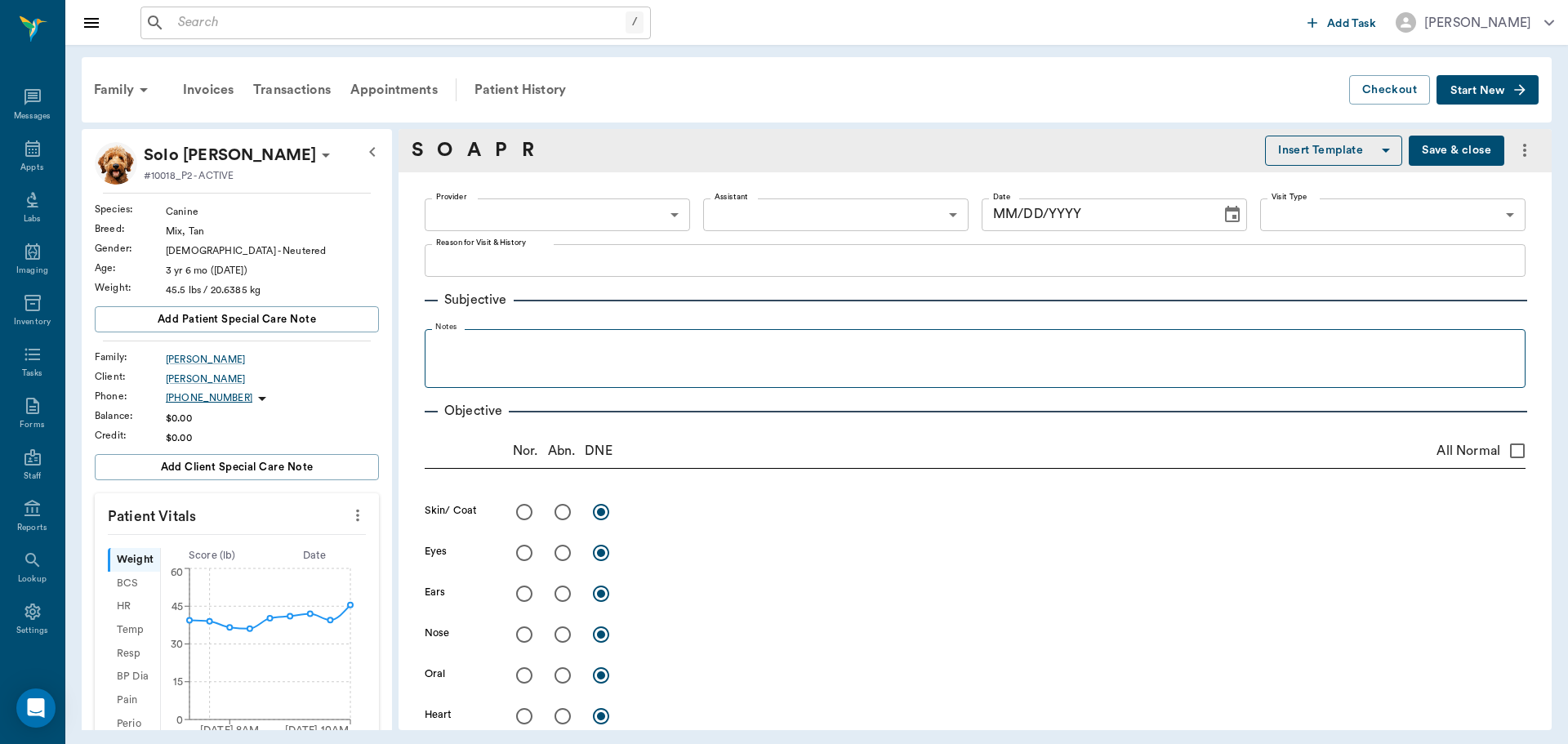
type input "63ec2f075fda476ae8351a4d"
type input "682b670d8bdc6f7f8feef3db"
type input "65d2be4f46e3a538d89b8c15"
type textarea "Sore on nose owner wants checked. [PERSON_NAME]"
radio input "true"
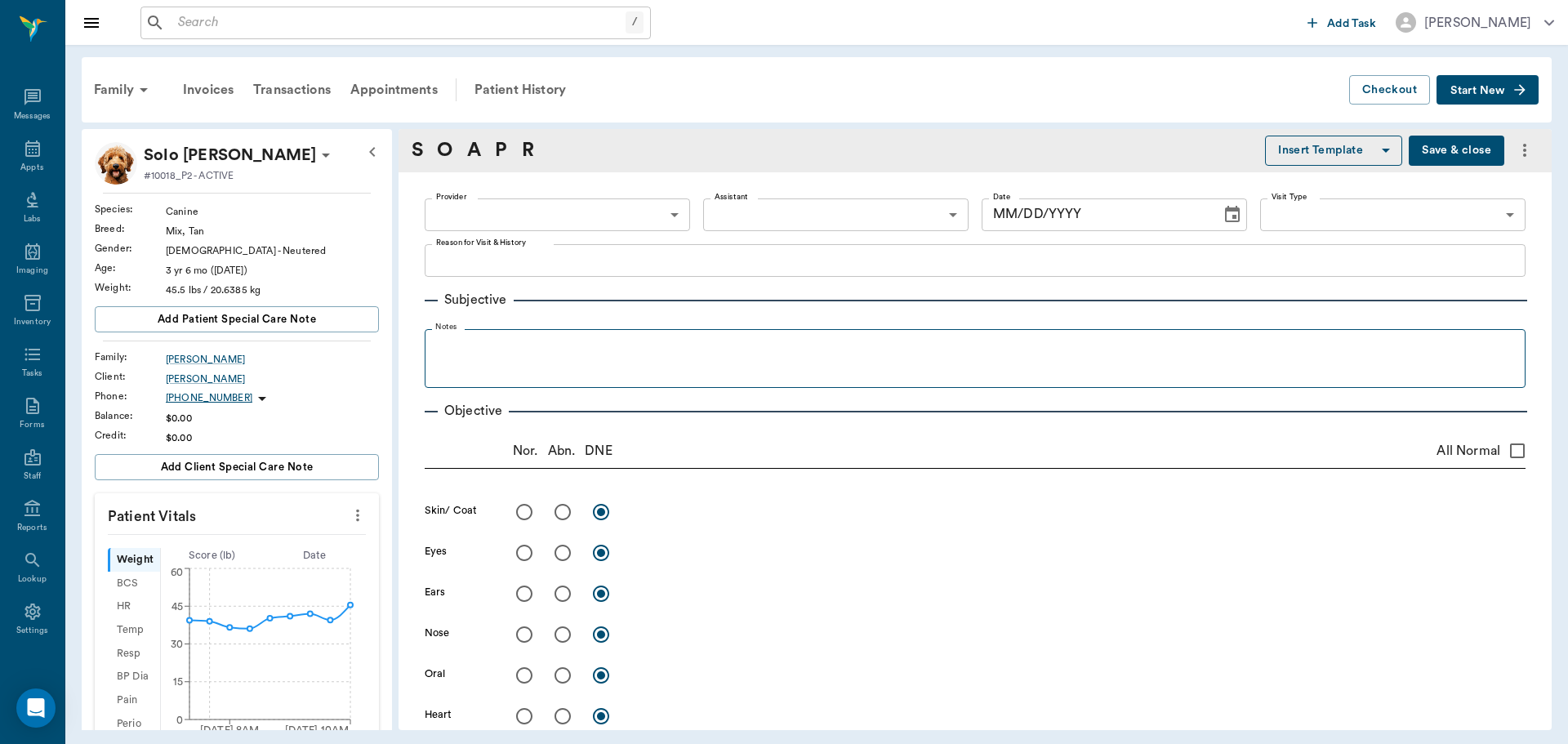
type textarea "raised hairless skin mass on R side of nose with purulent discharge exit and so…"
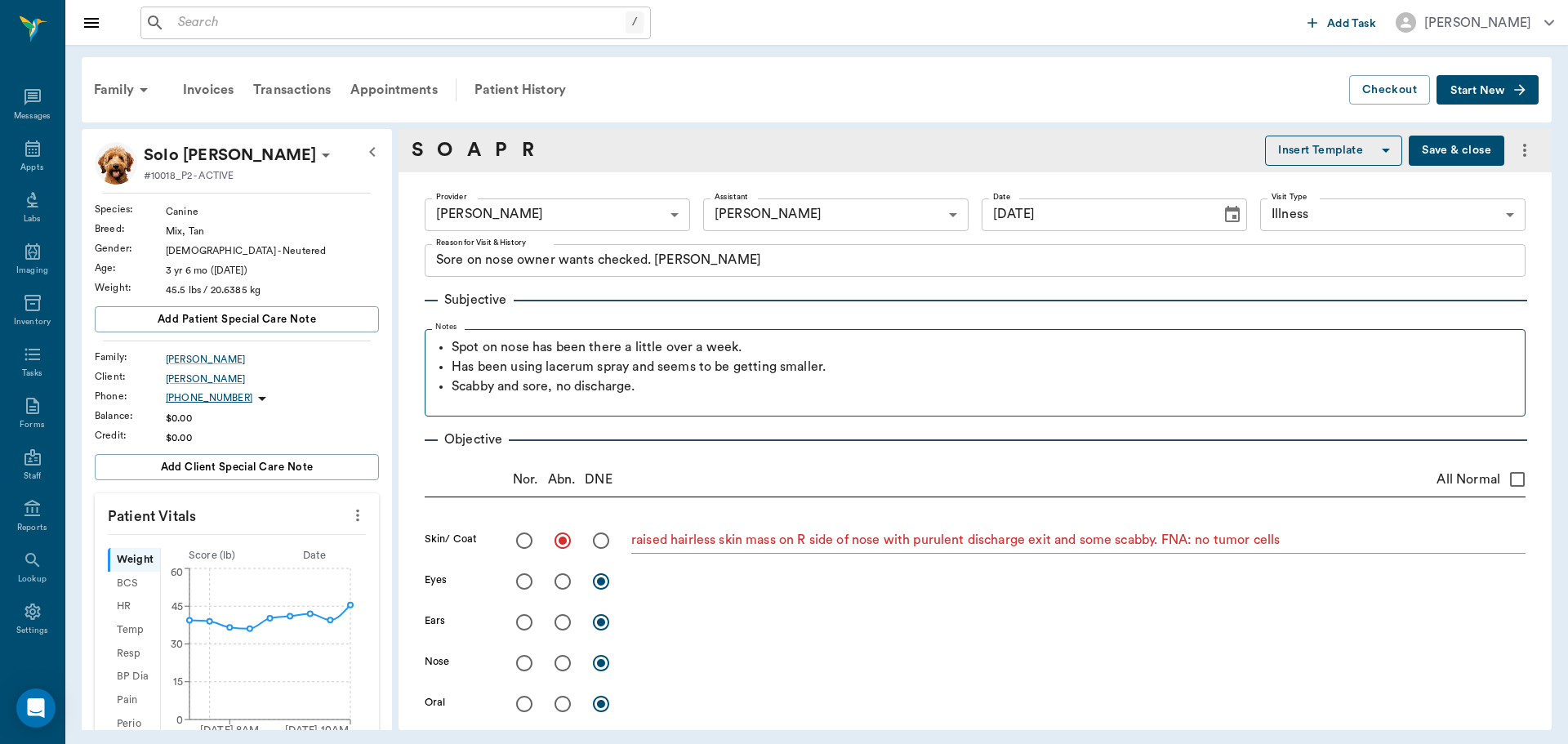
type input "[DATE]"
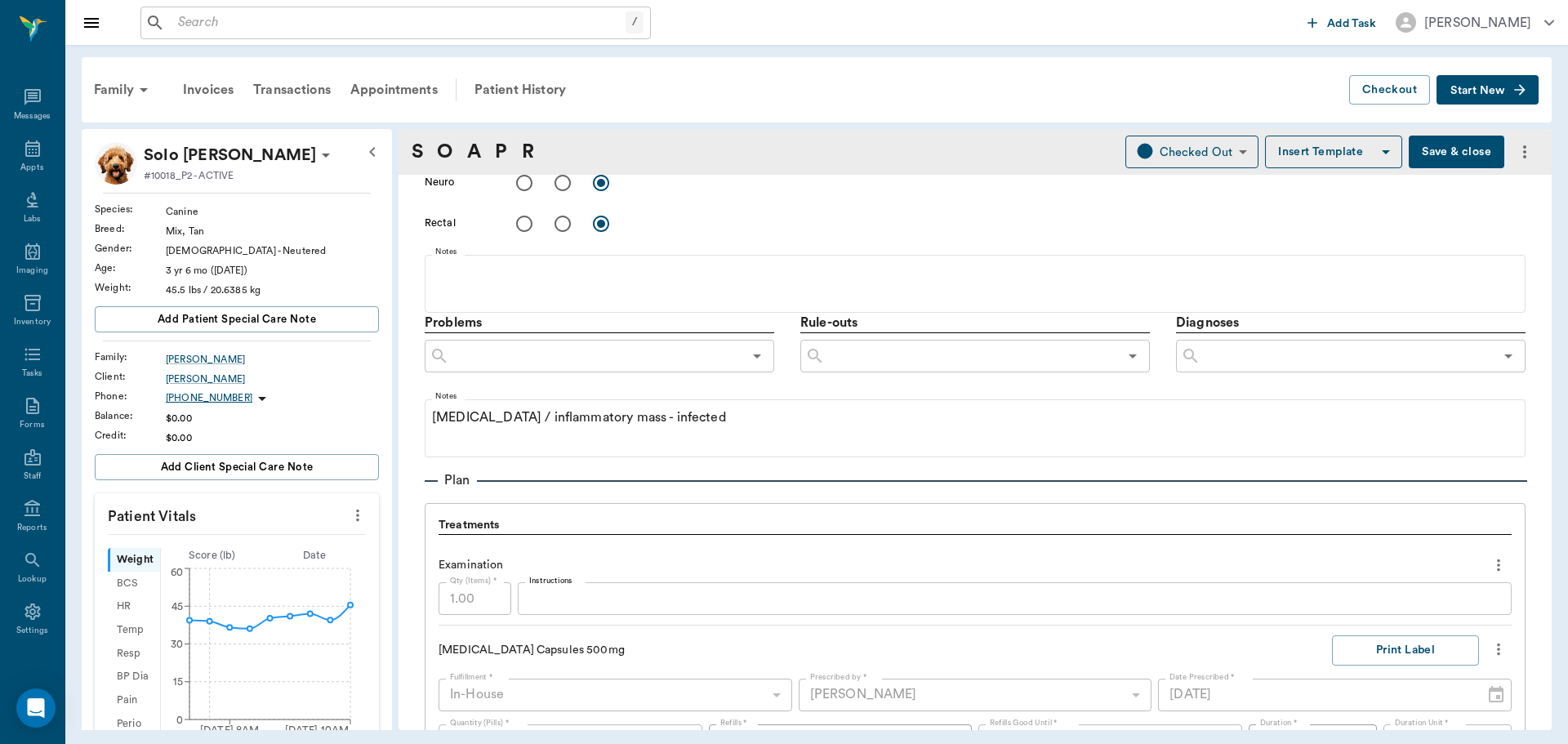
scroll to position [816, 0]
